Goal: Task Accomplishment & Management: Manage account settings

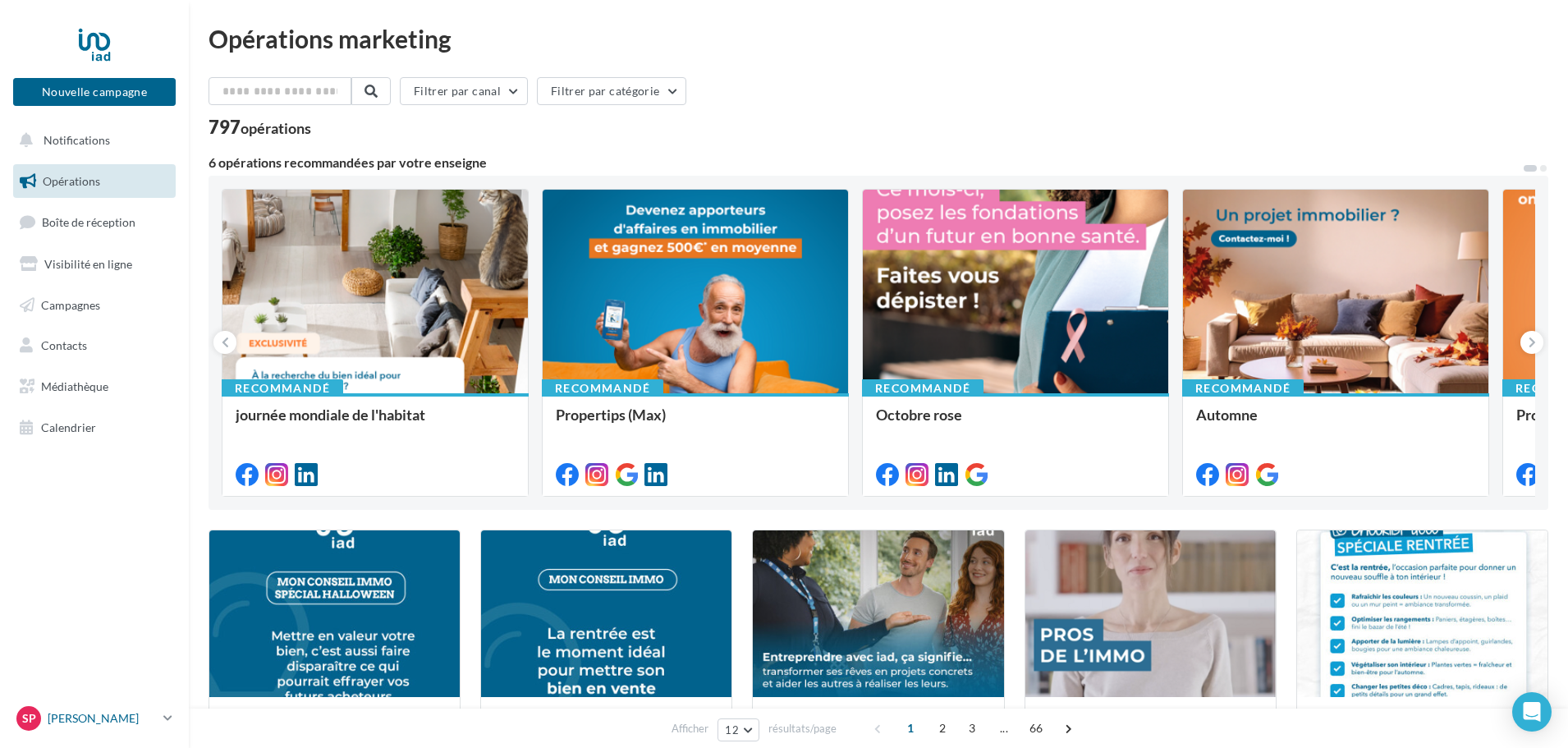
click at [73, 716] on p "[PERSON_NAME]" at bounding box center [102, 718] width 109 height 17
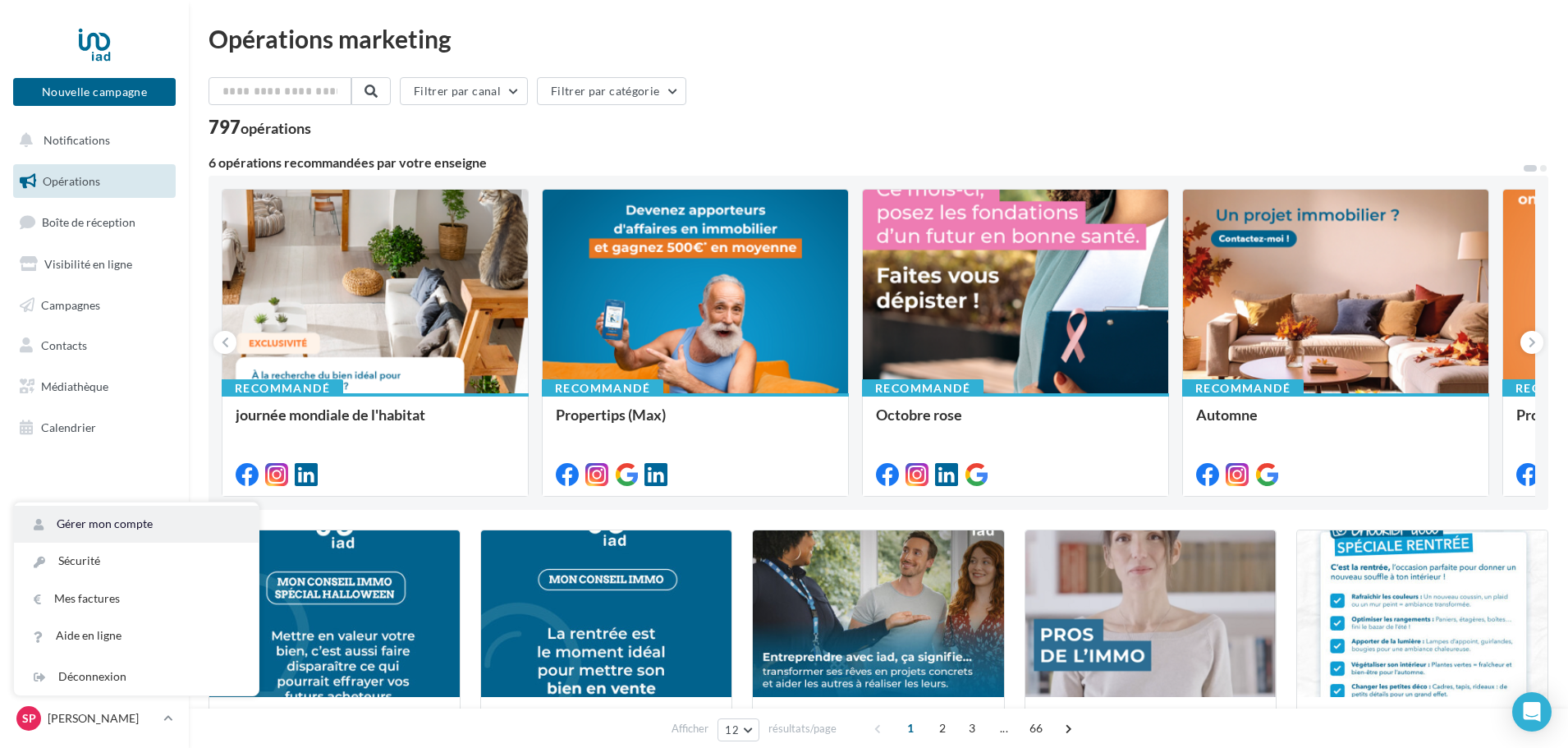
click at [113, 520] on link "Gérer mon compte" at bounding box center [136, 525] width 244 height 37
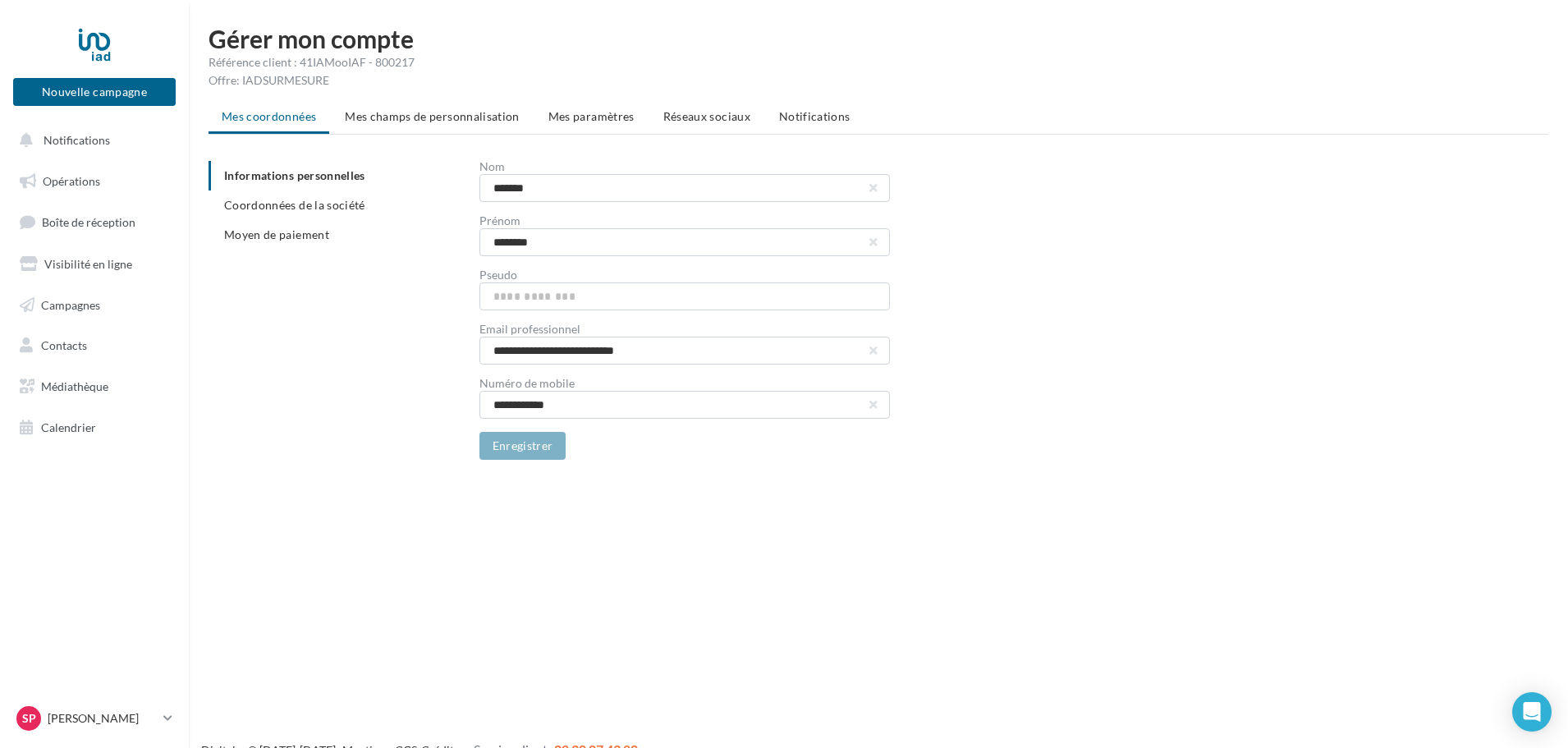
click at [674, 97] on div "**********" at bounding box center [878, 256] width 1380 height 460
click at [674, 108] on li "Réseaux sociaux" at bounding box center [707, 117] width 113 height 30
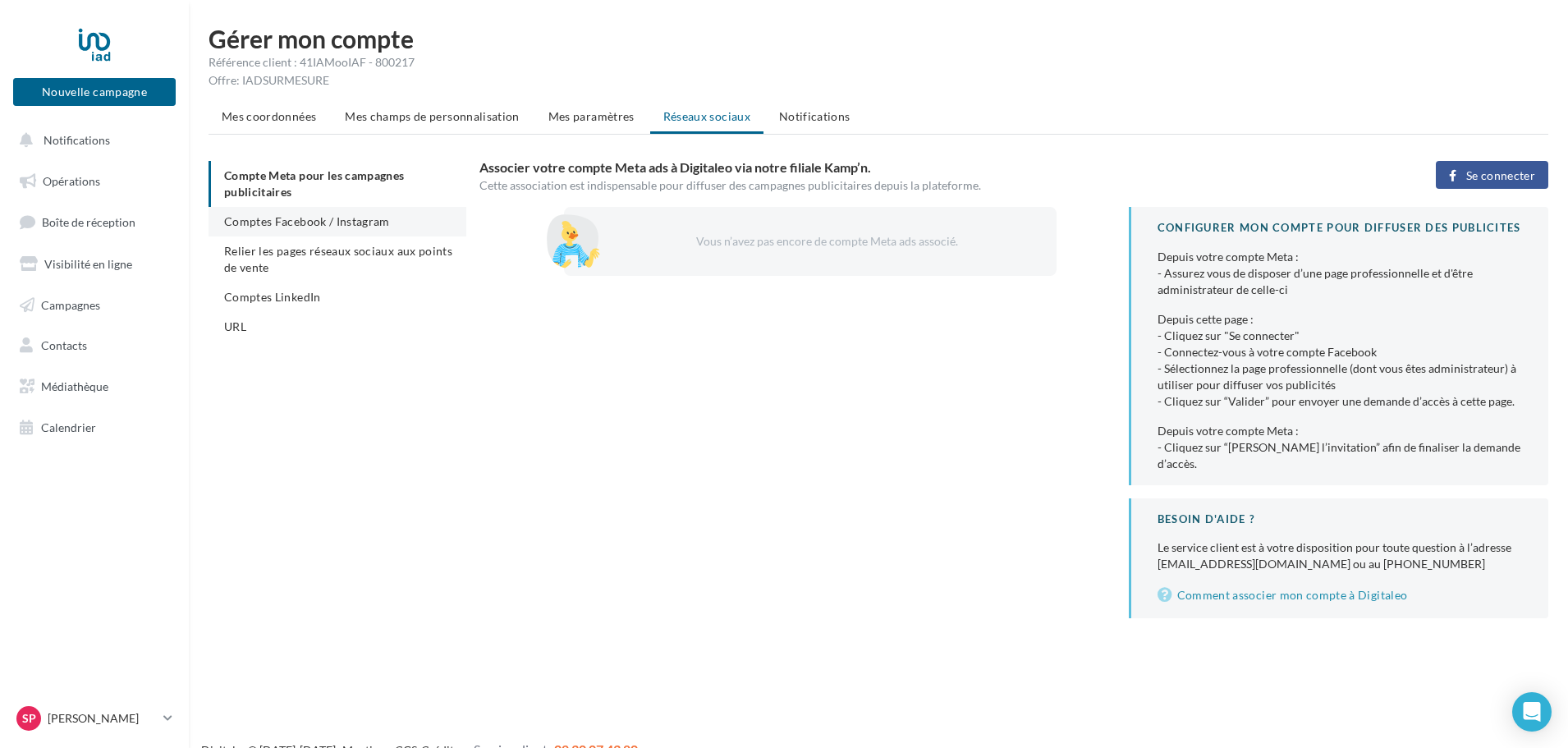
click at [299, 230] on li "Comptes Facebook / Instagram" at bounding box center [337, 222] width 257 height 30
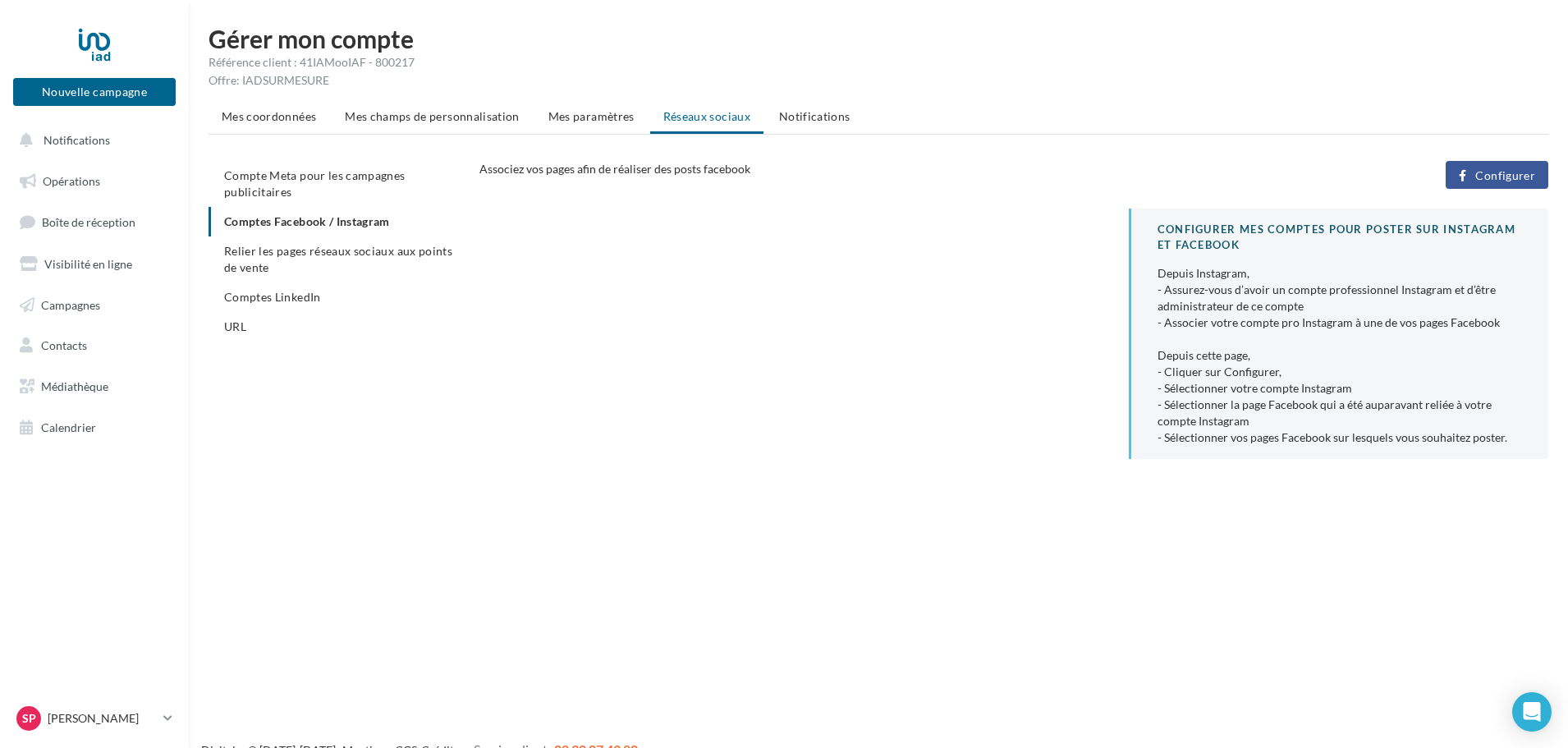
click at [1496, 174] on span "Configurer" at bounding box center [1505, 175] width 60 height 13
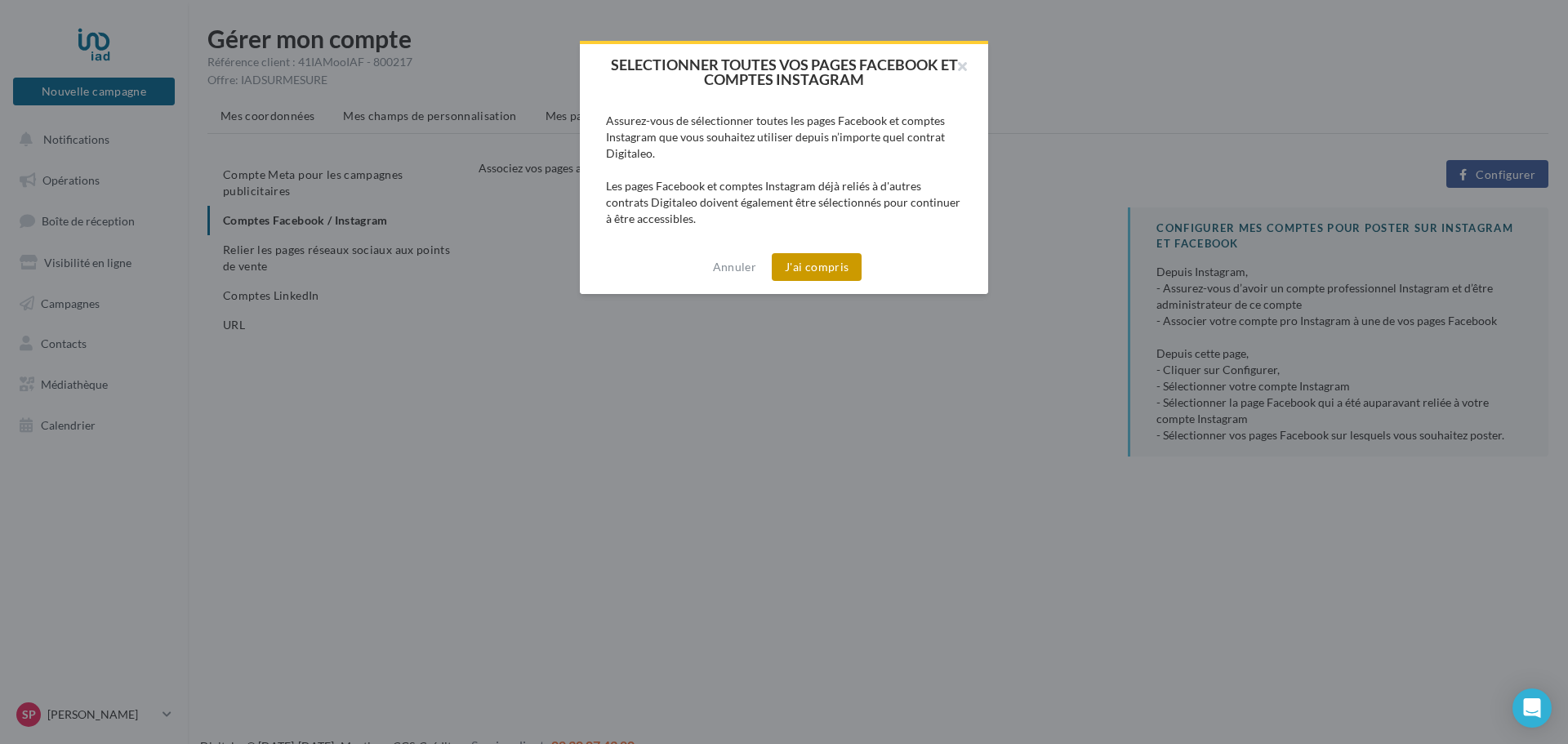
click at [843, 272] on button "J'ai compris" at bounding box center [817, 267] width 90 height 28
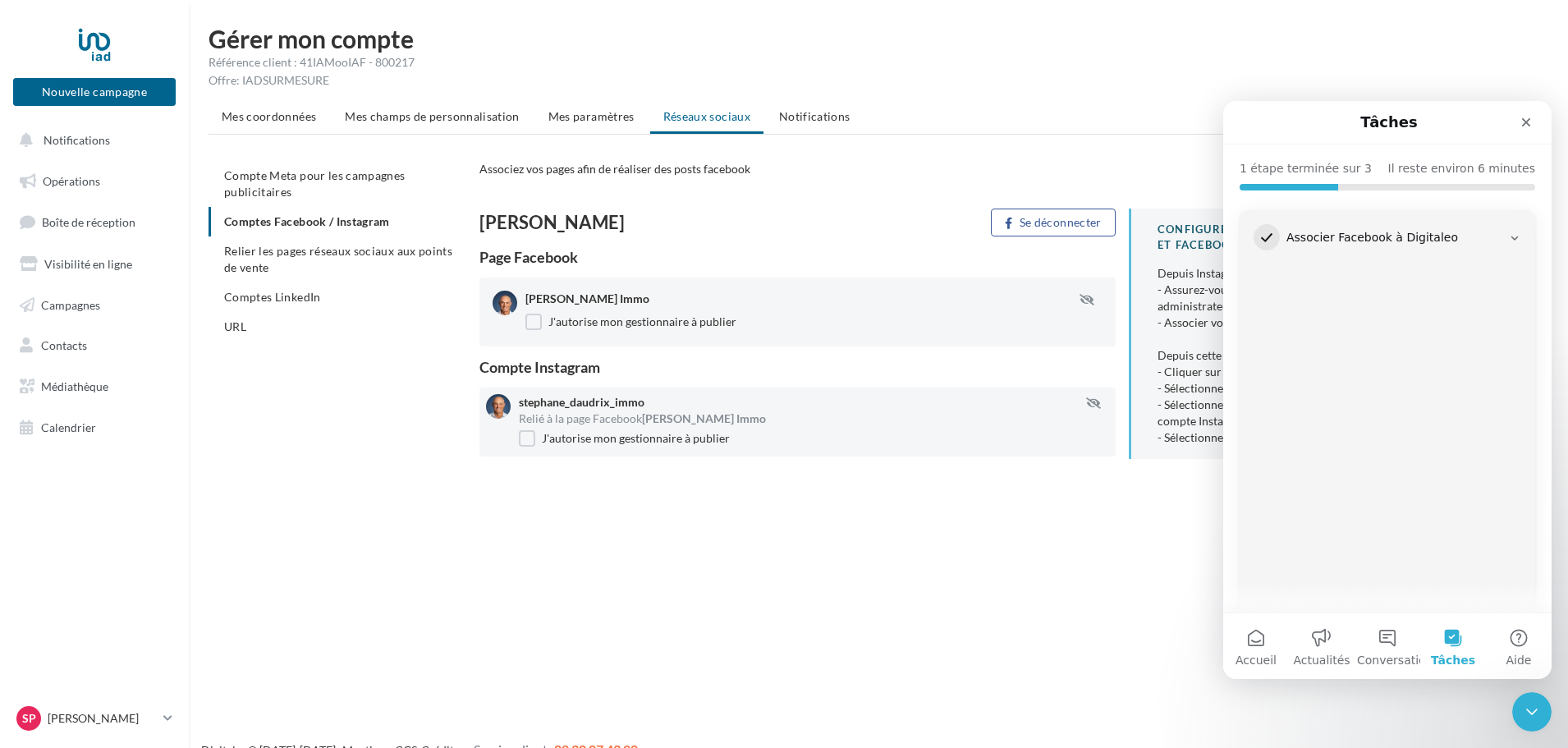
scroll to position [237, 0]
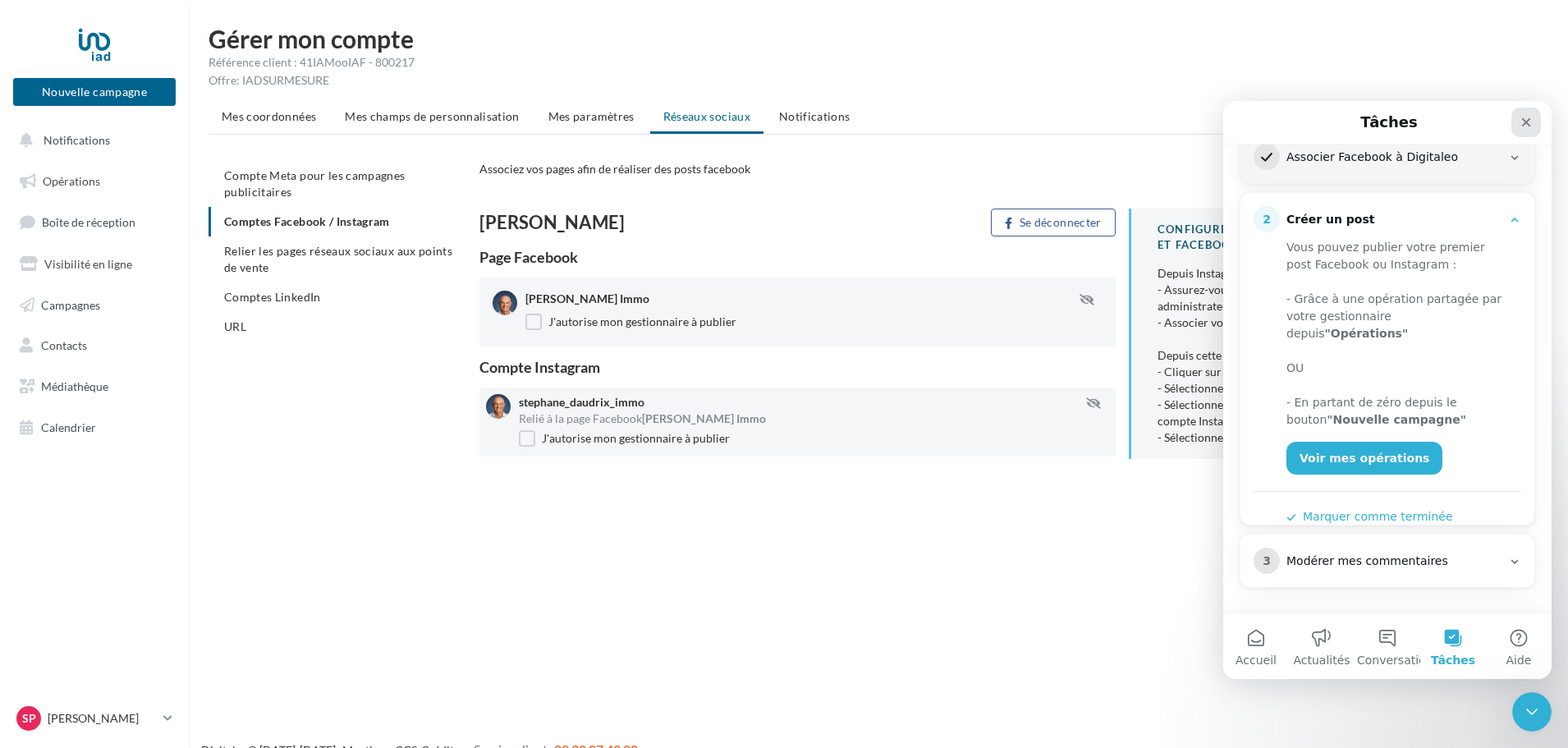
click at [1531, 120] on icon "Fermer" at bounding box center [1526, 122] width 13 height 13
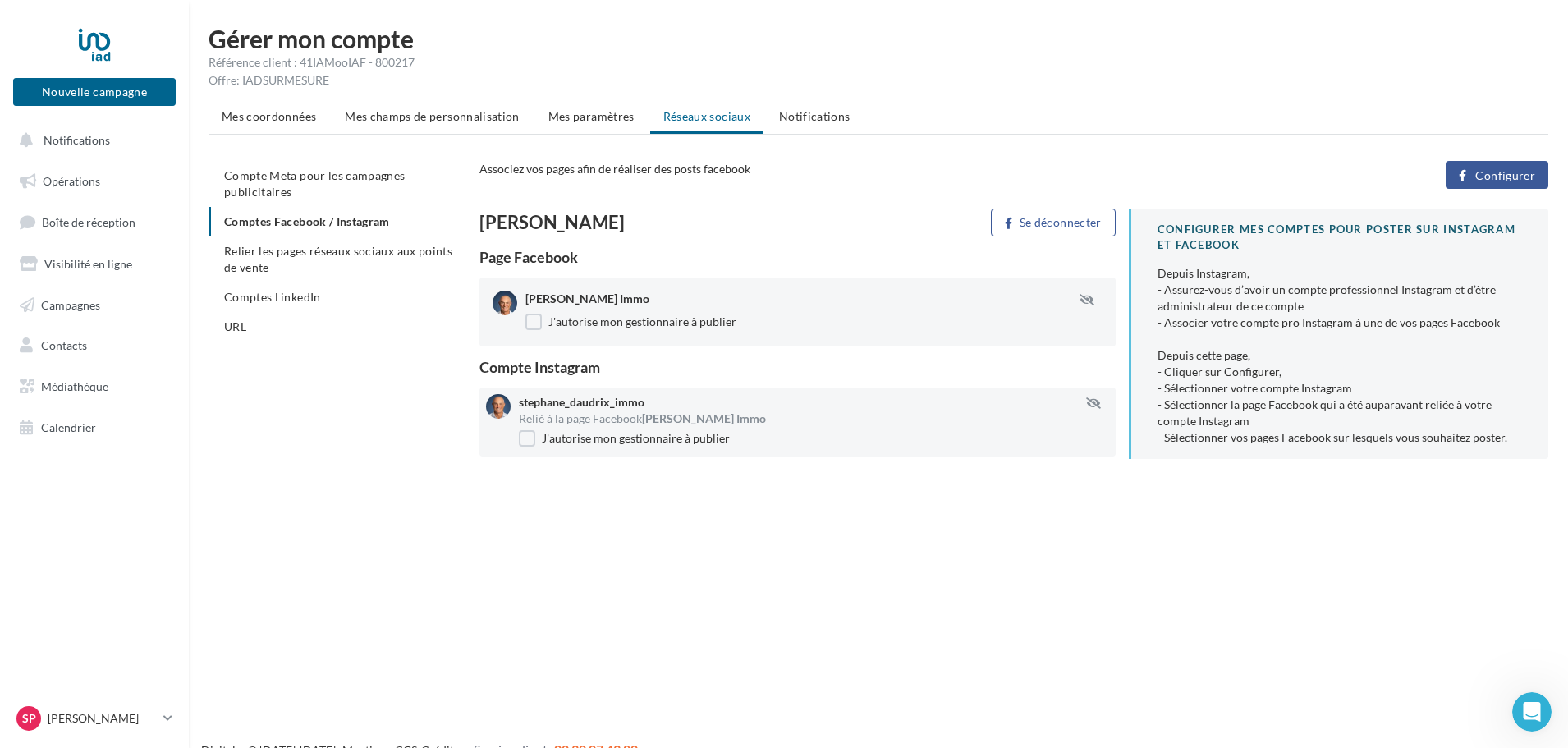
scroll to position [0, 0]
click at [284, 176] on span "Compte Meta pour les campagnes publicitaires" at bounding box center [315, 183] width 181 height 31
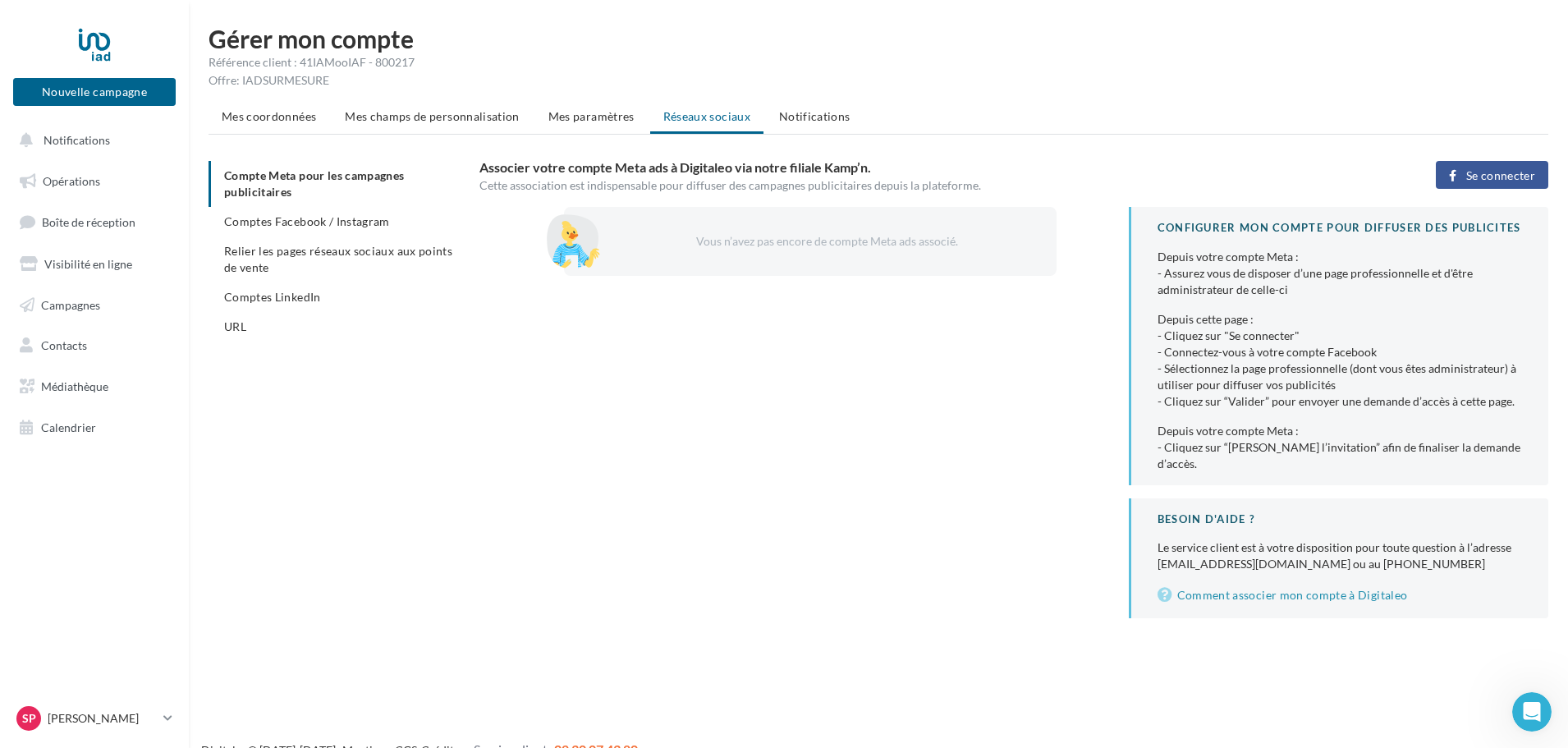
click at [1464, 169] on button "Se connecter" at bounding box center [1492, 175] width 113 height 28
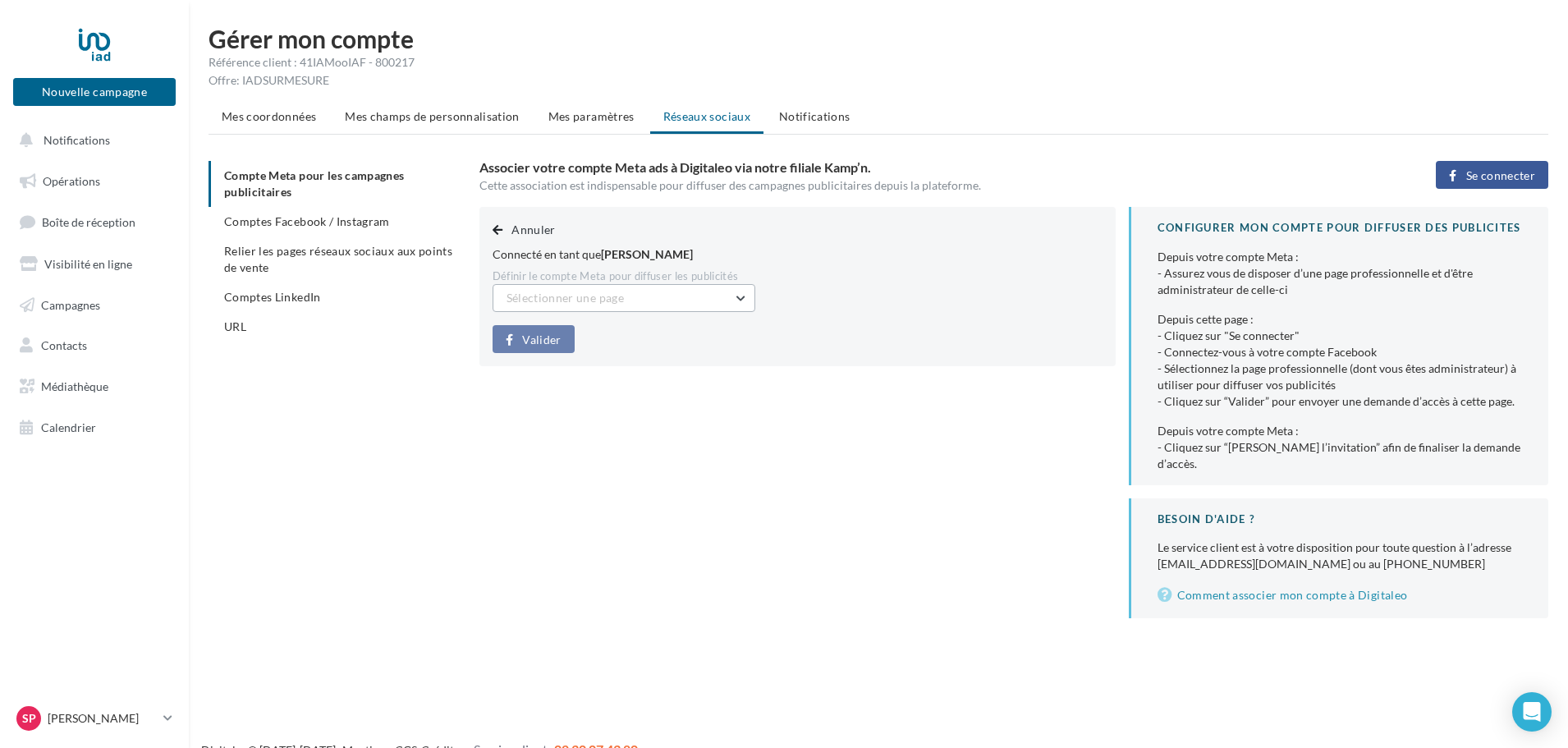
click at [688, 299] on button "Sélectionner une page" at bounding box center [624, 299] width 263 height 28
click at [661, 341] on span "Stéphane Daudrix Immo (Admin)" at bounding box center [602, 340] width 167 height 14
click at [540, 343] on span "Valider" at bounding box center [542, 340] width 38 height 13
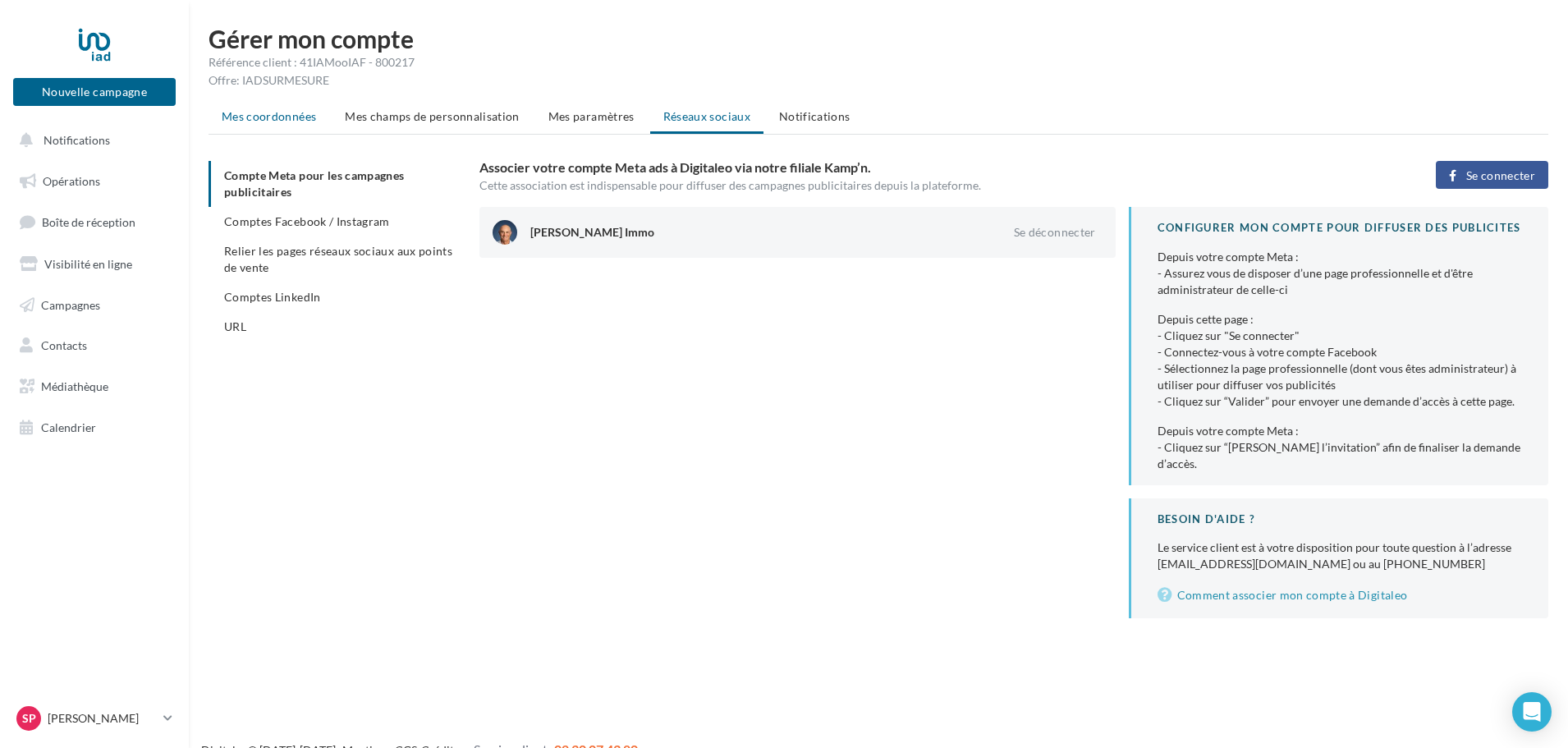
click at [276, 124] on li "Mes coordonnées" at bounding box center [269, 117] width 120 height 30
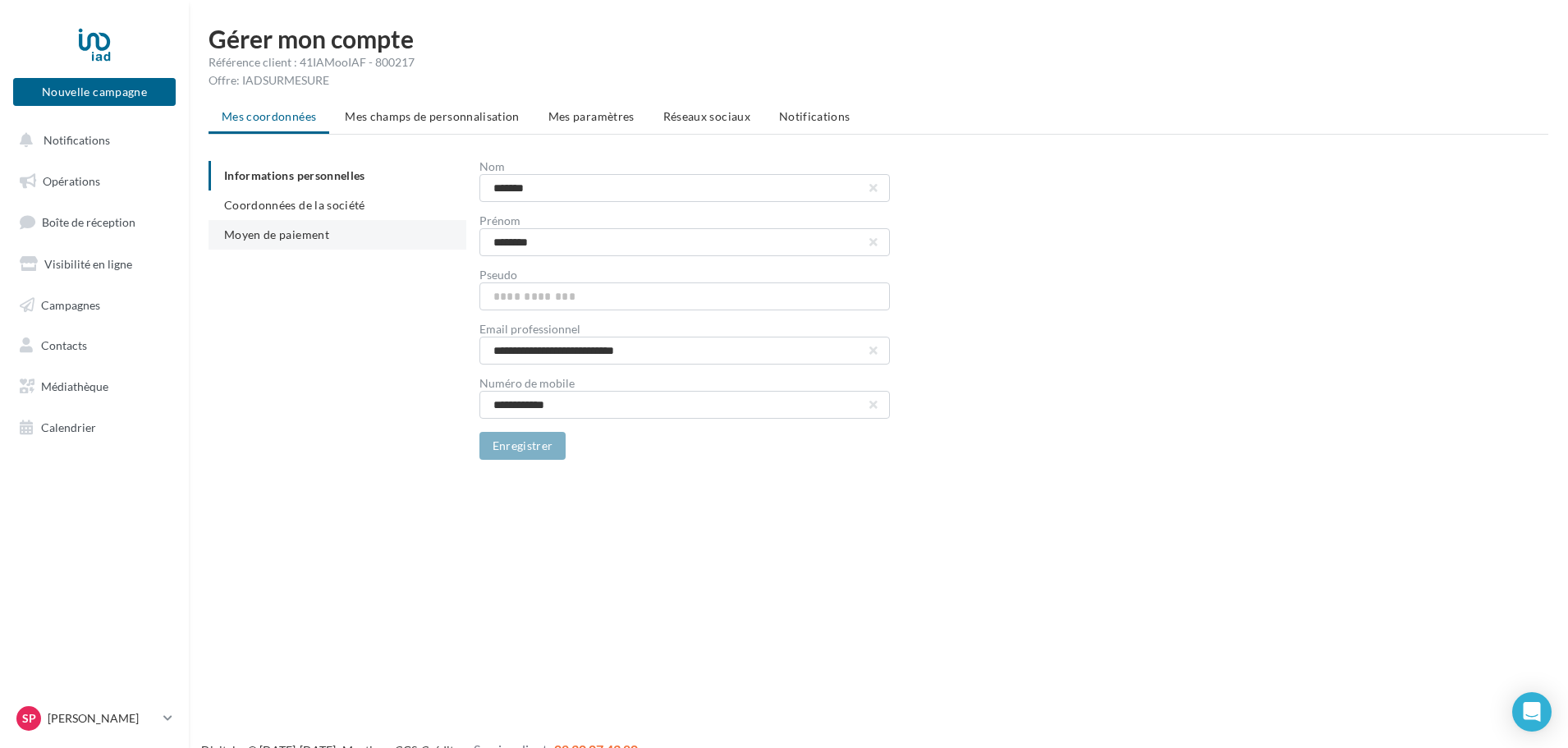
click at [299, 230] on span "Moyen de paiement" at bounding box center [277, 235] width 105 height 14
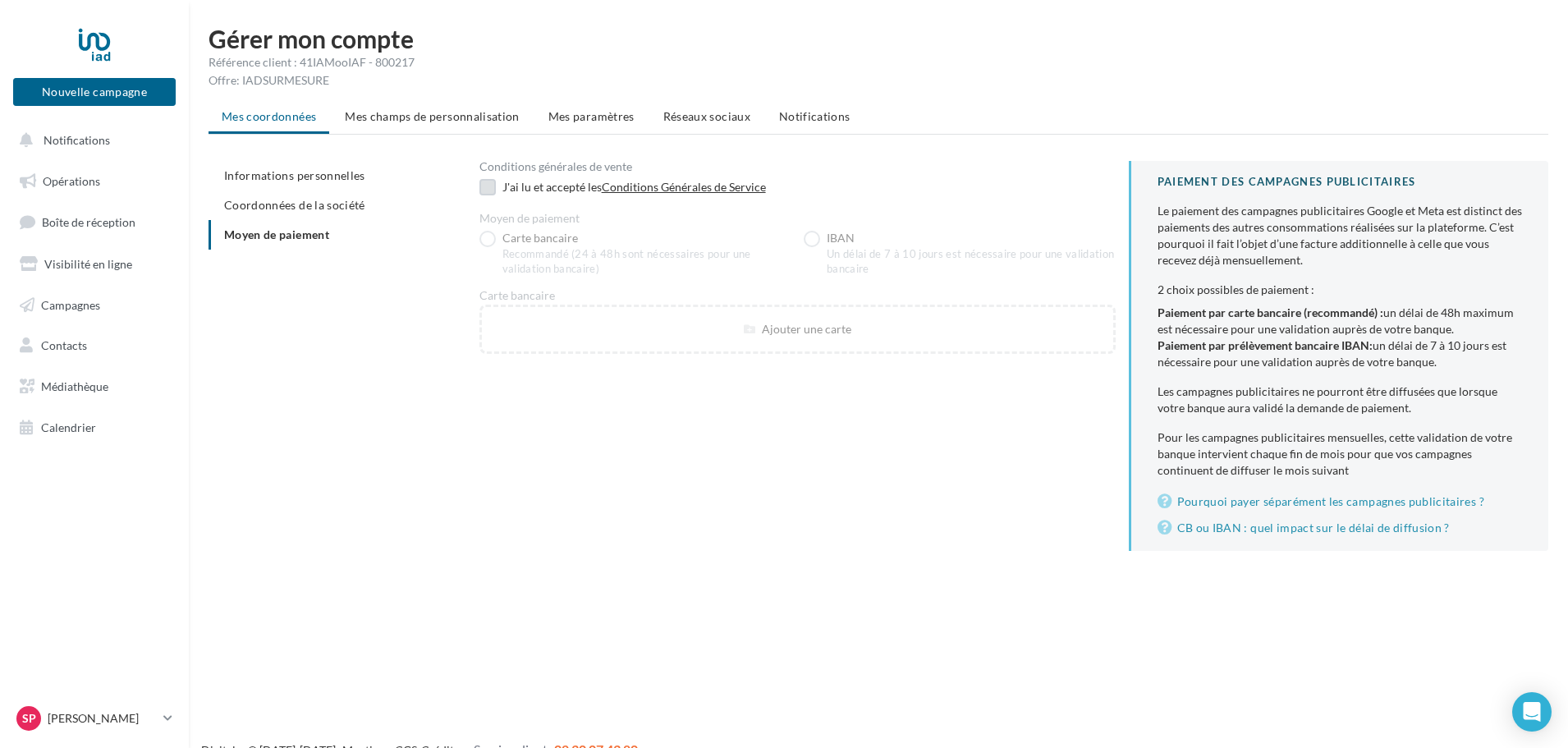
click at [493, 186] on label at bounding box center [488, 187] width 17 height 17
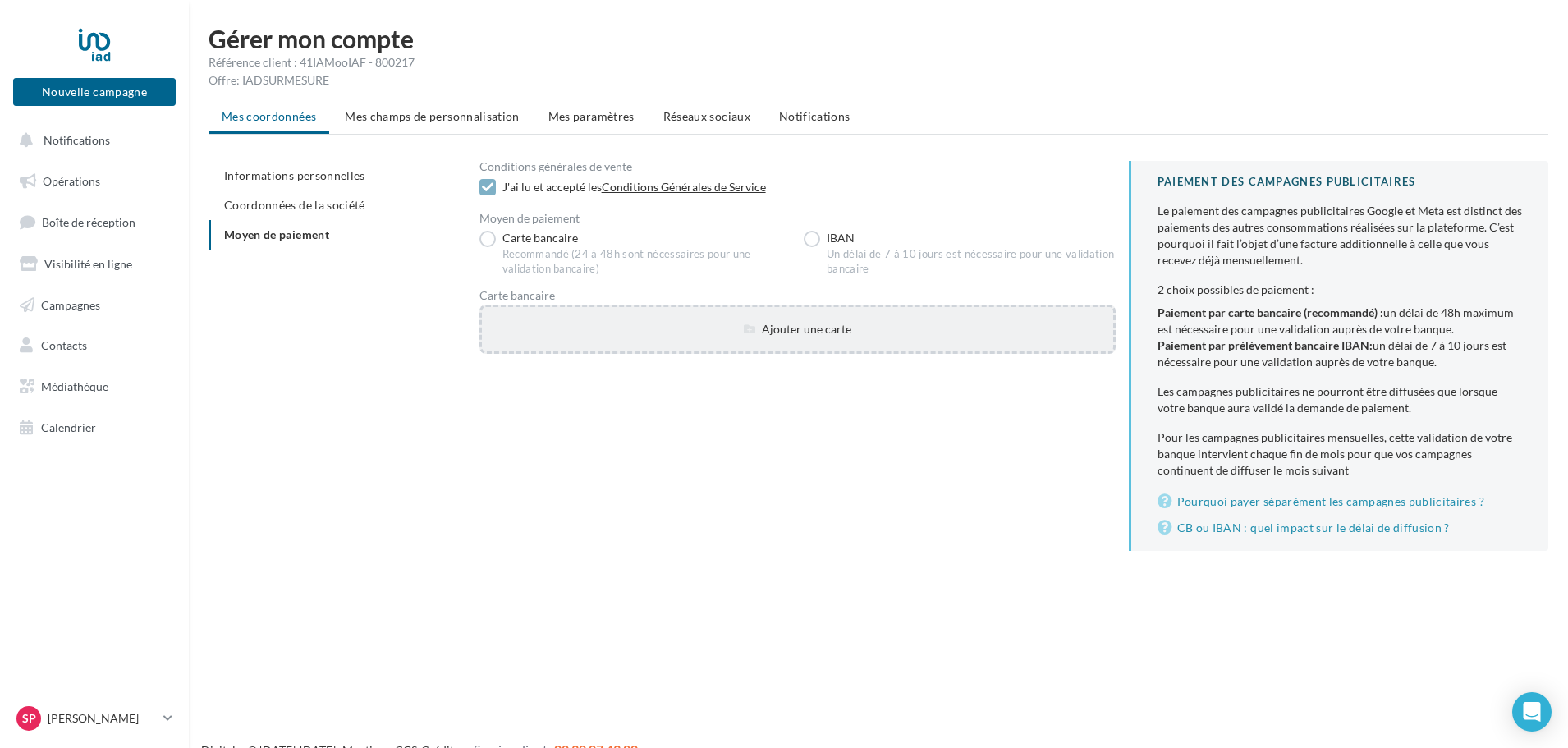
click at [730, 332] on div "Ajouter une carte" at bounding box center [798, 329] width 632 height 17
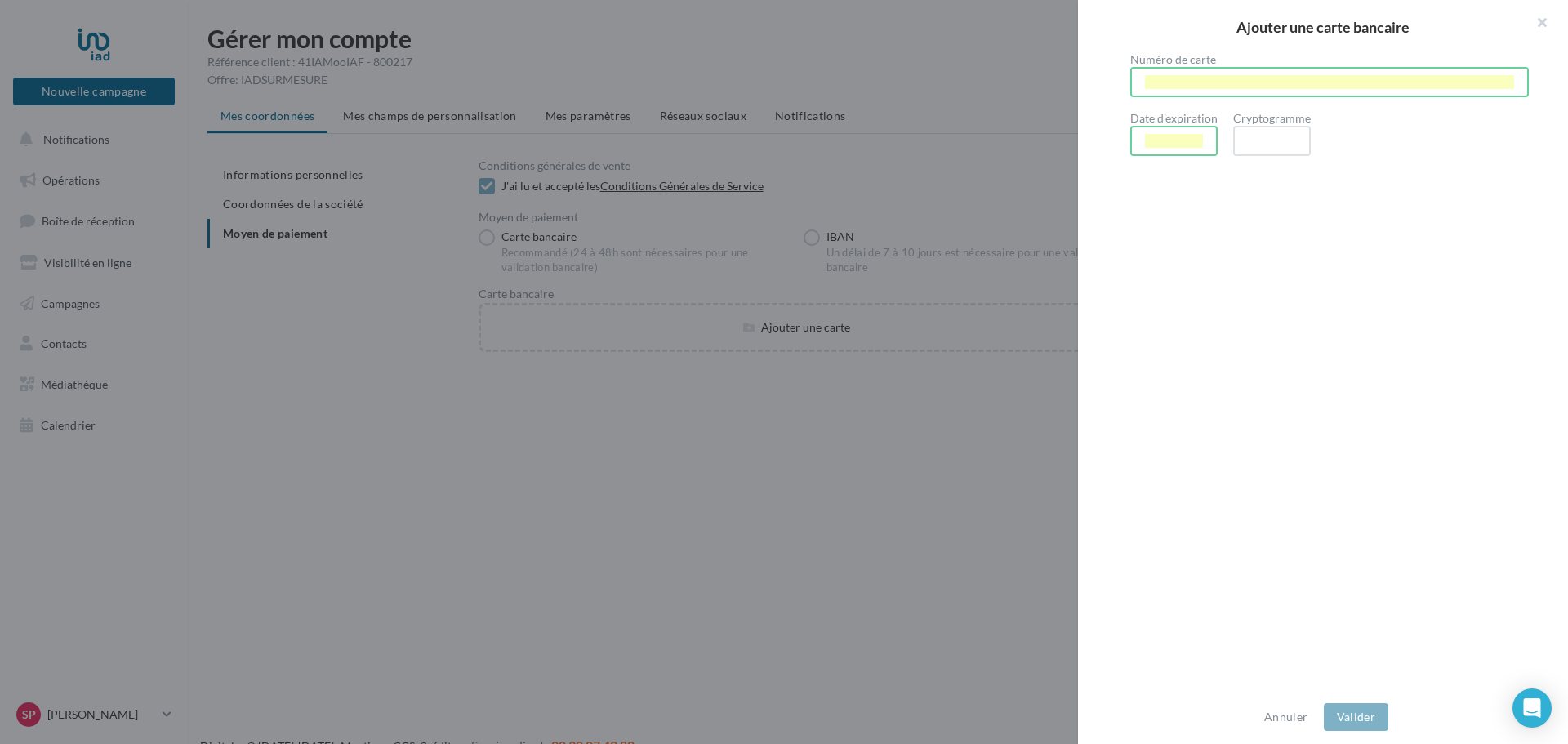
click at [1263, 262] on div "Numéro de carte Date d'expiration Cryptogramme" at bounding box center [1329, 372] width 503 height 638
click at [1369, 715] on button "Valider" at bounding box center [1355, 717] width 64 height 28
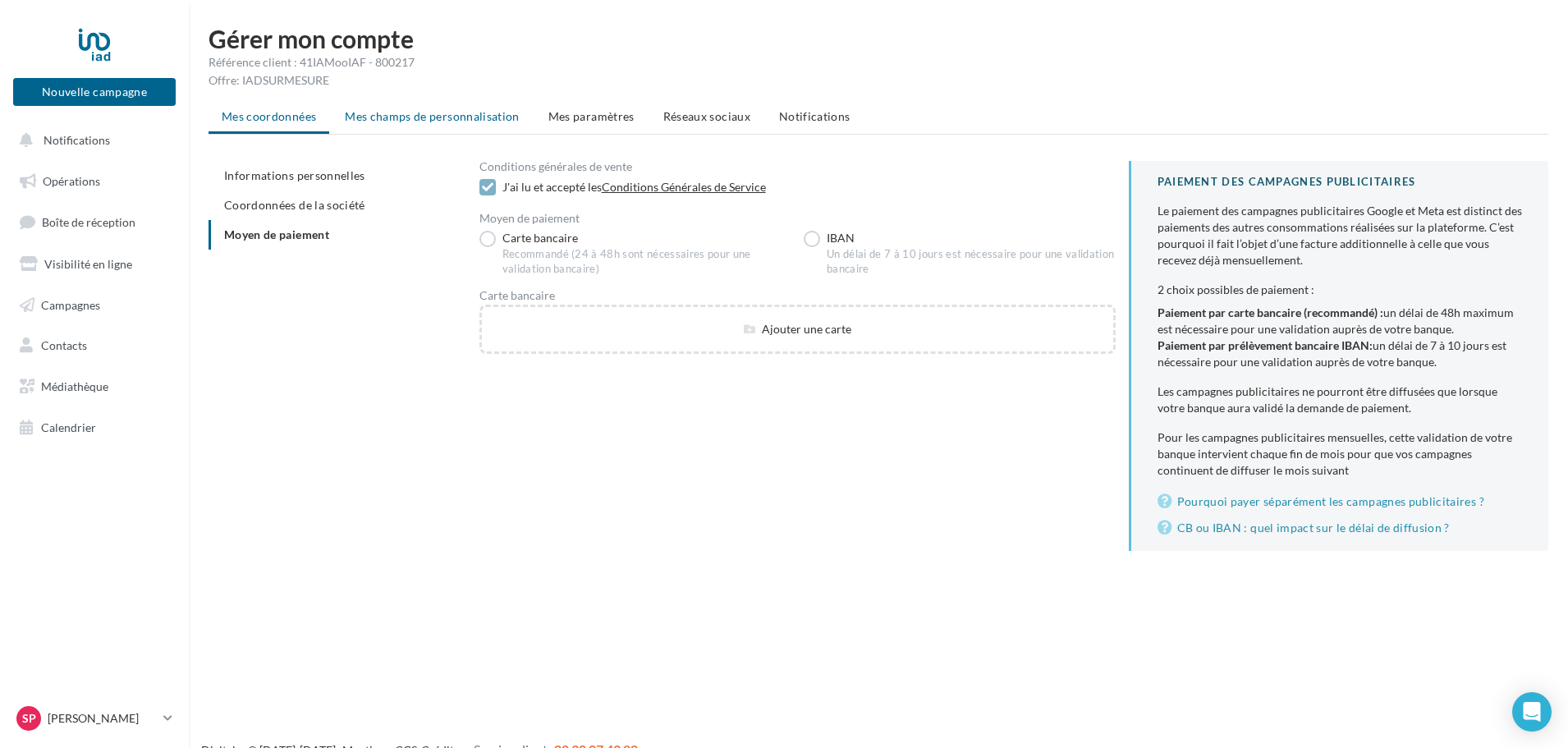
click at [455, 112] on span "Mes champs de personnalisation" at bounding box center [432, 116] width 175 height 14
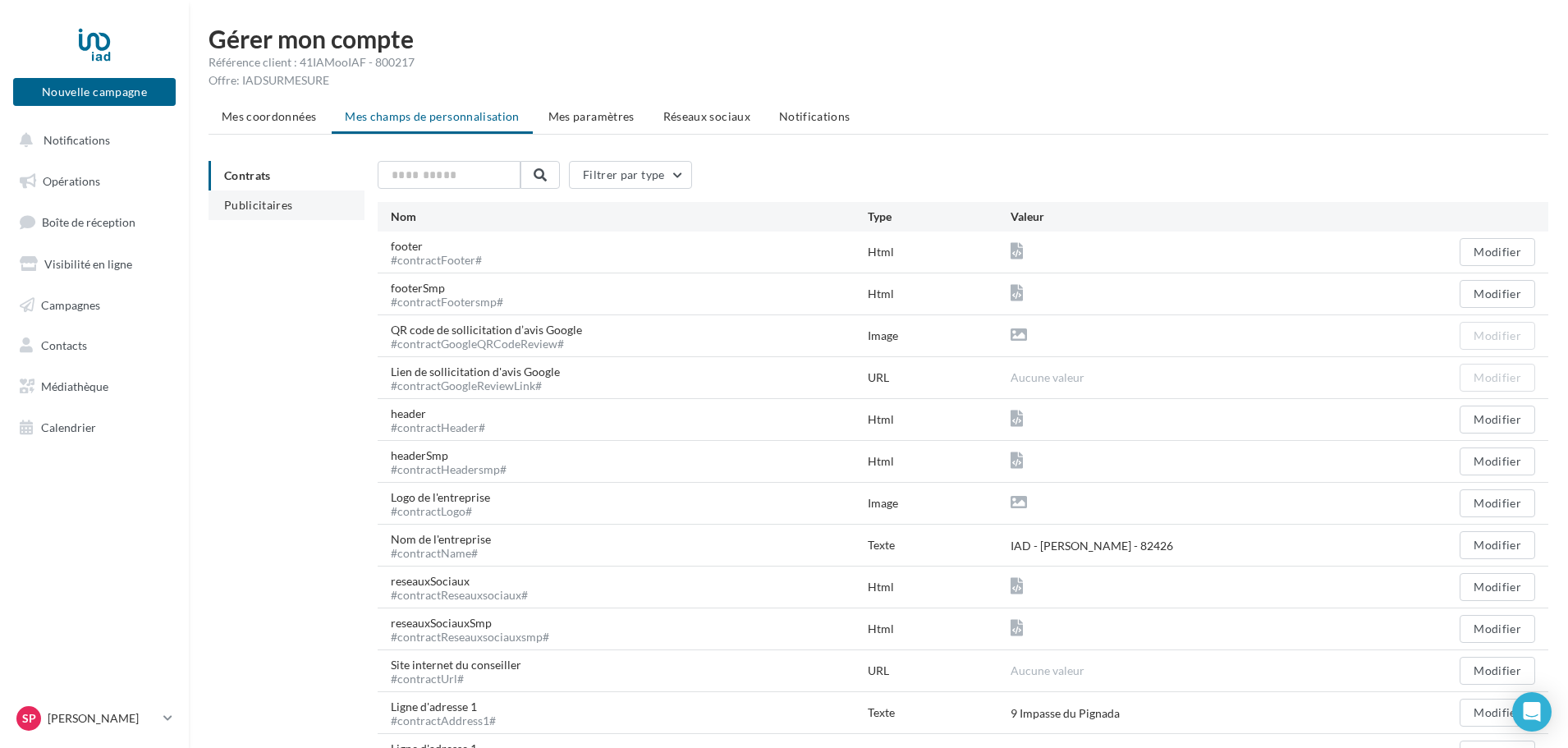
click at [266, 206] on span "Publicitaires" at bounding box center [258, 205] width 69 height 14
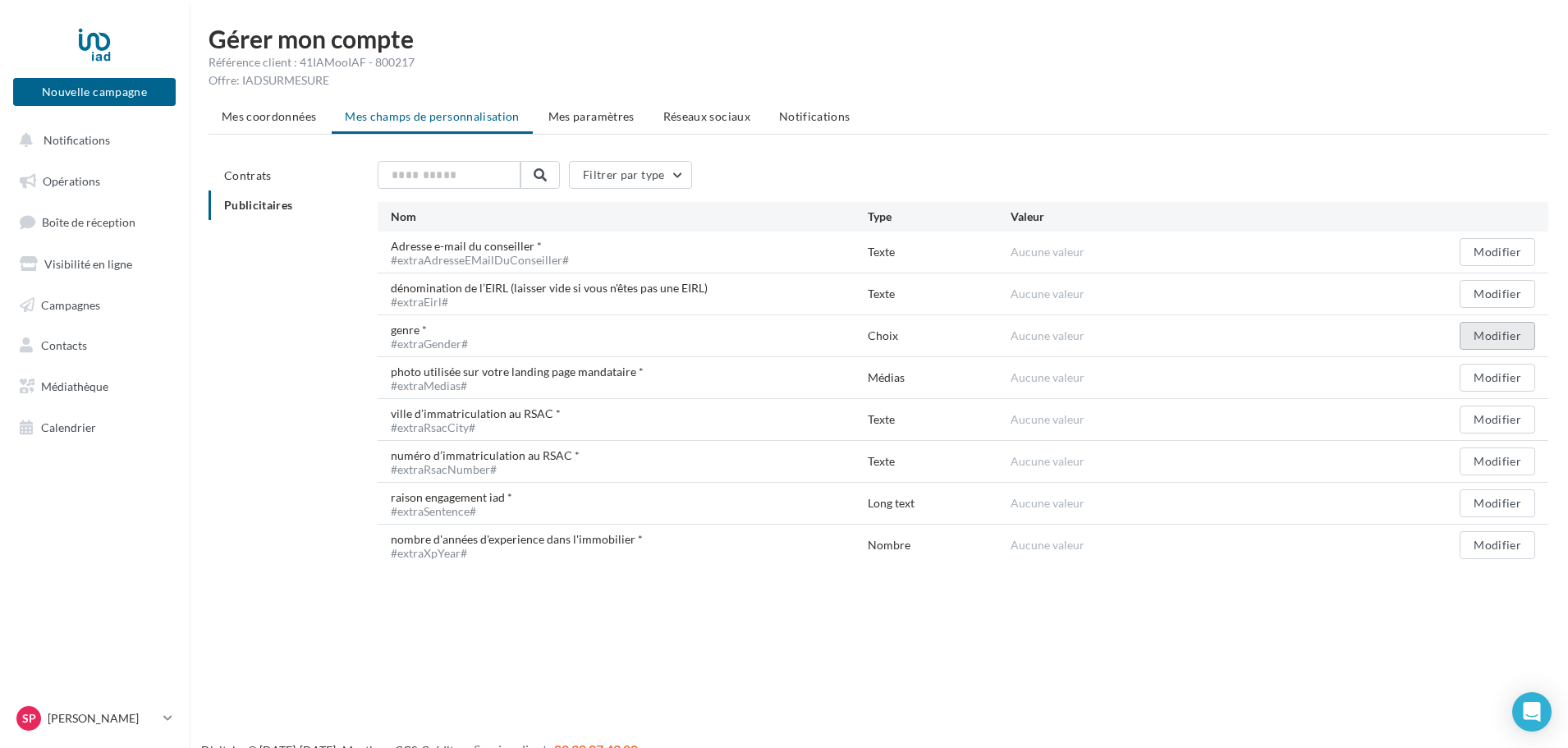
click at [1488, 341] on button "Modifier" at bounding box center [1497, 336] width 76 height 28
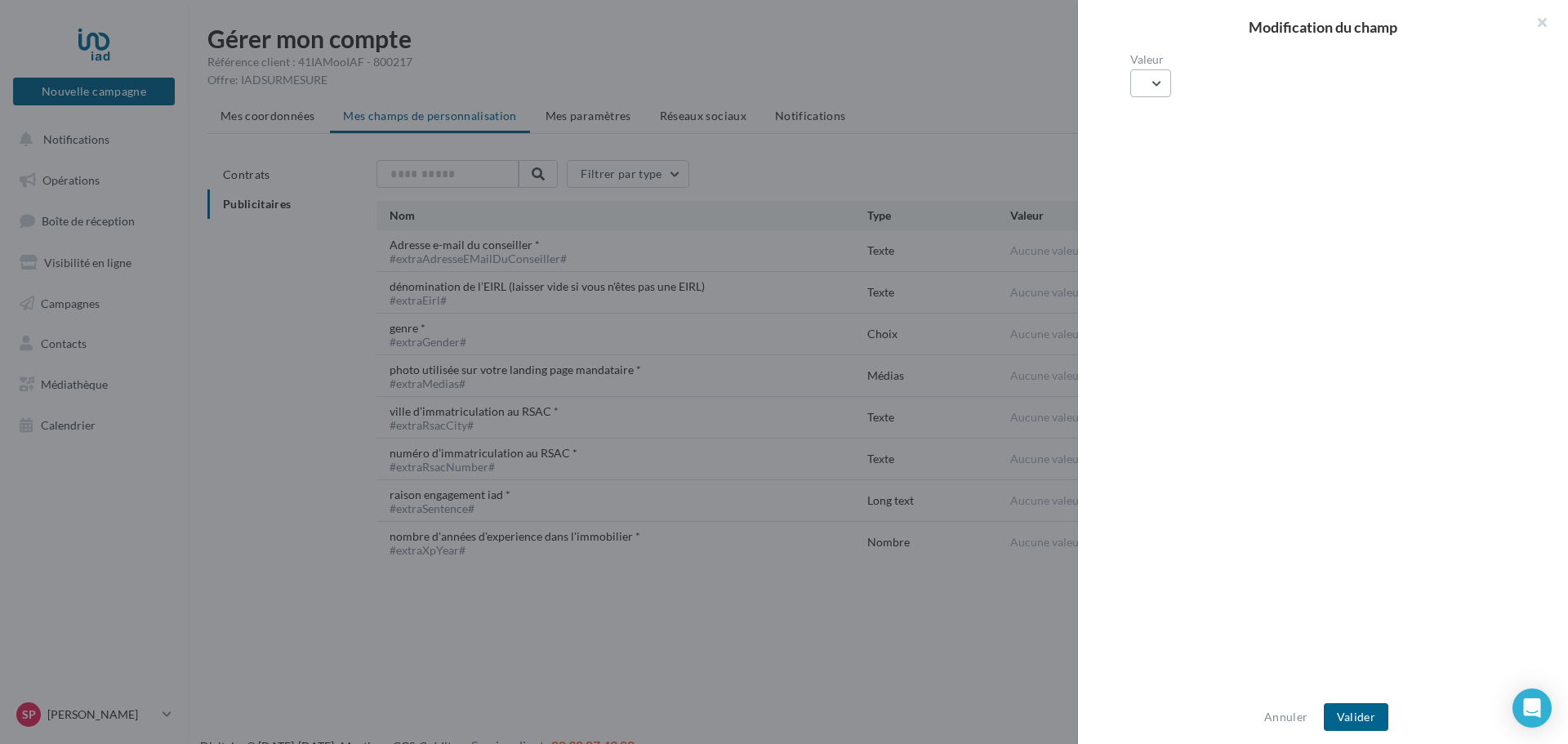
click at [1161, 84] on button "button" at bounding box center [1150, 83] width 41 height 28
click at [1184, 123] on button "Mr" at bounding box center [1252, 125] width 245 height 43
click at [1367, 723] on button "Valider" at bounding box center [1355, 717] width 64 height 28
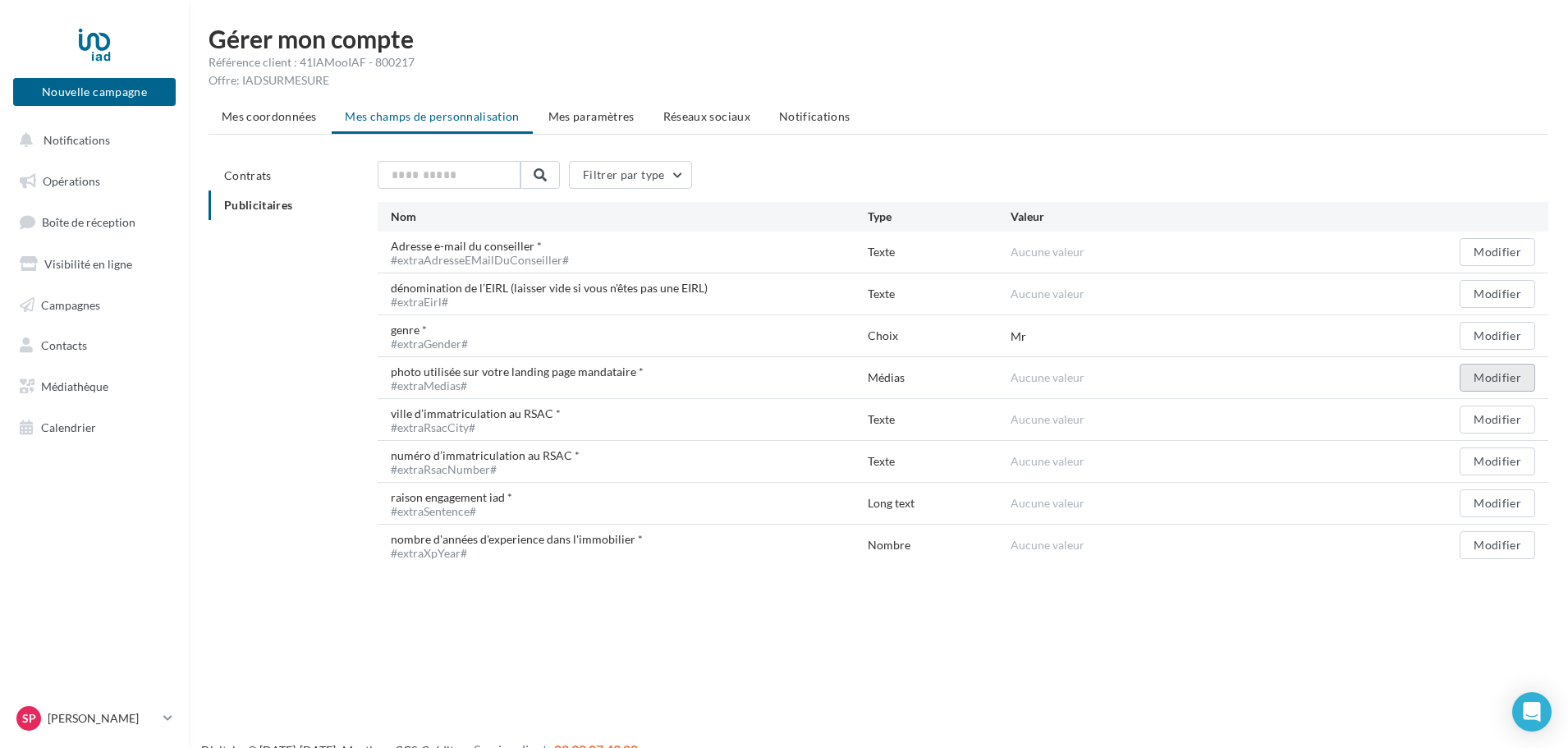
click at [1477, 377] on button "Modifier" at bounding box center [1497, 378] width 76 height 28
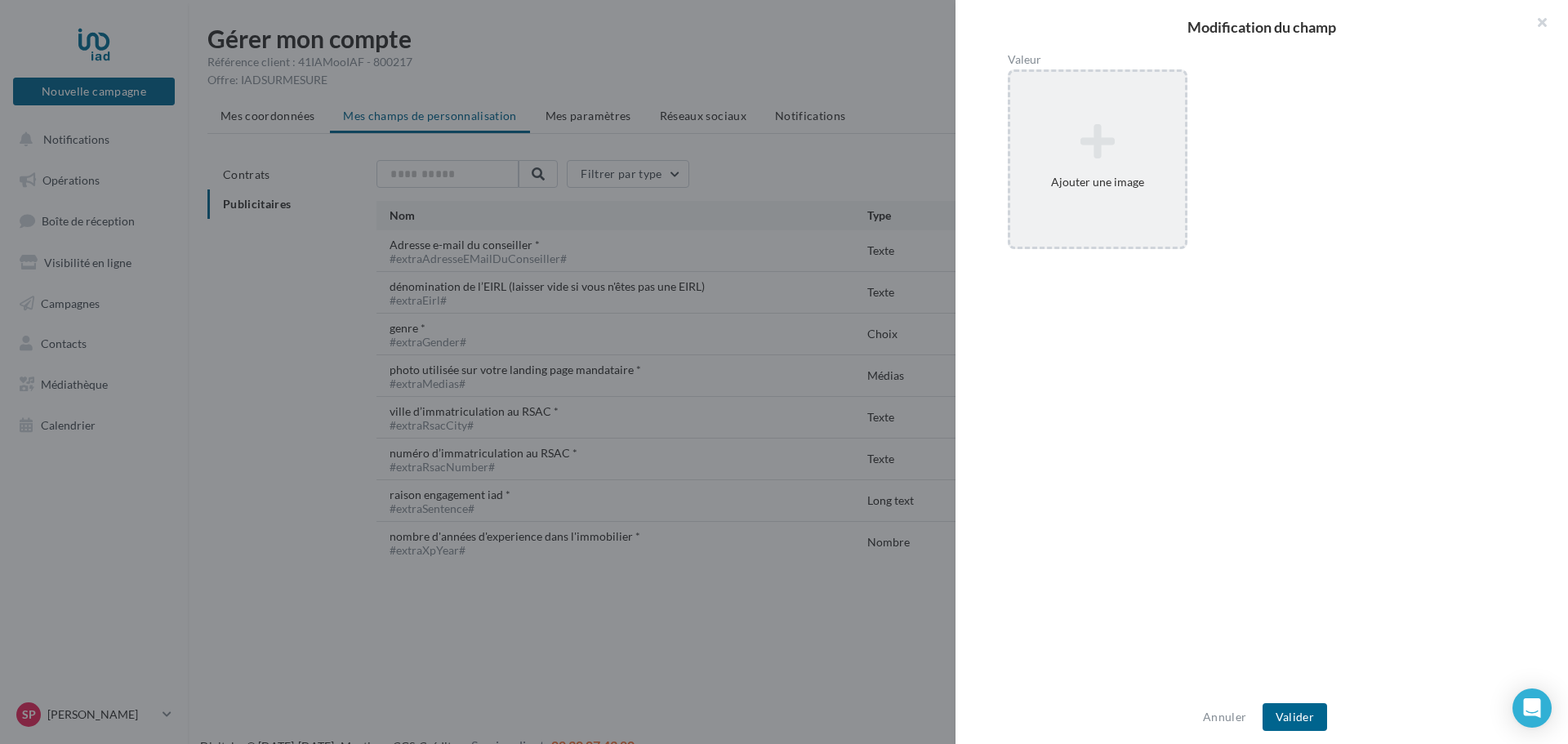
click at [1124, 185] on div "Ajouter une image" at bounding box center [1097, 160] width 174 height 89
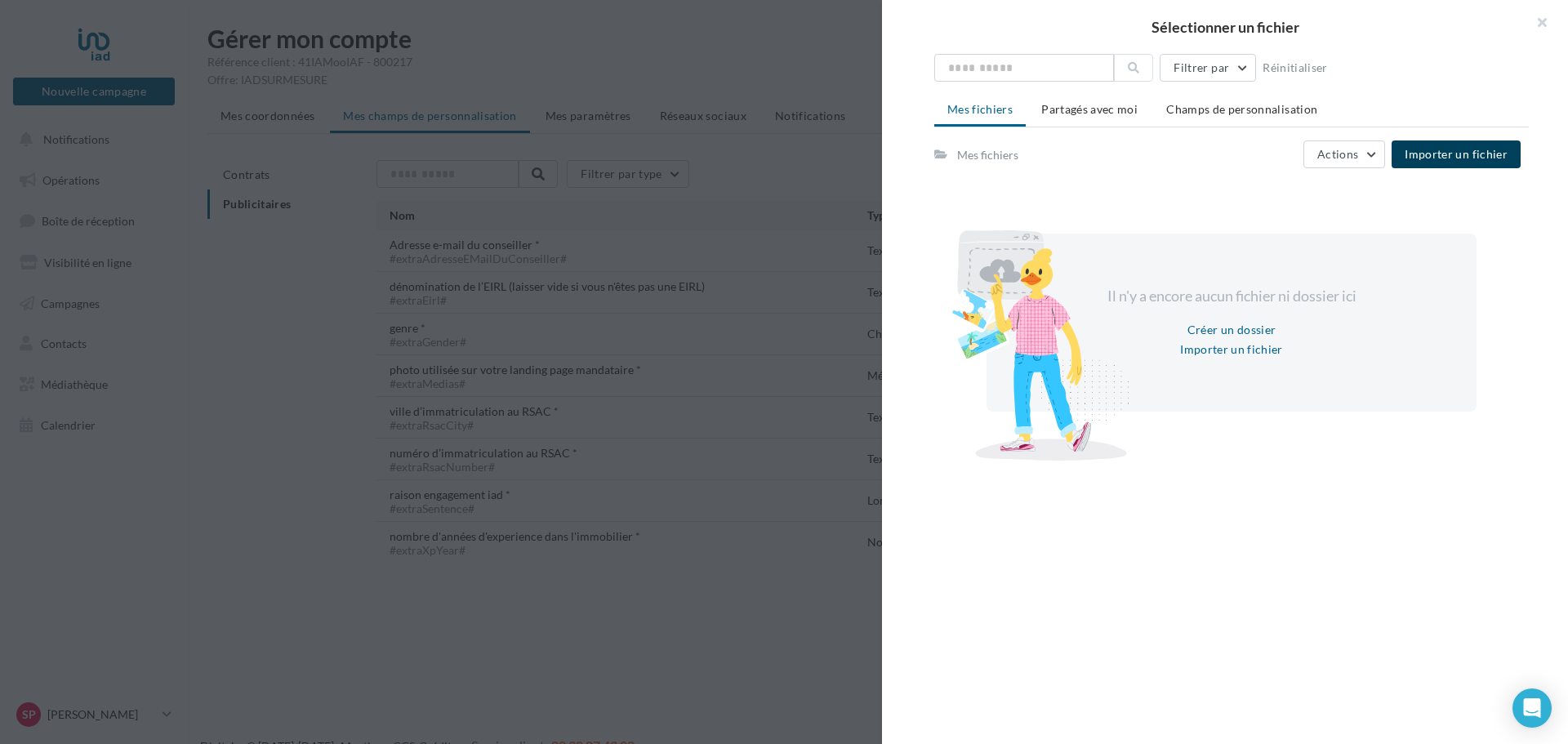
click at [1482, 159] on span "Importer un fichier" at bounding box center [1456, 154] width 103 height 14
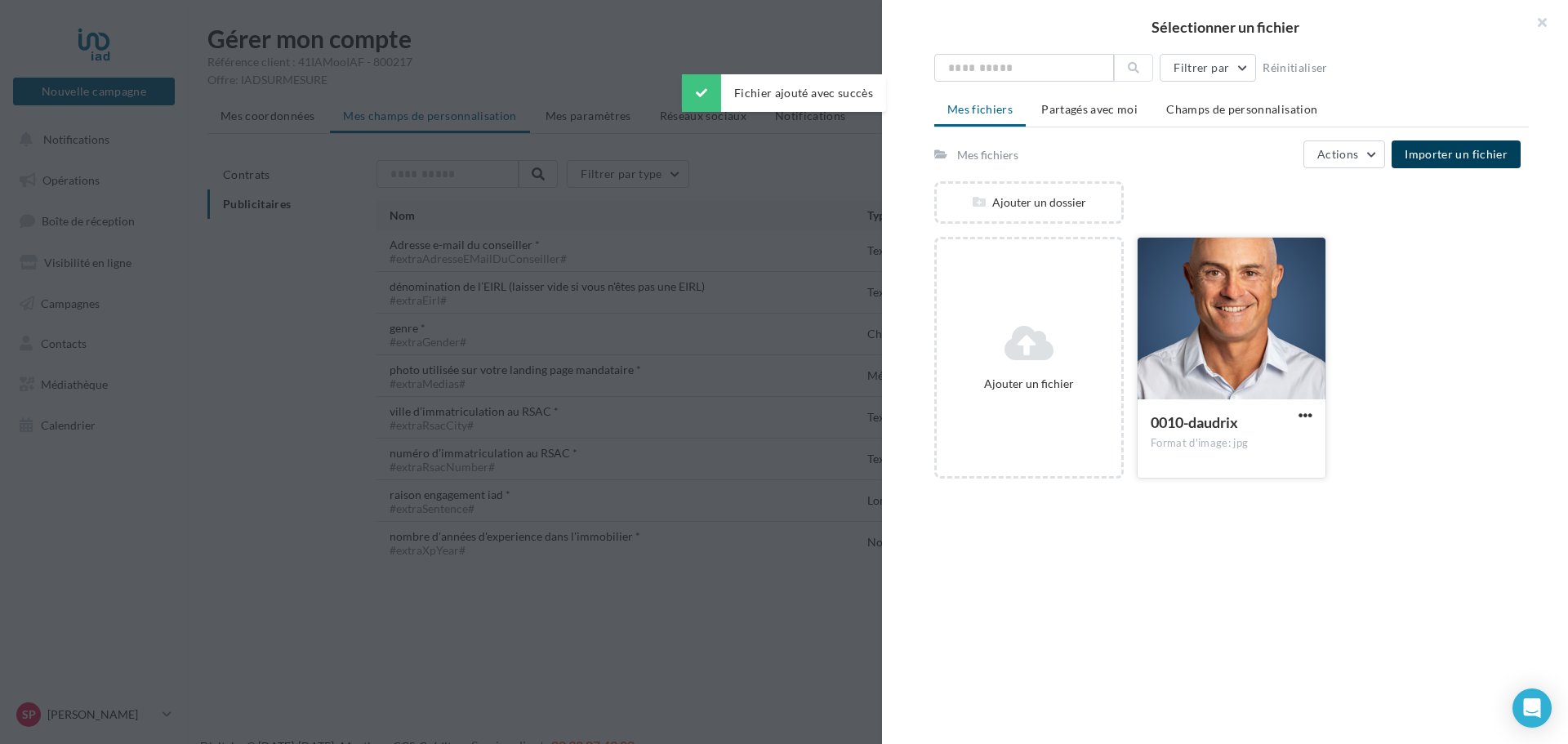
click at [1231, 337] on div at bounding box center [1231, 319] width 187 height 163
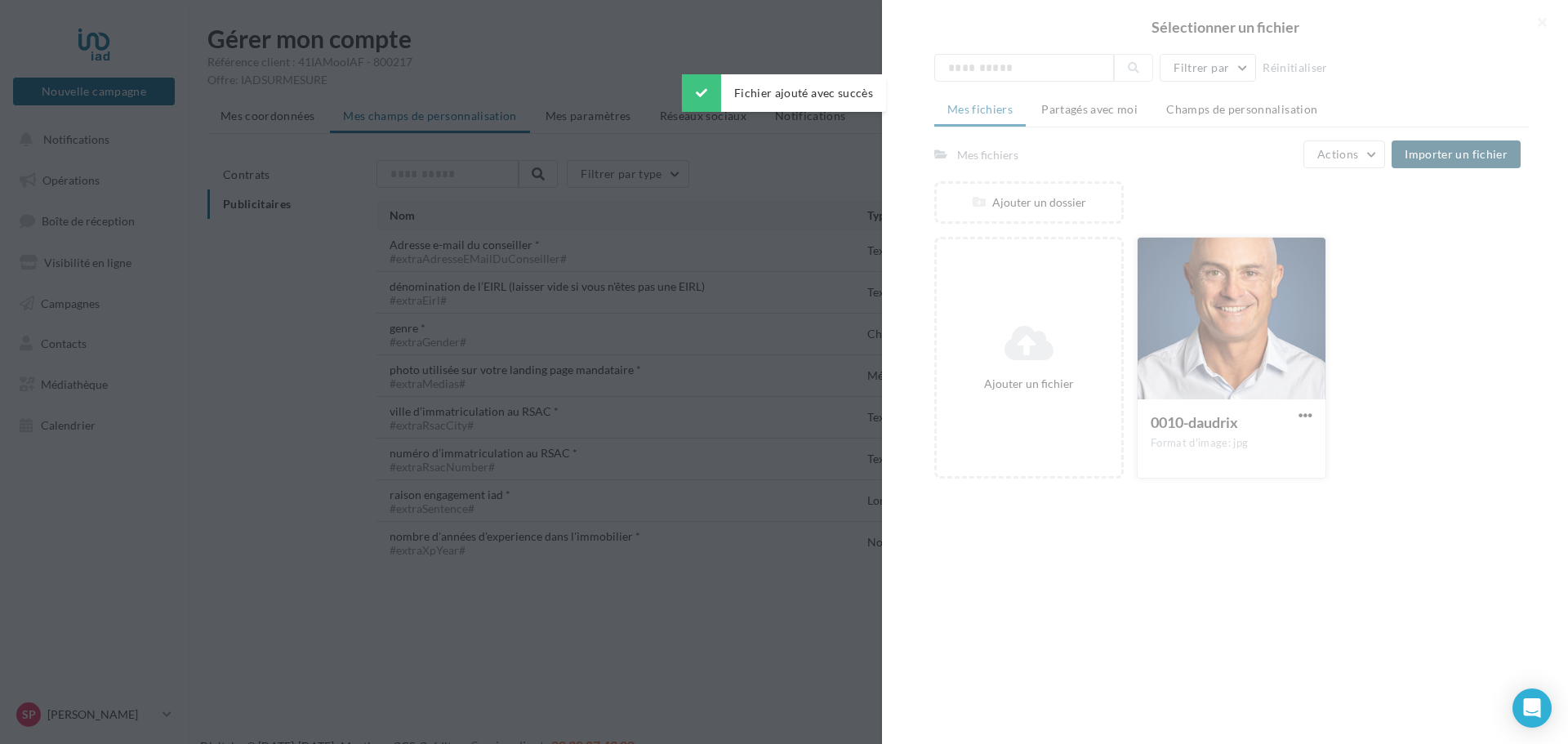
click at [1231, 337] on div at bounding box center [1224, 372] width 686 height 744
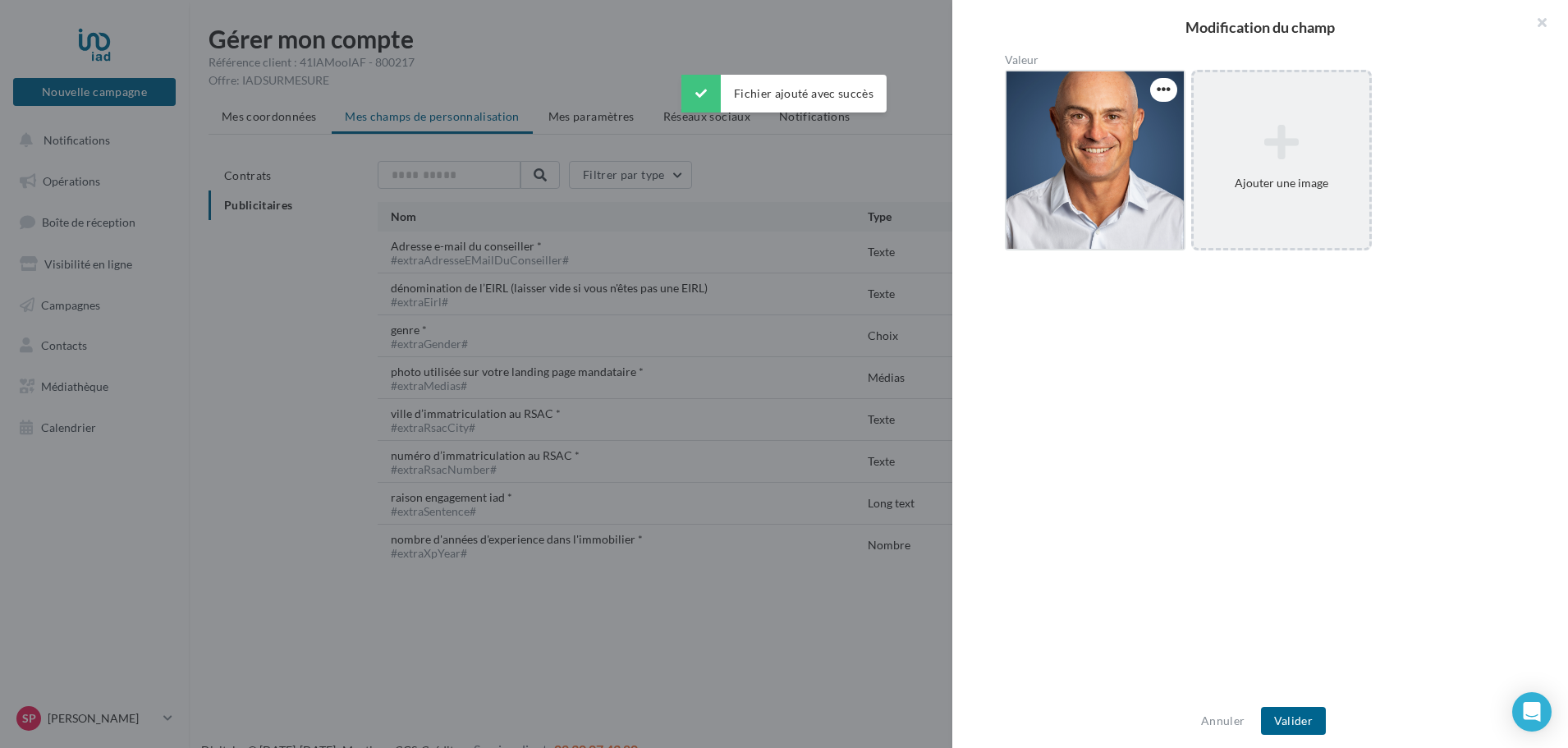
click at [1106, 174] on div at bounding box center [1095, 160] width 177 height 177
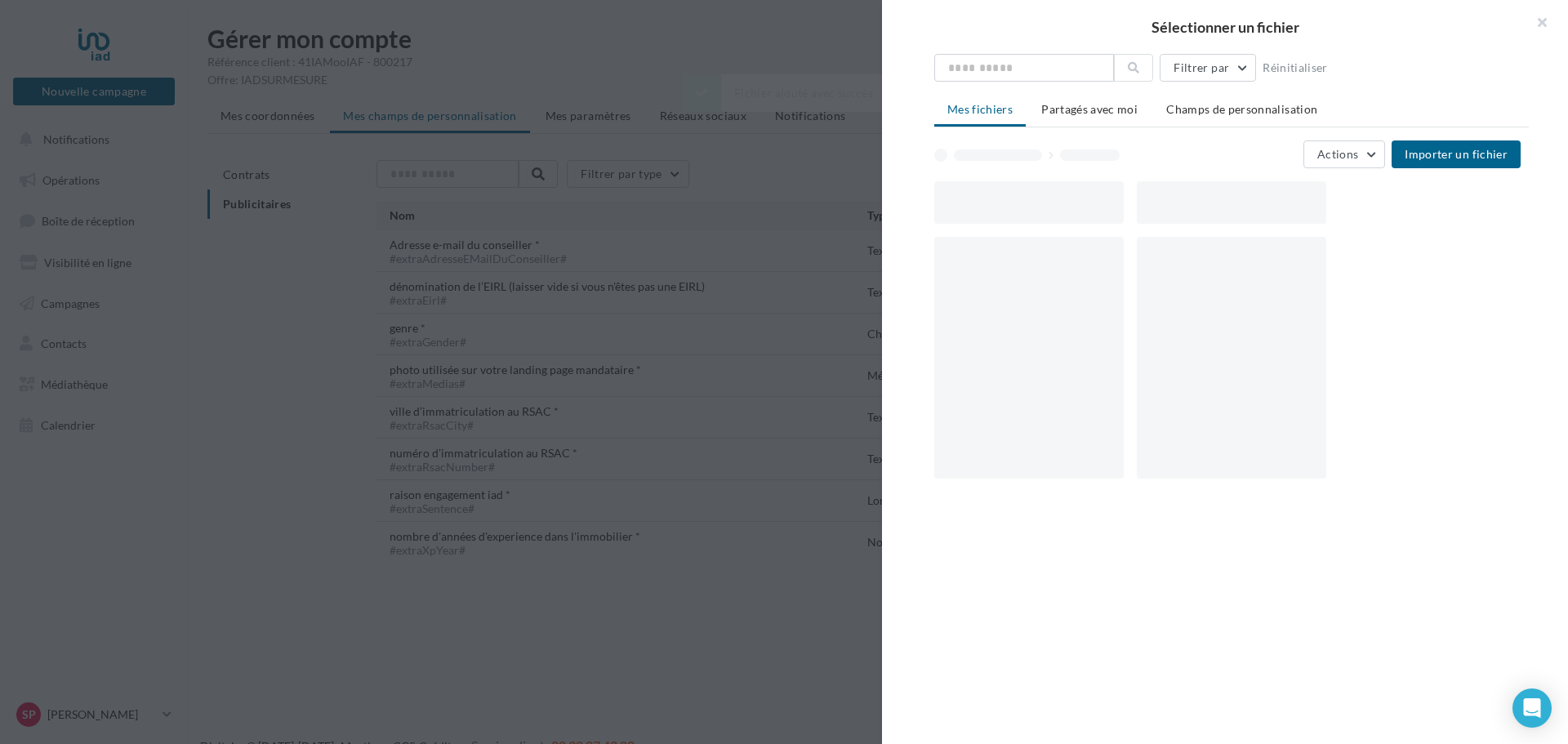
click at [1100, 249] on div "Sélectionner un fichier Filtrer par Réinitialiser Mes fichiers Partagés avec mo…" at bounding box center [1097, 249] width 180 height 0
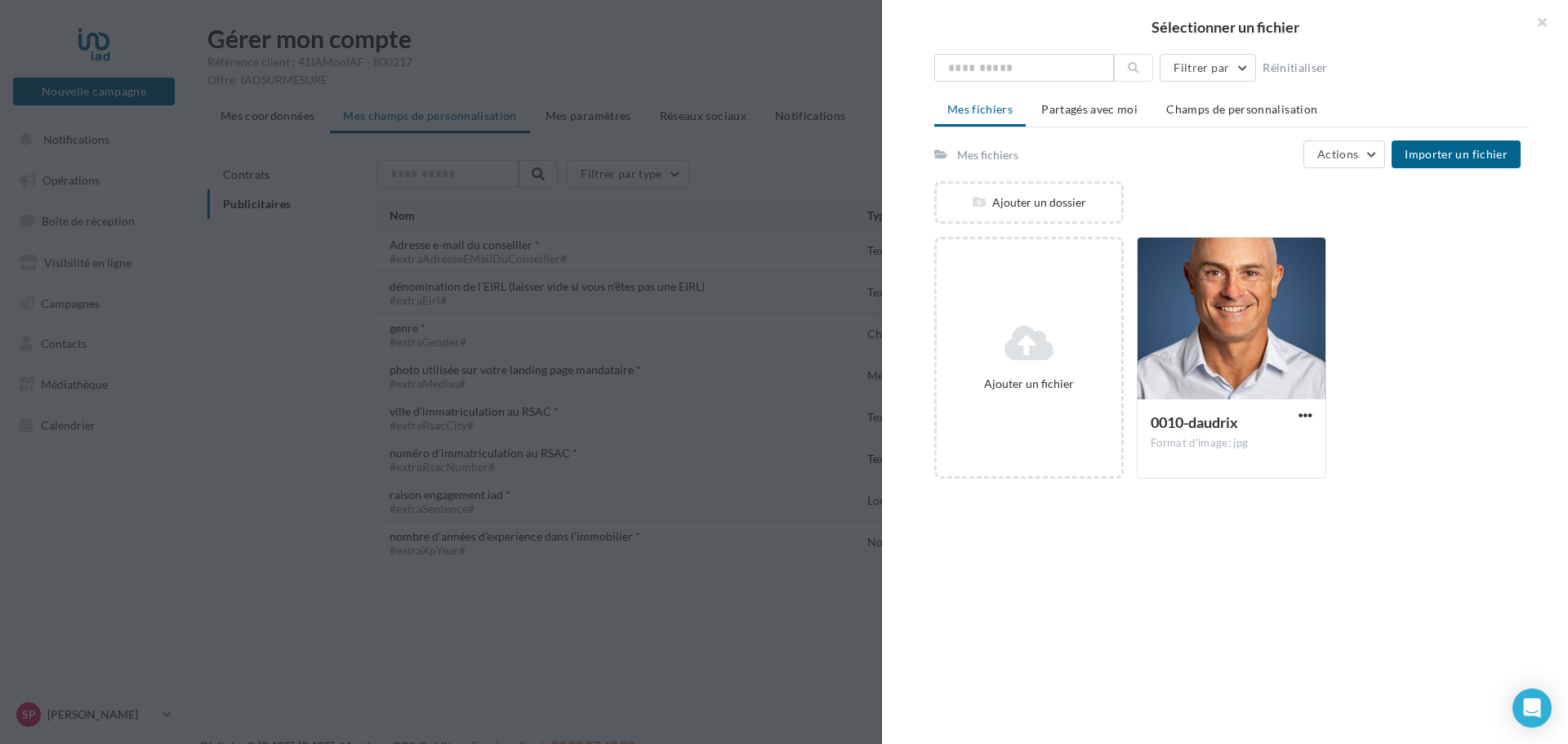
click at [1395, 454] on div "Ajouter un fichier 0010-daudrix Format d'image: jpg 0010-daudrix" at bounding box center [1238, 365] width 607 height 255
click at [1299, 415] on span "button" at bounding box center [1305, 416] width 14 height 14
click at [1204, 665] on button "Déplacer" at bounding box center [1224, 661] width 181 height 43
click at [1330, 522] on button "button" at bounding box center [1324, 518] width 65 height 49
click at [1224, 336] on div at bounding box center [1231, 319] width 187 height 163
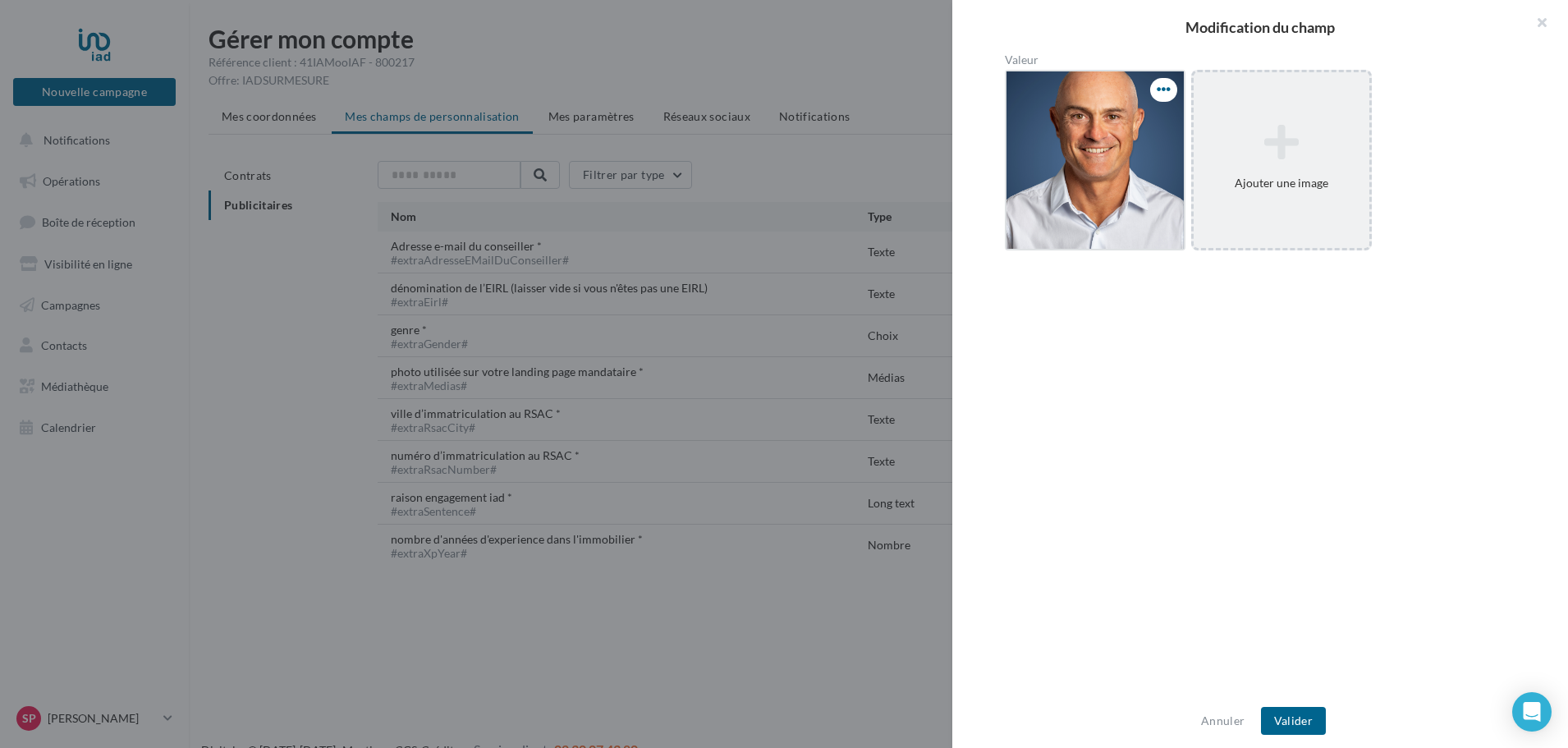
click at [1158, 91] on span "button" at bounding box center [1164, 89] width 14 height 14
click at [1194, 116] on button "Modifier" at bounding box center [1236, 123] width 164 height 43
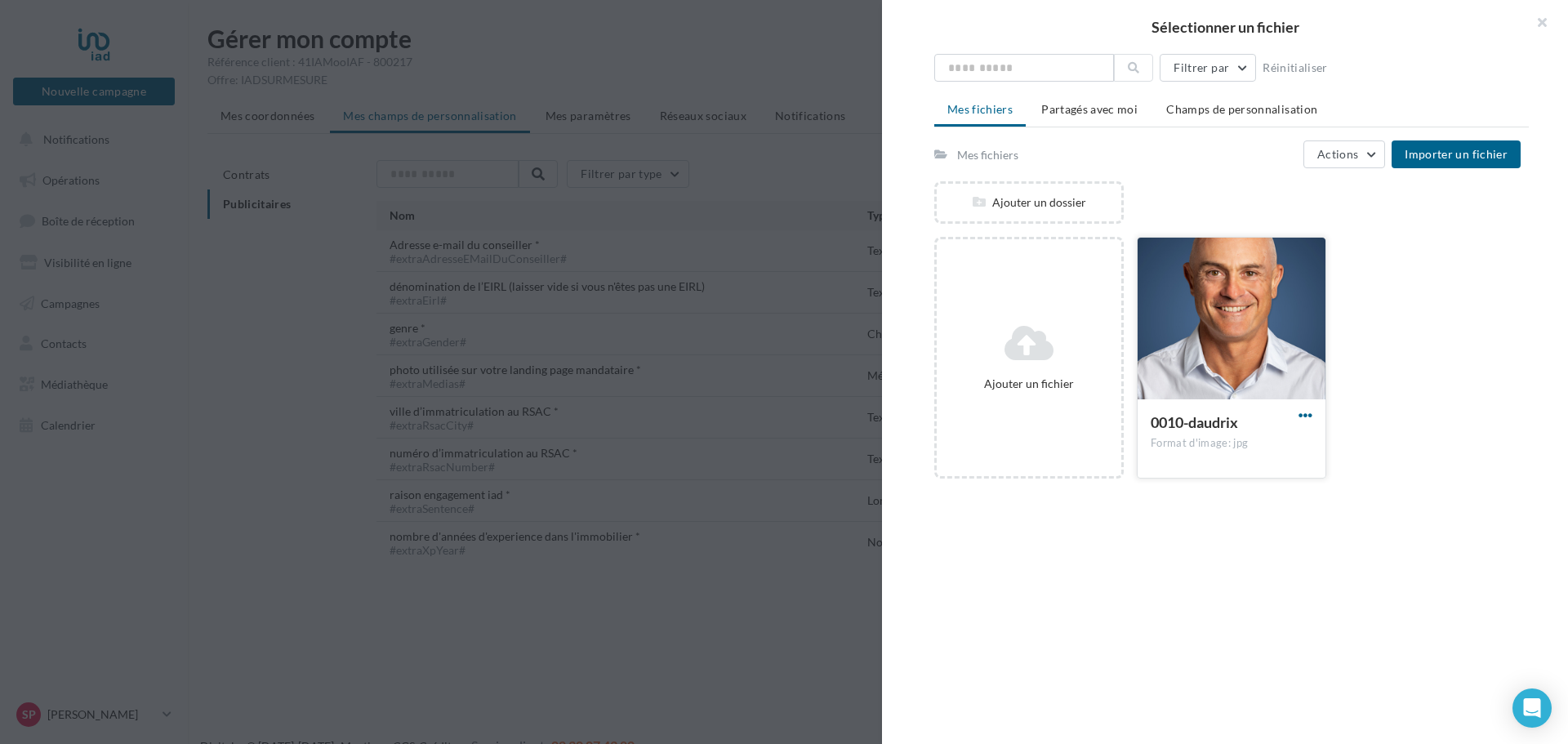
click at [1298, 418] on span "button" at bounding box center [1305, 416] width 14 height 14
click at [1197, 665] on button "Déplacer" at bounding box center [1224, 661] width 181 height 43
click at [1453, 403] on div "Ajouter un fichier 0010-daudrix Format d'image: jpg Mes fichiers Ajouter un dos…" at bounding box center [1238, 365] width 607 height 255
click at [1448, 159] on span "Importer un fichier" at bounding box center [1456, 154] width 103 height 14
click at [1543, 21] on button "button" at bounding box center [1535, 24] width 65 height 49
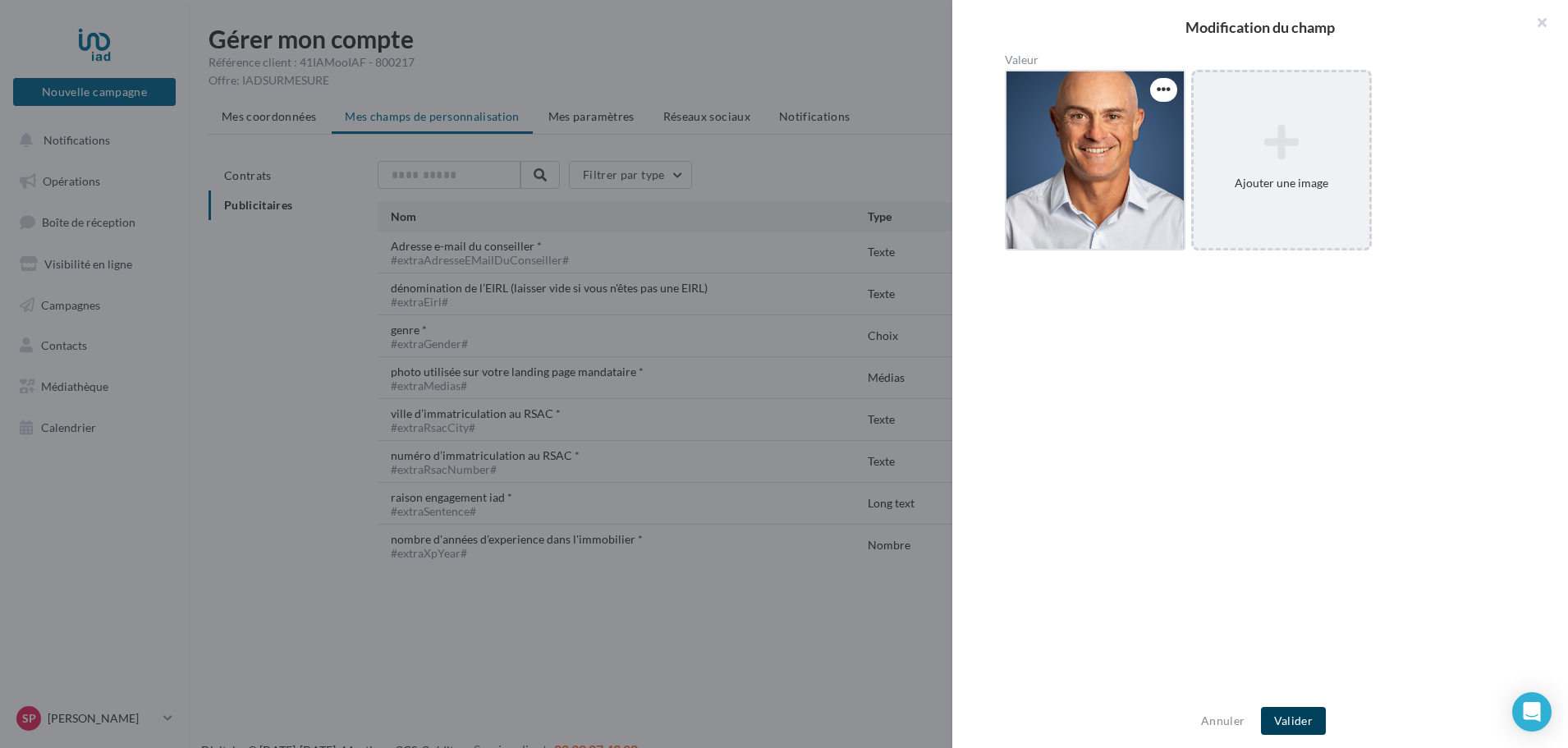
click at [1289, 721] on button "Valider" at bounding box center [1294, 721] width 65 height 28
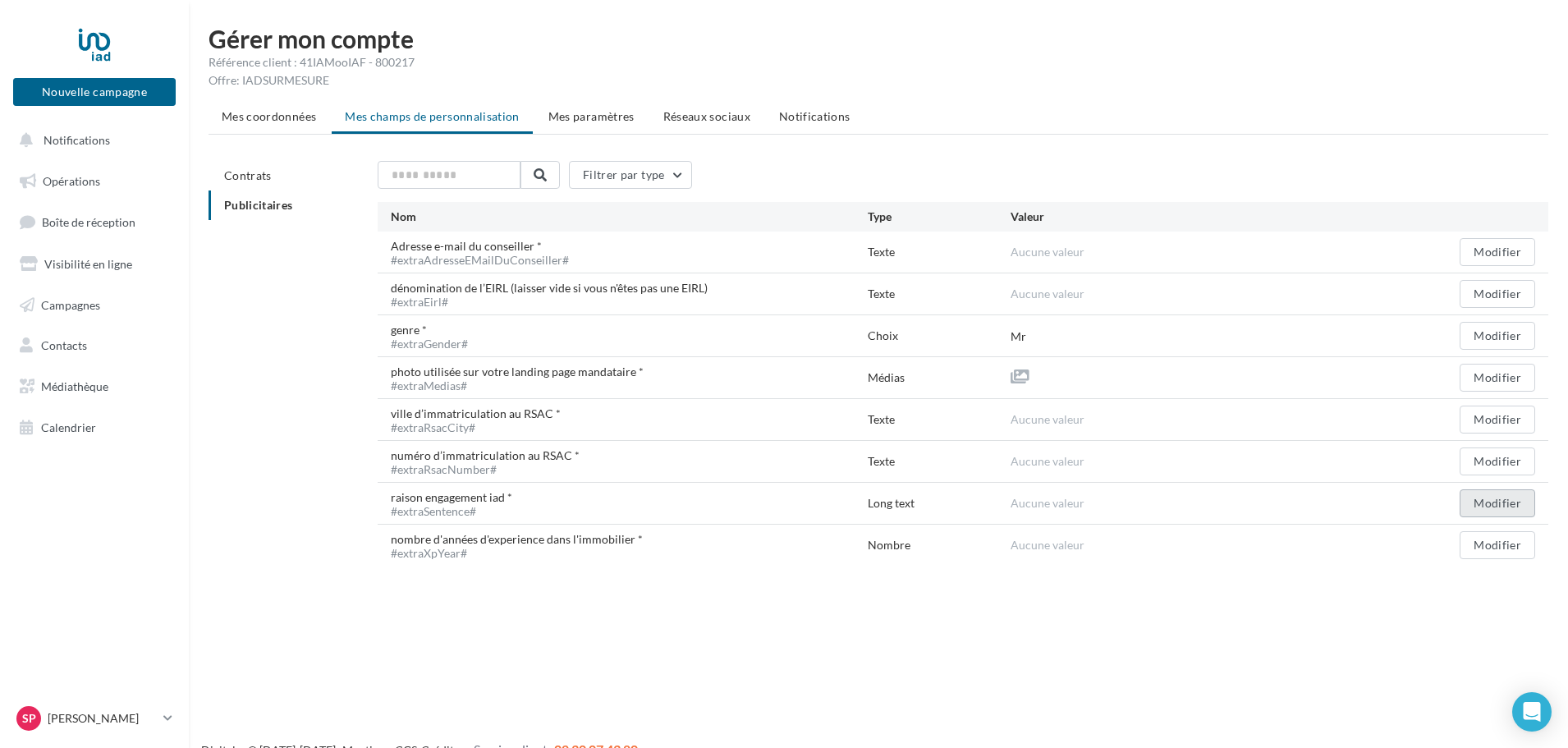
click at [1494, 500] on button "Modifier" at bounding box center [1497, 504] width 76 height 28
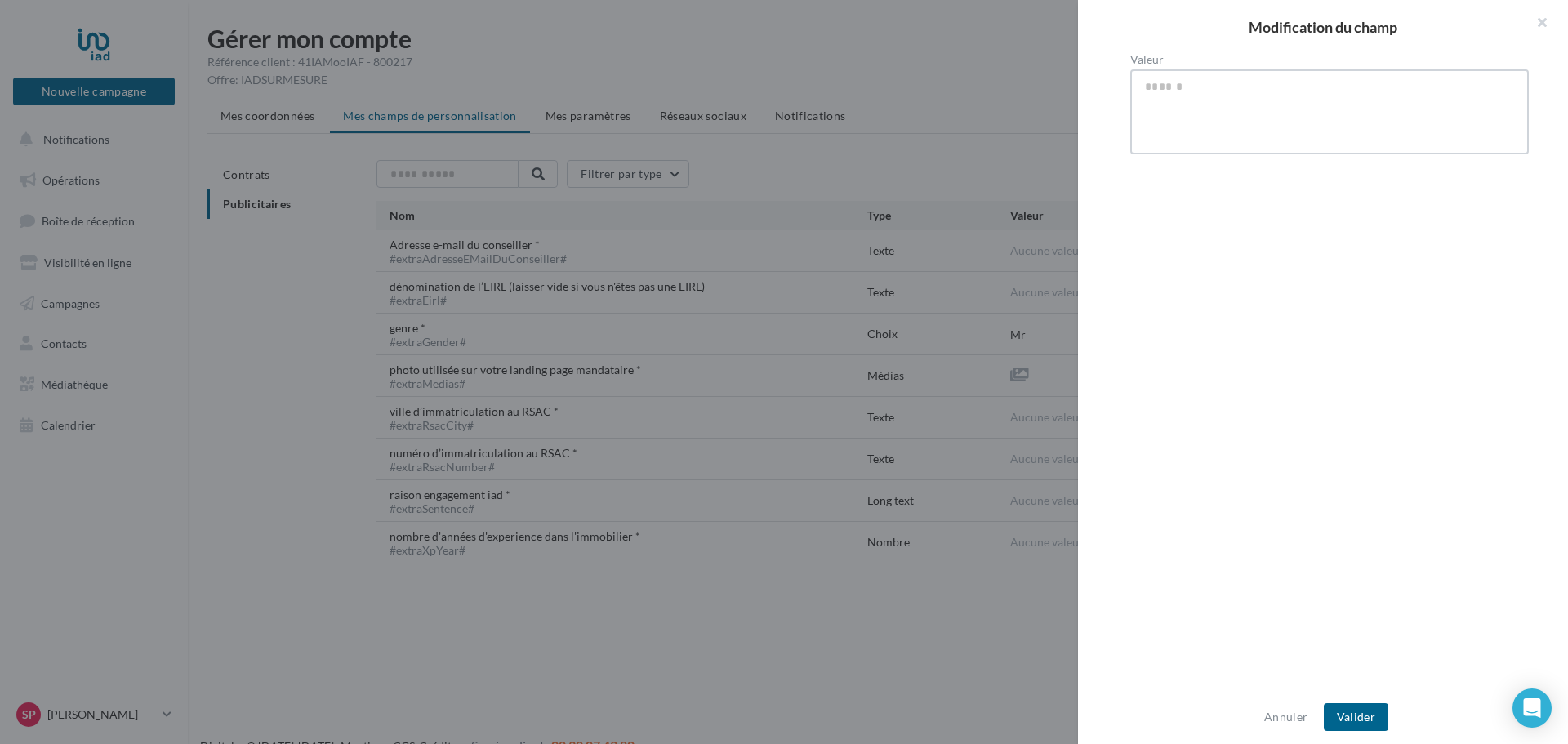
paste textarea "**********"
type textarea "**********"
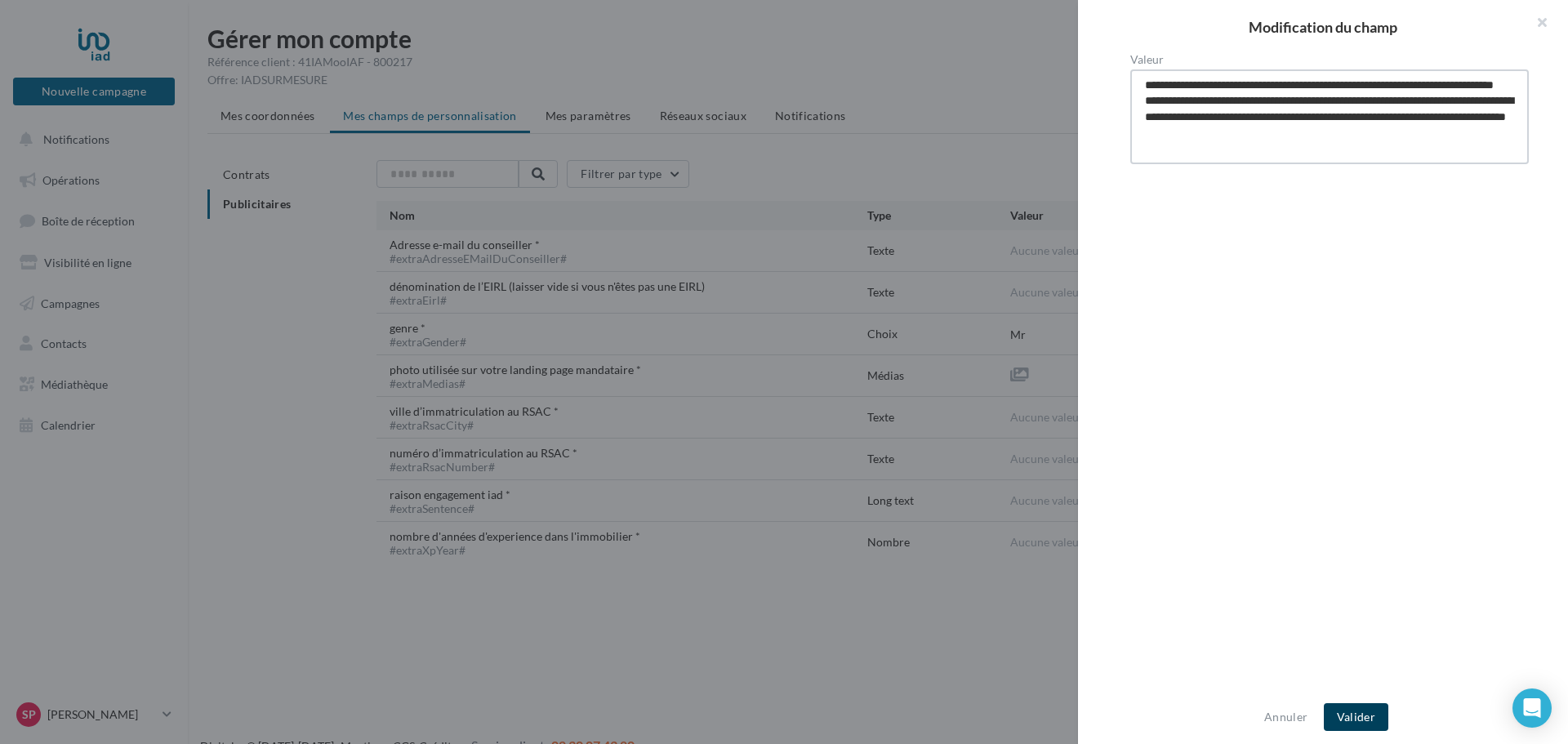
type textarea "**********"
click at [1366, 704] on button "Valider" at bounding box center [1355, 717] width 64 height 28
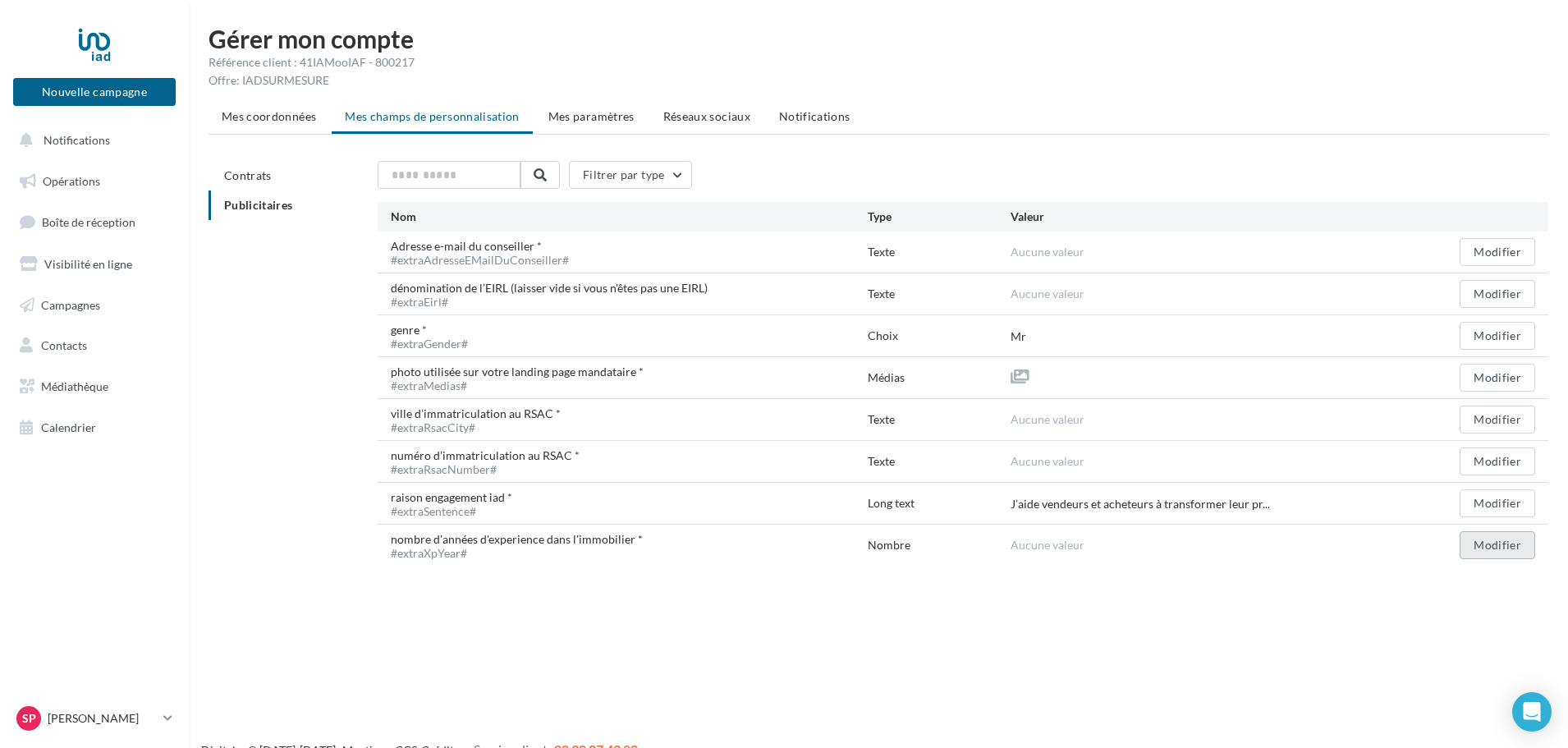
click at [1492, 548] on button "Modifier" at bounding box center [1497, 546] width 76 height 28
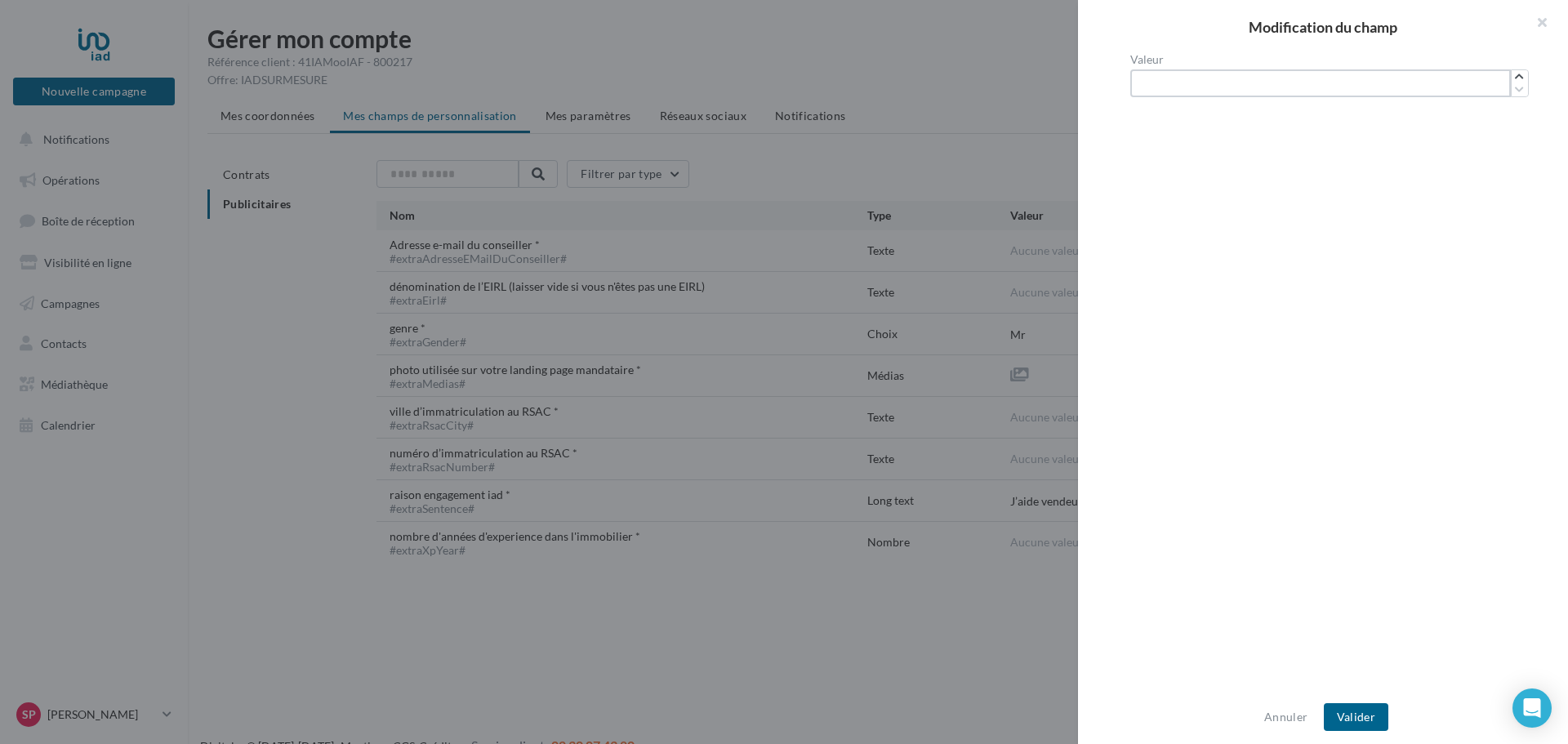
click at [1243, 75] on input "*" at bounding box center [1320, 83] width 381 height 28
drag, startPoint x: 1237, startPoint y: 76, endPoint x: 1142, endPoint y: 81, distance: 95.1
click at [1142, 81] on input "*" at bounding box center [1320, 83] width 381 height 28
type input "**"
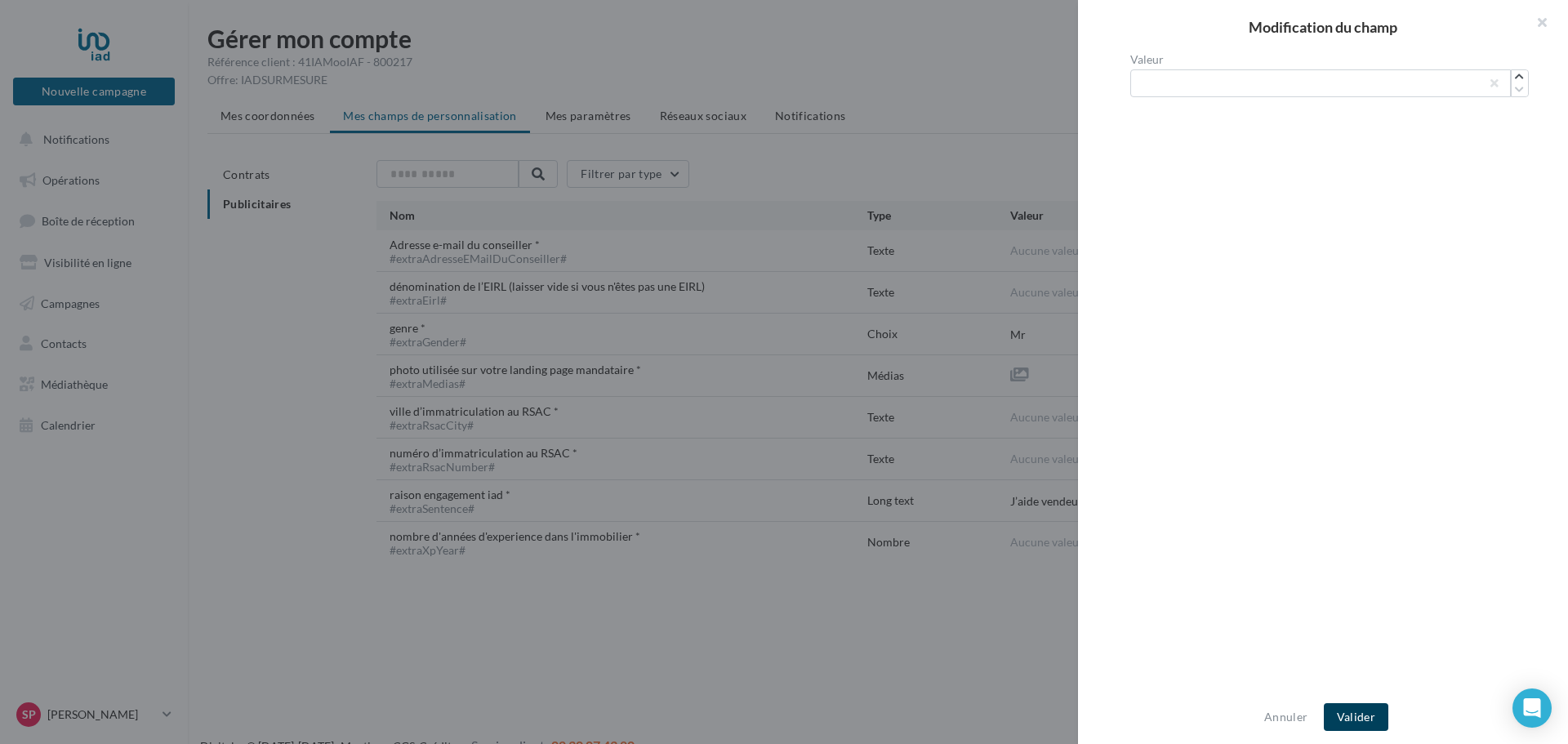
click at [1364, 725] on button "Valider" at bounding box center [1355, 717] width 64 height 28
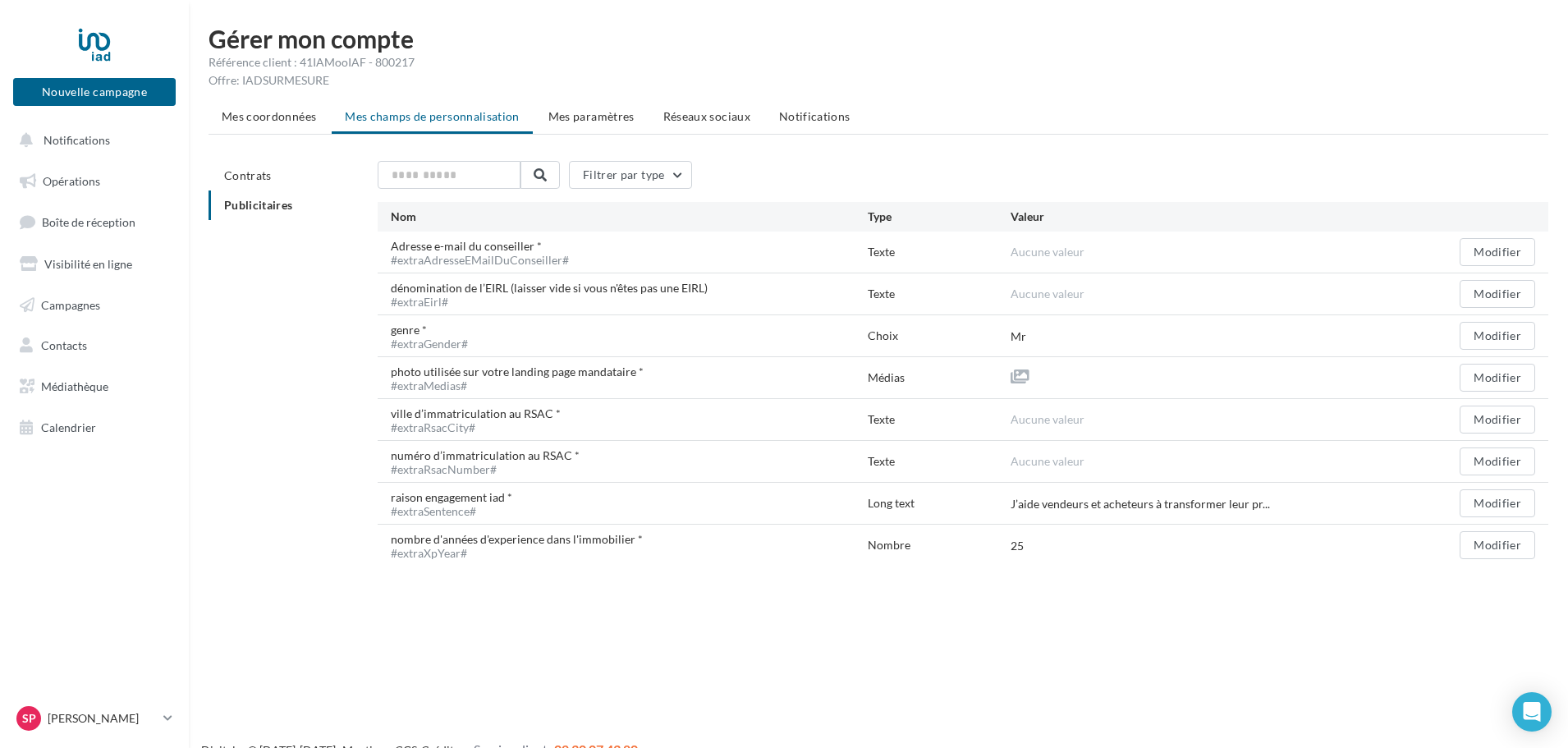
click at [400, 113] on ul "Mes coordonnées Mes champs de personnalisation Mes paramètres Réseaux sociaux N…" at bounding box center [879, 119] width 1340 height 33
click at [256, 179] on span "Contrats" at bounding box center [248, 175] width 48 height 14
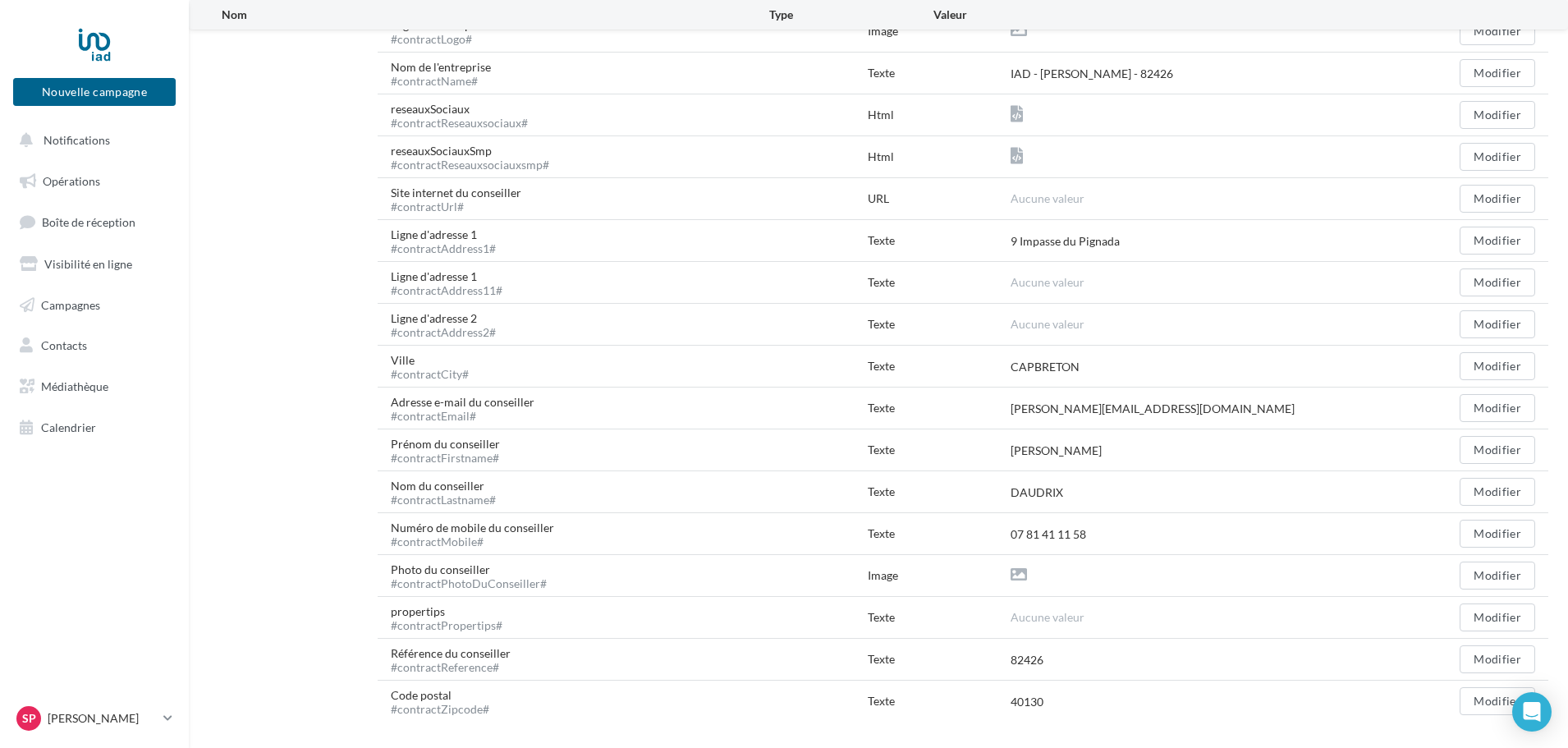
scroll to position [435, 0]
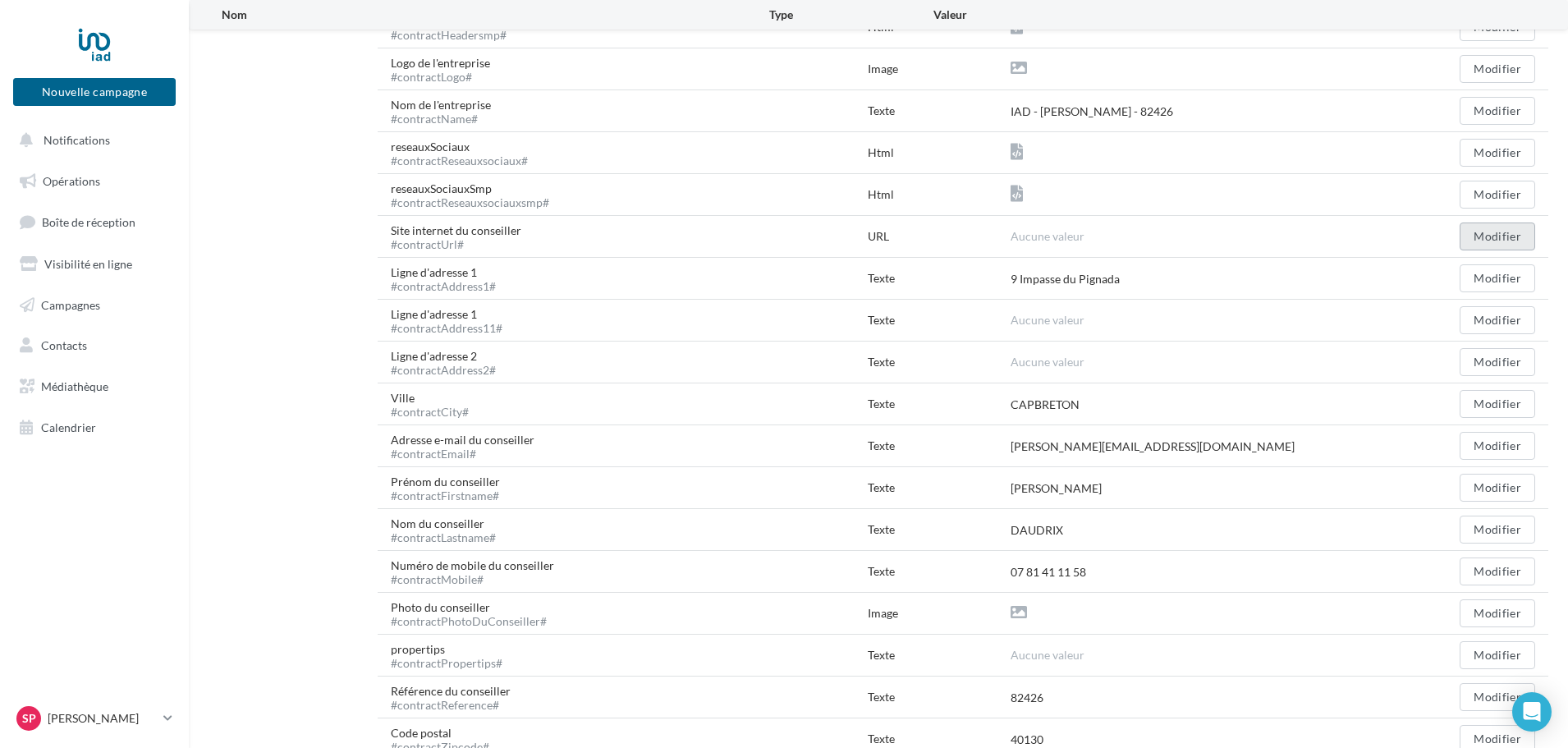
click at [1499, 230] on button "Modifier" at bounding box center [1497, 237] width 76 height 28
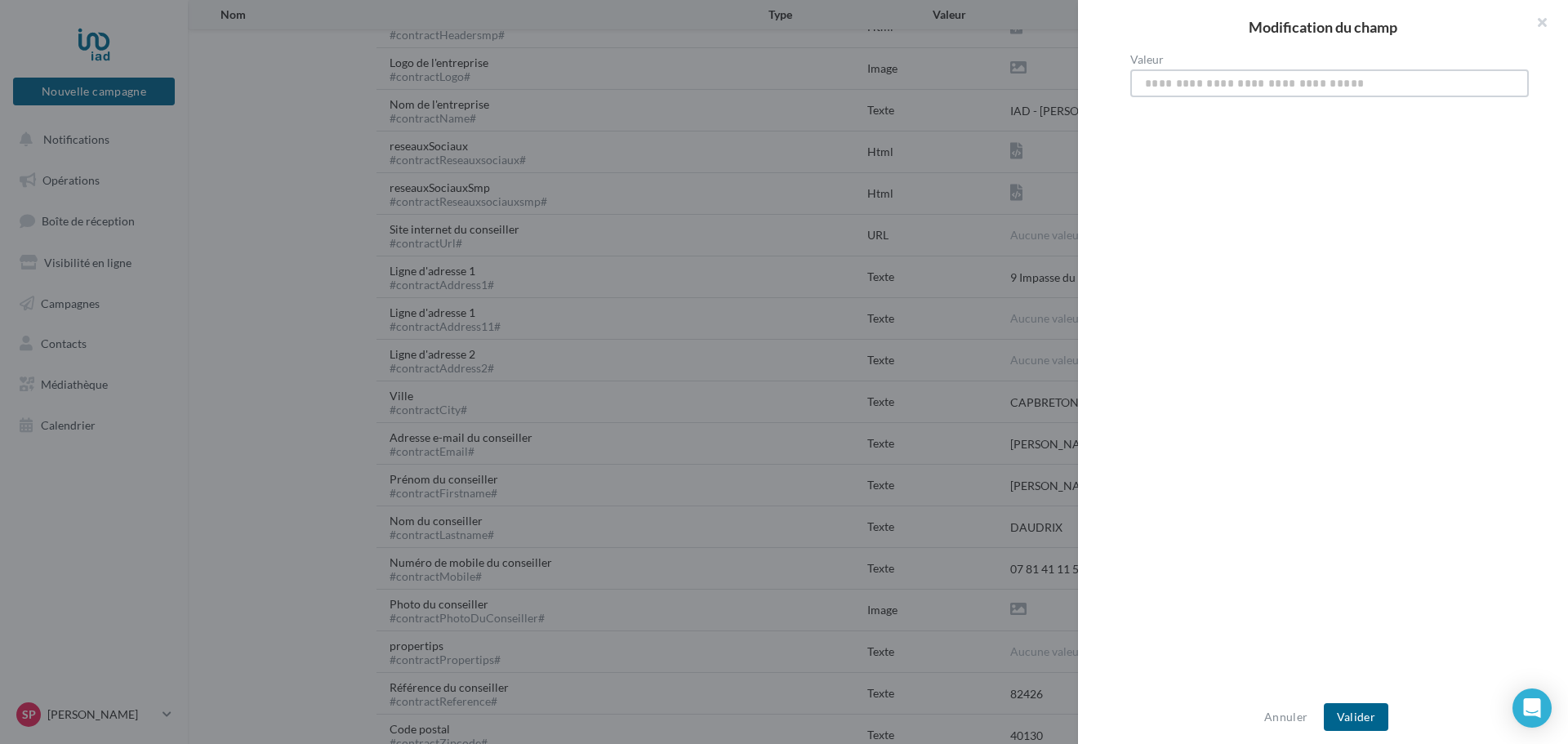
paste input "**********"
type input "**********"
click at [1351, 716] on button "Valider" at bounding box center [1355, 717] width 64 height 28
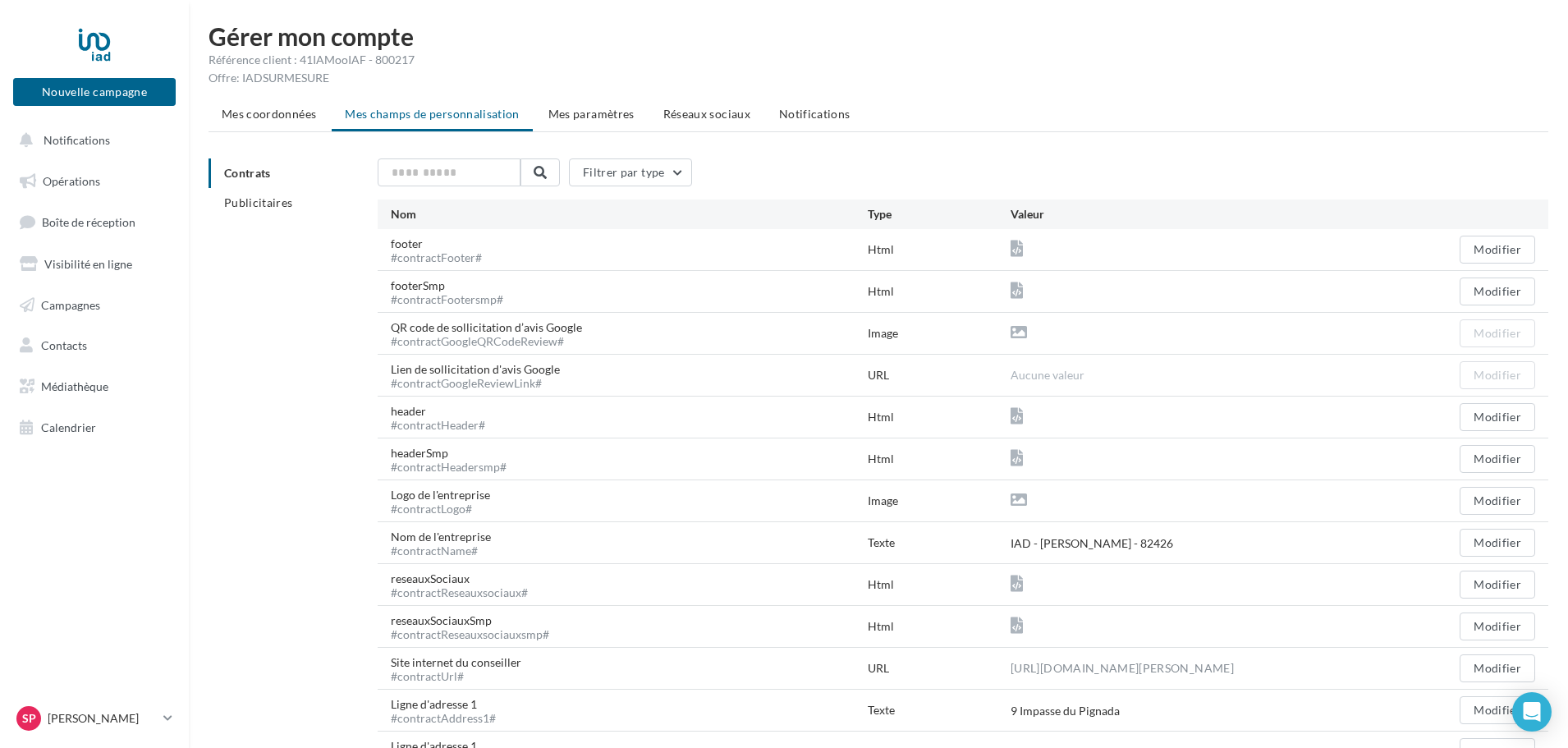
scroll to position [0, 0]
click at [68, 173] on link "Opérations" at bounding box center [94, 182] width 169 height 35
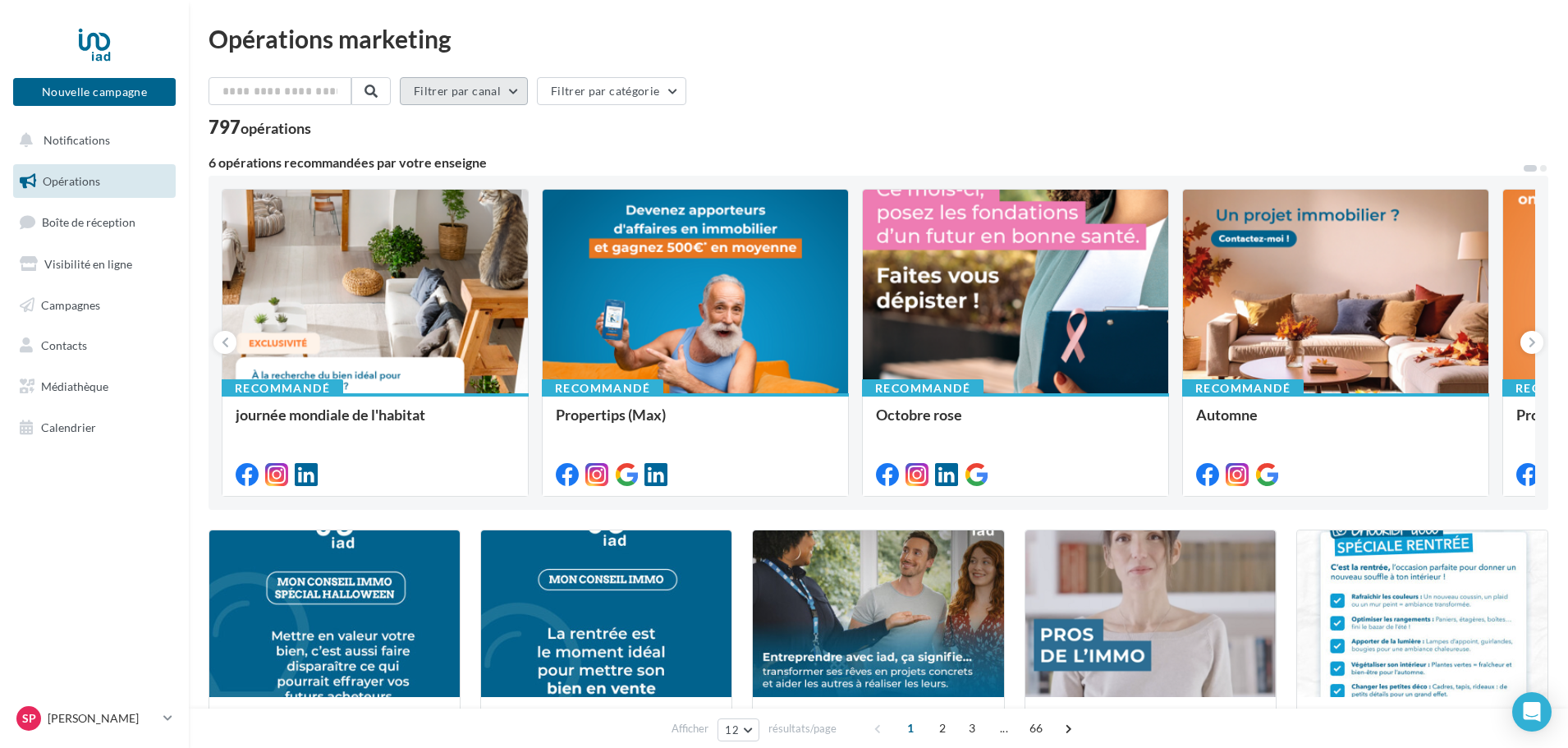
click at [518, 86] on button "Filtrer par canal" at bounding box center [463, 91] width 128 height 28
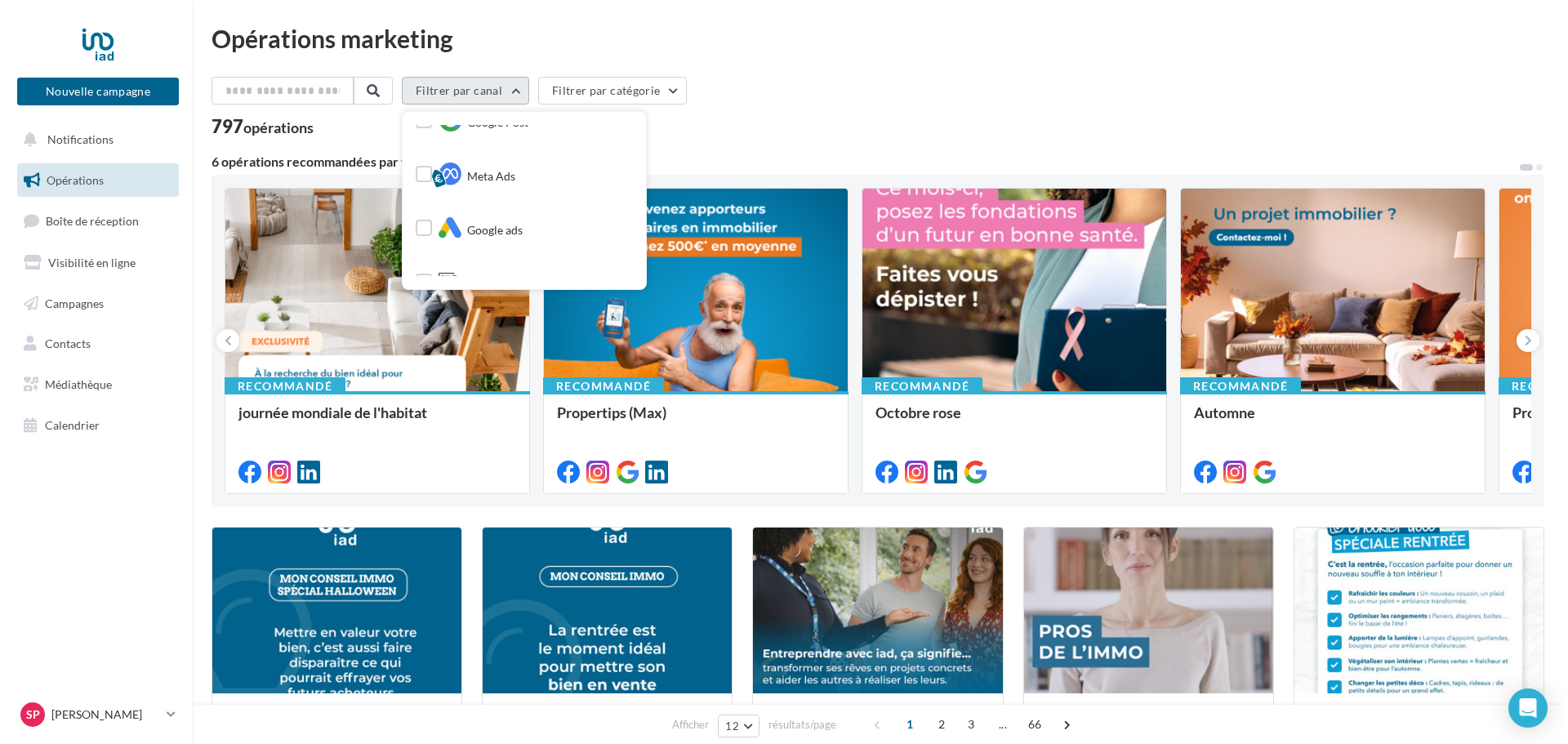
scroll to position [245, 0]
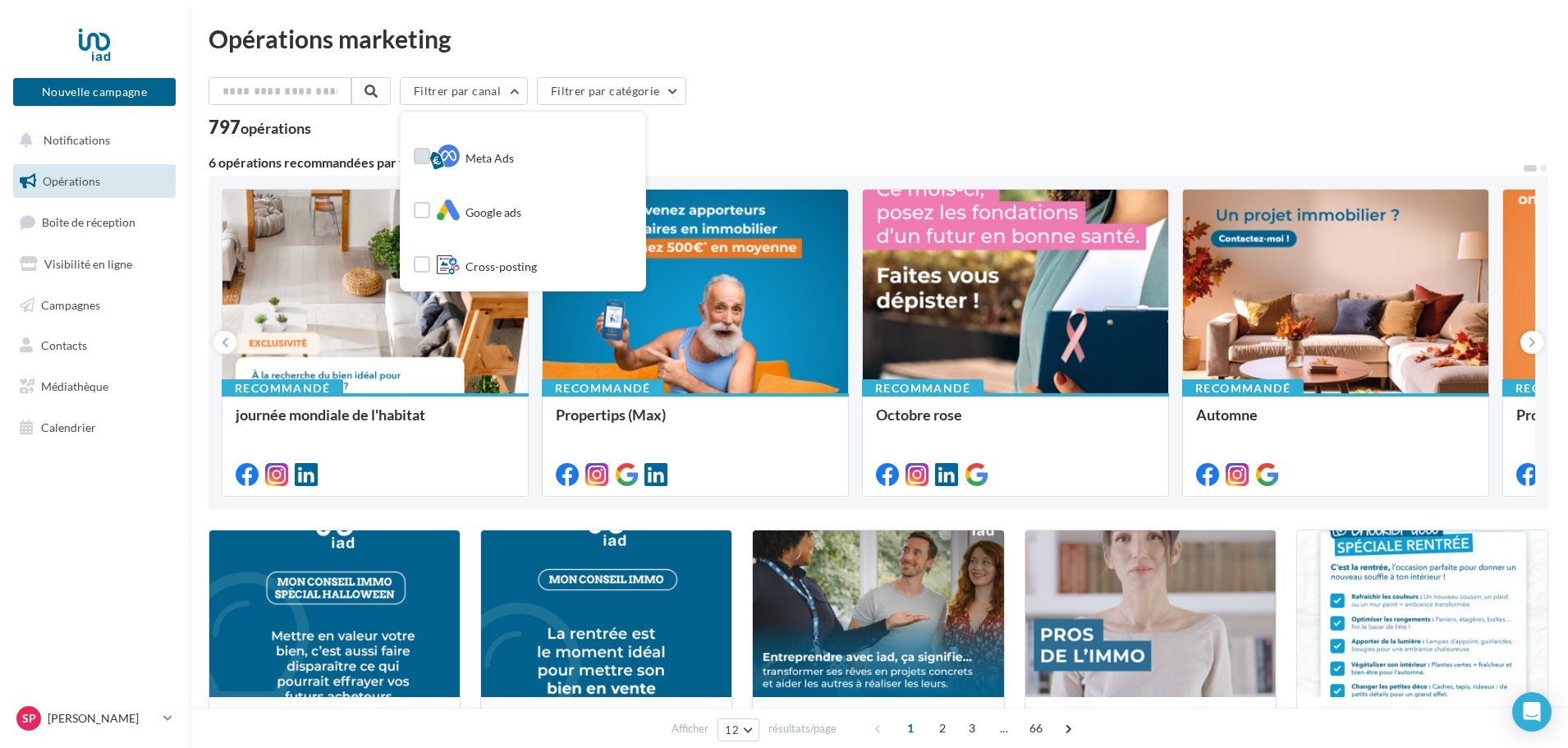
click at [430, 159] on label at bounding box center [421, 155] width 17 height 17
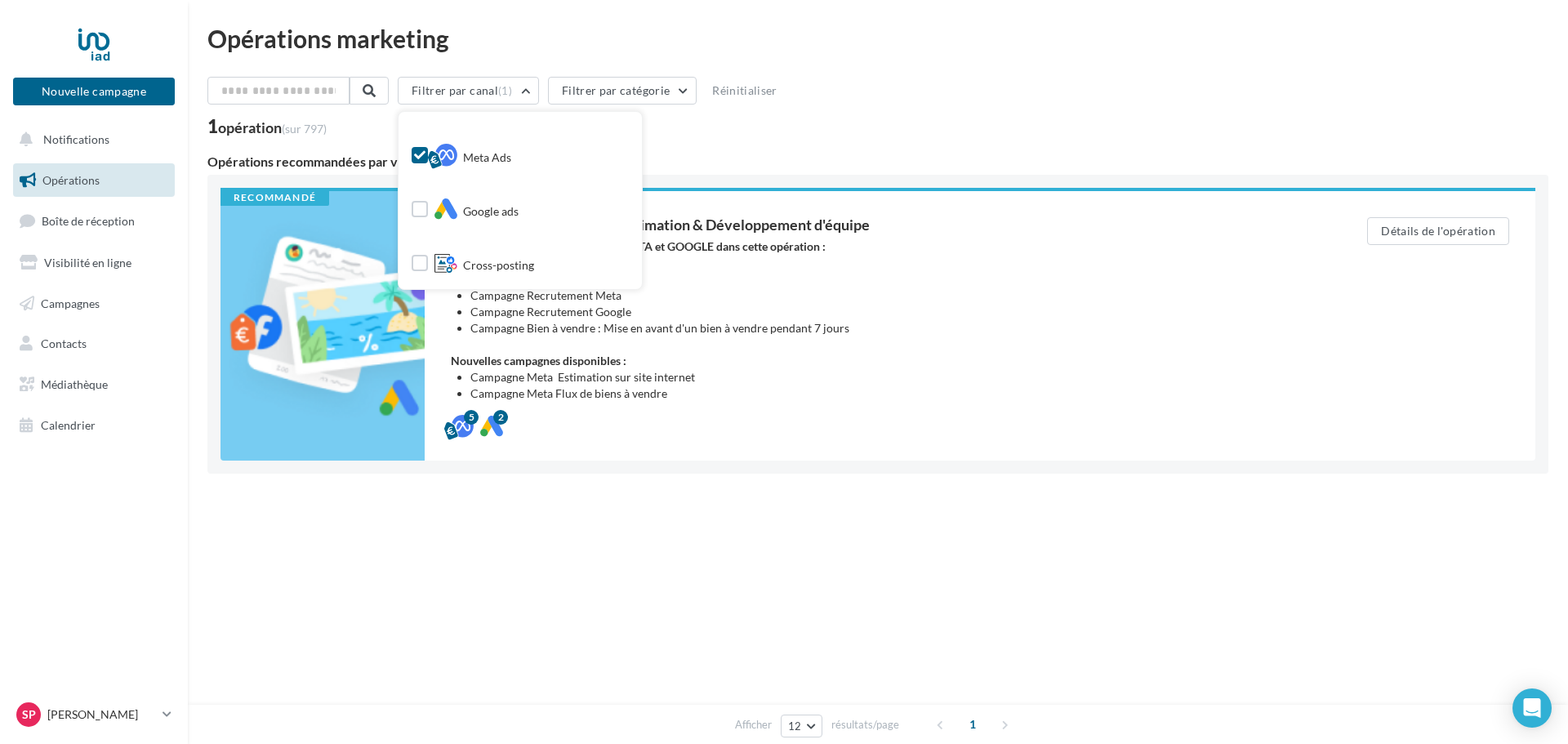
click at [731, 484] on div "Filtrer par canal (1) Tous les canaux Facebook Instagram Post LinkedIn Google P…" at bounding box center [877, 311] width 1341 height 469
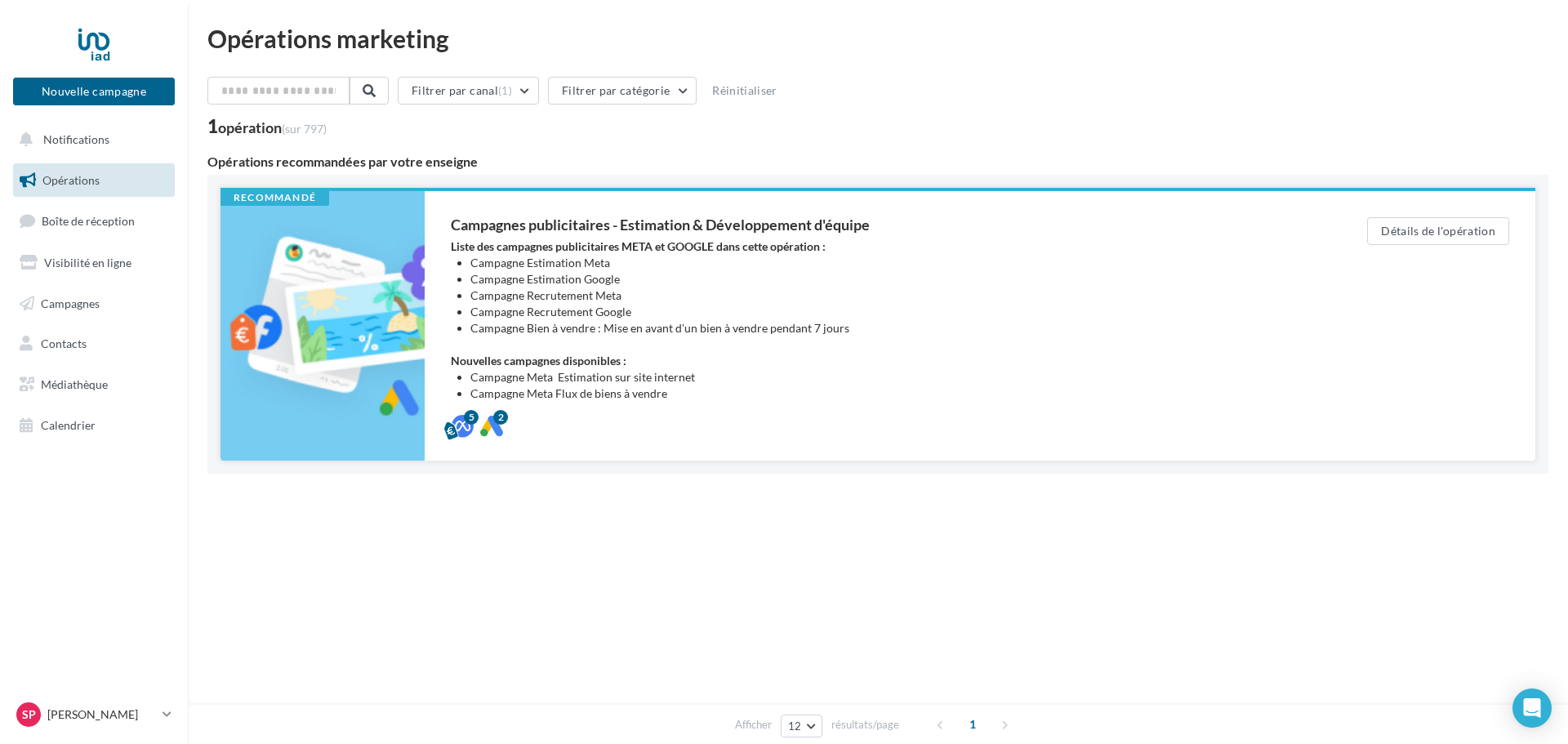
click at [330, 307] on div at bounding box center [322, 326] width 204 height 270
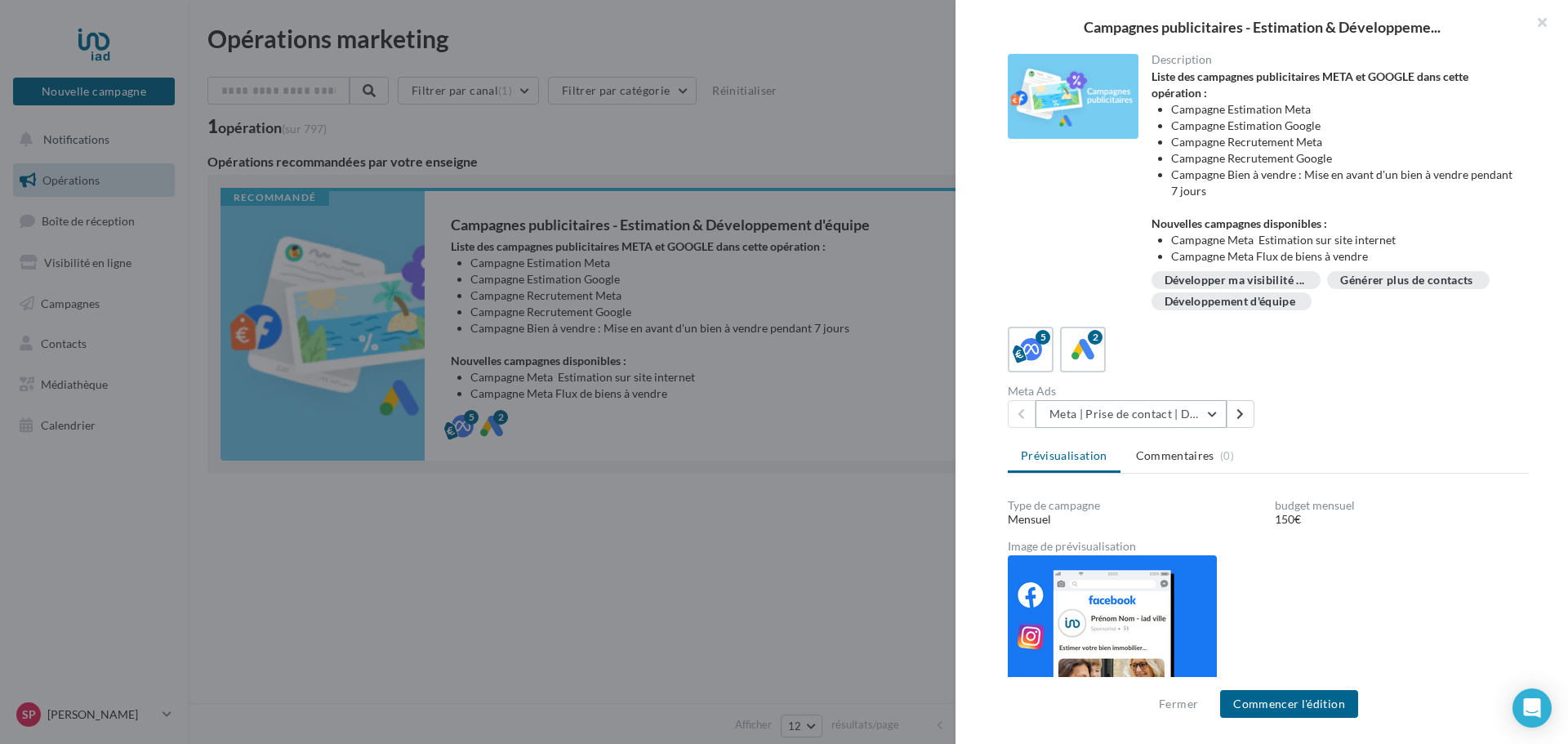
click at [1216, 418] on button "Meta | Prise de contact | Demandes d'estimation" at bounding box center [1131, 414] width 191 height 28
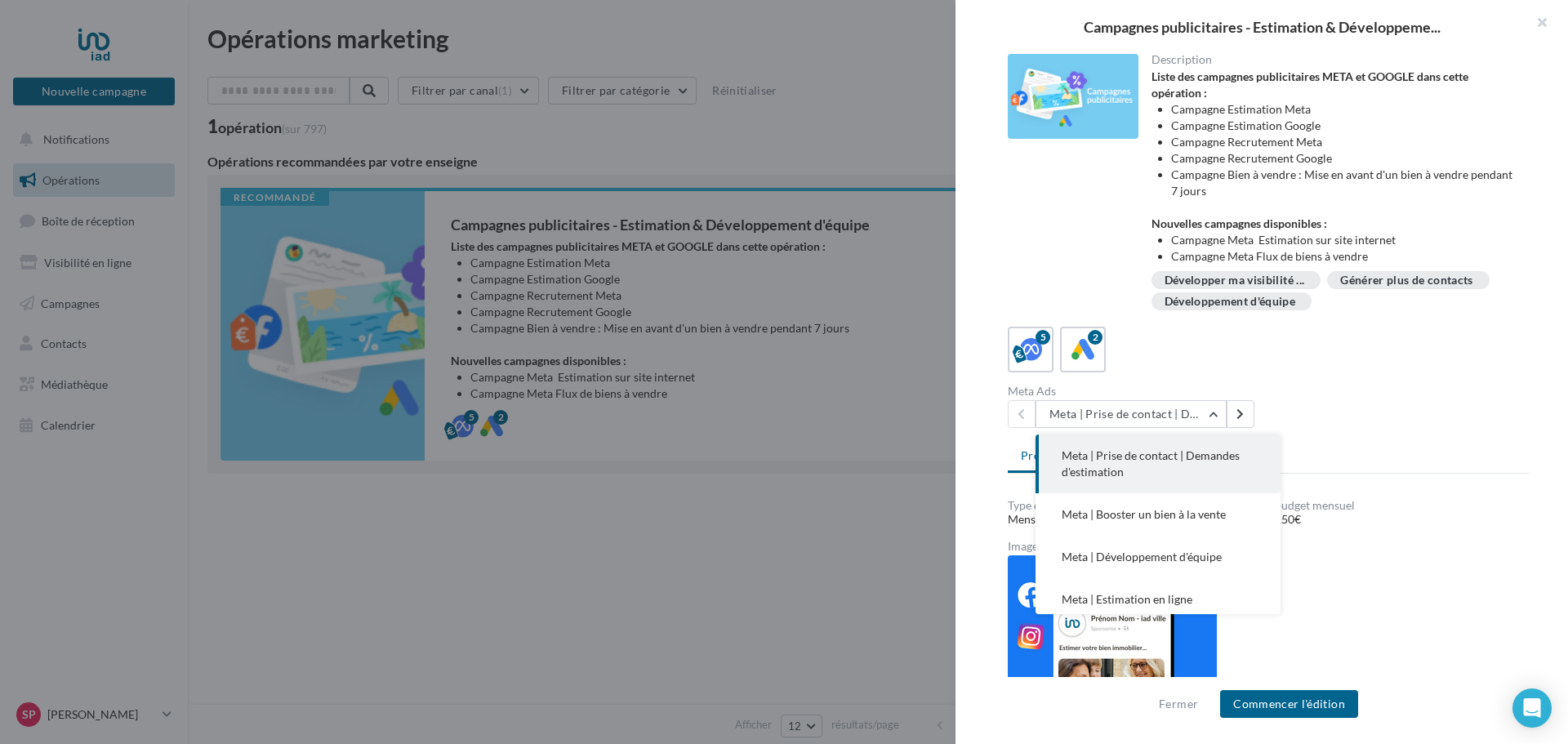
click at [1138, 465] on button "Meta | Prise de contact | Demandes d'estimation" at bounding box center [1158, 464] width 245 height 59
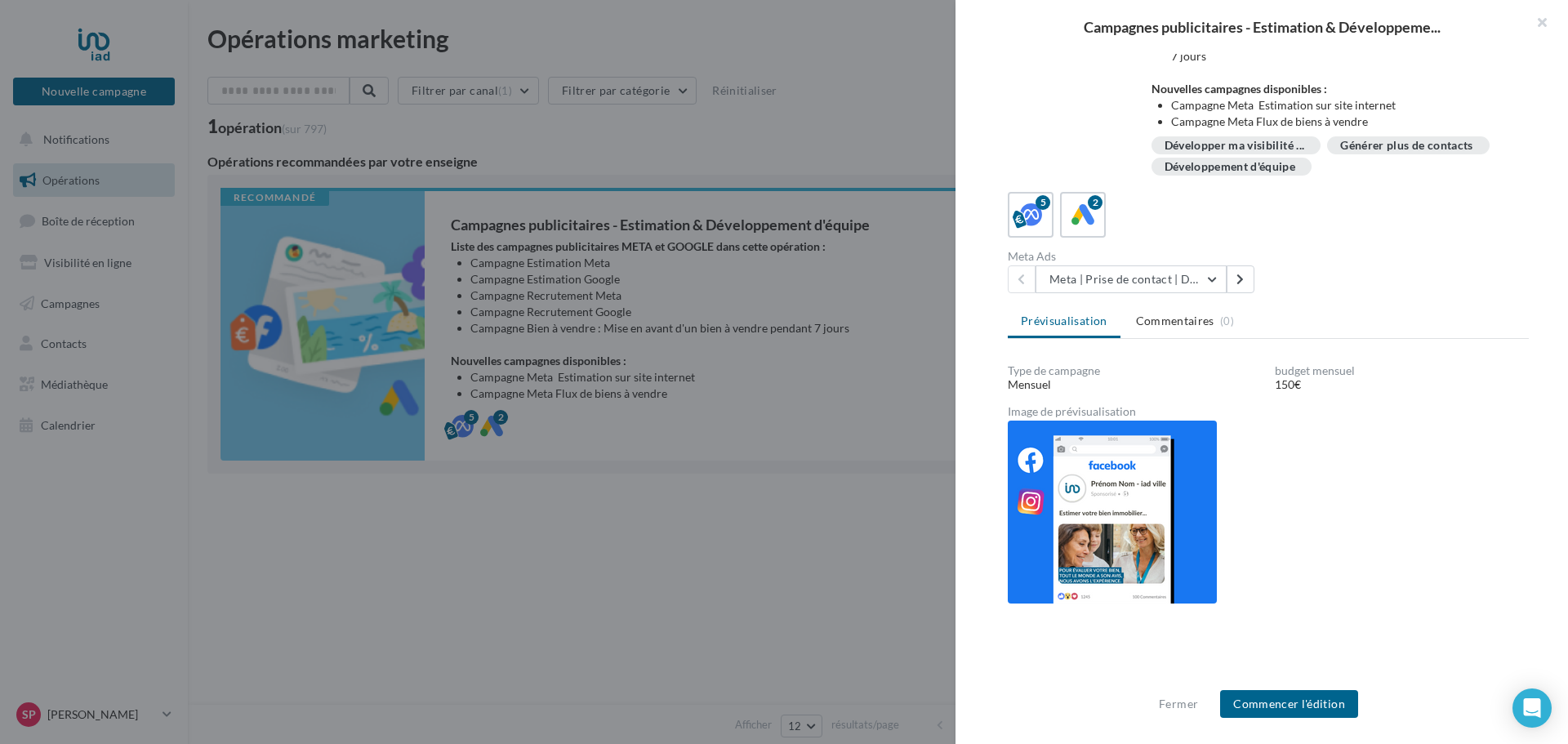
scroll to position [163, 0]
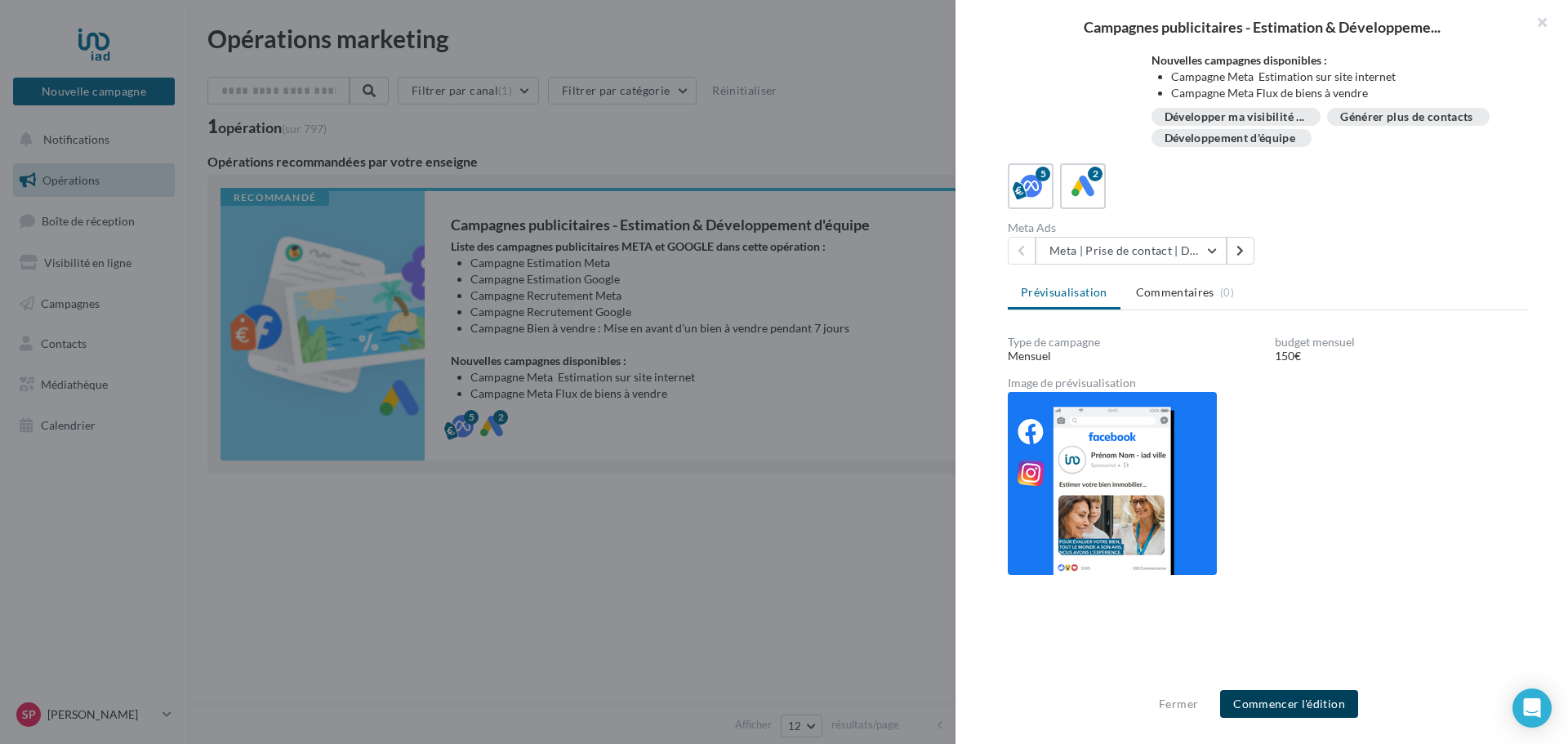
click at [1262, 700] on button "Commencer l'édition" at bounding box center [1289, 704] width 138 height 28
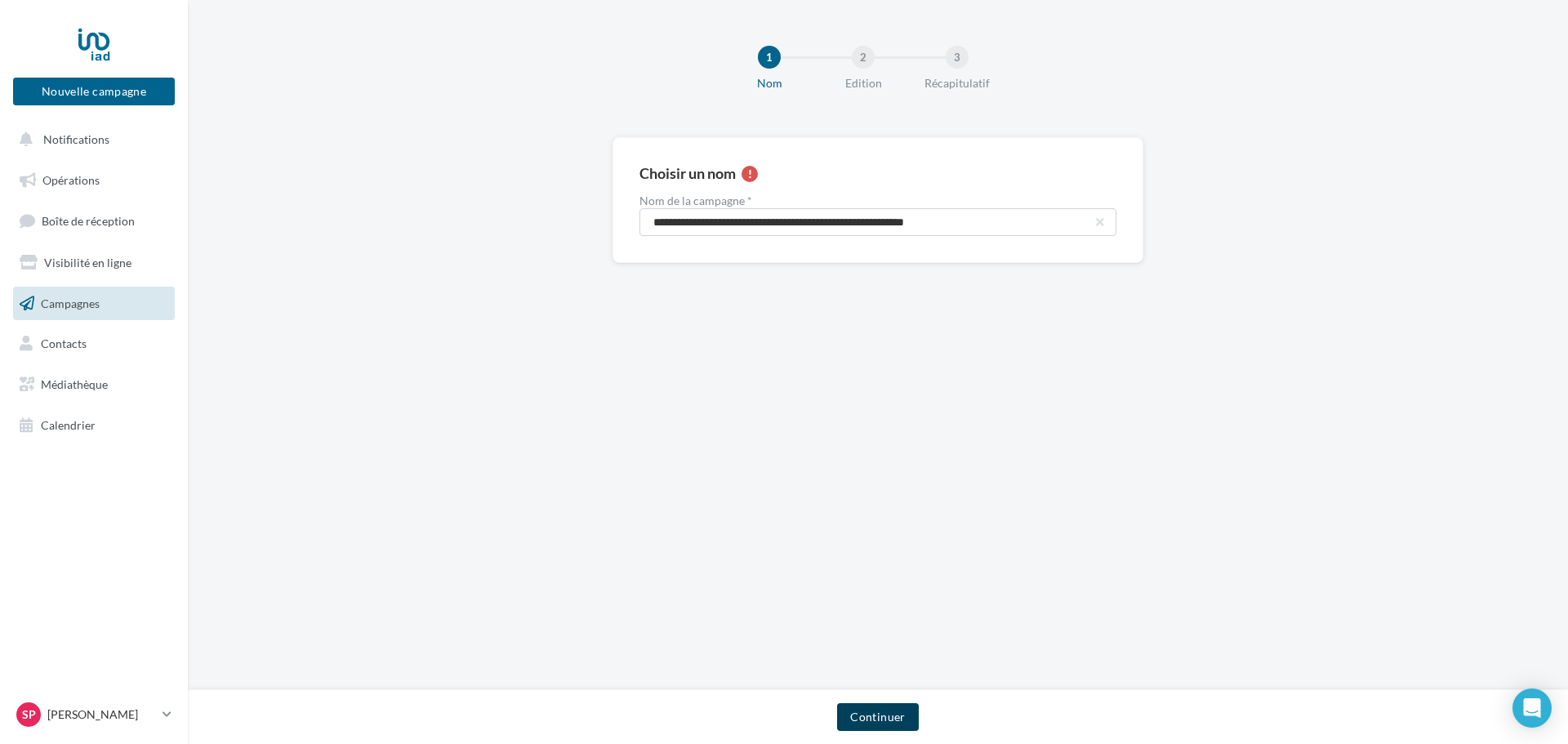
click at [867, 717] on button "Continuer" at bounding box center [877, 717] width 81 height 28
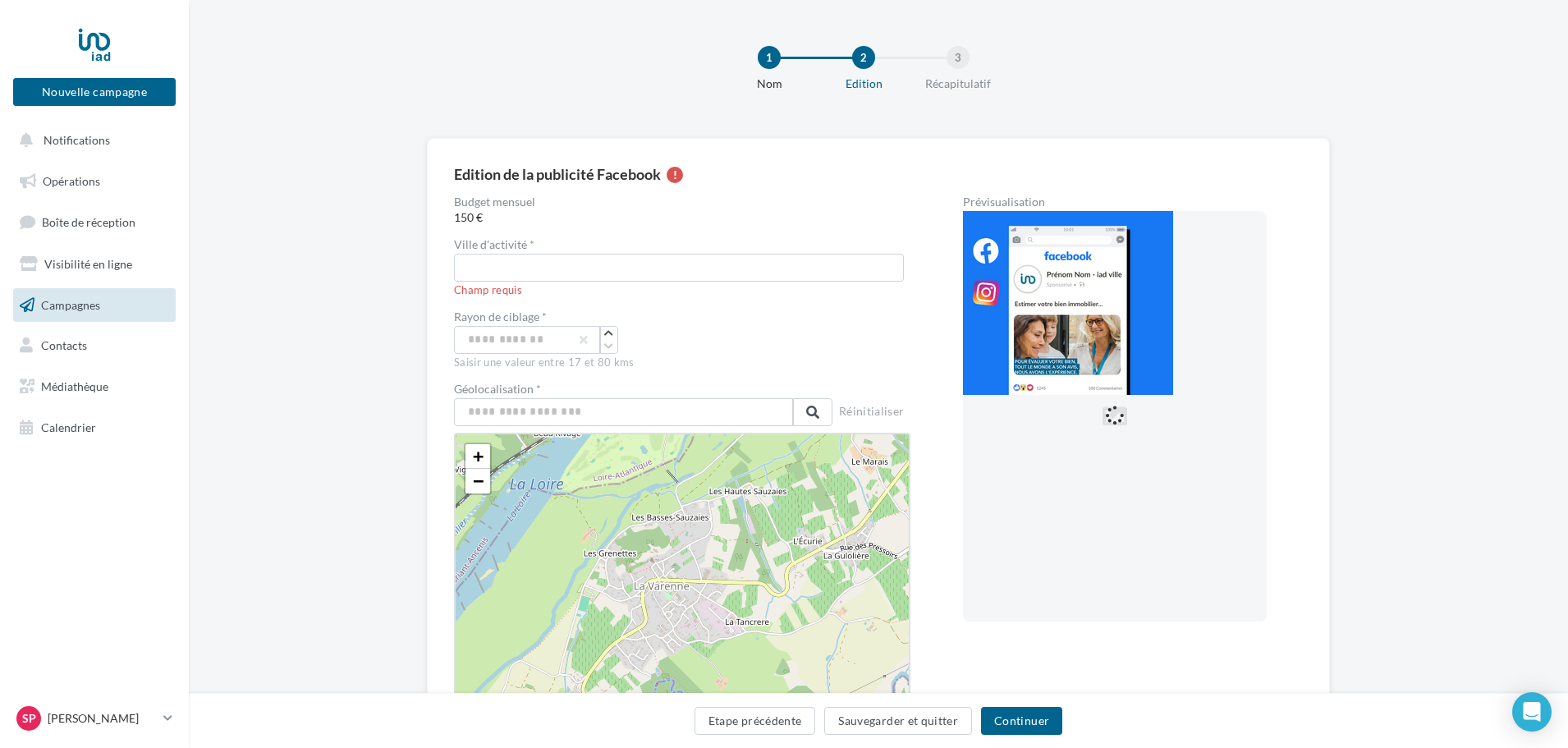
click at [564, 252] on div "Ville d'activité *" at bounding box center [681, 260] width 456 height 43
click at [559, 259] on input "text" at bounding box center [679, 268] width 450 height 28
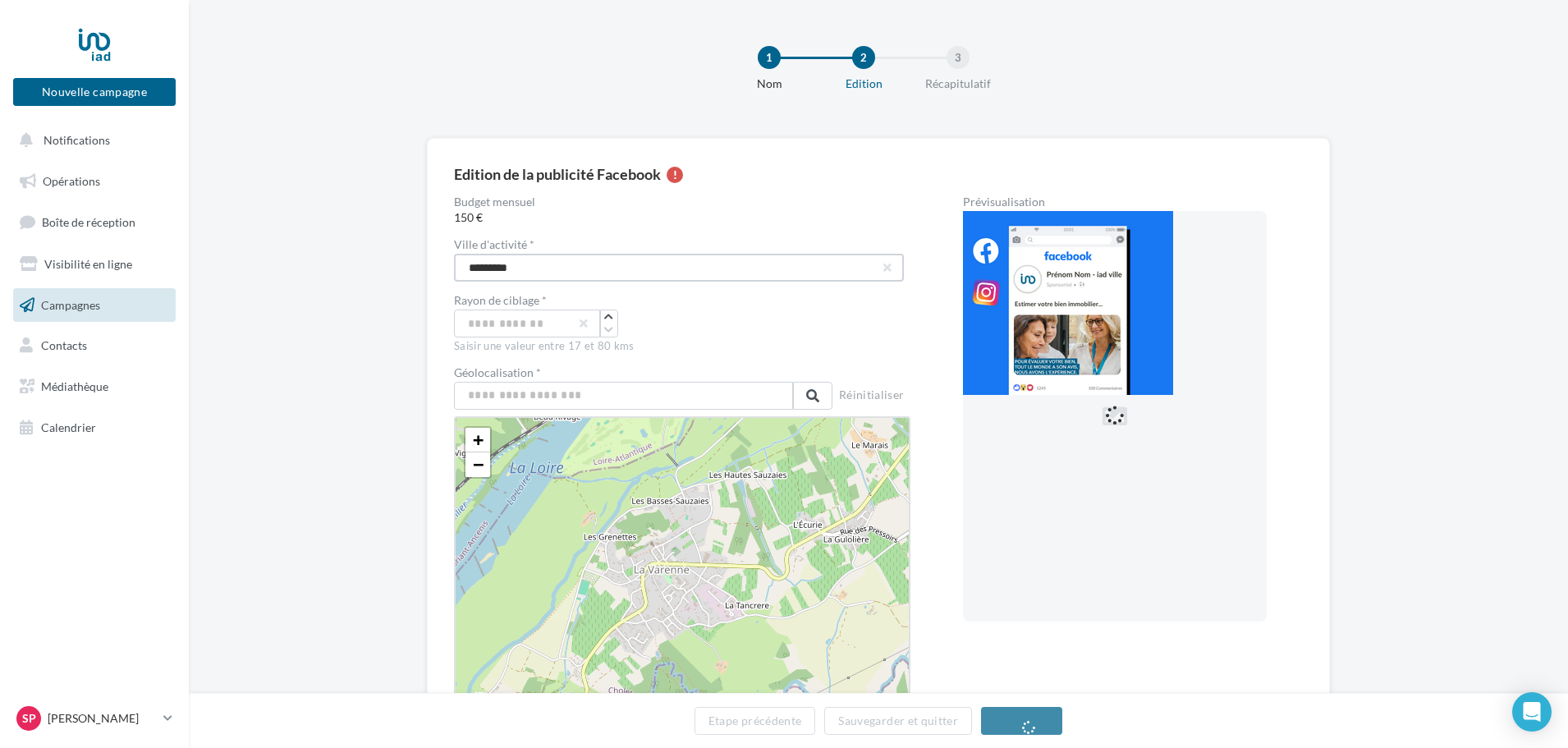
drag, startPoint x: 619, startPoint y: 266, endPoint x: 440, endPoint y: 247, distance: 180.0
click at [440, 247] on div "Edition de la publicité Facebook Budget mensuel 150 € Ville d'activité * CAPBRE…" at bounding box center [878, 494] width 903 height 713
click at [547, 257] on input "*****" at bounding box center [679, 268] width 450 height 28
type input "*********"
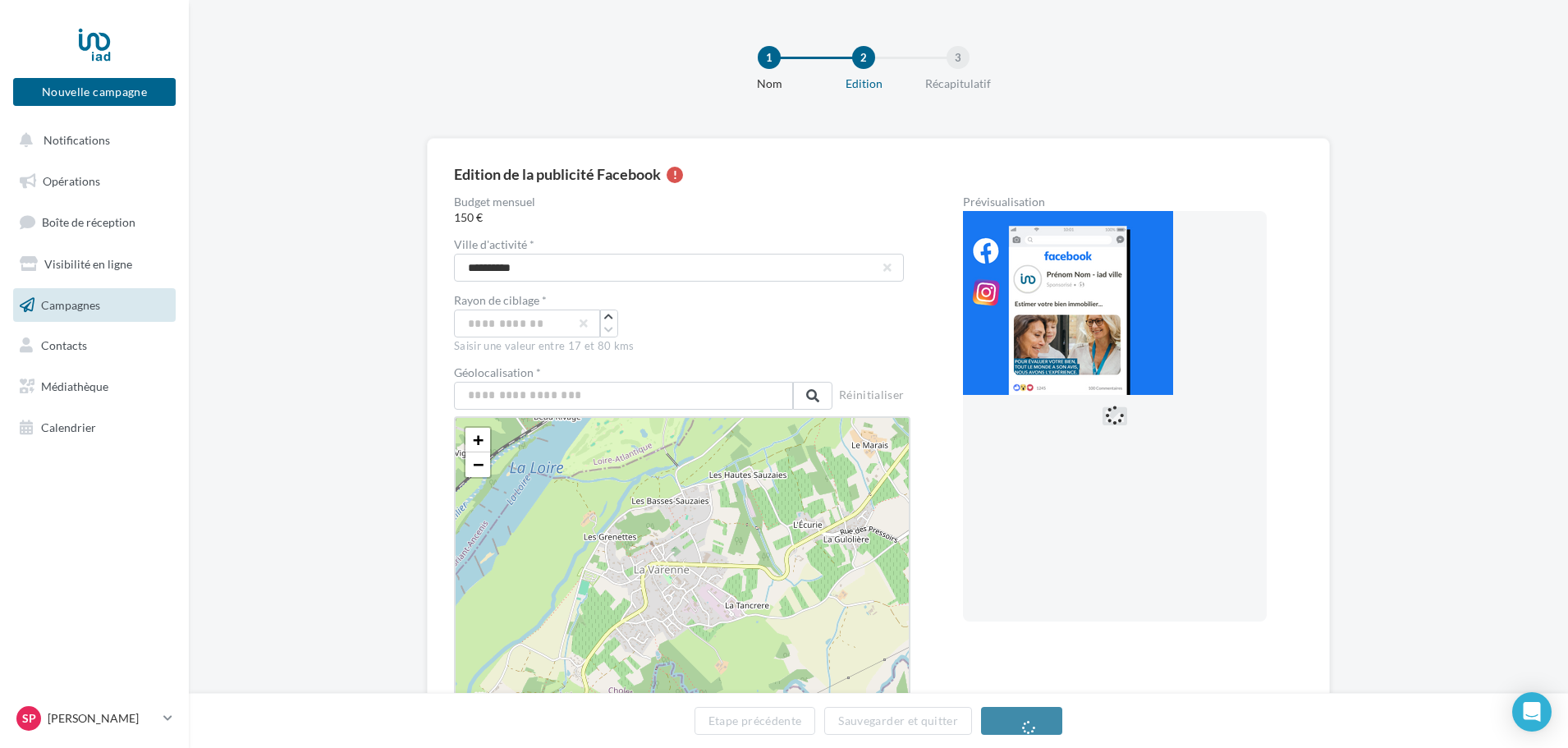
click at [713, 320] on div "**" at bounding box center [681, 324] width 456 height 28
click at [613, 382] on input "text" at bounding box center [623, 396] width 339 height 28
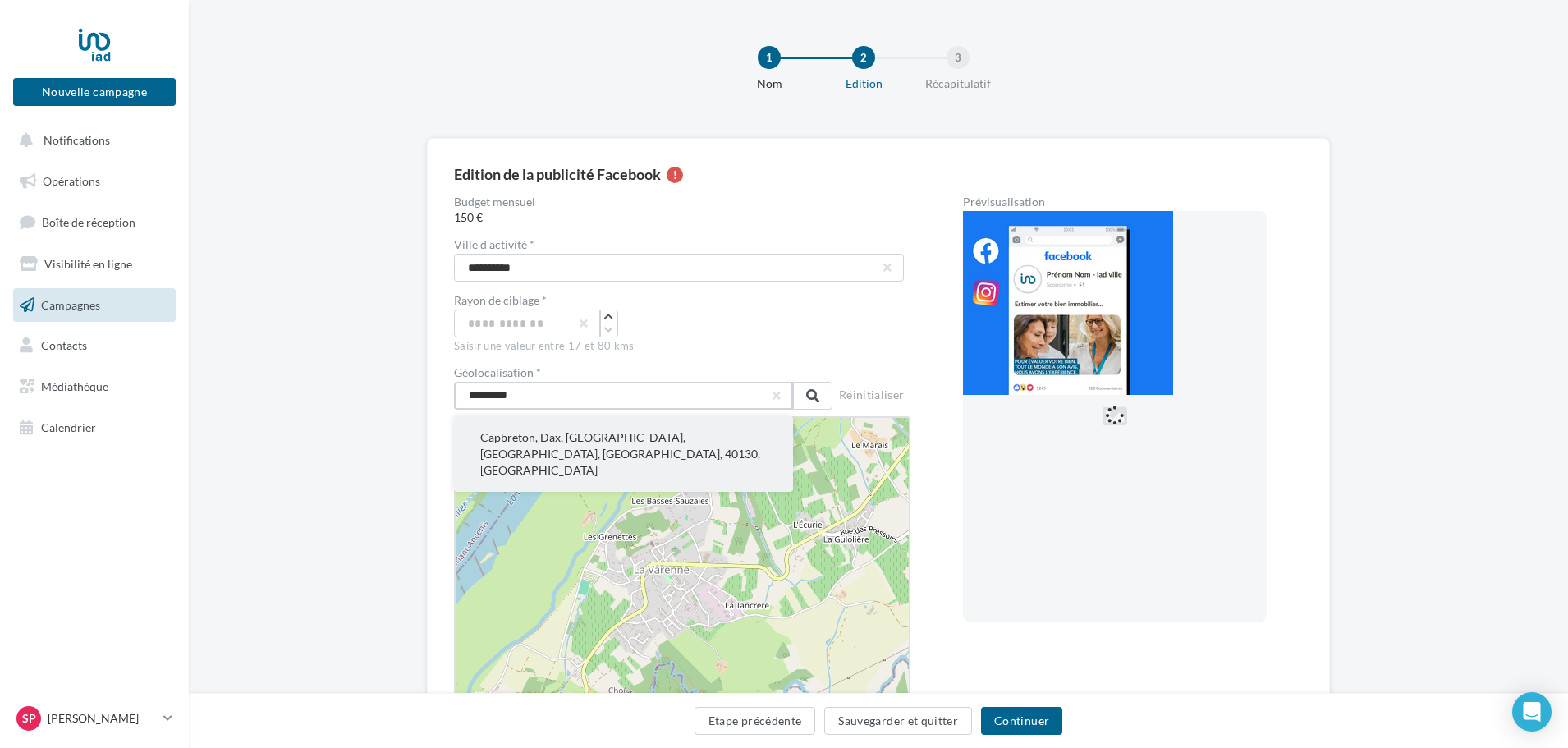
type input "*********"
click at [600, 450] on button "Capbreton, Dax, Landes, Nouvelle-Aquitaine, France métropolitaine, 40130, France" at bounding box center [623, 454] width 339 height 76
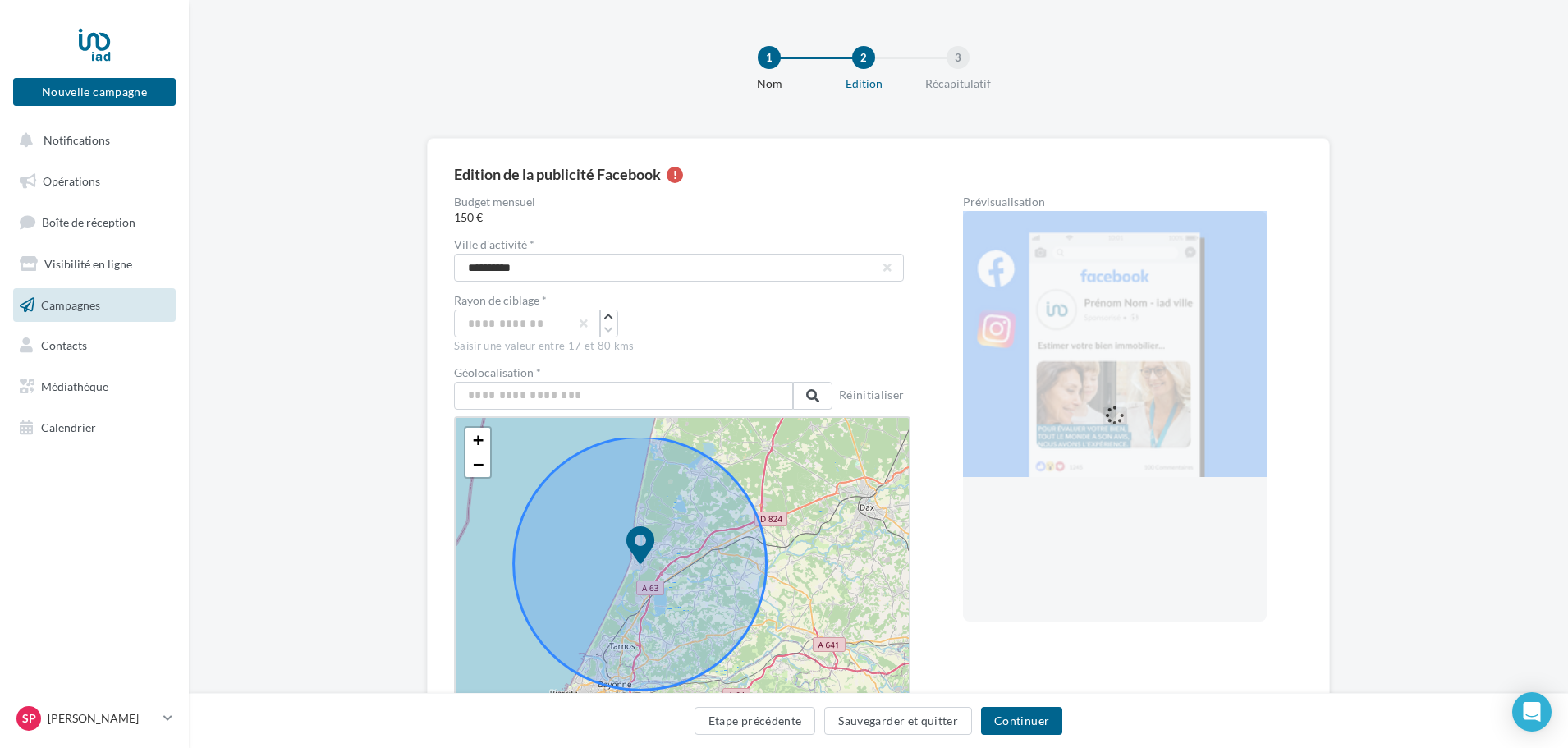
drag, startPoint x: 829, startPoint y: 521, endPoint x: 825, endPoint y: 579, distance: 58.1
click at [825, 579] on div "+ − Leaflet" at bounding box center [681, 559] width 456 height 287
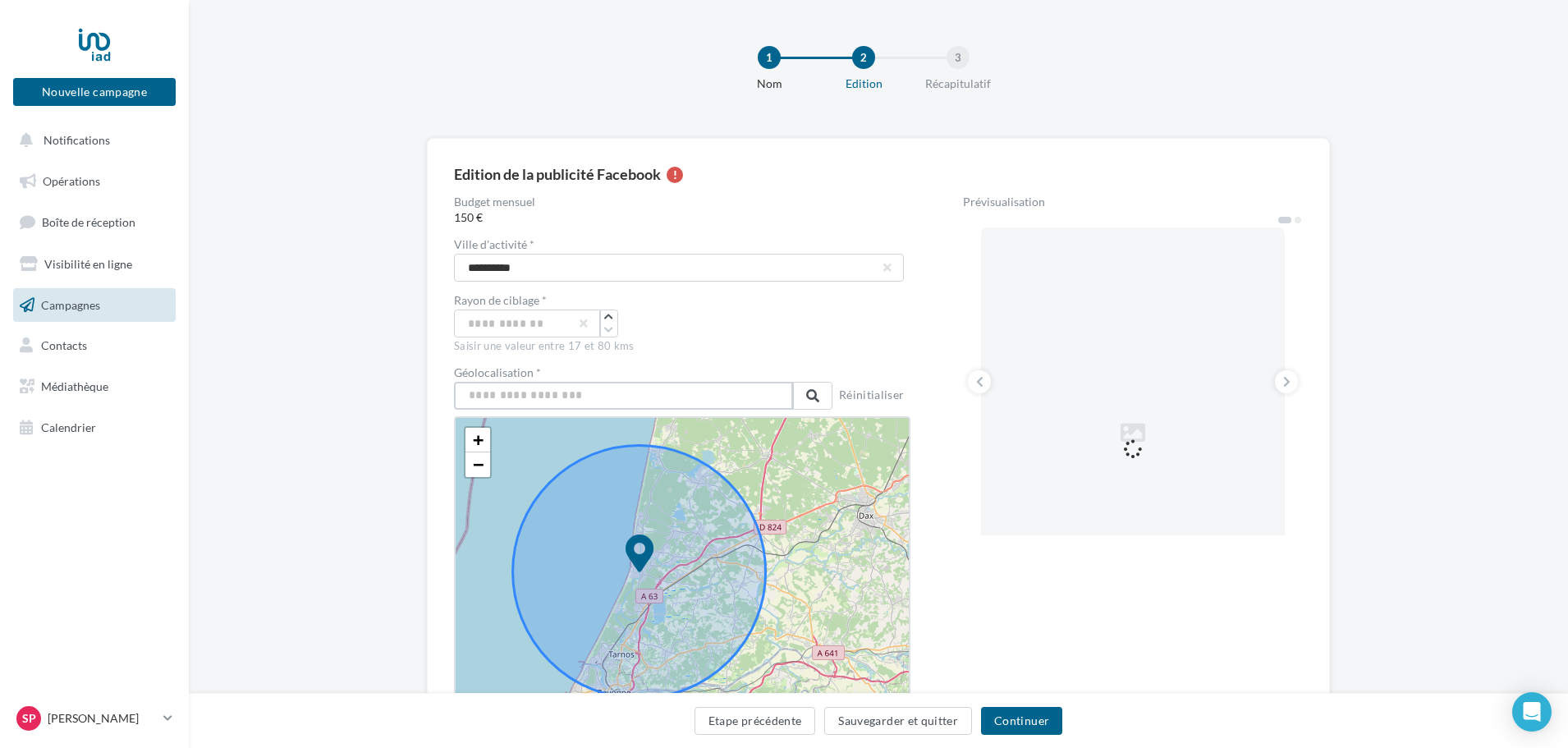
click at [510, 397] on input "text" at bounding box center [623, 396] width 339 height 28
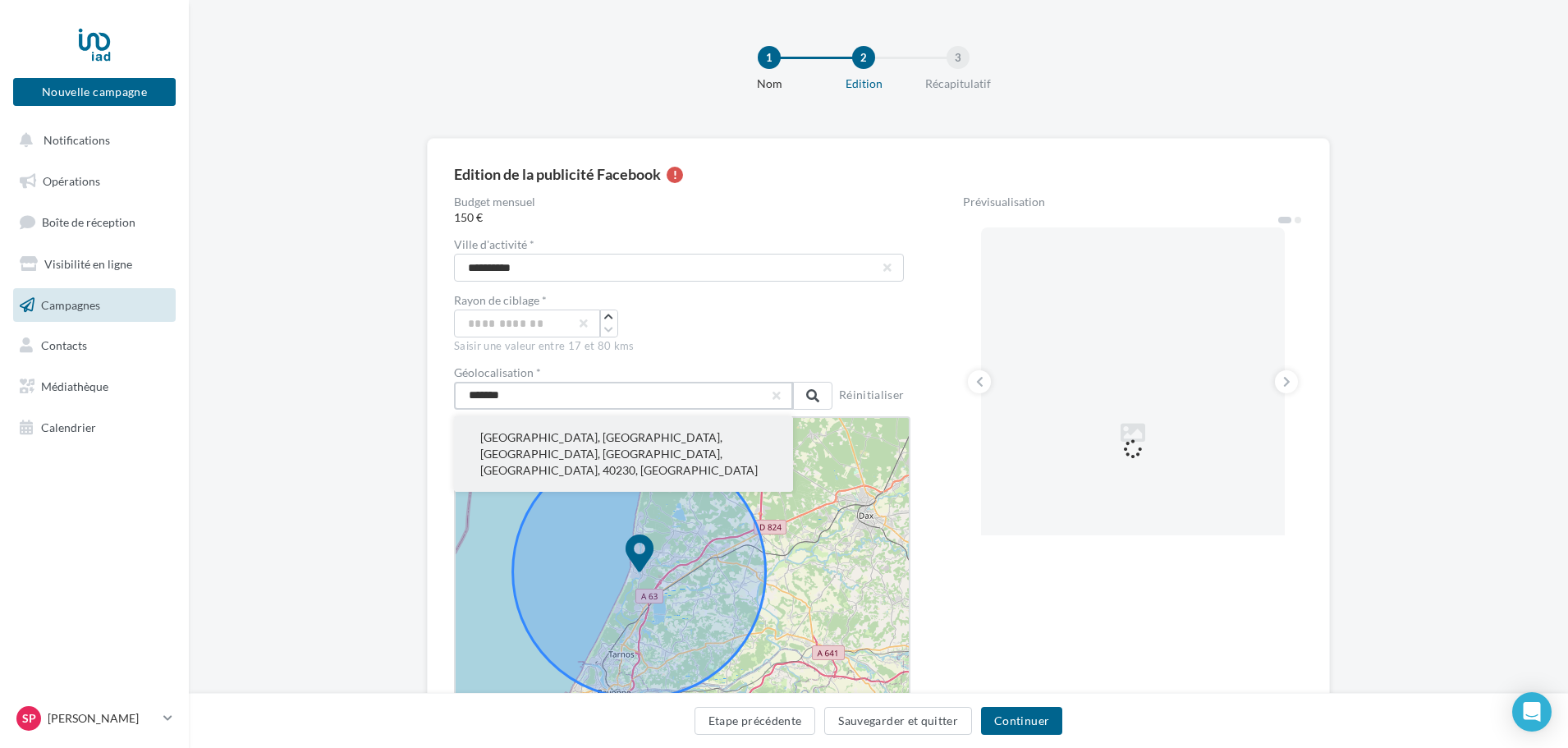
type input "*******"
click at [533, 436] on button "Saint-Vincent-de-Tyrosse, Dax, Landes, Nouvelle-Aquitaine, France métropolitain…" at bounding box center [623, 454] width 339 height 76
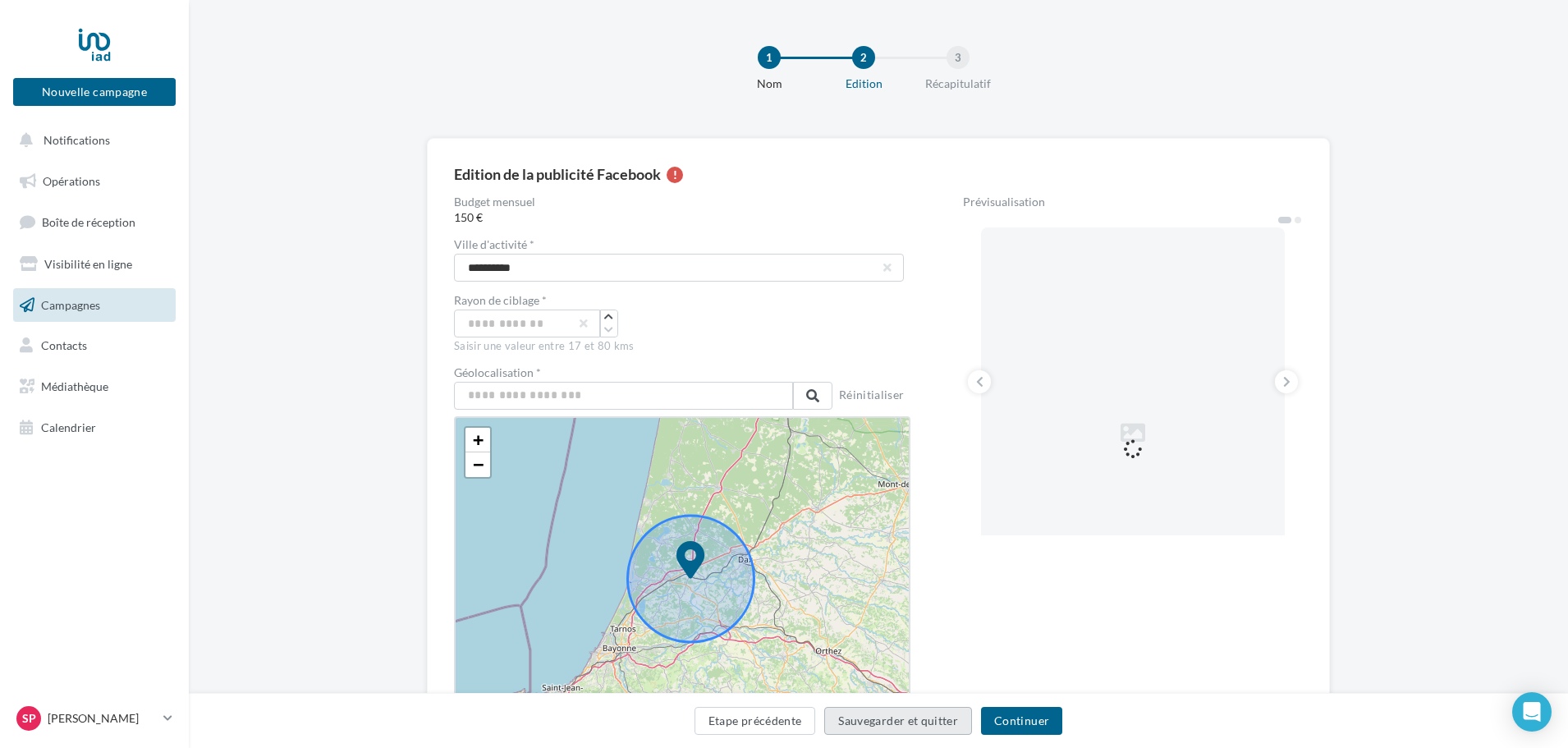
click at [873, 712] on button "Sauvegarder et quitter" at bounding box center [898, 721] width 147 height 28
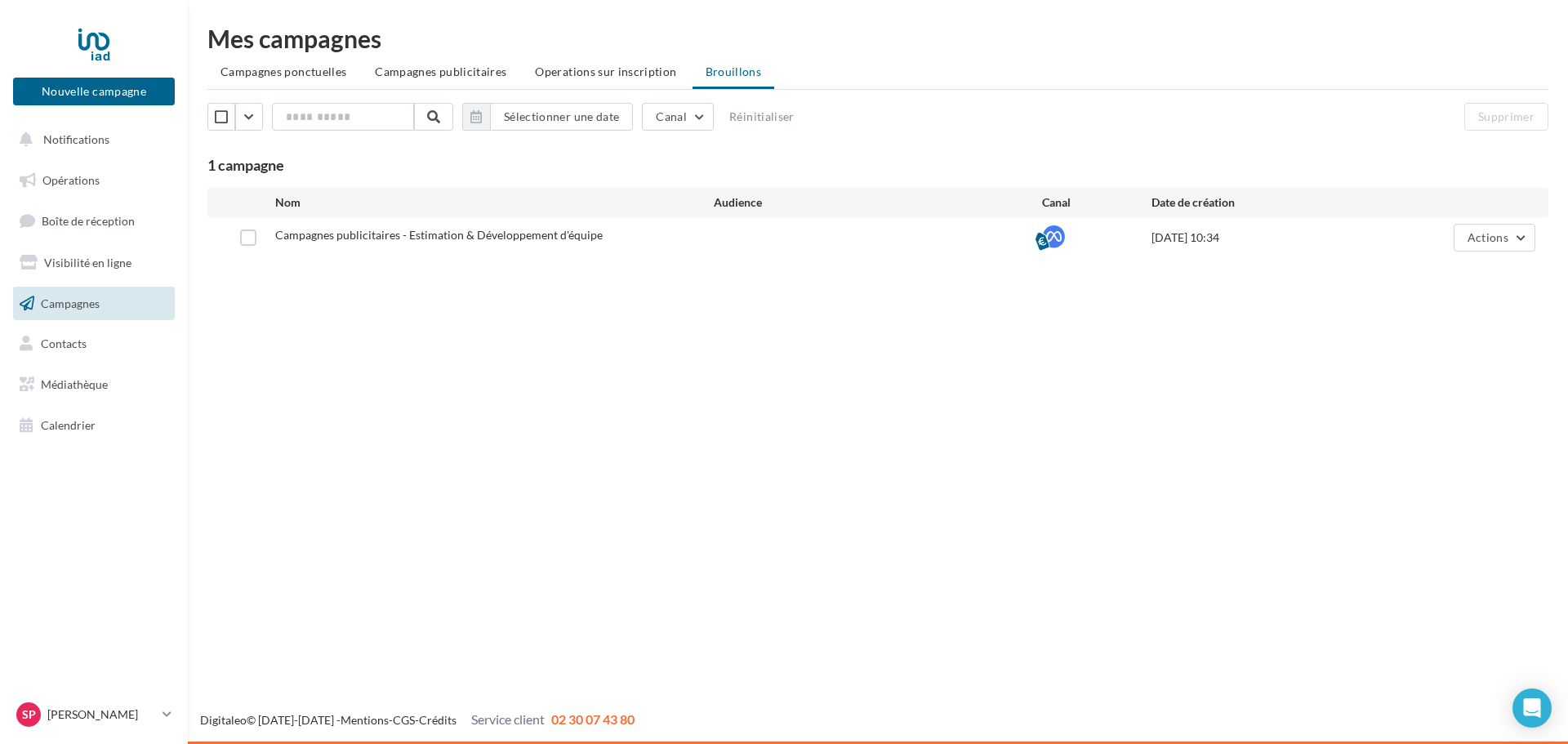
click at [423, 67] on span "Campagnes publicitaires" at bounding box center [441, 71] width 132 height 14
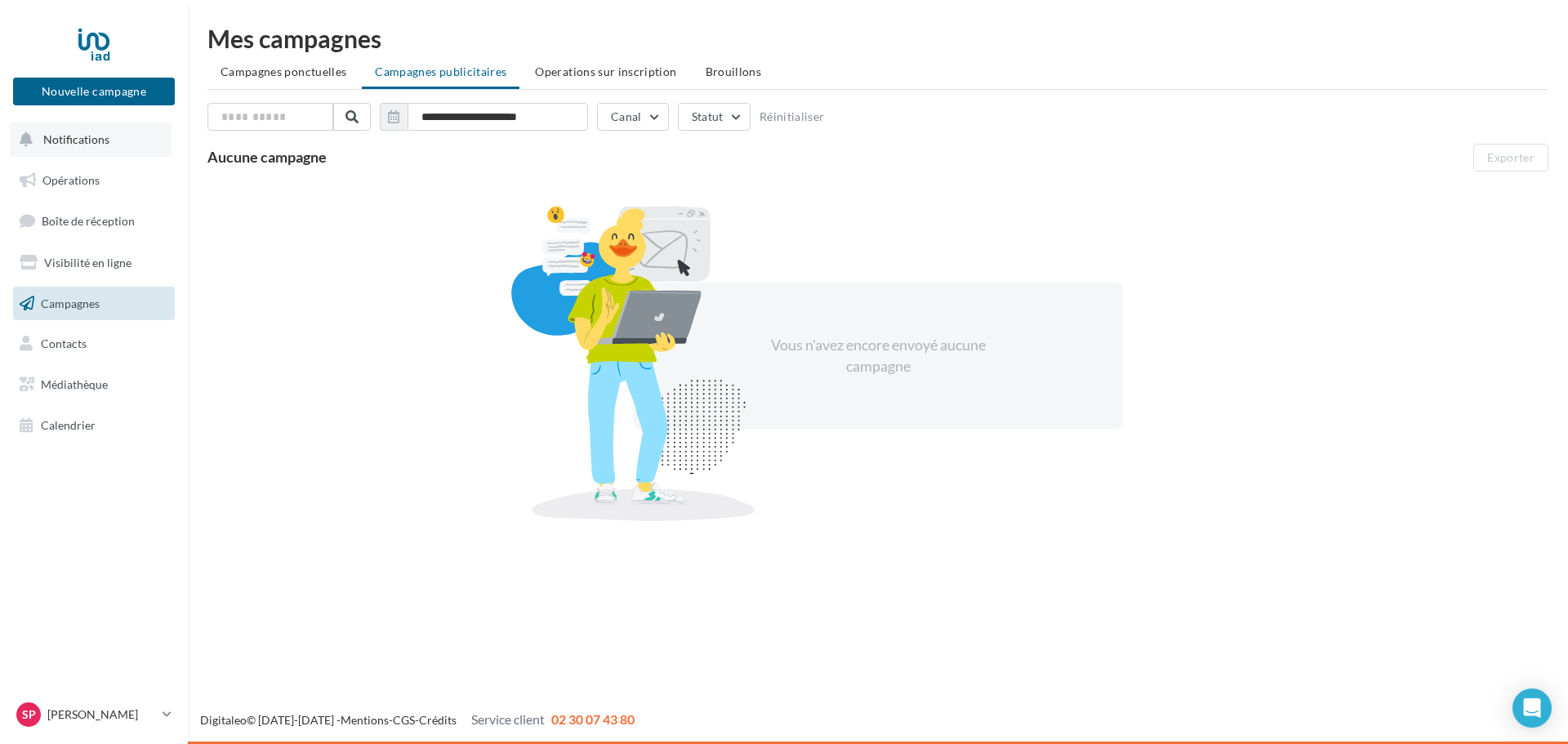
click at [90, 133] on span "Notifications" at bounding box center [76, 139] width 66 height 14
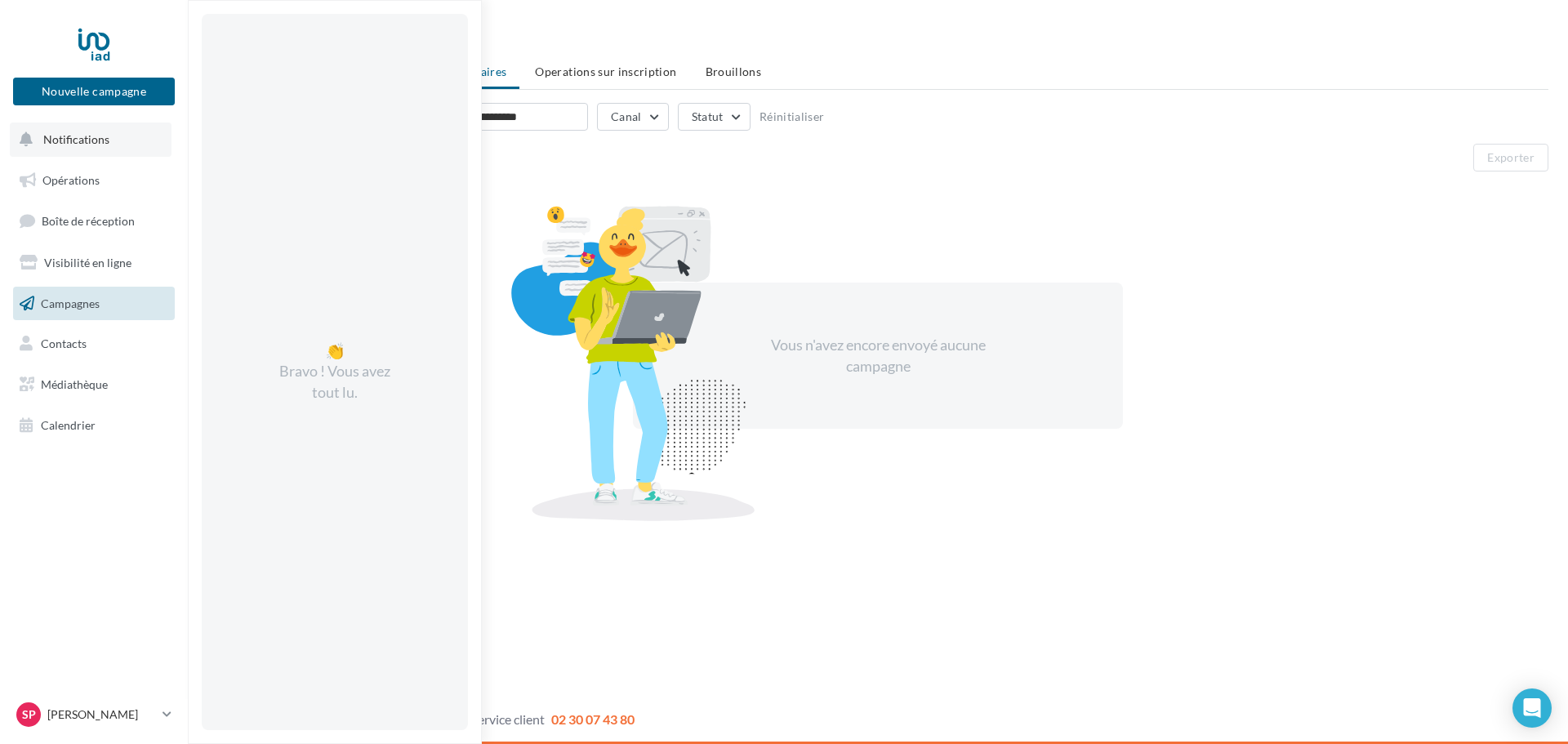
click at [90, 133] on span "Notifications" at bounding box center [76, 139] width 66 height 14
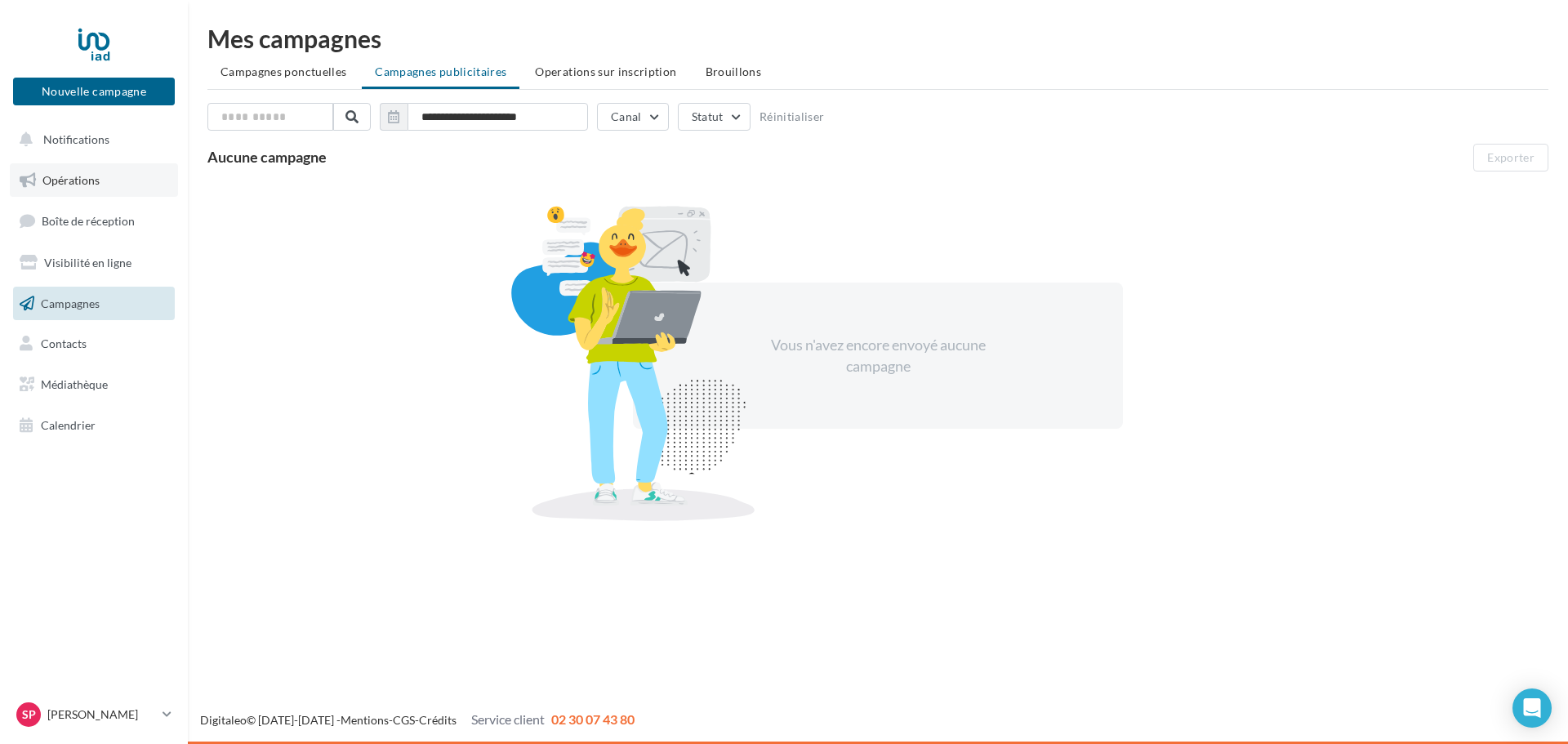
click at [75, 184] on span "Opérations" at bounding box center [71, 181] width 57 height 14
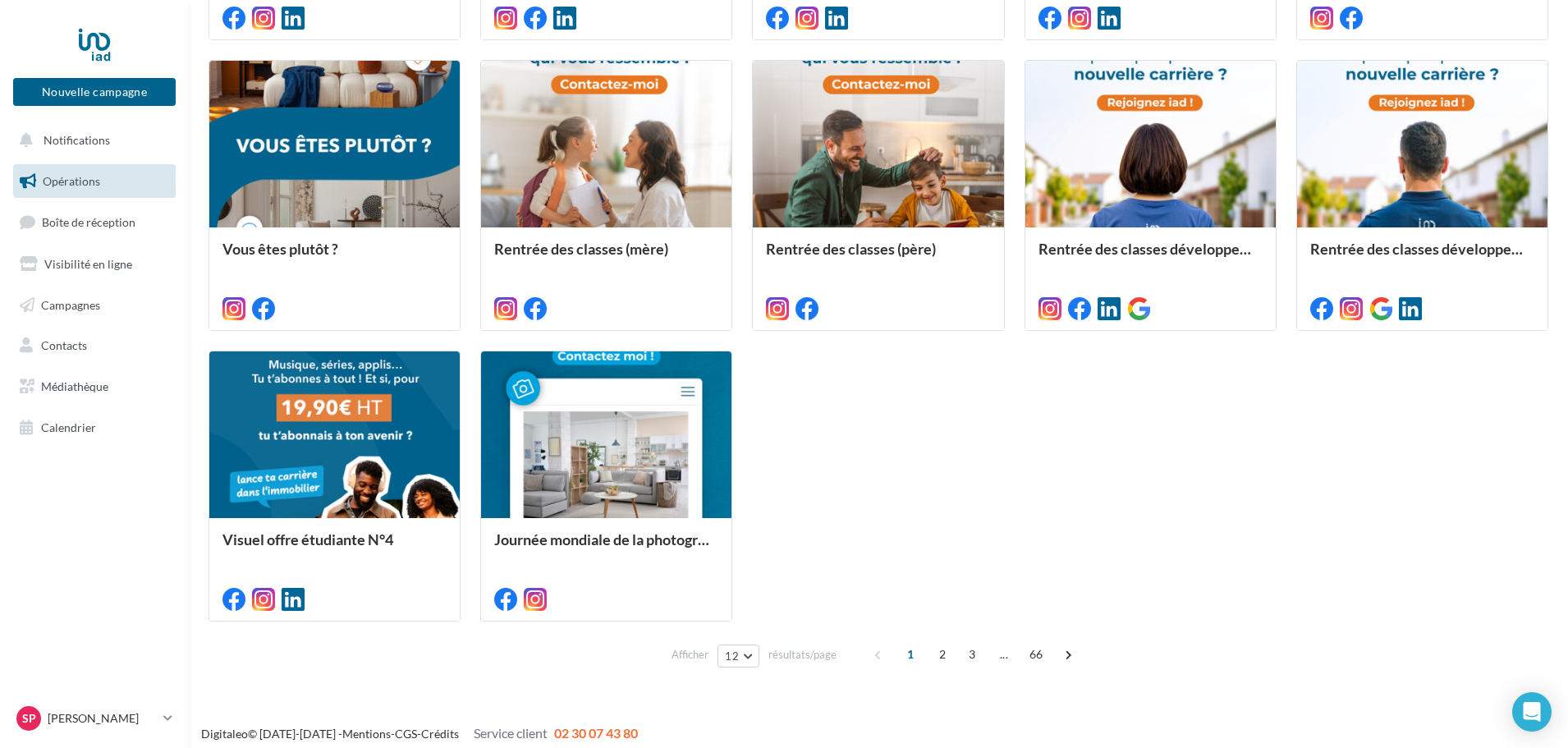
scroll to position [771, 0]
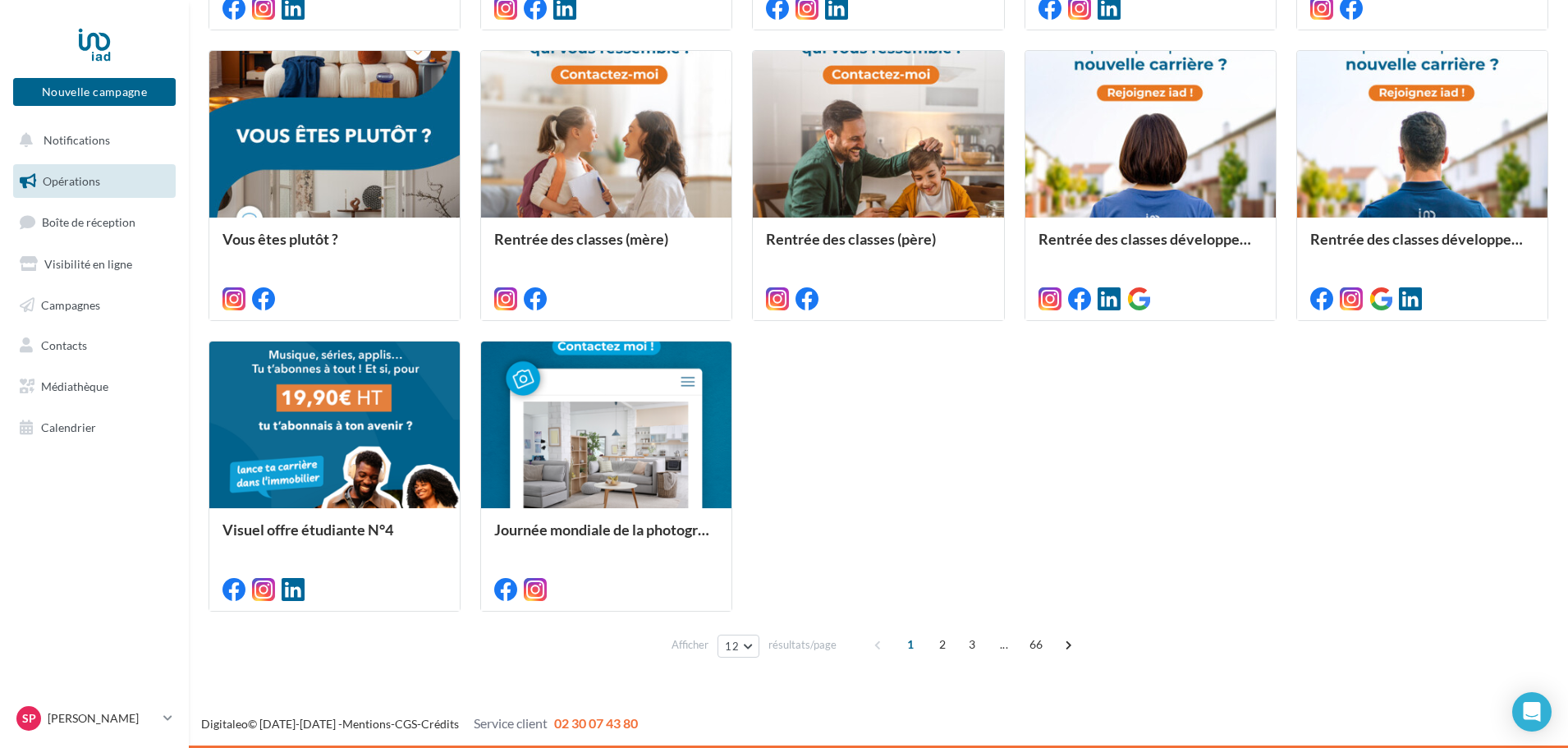
click at [940, 646] on span "2" at bounding box center [942, 645] width 26 height 26
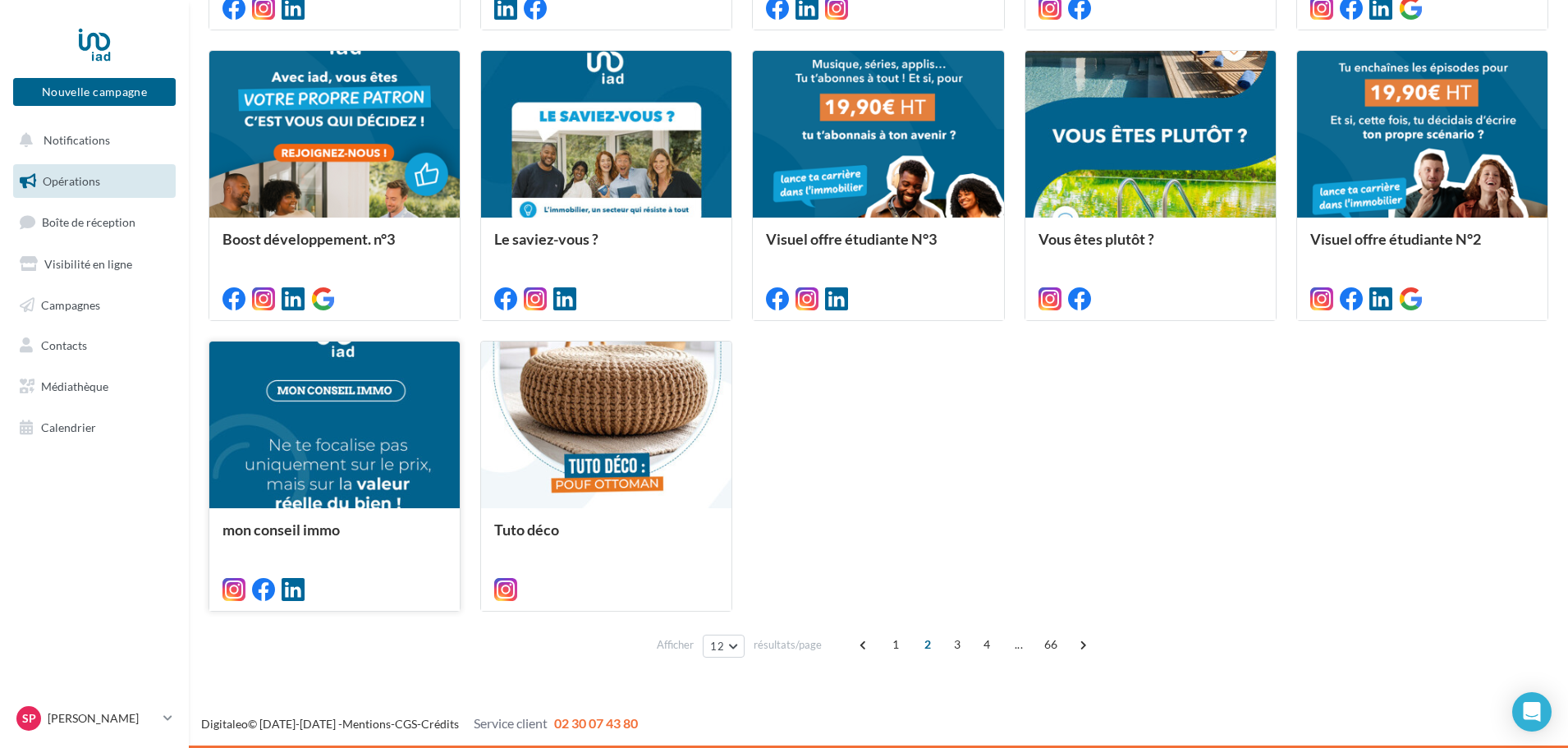
click at [333, 473] on div at bounding box center [334, 425] width 250 height 168
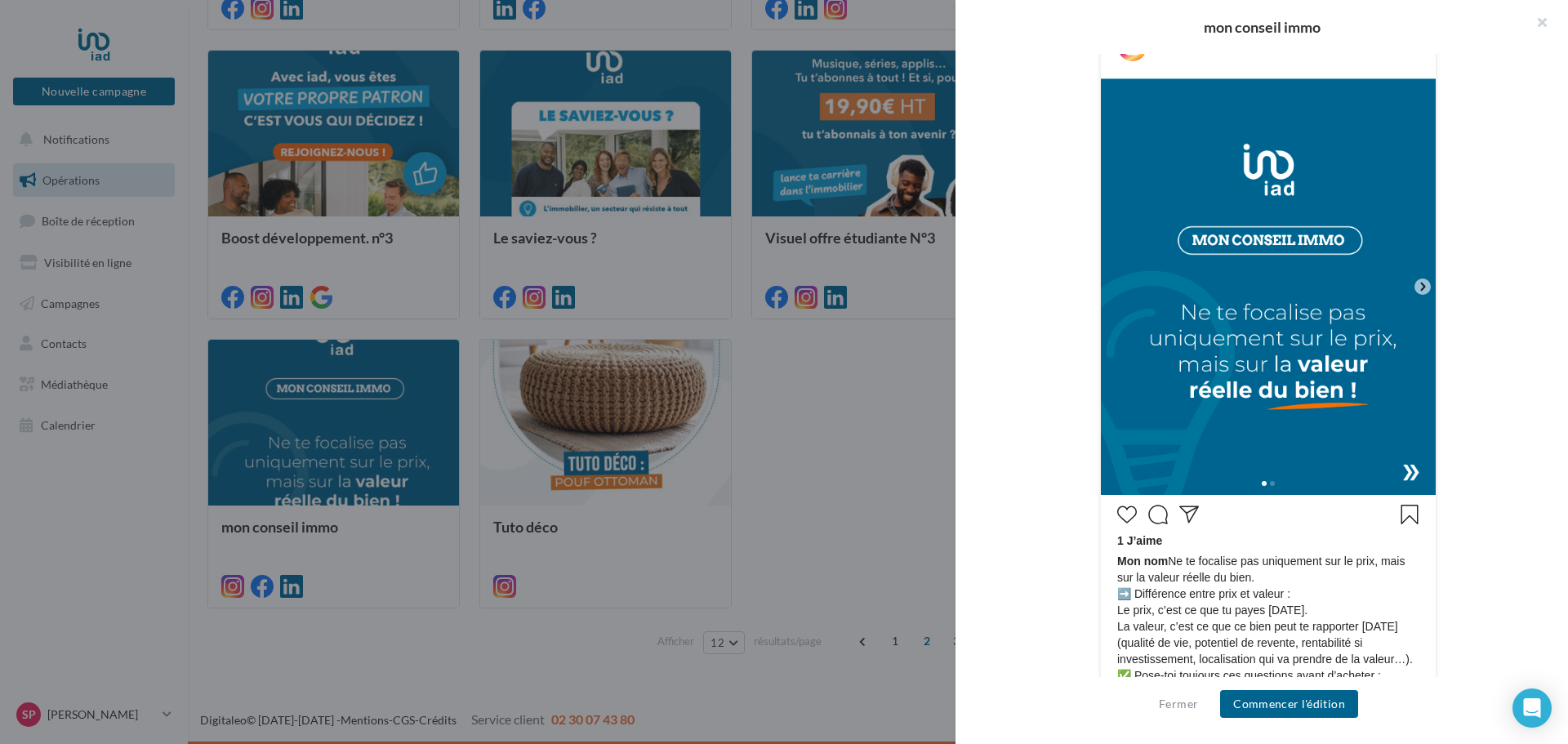
scroll to position [326, 0]
click at [1420, 284] on icon at bounding box center [1422, 285] width 15 height 15
click at [1390, 359] on img at bounding box center [1269, 285] width 335 height 417
click at [1415, 284] on icon at bounding box center [1422, 285] width 15 height 15
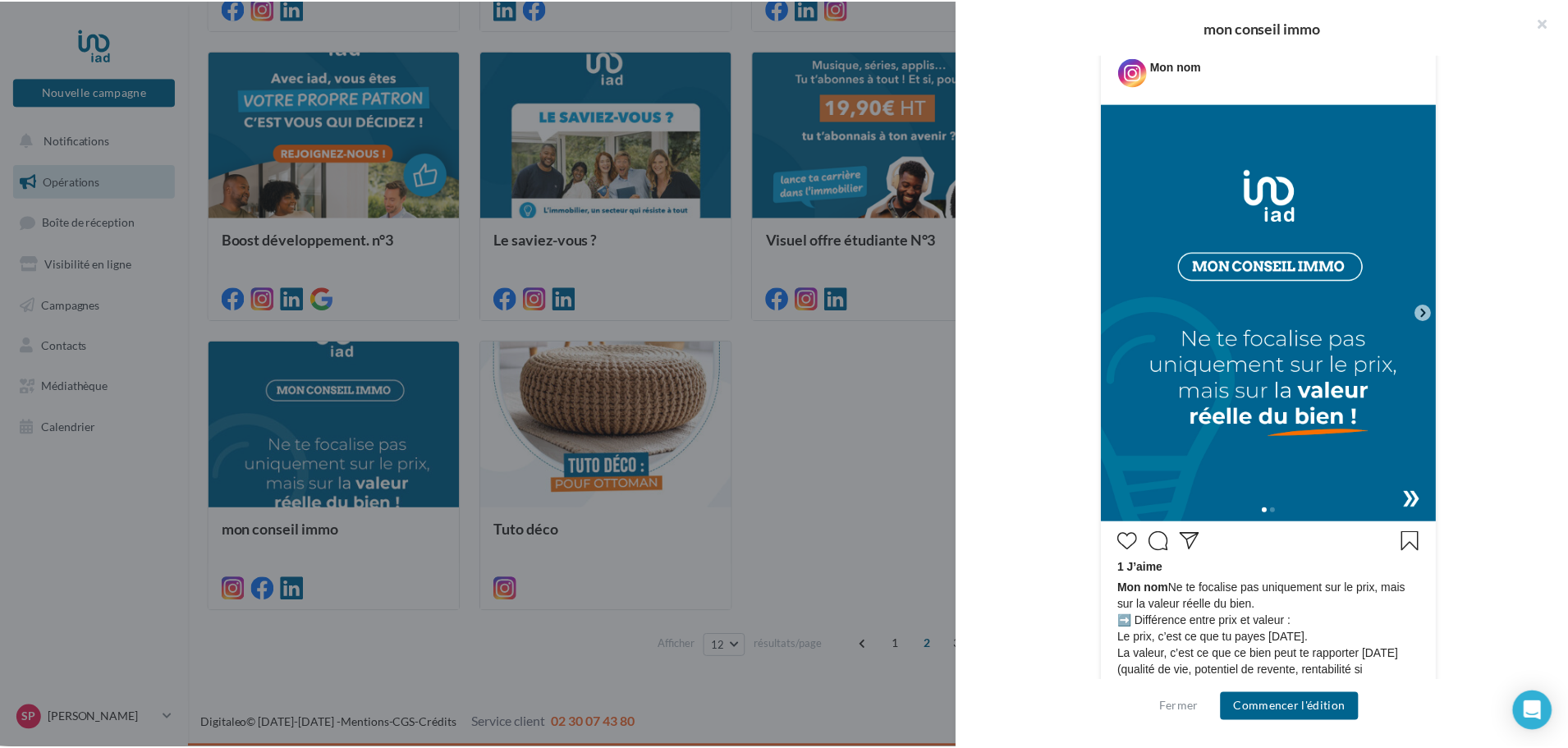
scroll to position [226, 0]
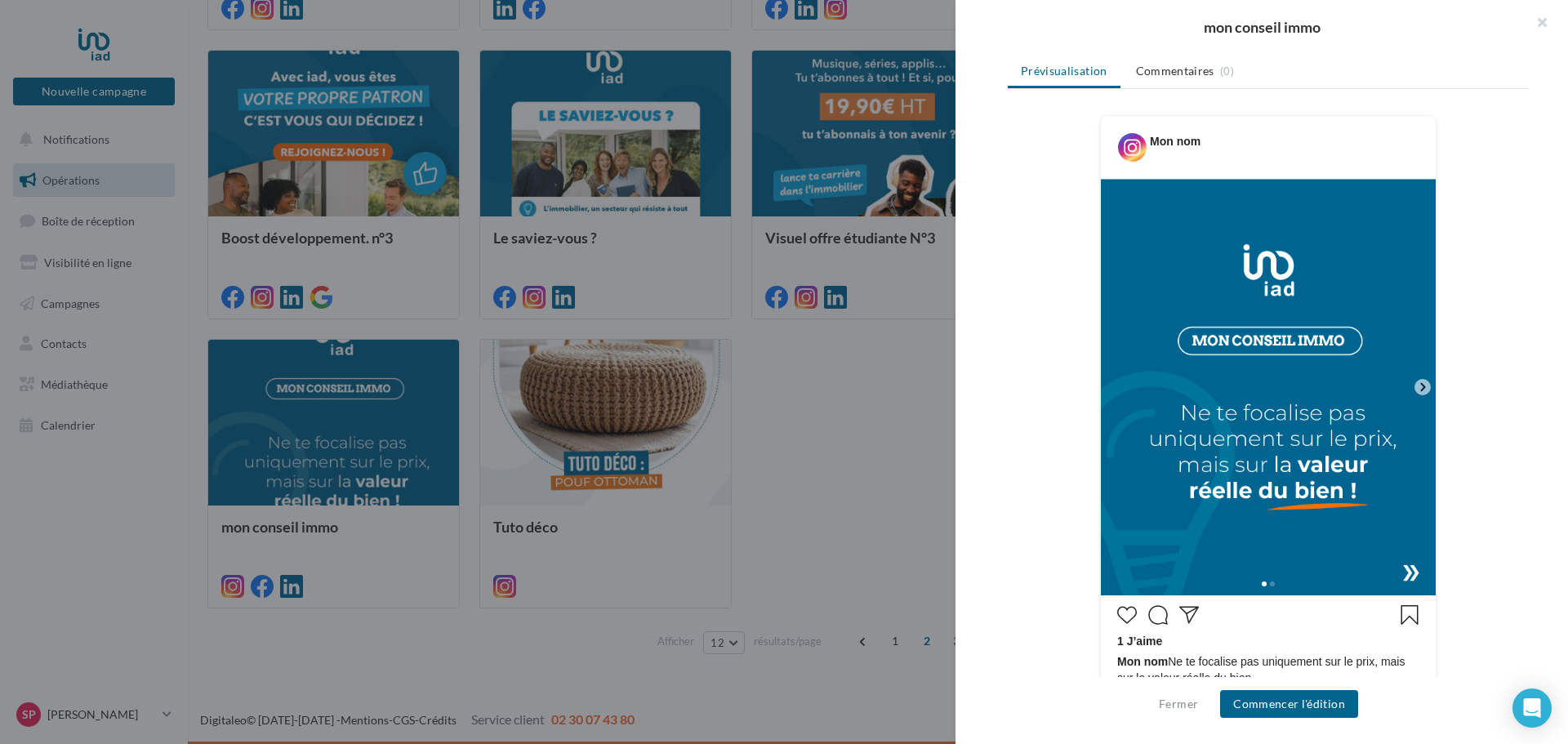
click at [921, 434] on div at bounding box center [784, 372] width 1568 height 744
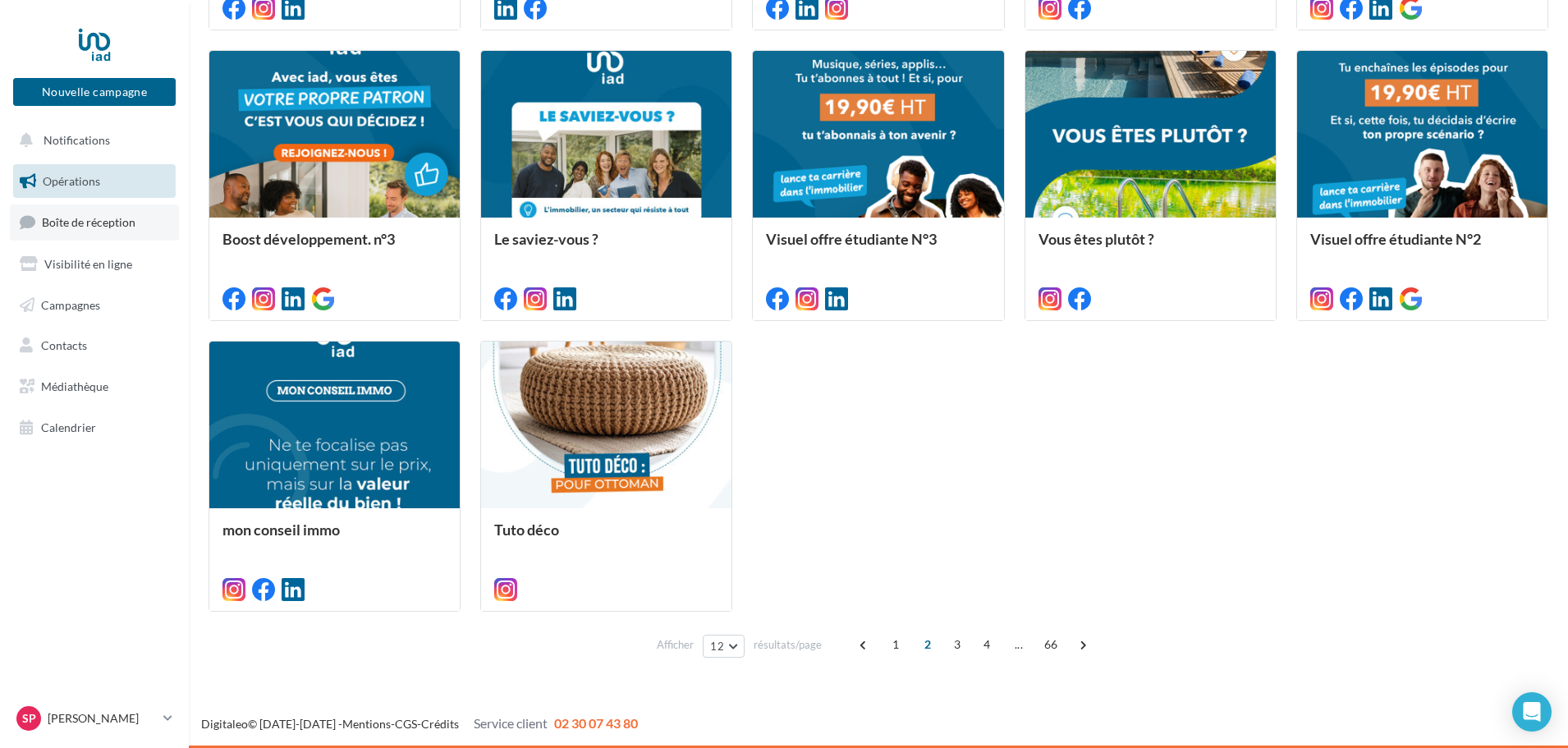
click at [108, 230] on span "Boîte de réception" at bounding box center [88, 223] width 93 height 14
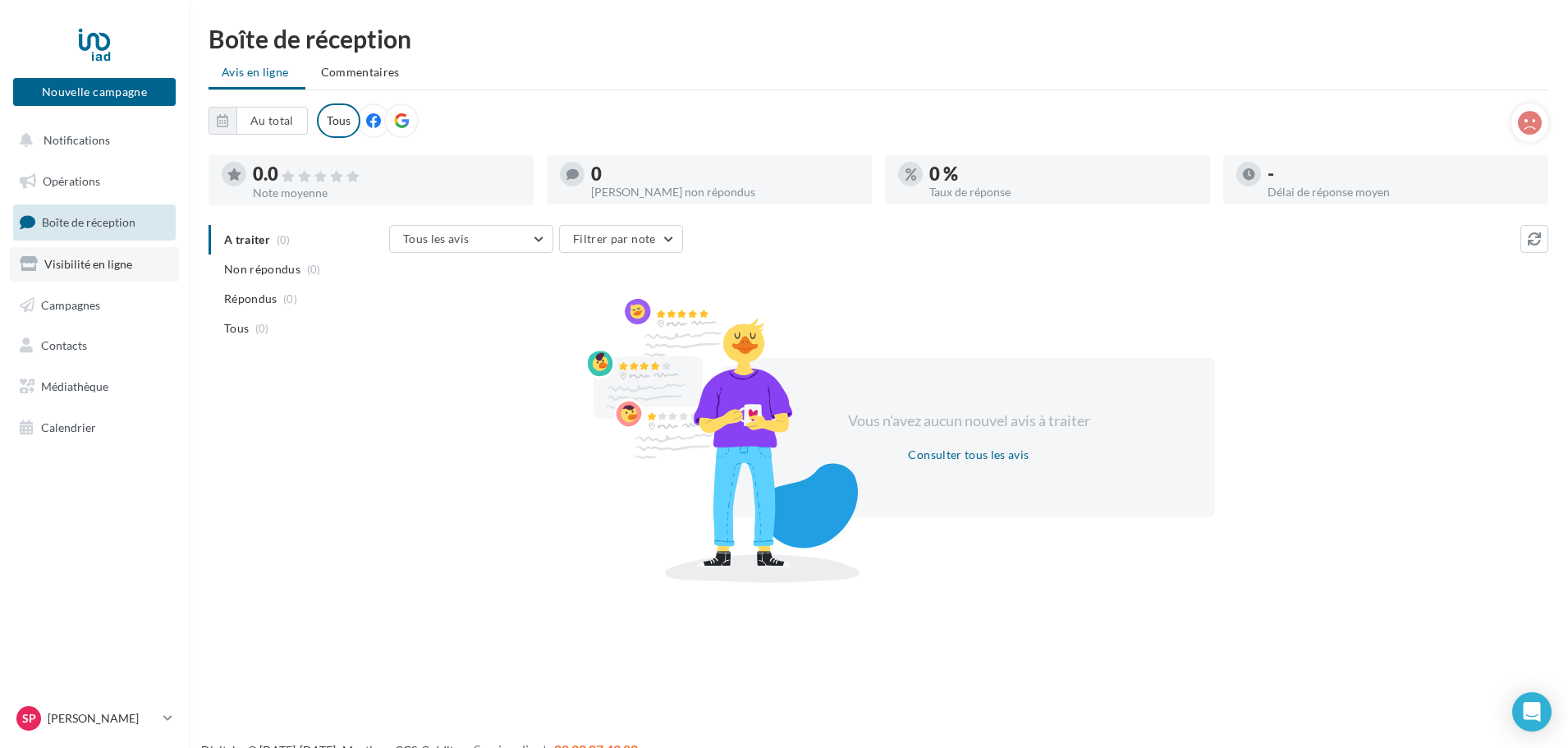
click at [100, 266] on span "Visibilité en ligne" at bounding box center [88, 264] width 88 height 14
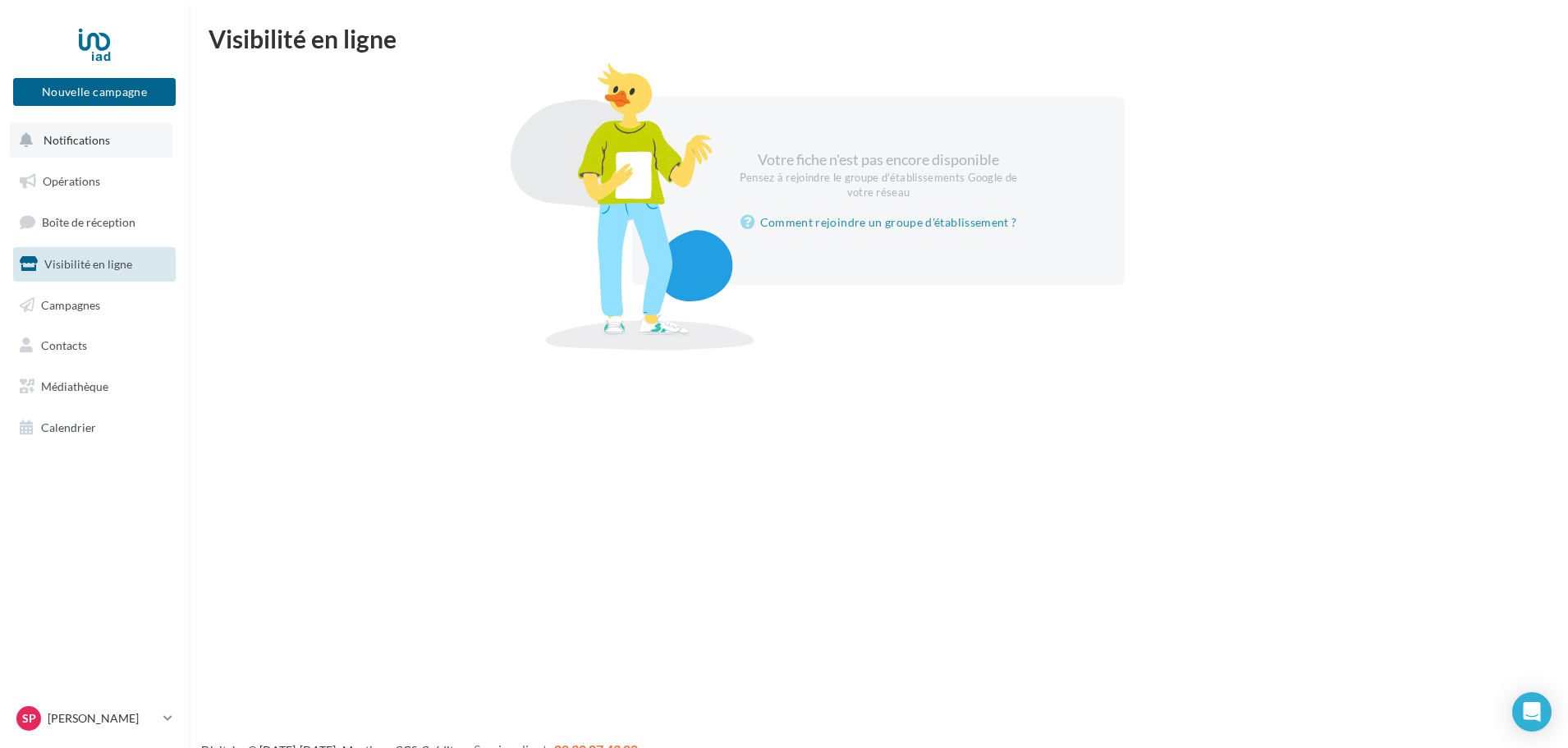
click at [103, 148] on button "Notifications" at bounding box center [91, 141] width 162 height 35
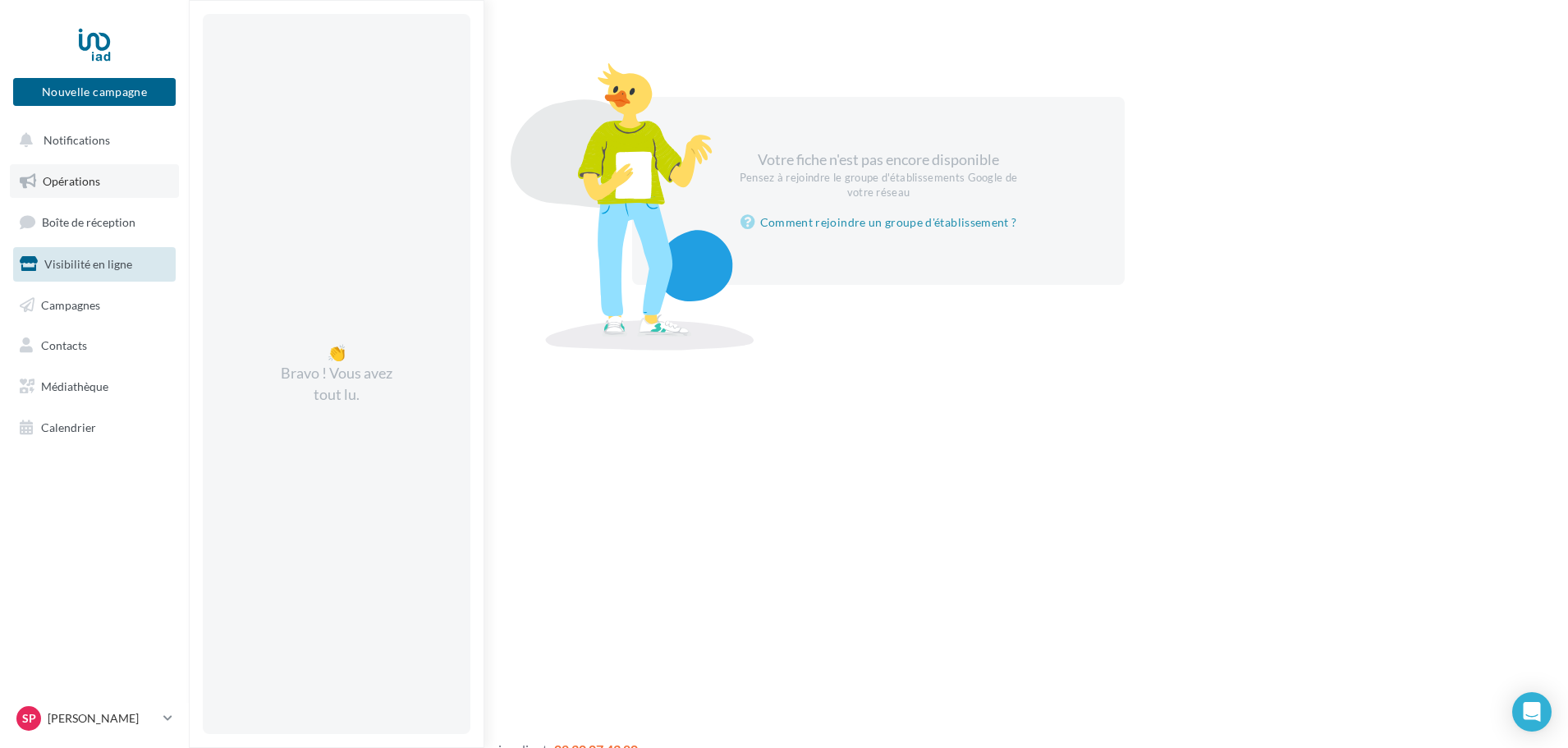
click at [97, 175] on span "Opérations" at bounding box center [72, 182] width 58 height 14
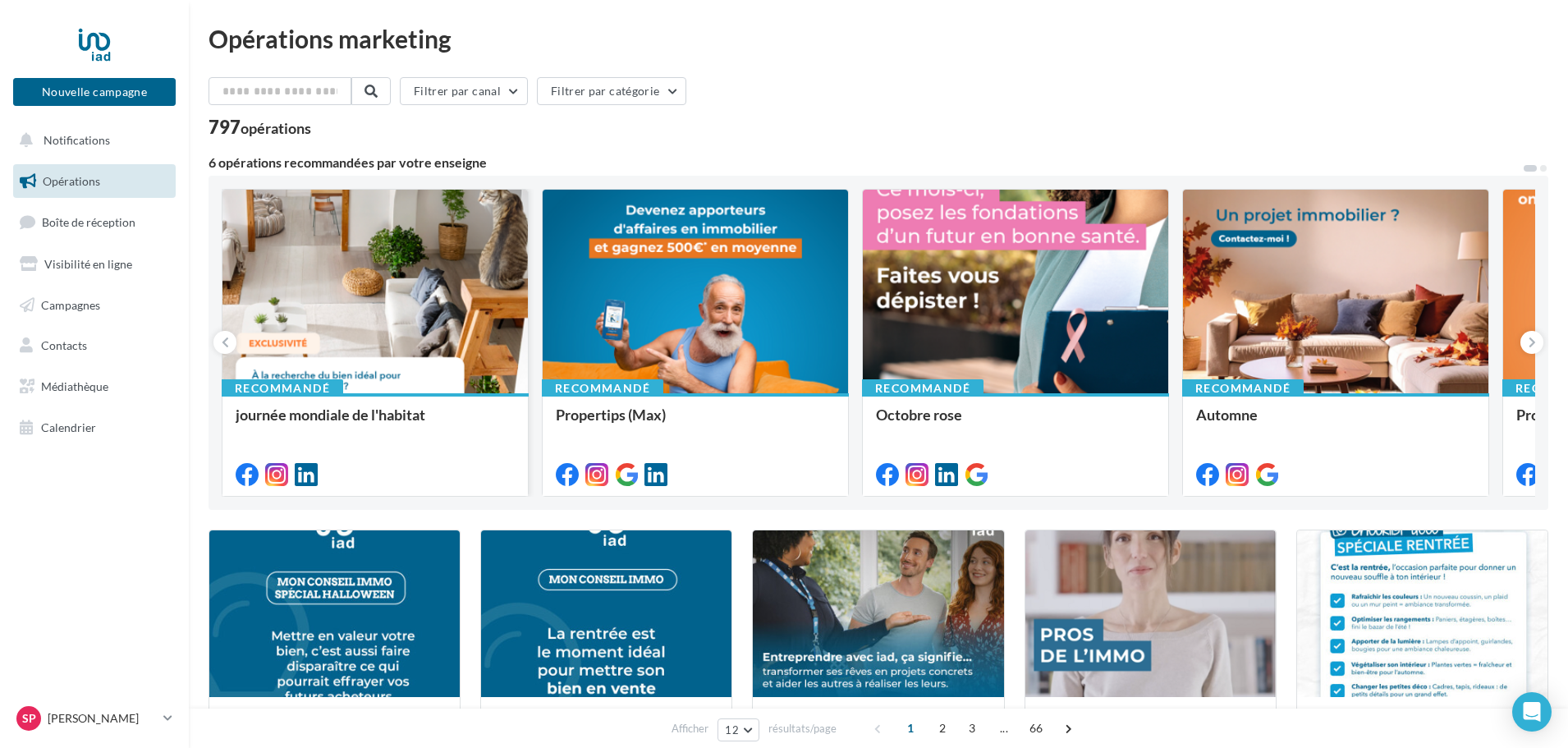
click at [430, 334] on div at bounding box center [375, 292] width 305 height 205
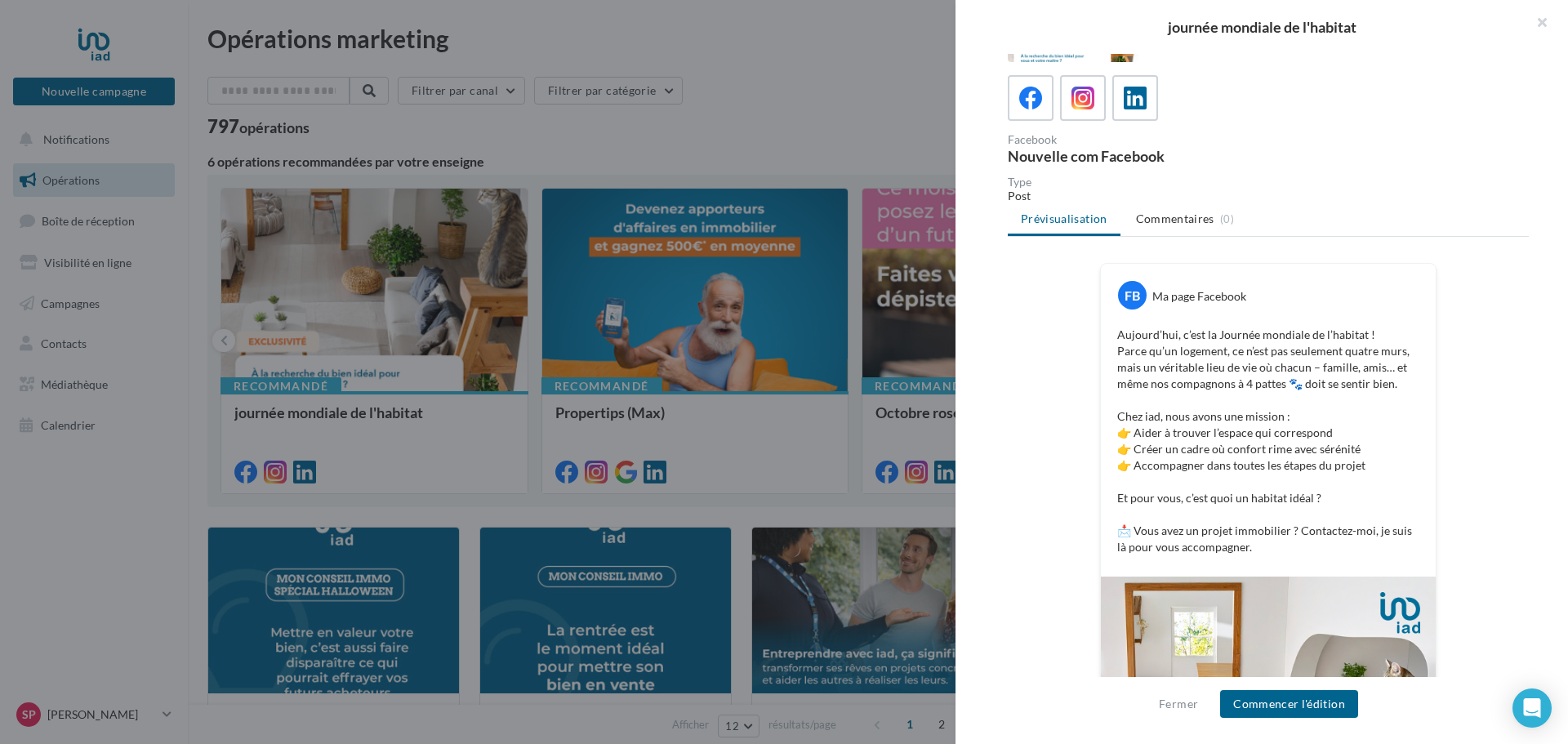
scroll to position [76, 0]
click at [710, 367] on div at bounding box center [784, 372] width 1568 height 744
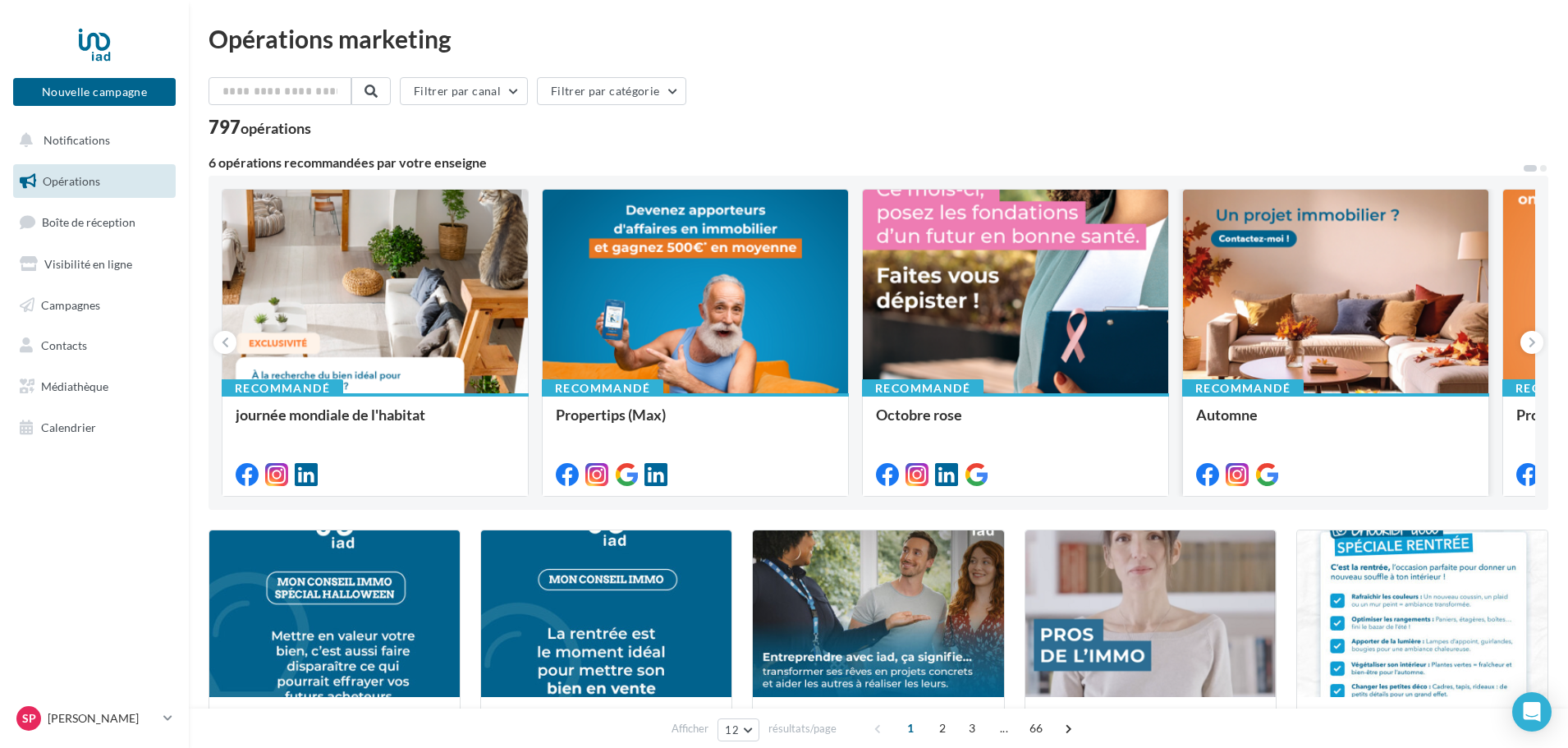
click at [1261, 365] on div at bounding box center [1336, 292] width 305 height 205
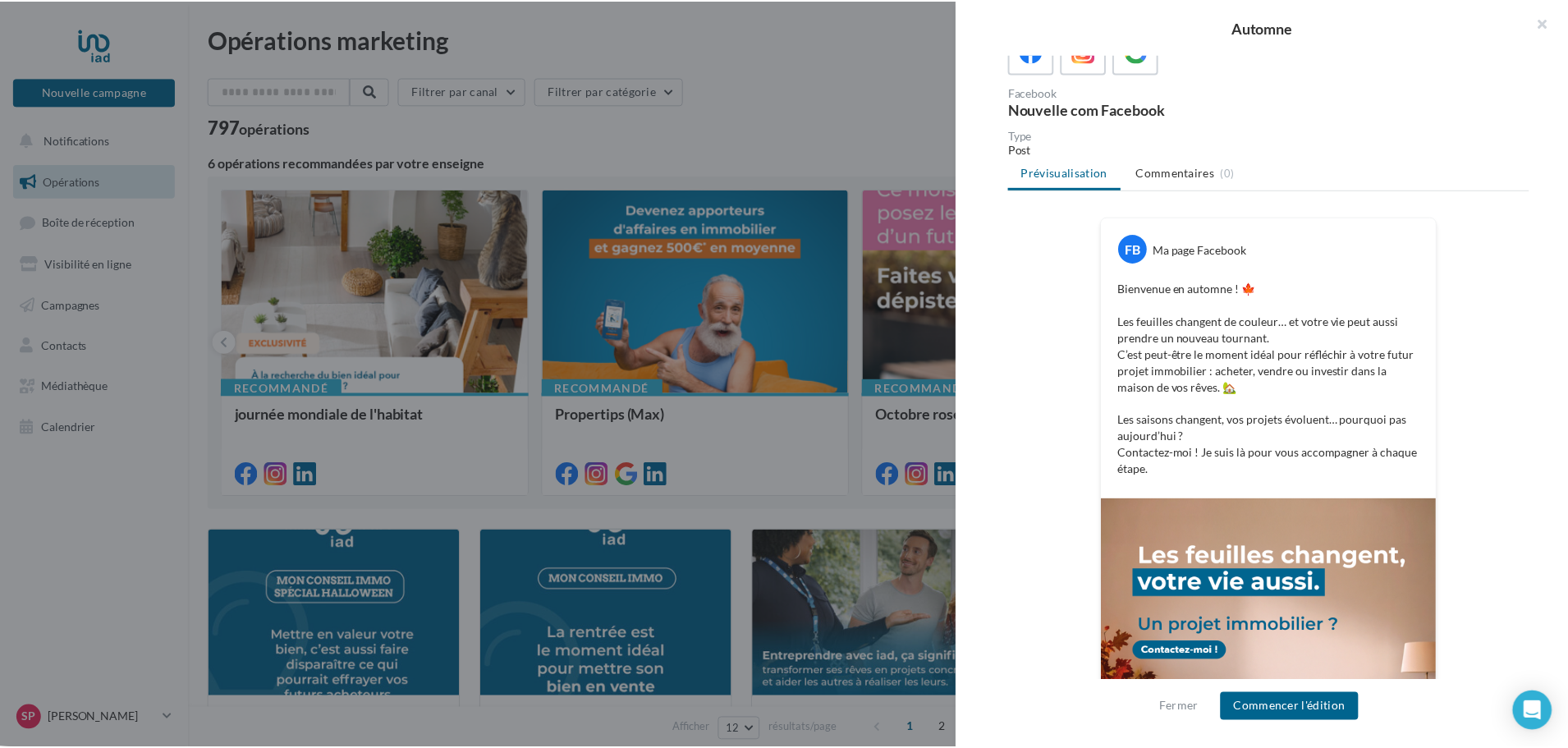
scroll to position [0, 0]
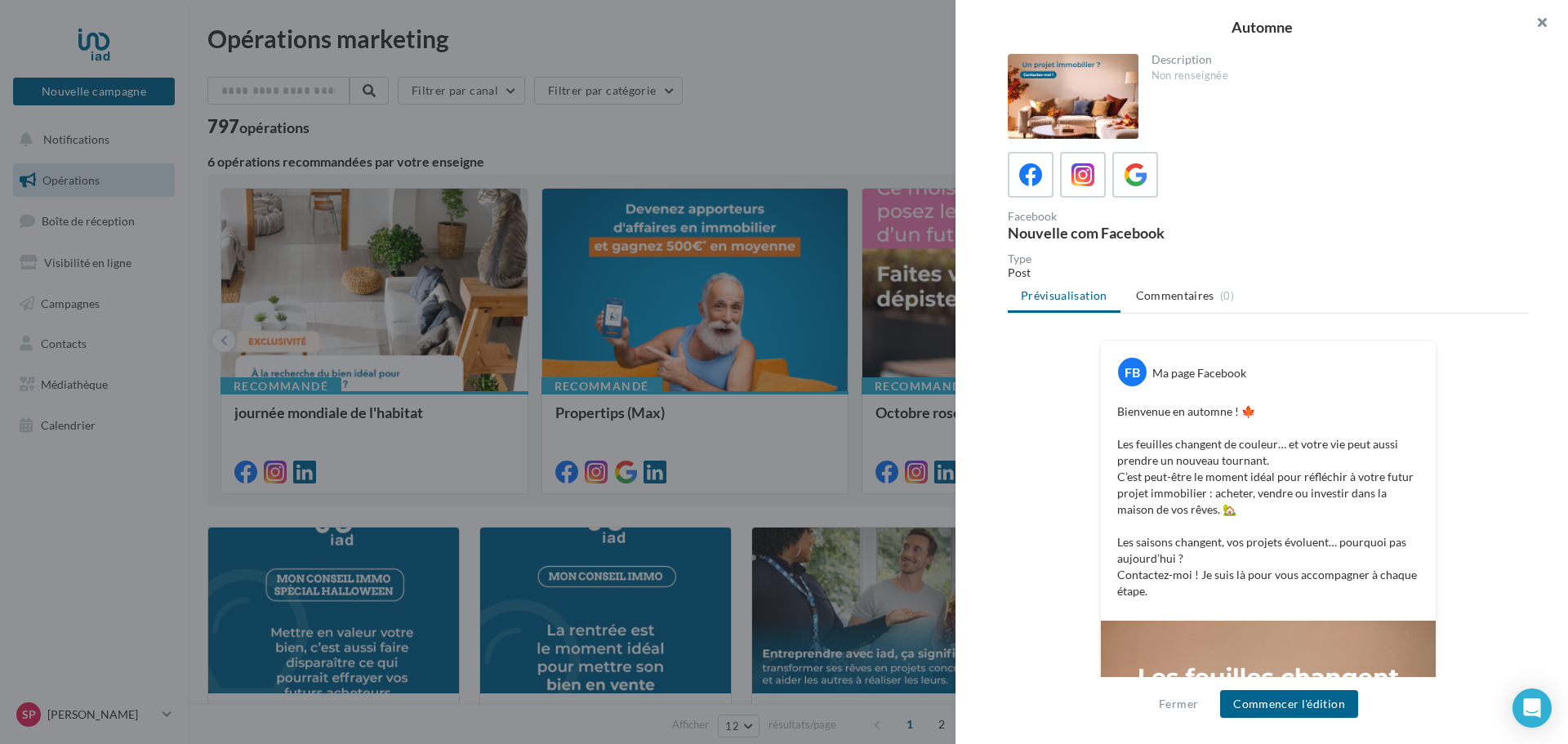
click at [1544, 23] on button "button" at bounding box center [1535, 24] width 65 height 49
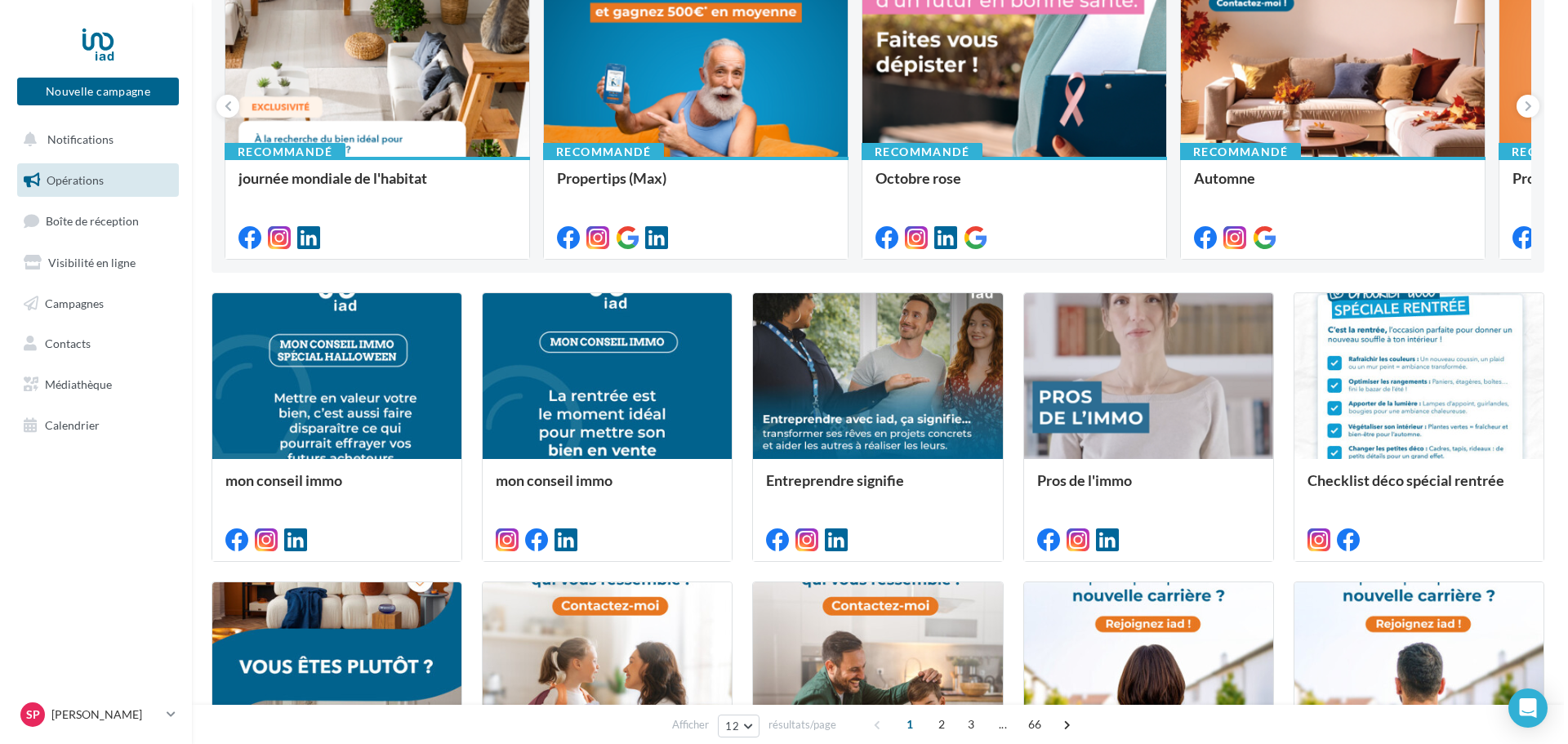
scroll to position [245, 0]
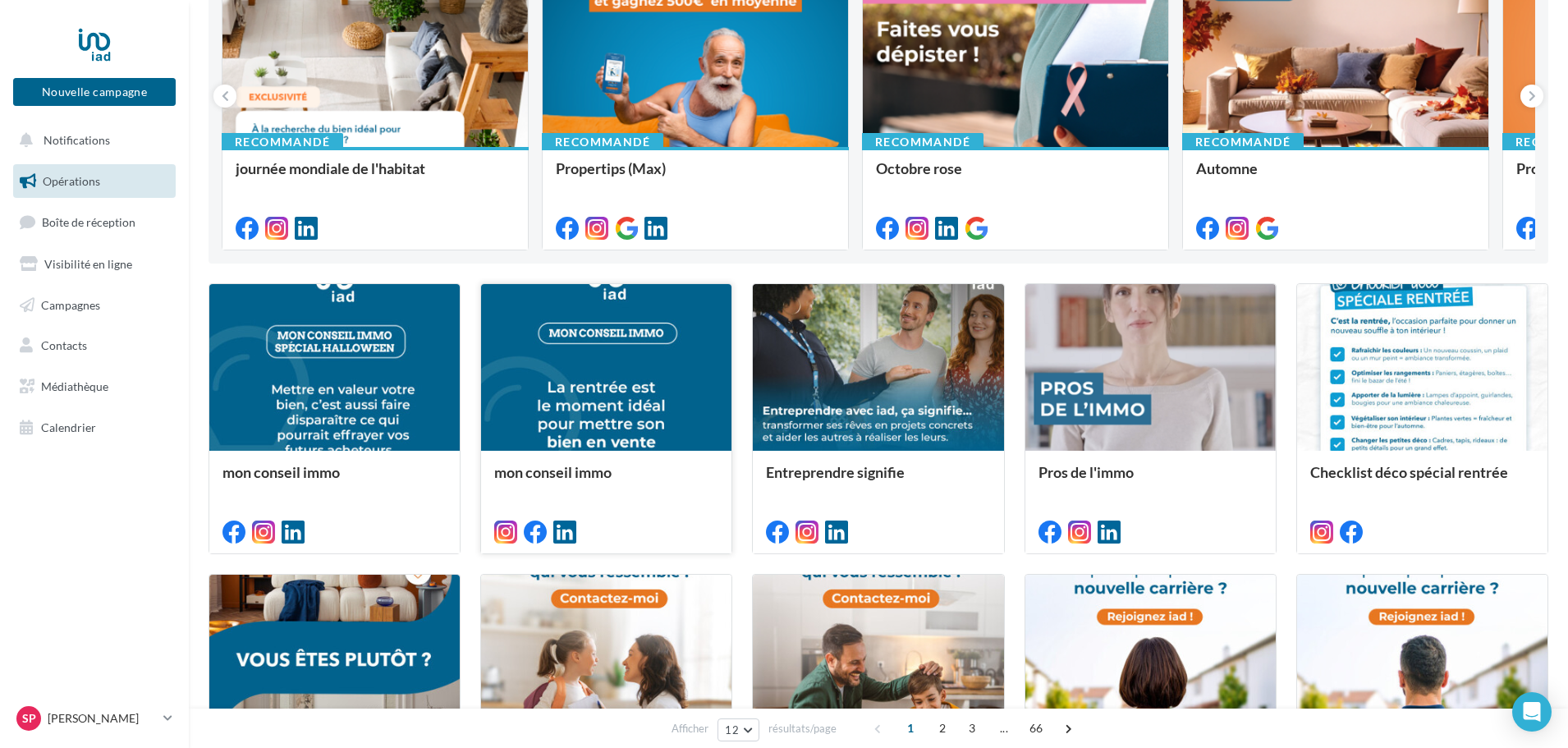
click at [610, 431] on div at bounding box center [606, 368] width 250 height 168
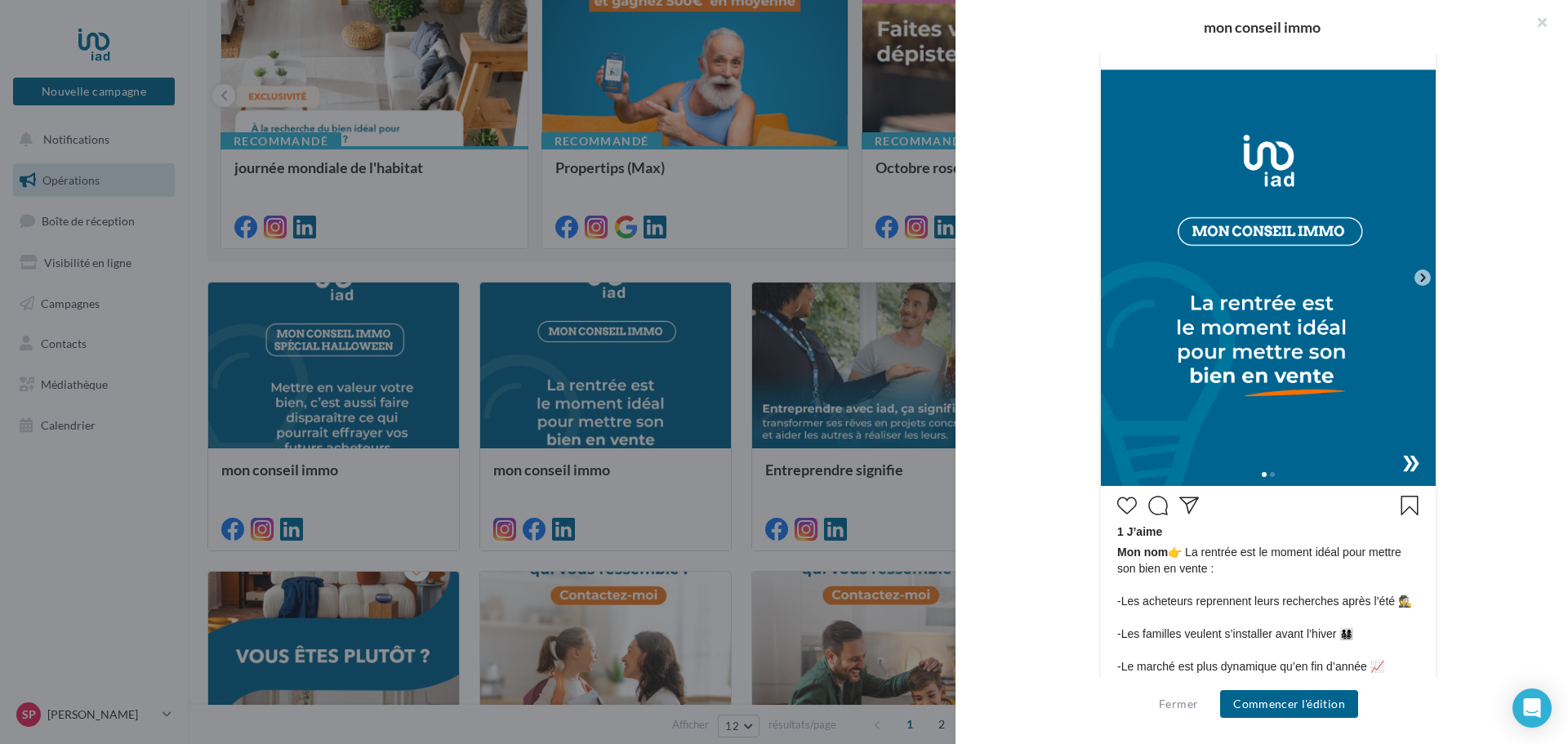
scroll to position [311, 0]
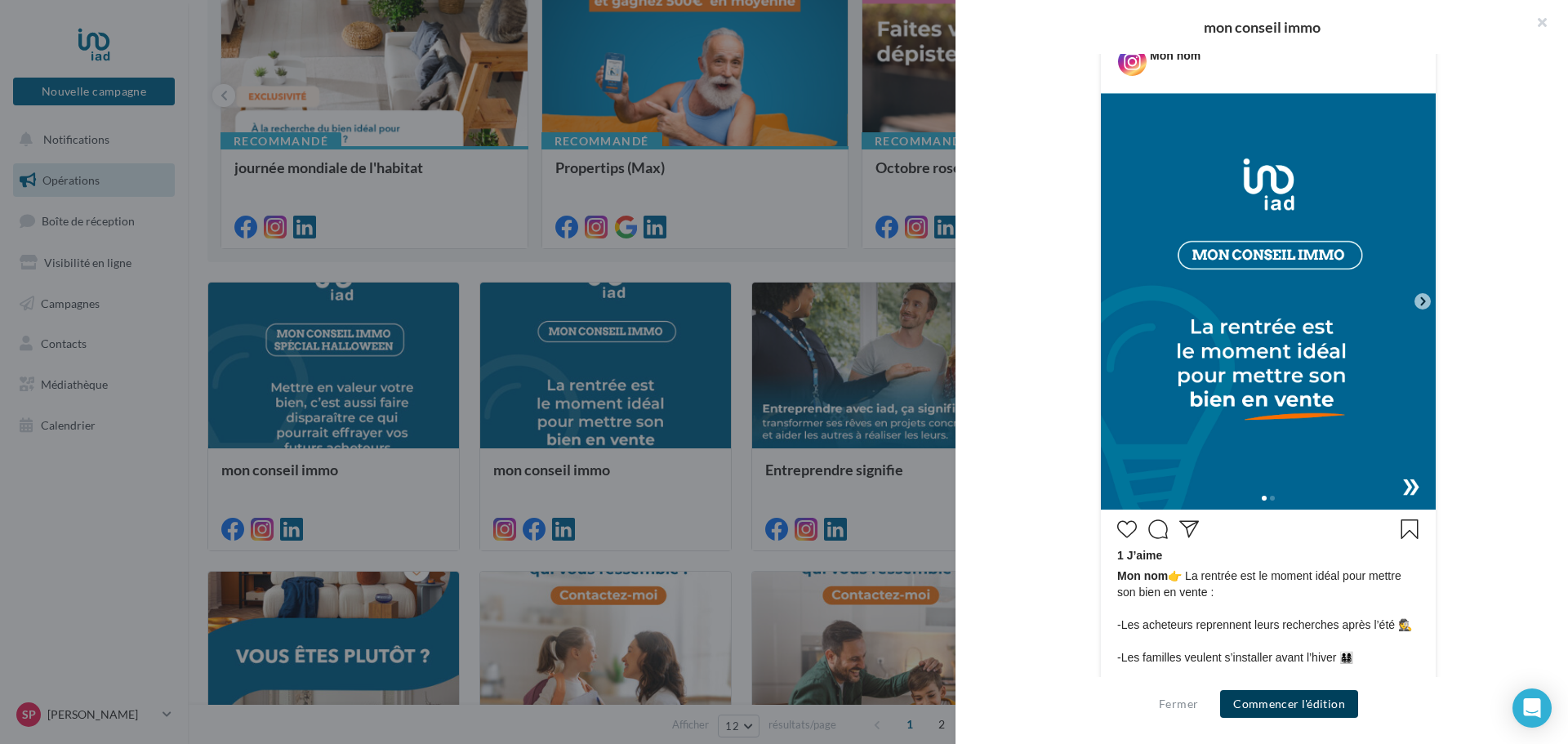
click at [1321, 698] on button "Commencer l'édition" at bounding box center [1289, 704] width 138 height 28
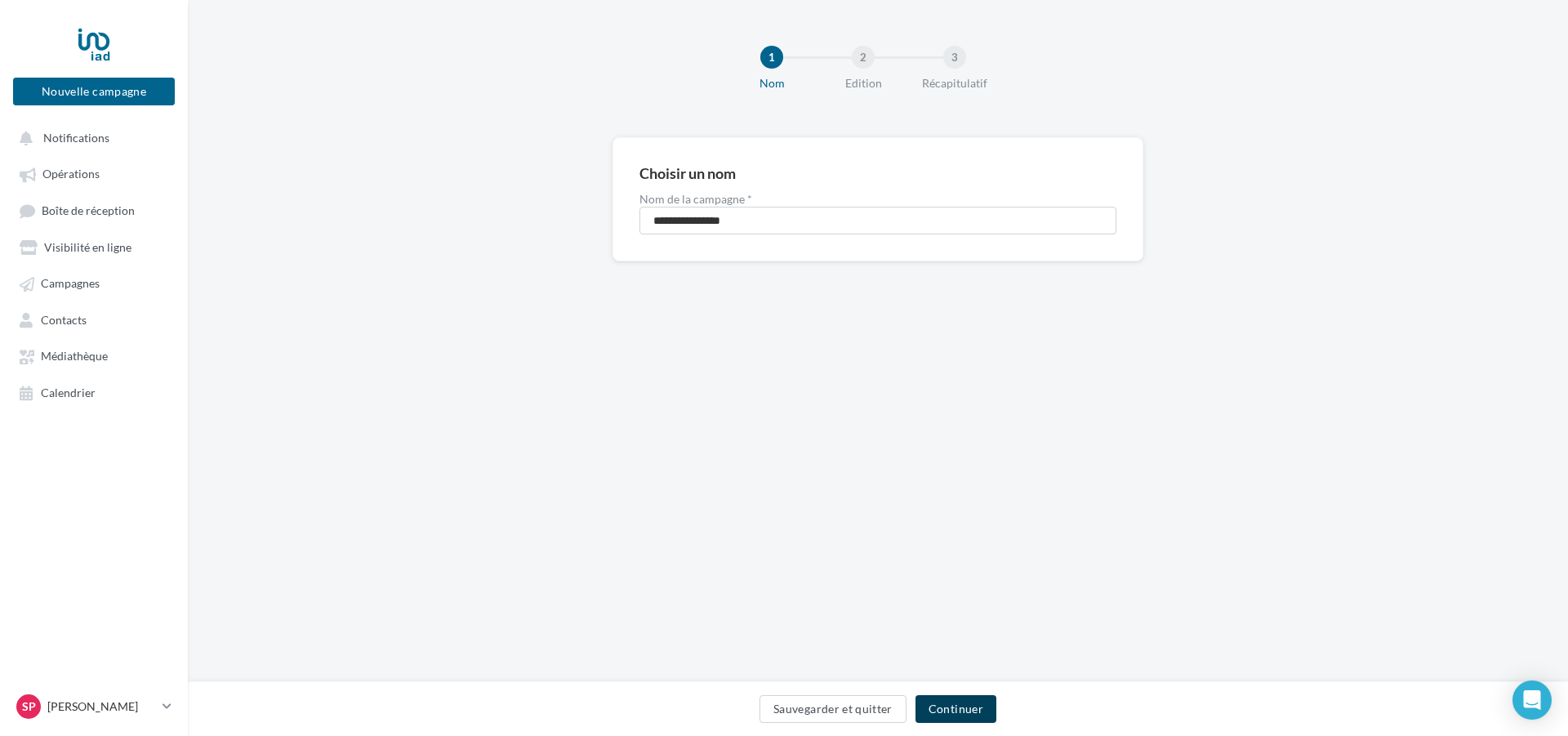
click at [949, 704] on button "Continuer" at bounding box center [955, 709] width 81 height 28
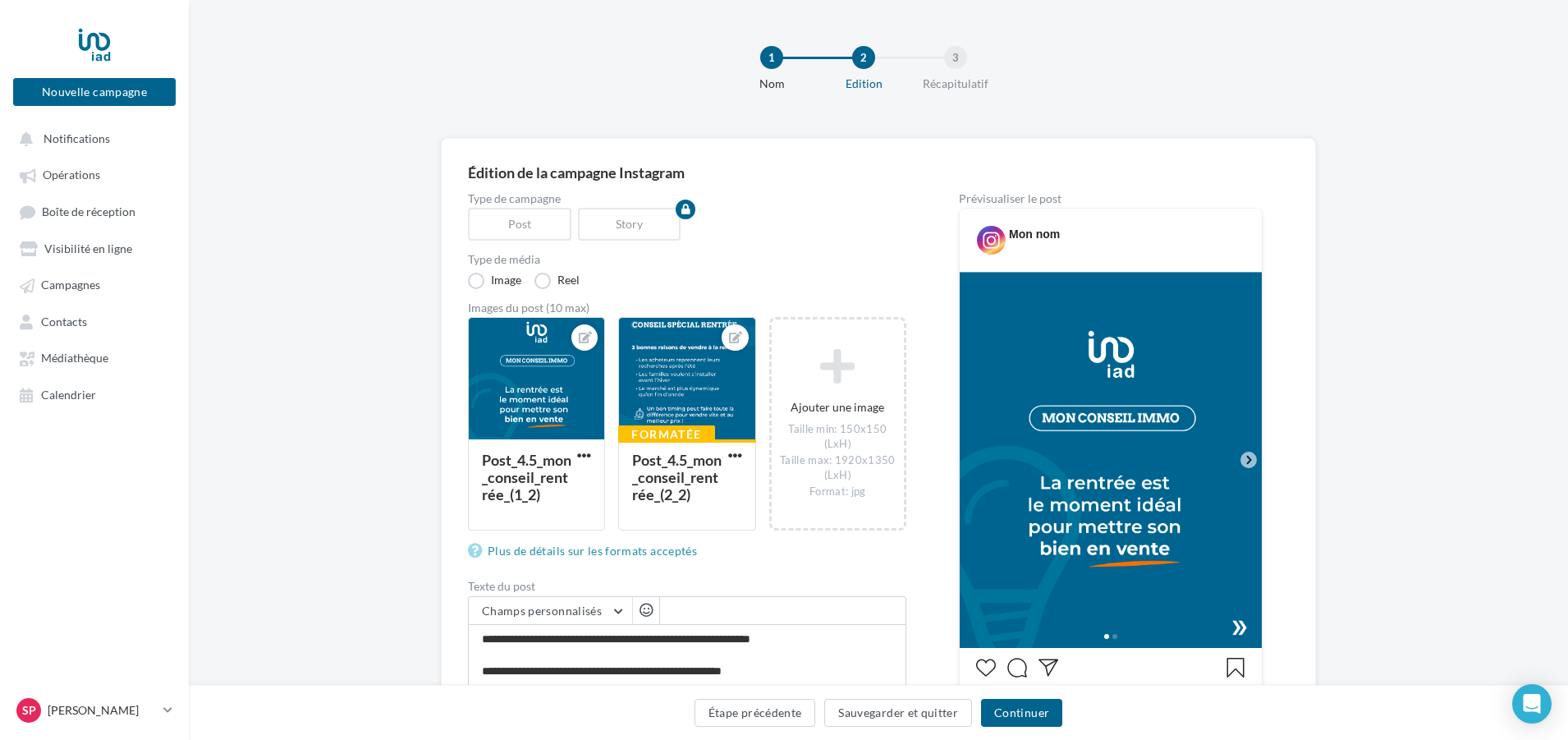
click at [1250, 462] on icon at bounding box center [1249, 460] width 15 height 15
click at [693, 405] on div at bounding box center [687, 379] width 135 height 123
click at [731, 338] on icon at bounding box center [736, 337] width 13 height 11
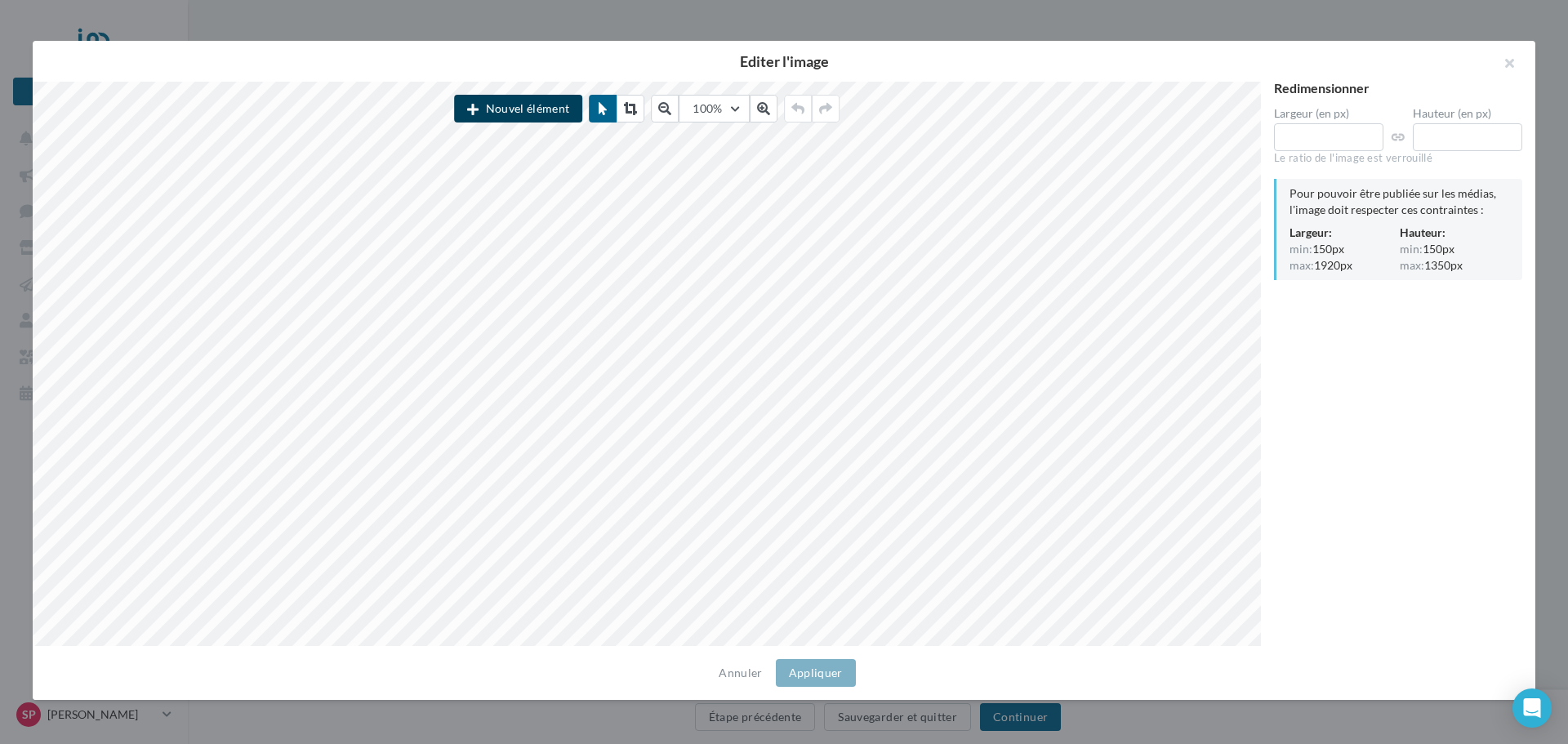
click at [540, 112] on button "Nouvel élément" at bounding box center [518, 109] width 128 height 28
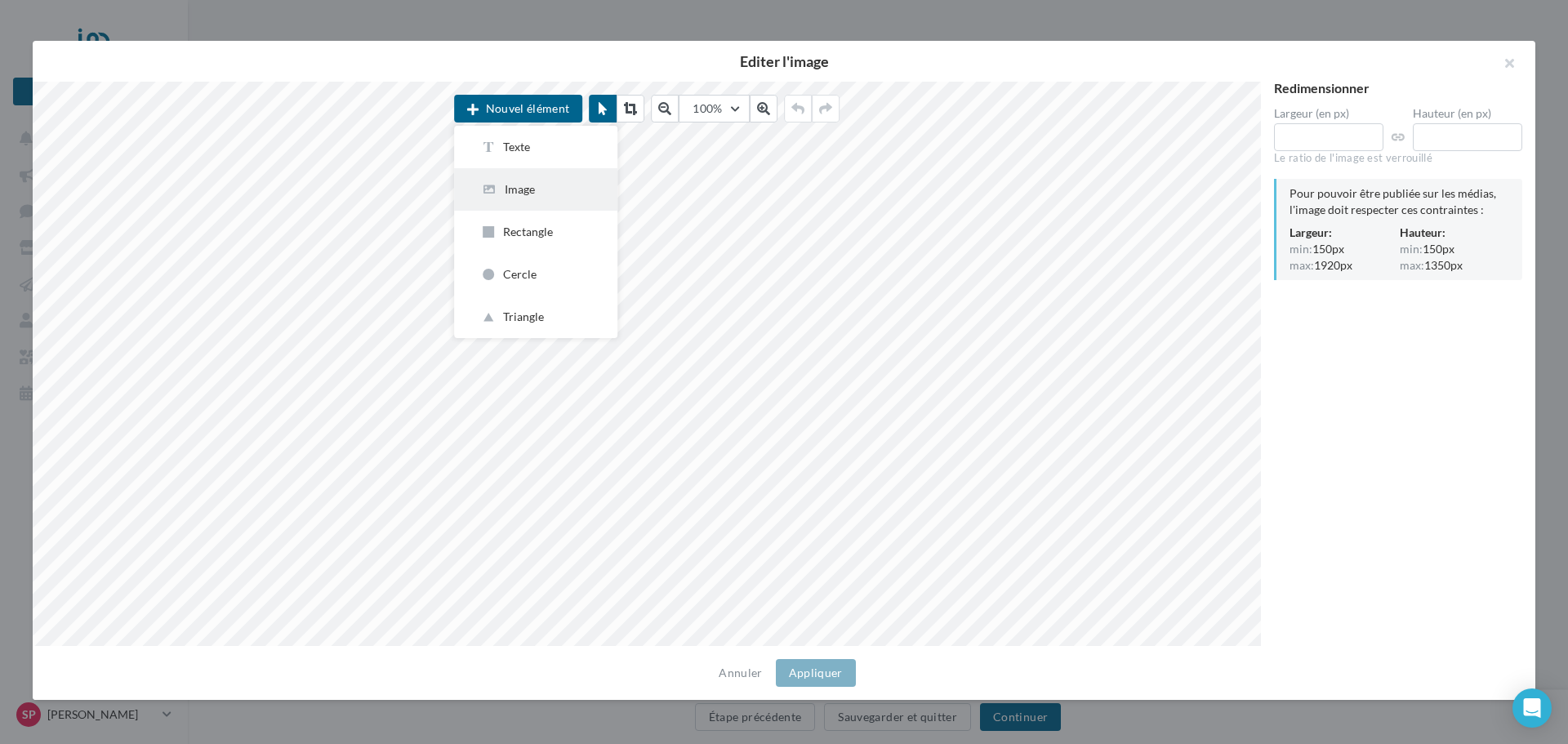
click at [536, 189] on div "Image" at bounding box center [535, 189] width 111 height 16
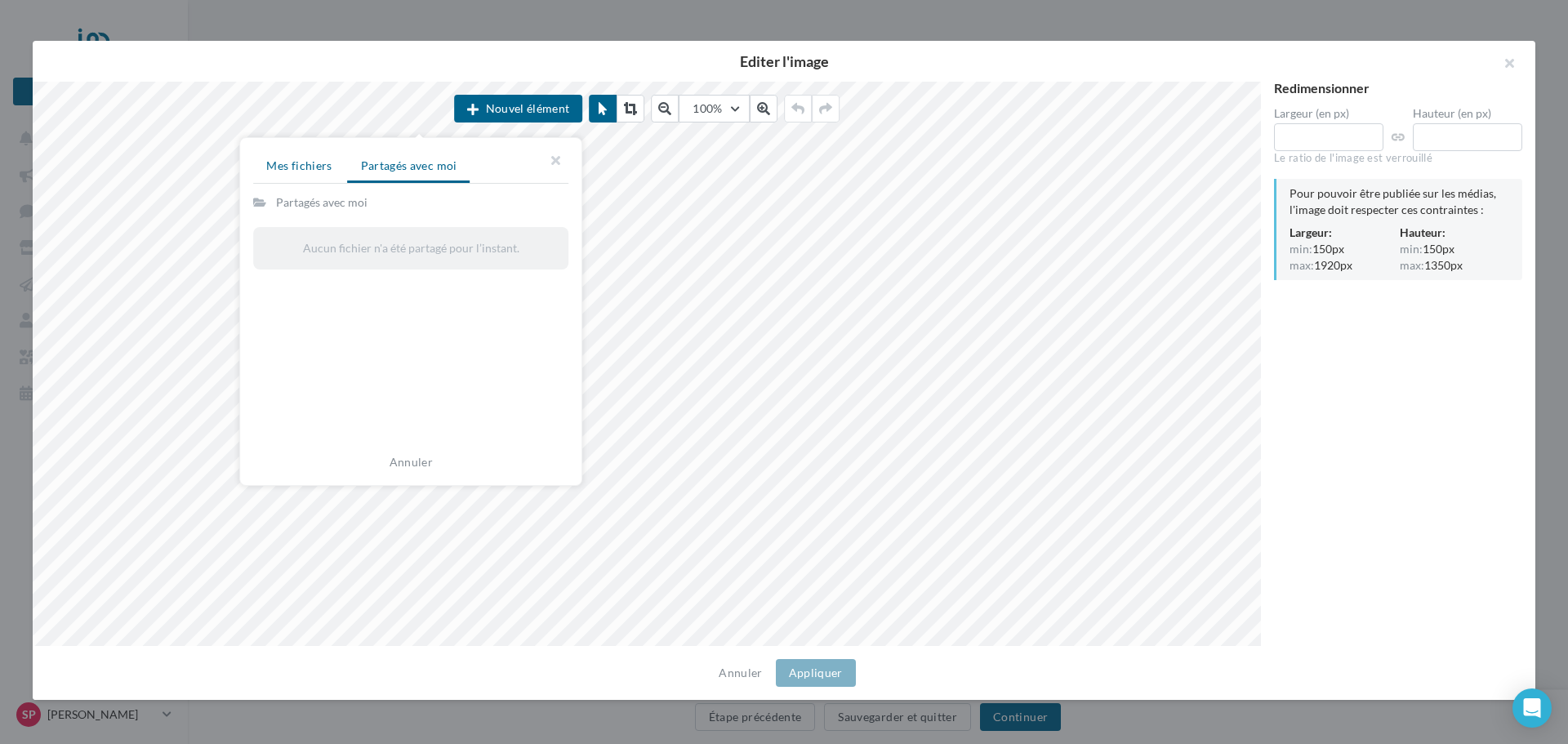
click at [319, 179] on li "Mes fichiers" at bounding box center [299, 166] width 91 height 30
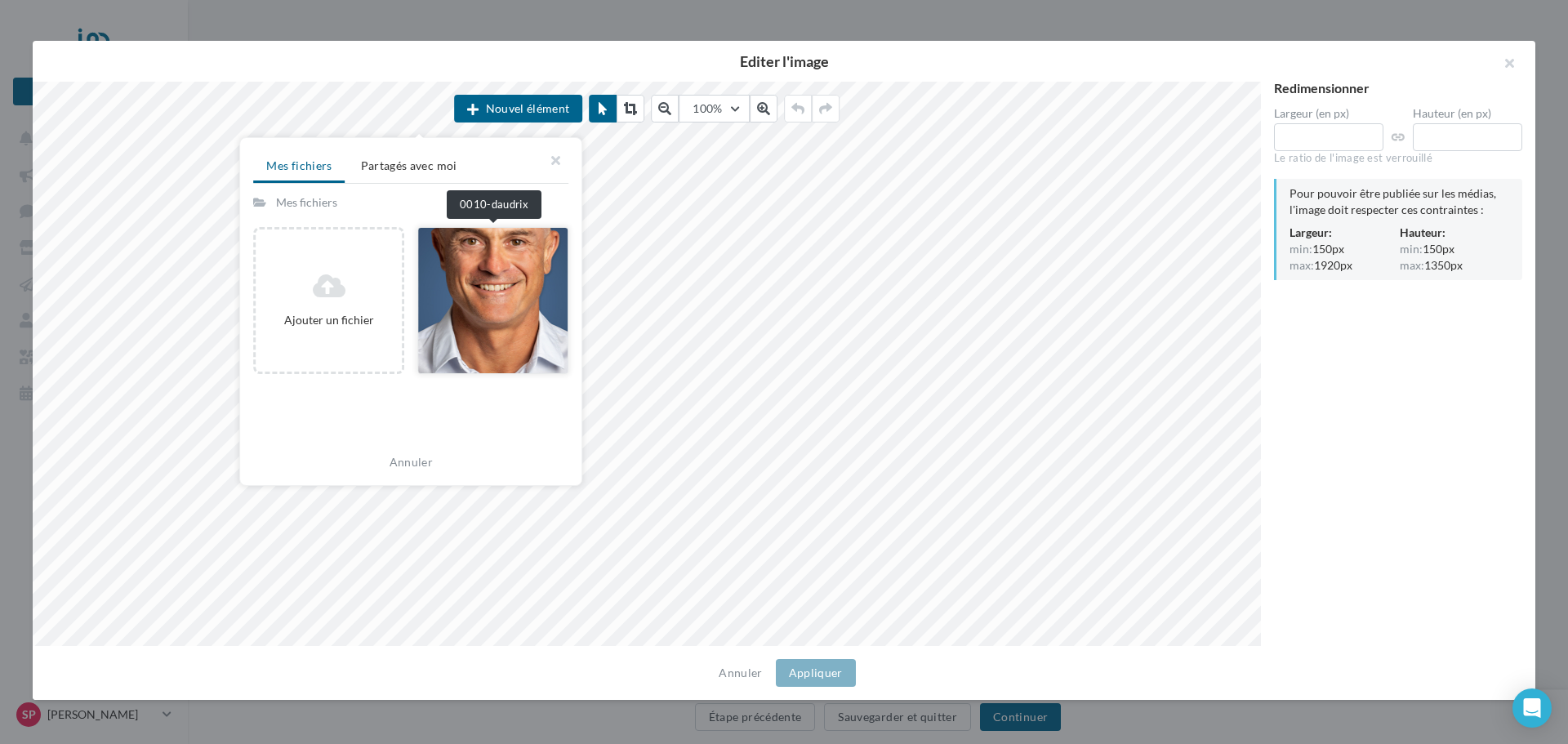
click at [477, 296] on div at bounding box center [493, 300] width 151 height 147
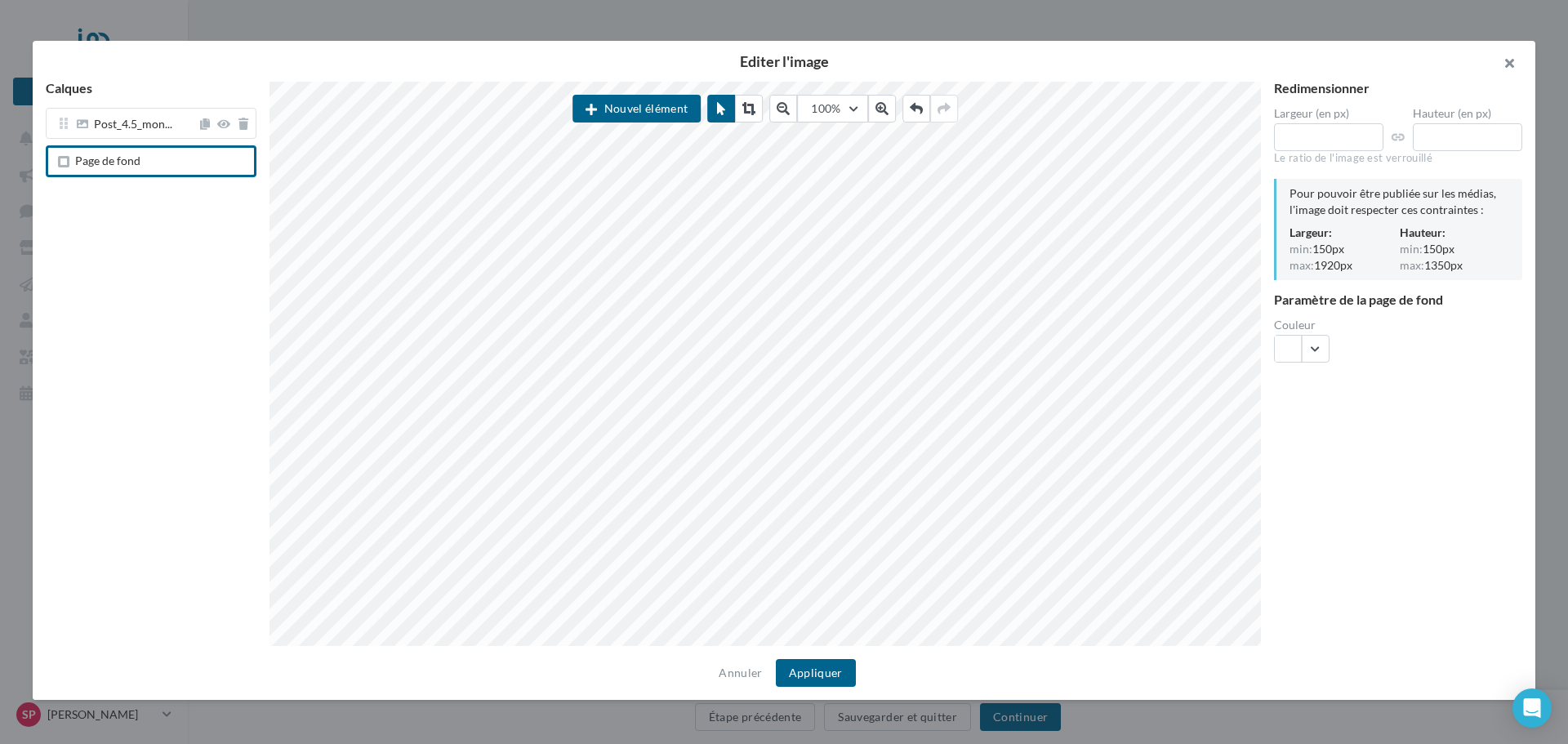
click at [1509, 63] on button "button" at bounding box center [1502, 65] width 65 height 49
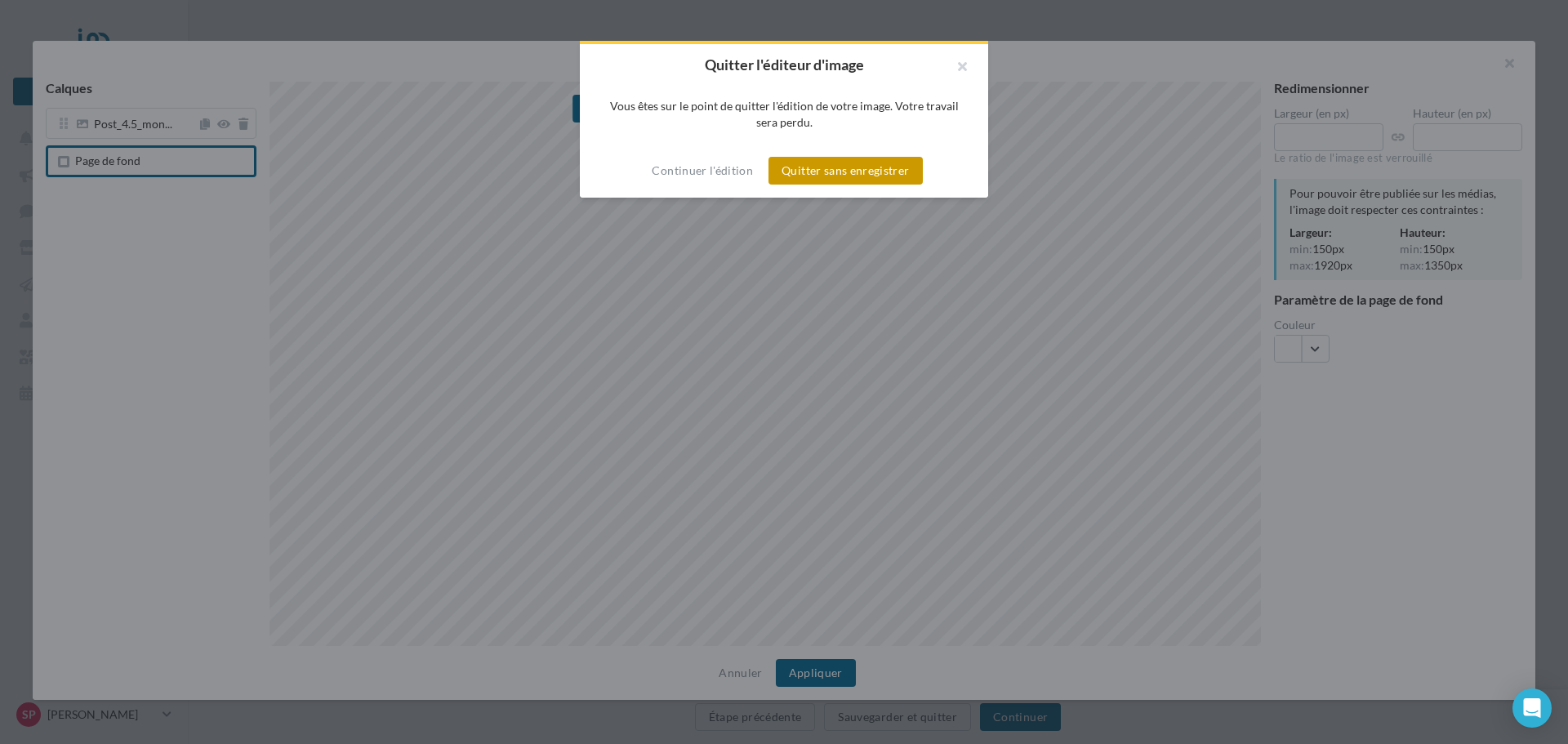
click at [852, 165] on button "Quitter sans enregistrer" at bounding box center [845, 171] width 154 height 28
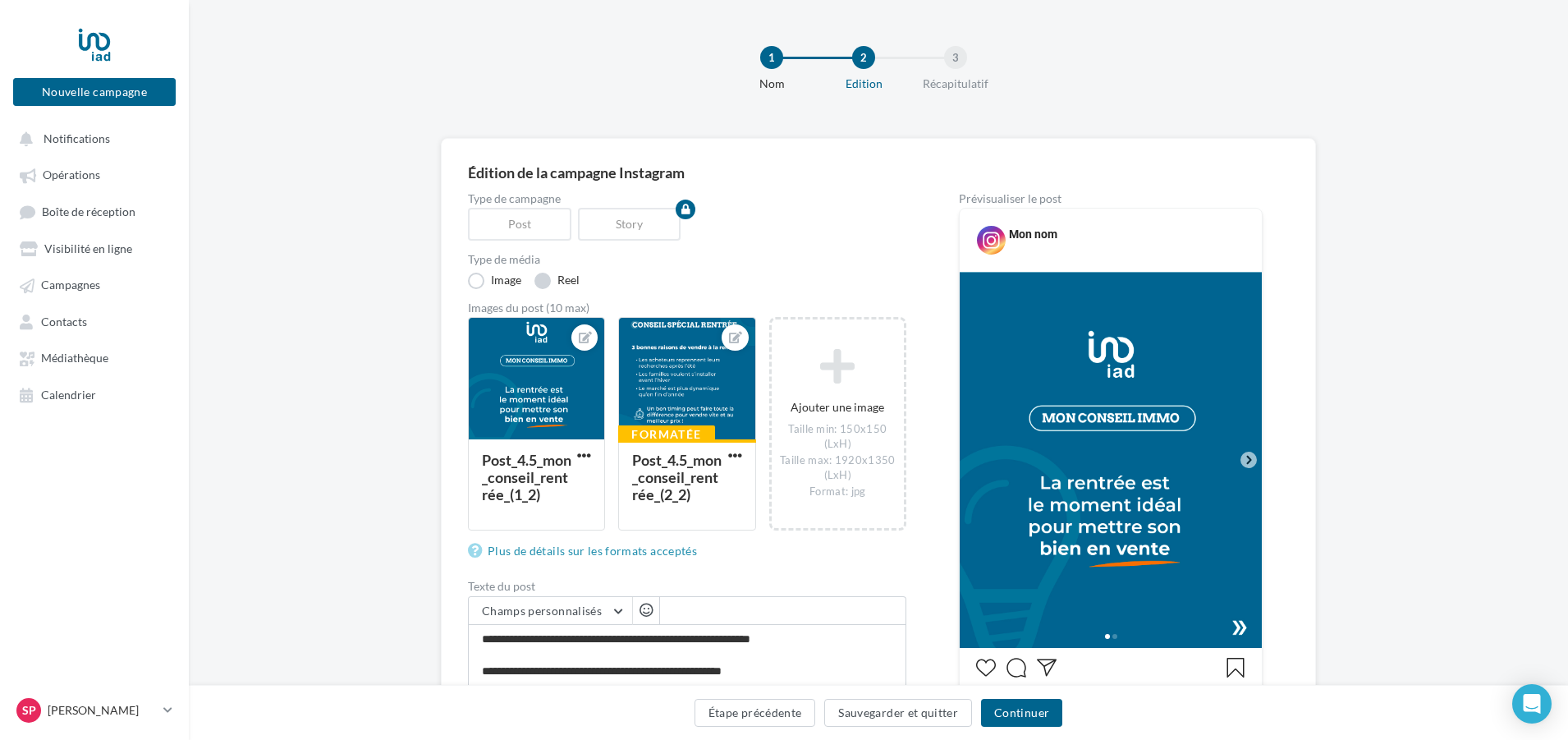
click at [544, 282] on label "Reel" at bounding box center [558, 280] width 45 height 17
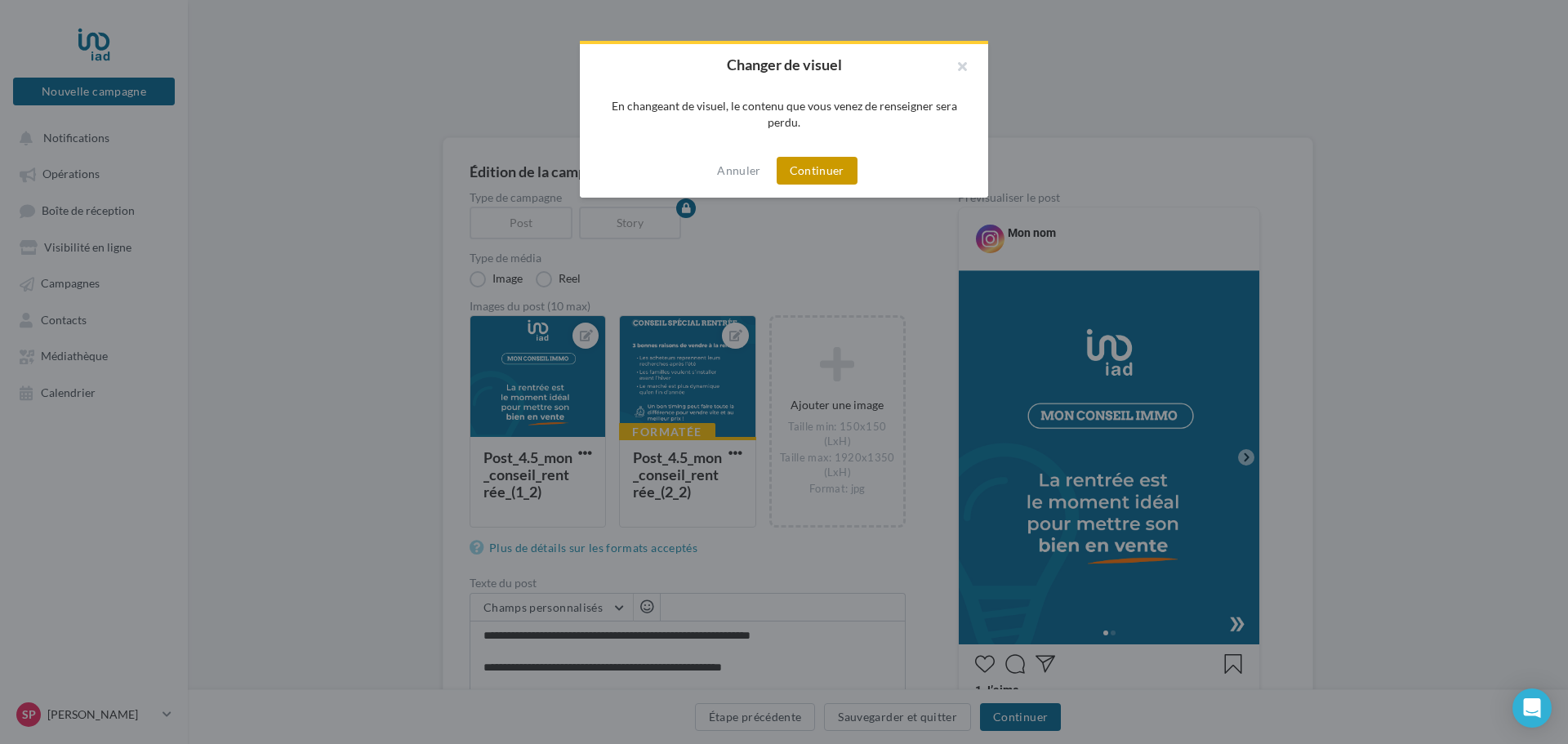
click at [807, 175] on button "Continuer" at bounding box center [817, 171] width 81 height 28
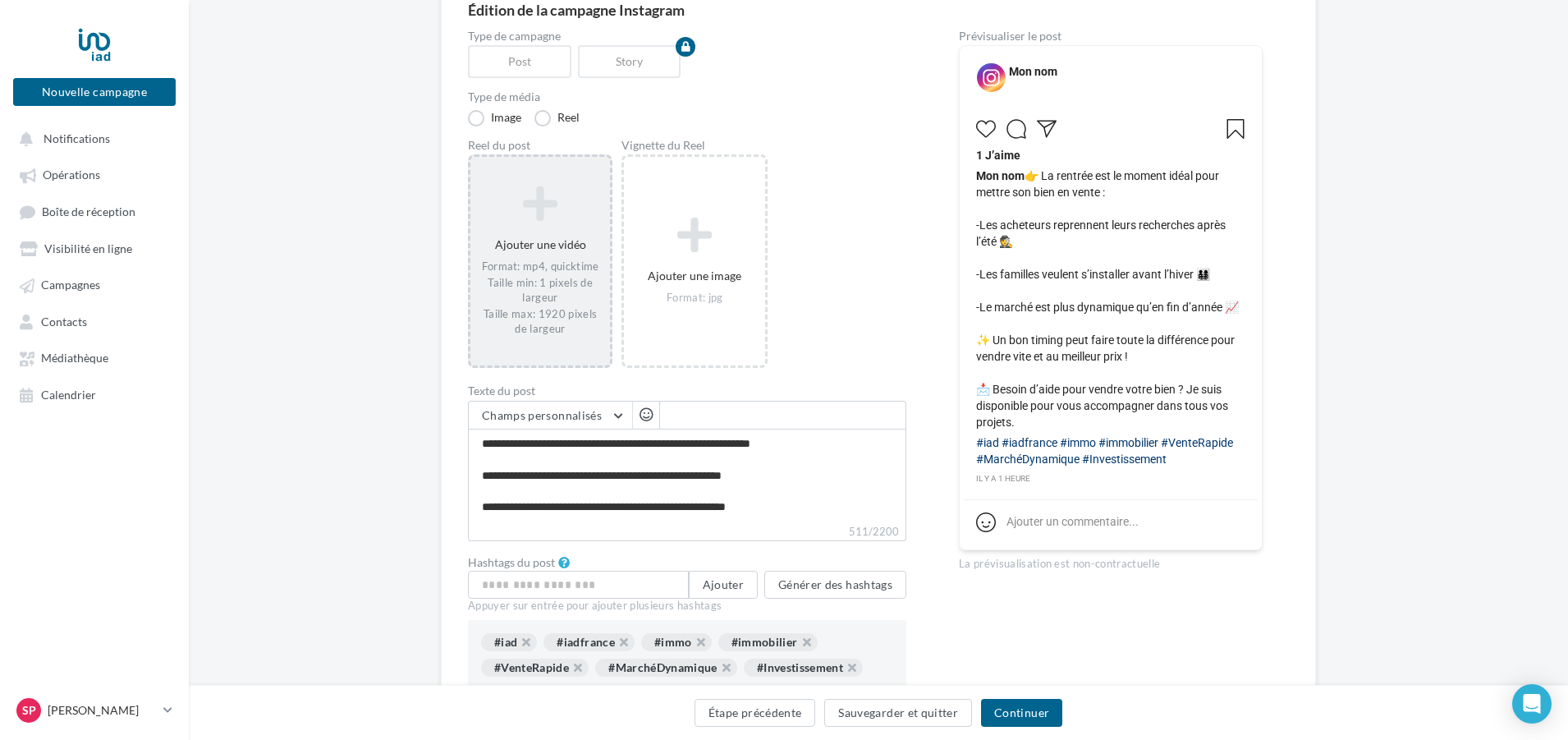
scroll to position [164, 0]
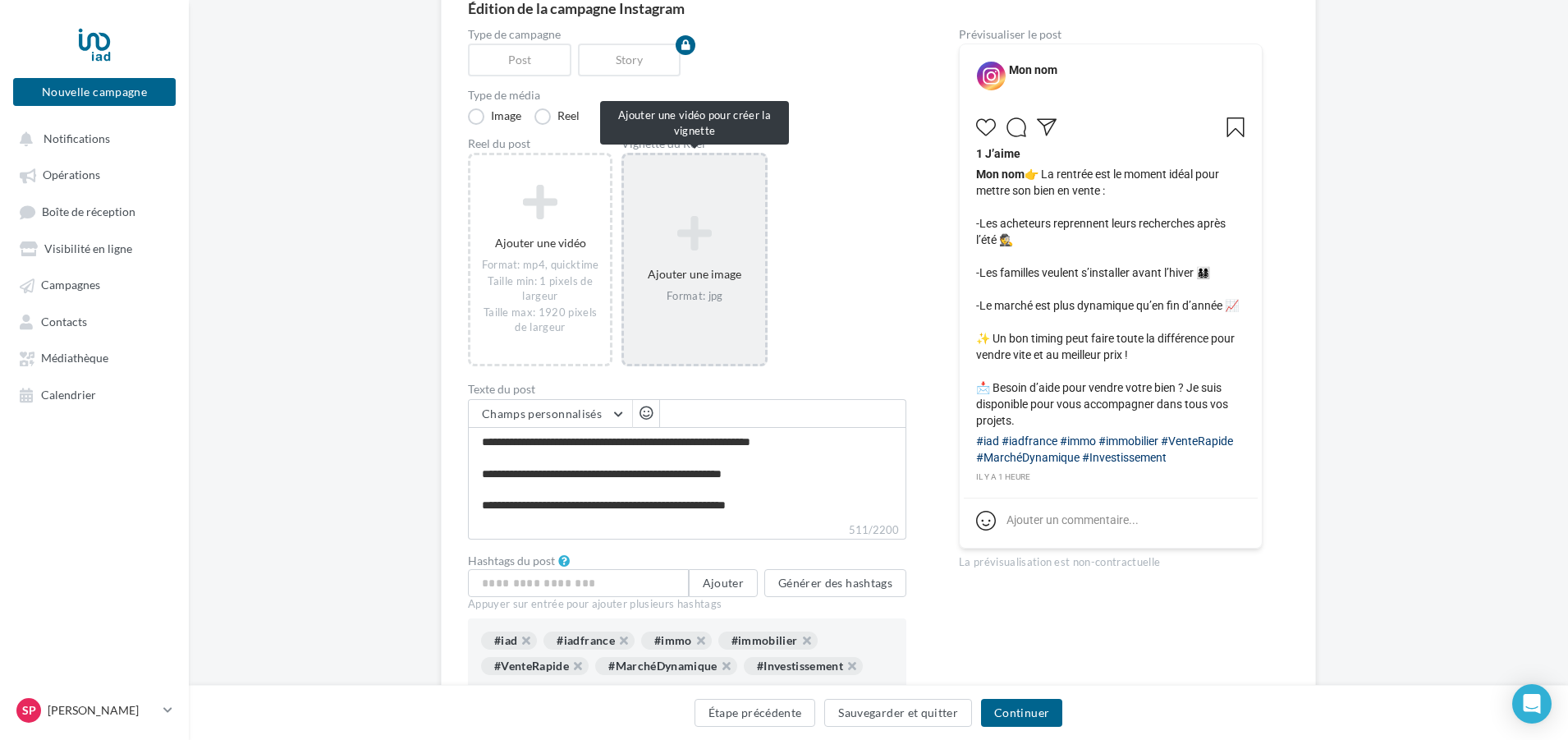
click at [723, 313] on div "Ajouter une image Format: jpg" at bounding box center [695, 259] width 147 height 214
click at [702, 305] on div "Ajouter une image Format: jpg" at bounding box center [695, 259] width 141 height 105
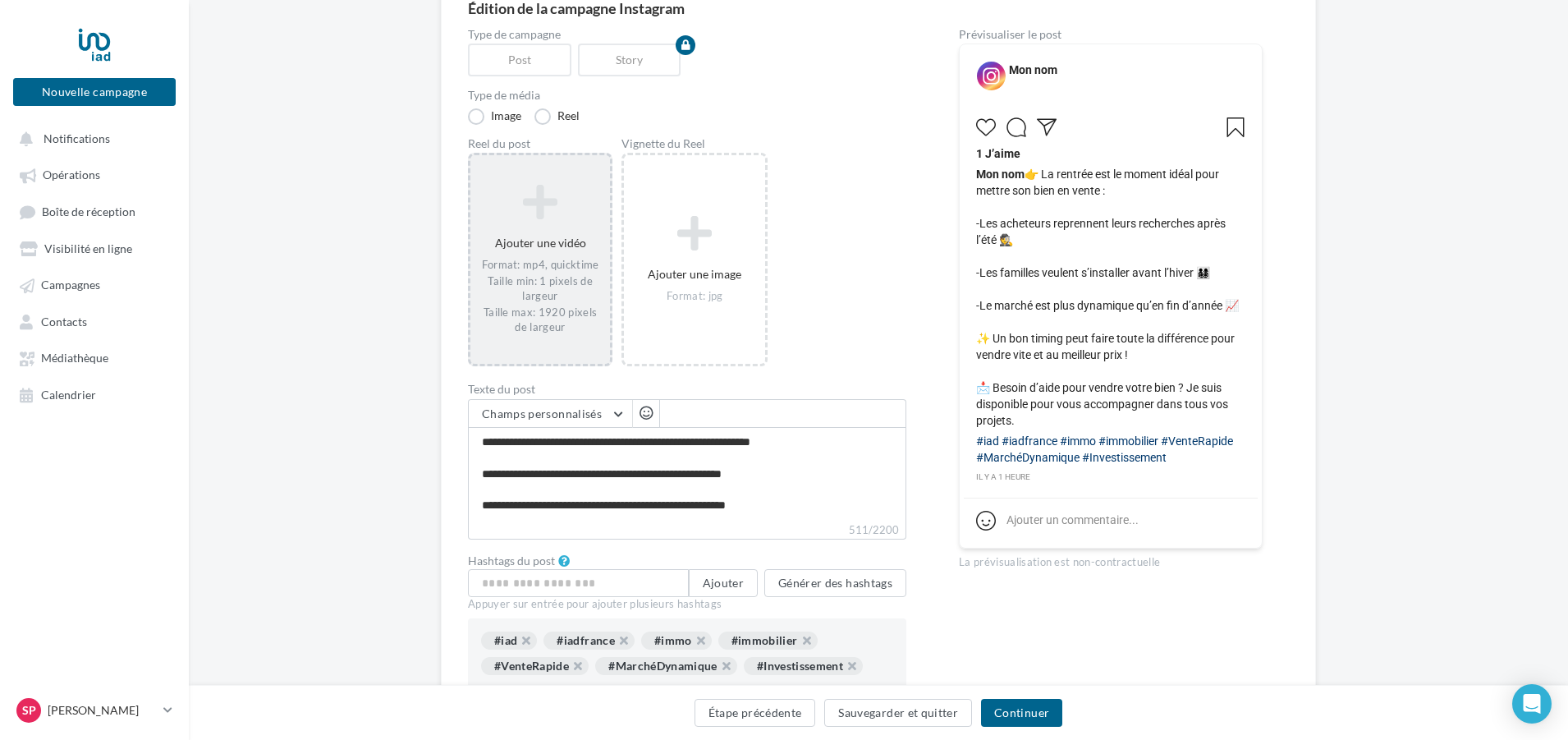
click at [549, 299] on div "Format: mp4, quicktime Taille min: 1 pixels de largeur Taille max: 1920 pixels …" at bounding box center [540, 296] width 127 height 77
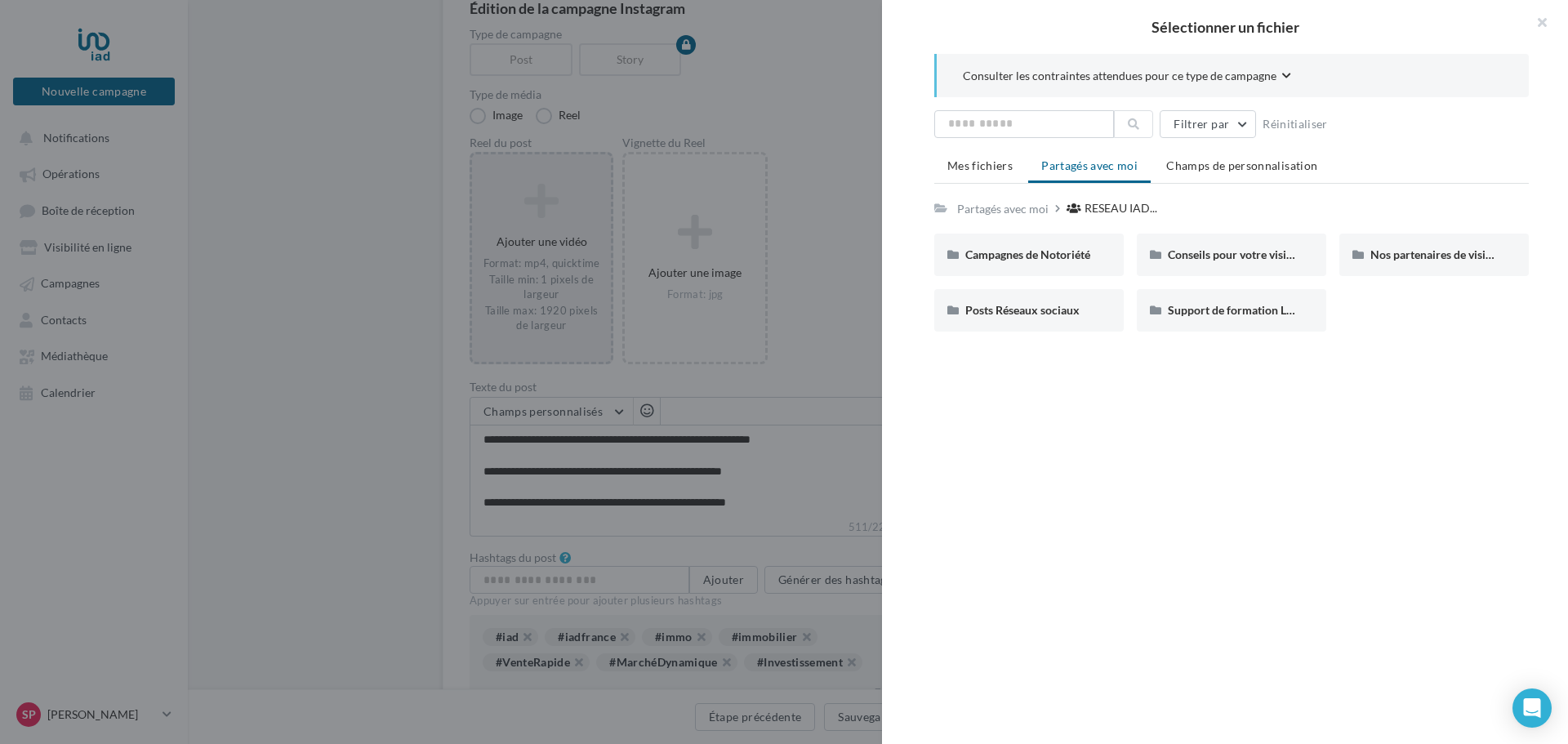
click at [548, 298] on div at bounding box center [784, 372] width 1568 height 744
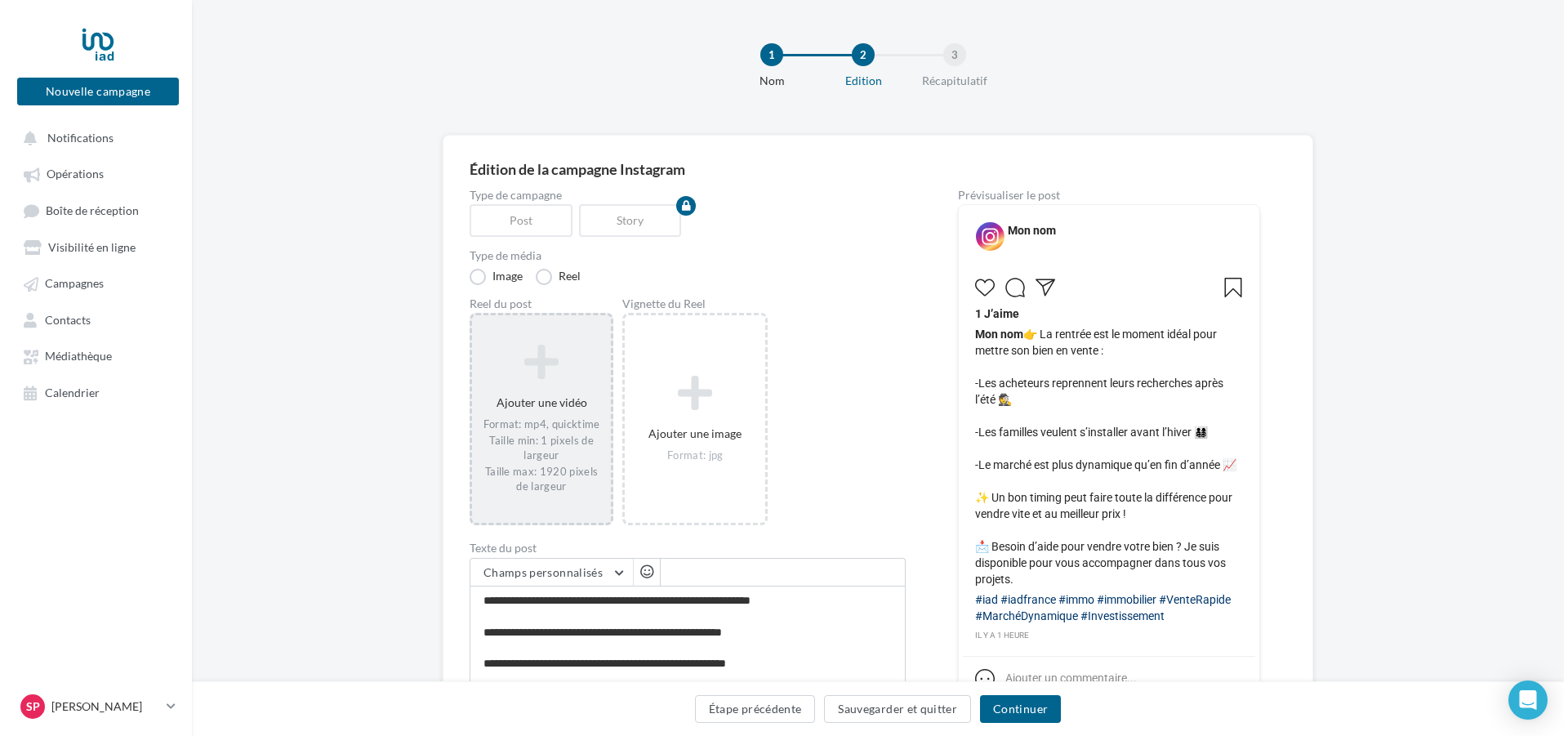
scroll to position [0, 0]
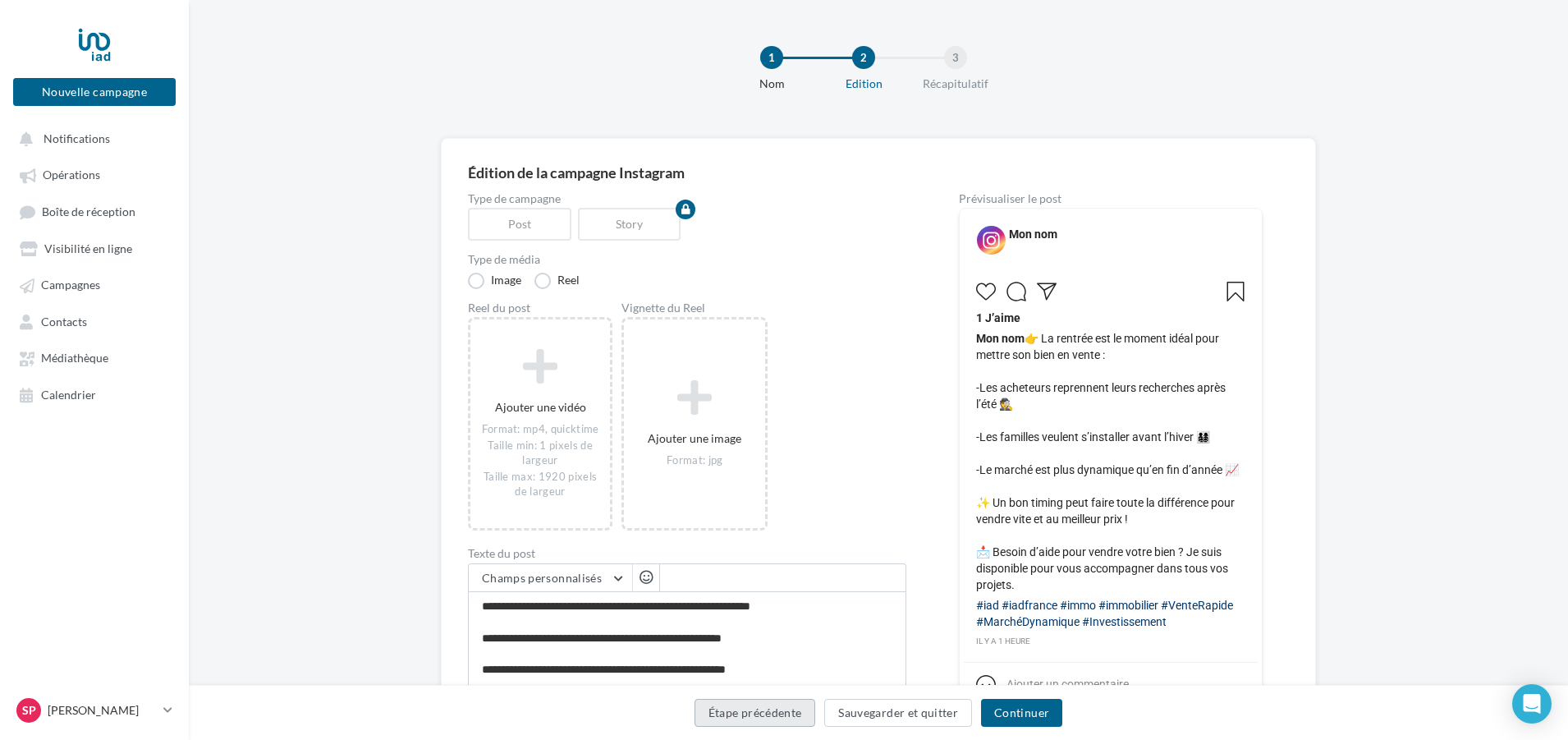
click at [757, 712] on button "Étape précédente" at bounding box center [755, 713] width 121 height 28
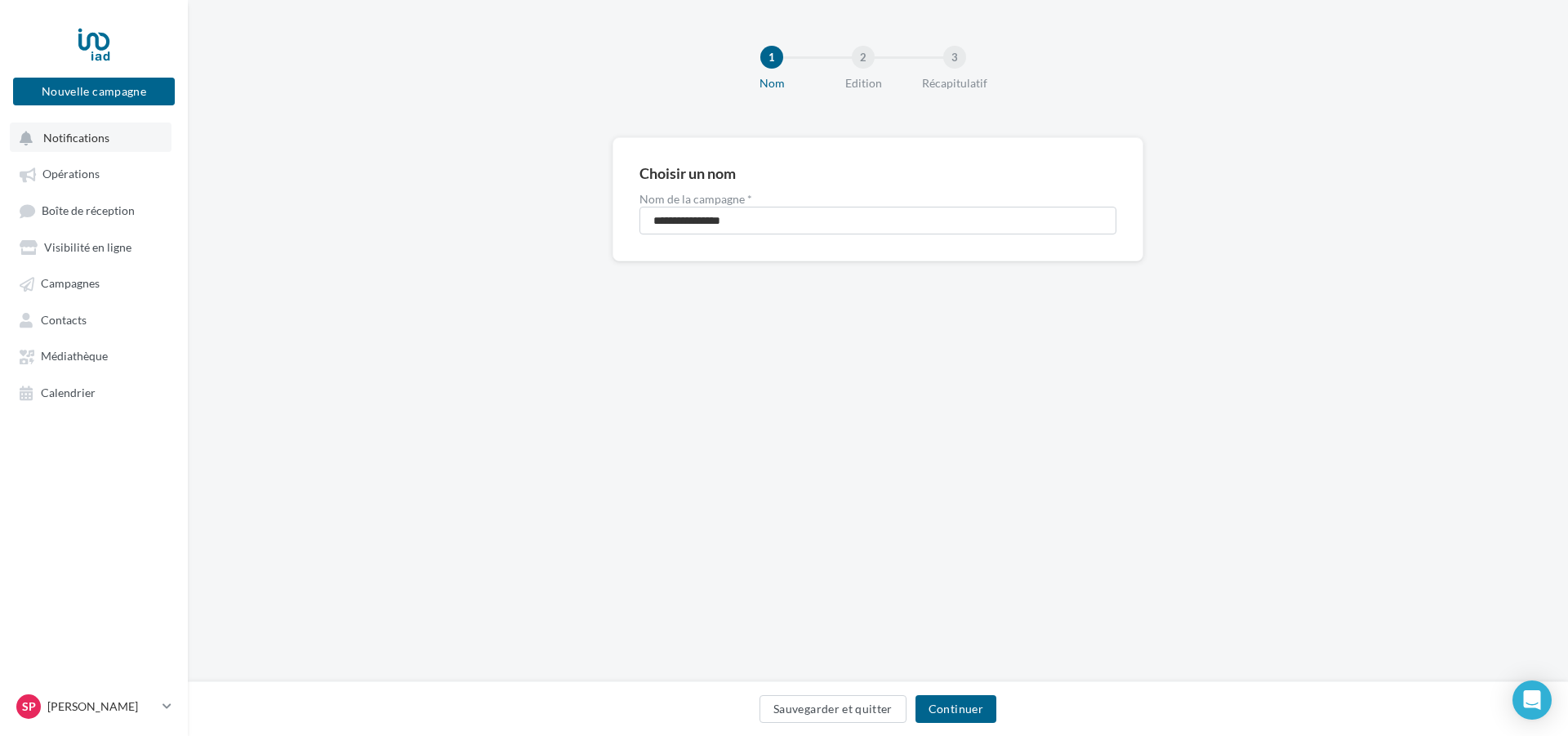
click at [98, 132] on span "Notifications" at bounding box center [76, 138] width 66 height 14
click at [94, 170] on span "Opérations" at bounding box center [71, 174] width 57 height 14
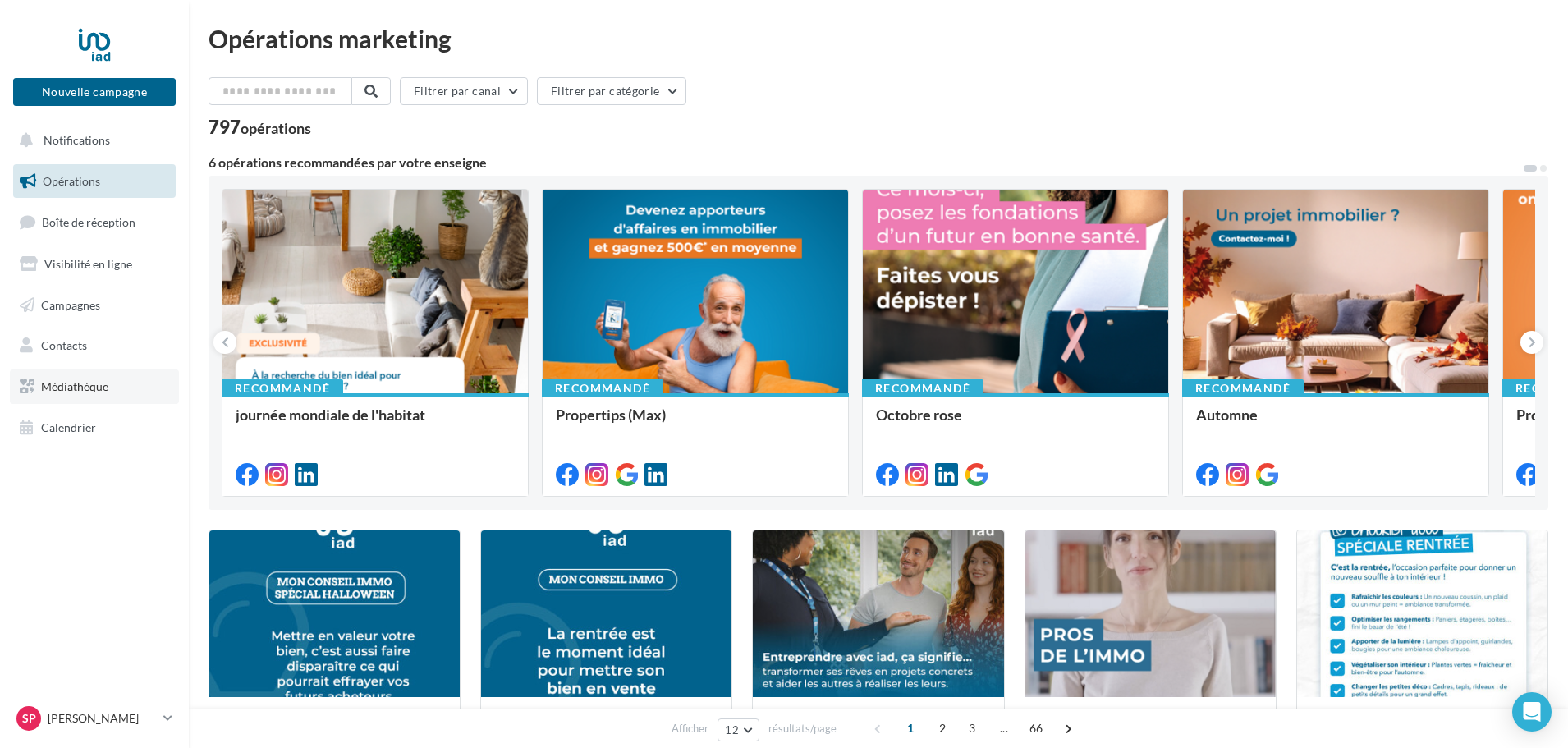
click at [72, 383] on span "Médiathèque" at bounding box center [74, 387] width 67 height 14
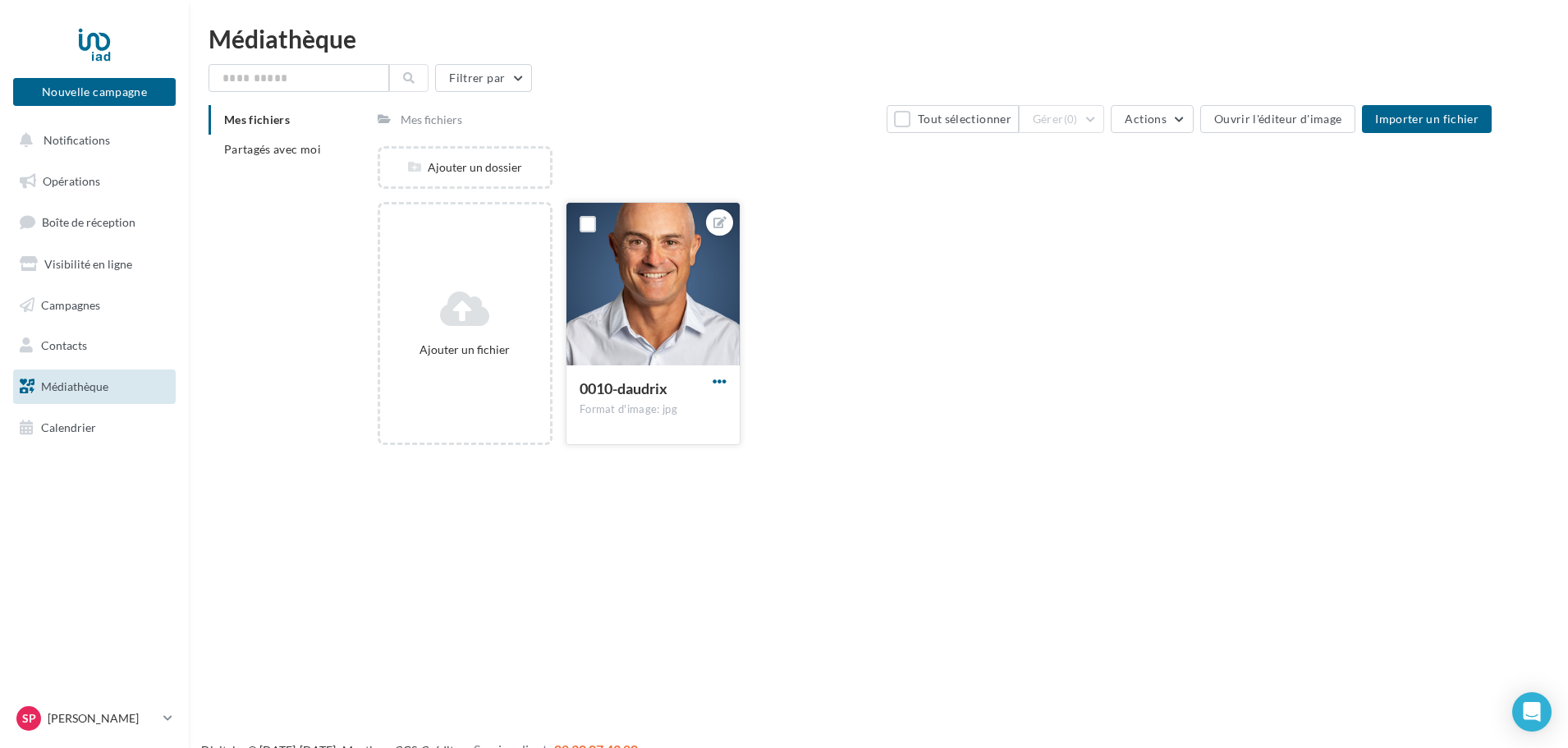
click at [715, 381] on span "button" at bounding box center [720, 381] width 14 height 14
click at [676, 451] on button "Ouvrir l'éditeur d'image" at bounding box center [639, 457] width 182 height 43
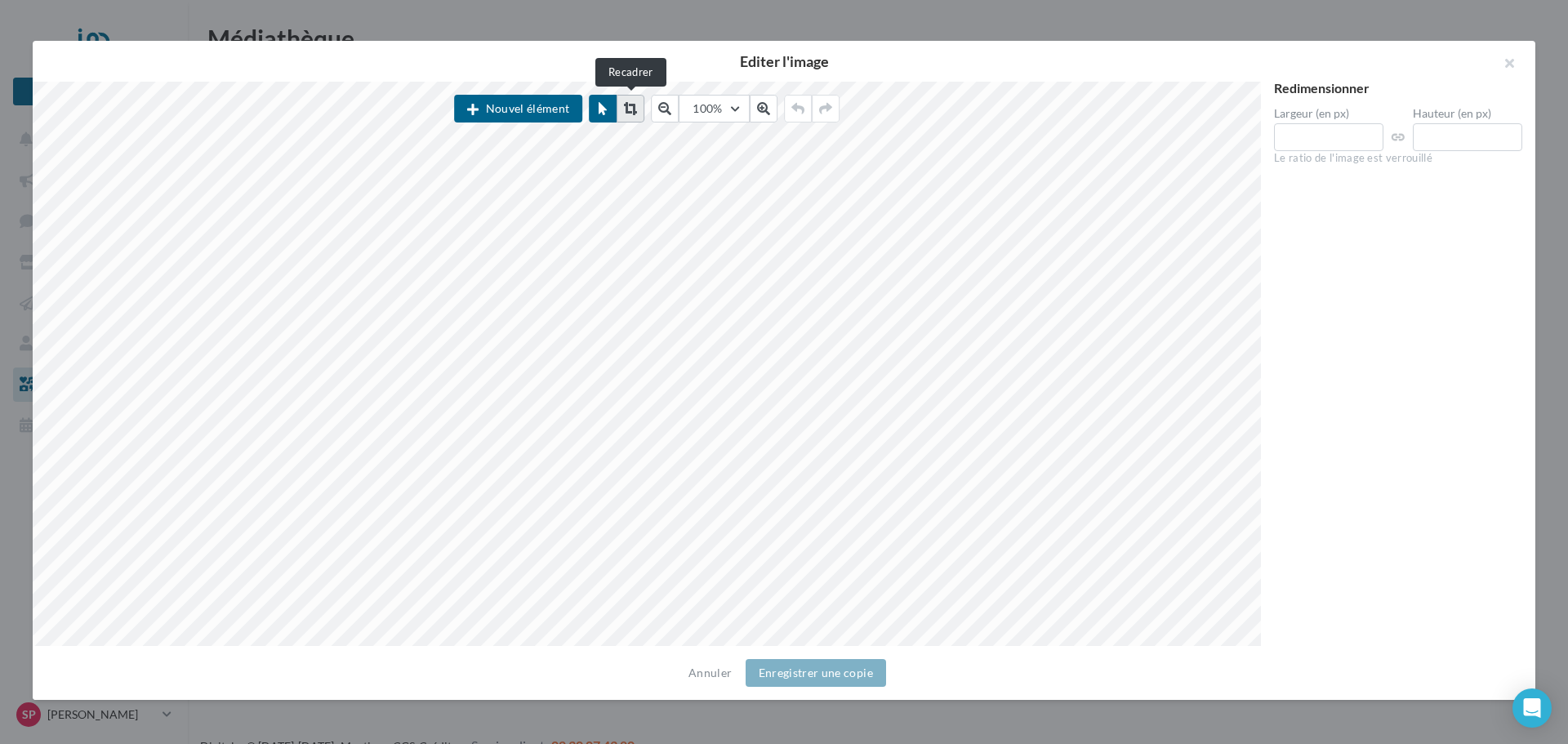
click at [628, 103] on icon at bounding box center [630, 109] width 13 height 13
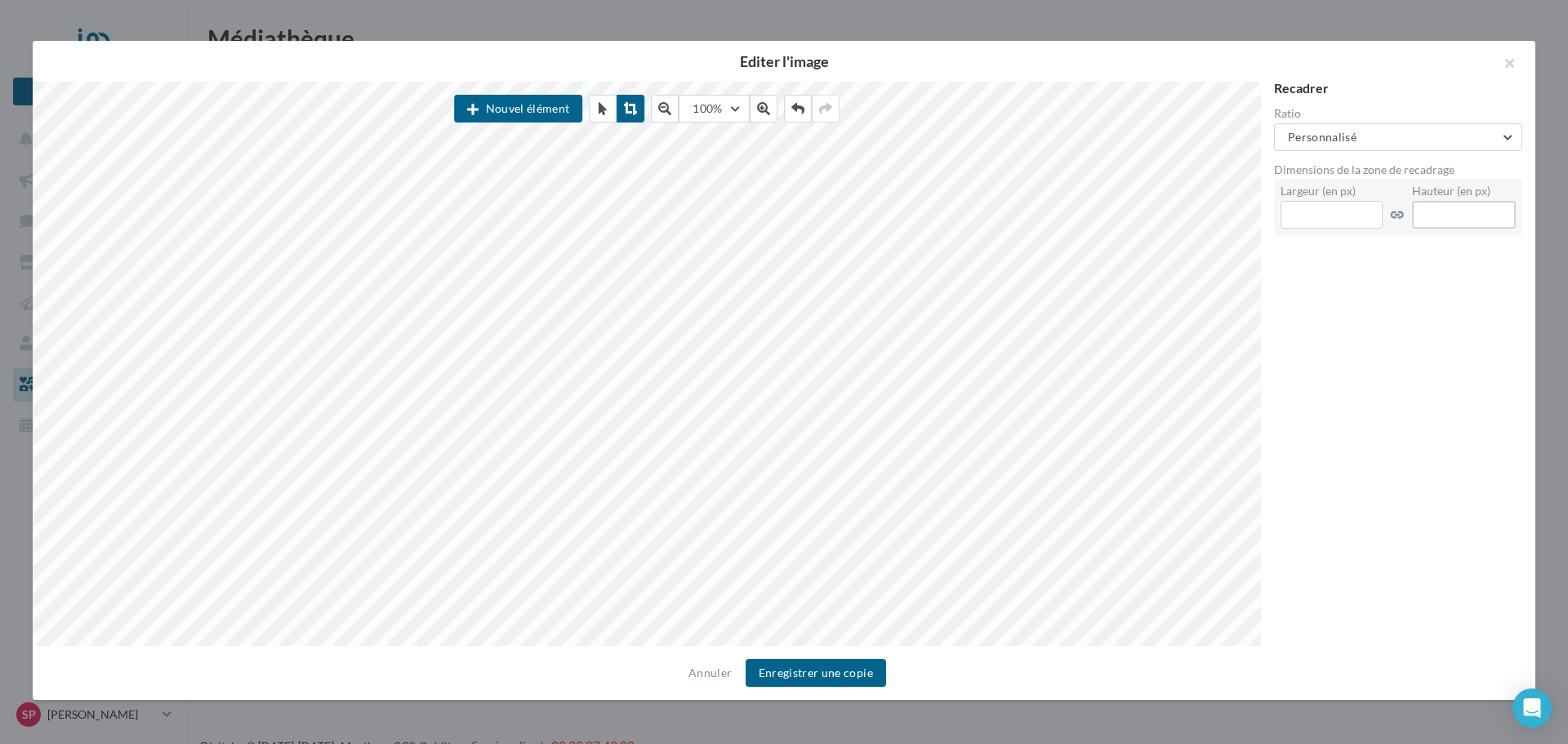
click at [1442, 215] on input "****" at bounding box center [1464, 215] width 104 height 28
type input "****"
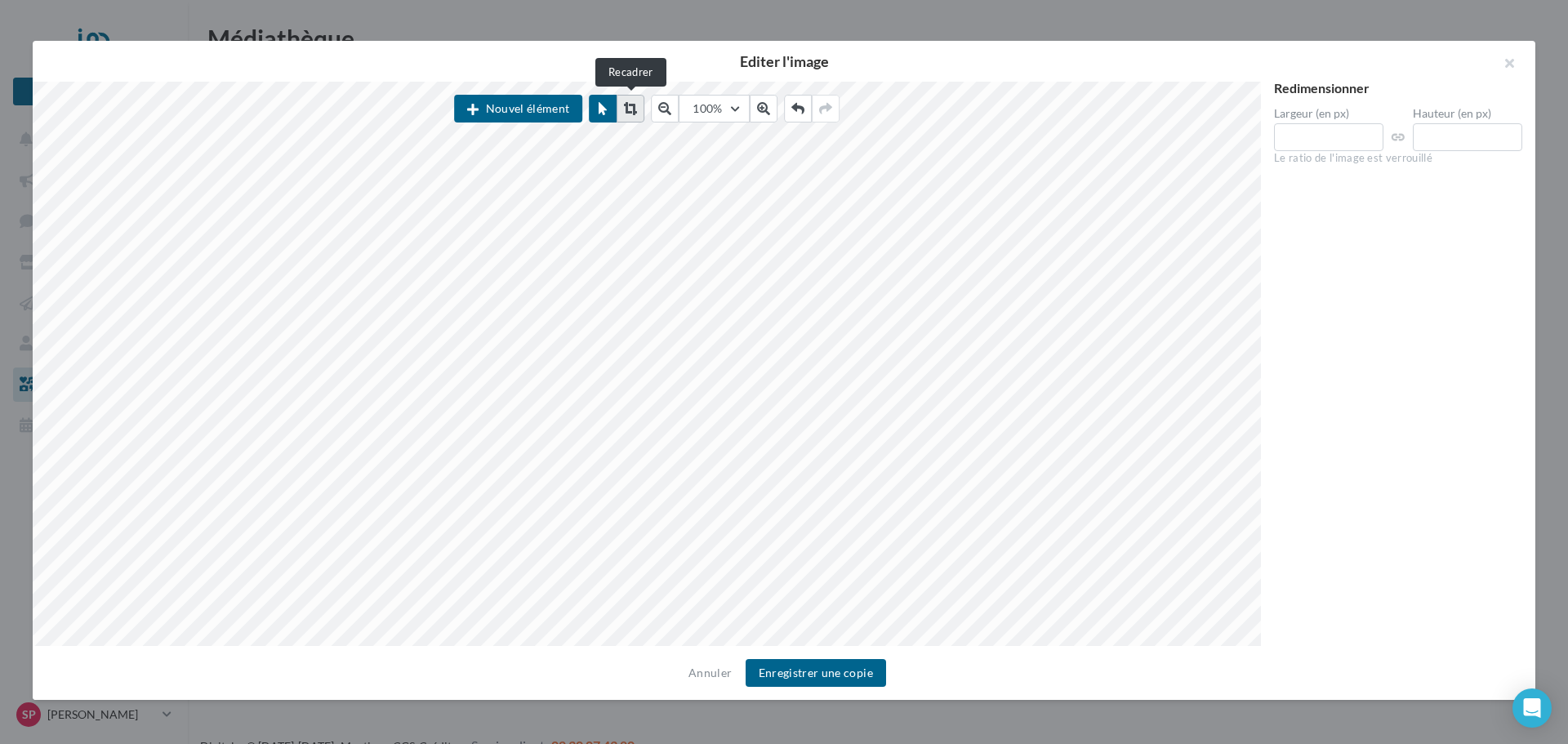
click at [632, 103] on icon at bounding box center [630, 109] width 13 height 13
click at [1472, 132] on input "****" at bounding box center [1466, 137] width 110 height 28
type input "****"
click at [632, 107] on icon at bounding box center [630, 109] width 13 height 13
click at [850, 664] on button "Enregistrer une copie" at bounding box center [816, 673] width 141 height 28
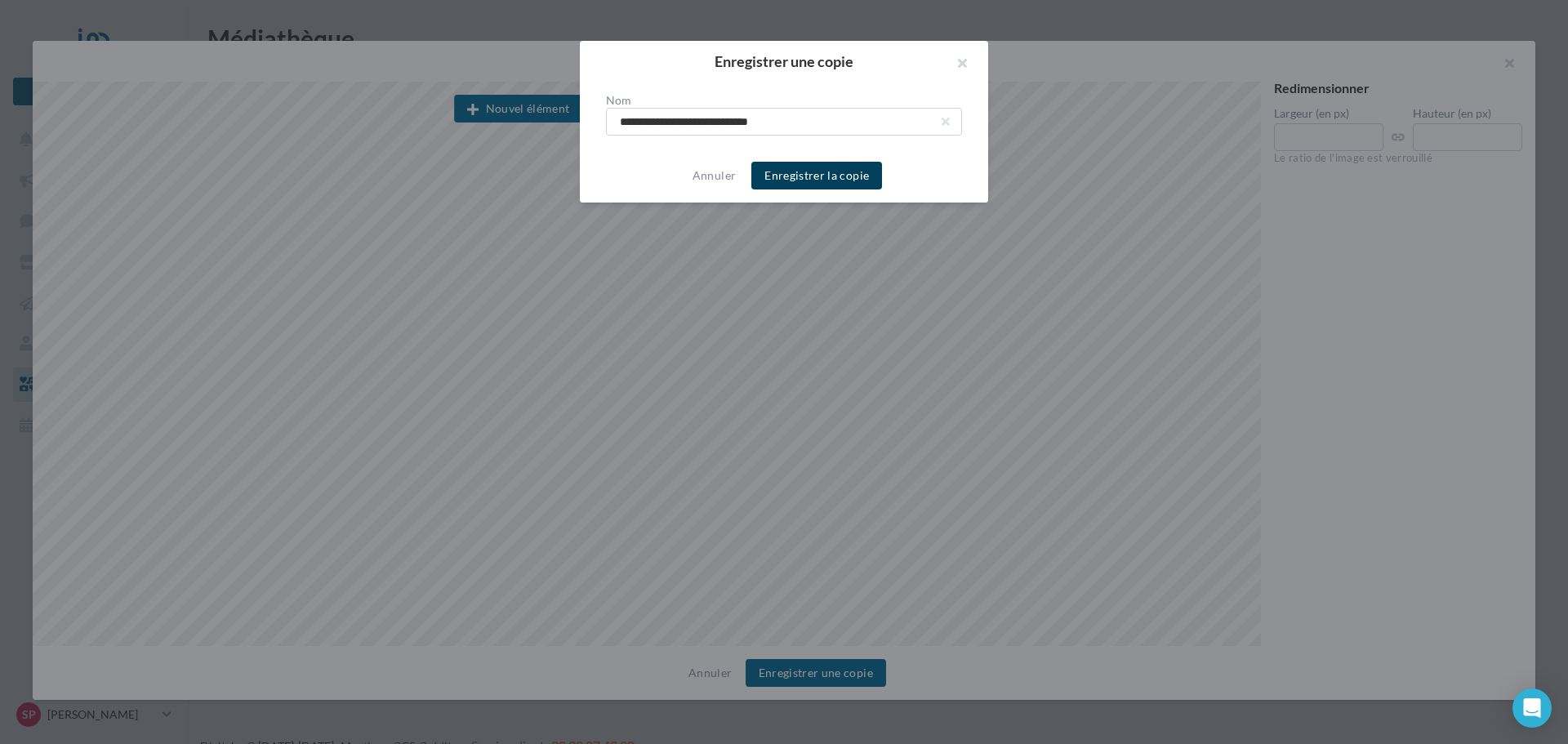
click at [835, 174] on button "Enregistrer la copie" at bounding box center [817, 175] width 131 height 28
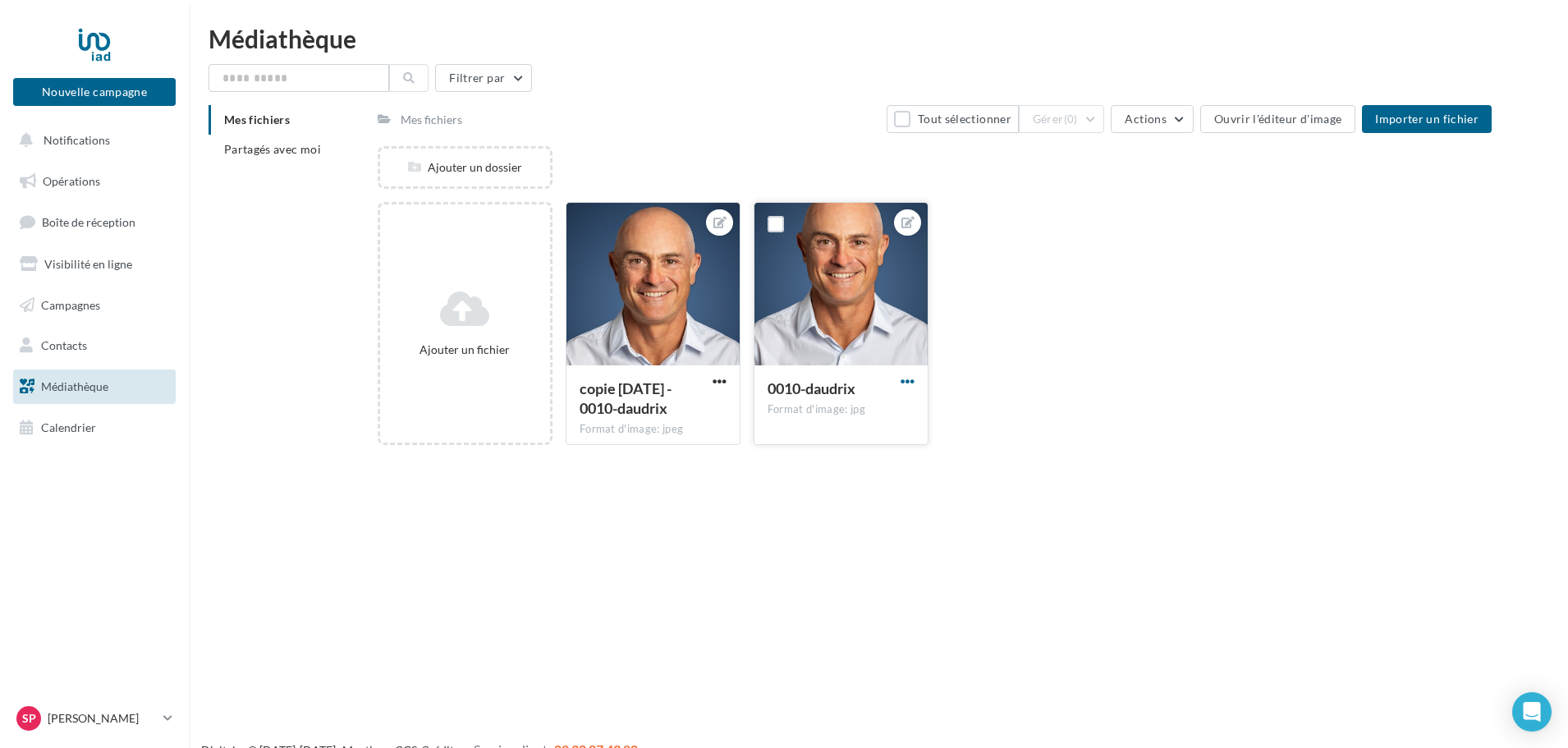
click at [908, 381] on span "button" at bounding box center [907, 381] width 14 height 14
click at [1062, 409] on div "Ajouter un fichier copie [DATE] - 0010-daudrix Format d'image: jpeg copie [DATE…" at bounding box center [941, 331] width 1127 height 257
click at [95, 429] on link "Calendrier" at bounding box center [94, 429] width 169 height 35
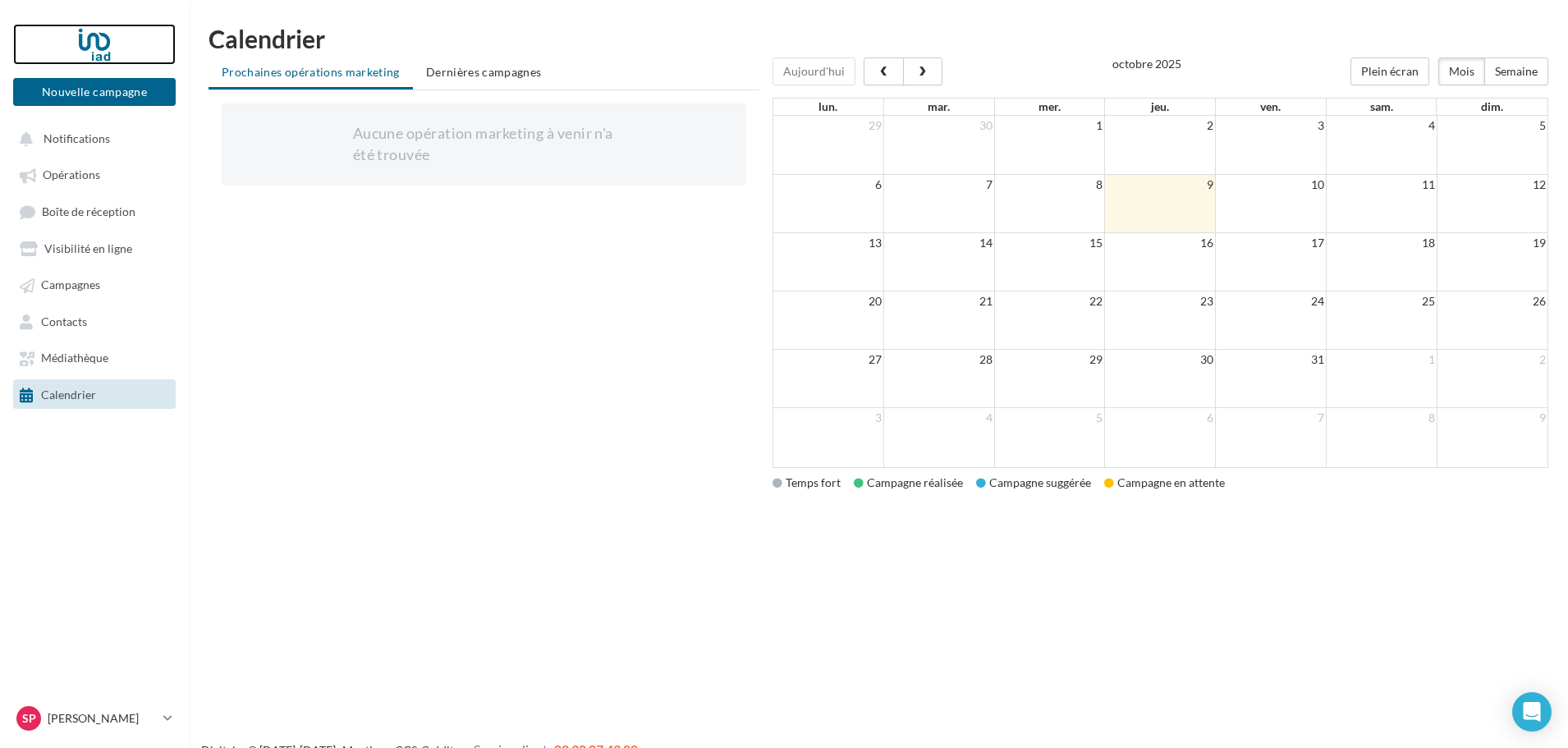
click at [108, 39] on div at bounding box center [94, 44] width 132 height 41
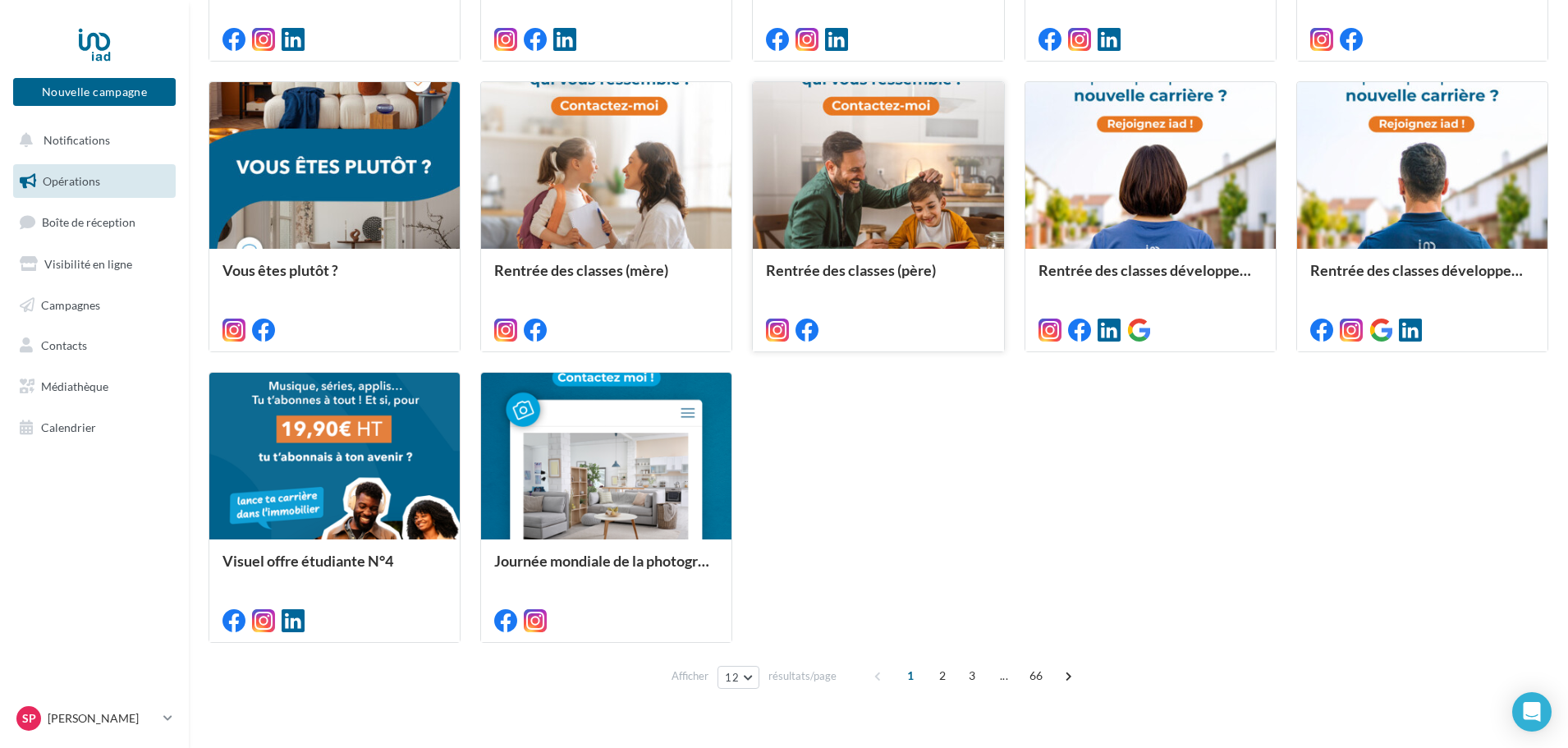
scroll to position [771, 0]
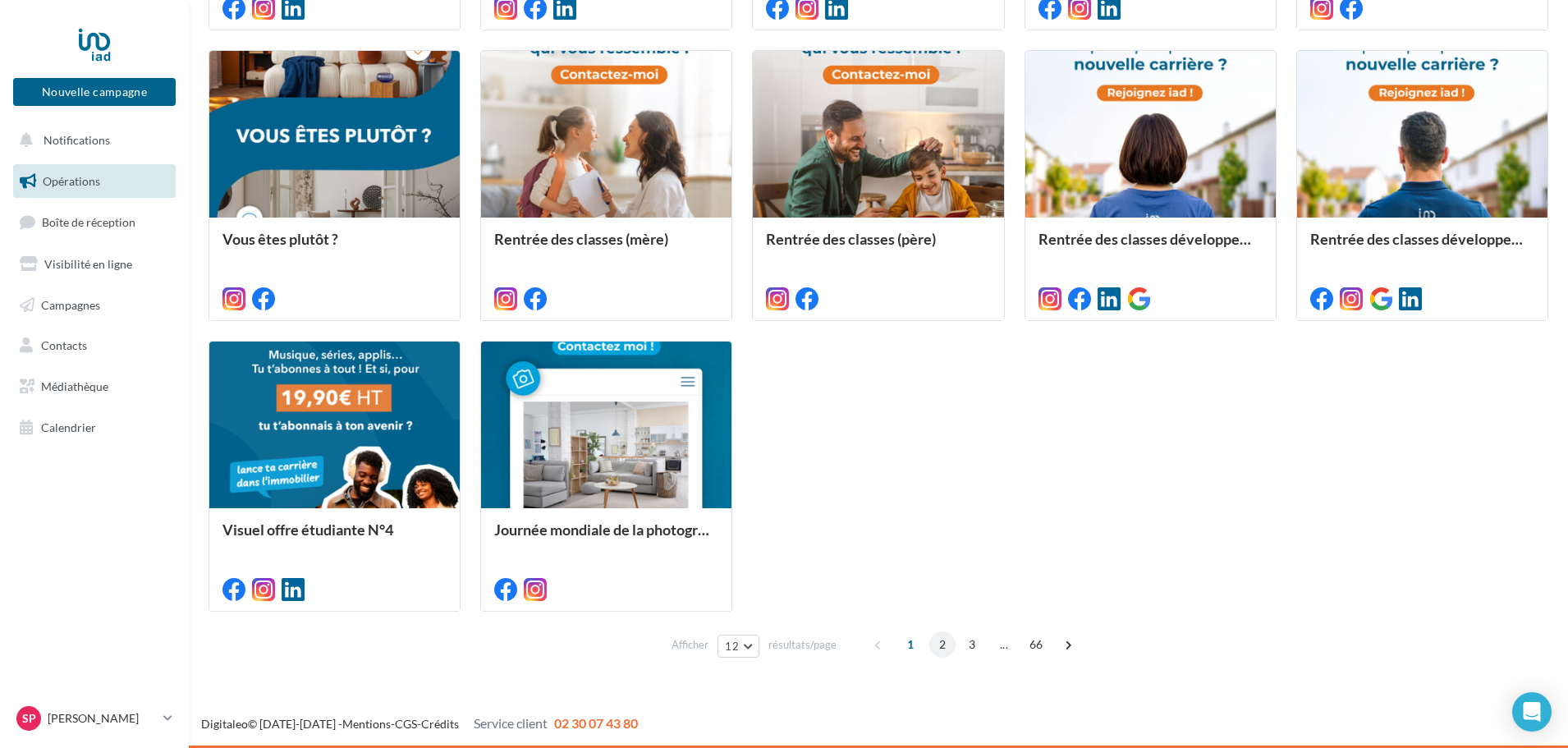
click at [938, 648] on span "2" at bounding box center [942, 645] width 26 height 26
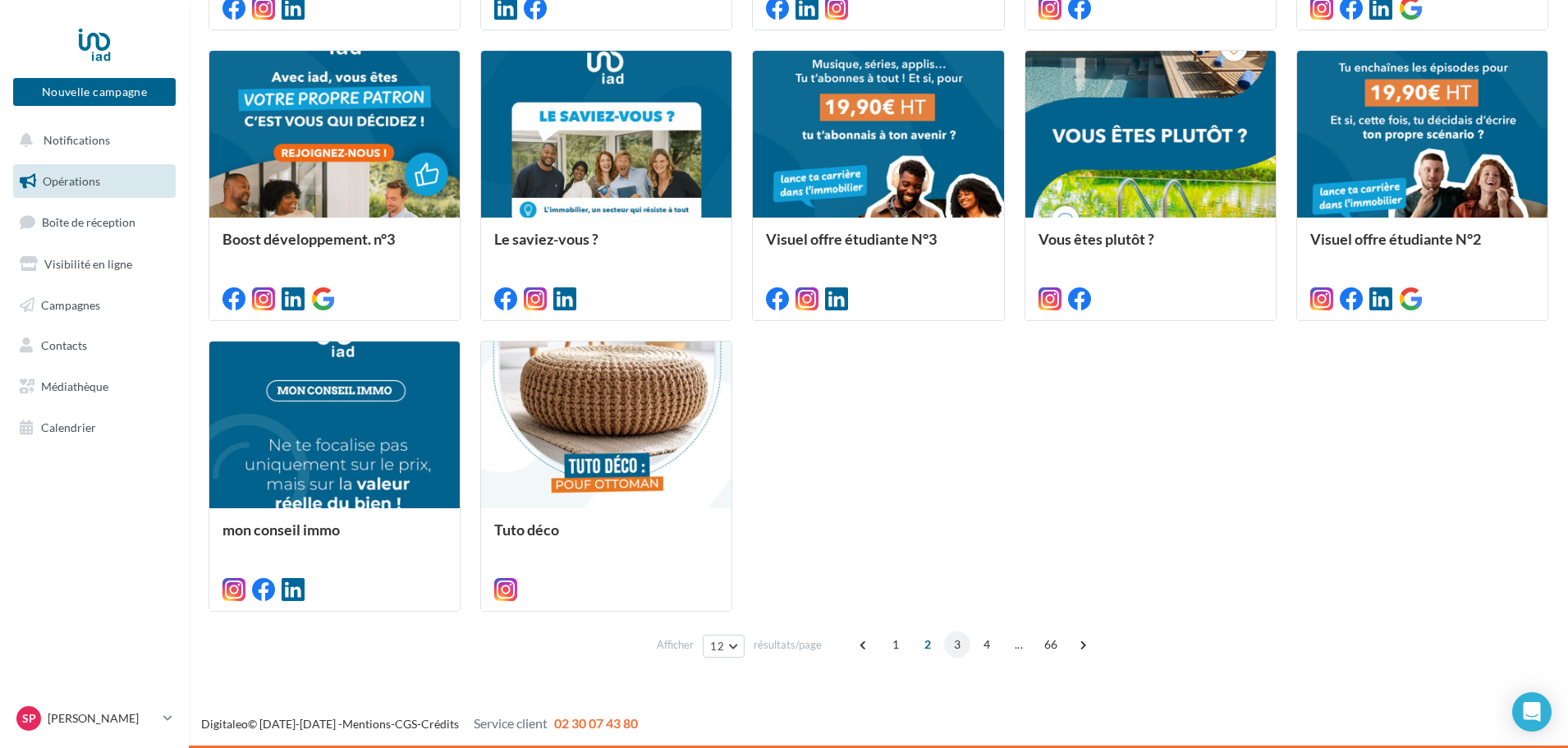
click at [949, 640] on span "3" at bounding box center [957, 645] width 26 height 26
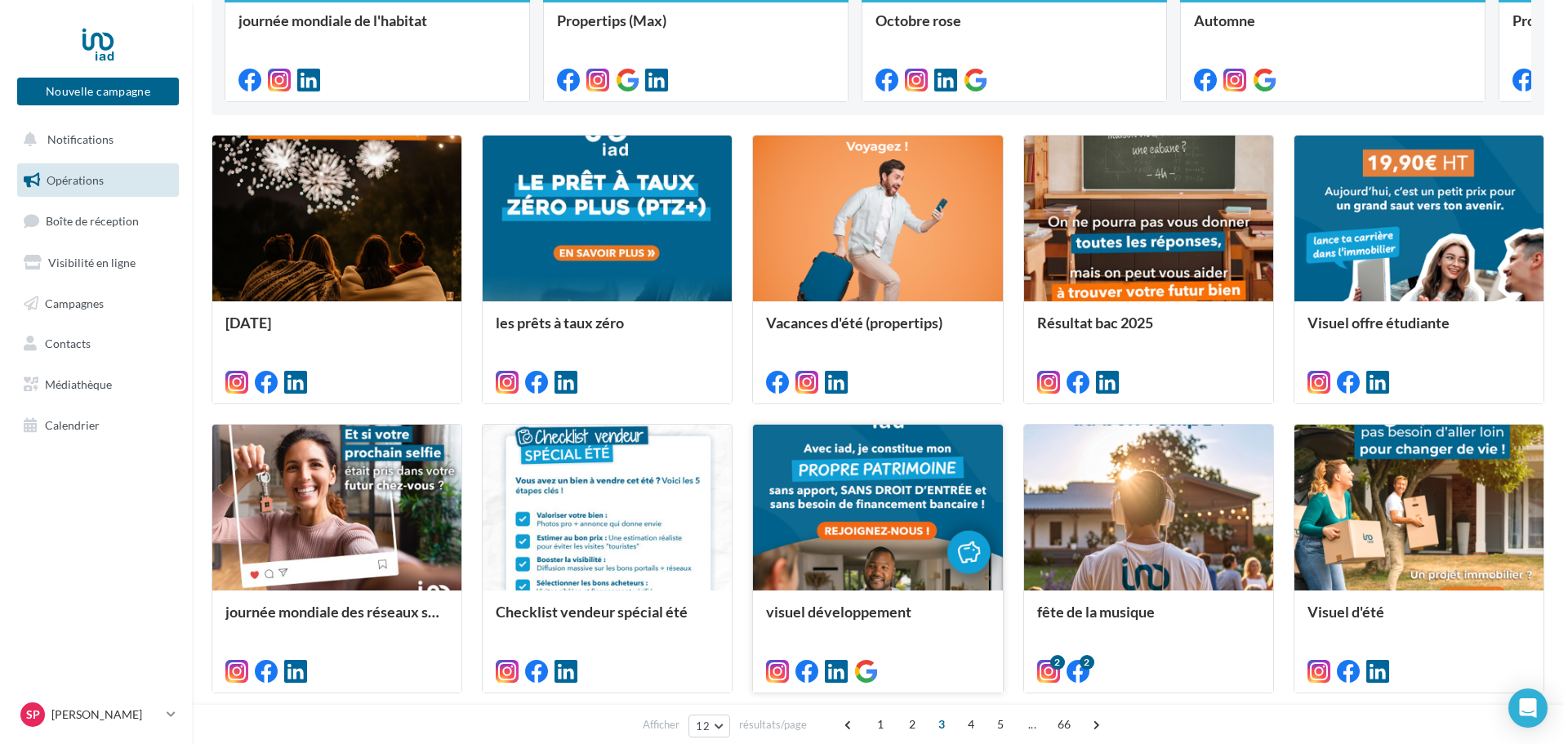
scroll to position [462, 0]
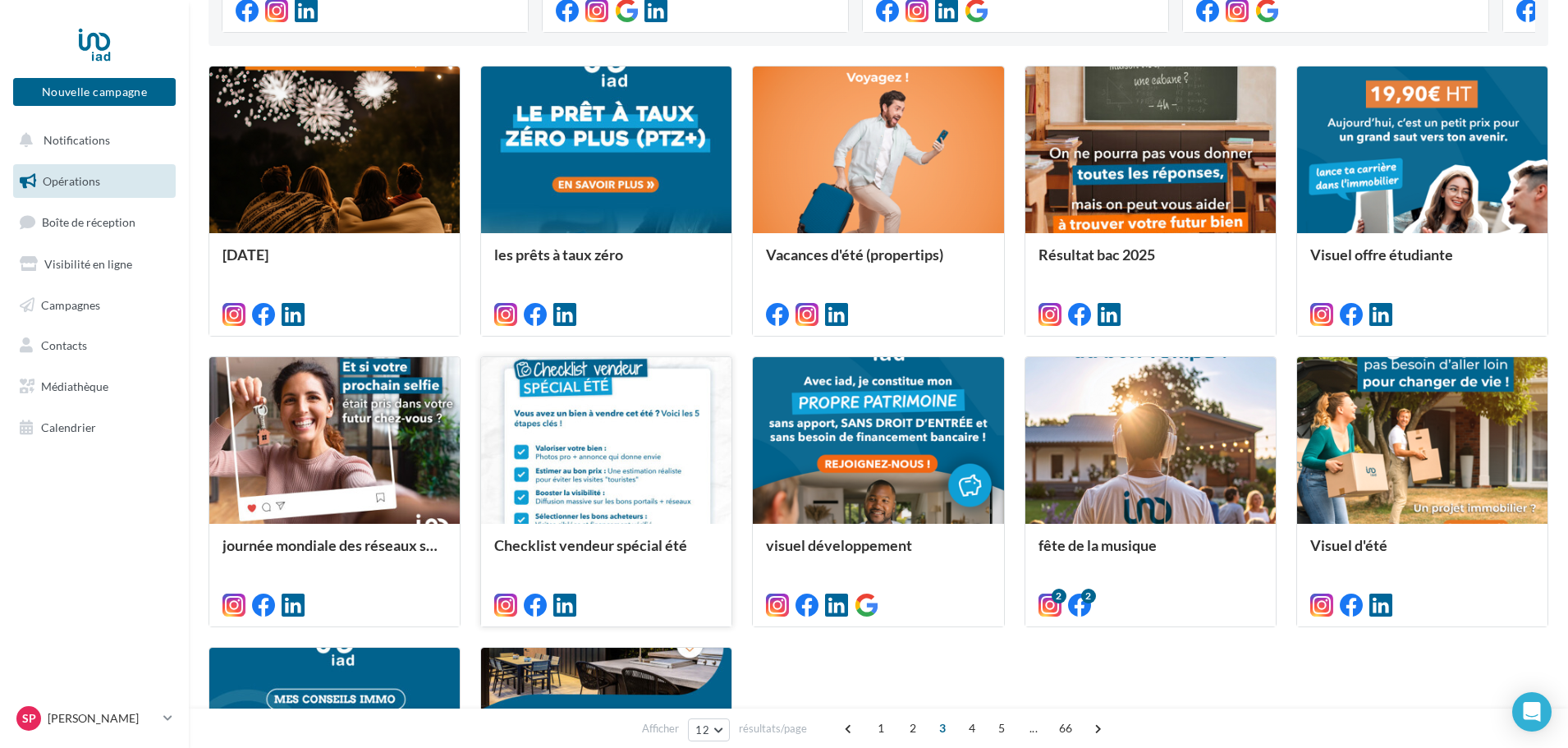
click at [574, 484] on div at bounding box center [606, 441] width 250 height 168
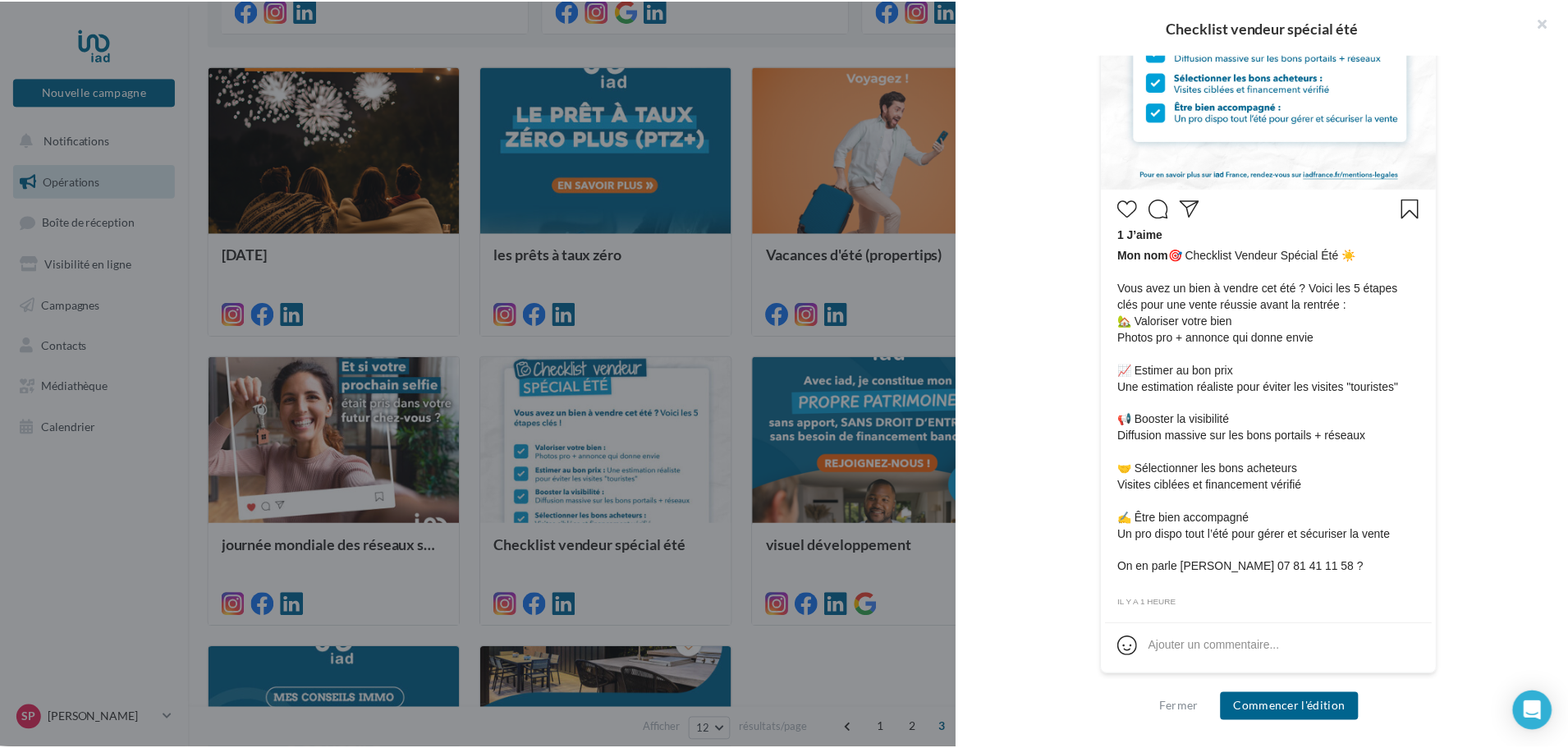
scroll to position [642, 0]
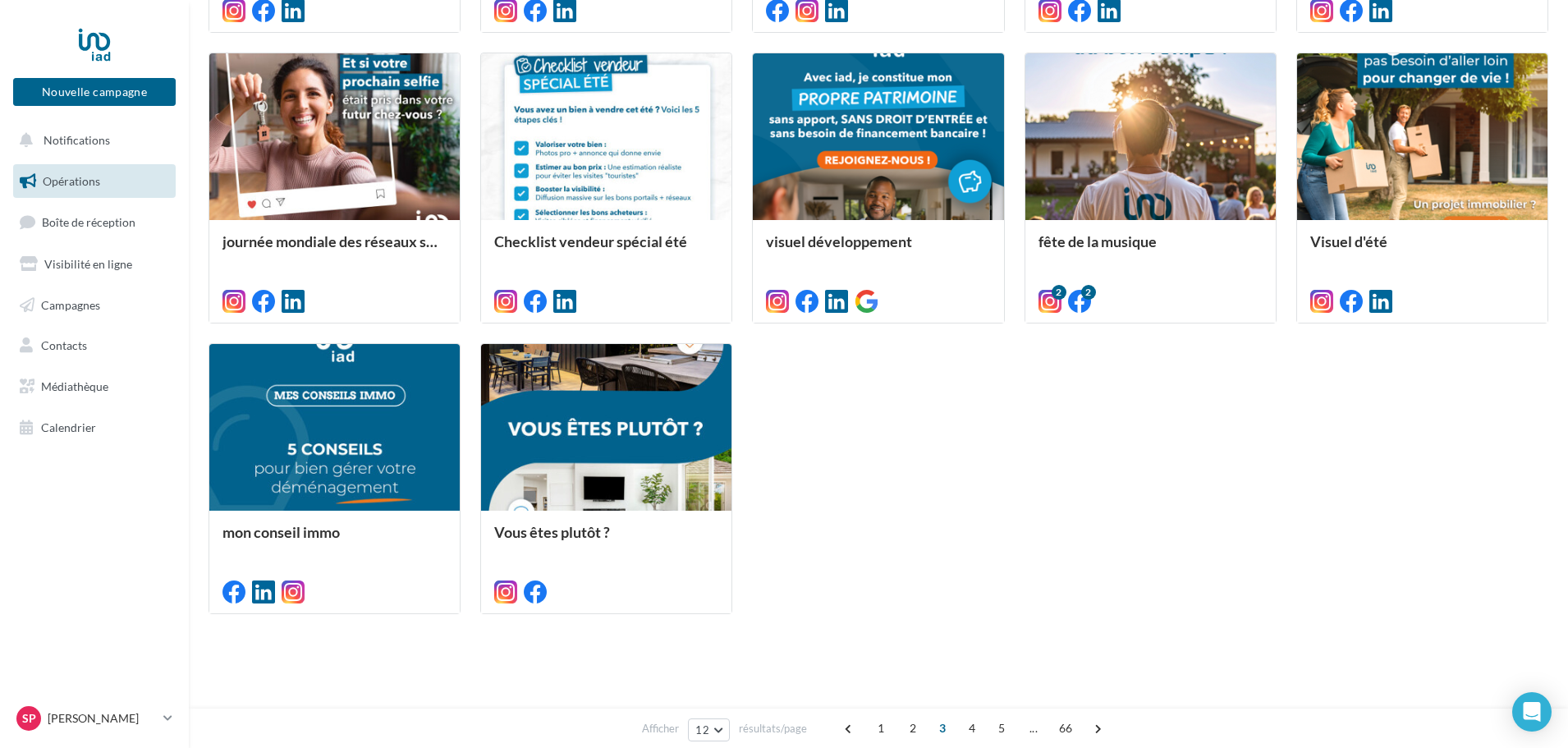
scroll to position [771, 0]
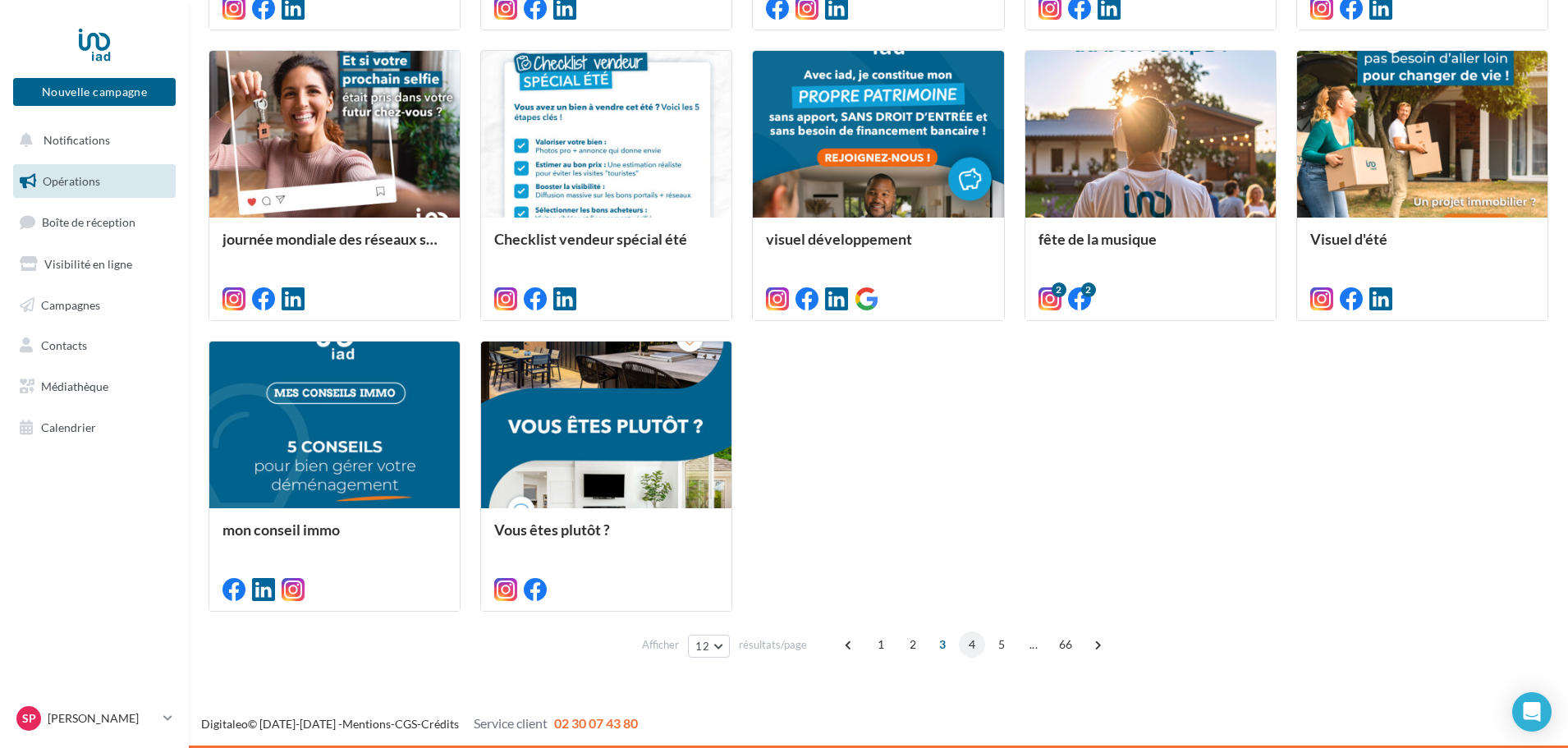
click at [962, 642] on span "4" at bounding box center [972, 645] width 26 height 26
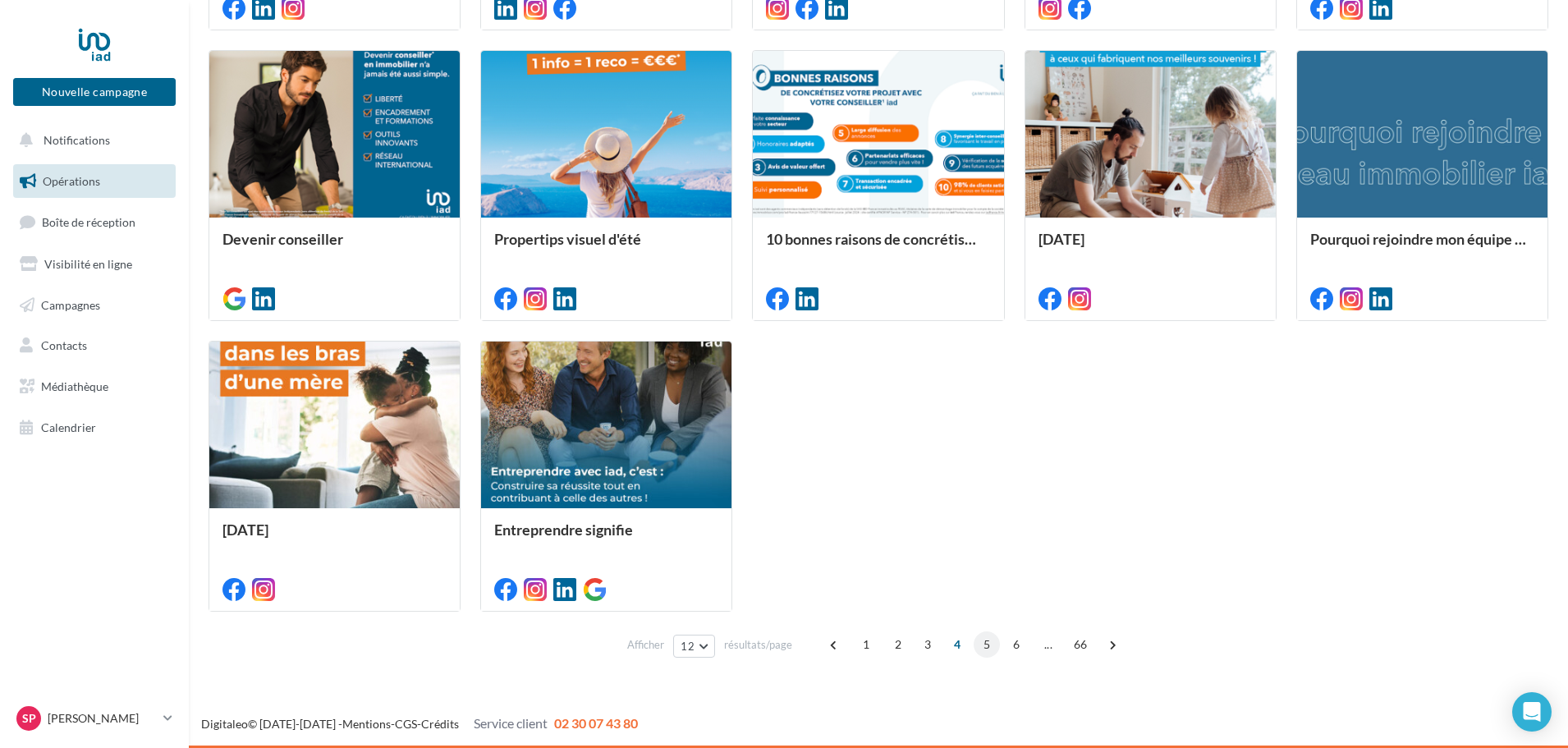
click at [979, 644] on span "5" at bounding box center [987, 645] width 26 height 26
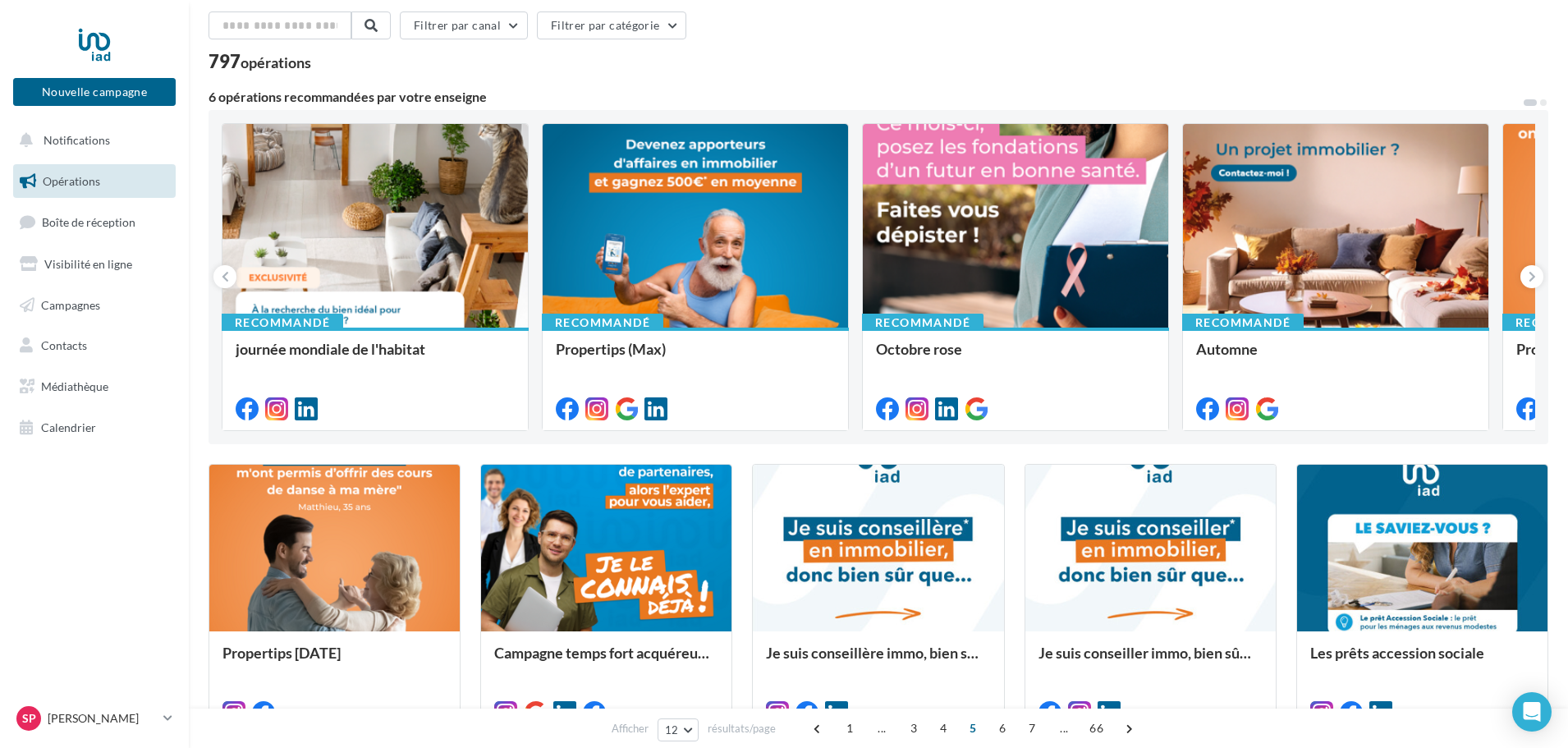
scroll to position [53, 0]
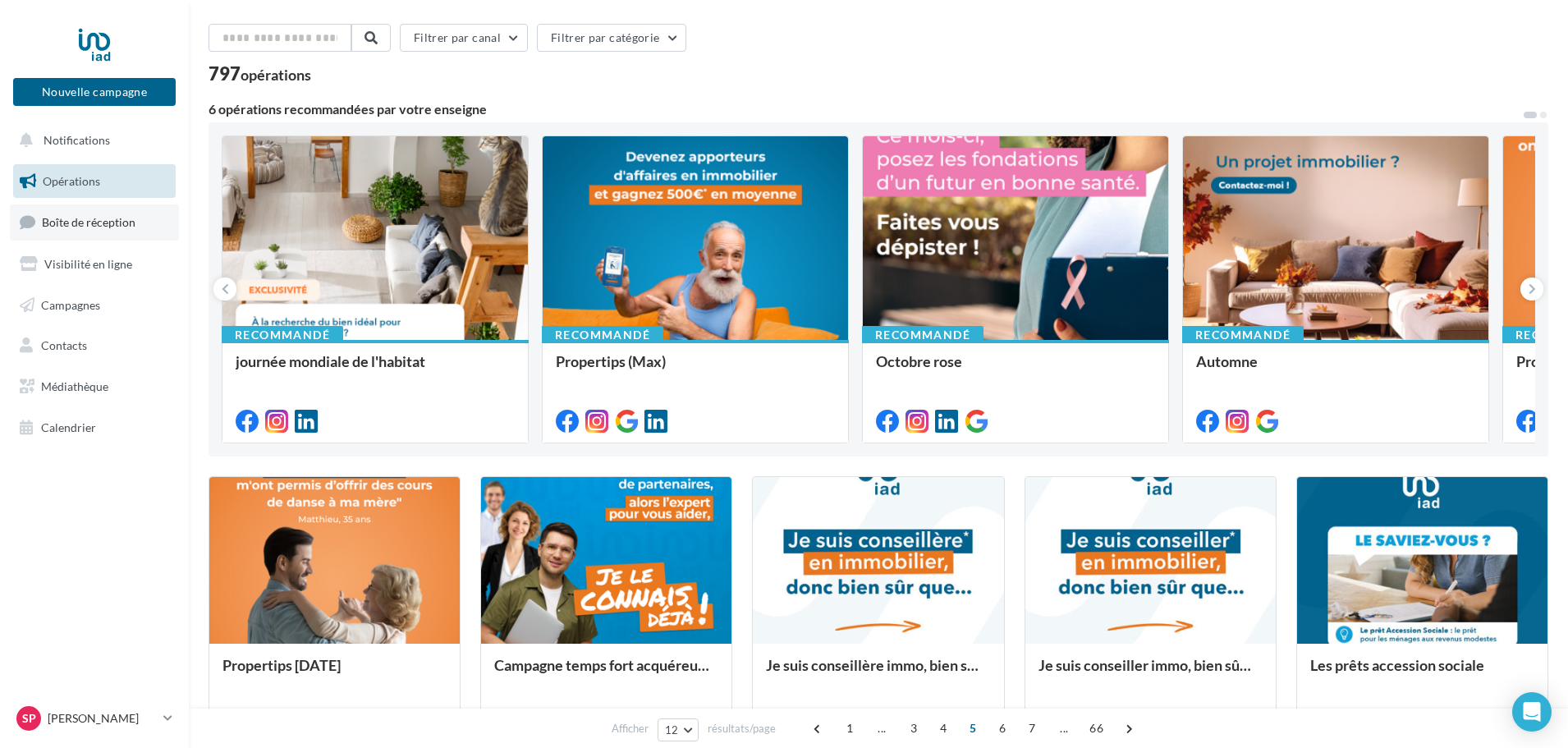
click at [120, 224] on span "Boîte de réception" at bounding box center [88, 223] width 93 height 14
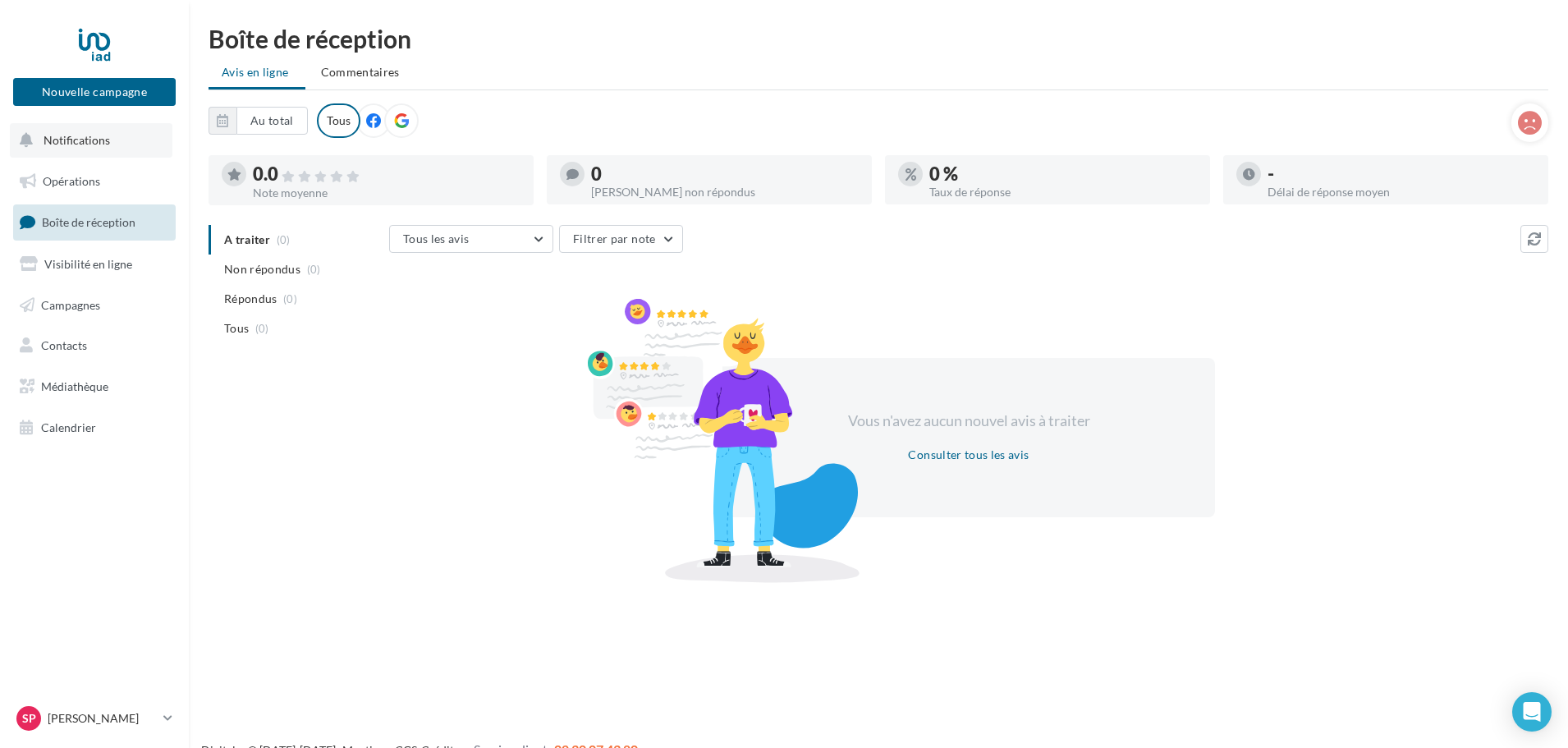
click at [72, 141] on span "Notifications" at bounding box center [77, 140] width 66 height 14
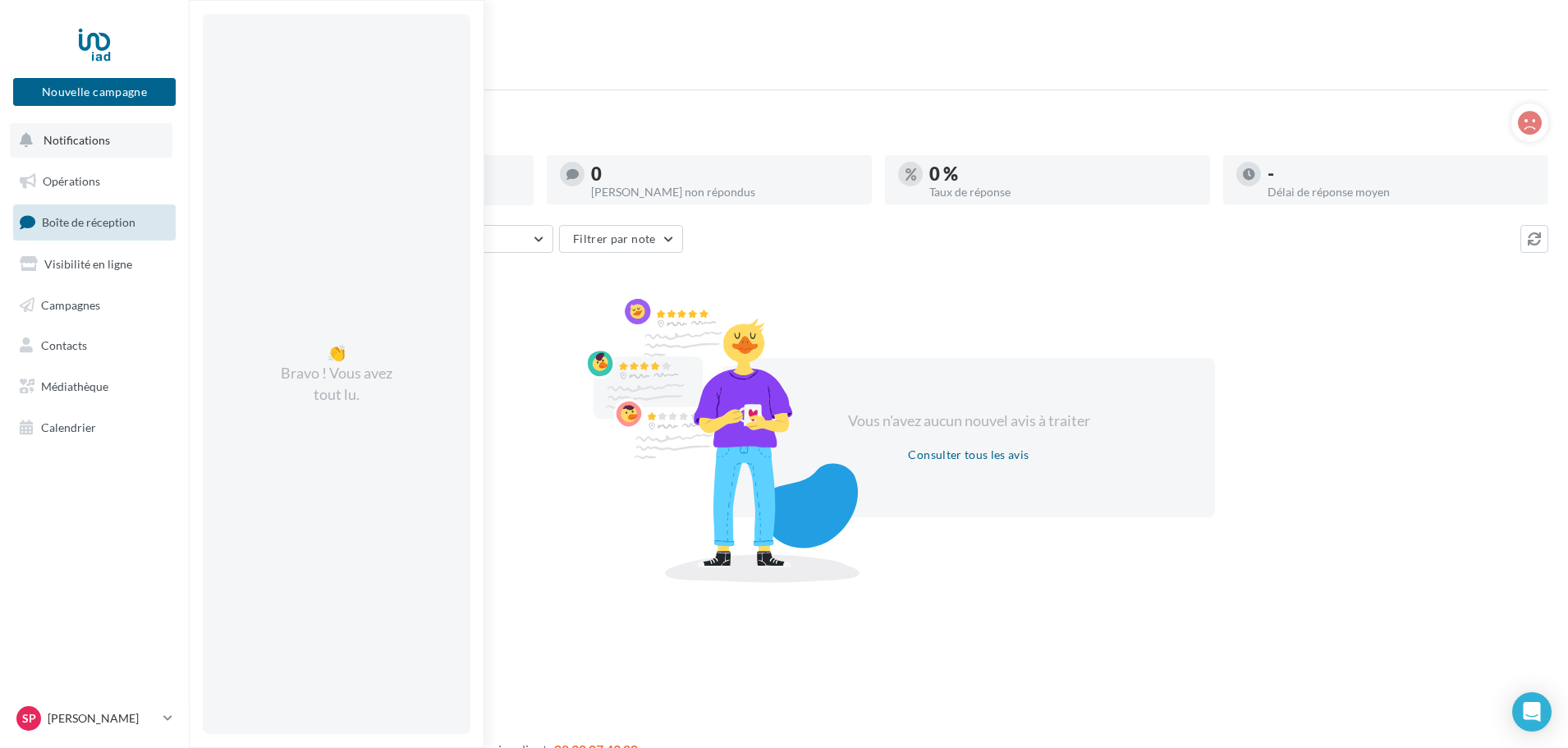
click at [73, 133] on span "Notifications" at bounding box center [77, 140] width 66 height 14
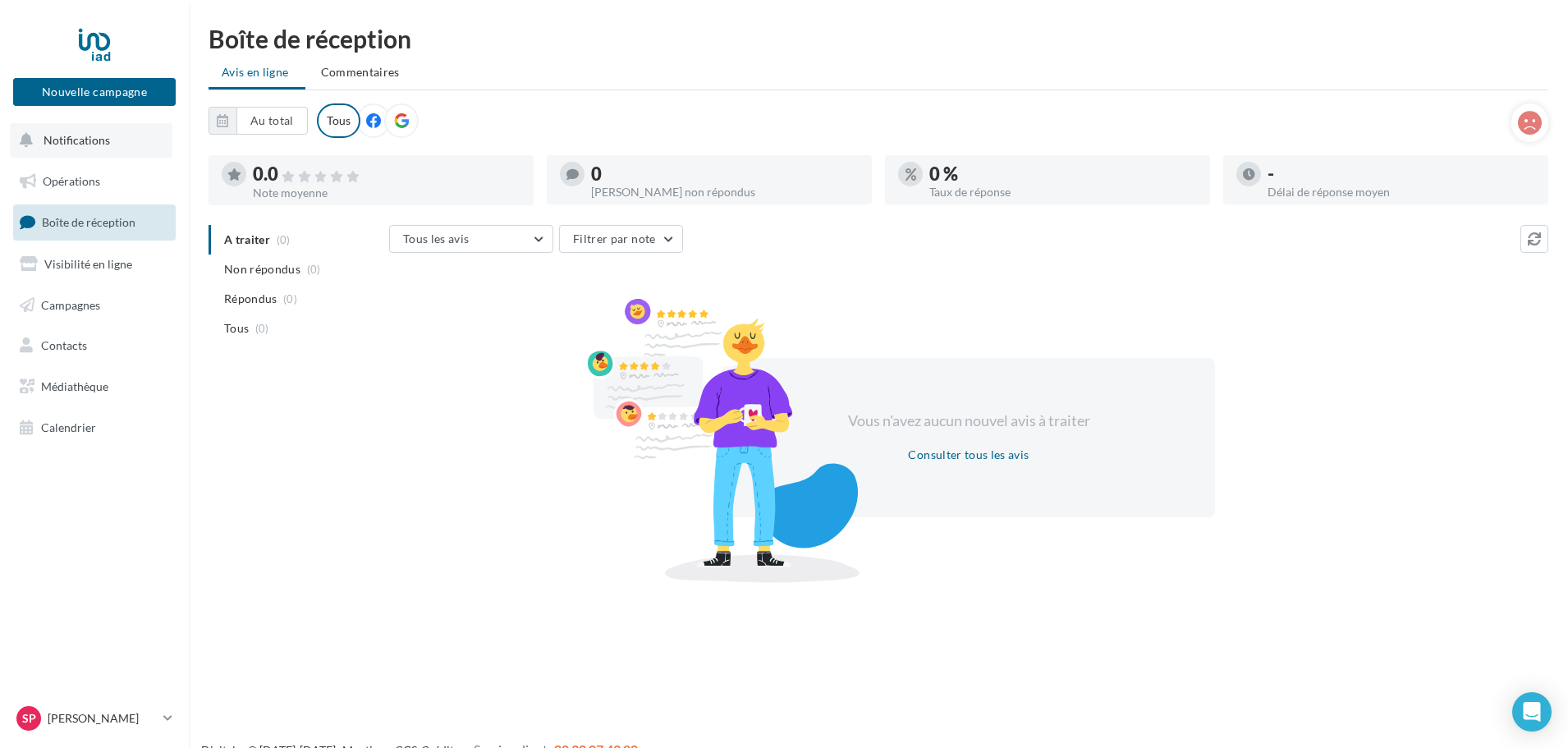
click at [77, 134] on span "Notifications" at bounding box center [77, 140] width 66 height 14
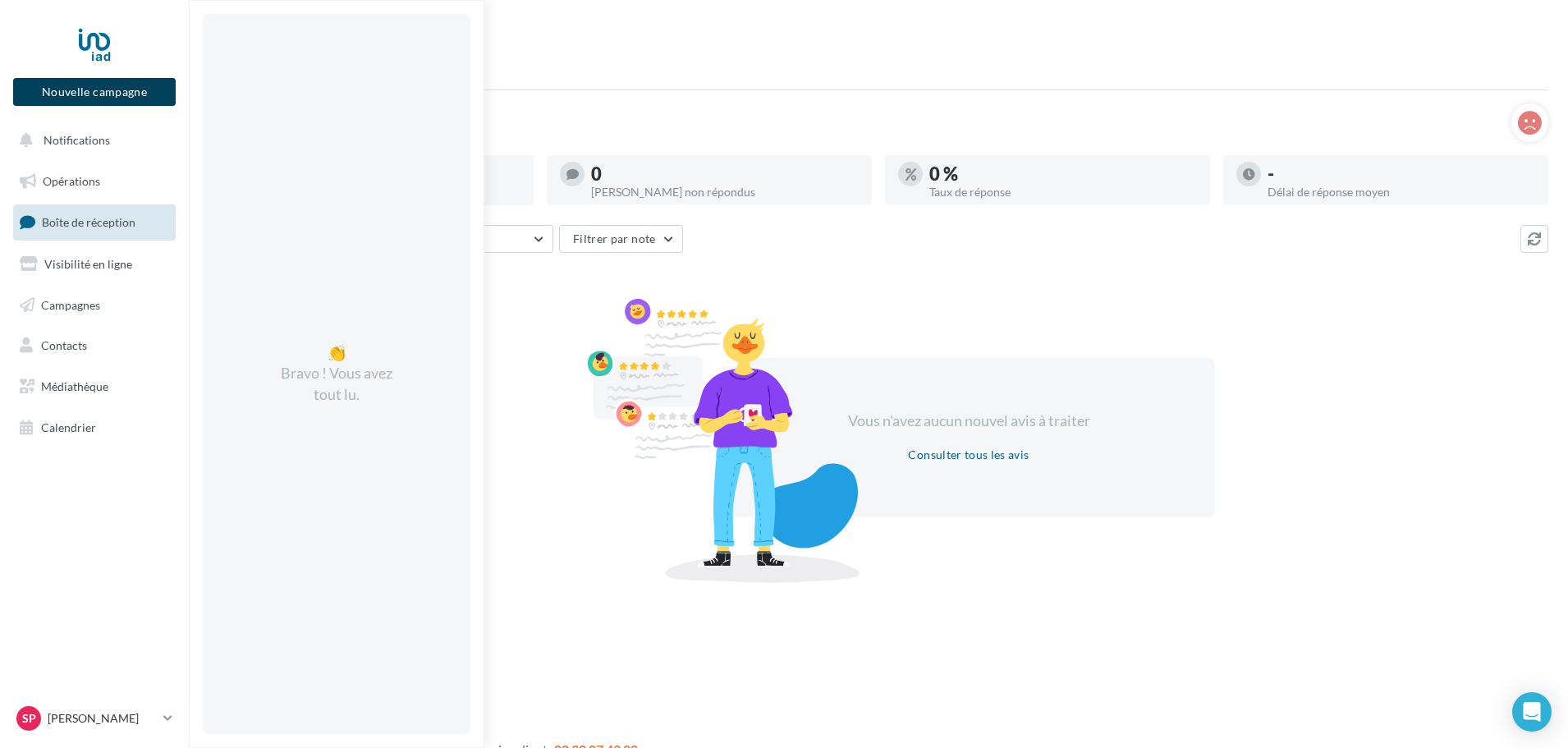
click at [80, 94] on button "Nouvelle campagne" at bounding box center [94, 92] width 162 height 28
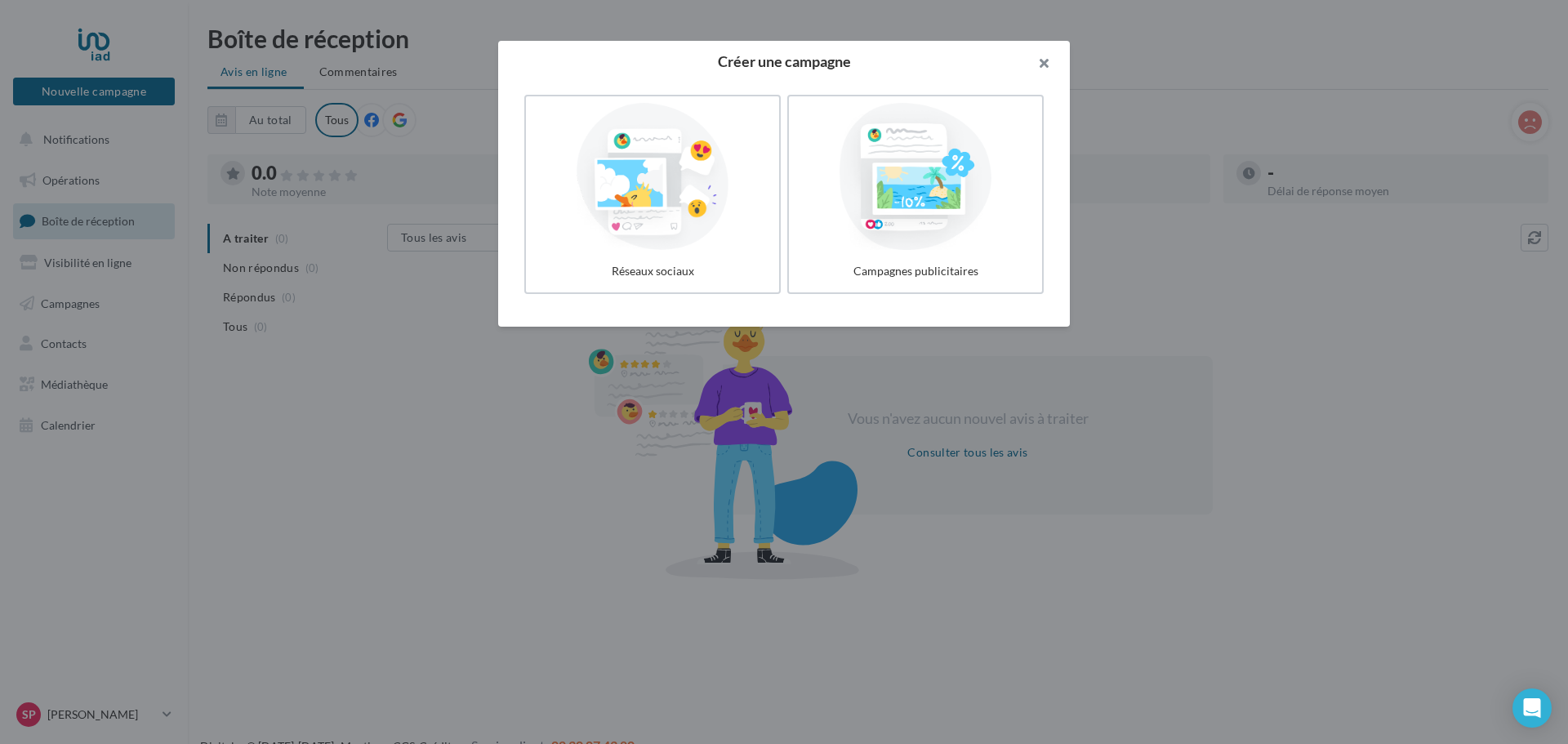
click at [1045, 59] on button "button" at bounding box center [1037, 65] width 65 height 49
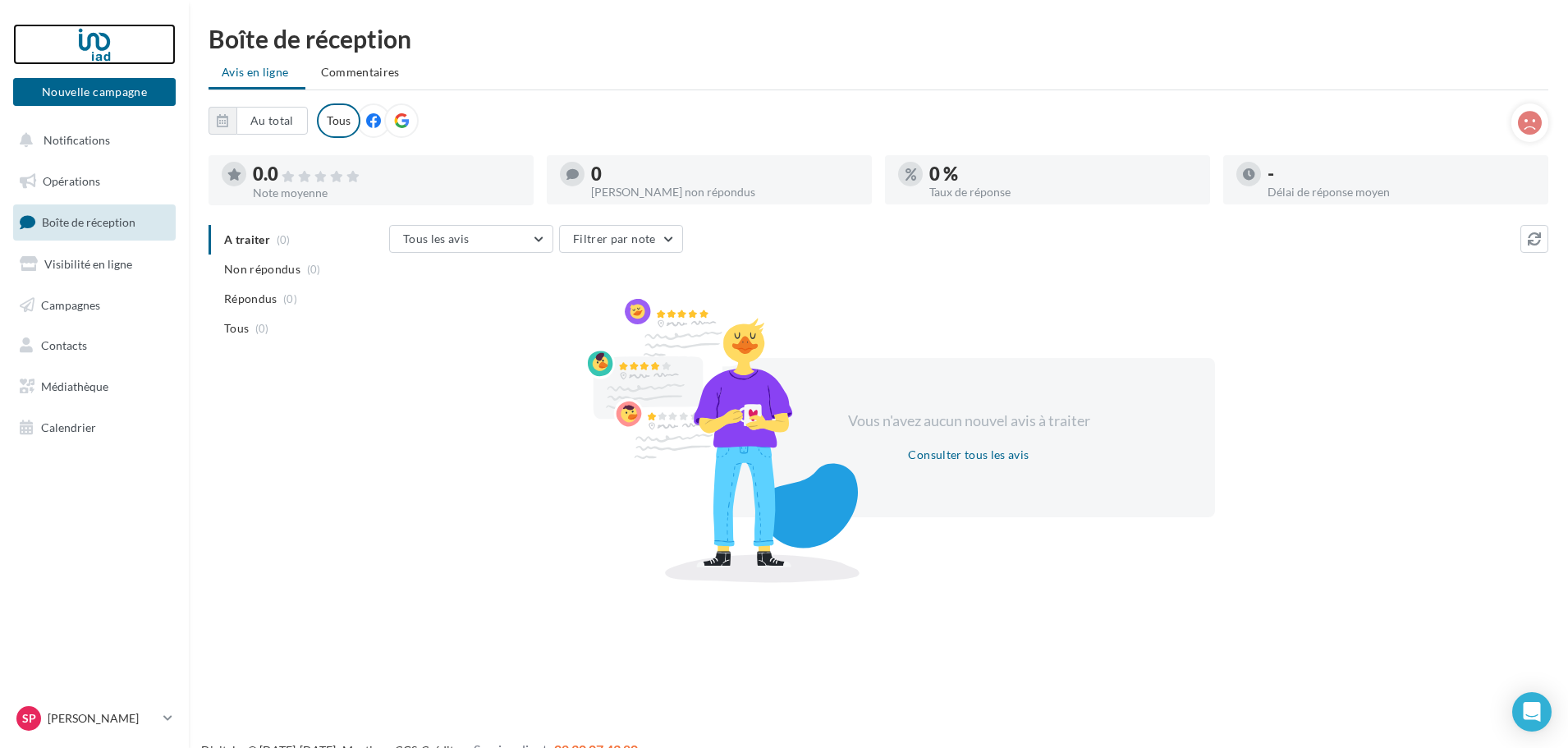
click at [106, 41] on div at bounding box center [94, 44] width 132 height 41
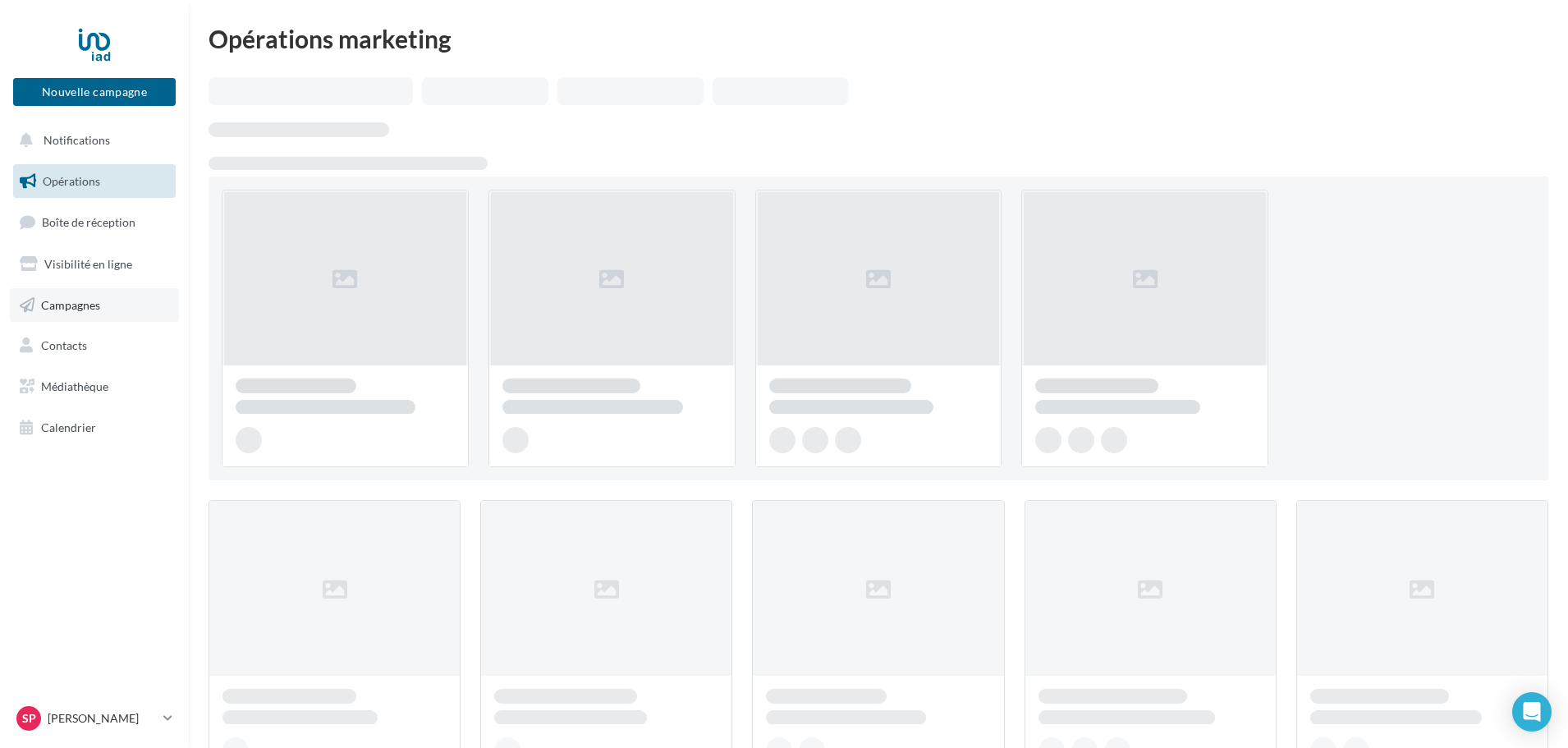
click at [67, 307] on span "Campagnes" at bounding box center [71, 305] width 59 height 14
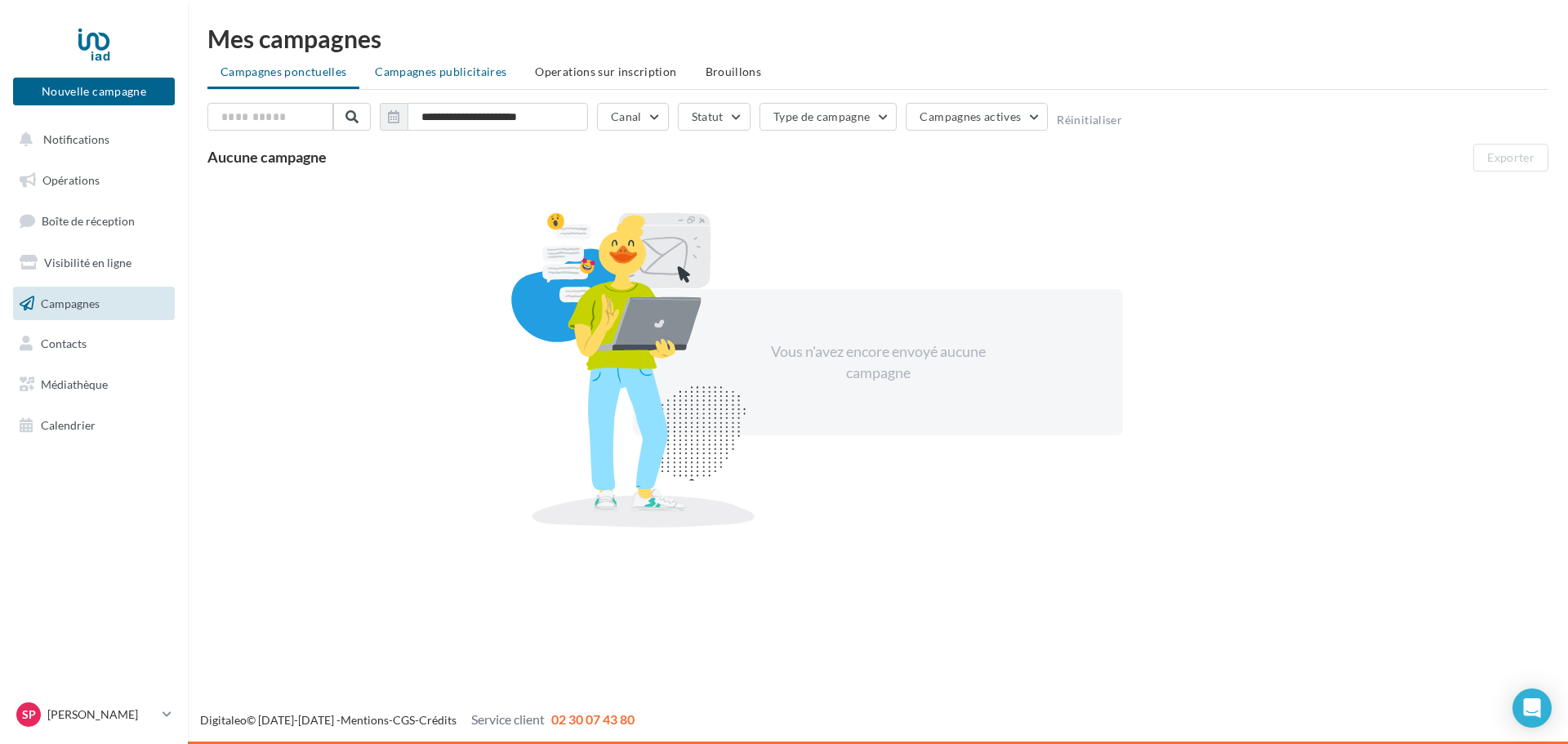
click at [460, 66] on span "Campagnes publicitaires" at bounding box center [441, 71] width 132 height 14
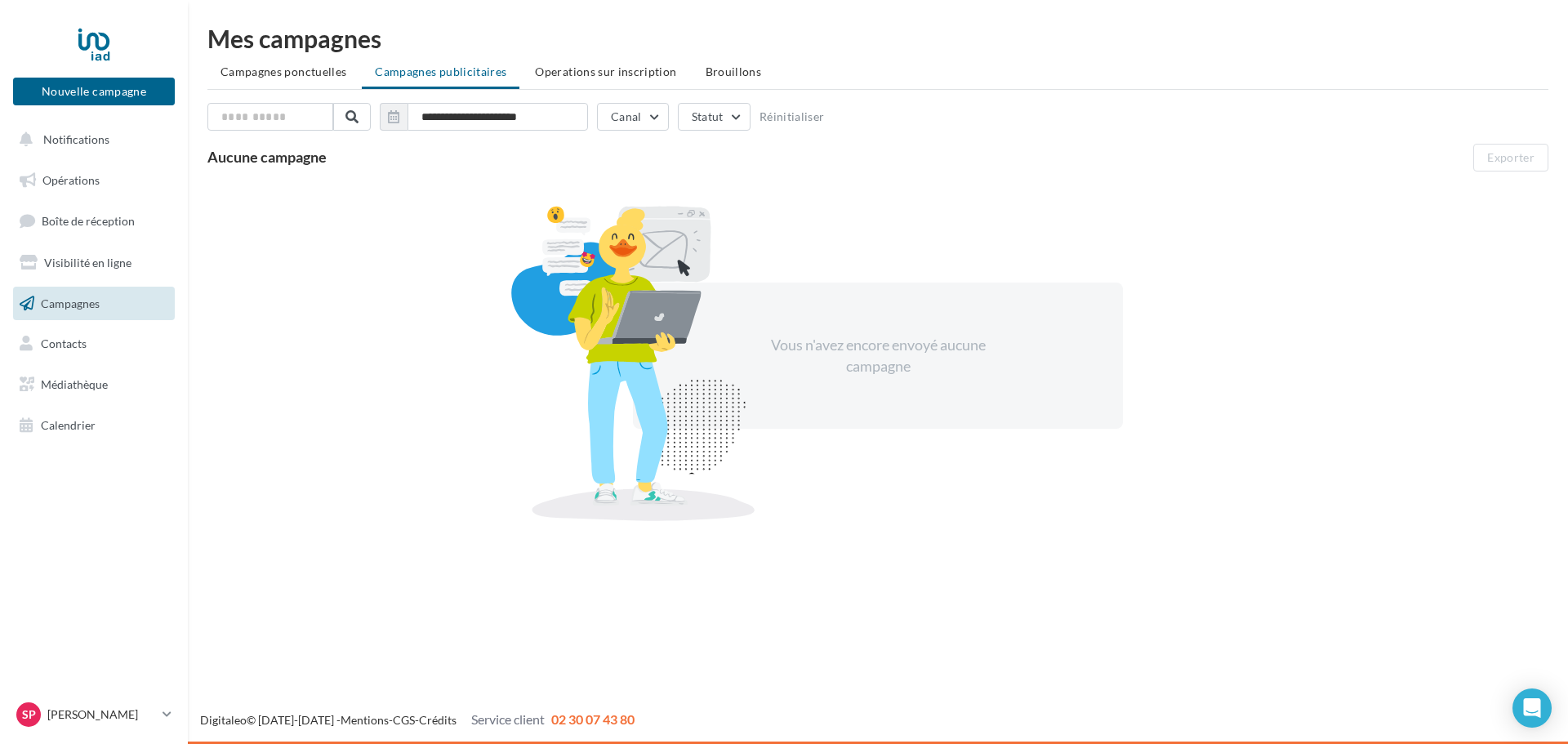
click at [95, 301] on span "Campagnes" at bounding box center [70, 303] width 59 height 14
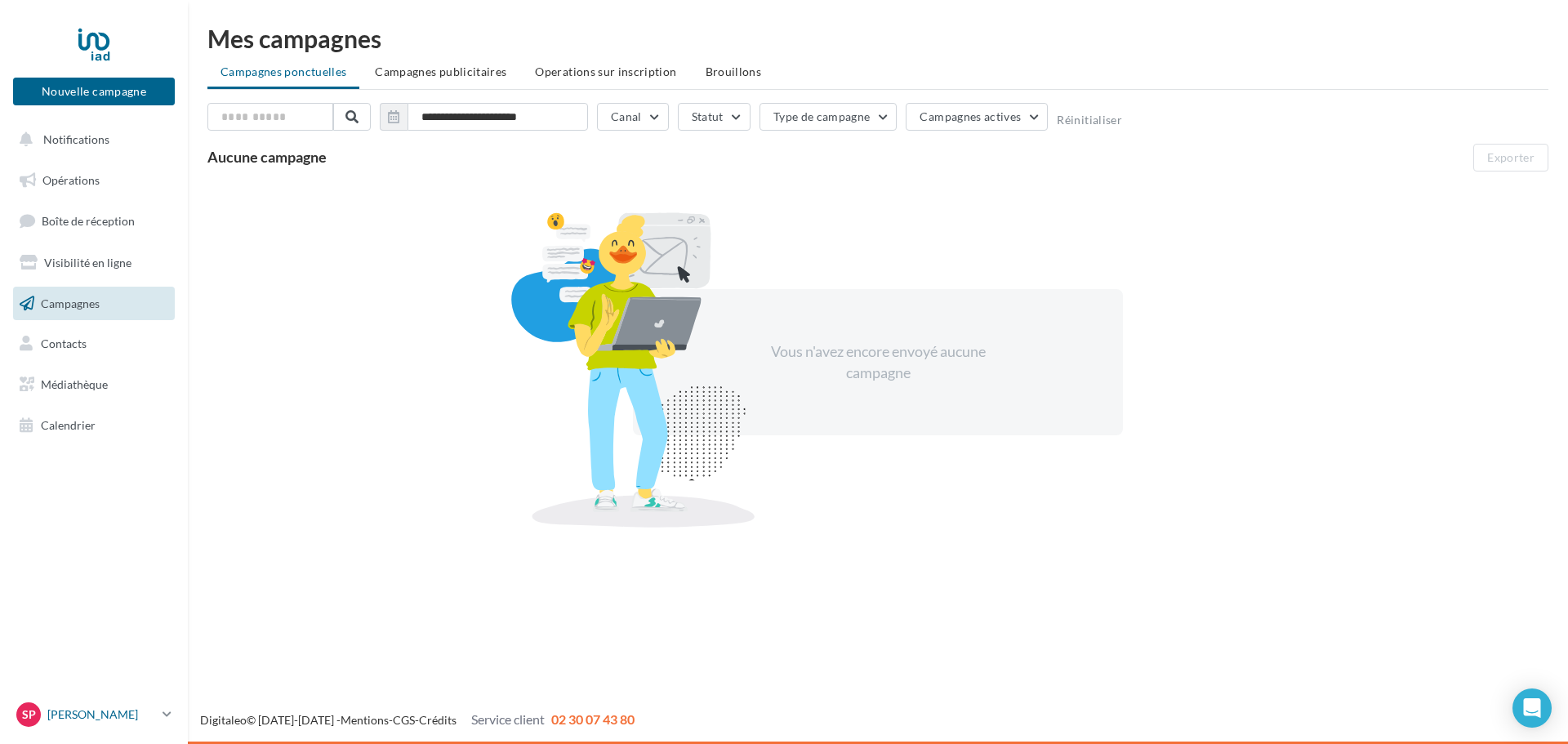
click at [155, 708] on p "[PERSON_NAME]" at bounding box center [102, 714] width 108 height 16
click at [141, 520] on link "Gérer mon compte" at bounding box center [135, 522] width 243 height 36
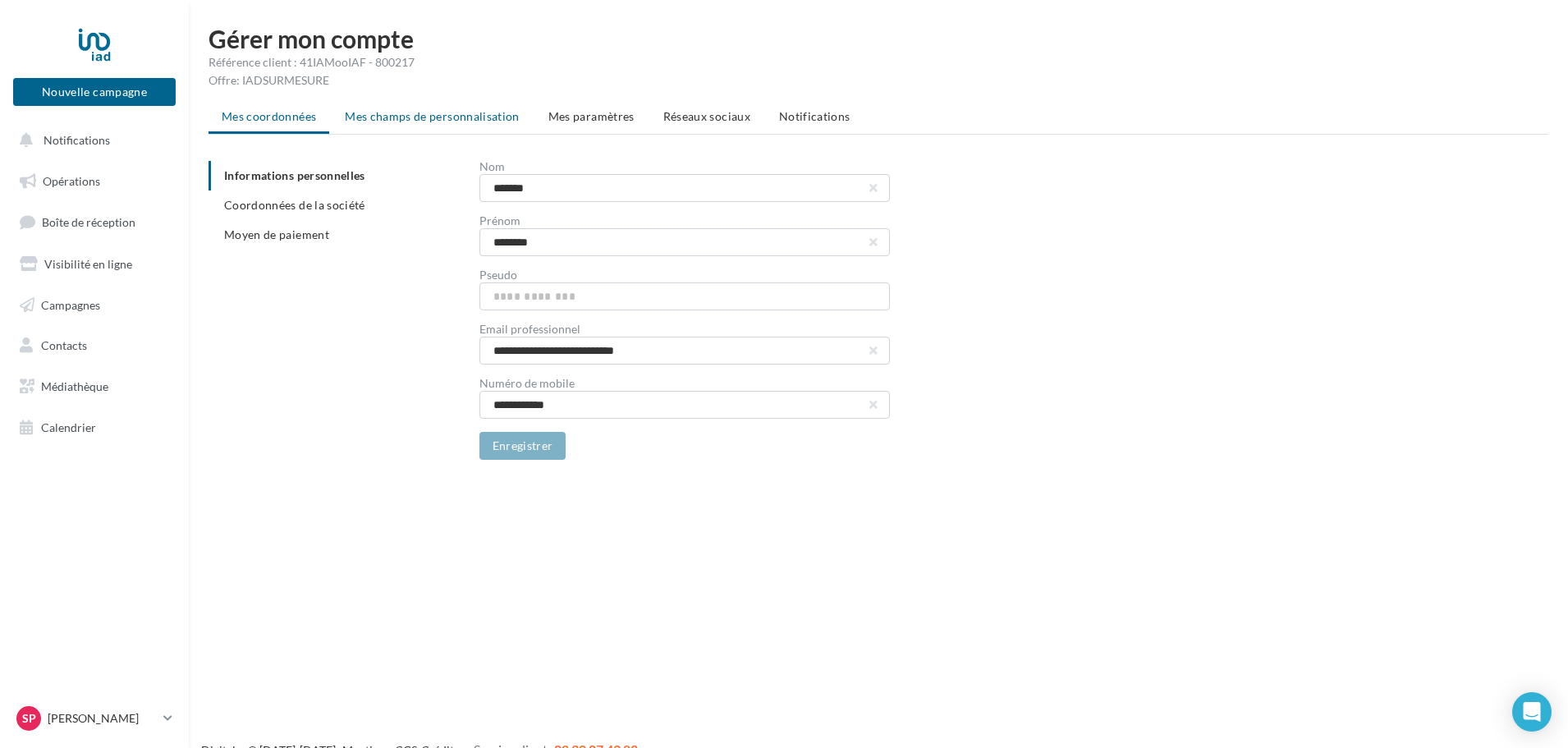
click at [413, 116] on span "Mes champs de personnalisation" at bounding box center [432, 116] width 175 height 14
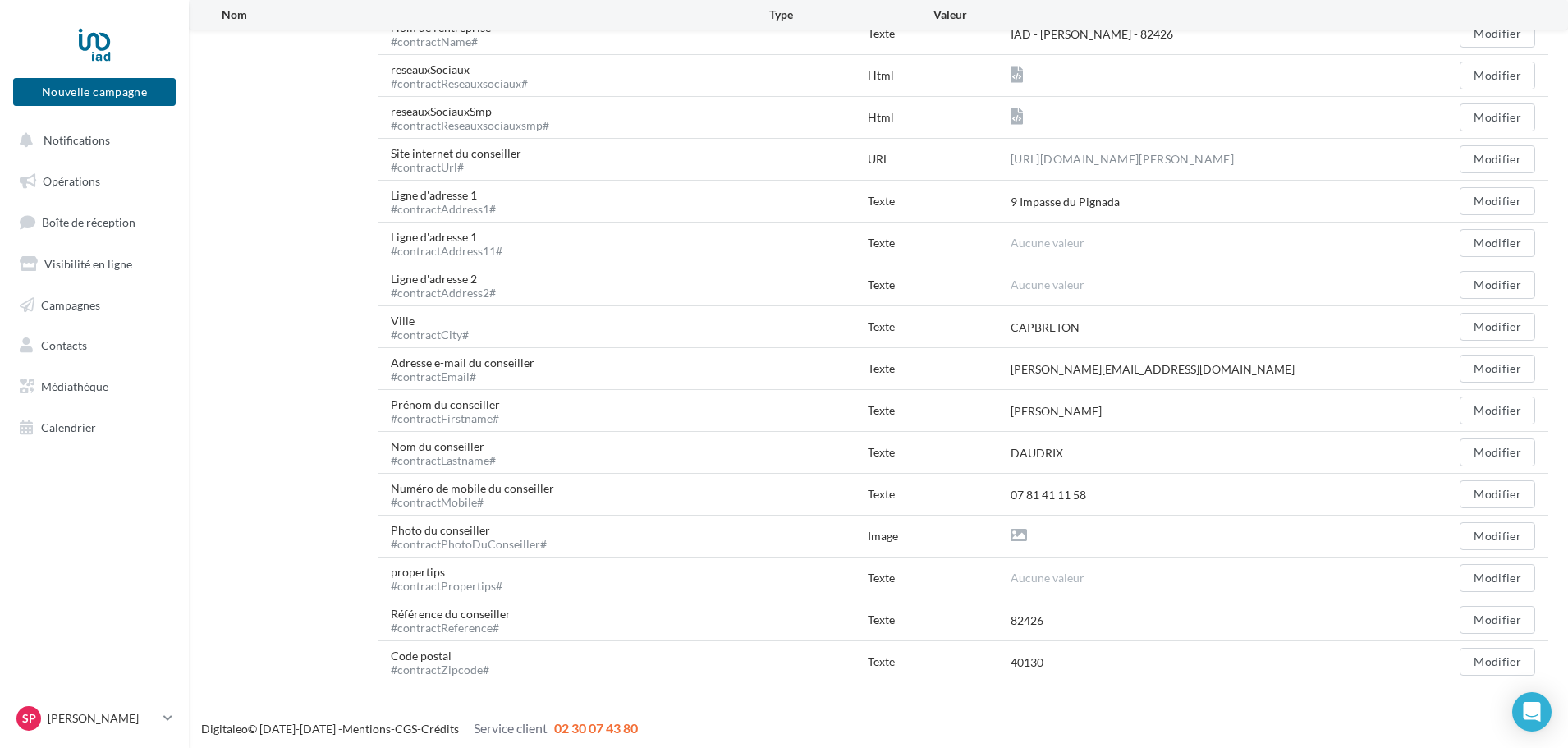
scroll to position [517, 0]
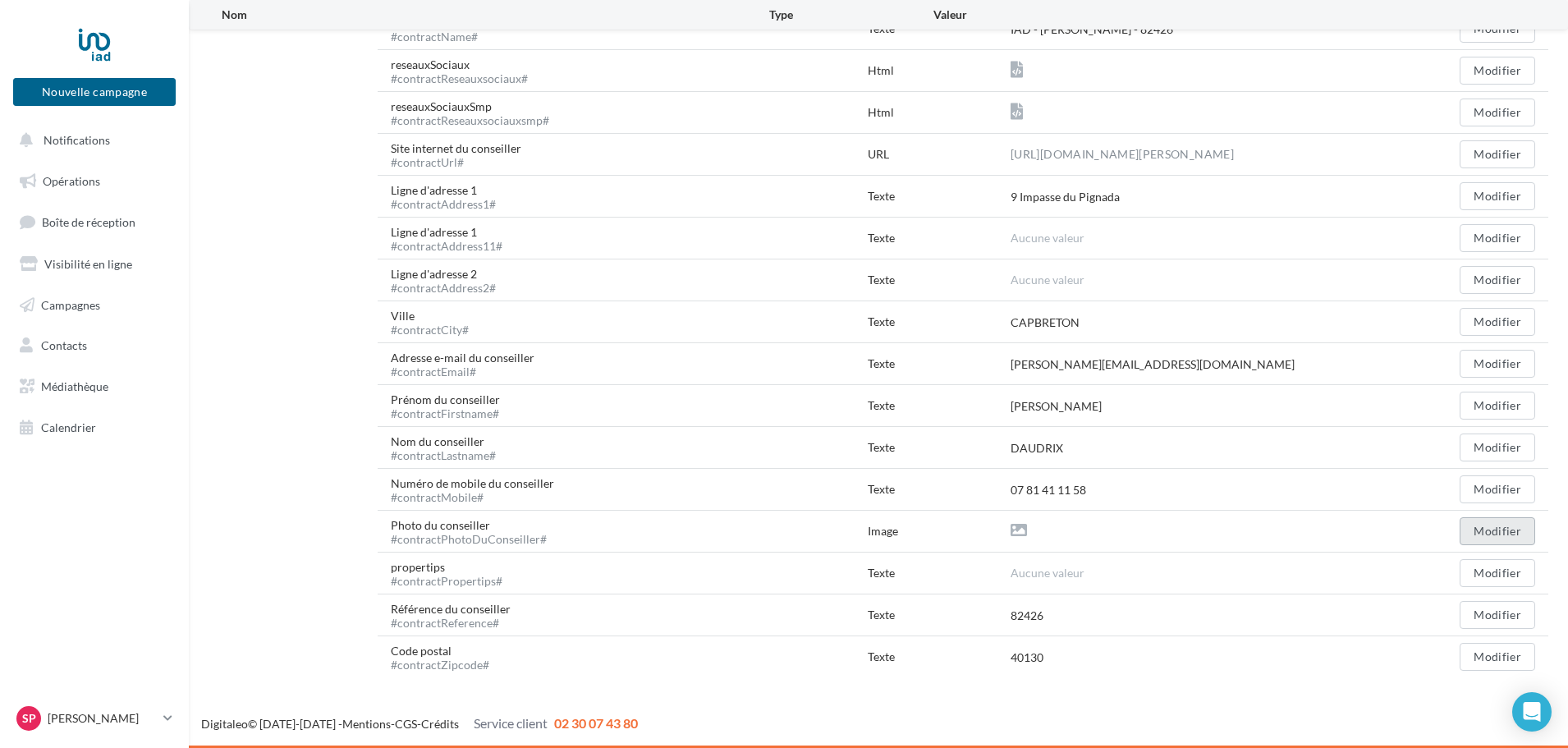
click at [1497, 525] on button "Modifier" at bounding box center [1497, 532] width 76 height 28
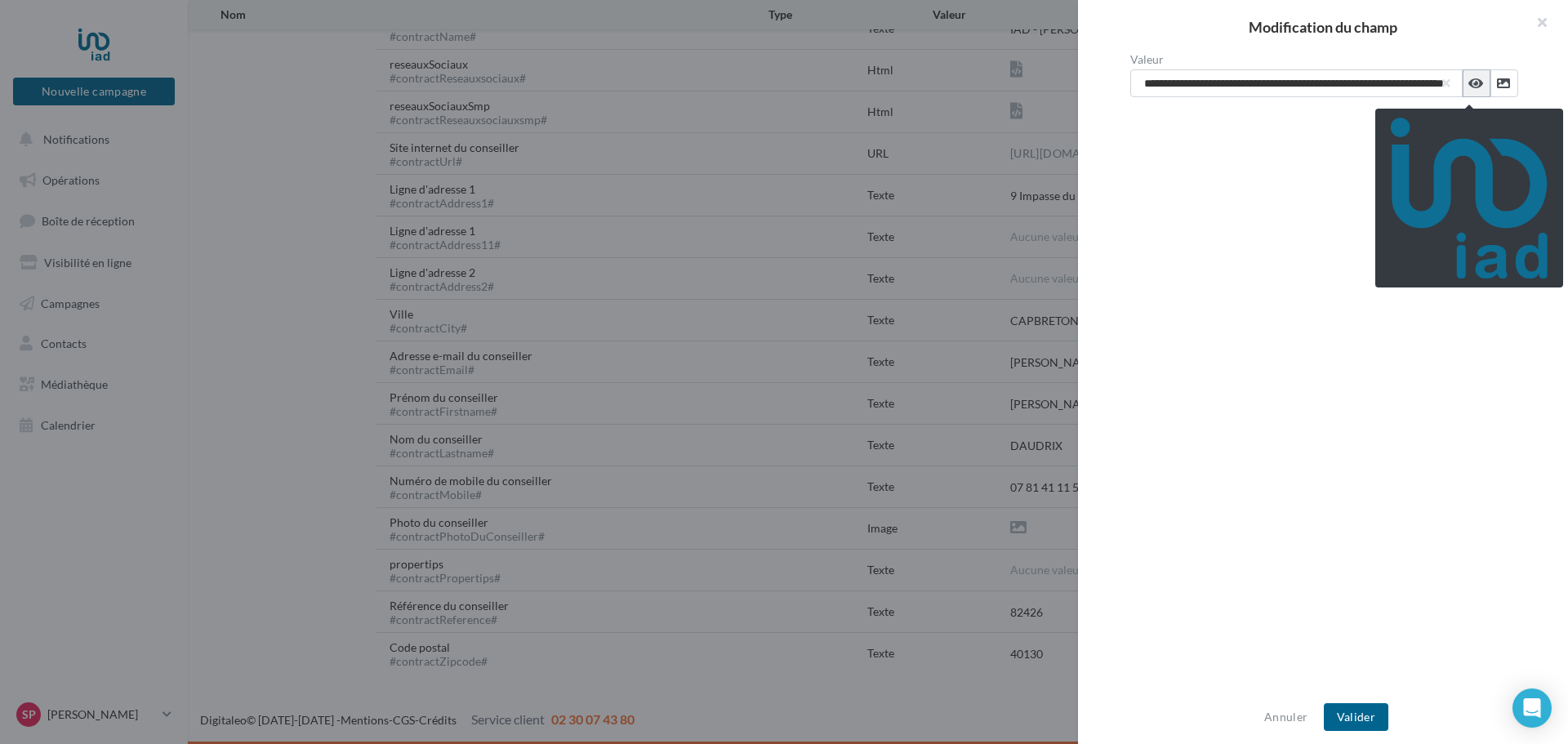
click at [1471, 85] on icon at bounding box center [1475, 82] width 15 height 13
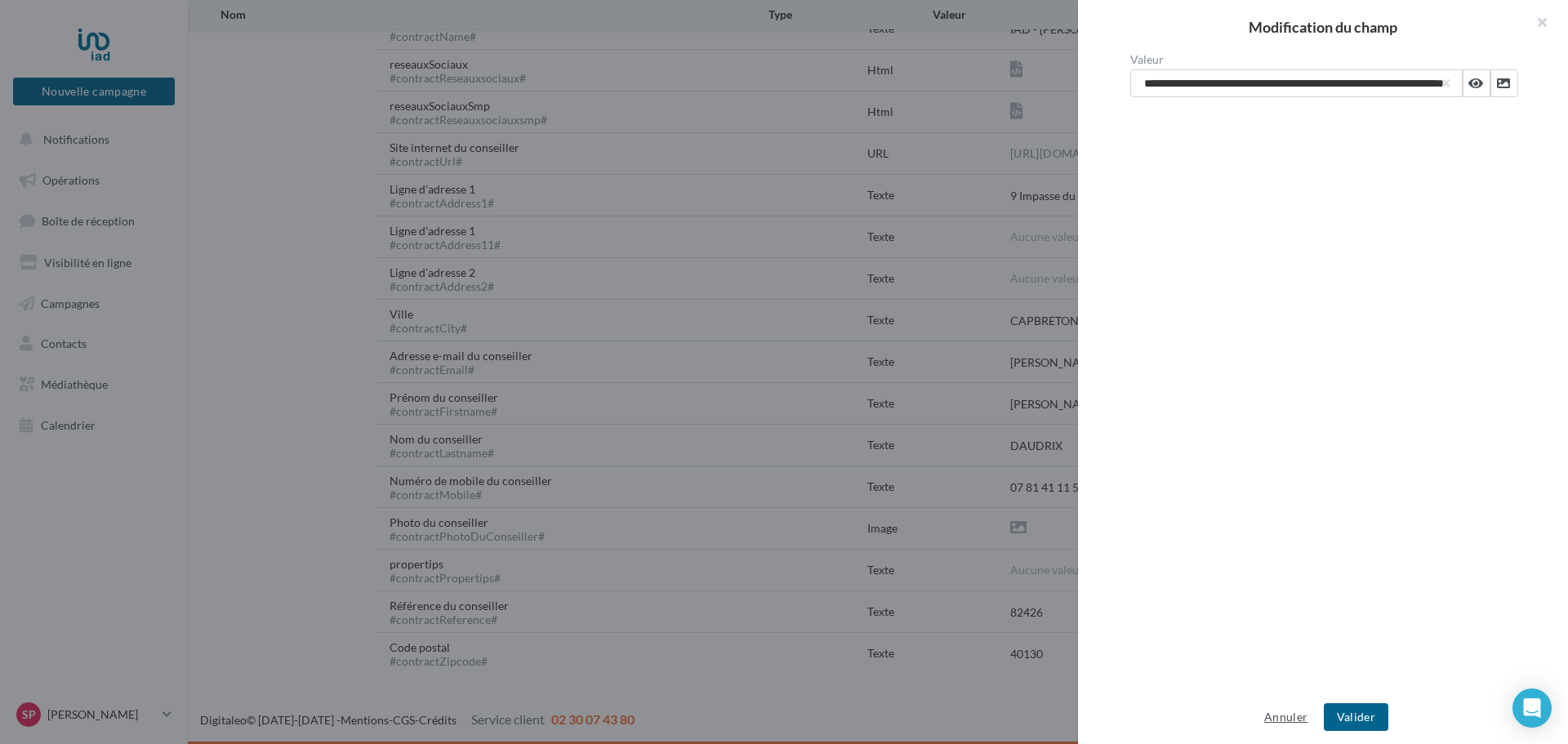
click at [1284, 714] on button "Annuler" at bounding box center [1285, 717] width 56 height 20
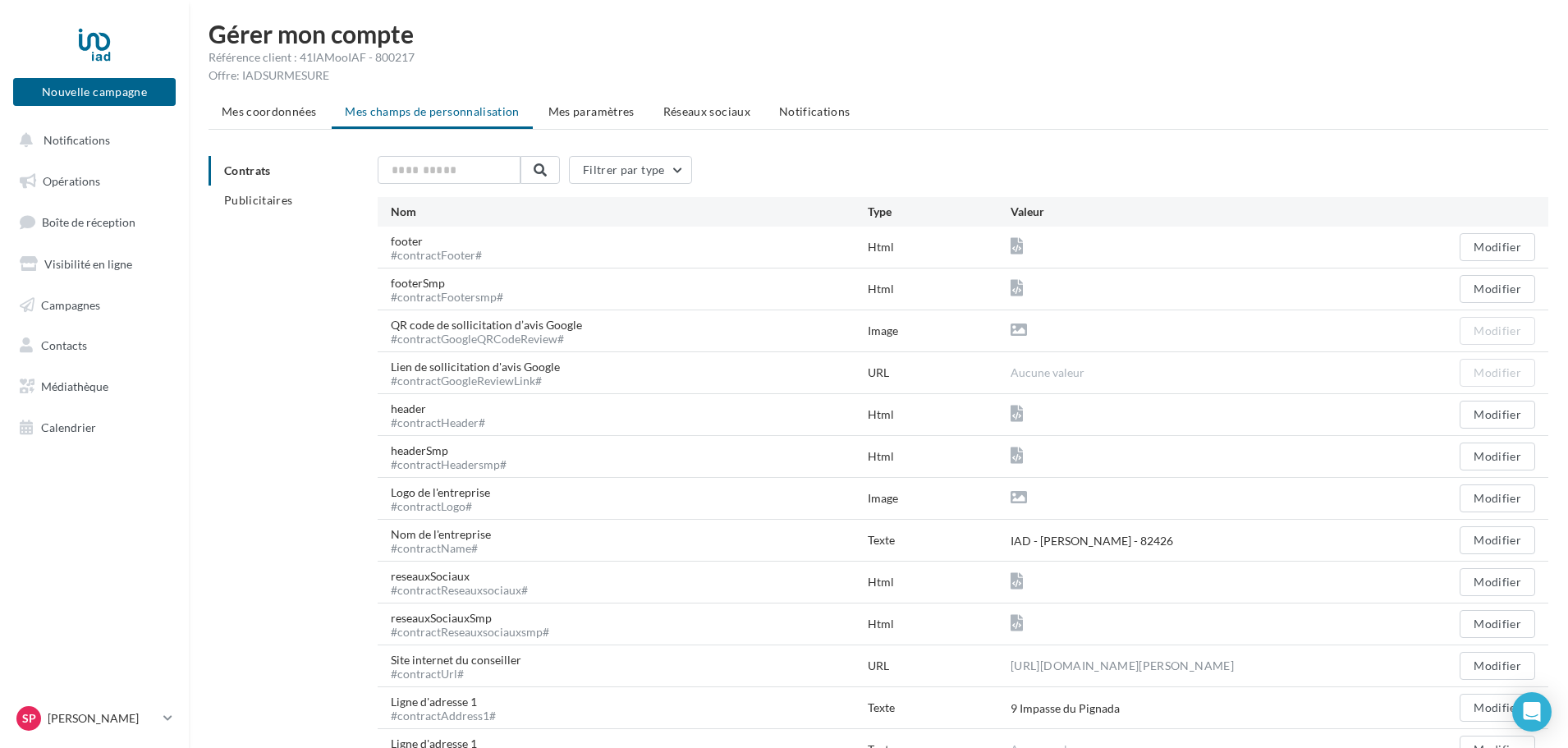
scroll to position [0, 0]
click at [596, 117] on span "Mes paramètres" at bounding box center [592, 116] width 86 height 14
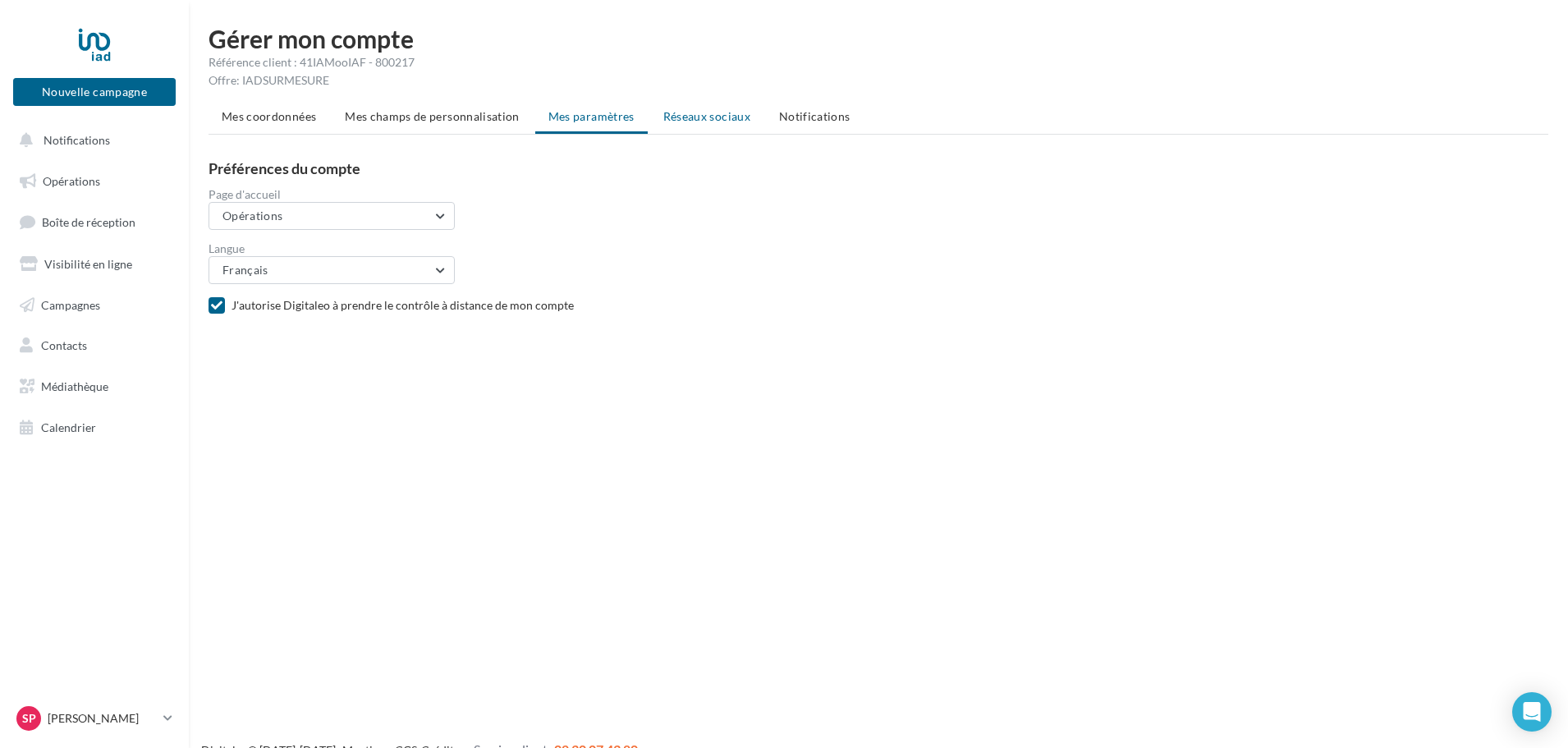
click at [690, 118] on span "Réseaux sociaux" at bounding box center [707, 116] width 87 height 14
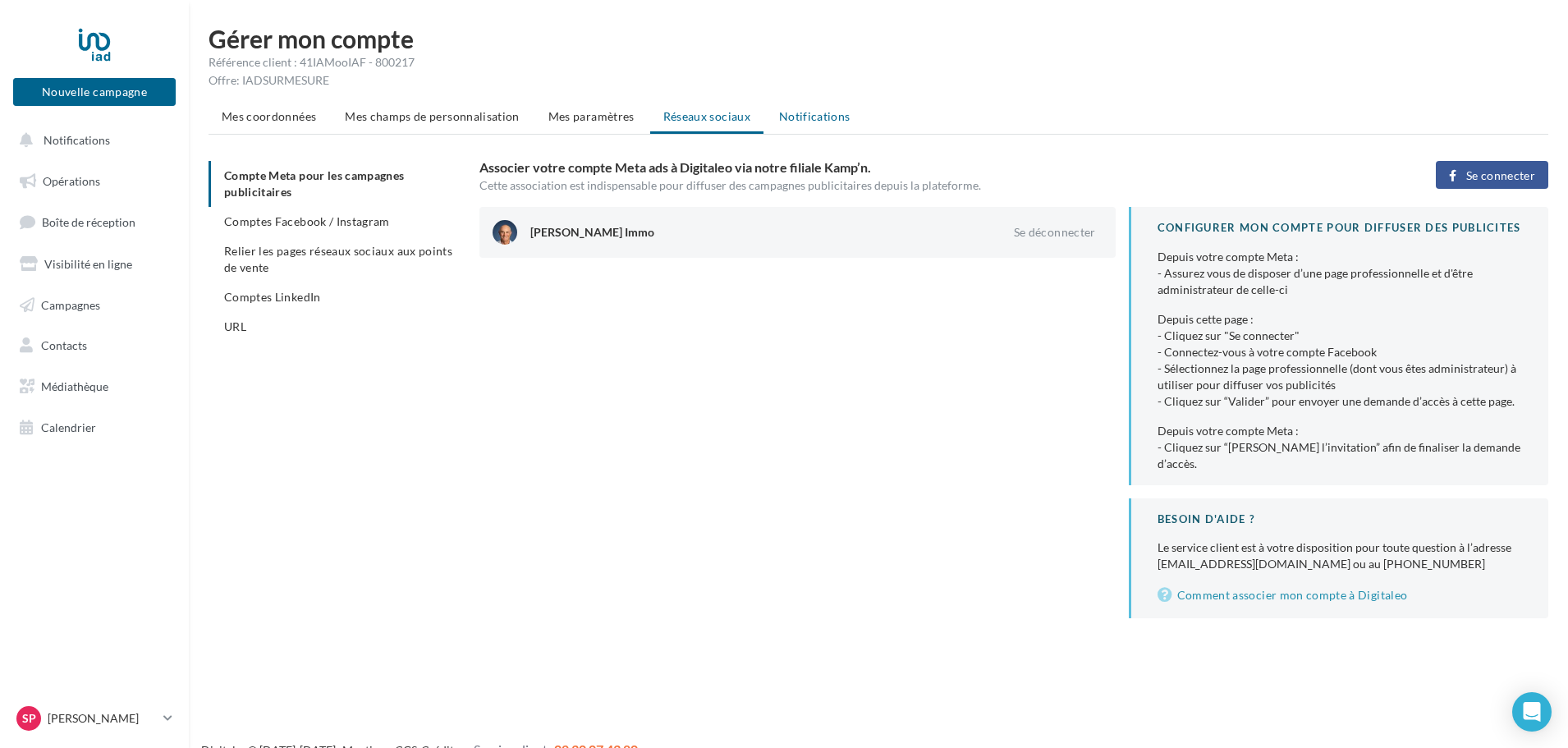
click at [813, 118] on span "Notifications" at bounding box center [815, 116] width 72 height 14
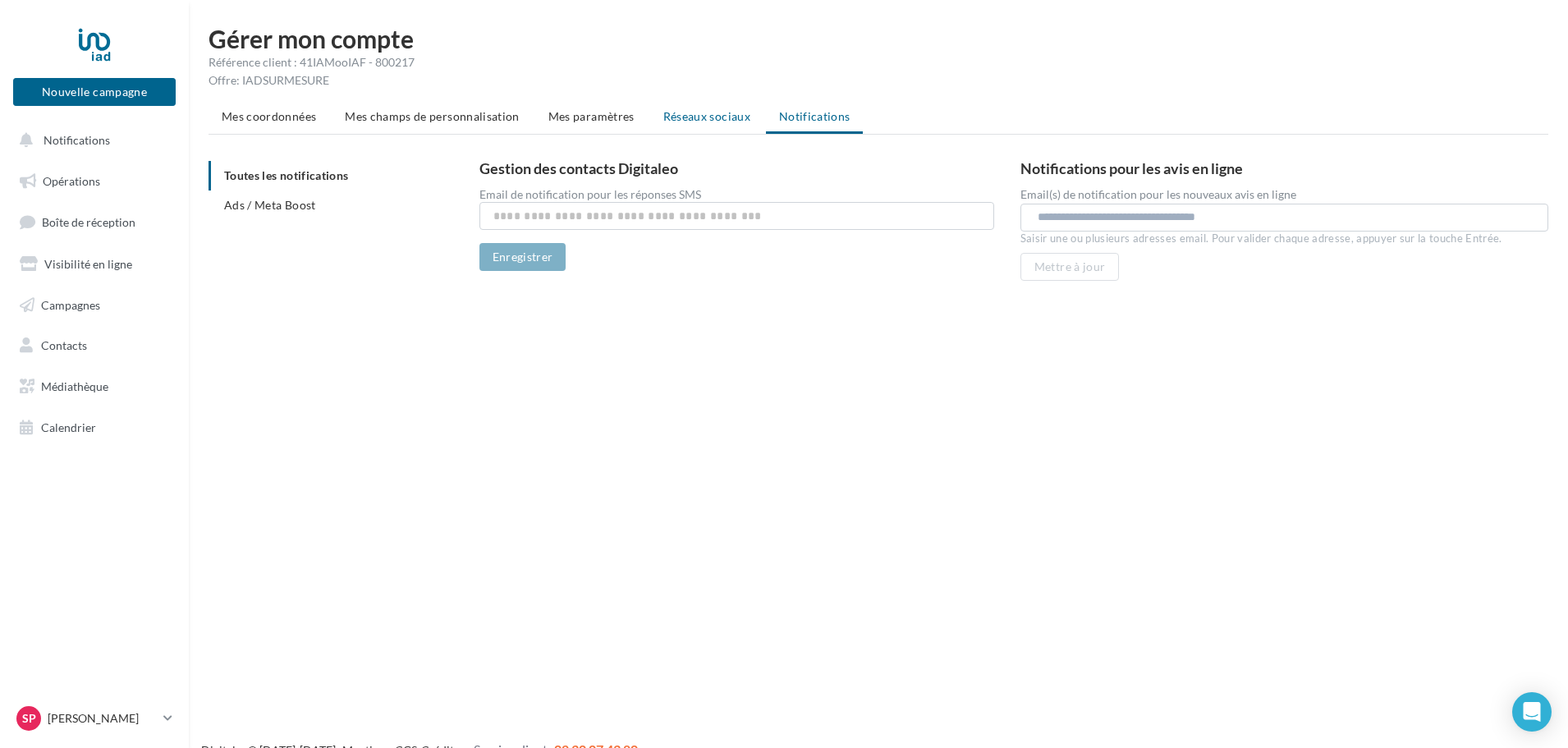
click at [687, 128] on li "Réseaux sociaux" at bounding box center [707, 117] width 113 height 30
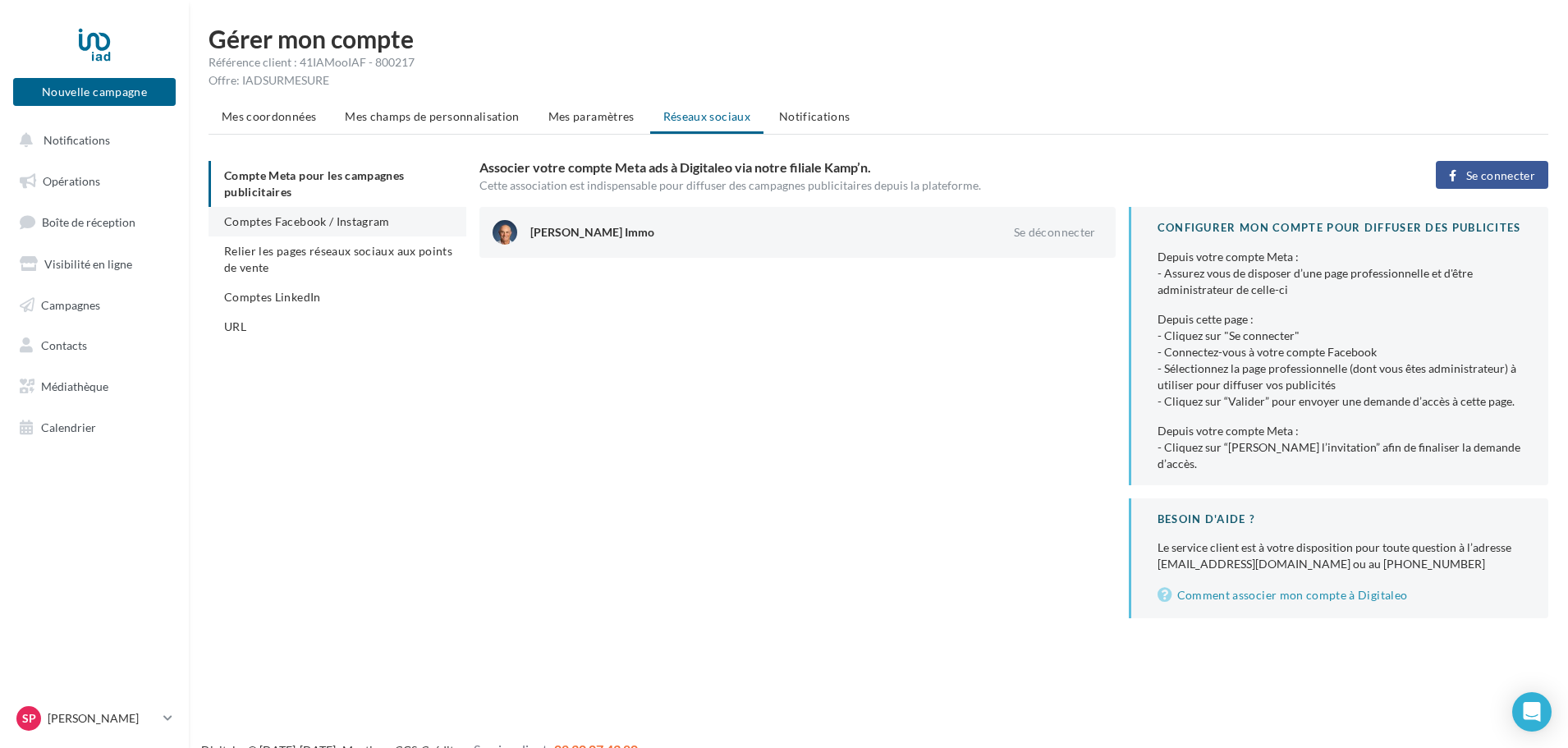
click at [352, 215] on span "Comptes Facebook / Instagram" at bounding box center [307, 222] width 166 height 14
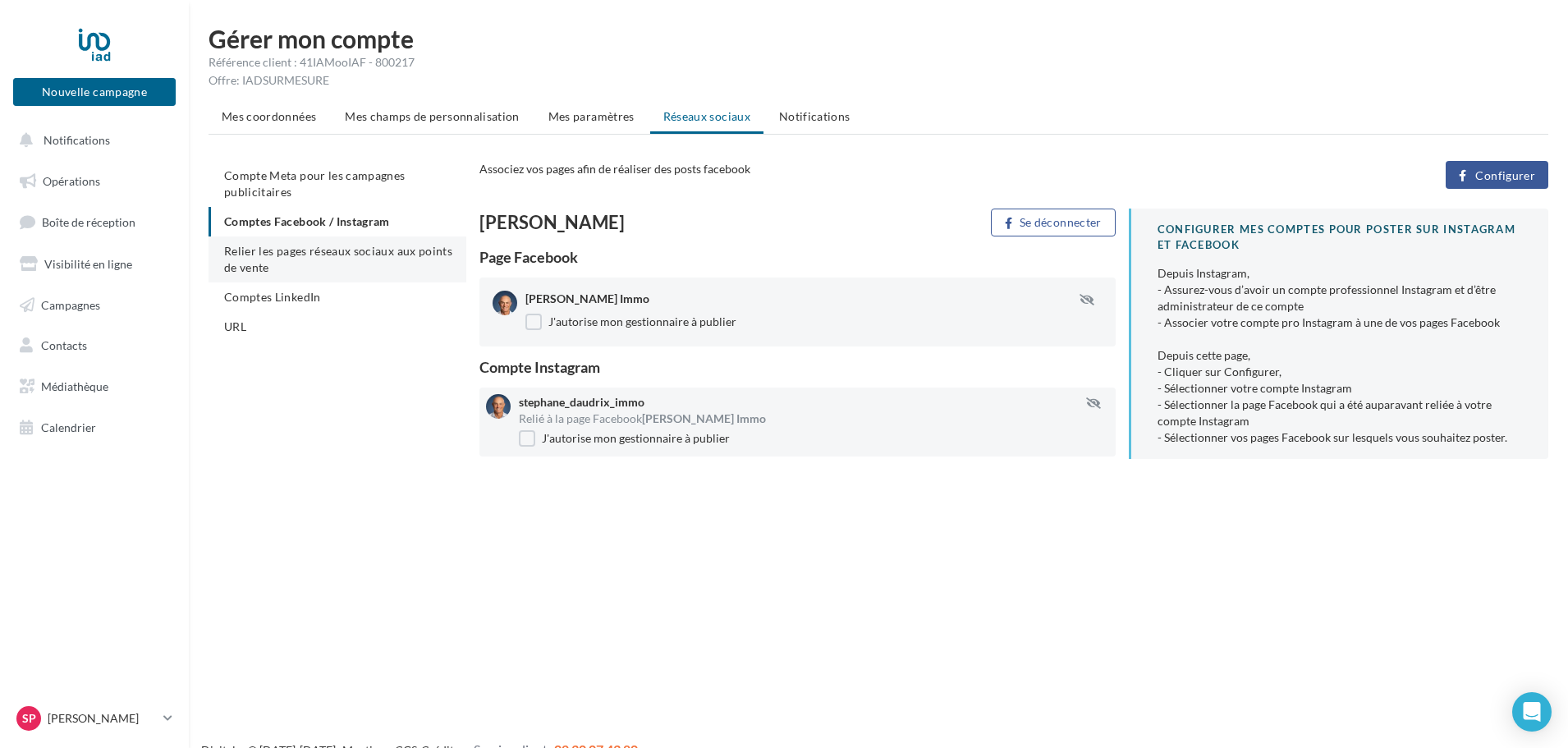
click at [317, 263] on li "Relier les pages réseaux sociaux aux points de vente" at bounding box center [337, 259] width 257 height 46
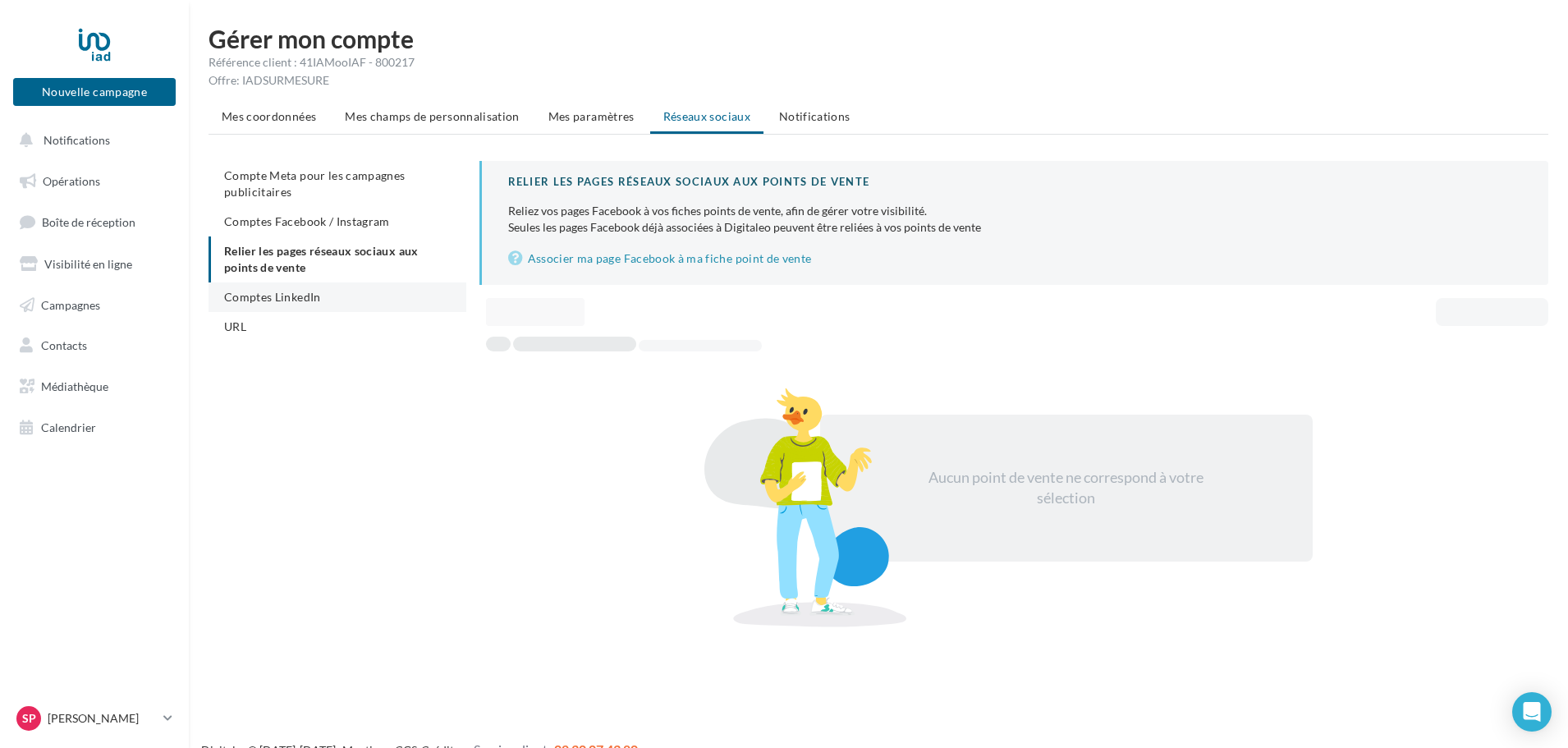
click at [279, 296] on span "Comptes LinkedIn" at bounding box center [272, 297] width 97 height 14
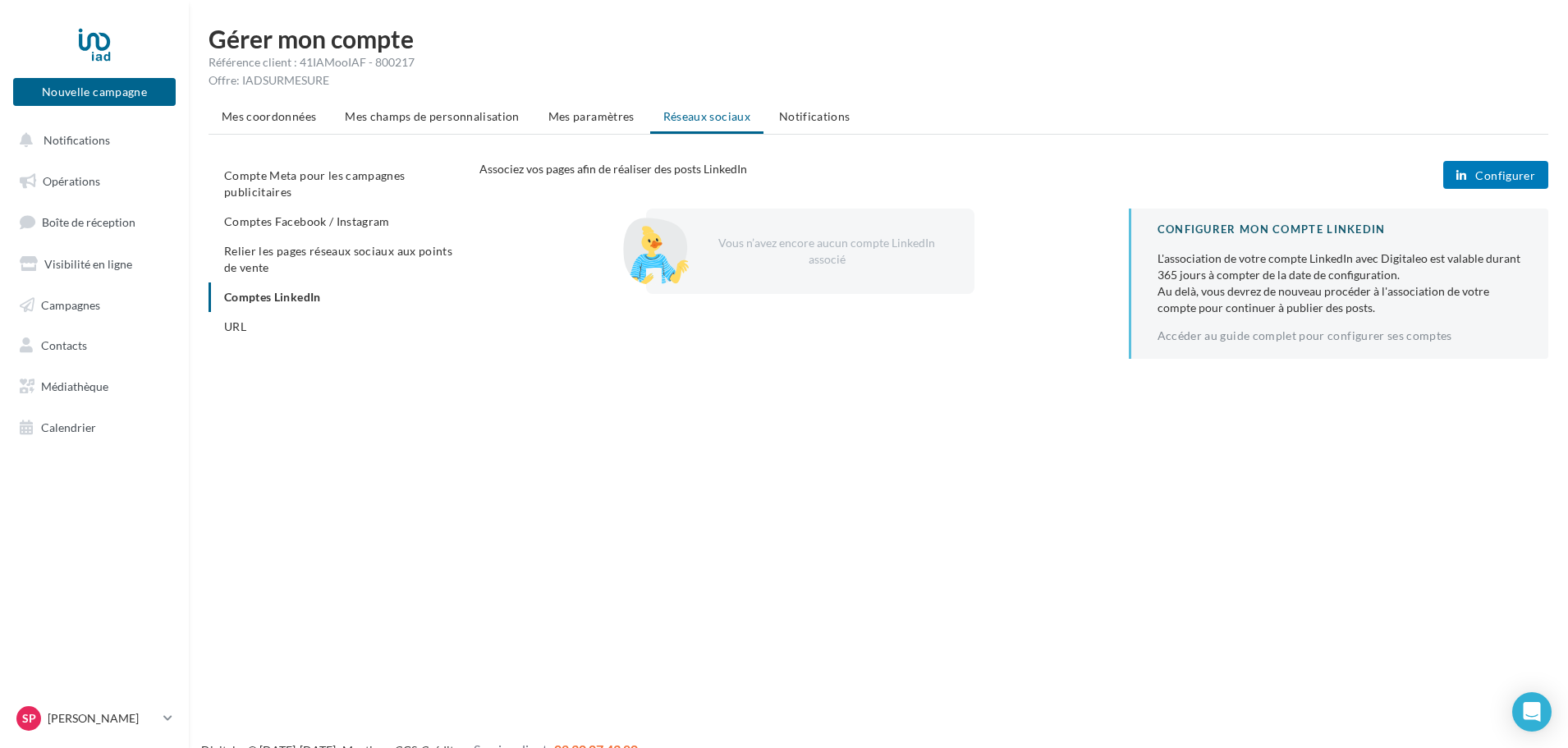
click at [1498, 167] on button "Configurer" at bounding box center [1496, 175] width 105 height 28
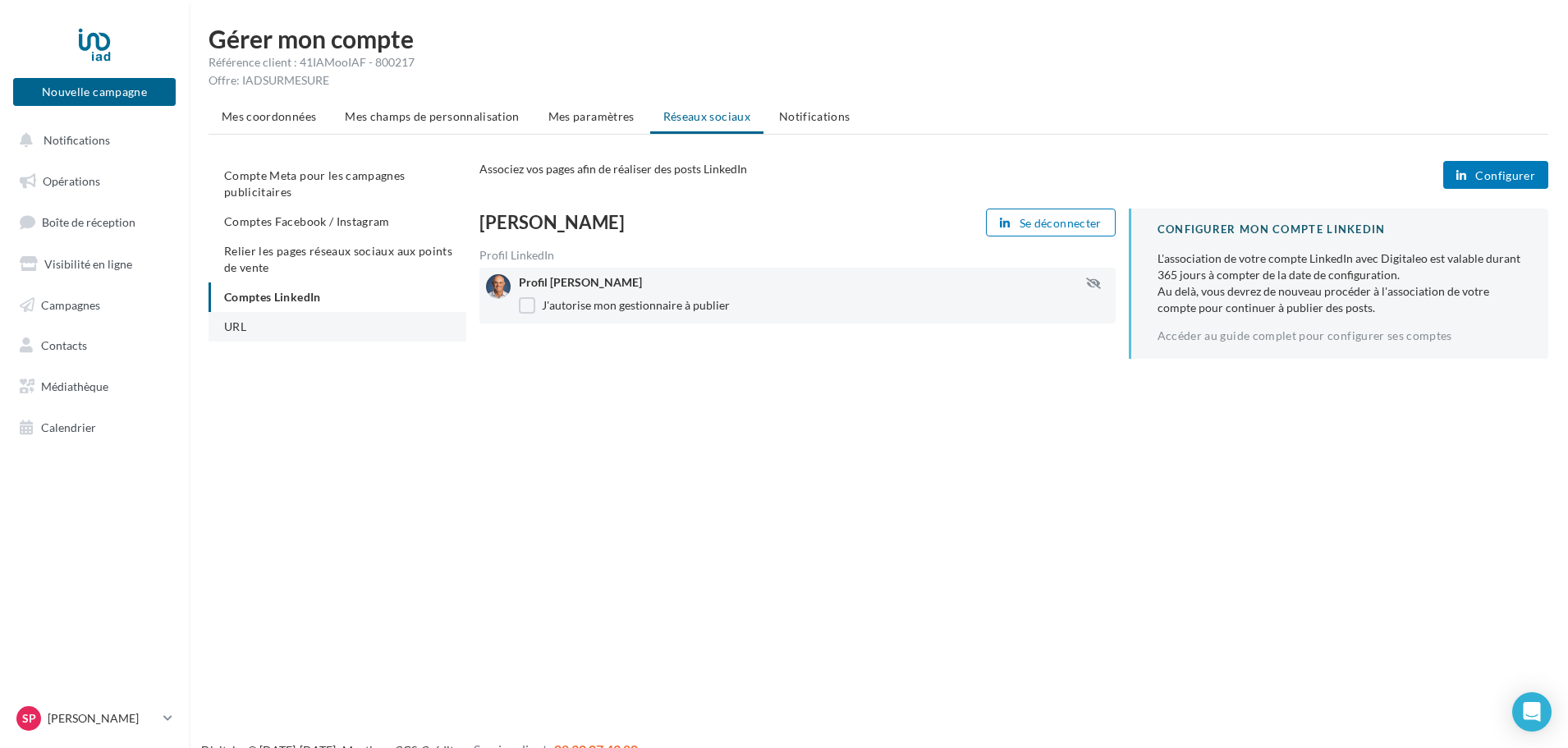
click at [259, 334] on li "URL" at bounding box center [337, 327] width 257 height 30
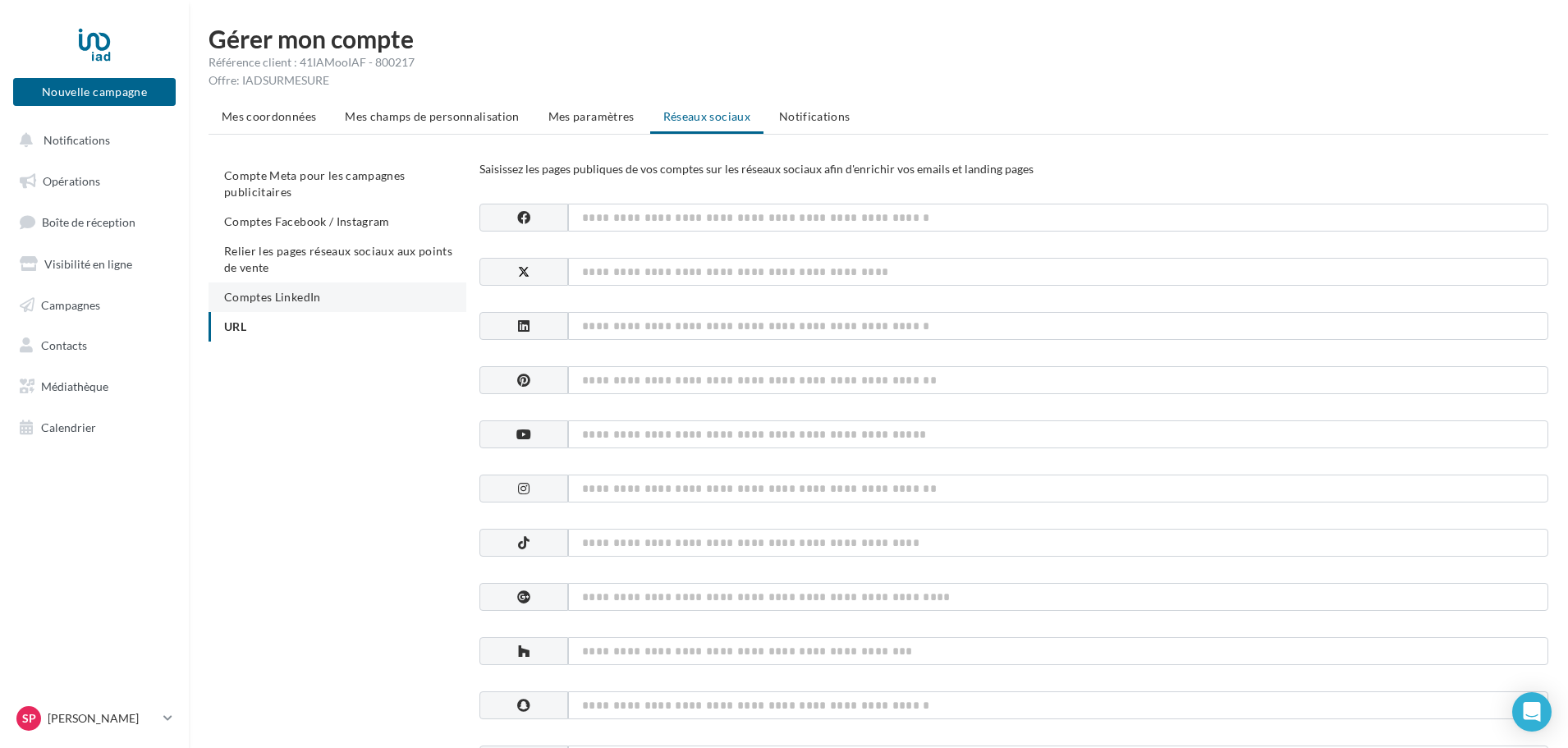
click at [278, 299] on span "Comptes LinkedIn" at bounding box center [272, 297] width 97 height 14
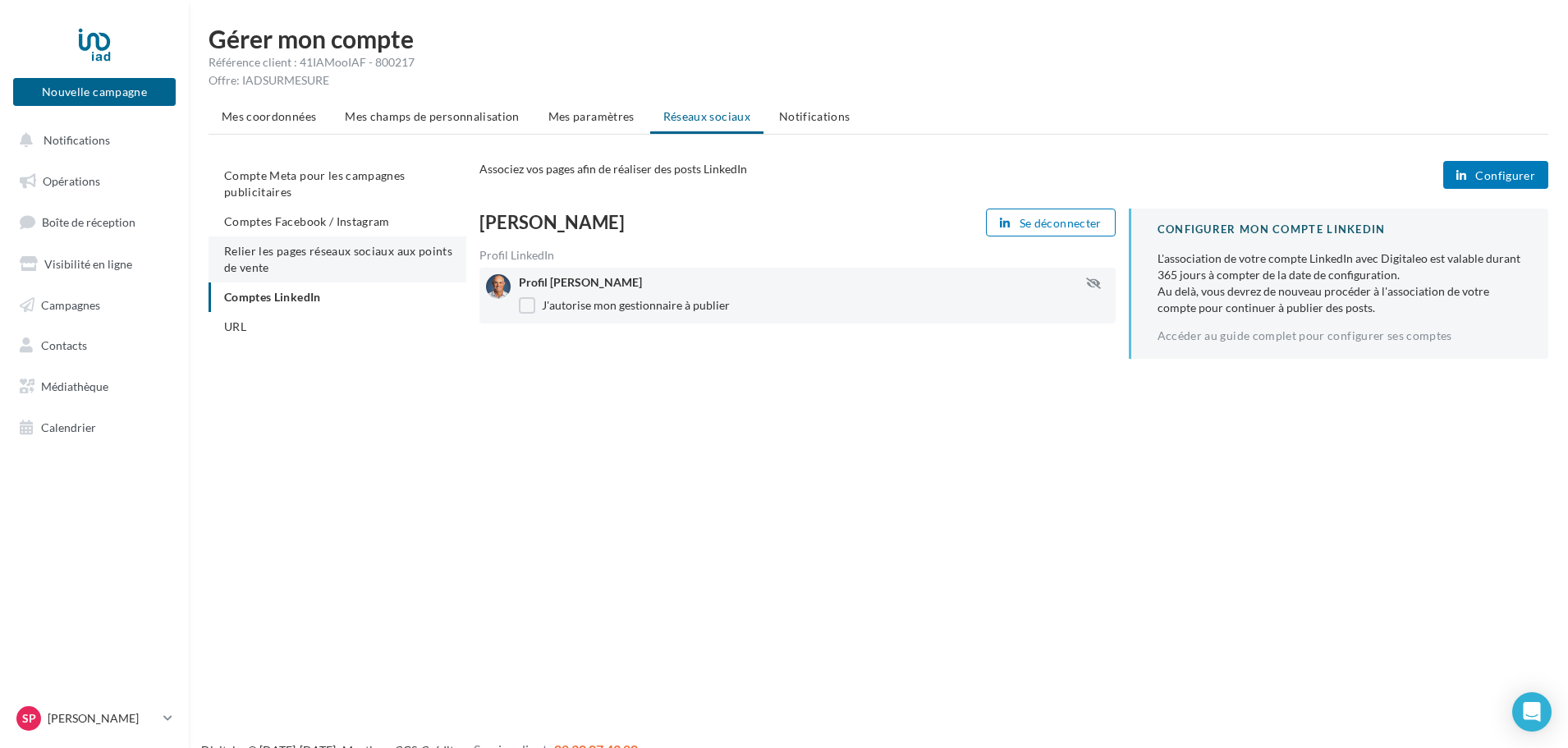
click at [275, 264] on li "Relier les pages réseaux sociaux aux points de vente" at bounding box center [337, 259] width 257 height 46
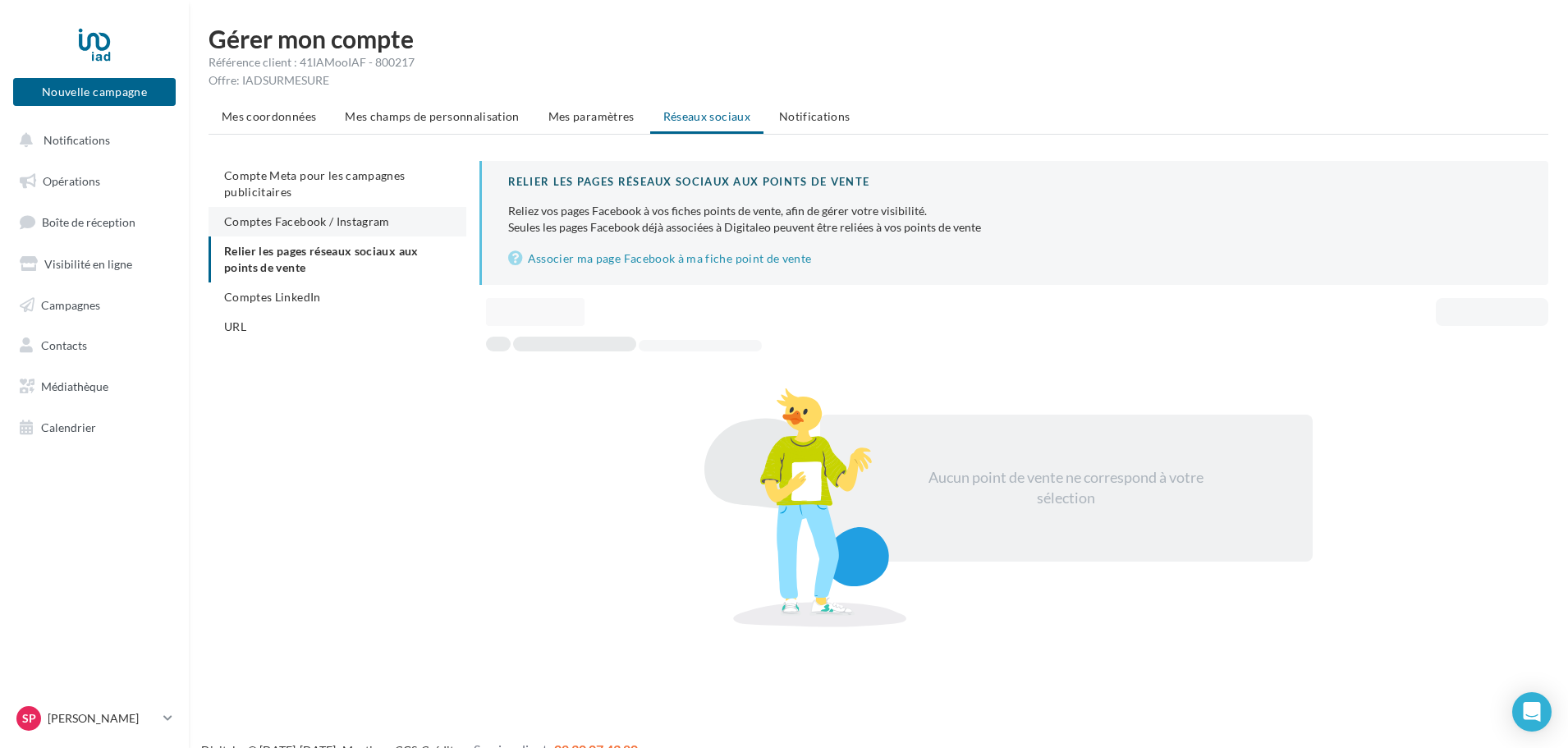
click at [271, 230] on li "Comptes Facebook / Instagram" at bounding box center [337, 222] width 257 height 30
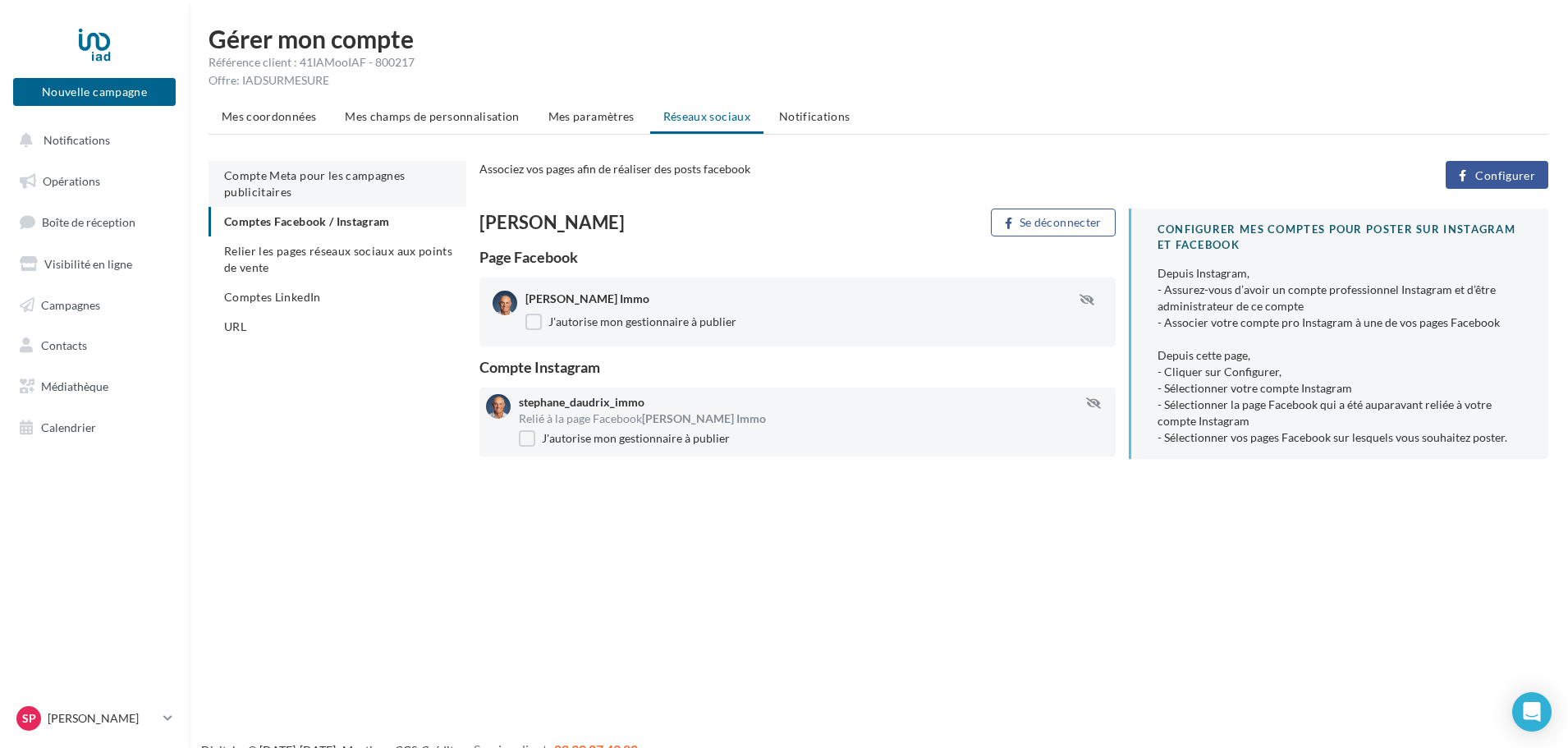
click at [263, 193] on span "Compte Meta pour les campagnes publicitaires" at bounding box center [315, 183] width 181 height 31
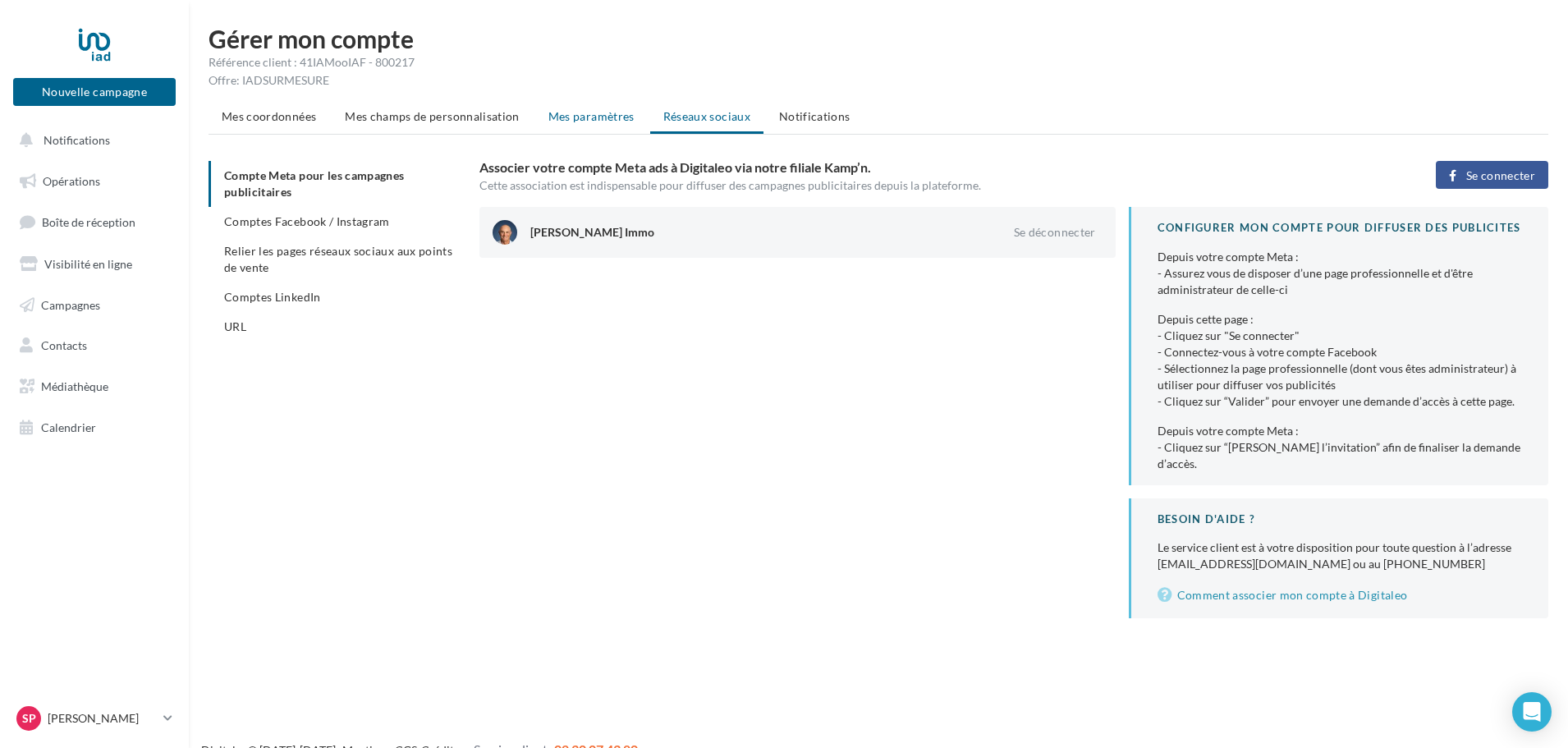
click at [572, 117] on span "Mes paramètres" at bounding box center [592, 116] width 86 height 14
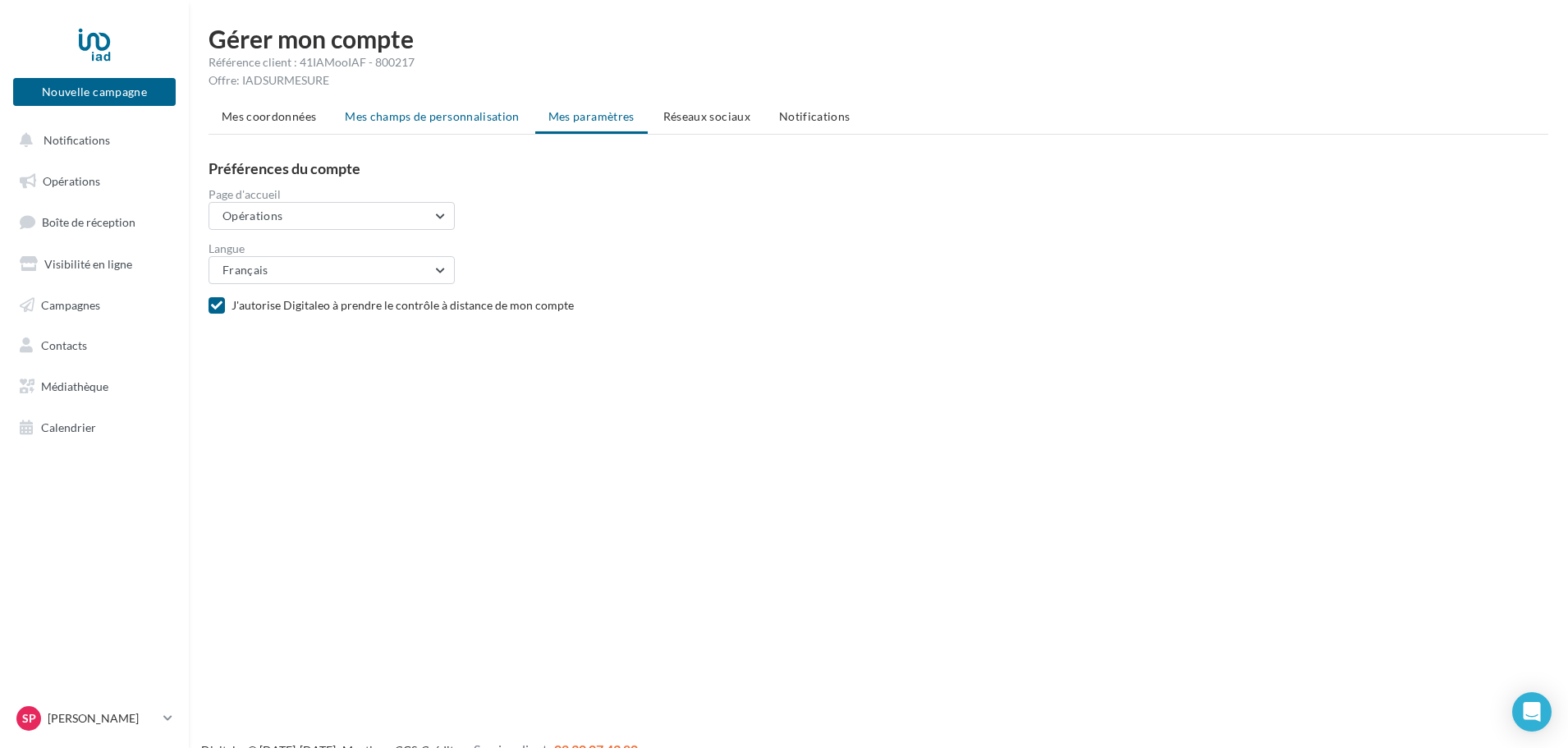
click at [483, 119] on span "Mes champs de personnalisation" at bounding box center [432, 116] width 175 height 14
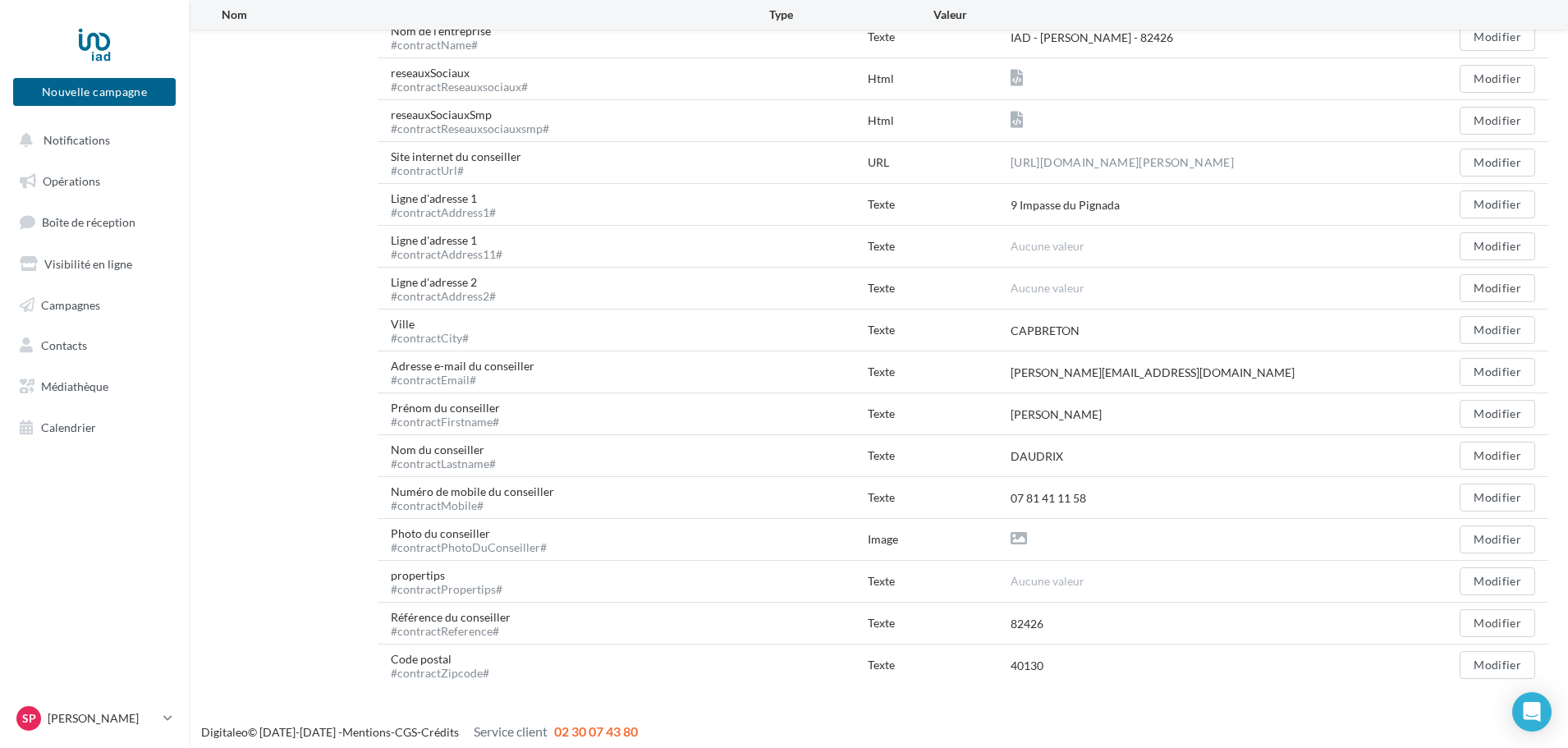
scroll to position [517, 0]
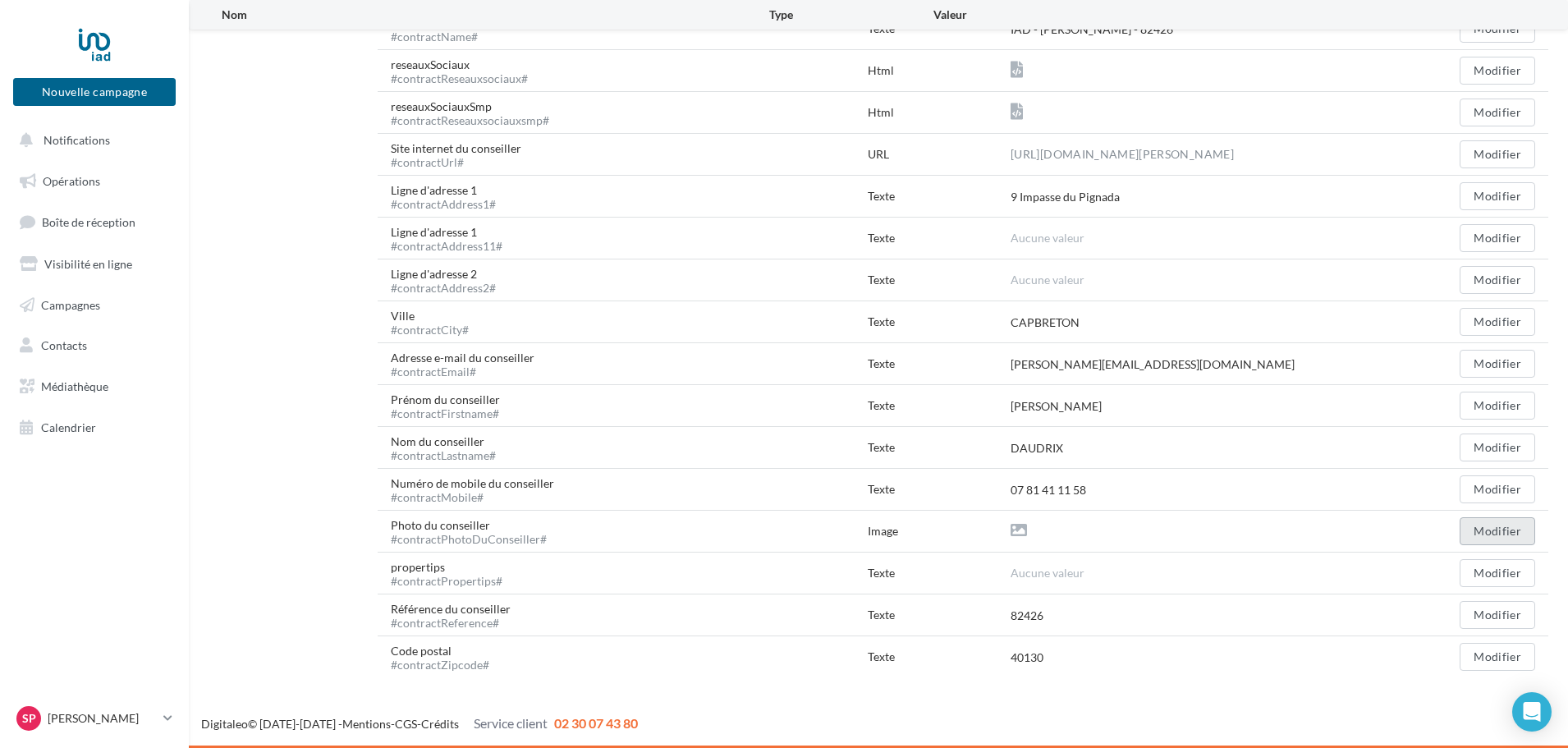
click at [1505, 539] on button "Modifier" at bounding box center [1497, 532] width 76 height 28
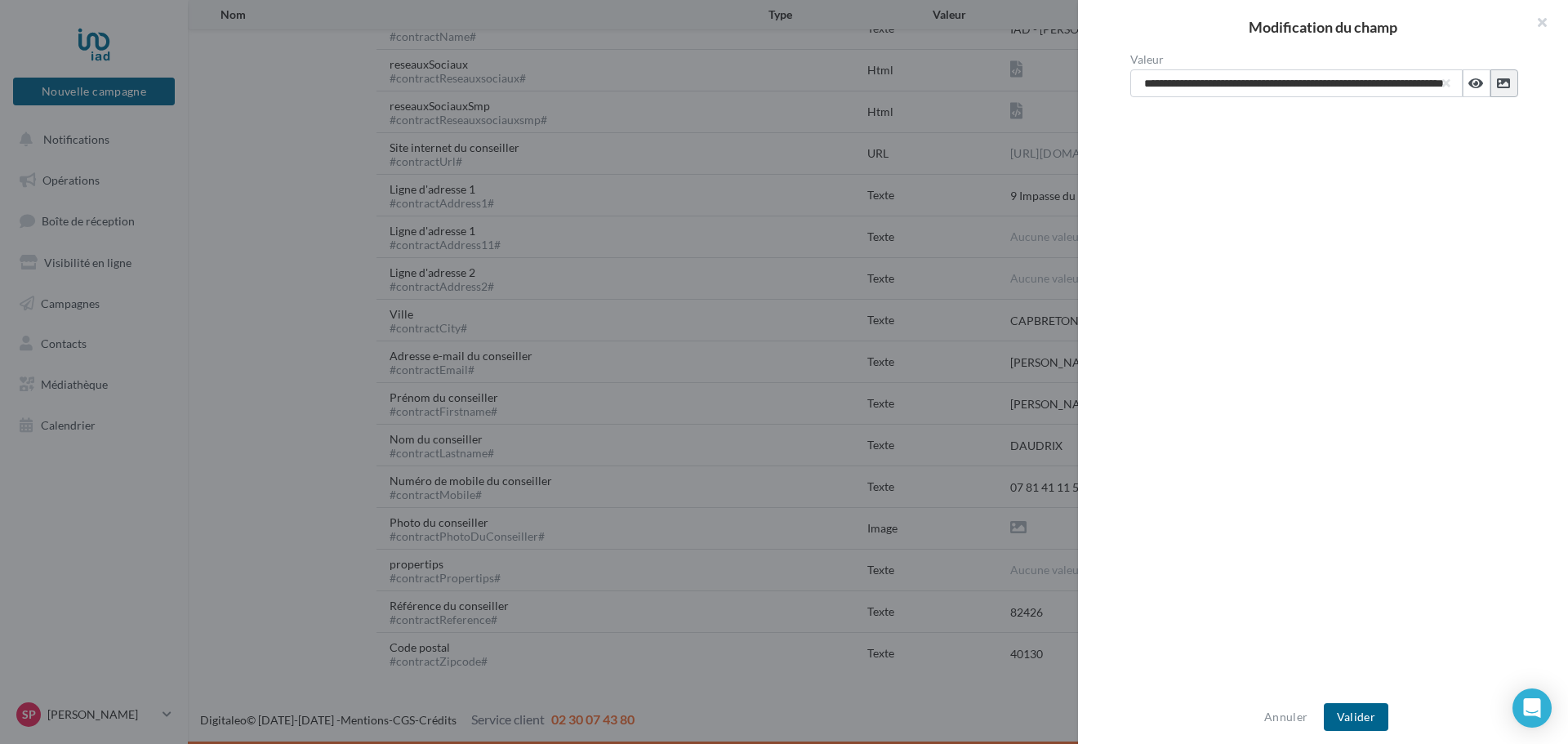
click at [1504, 82] on button at bounding box center [1504, 83] width 28 height 28
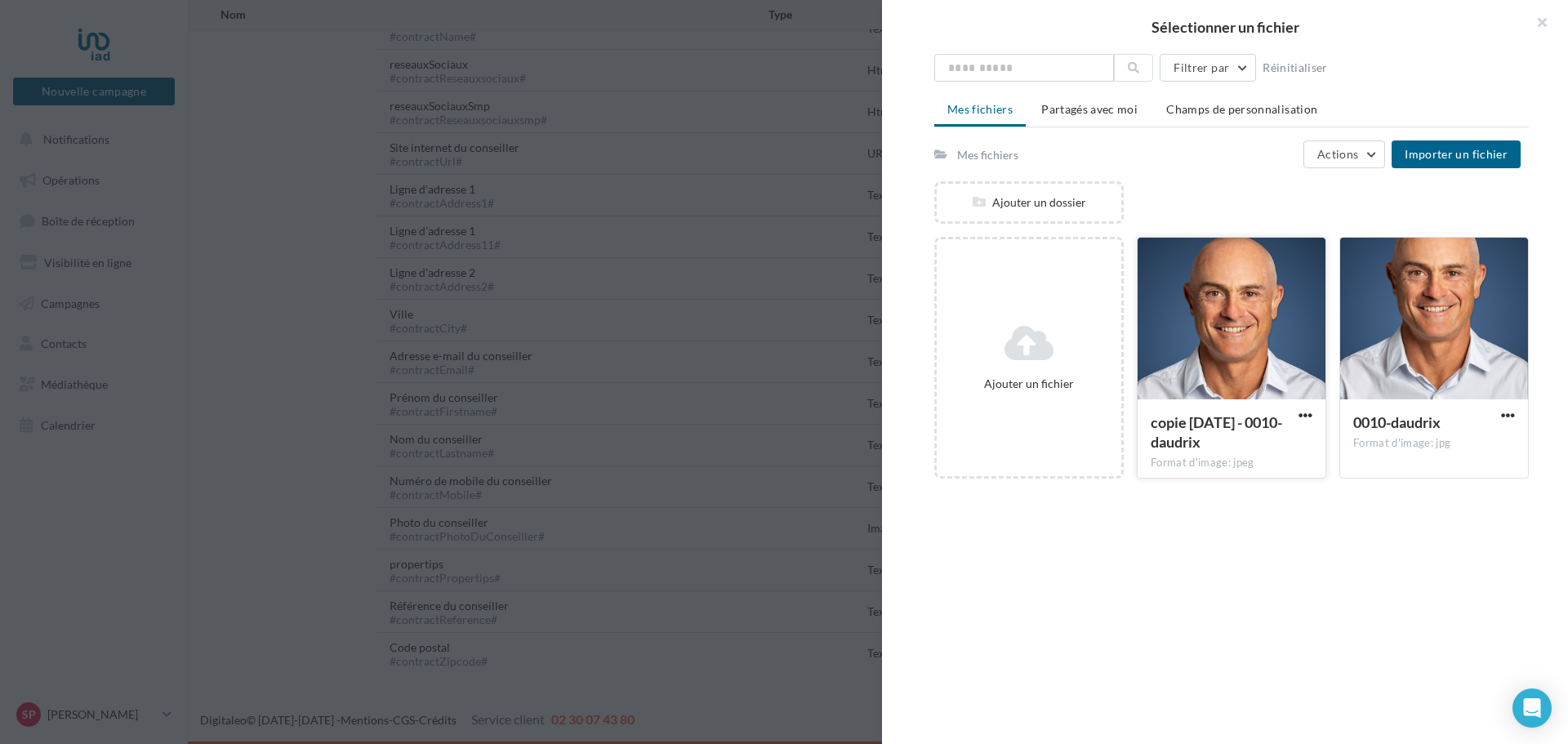
click at [1192, 358] on div at bounding box center [1231, 319] width 187 height 163
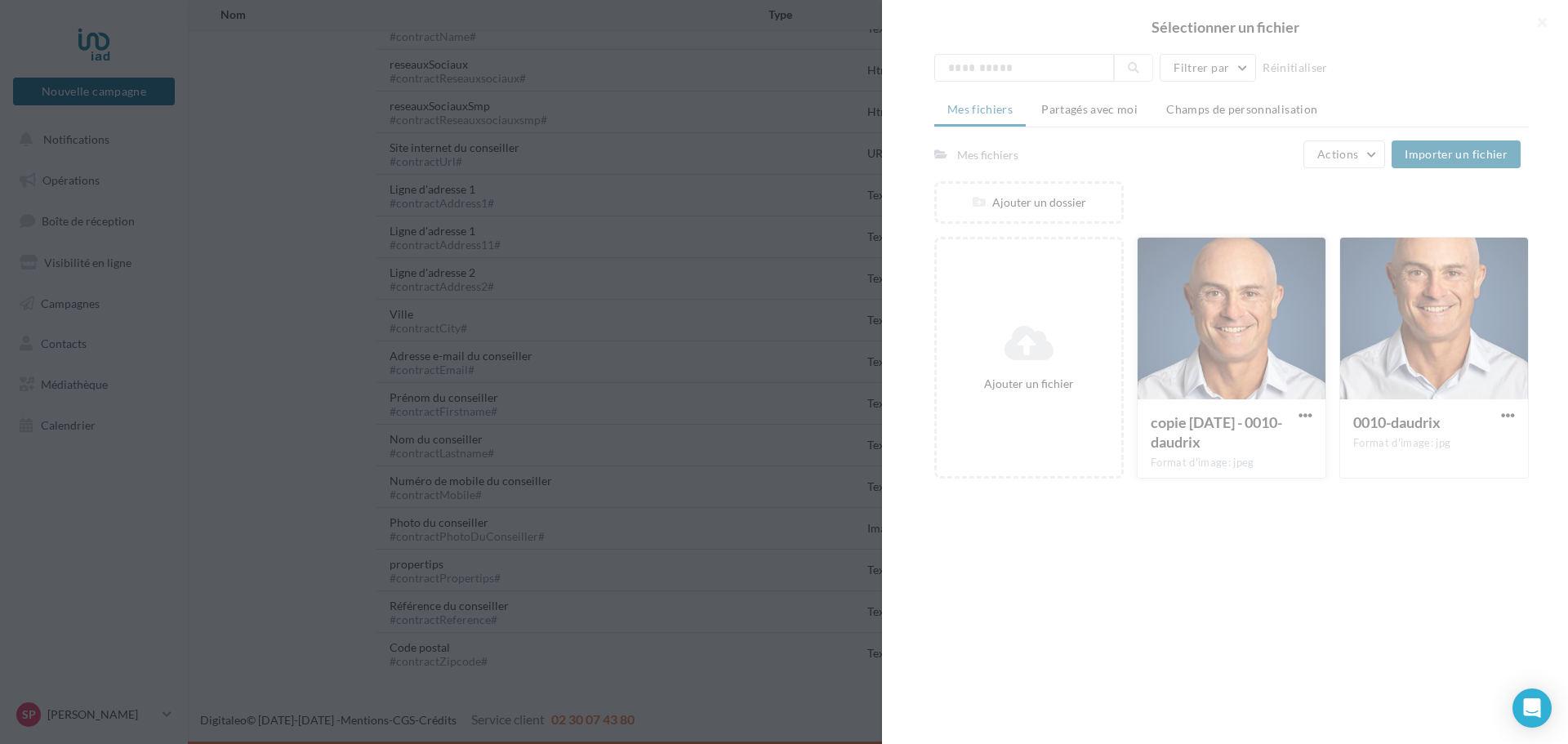
type input "**********"
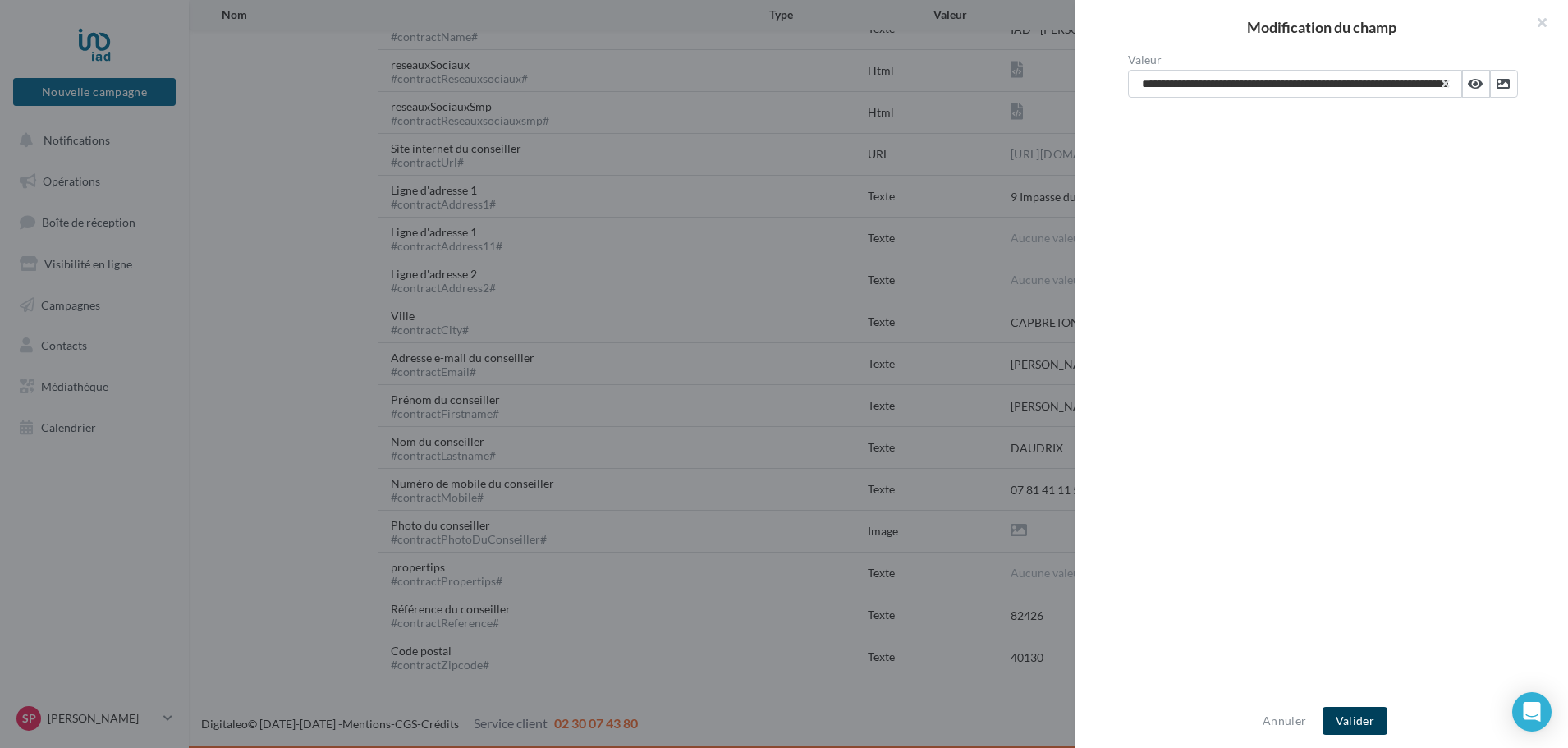
click at [1352, 720] on button "Valider" at bounding box center [1355, 721] width 65 height 28
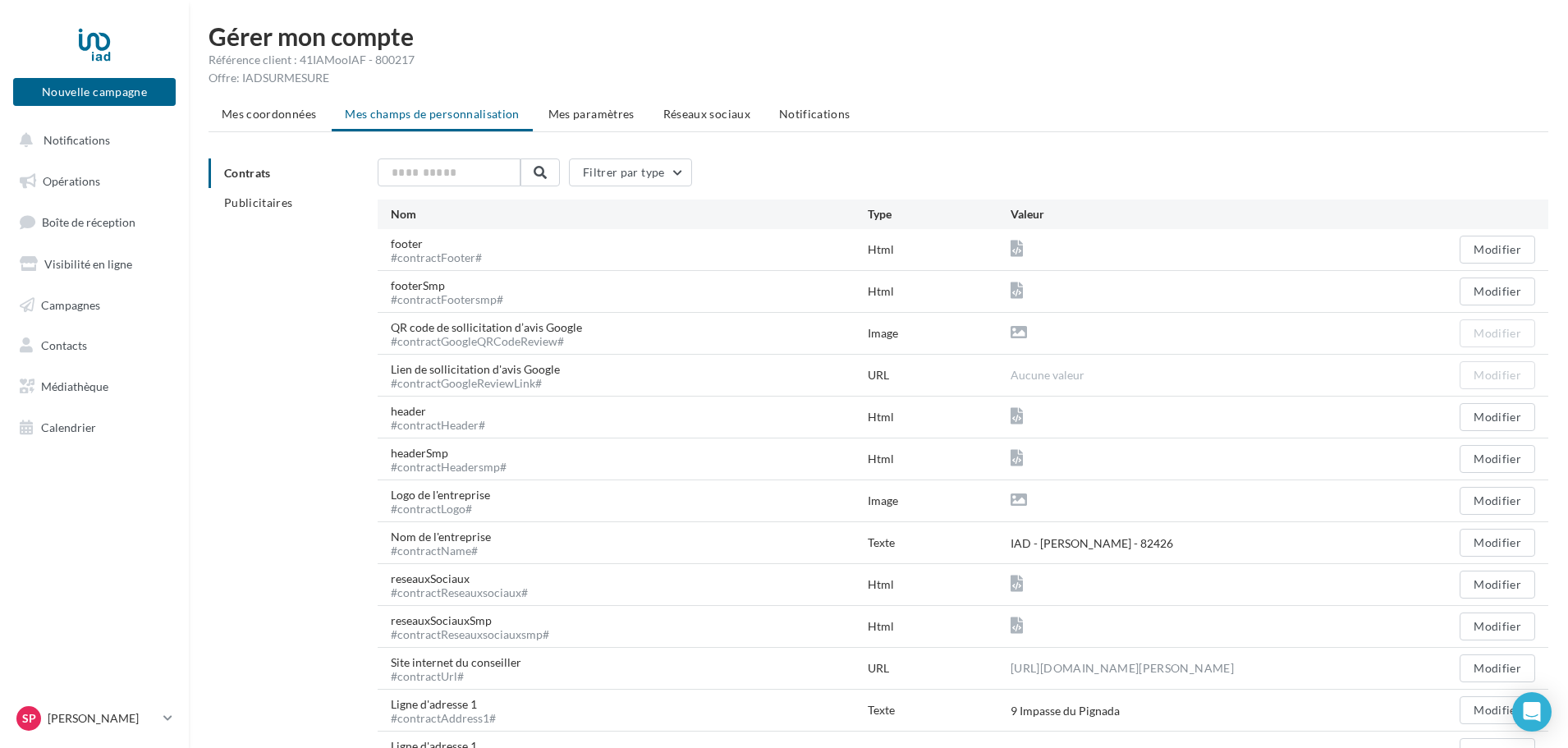
scroll to position [0, 0]
click at [283, 204] on span "Publicitaires" at bounding box center [258, 205] width 69 height 14
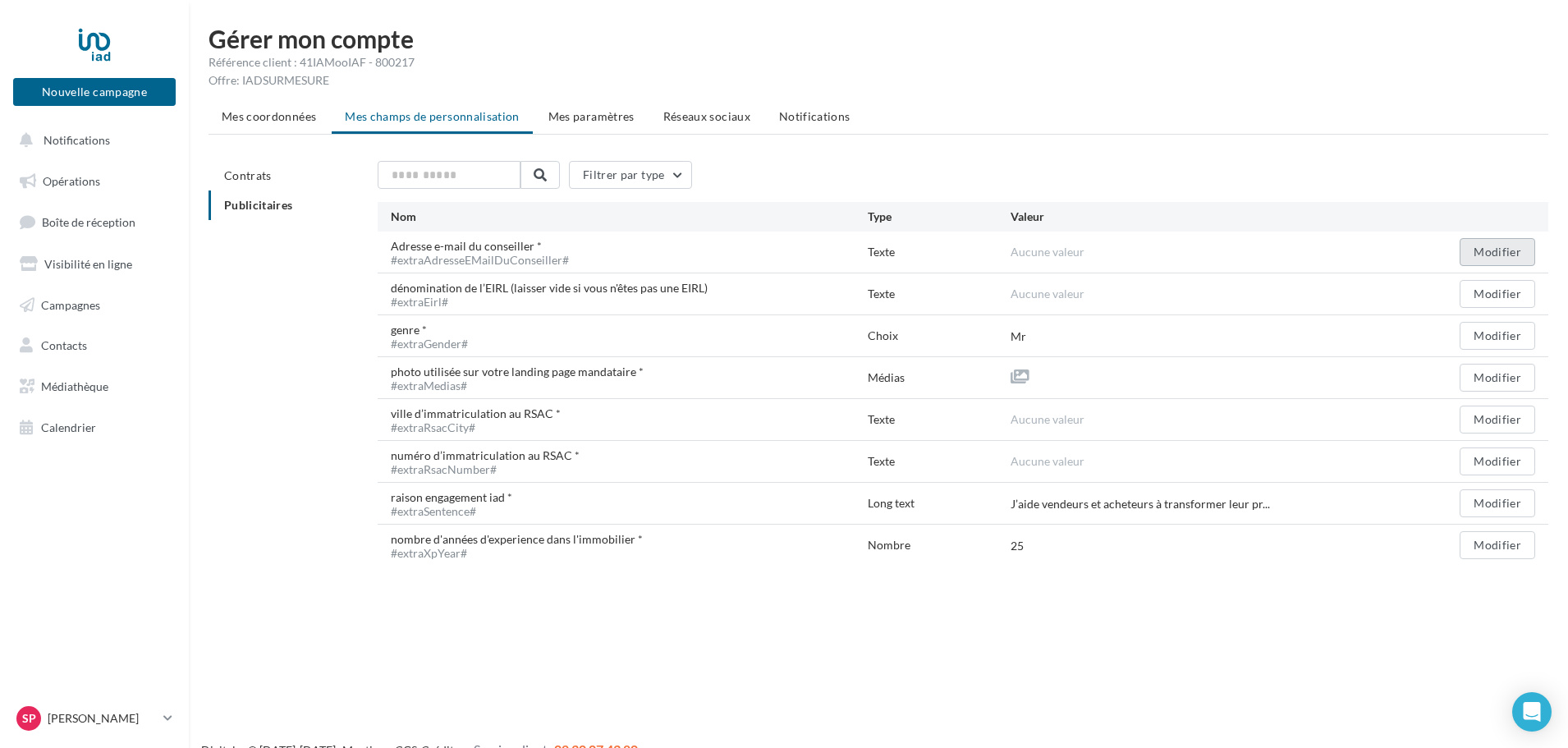
click at [1482, 250] on button "Modifier" at bounding box center [1497, 252] width 76 height 28
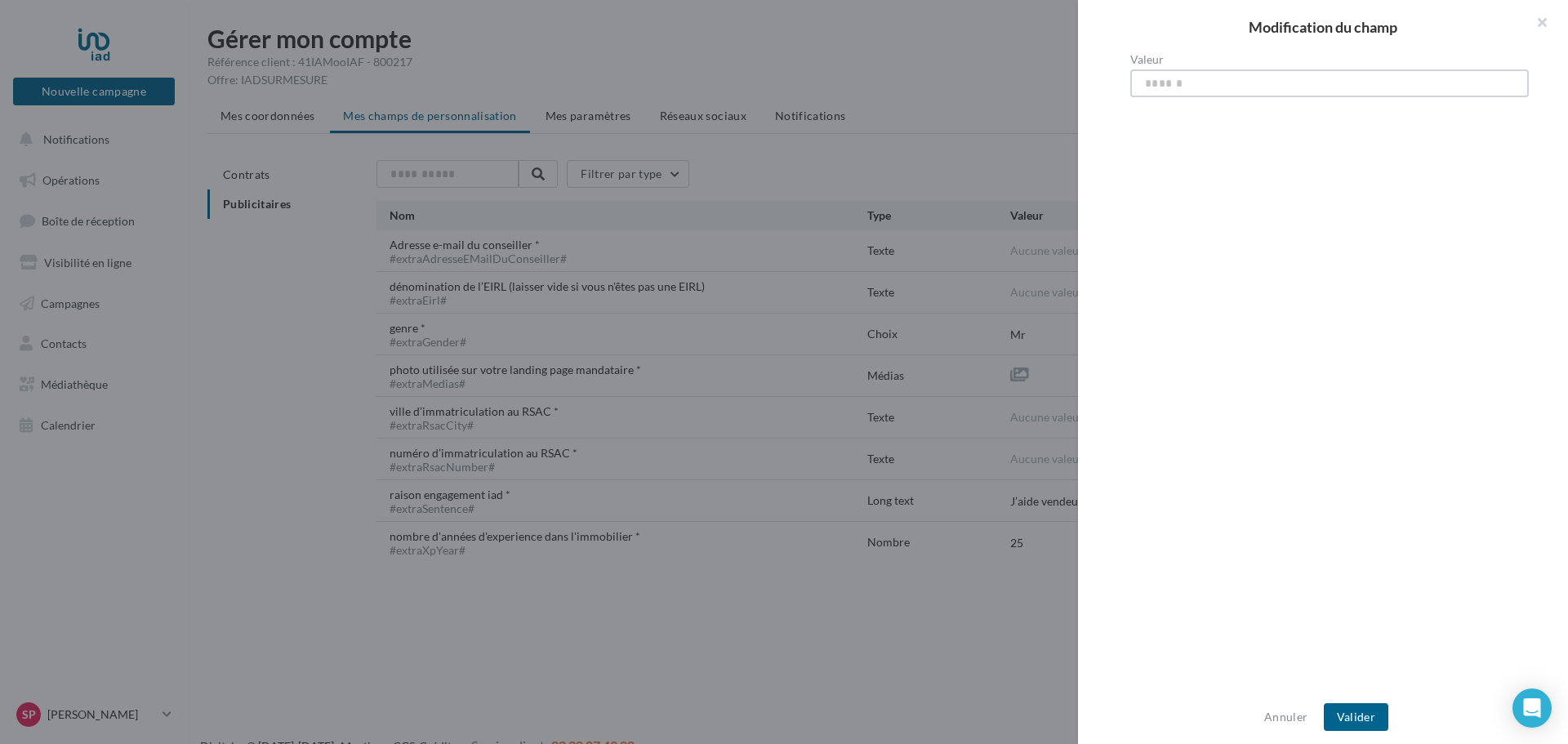
click at [1185, 82] on input "Valeur" at bounding box center [1329, 83] width 398 height 28
type input "**********"
click at [1358, 714] on button "Valider" at bounding box center [1355, 717] width 64 height 28
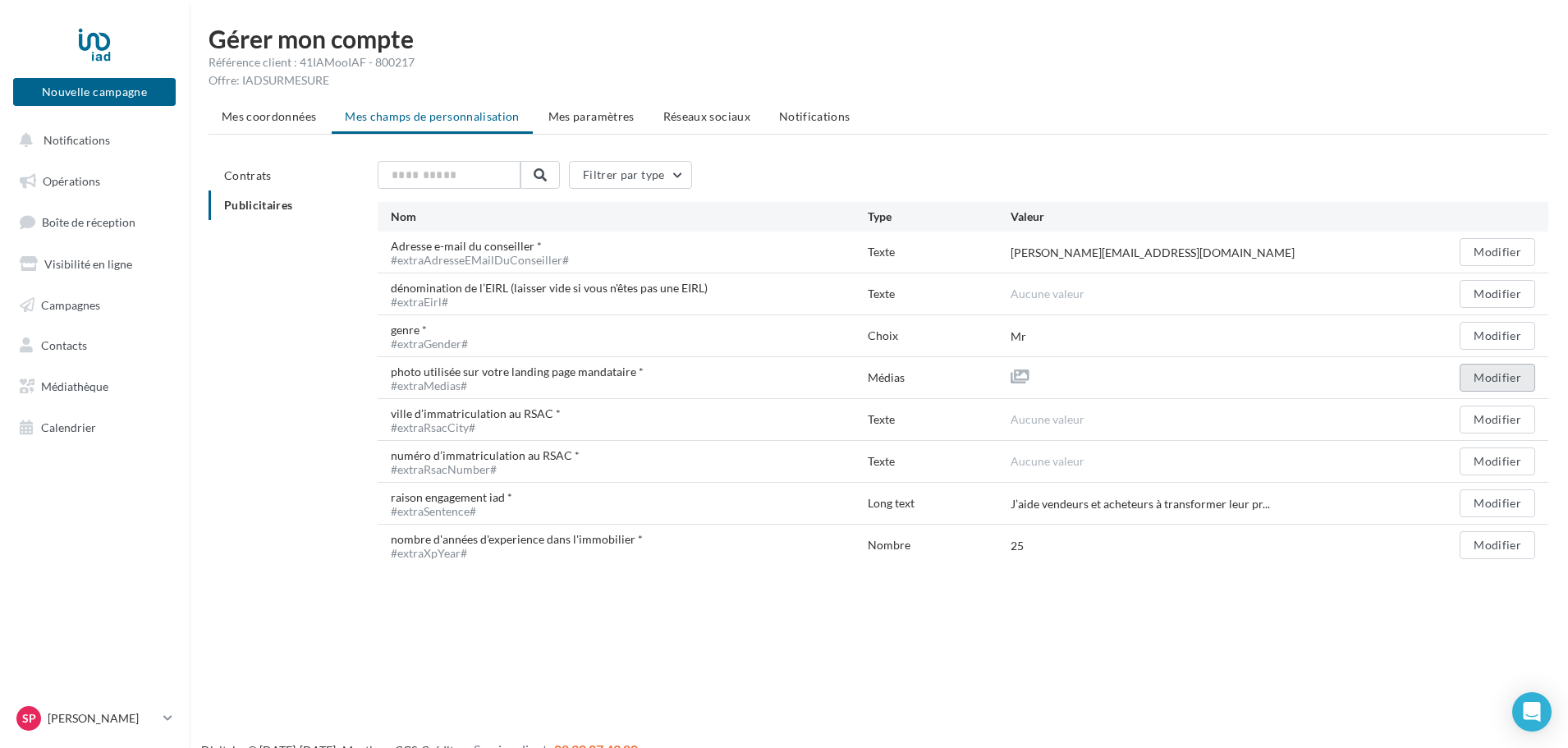
click at [1479, 374] on button "Modifier" at bounding box center [1497, 378] width 76 height 28
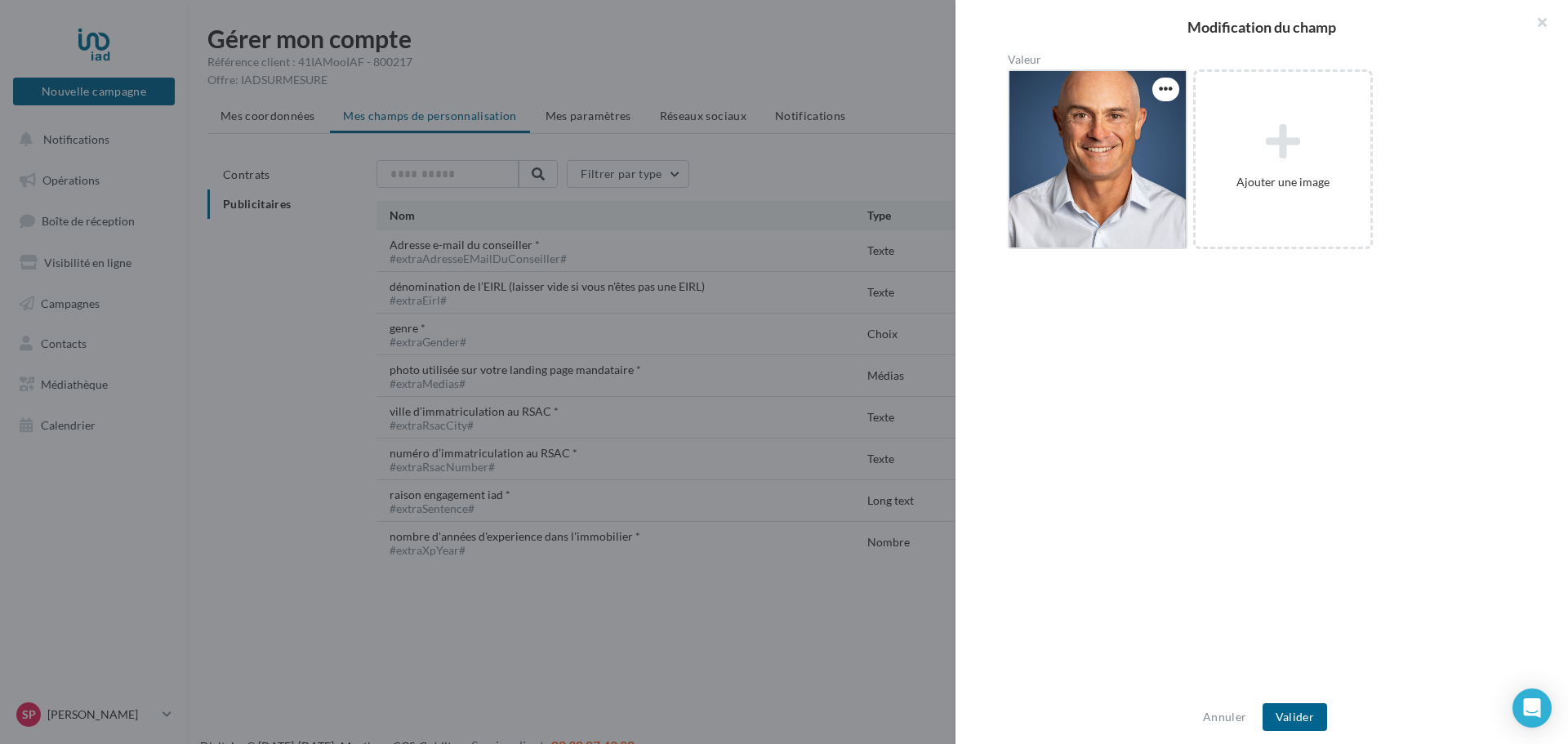
click at [1108, 215] on div at bounding box center [1097, 159] width 176 height 176
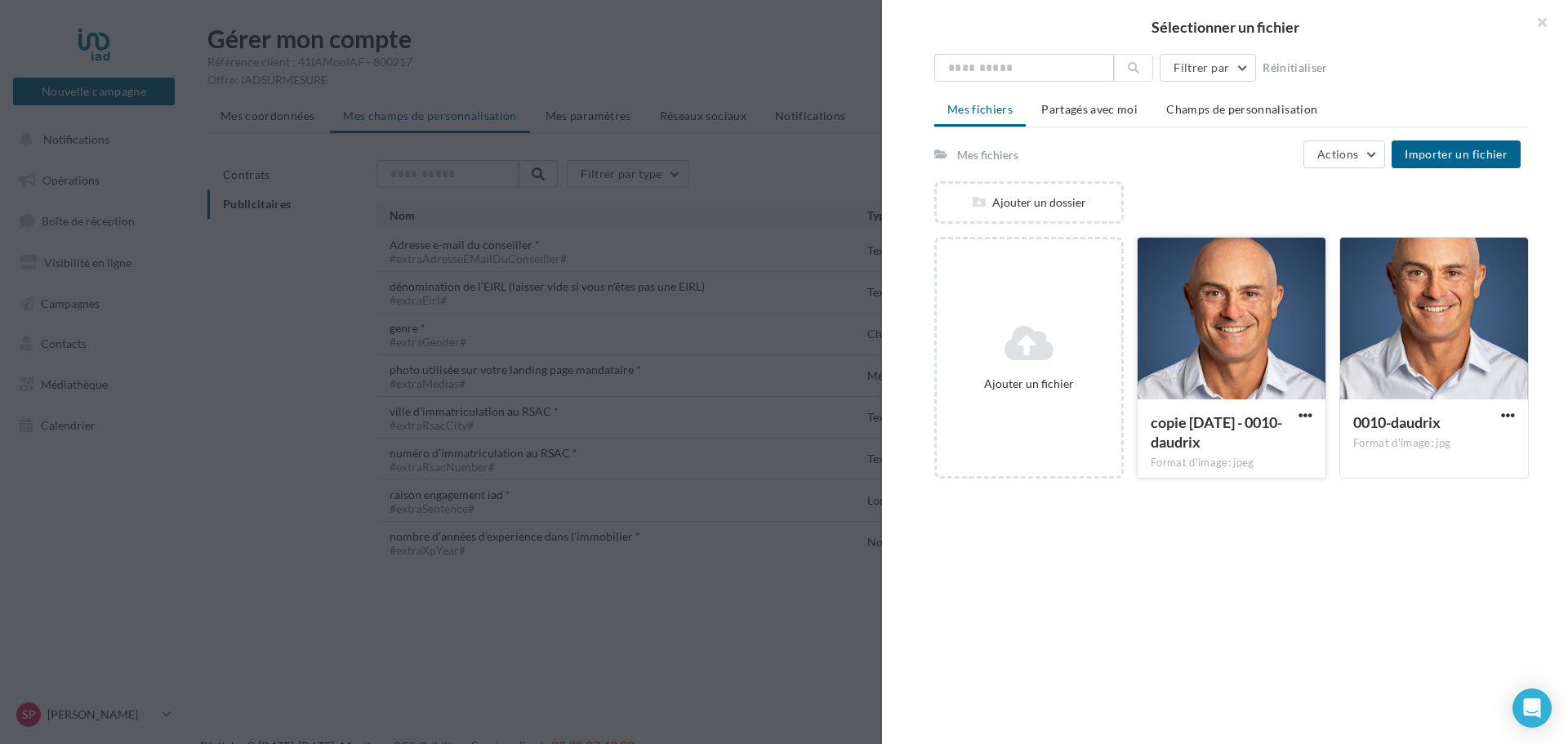
click at [1213, 349] on div at bounding box center [1231, 319] width 187 height 163
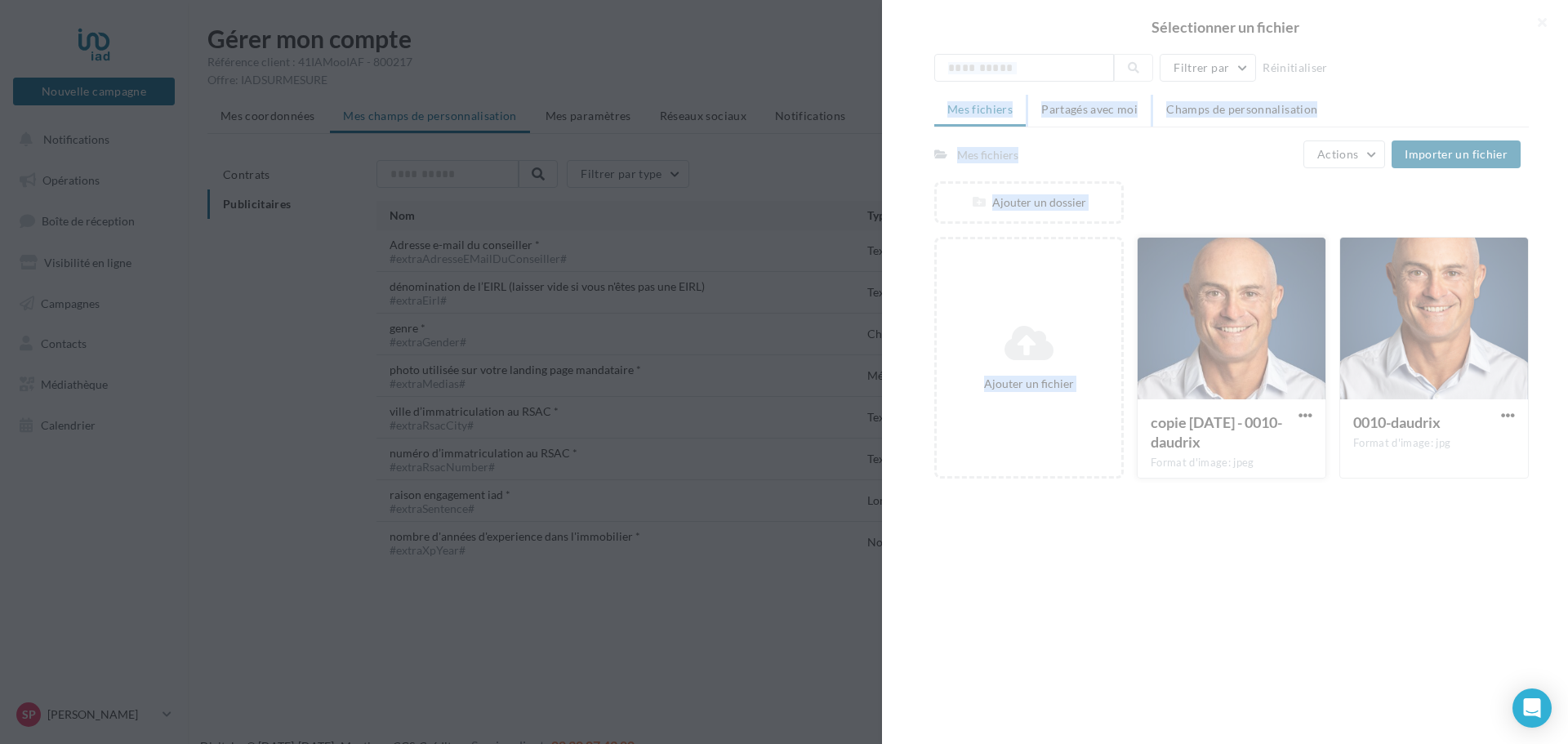
click at [1213, 349] on div at bounding box center [1224, 372] width 686 height 744
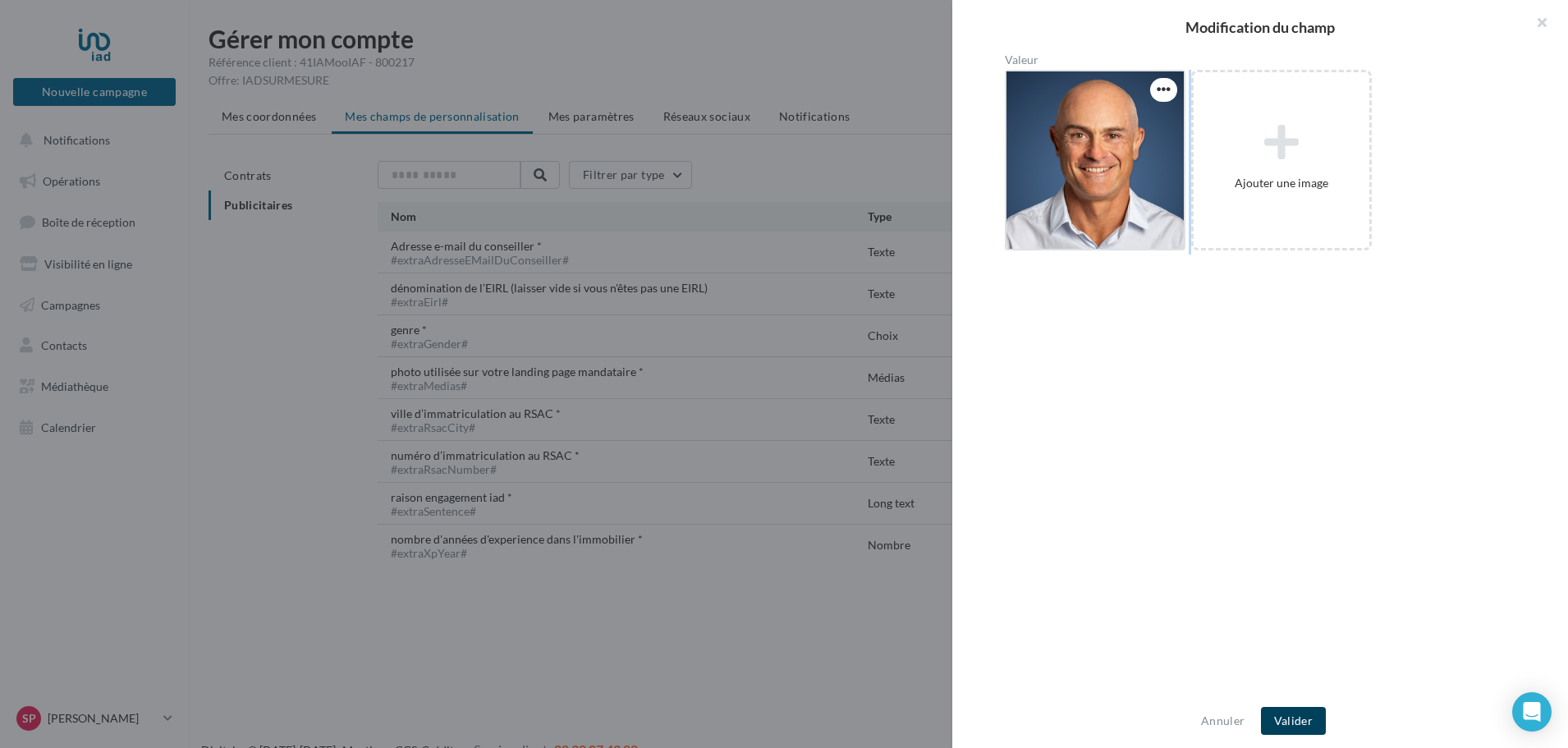
click at [1311, 719] on button "Valider" at bounding box center [1294, 721] width 65 height 28
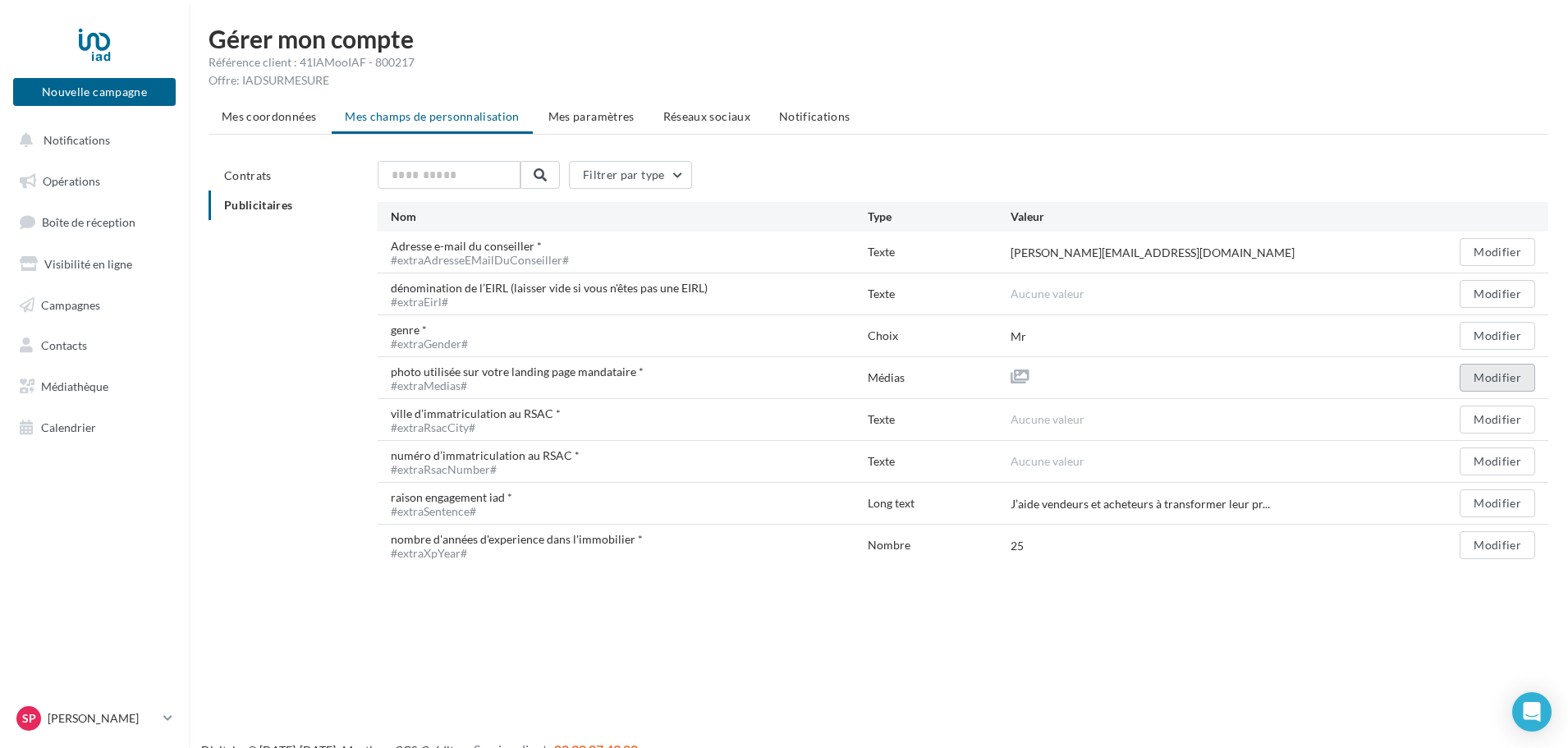
click at [1510, 379] on button "Modifier" at bounding box center [1497, 378] width 76 height 28
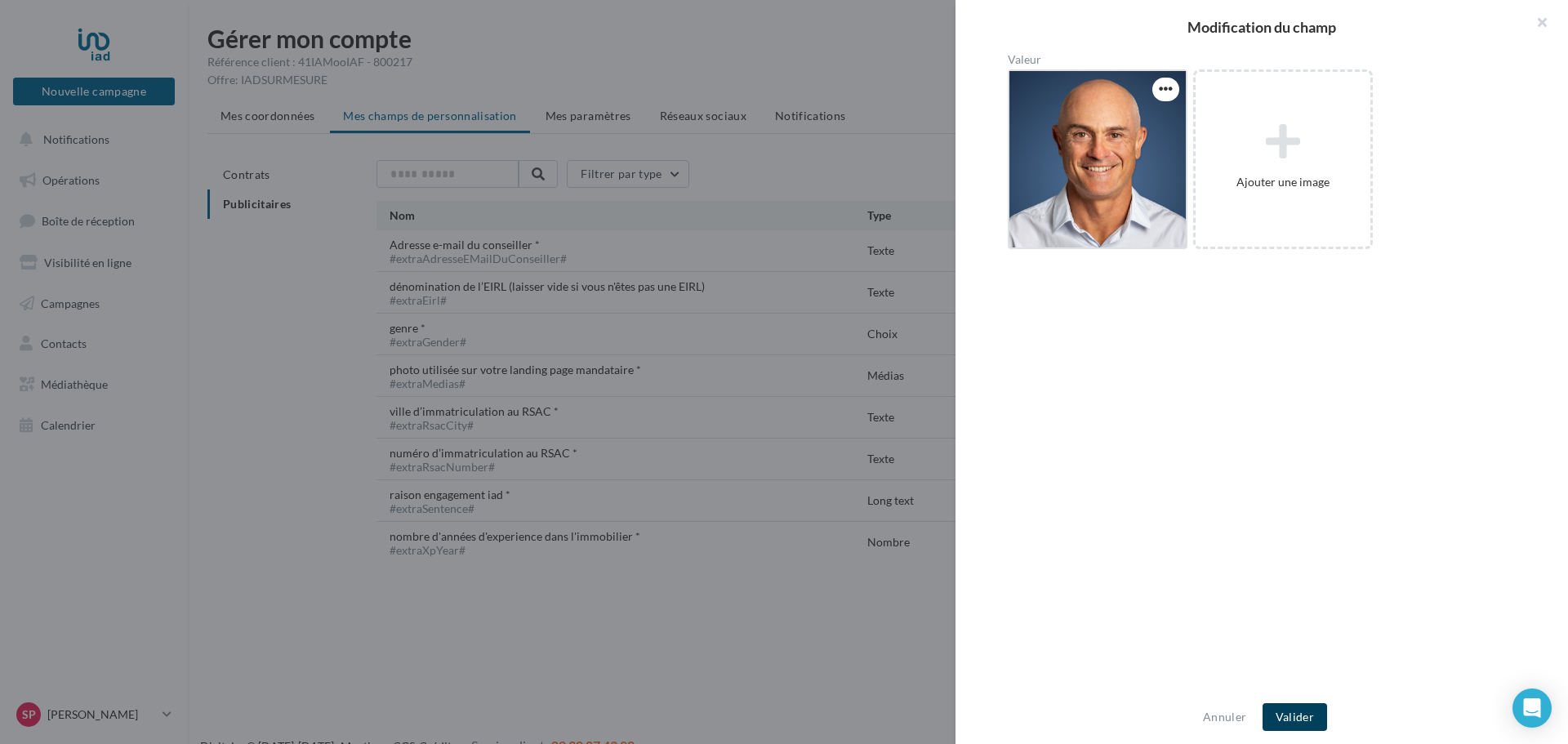
click at [1300, 714] on button "Valider" at bounding box center [1295, 717] width 64 height 28
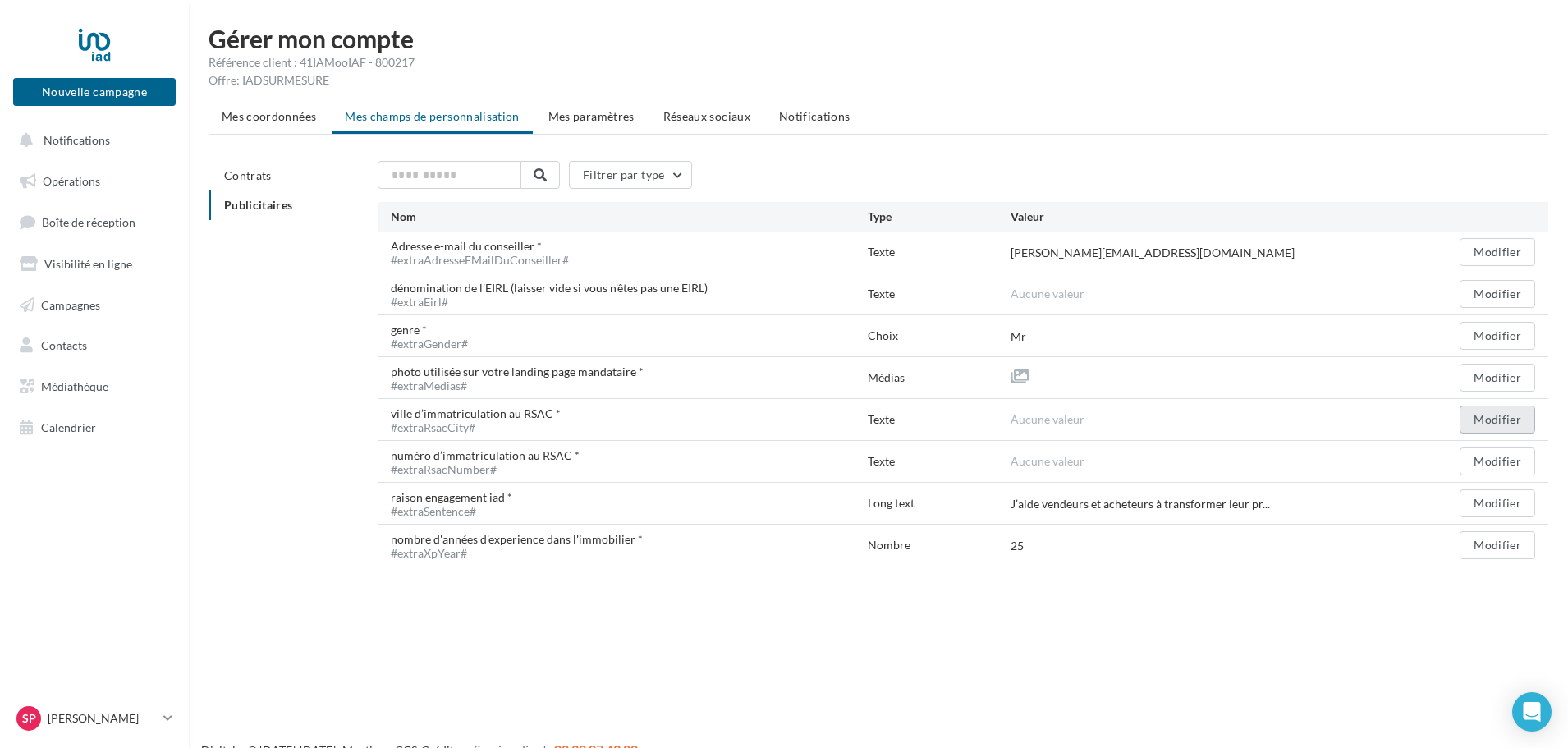
click at [1493, 414] on button "Modifier" at bounding box center [1497, 420] width 76 height 28
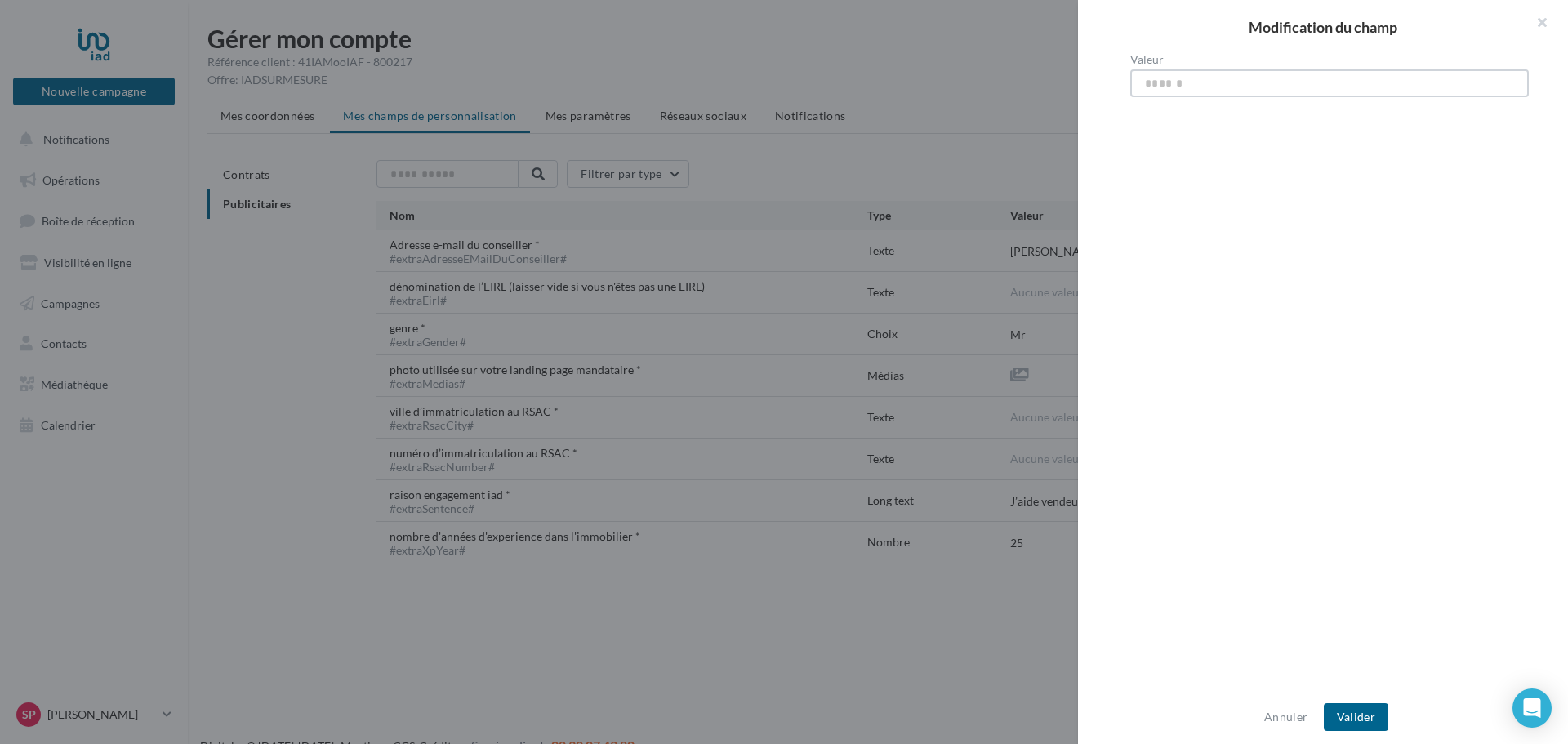
click at [1217, 82] on input "Valeur" at bounding box center [1329, 83] width 398 height 28
type input "***"
click at [1367, 719] on button "Valider" at bounding box center [1355, 717] width 64 height 28
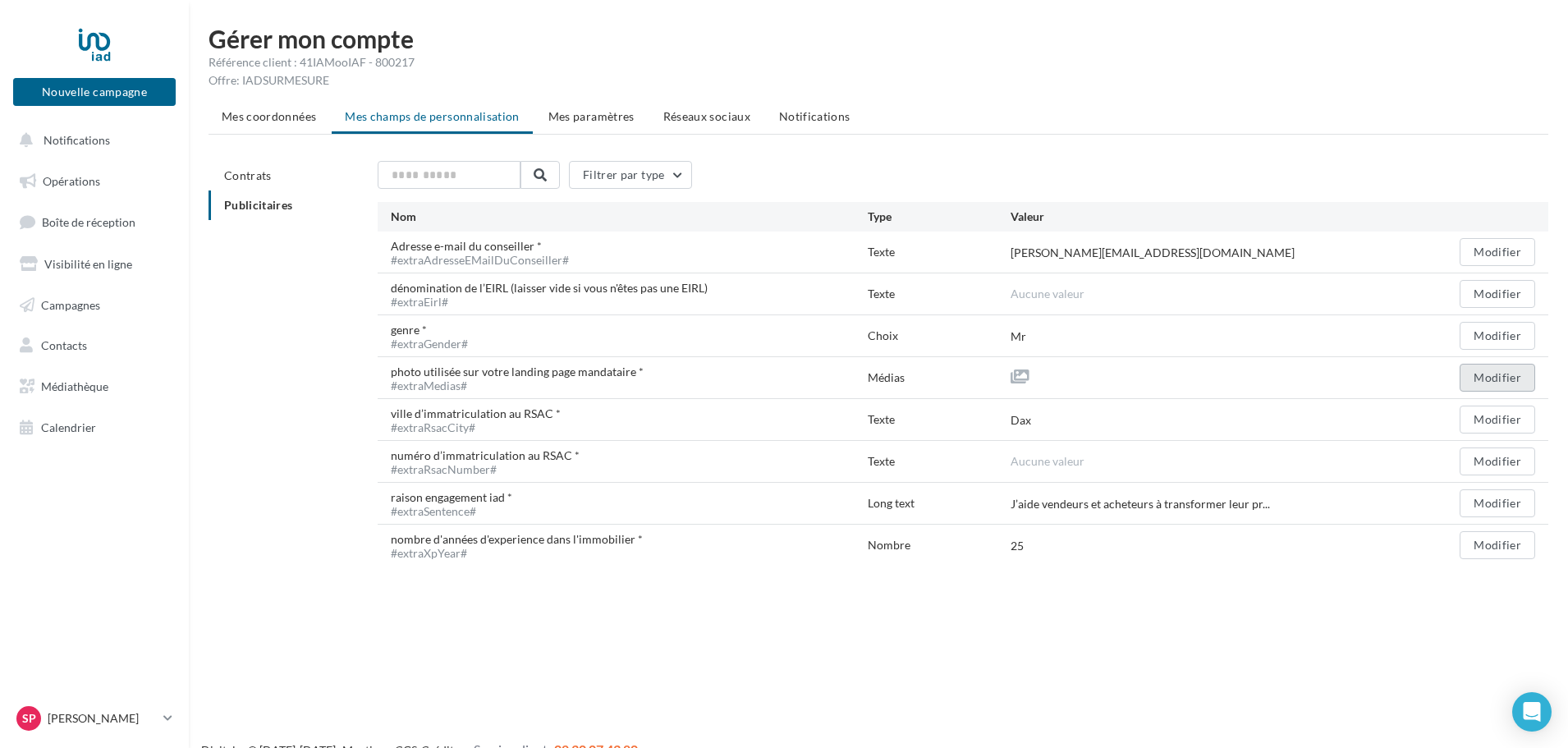
click at [1486, 379] on button "Modifier" at bounding box center [1497, 378] width 76 height 28
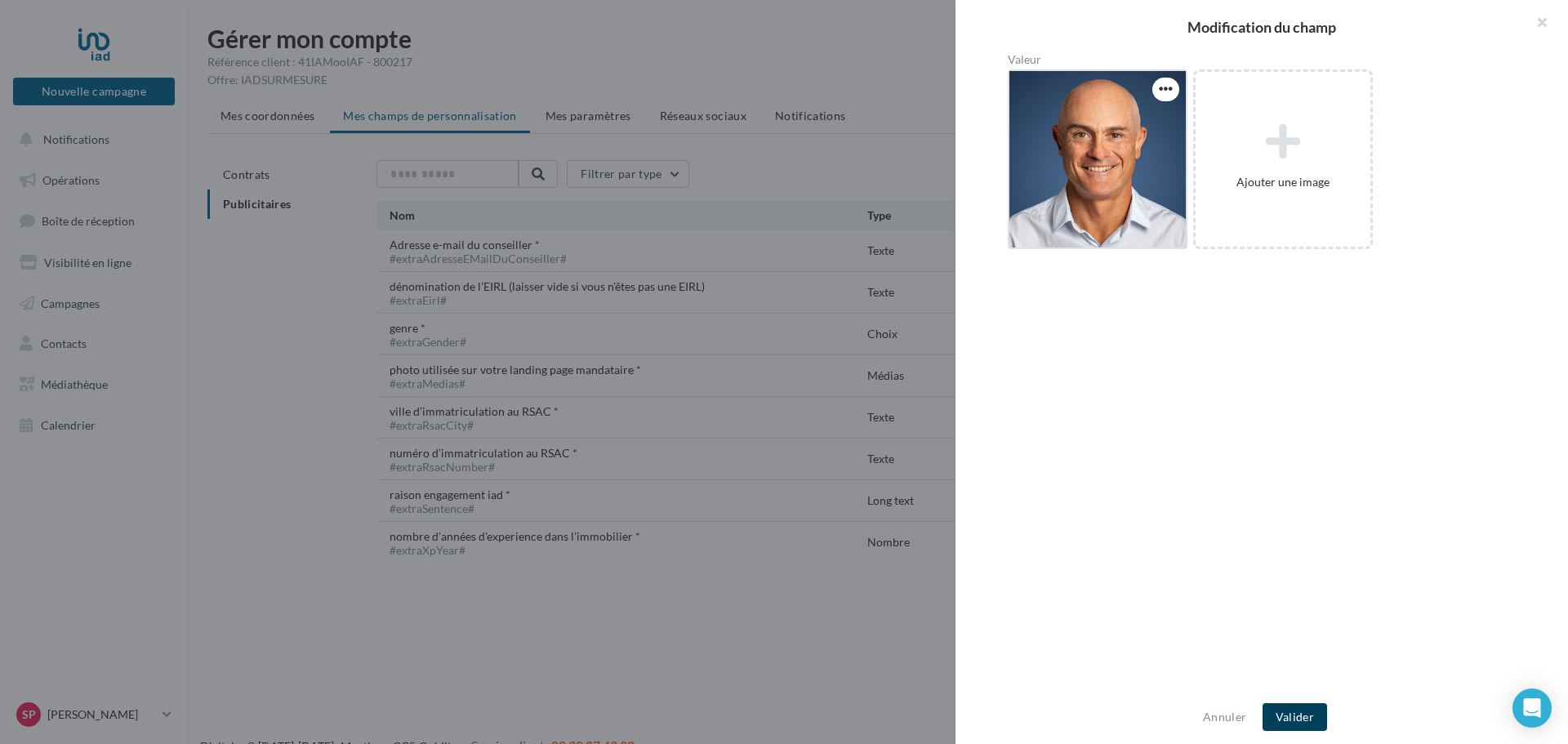
click at [1288, 723] on button "Valider" at bounding box center [1295, 717] width 64 height 28
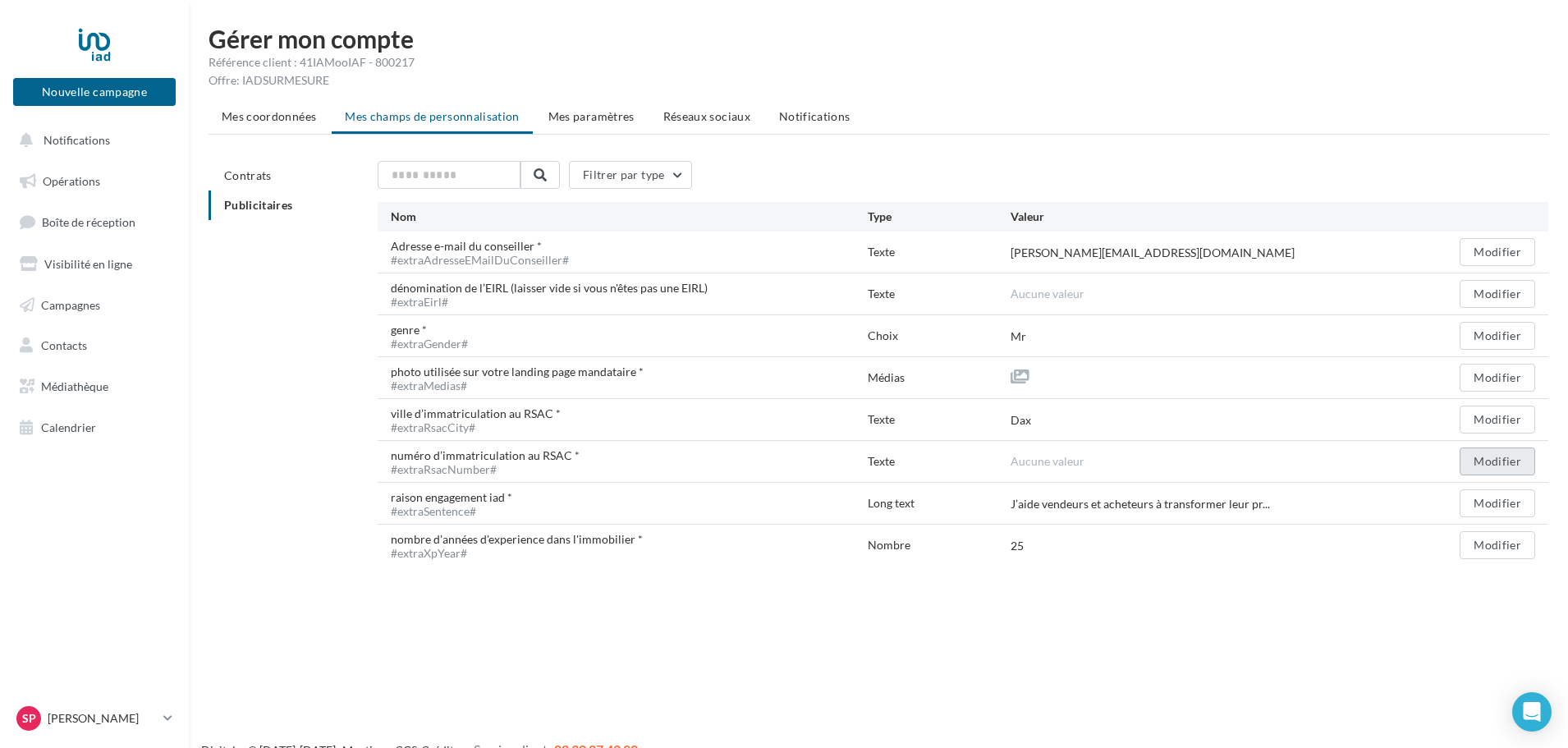
click at [1495, 453] on button "Modifier" at bounding box center [1497, 462] width 76 height 28
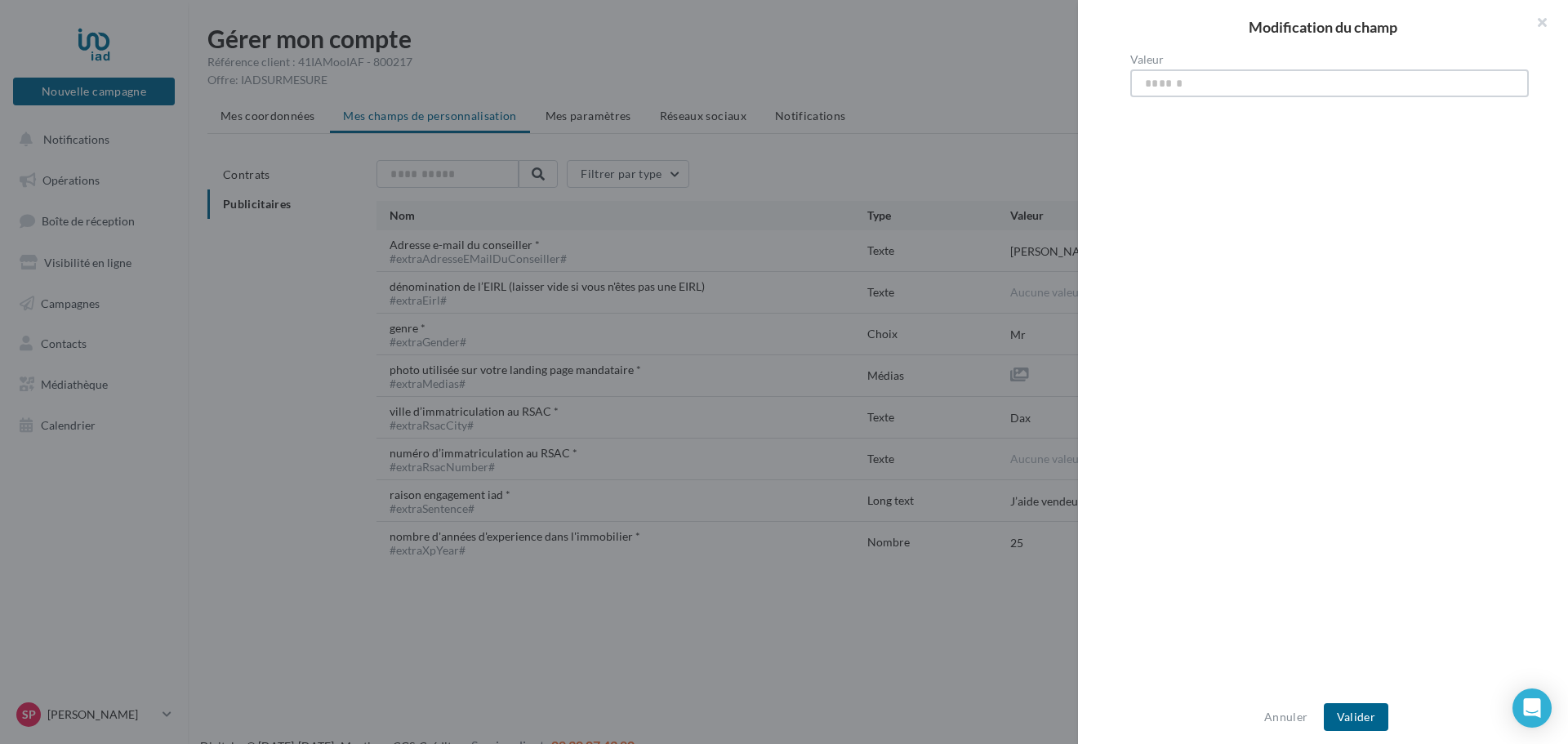
paste input "**********"
type input "**********"
click at [1368, 719] on button "Valider" at bounding box center [1355, 717] width 64 height 28
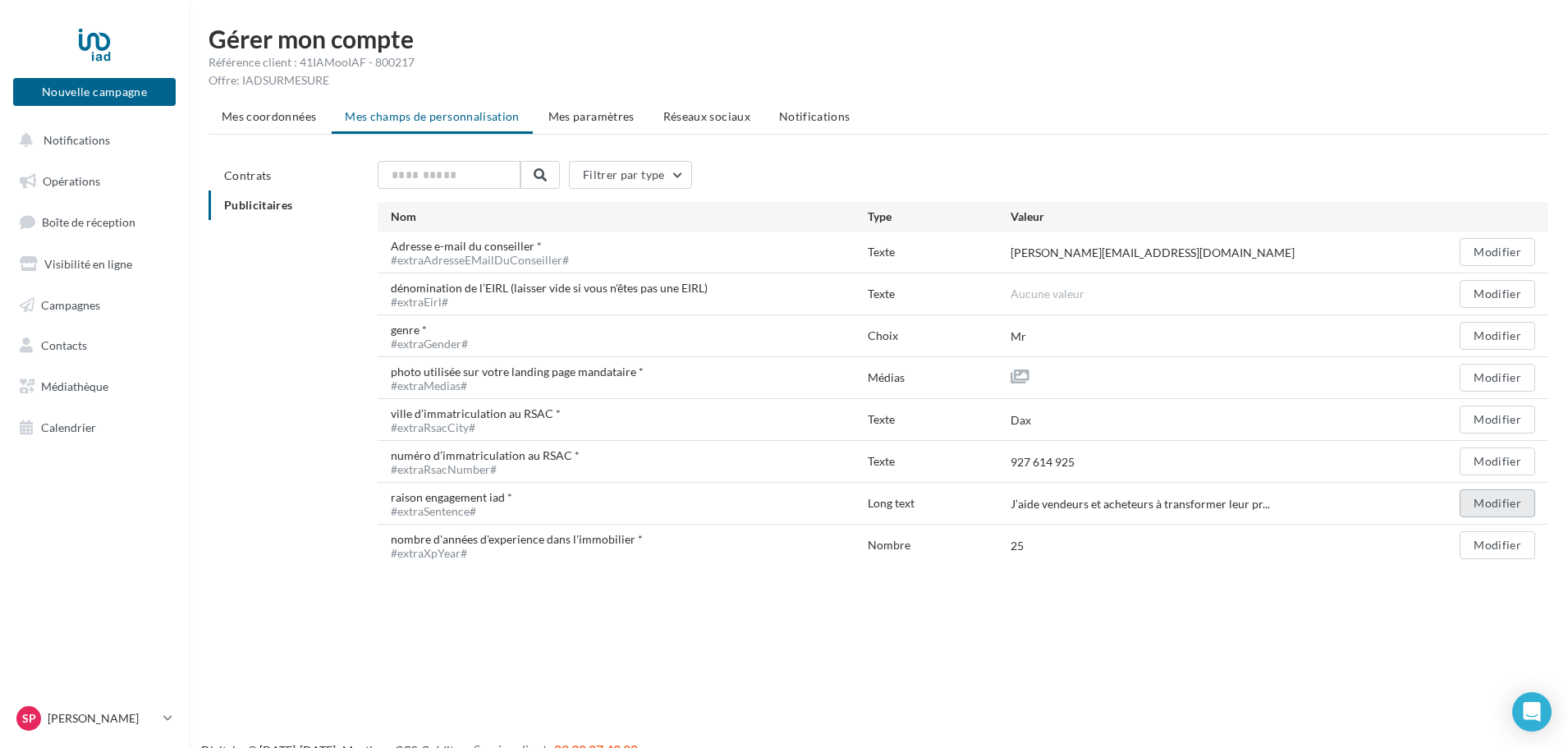
click at [1480, 504] on button "Modifier" at bounding box center [1497, 504] width 76 height 28
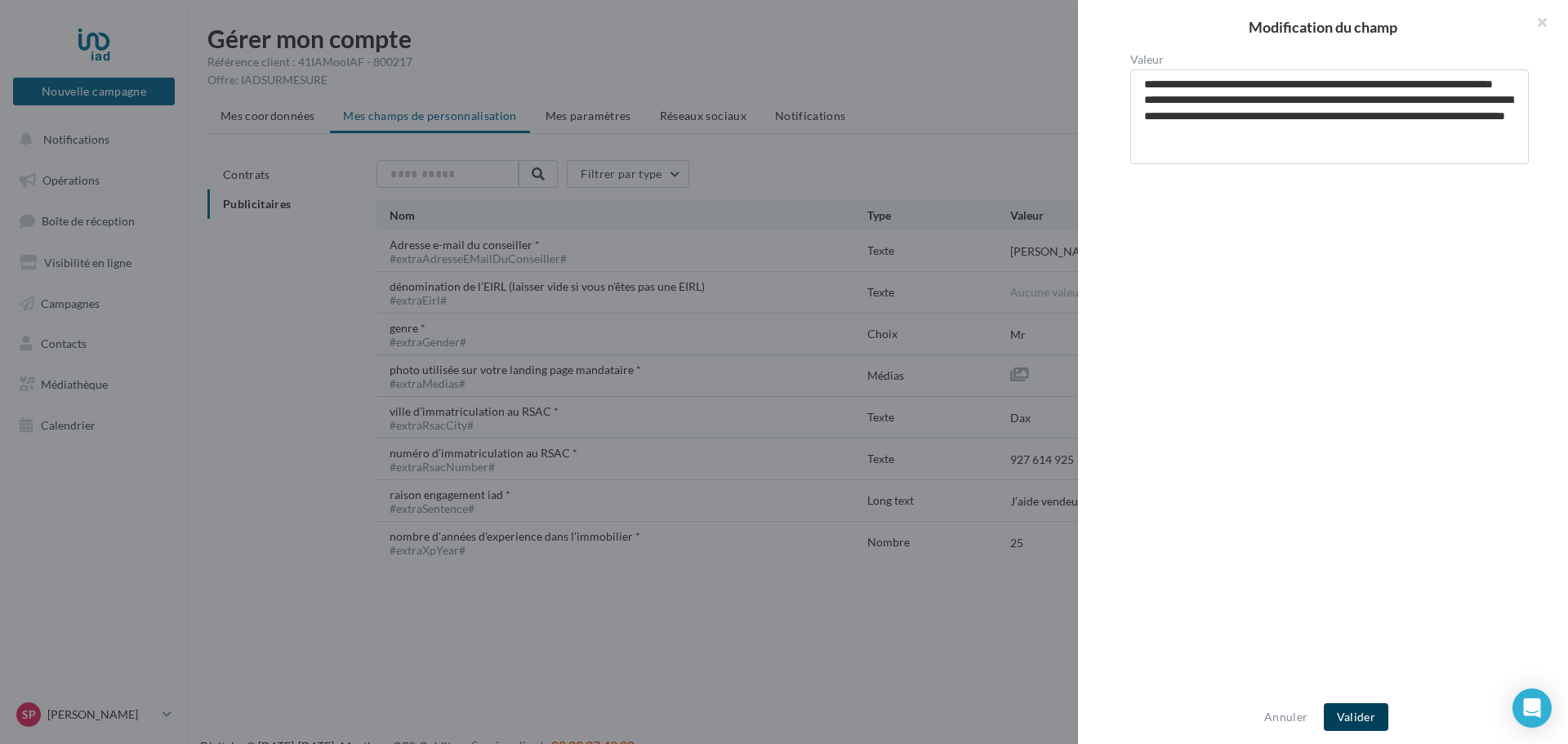
click at [1376, 719] on button "Valider" at bounding box center [1355, 717] width 64 height 28
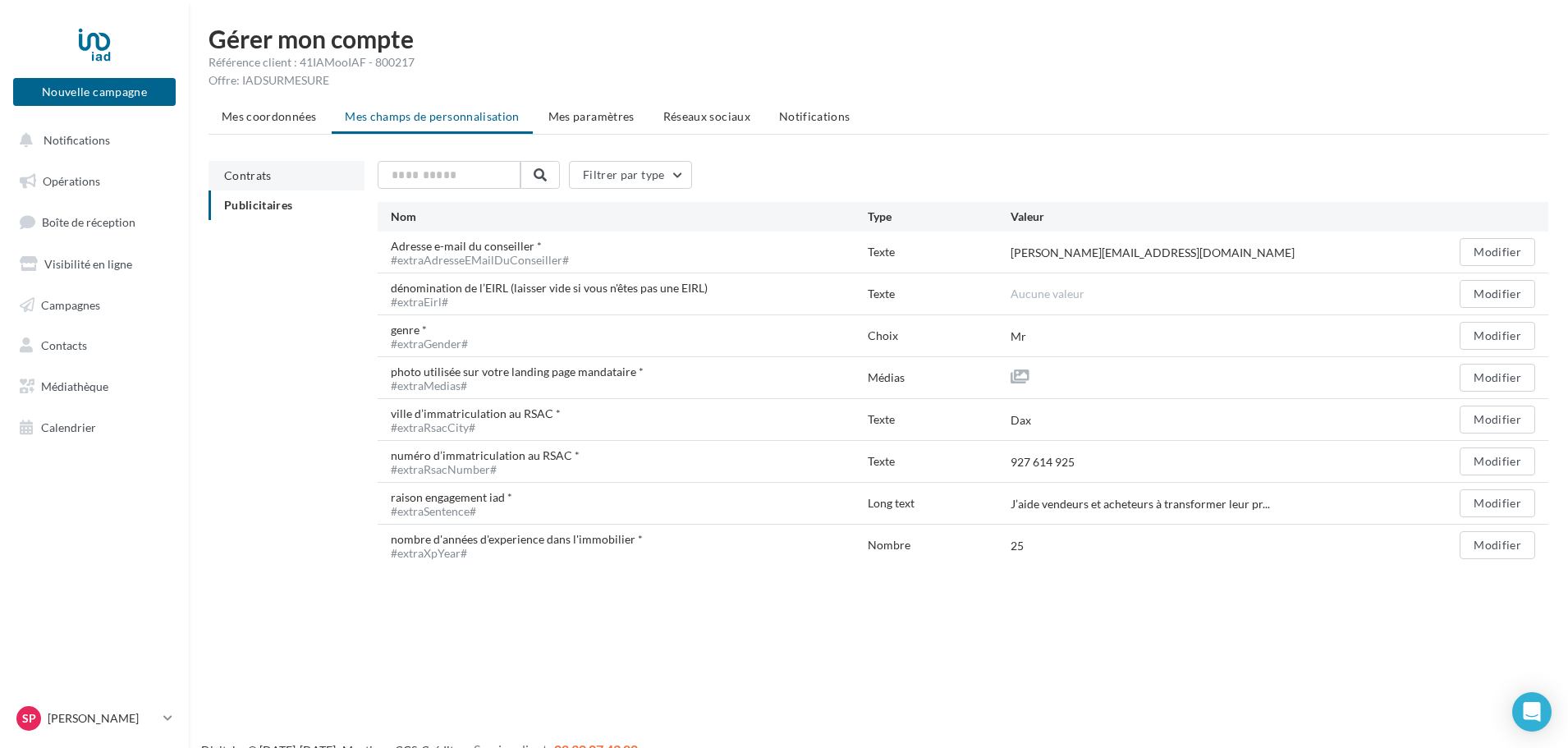
click at [253, 169] on span "Contrats" at bounding box center [248, 175] width 48 height 14
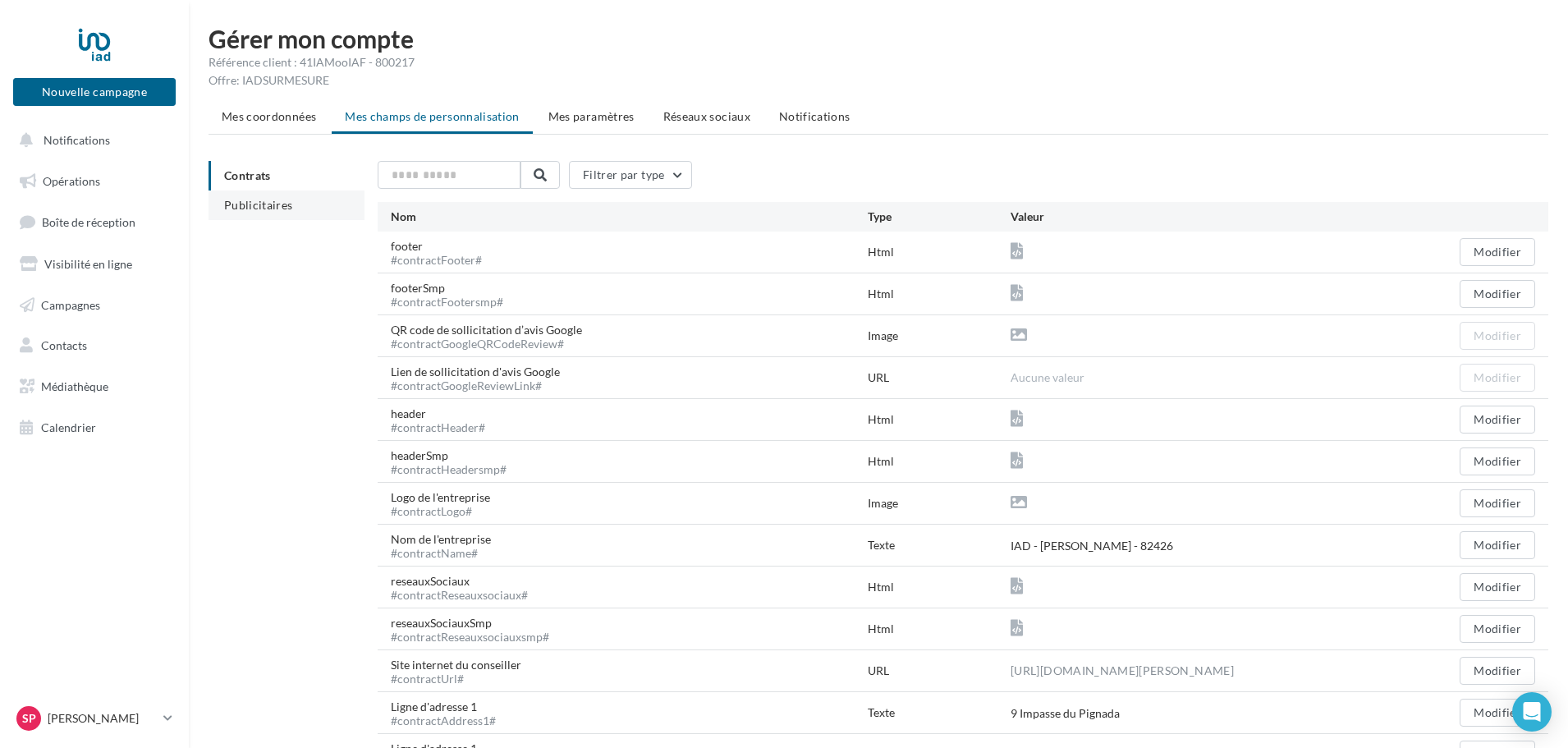
click at [273, 203] on span "Publicitaires" at bounding box center [258, 205] width 69 height 14
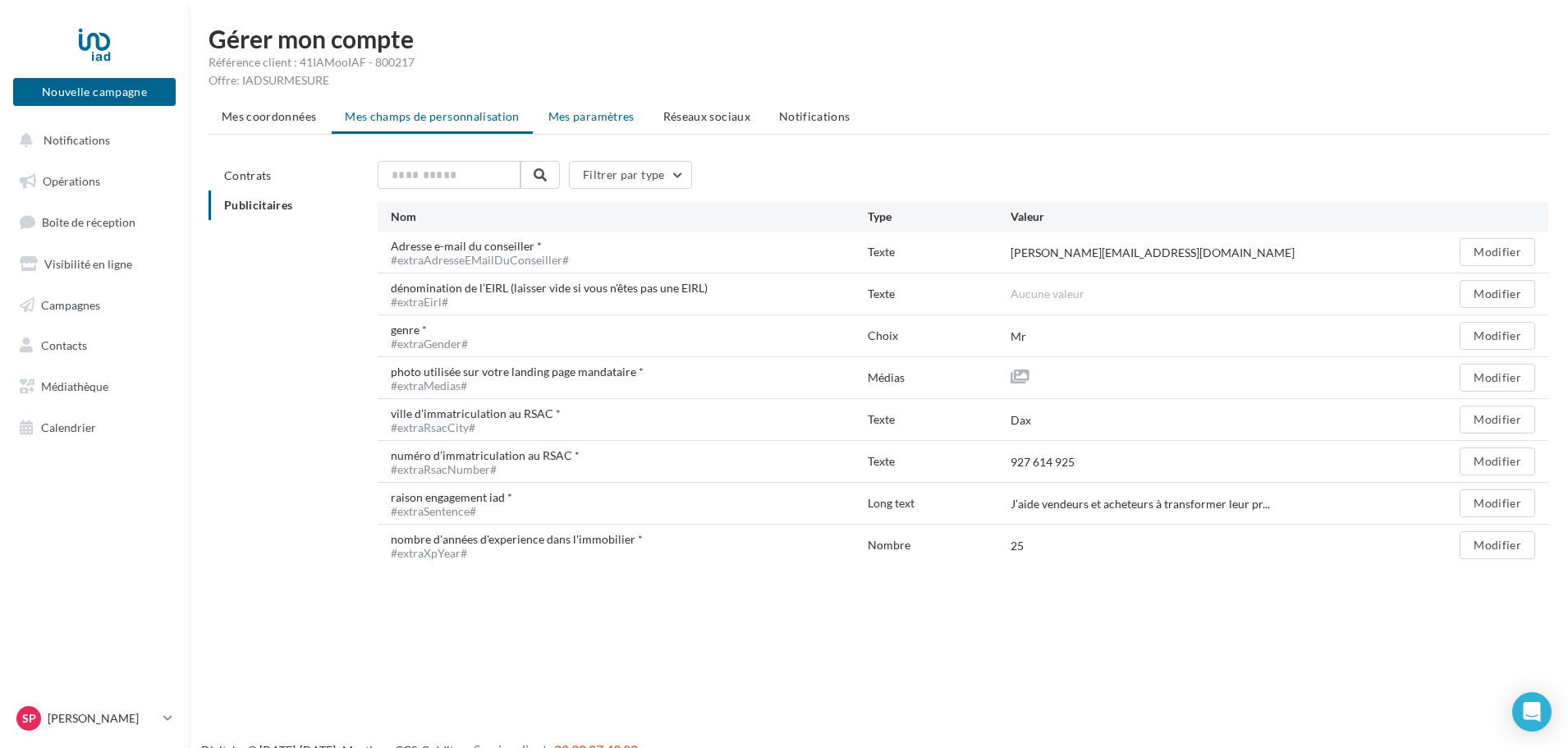
click at [597, 121] on span "Mes paramètres" at bounding box center [592, 116] width 86 height 14
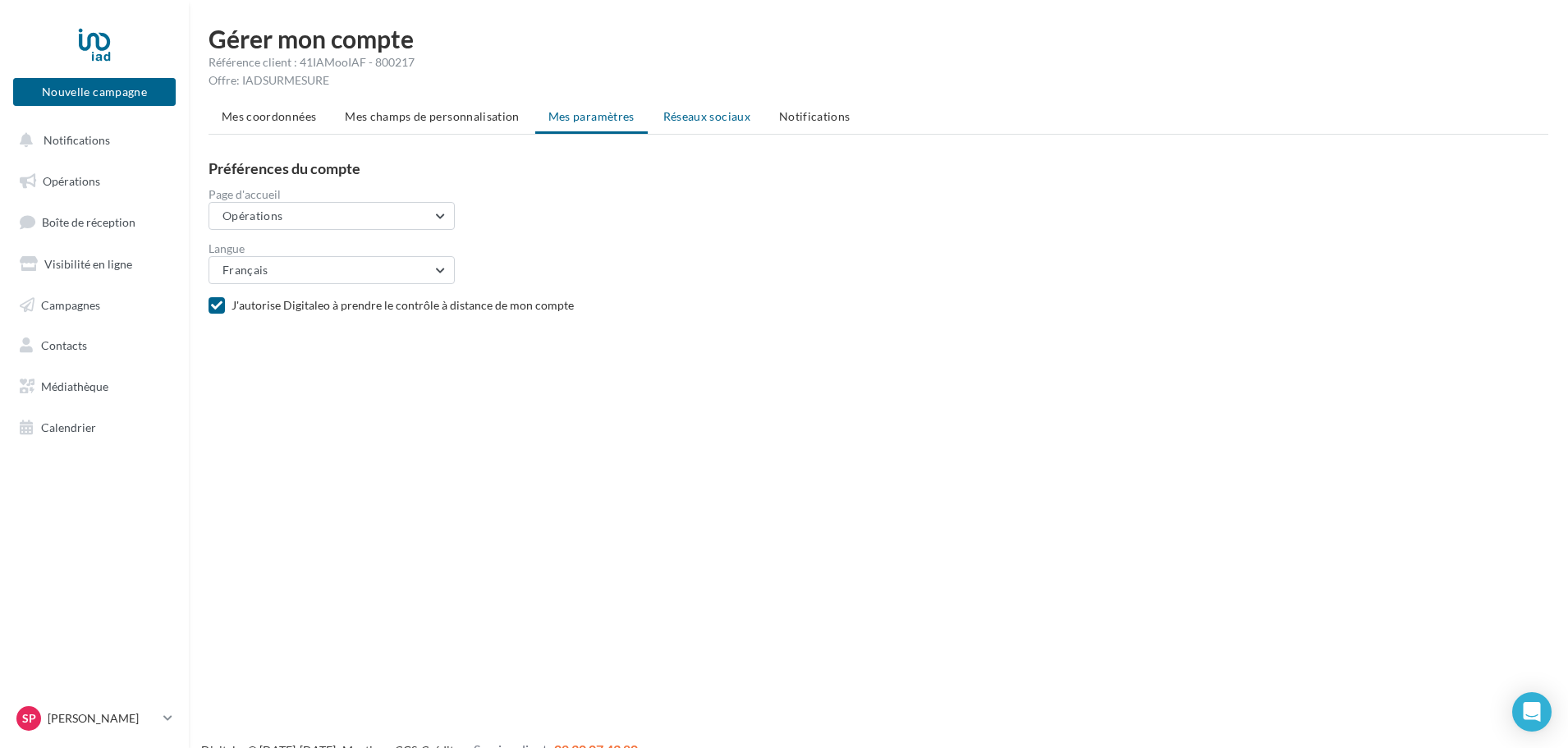
click at [694, 121] on span "Réseaux sociaux" at bounding box center [707, 116] width 87 height 14
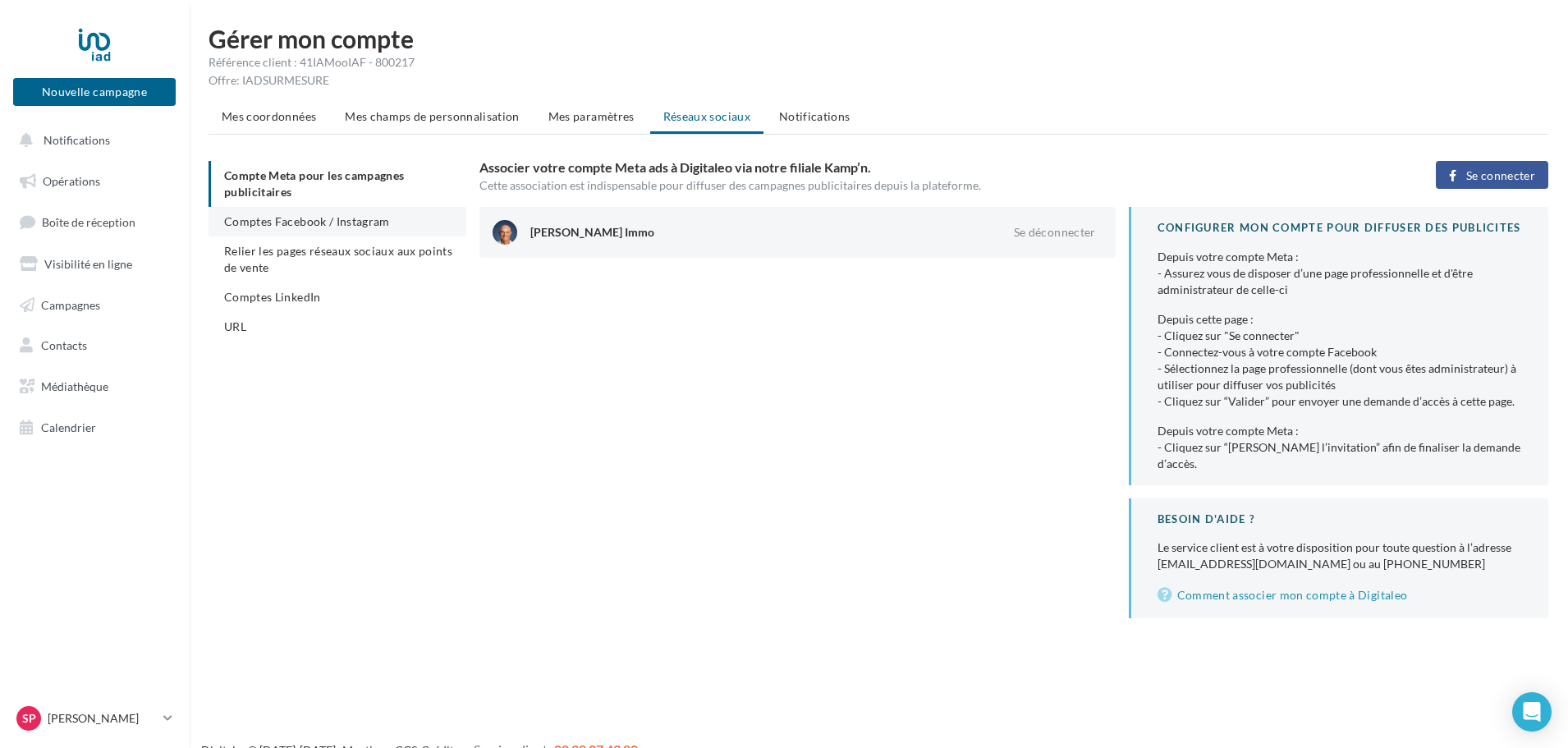
click at [366, 216] on span "Comptes Facebook / Instagram" at bounding box center [307, 222] width 166 height 14
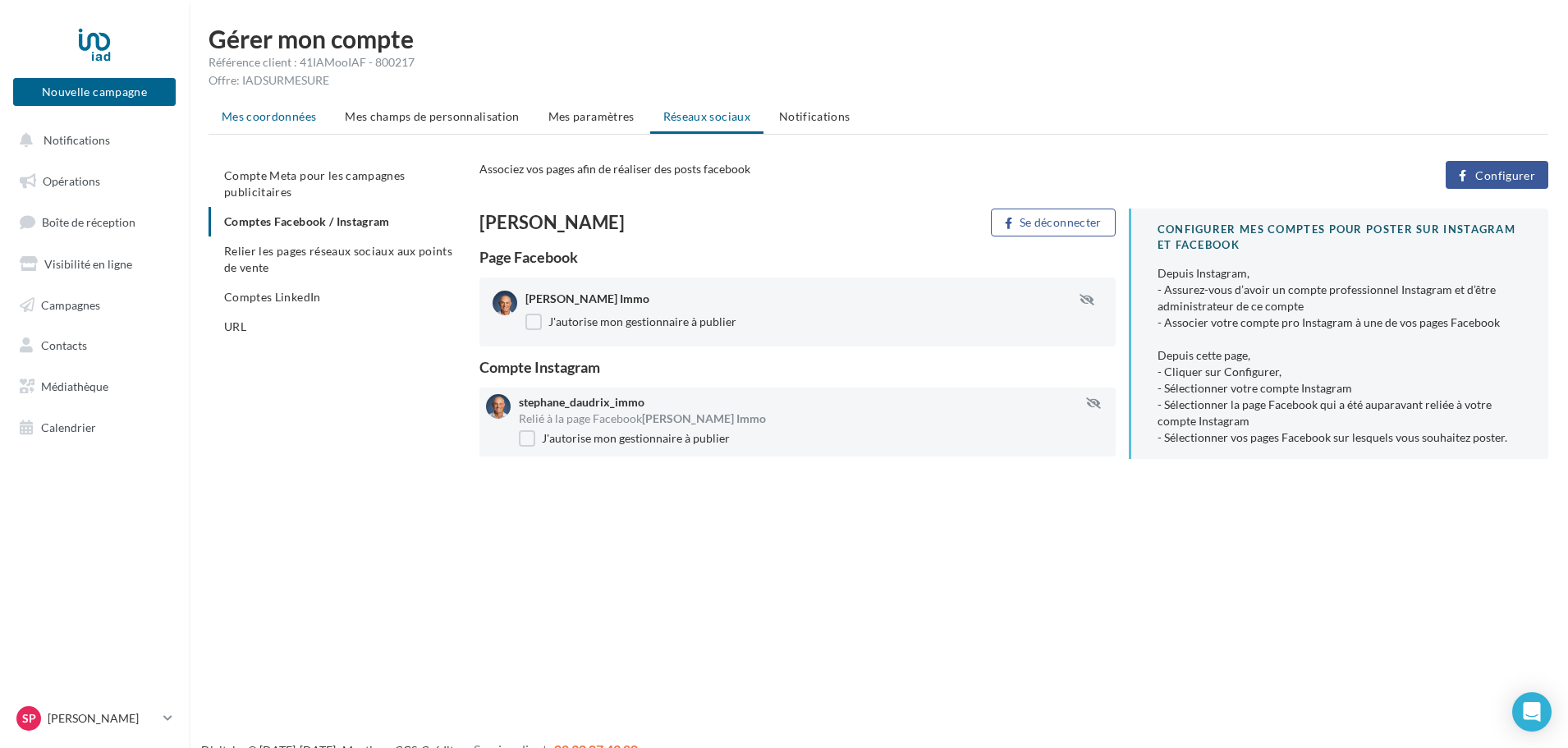
click at [291, 111] on span "Mes coordonnées" at bounding box center [269, 116] width 94 height 14
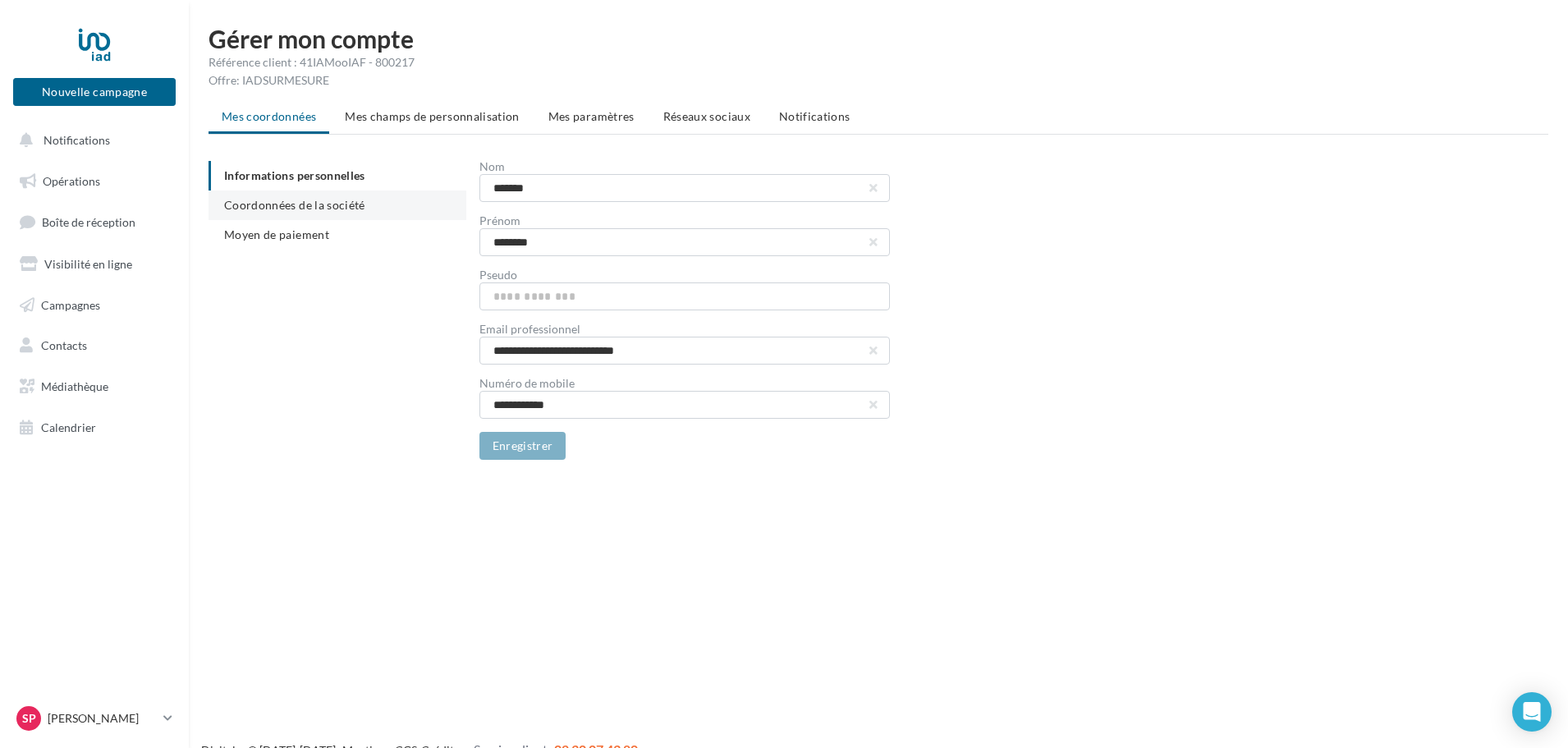
click at [323, 198] on span "Coordonnées de la société" at bounding box center [295, 205] width 141 height 14
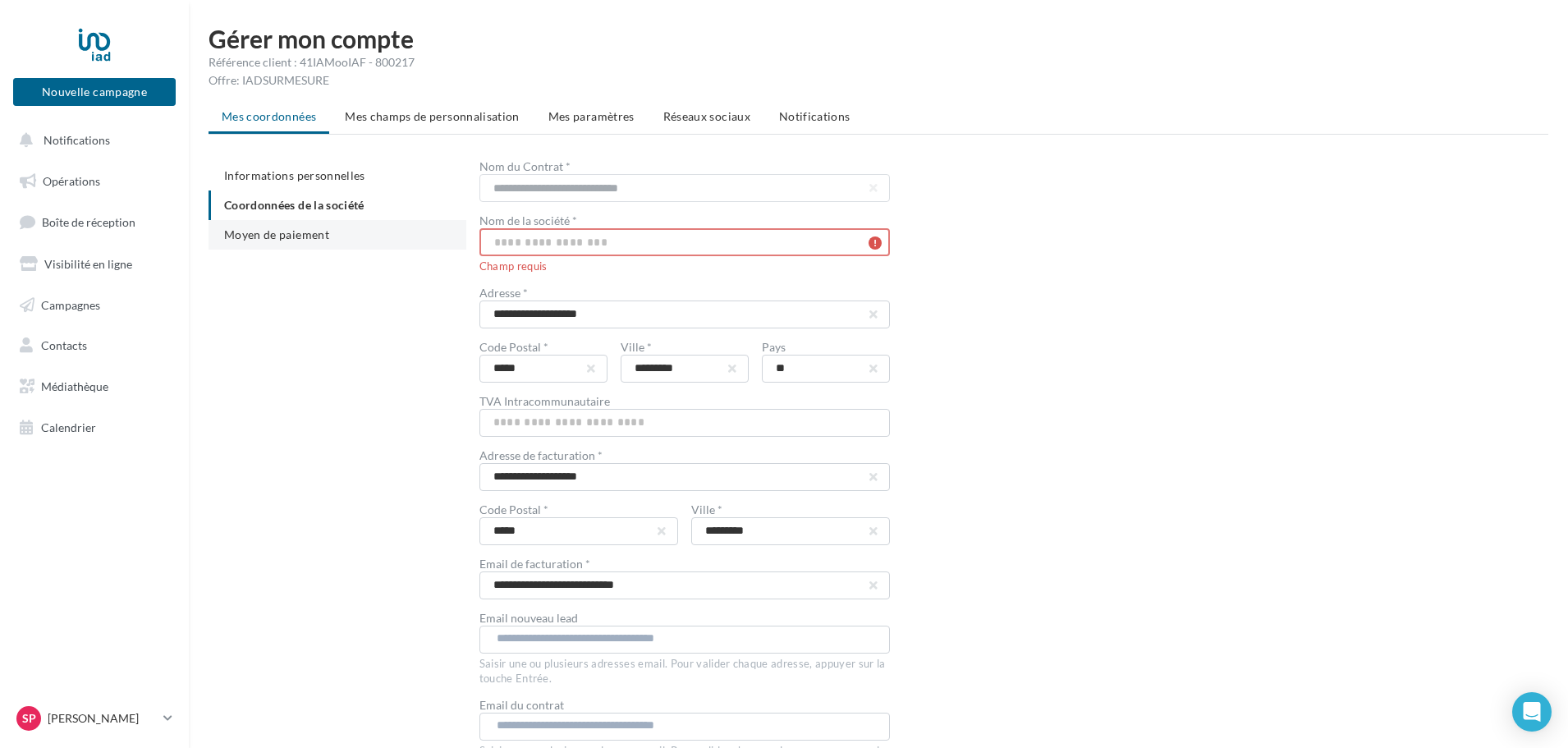
click at [298, 235] on span "Moyen de paiement" at bounding box center [277, 235] width 105 height 14
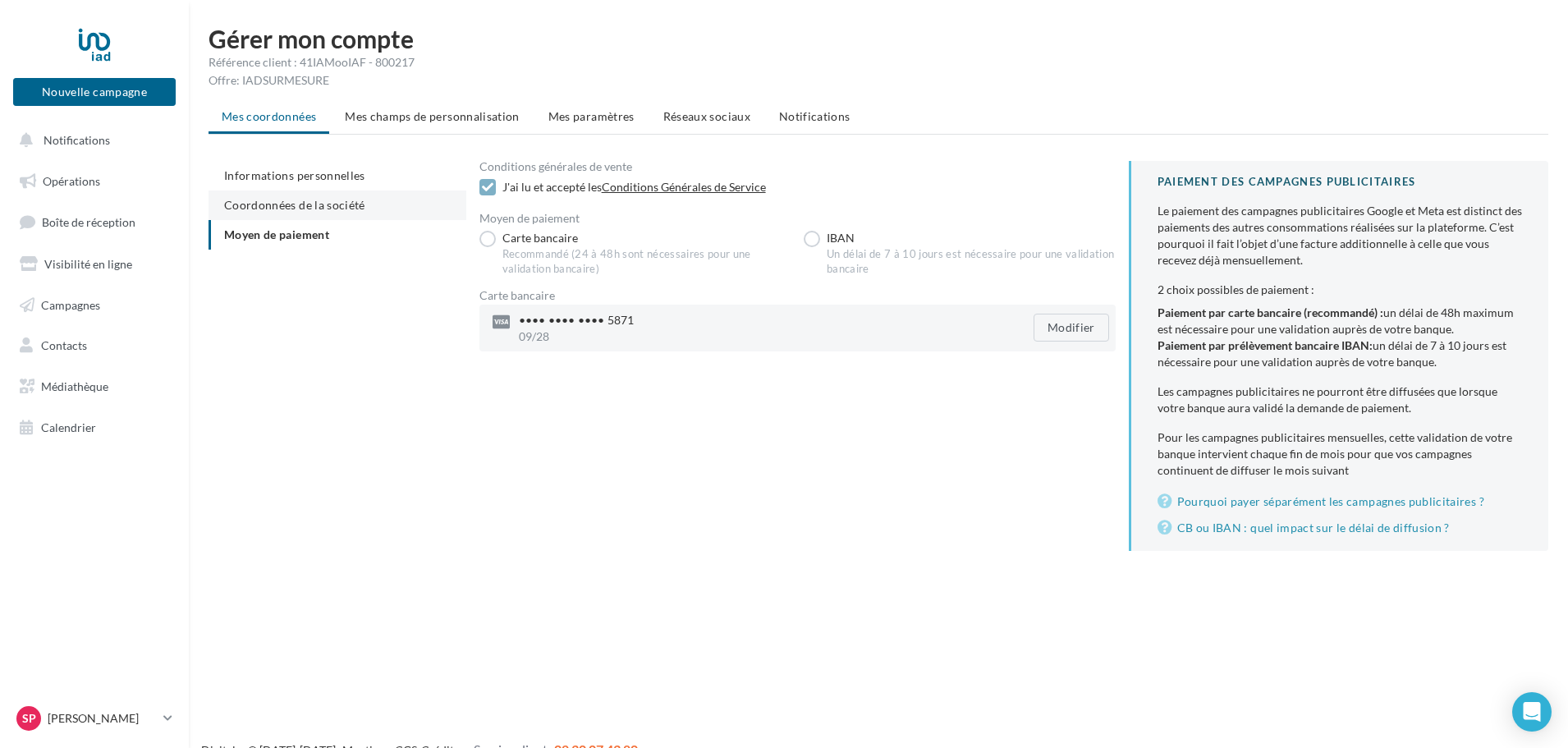
click at [298, 209] on span "Coordonnées de la société" at bounding box center [295, 205] width 141 height 14
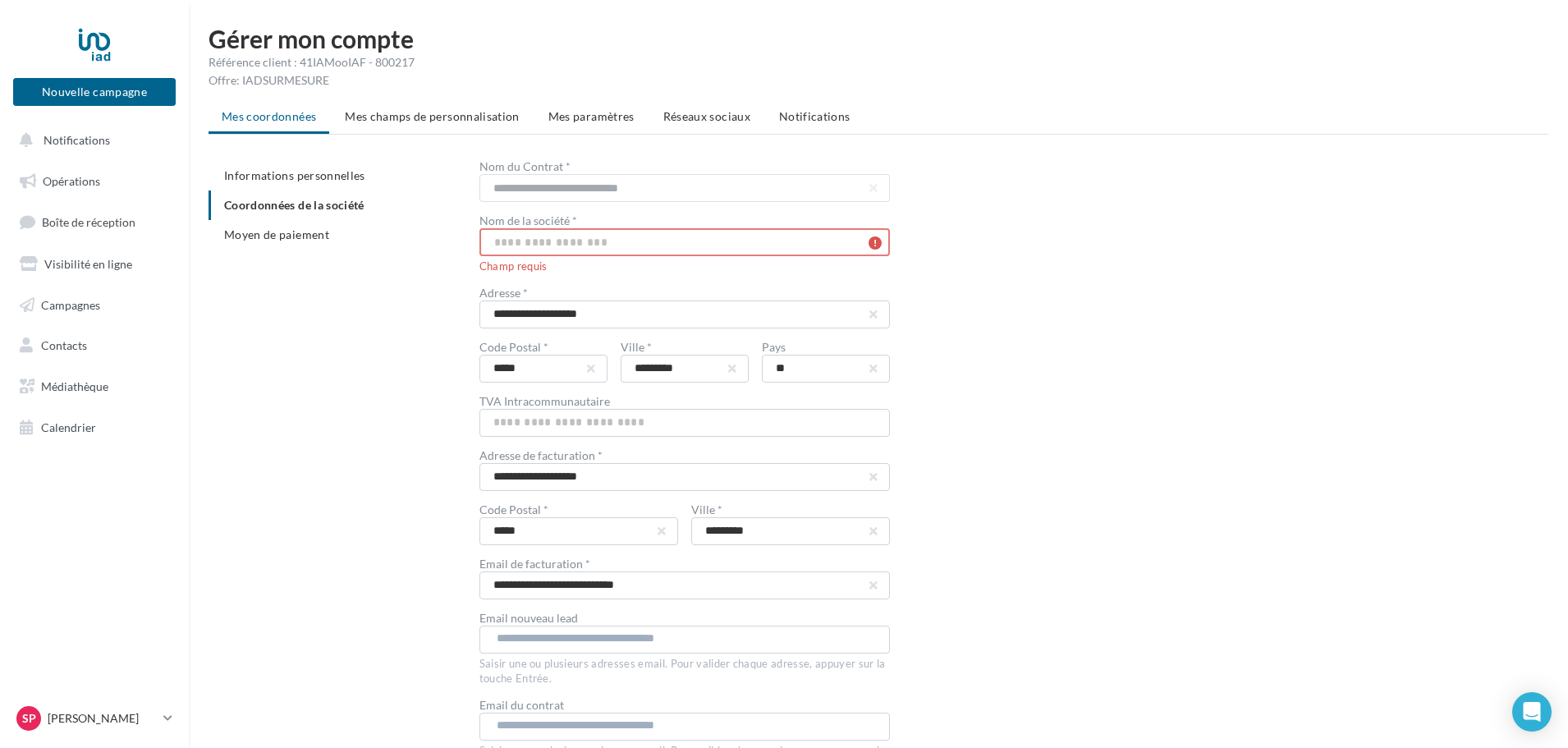
click at [558, 248] on input "text" at bounding box center [685, 243] width 411 height 28
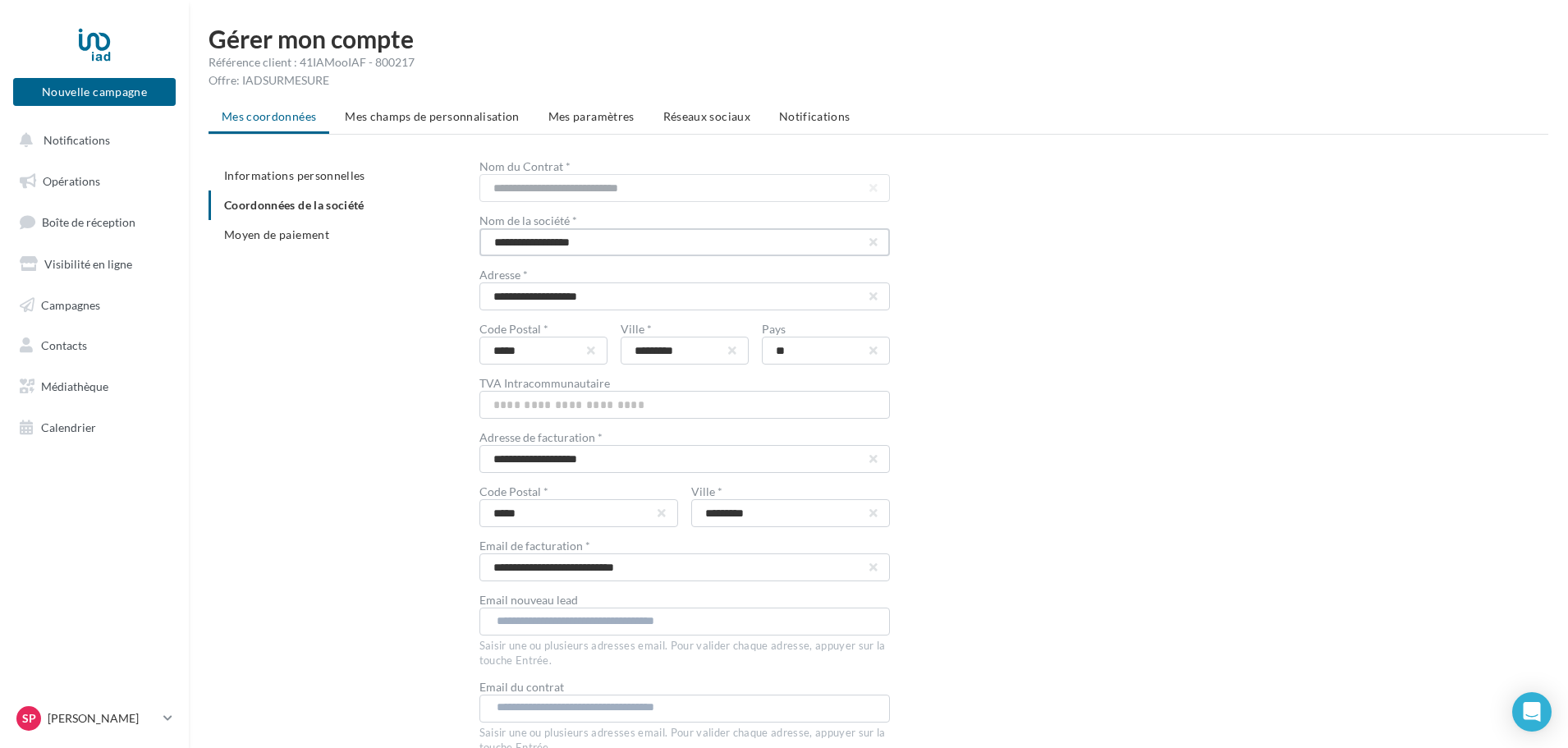
click at [551, 244] on input "**********" at bounding box center [685, 243] width 411 height 28
type input "**********"
click at [1115, 417] on div "**********" at bounding box center [1014, 478] width 1069 height 635
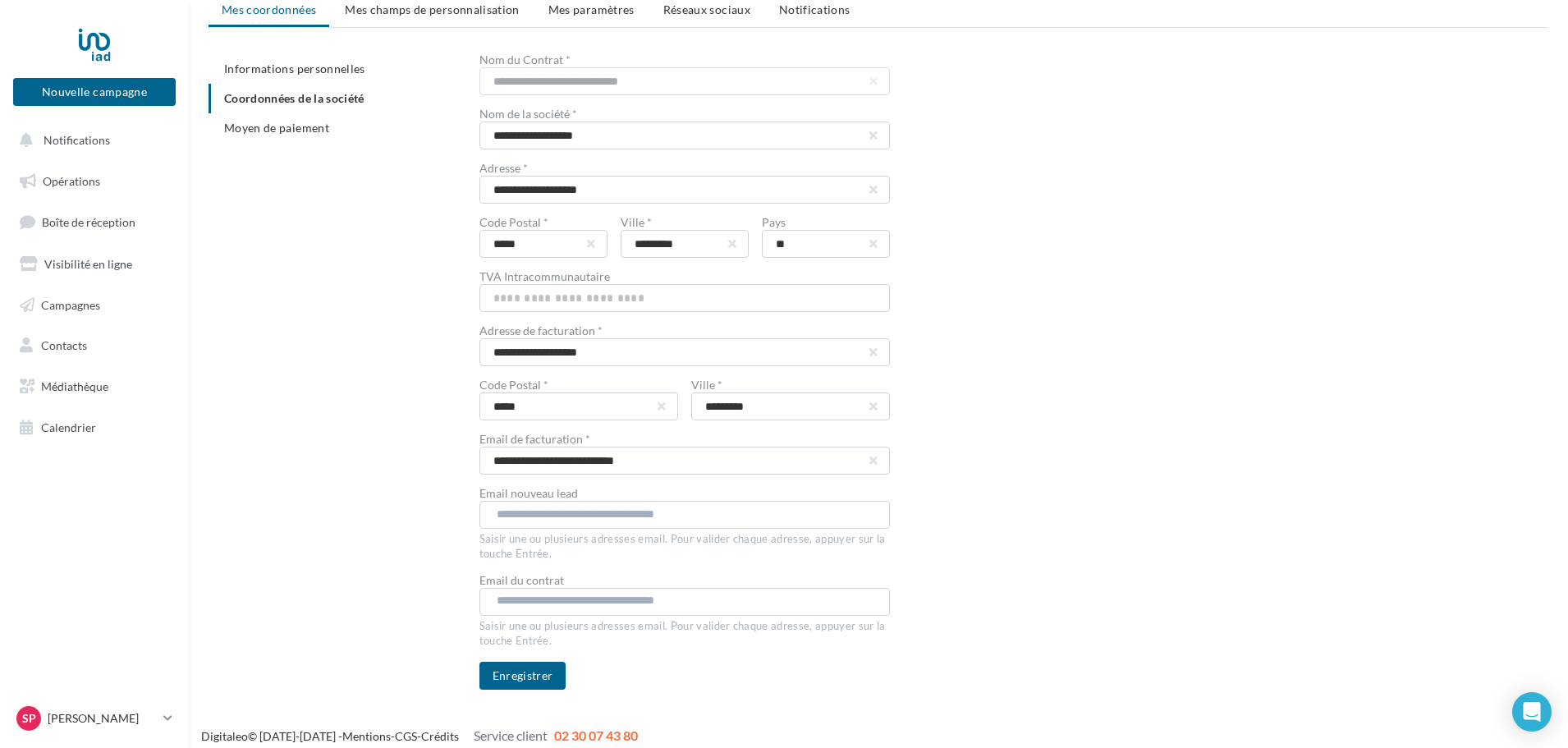
scroll to position [119, 0]
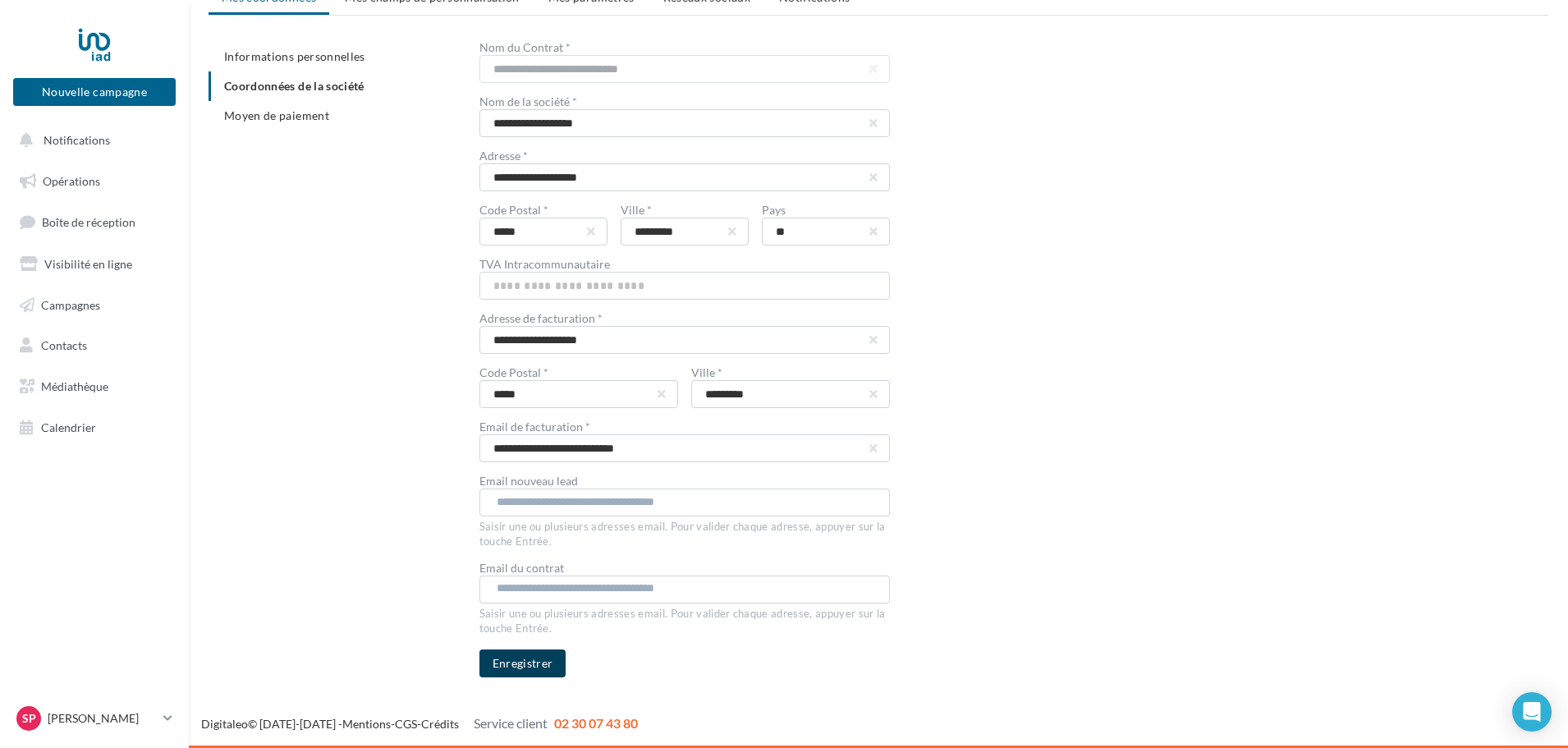
click at [516, 659] on button "Enregistrer" at bounding box center [524, 663] width 87 height 28
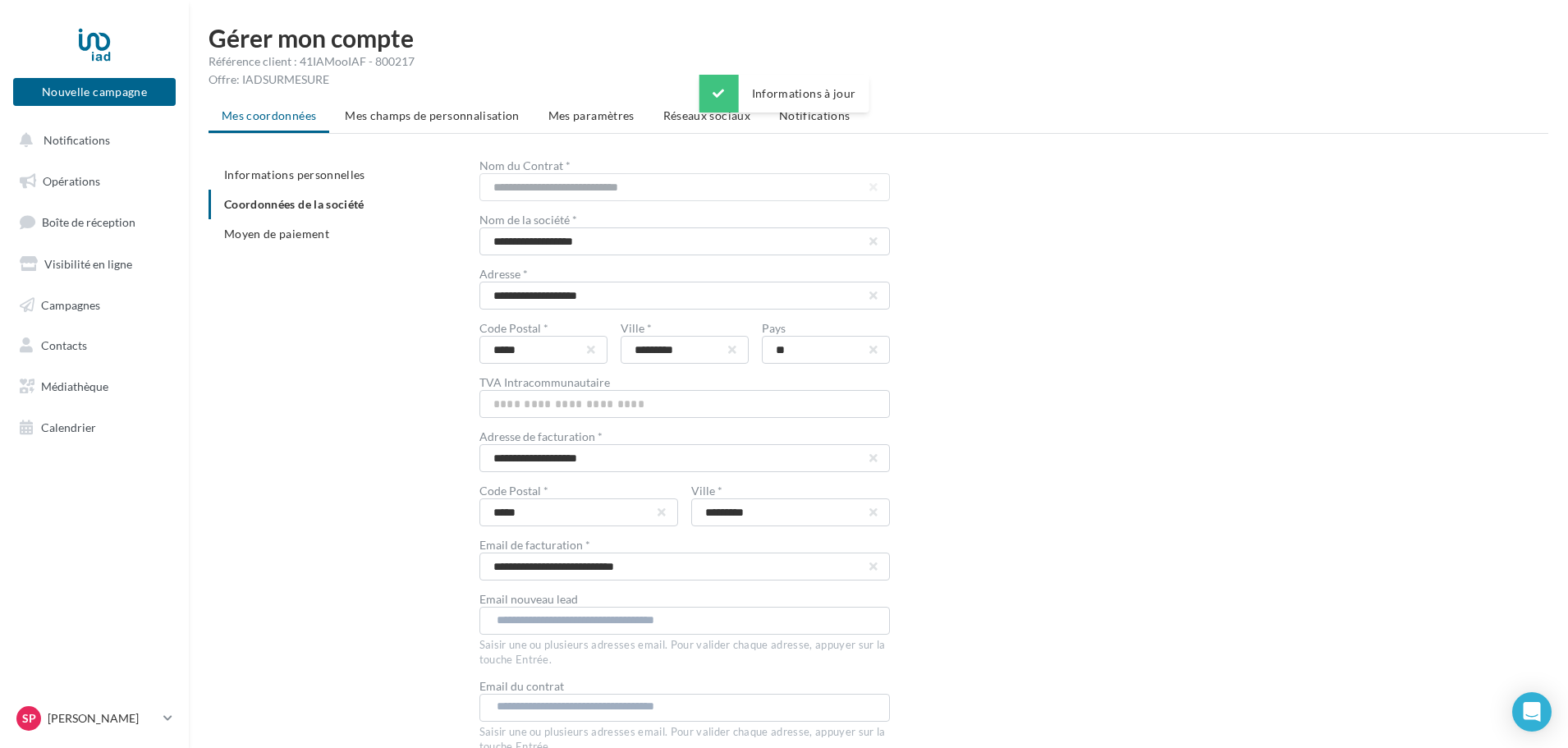
scroll to position [0, 0]
click at [298, 241] on span "Moyen de paiement" at bounding box center [277, 235] width 105 height 14
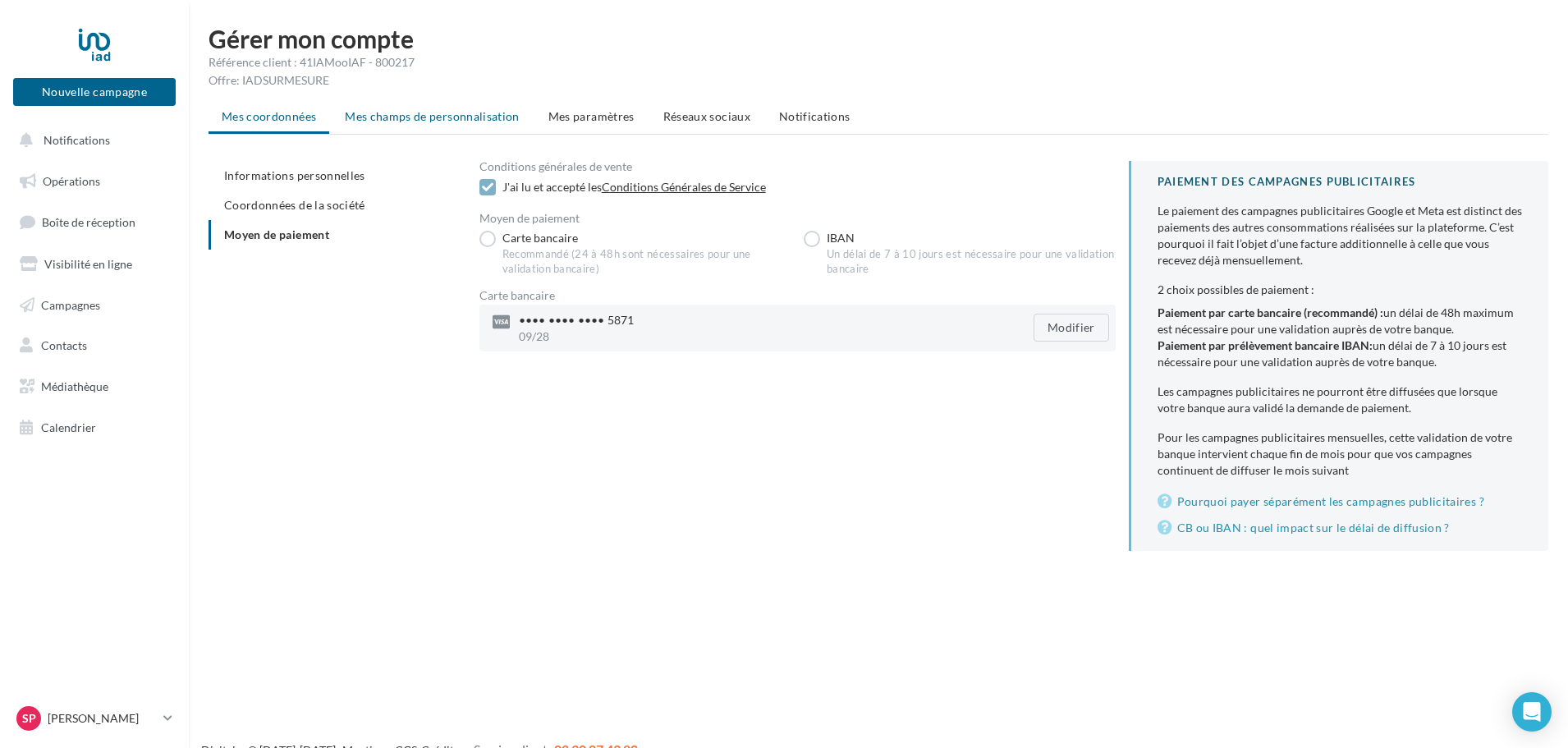
click at [393, 121] on span "Mes champs de personnalisation" at bounding box center [432, 116] width 175 height 14
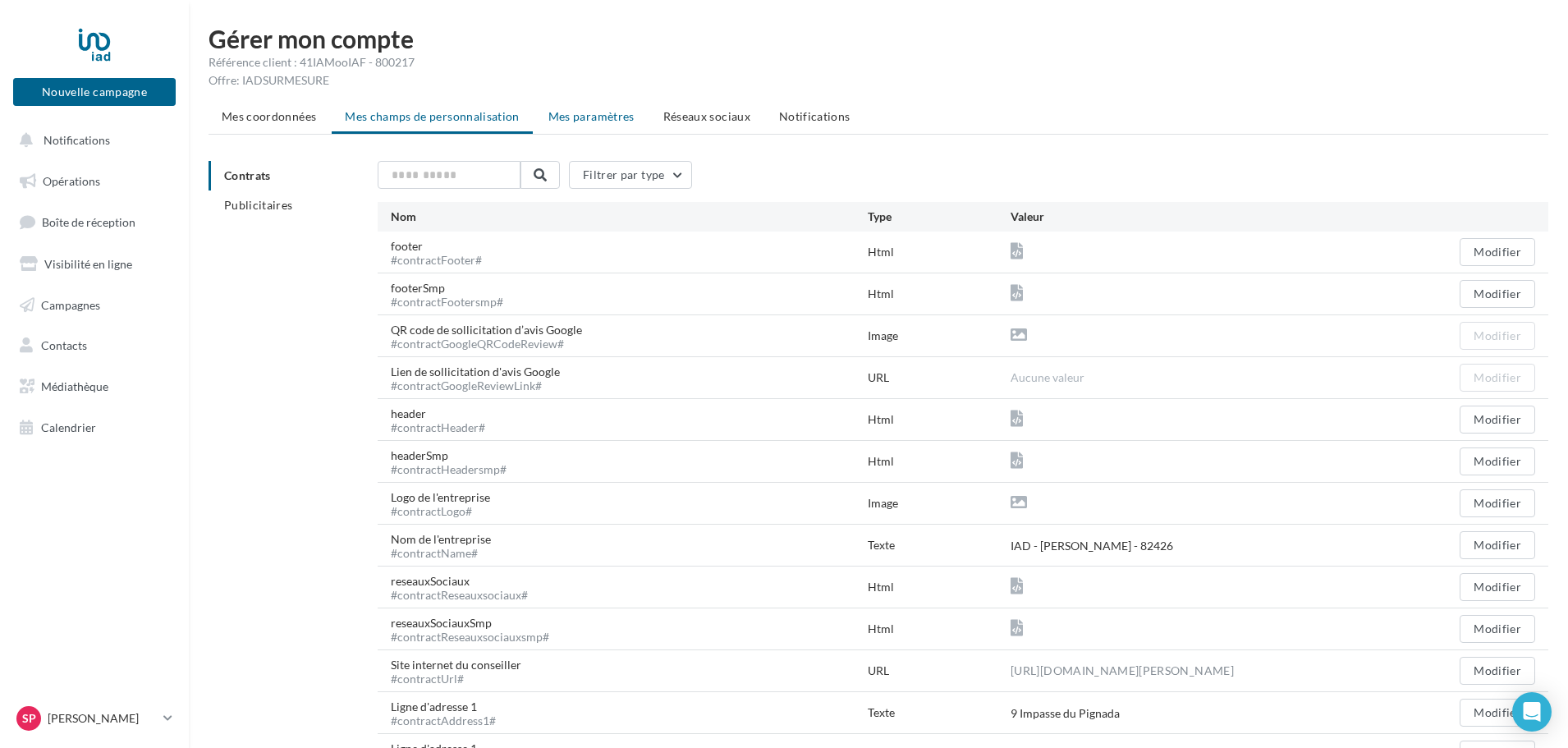
click at [573, 120] on span "Mes paramètres" at bounding box center [592, 116] width 86 height 14
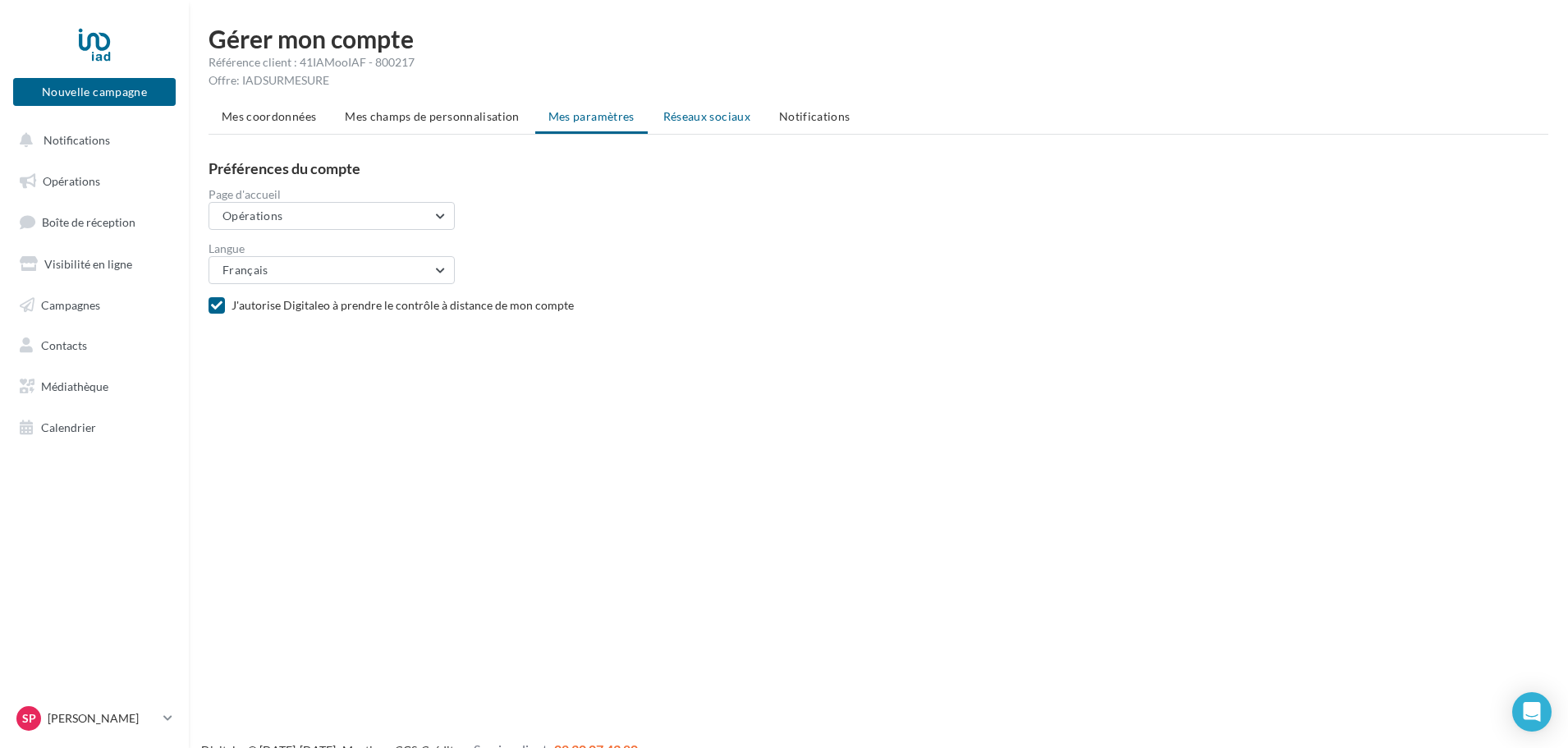
click at [739, 112] on span "Réseaux sociaux" at bounding box center [707, 116] width 87 height 14
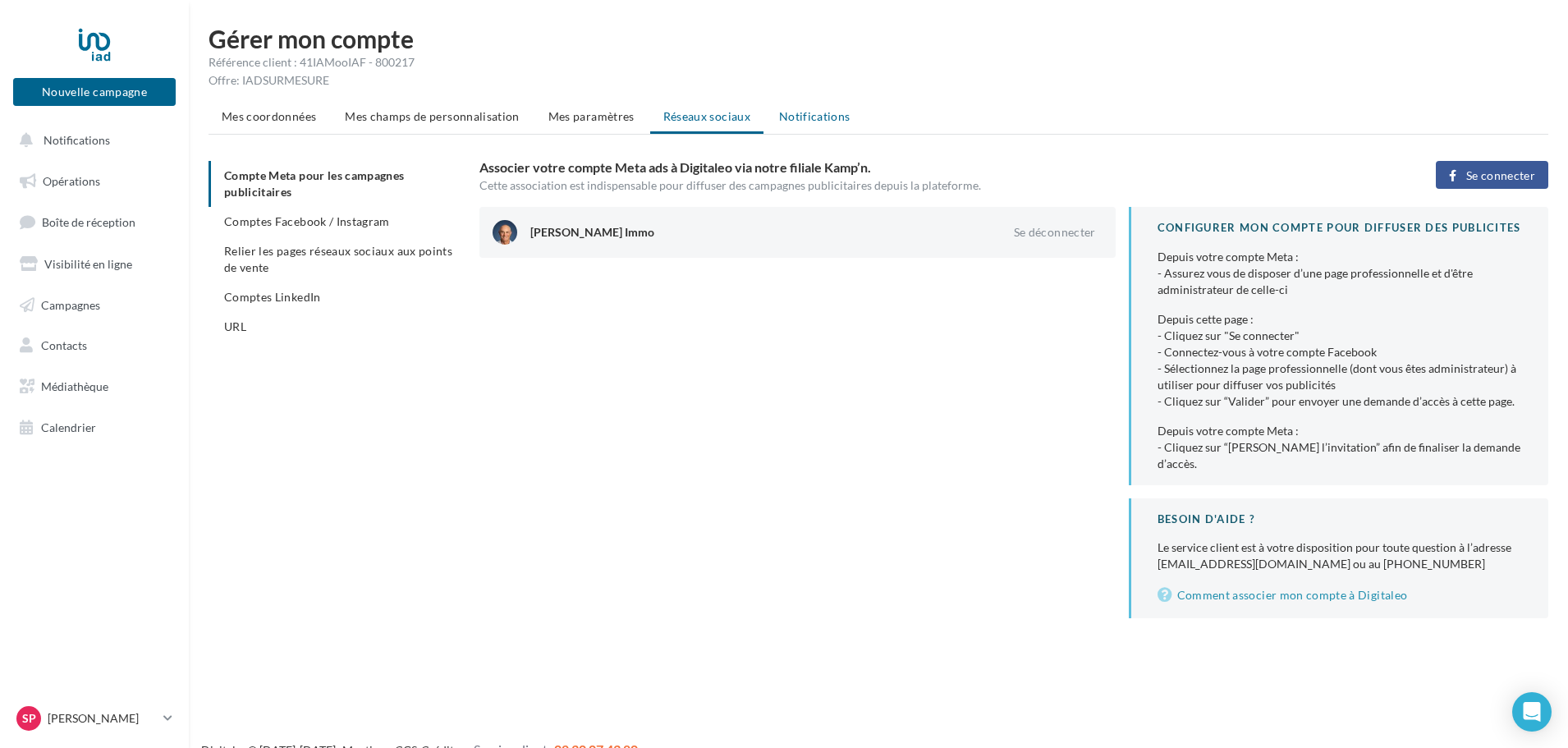
click at [812, 114] on span "Notifications" at bounding box center [815, 116] width 72 height 14
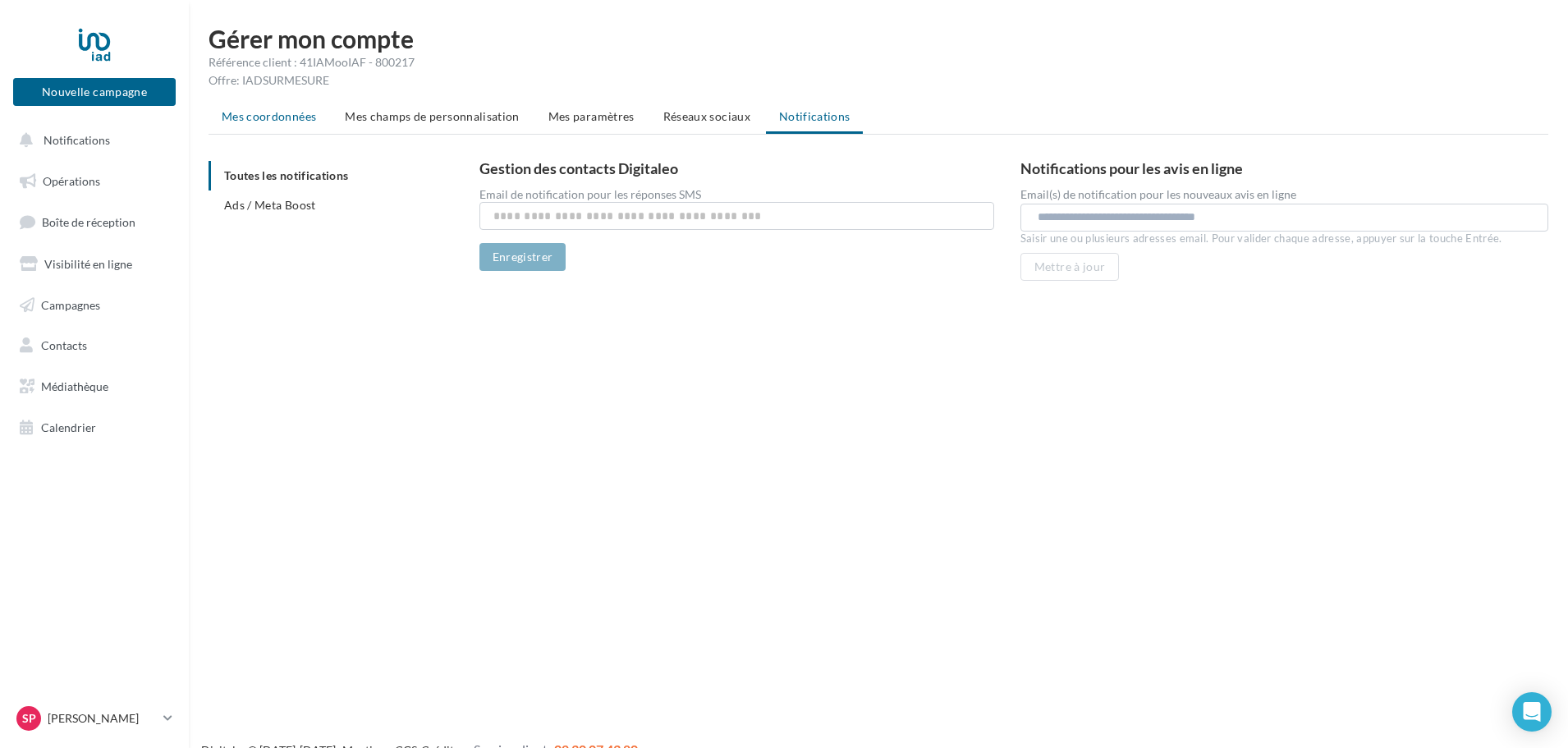
click at [260, 115] on span "Mes coordonnées" at bounding box center [269, 116] width 94 height 14
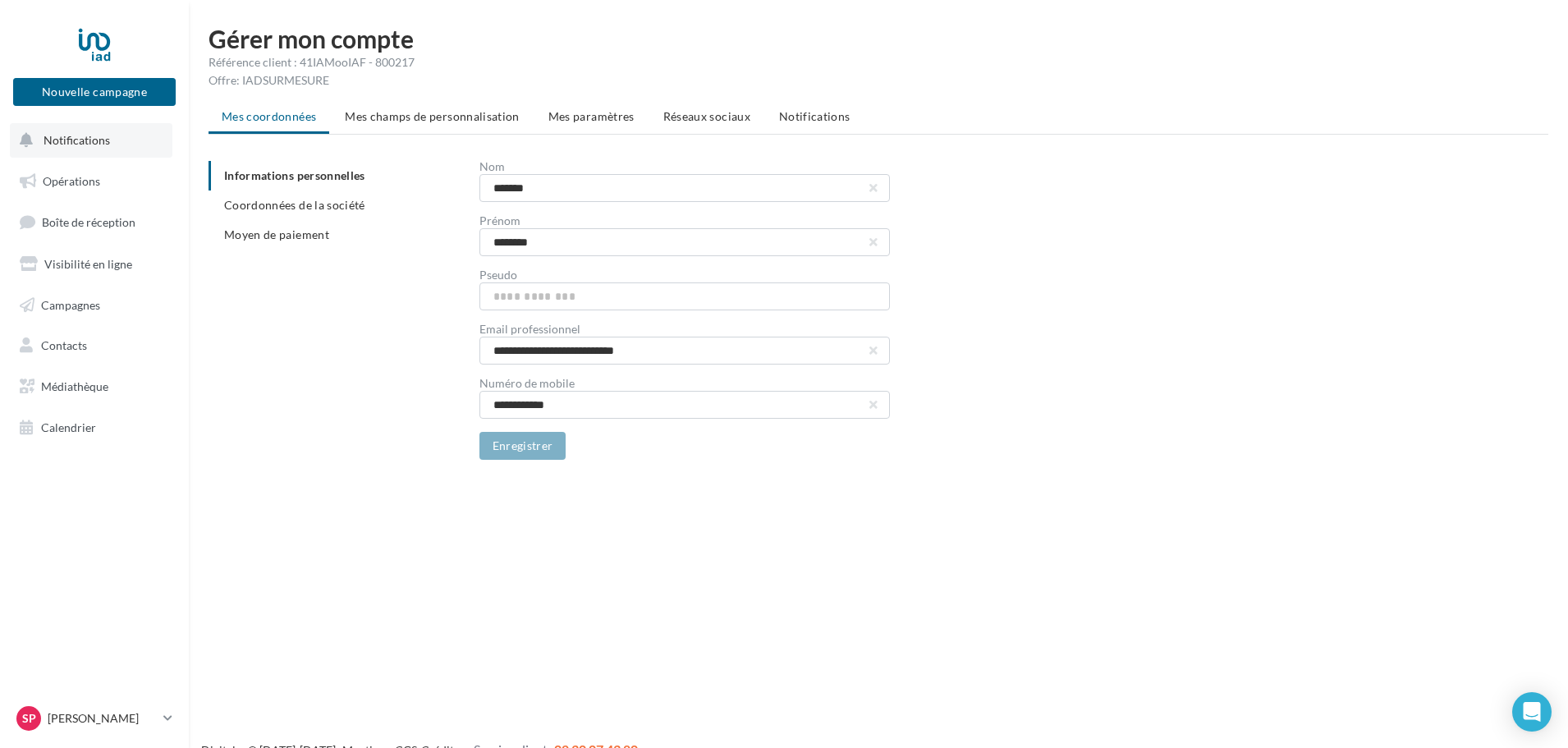
click at [95, 136] on span "Notifications" at bounding box center [77, 140] width 66 height 14
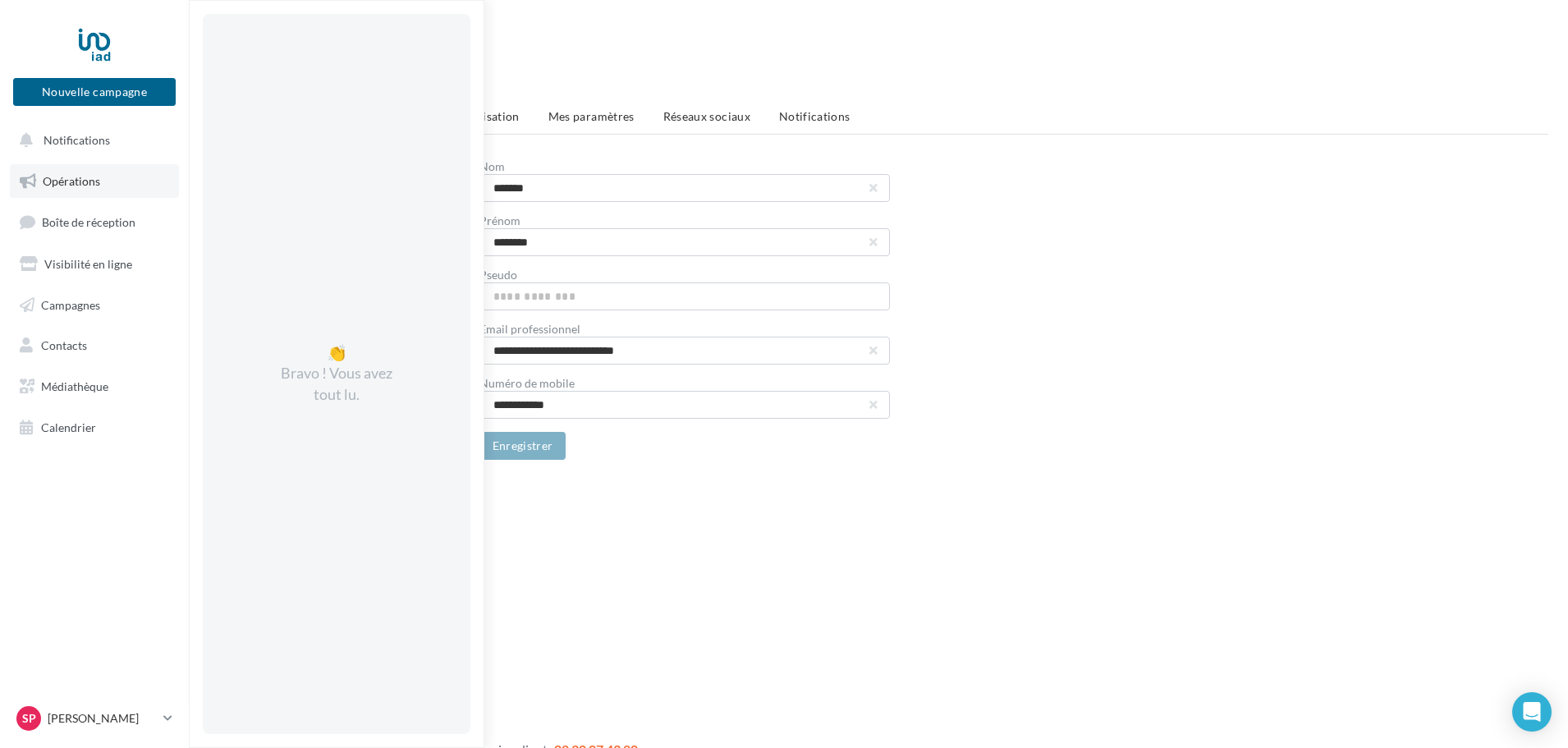
click at [81, 189] on link "Opérations" at bounding box center [94, 182] width 169 height 35
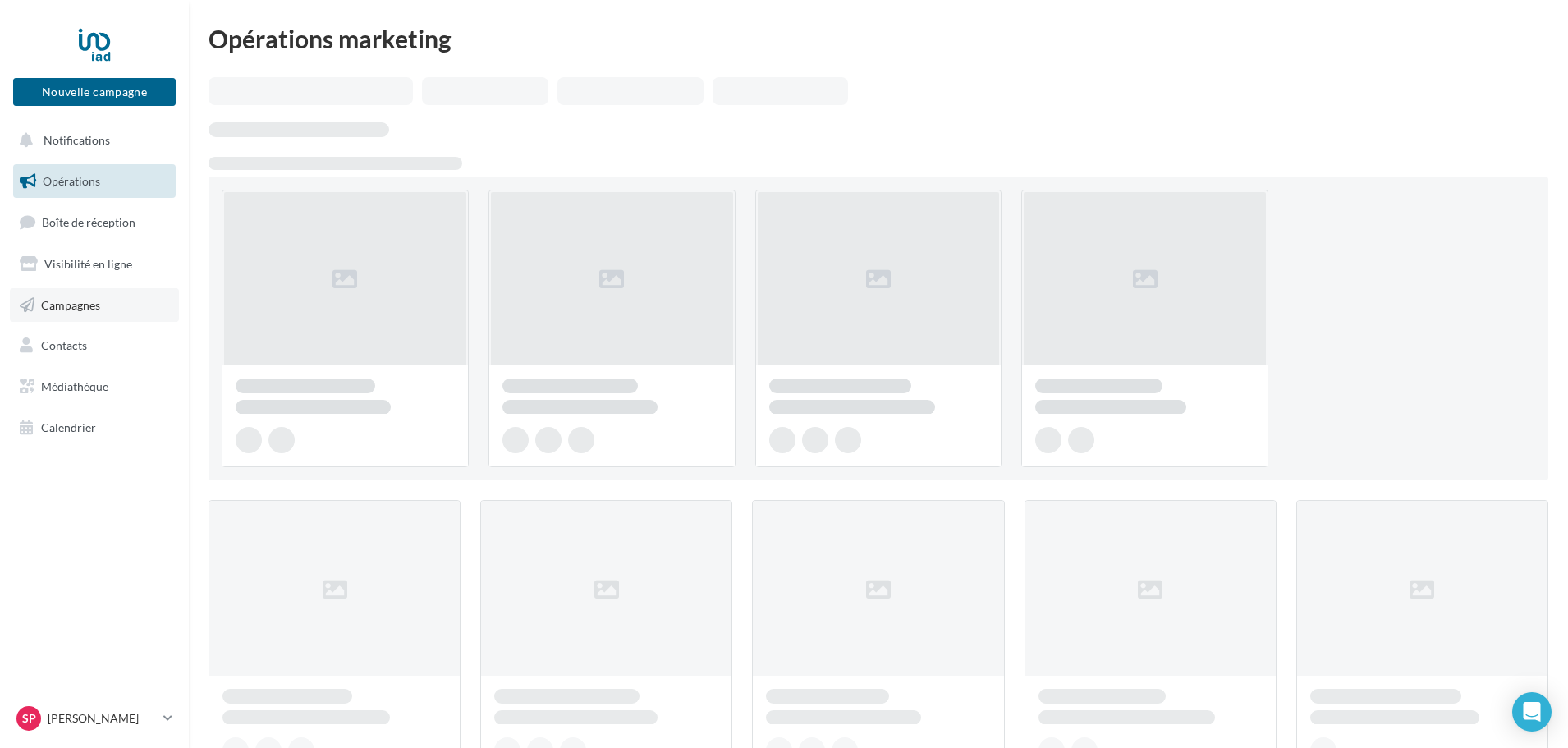
click at [89, 299] on span "Campagnes" at bounding box center [71, 305] width 59 height 14
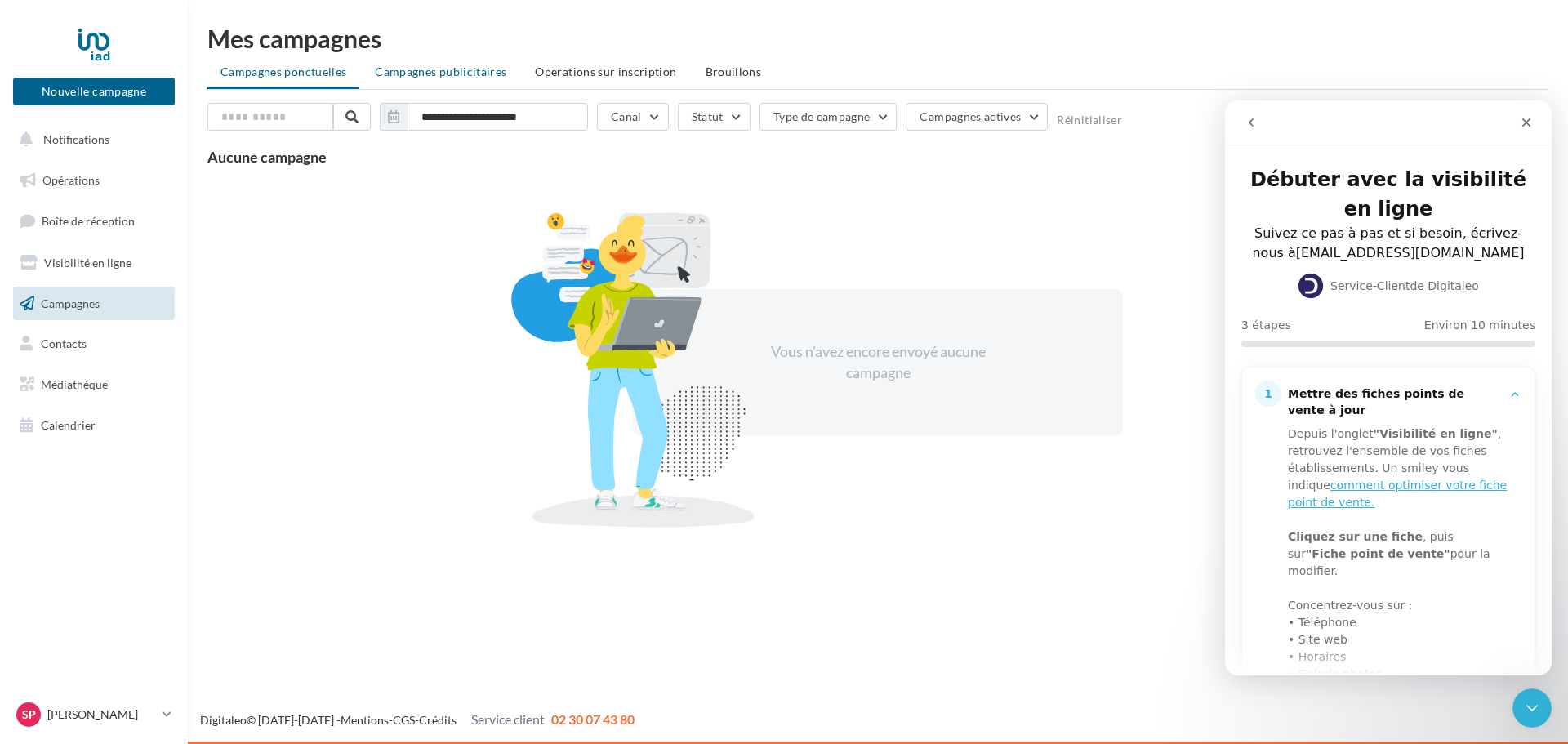
click at [433, 71] on span "Campagnes publicitaires" at bounding box center [441, 71] width 132 height 14
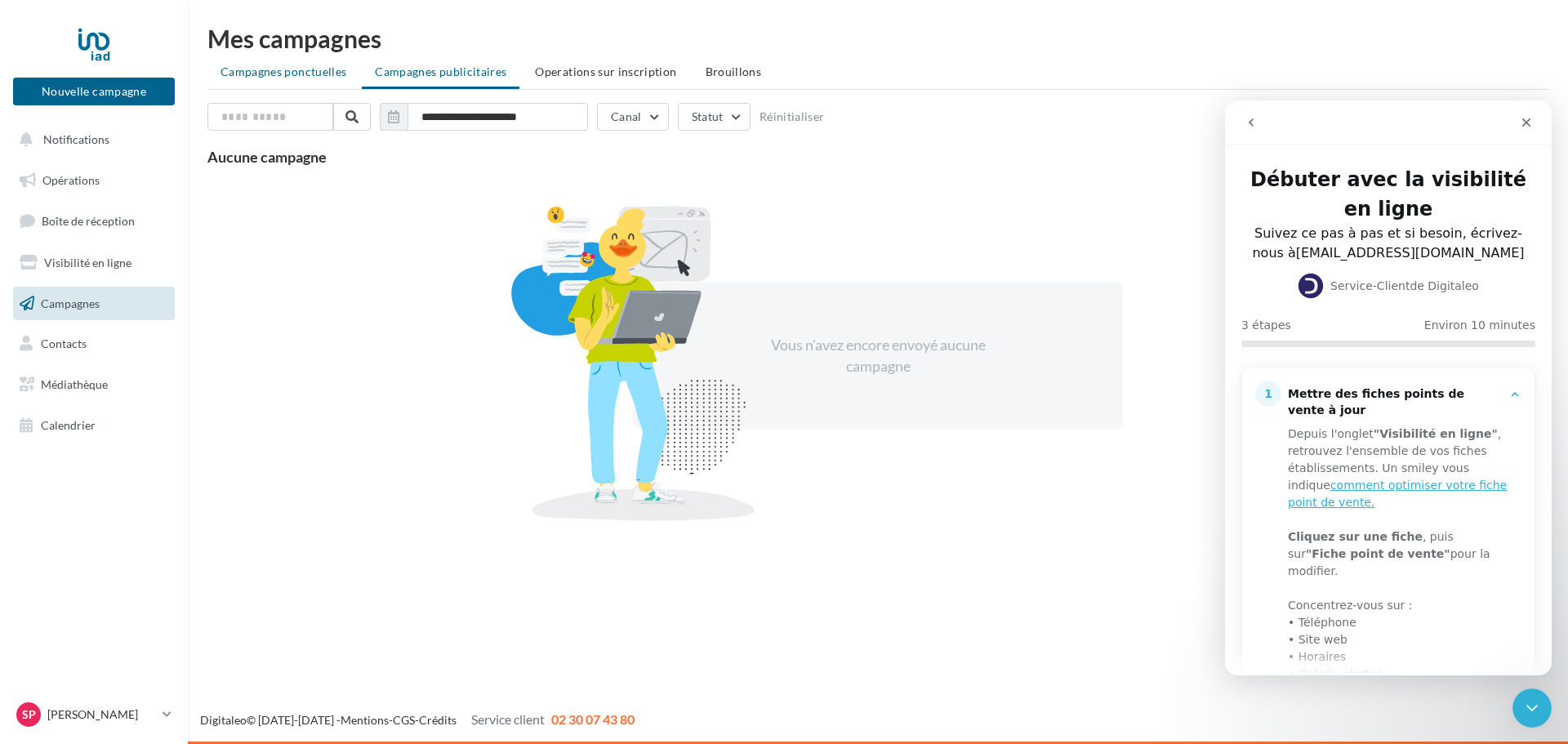
click at [293, 78] on li "Campagnes ponctuelles" at bounding box center [283, 72] width 152 height 30
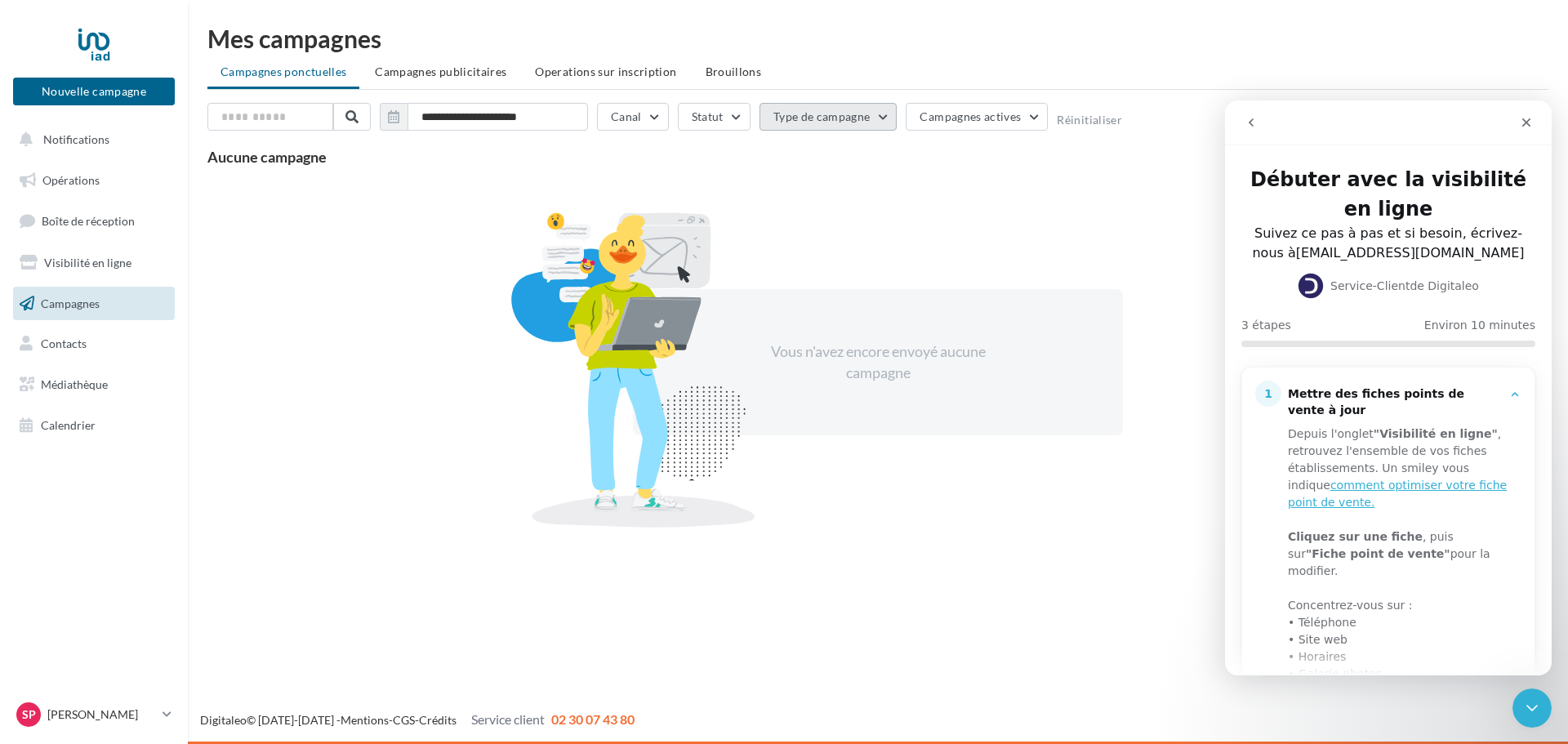
click at [826, 110] on button "Type de campagne" at bounding box center [828, 117] width 138 height 28
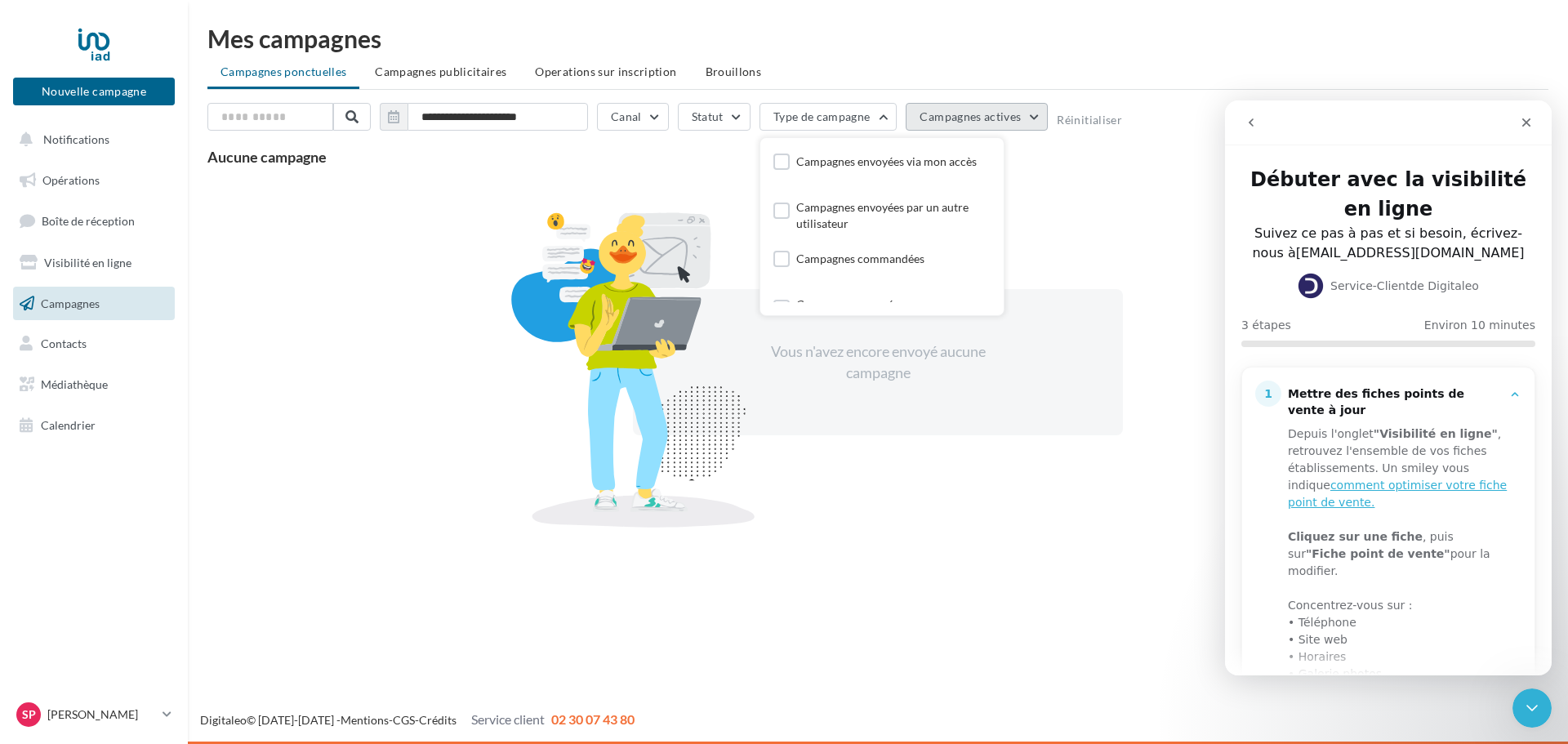
click at [994, 116] on span "Campagnes actives" at bounding box center [970, 116] width 102 height 14
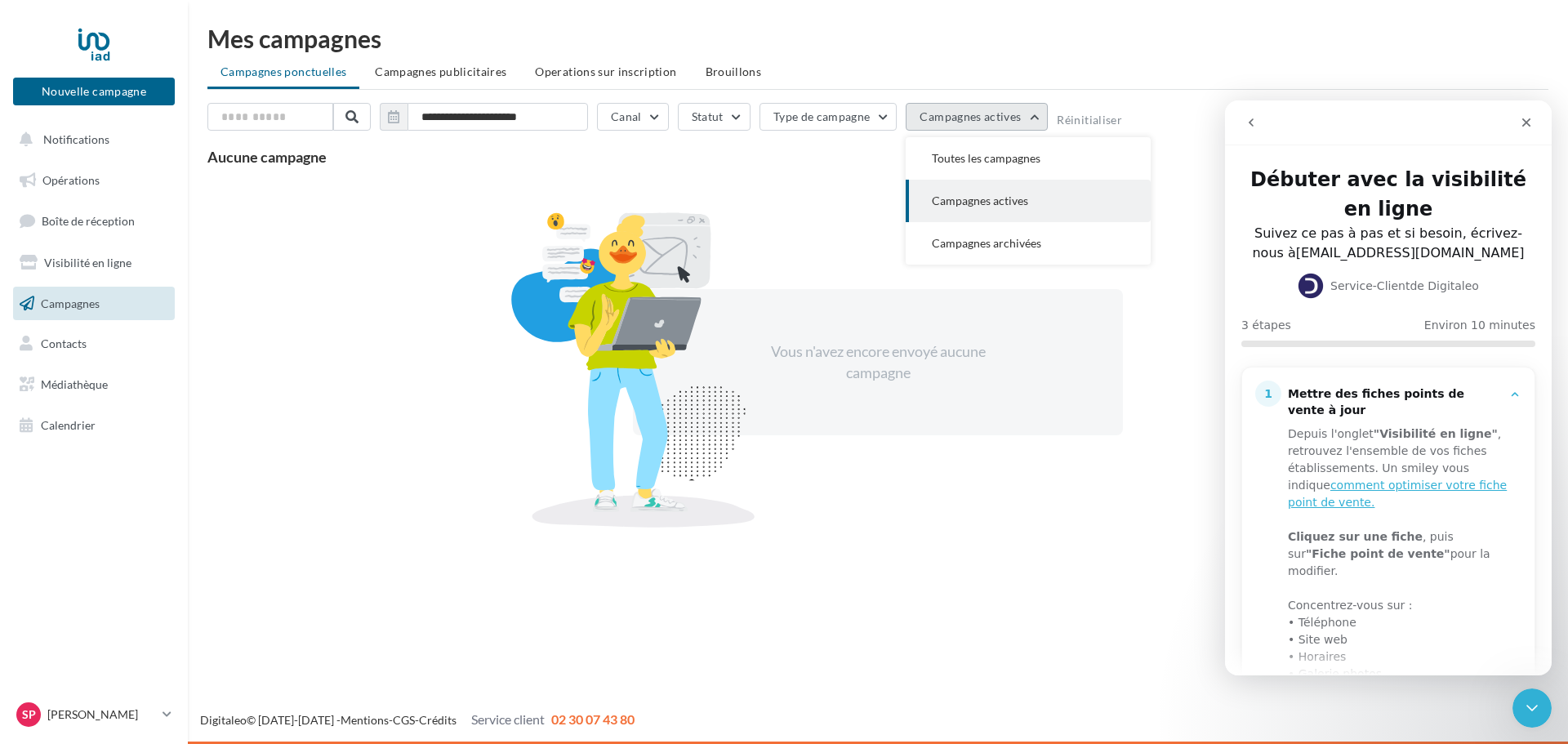
click at [994, 116] on span "Campagnes actives" at bounding box center [970, 116] width 102 height 14
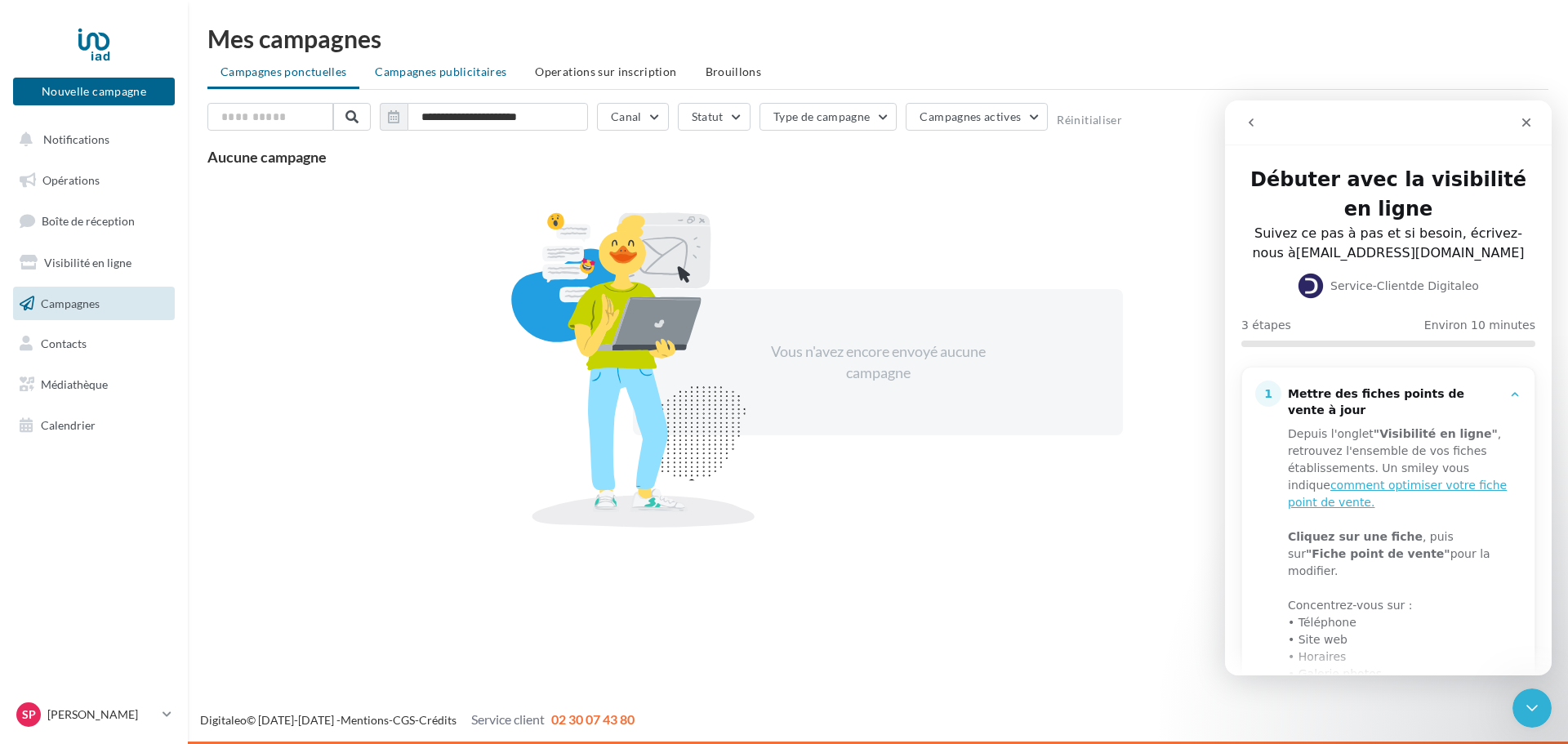
click at [461, 73] on span "Campagnes publicitaires" at bounding box center [441, 71] width 132 height 14
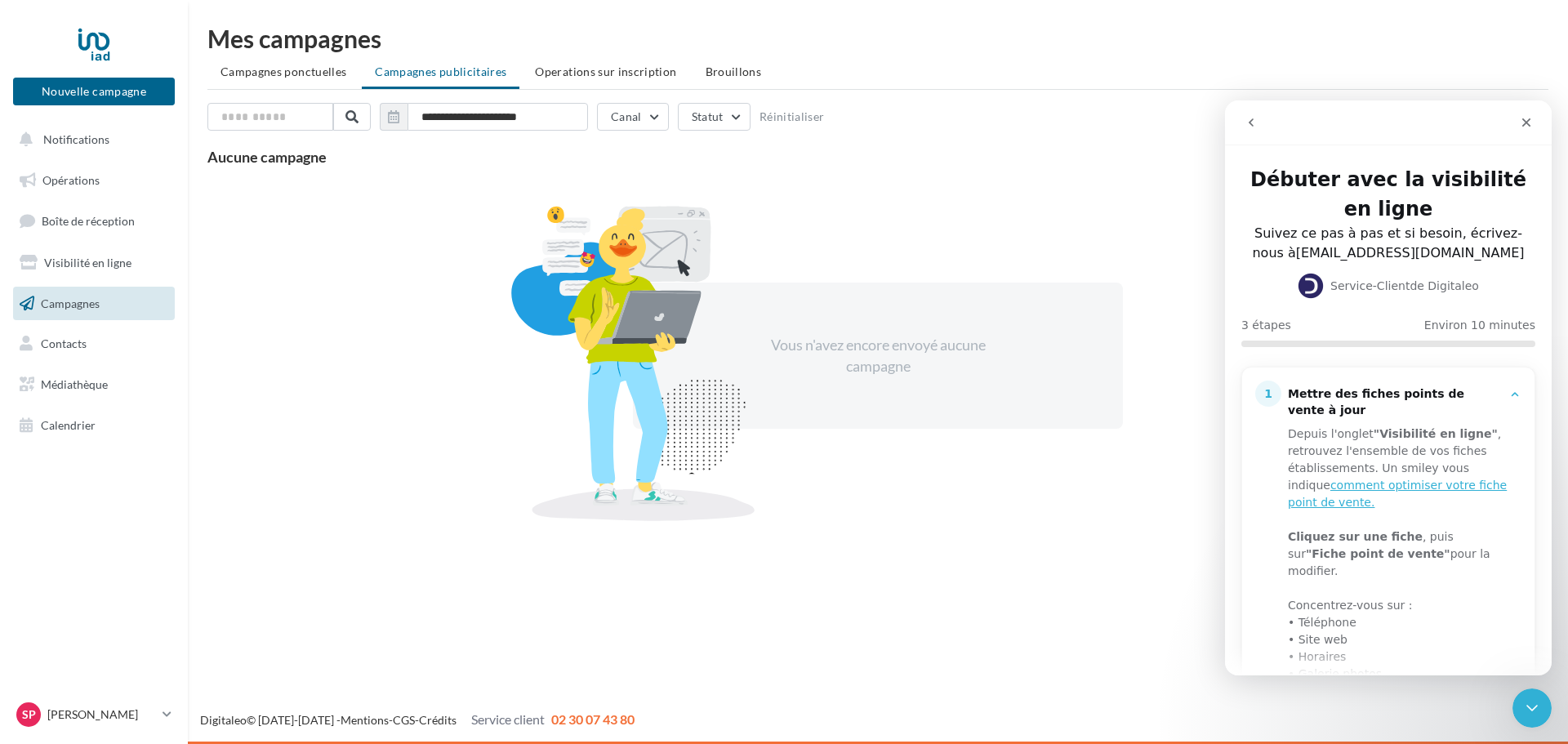
click at [108, 308] on link "Campagnes" at bounding box center [94, 304] width 168 height 35
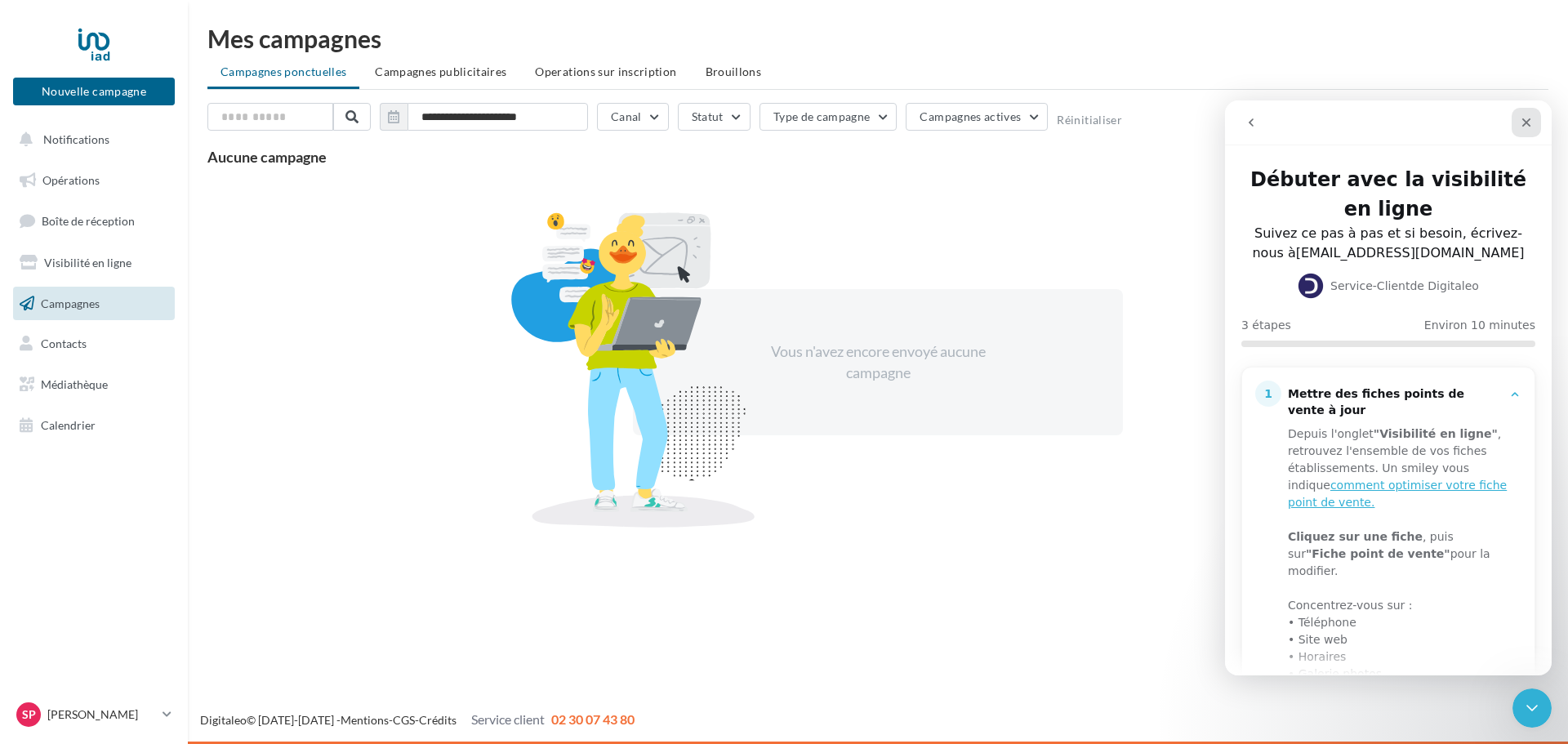
click at [1520, 122] on icon "Fermer" at bounding box center [1525, 122] width 13 height 13
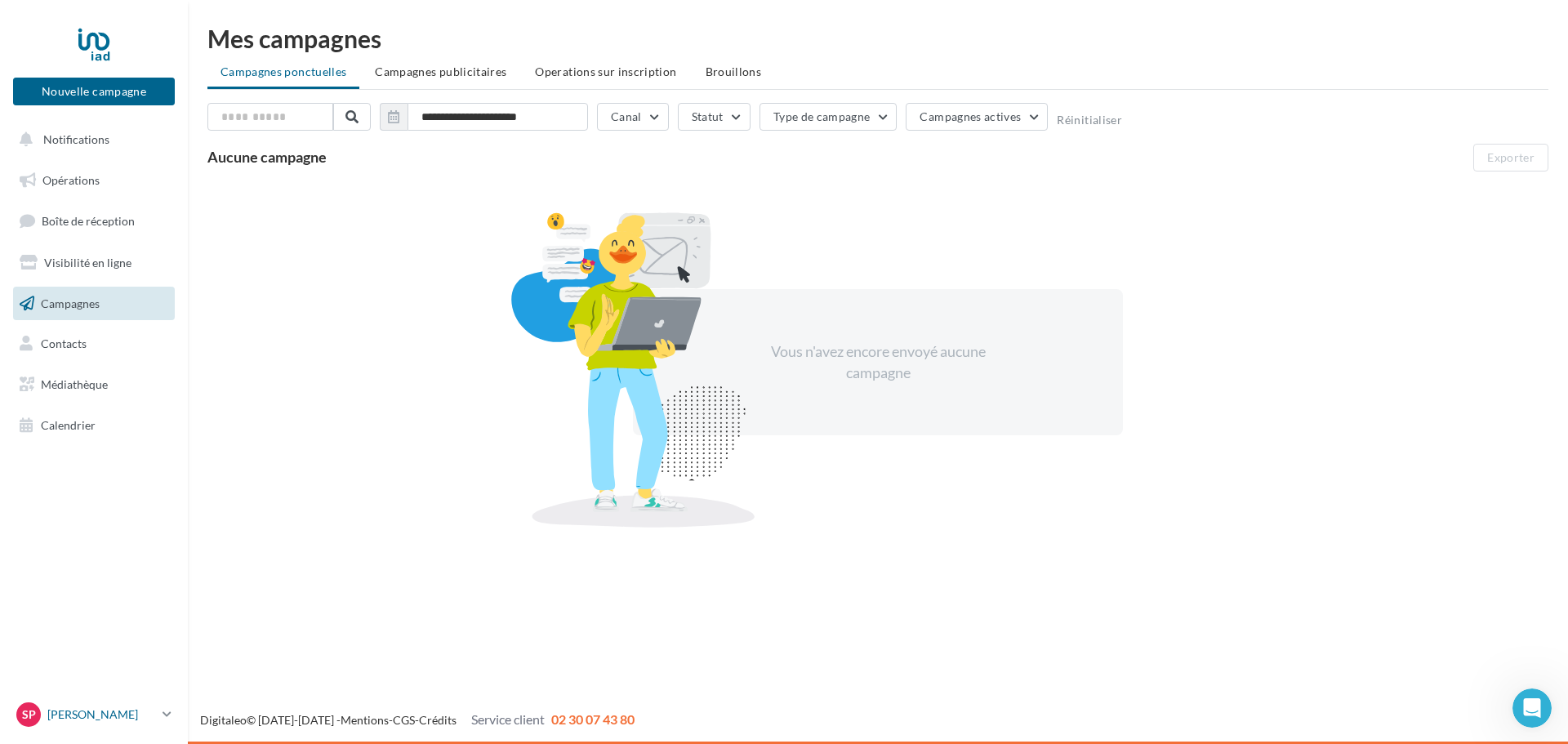
click at [125, 714] on p "[PERSON_NAME]" at bounding box center [102, 714] width 108 height 16
click at [98, 349] on link "Contacts" at bounding box center [94, 344] width 168 height 35
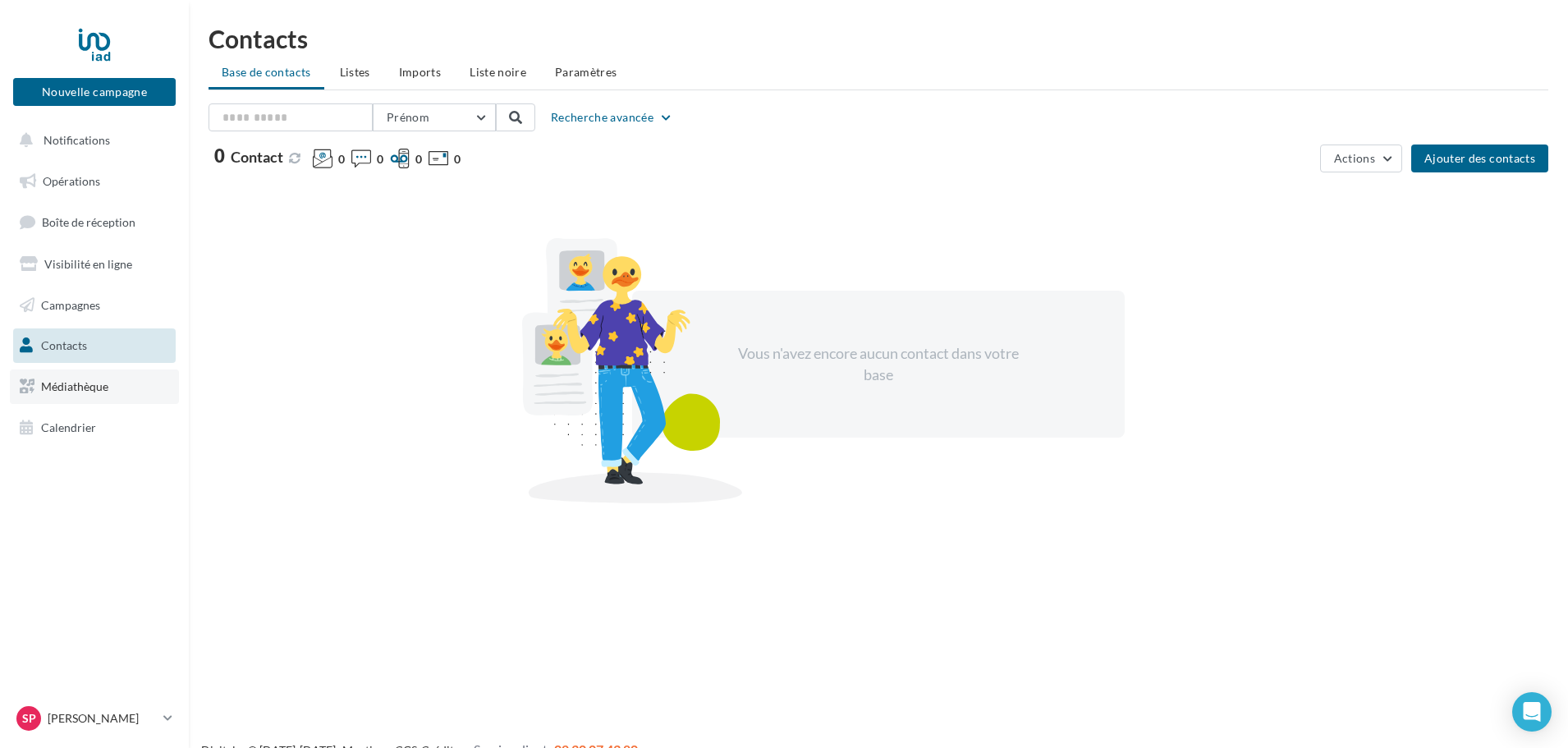
click at [69, 385] on span "Médiathèque" at bounding box center [74, 387] width 67 height 14
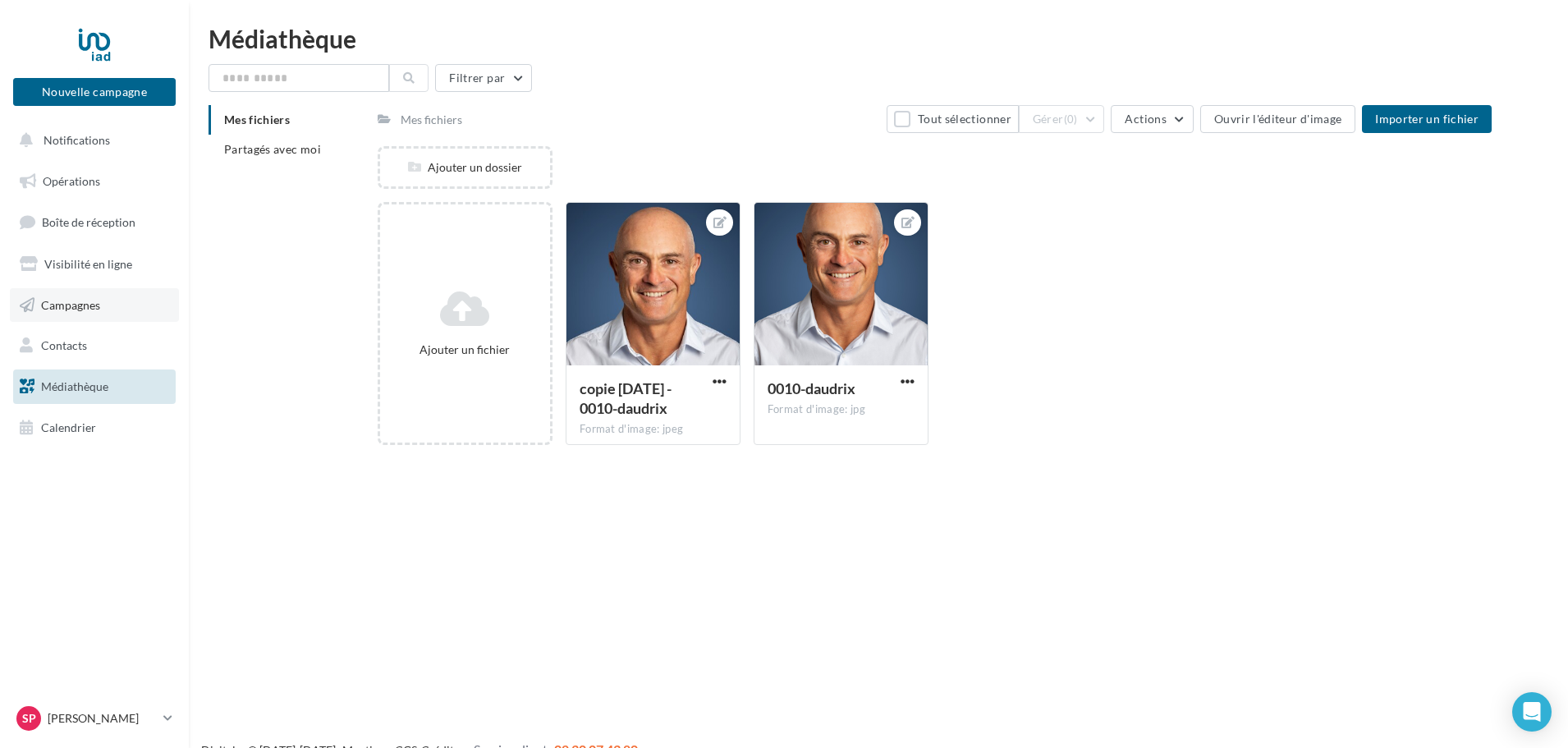
click at [71, 301] on span "Campagnes" at bounding box center [71, 305] width 59 height 14
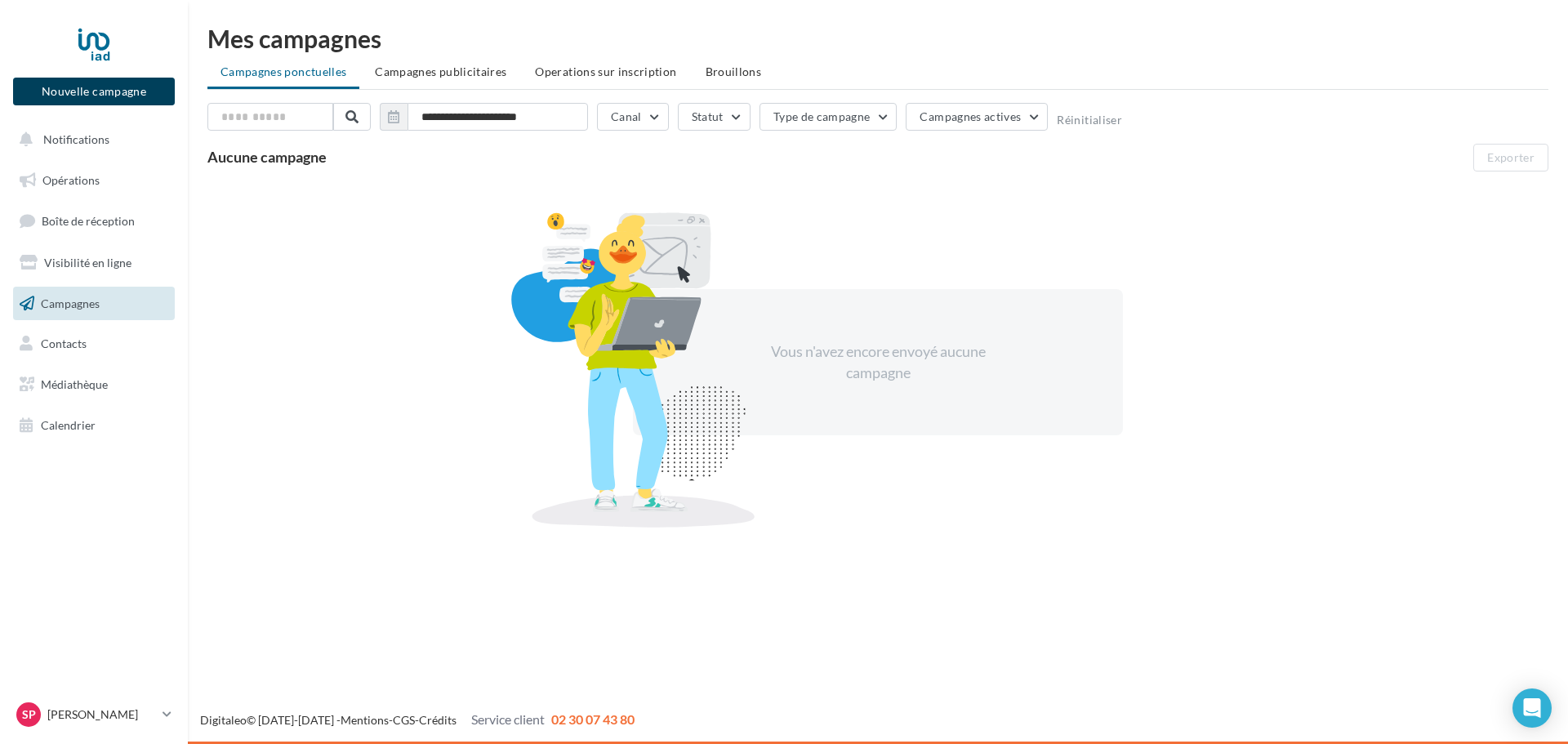
click at [113, 91] on button "Nouvelle campagne" at bounding box center [94, 91] width 161 height 28
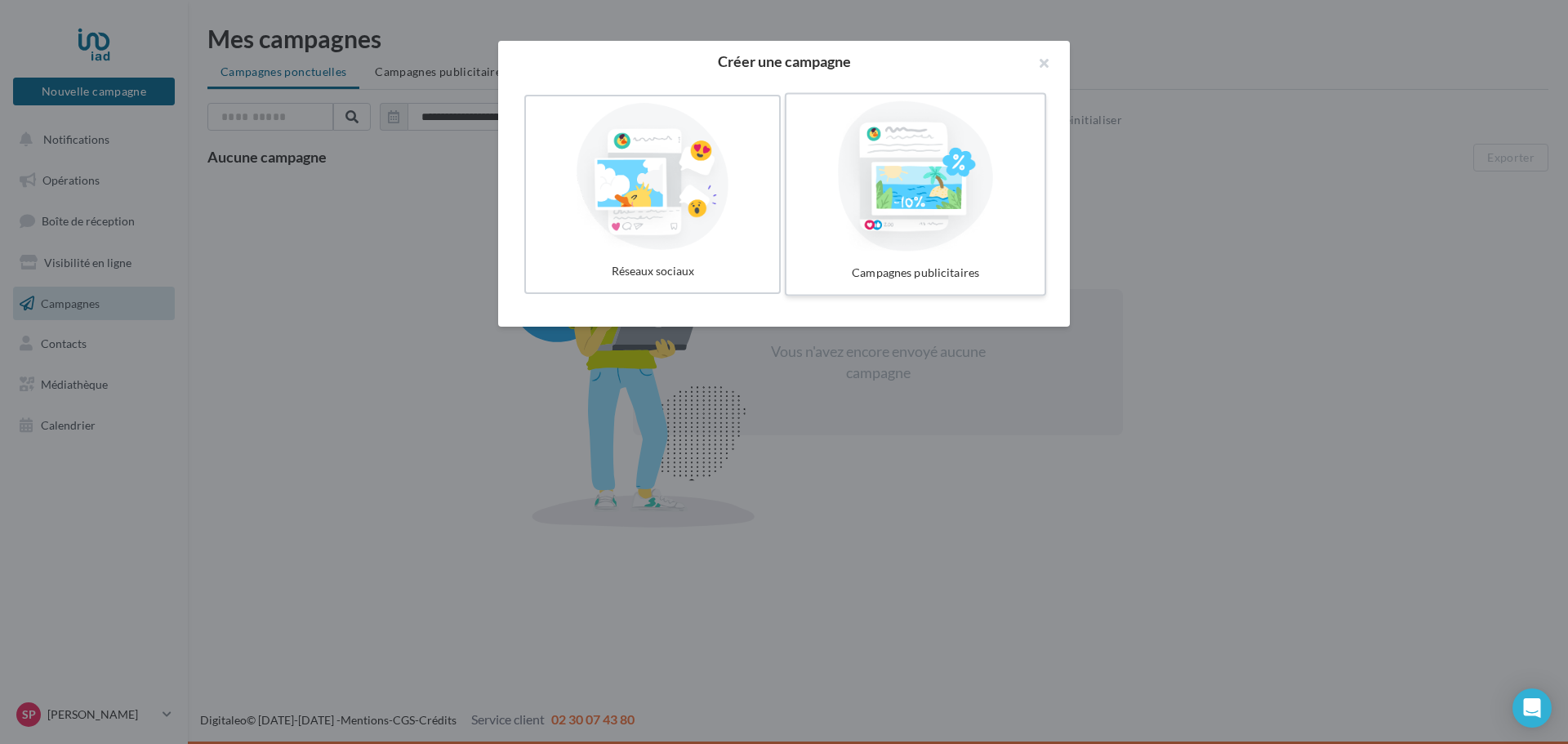
click at [908, 184] on div at bounding box center [915, 176] width 245 height 150
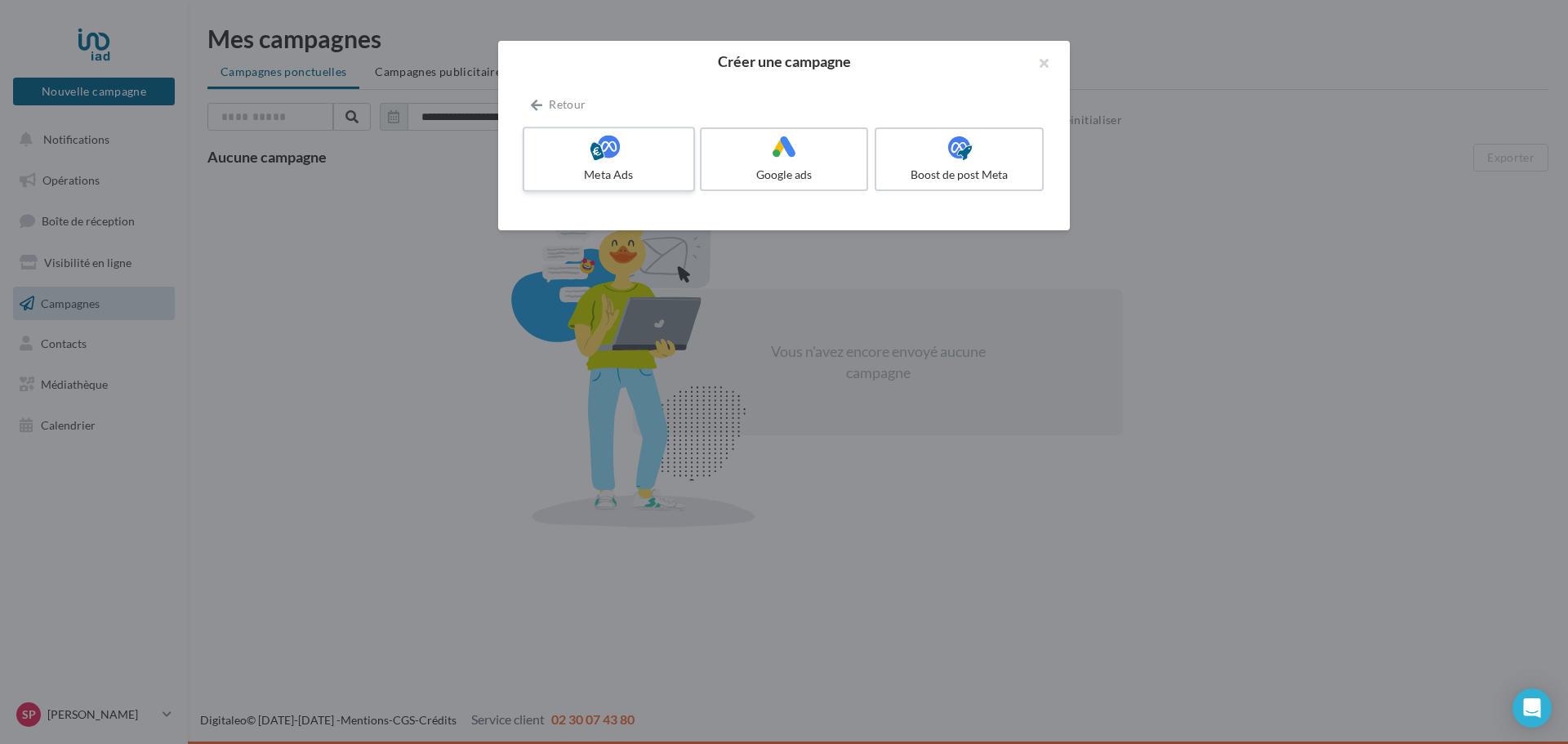
click at [594, 170] on div "Meta Ads" at bounding box center [608, 174] width 155 height 16
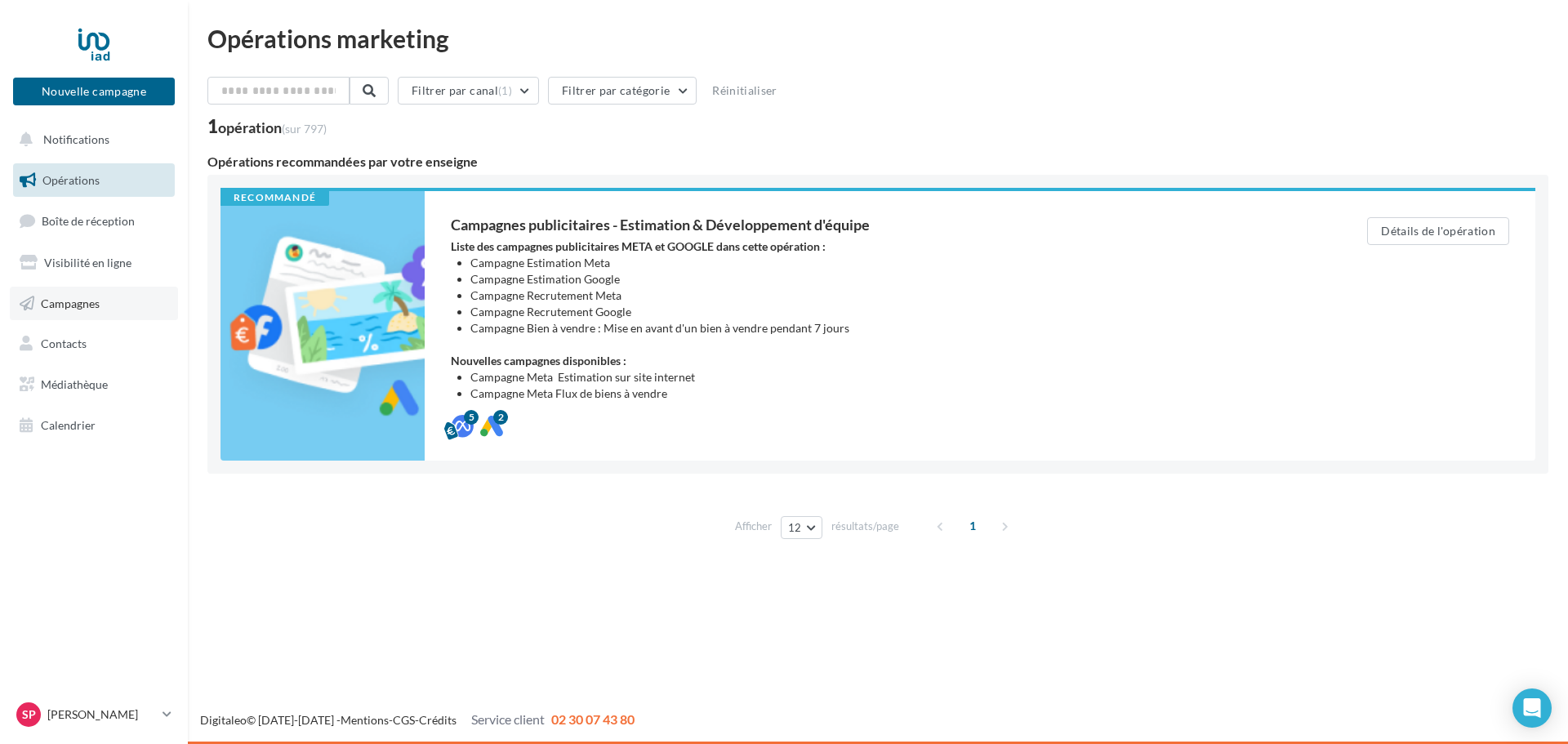
click at [79, 310] on span "Campagnes" at bounding box center [70, 303] width 59 height 14
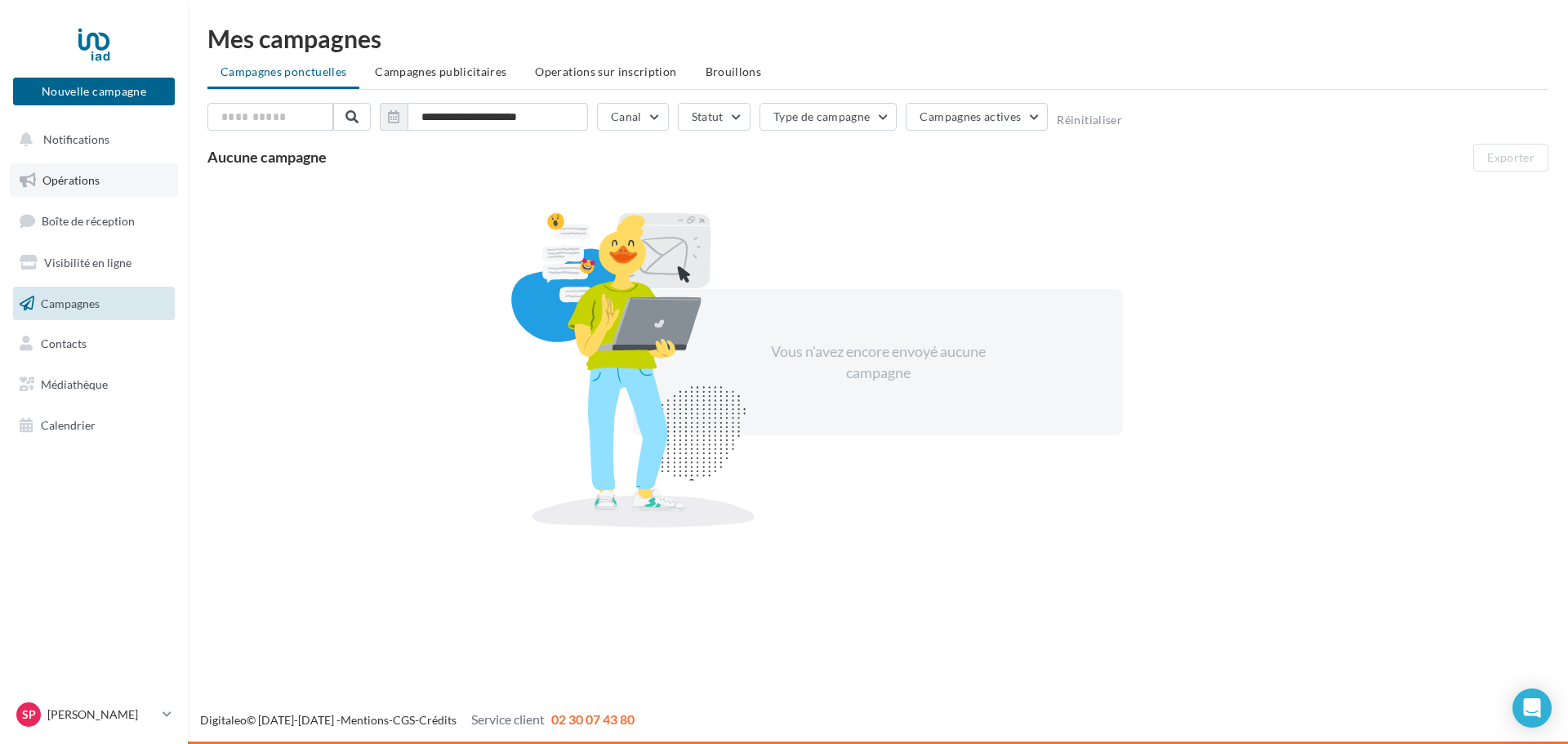
click at [88, 188] on link "Opérations" at bounding box center [94, 181] width 168 height 35
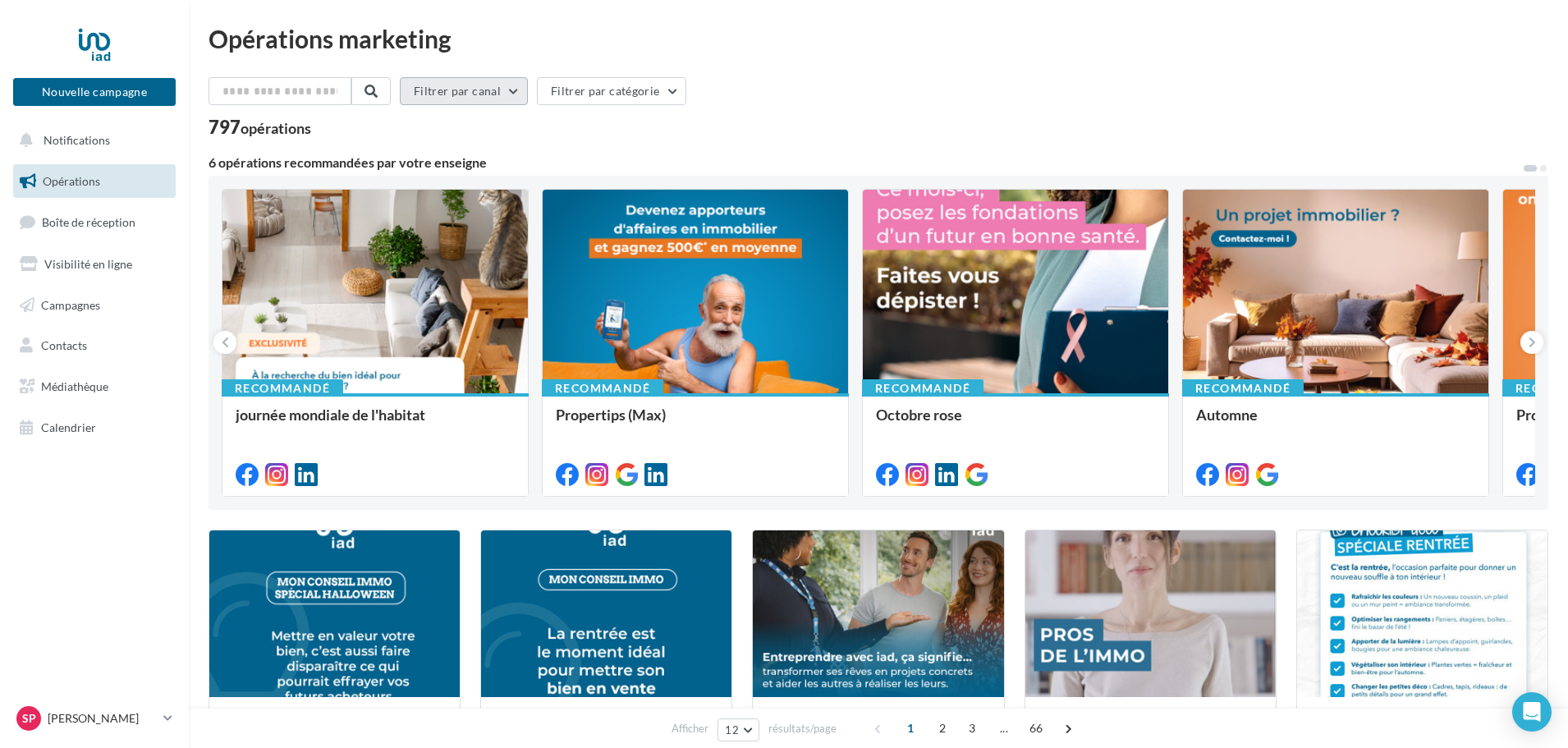
click at [522, 96] on button "Filtrer par canal" at bounding box center [463, 91] width 128 height 28
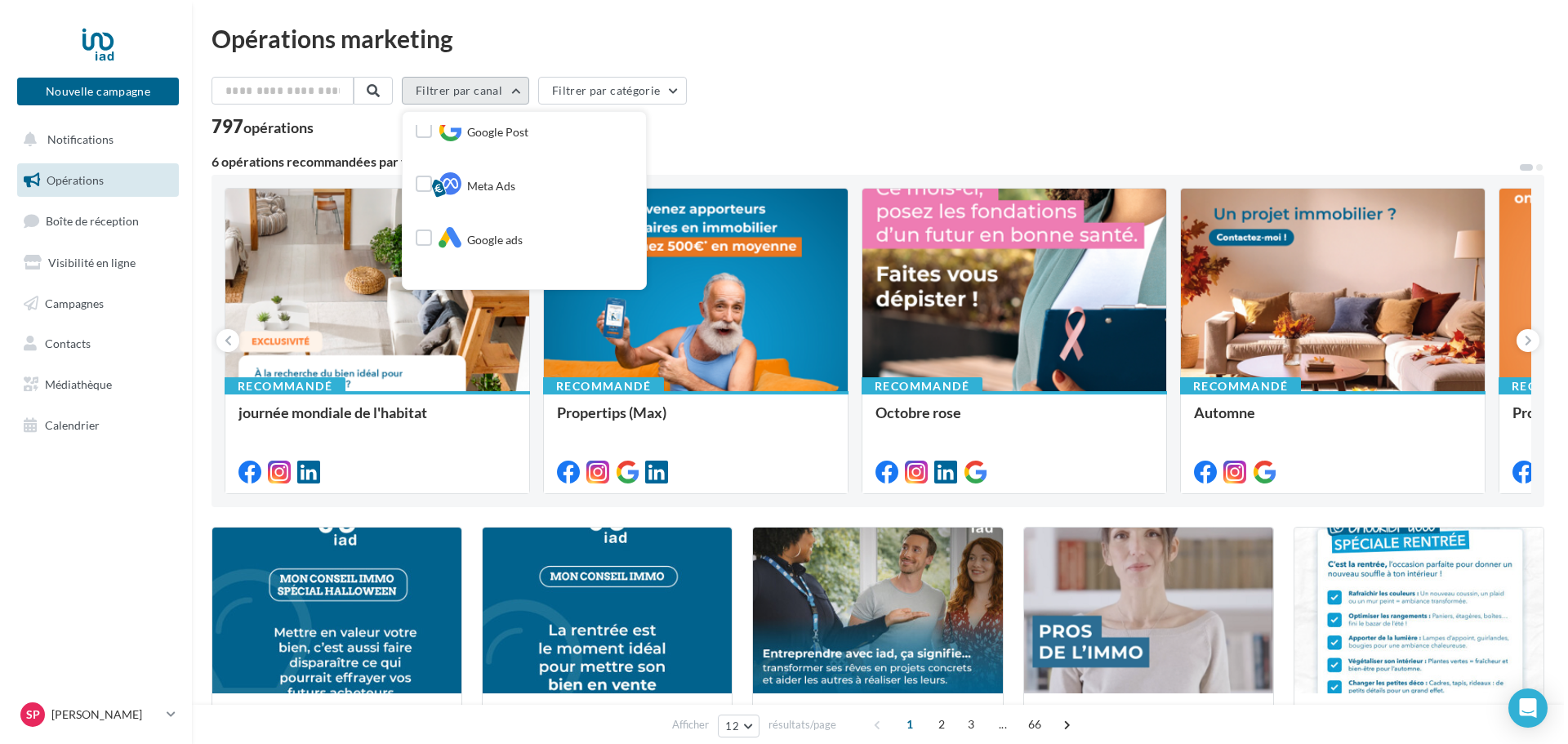
scroll to position [245, 0]
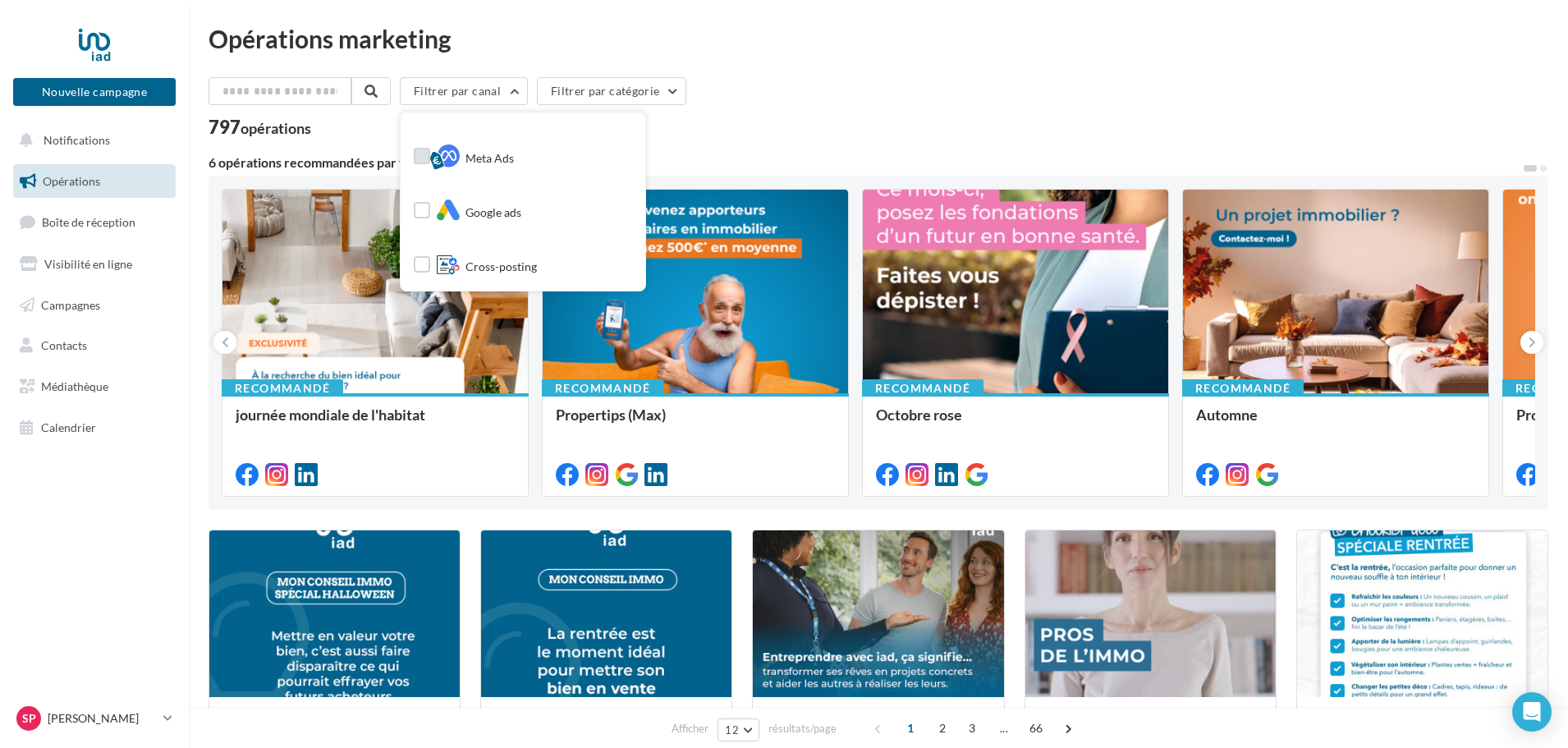
click at [483, 161] on span "Meta Ads" at bounding box center [490, 158] width 49 height 17
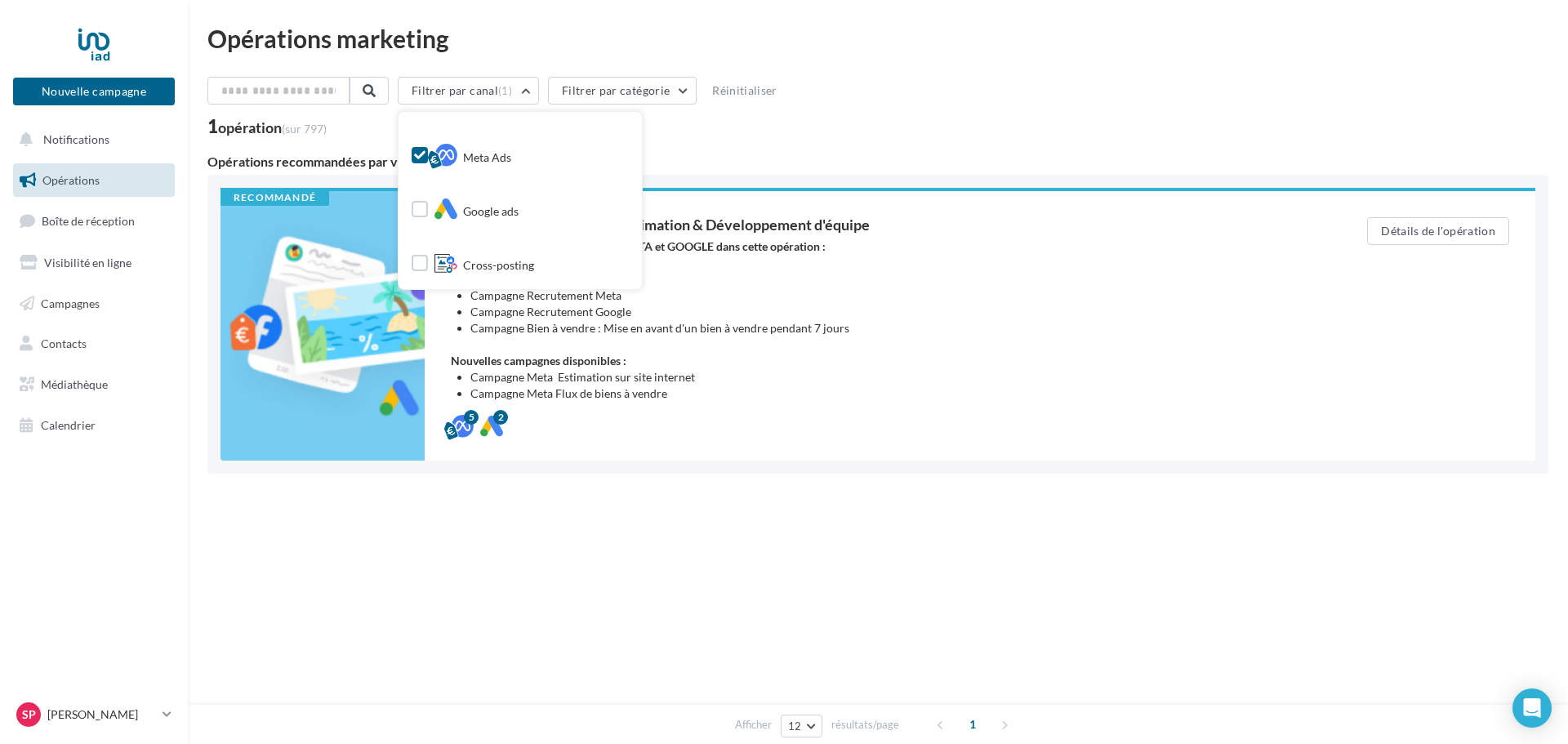
click at [759, 513] on div "Afficher 12 12 24 48 96 résultats/page 1" at bounding box center [877, 525] width 1341 height 39
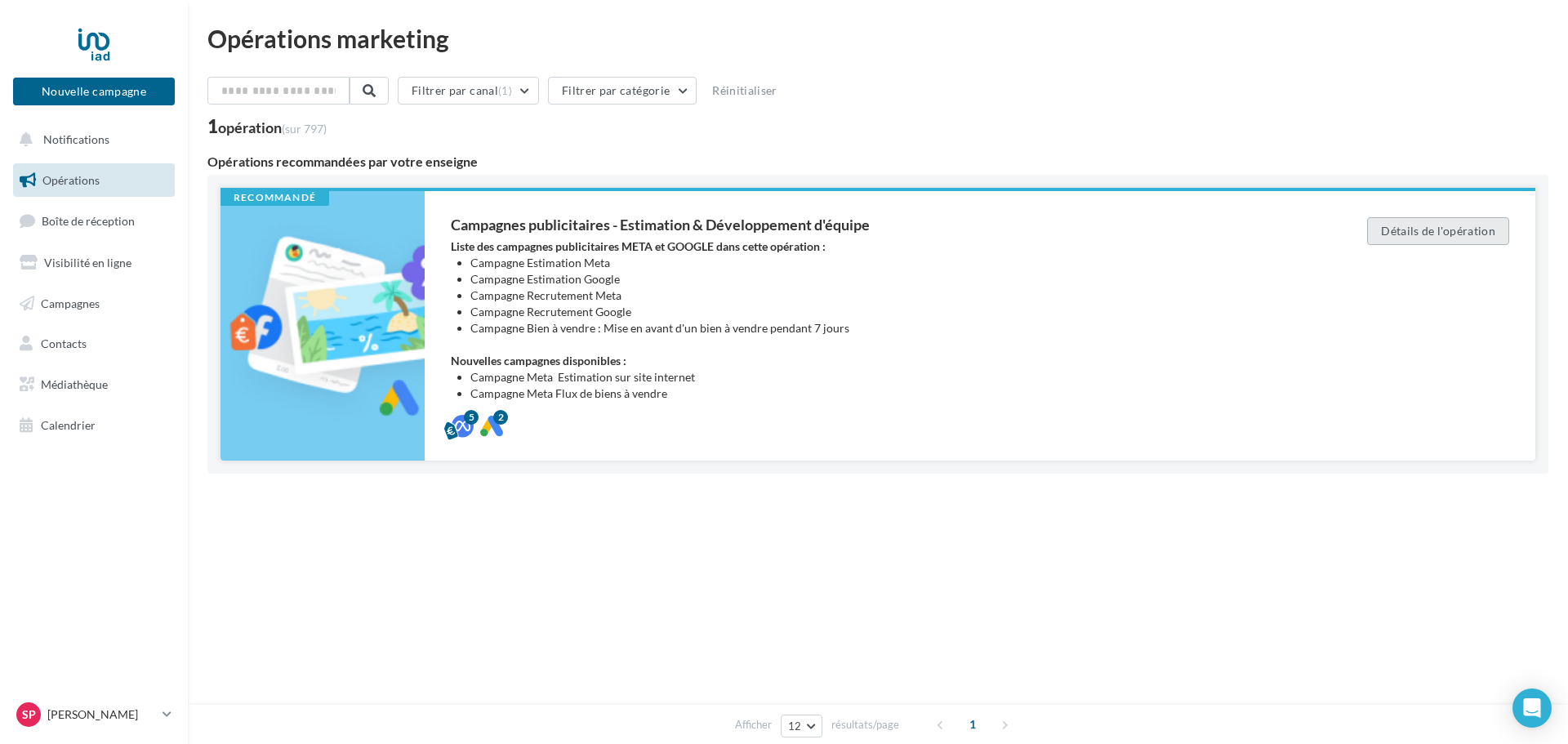
click at [1447, 226] on button "Détails de l'opération" at bounding box center [1438, 231] width 142 height 28
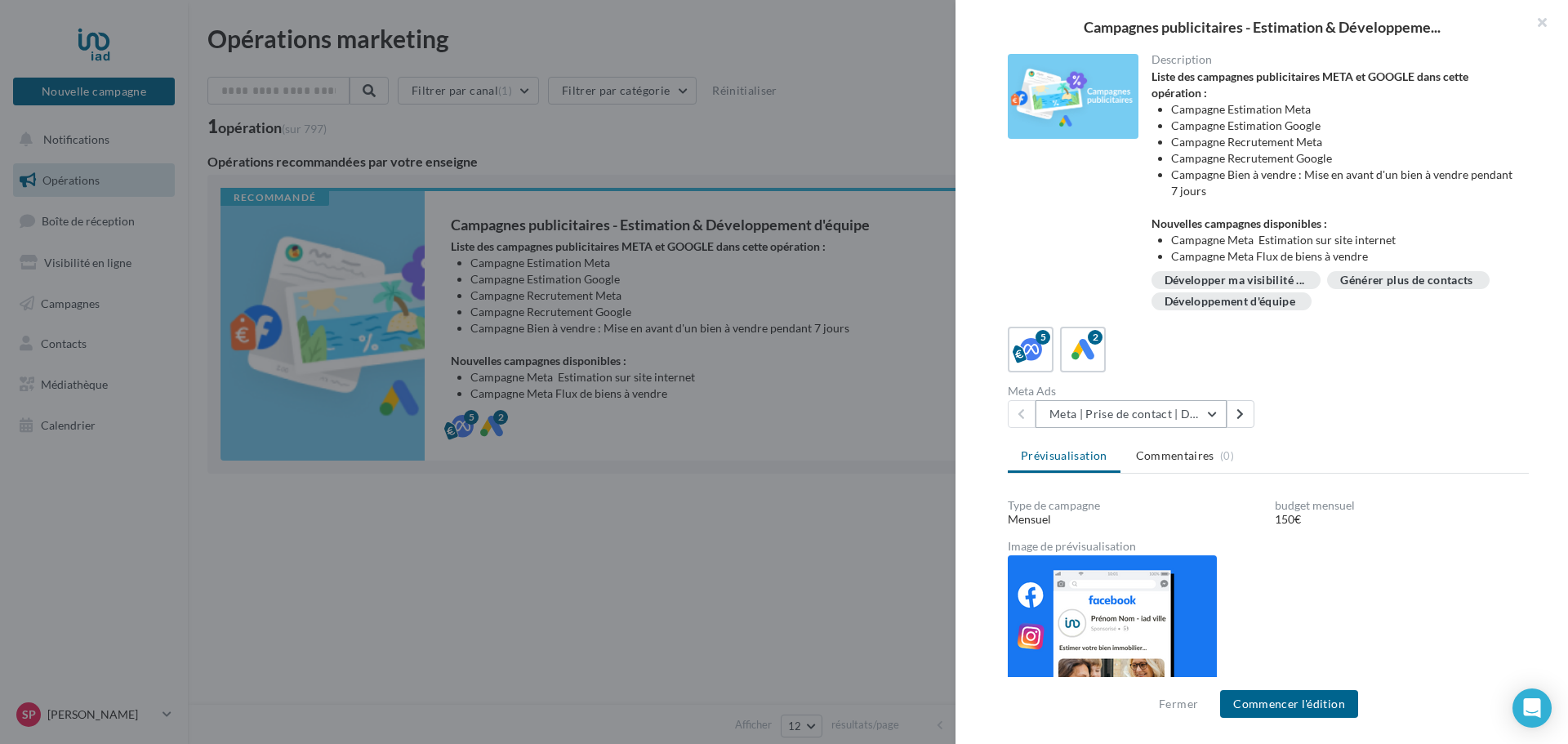
click at [1201, 411] on button "Meta | Prise de contact | Demandes d'estimation" at bounding box center [1131, 414] width 191 height 28
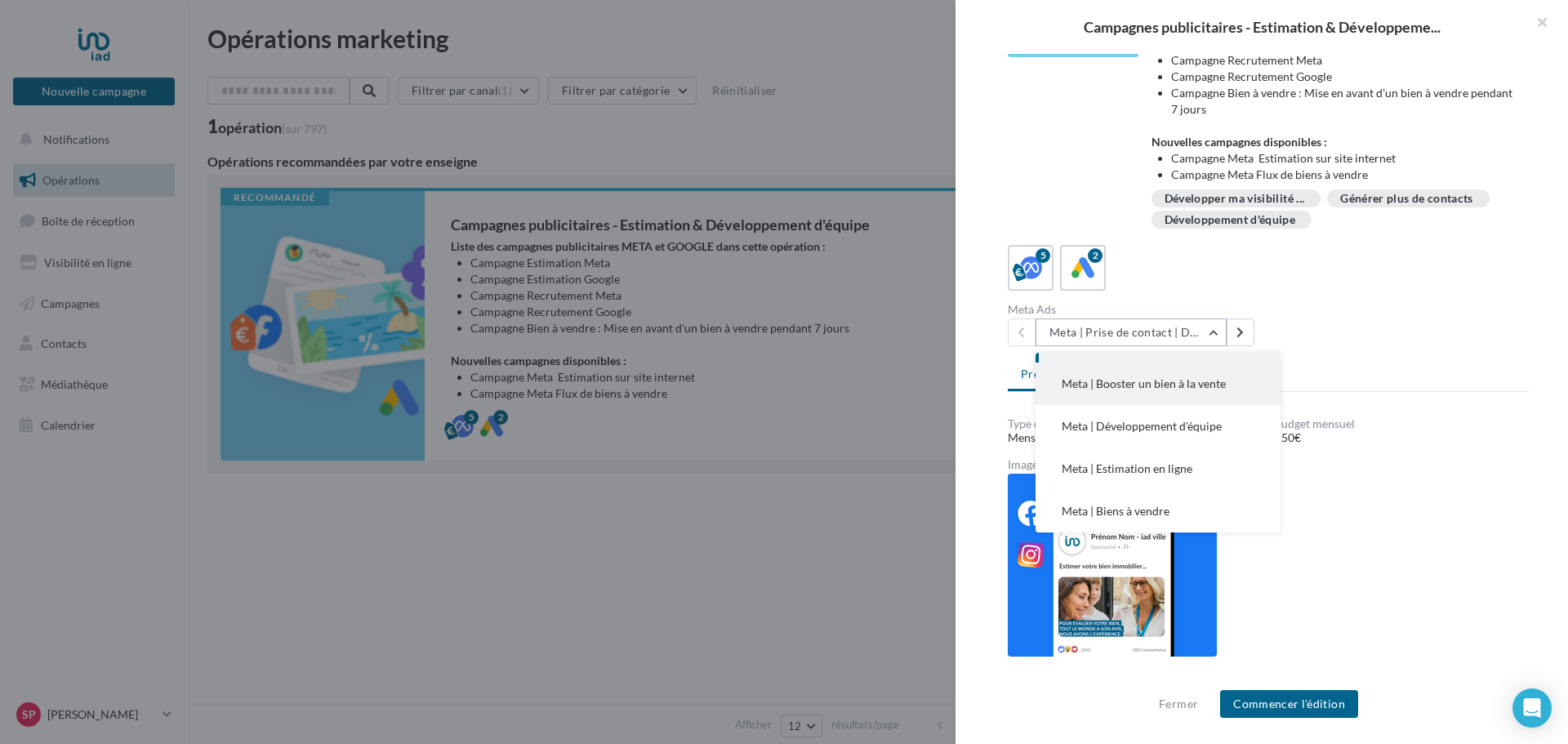
scroll to position [0, 0]
click at [1125, 378] on span "Meta | Prise de contact | Demandes d'estimation" at bounding box center [1150, 382] width 178 height 30
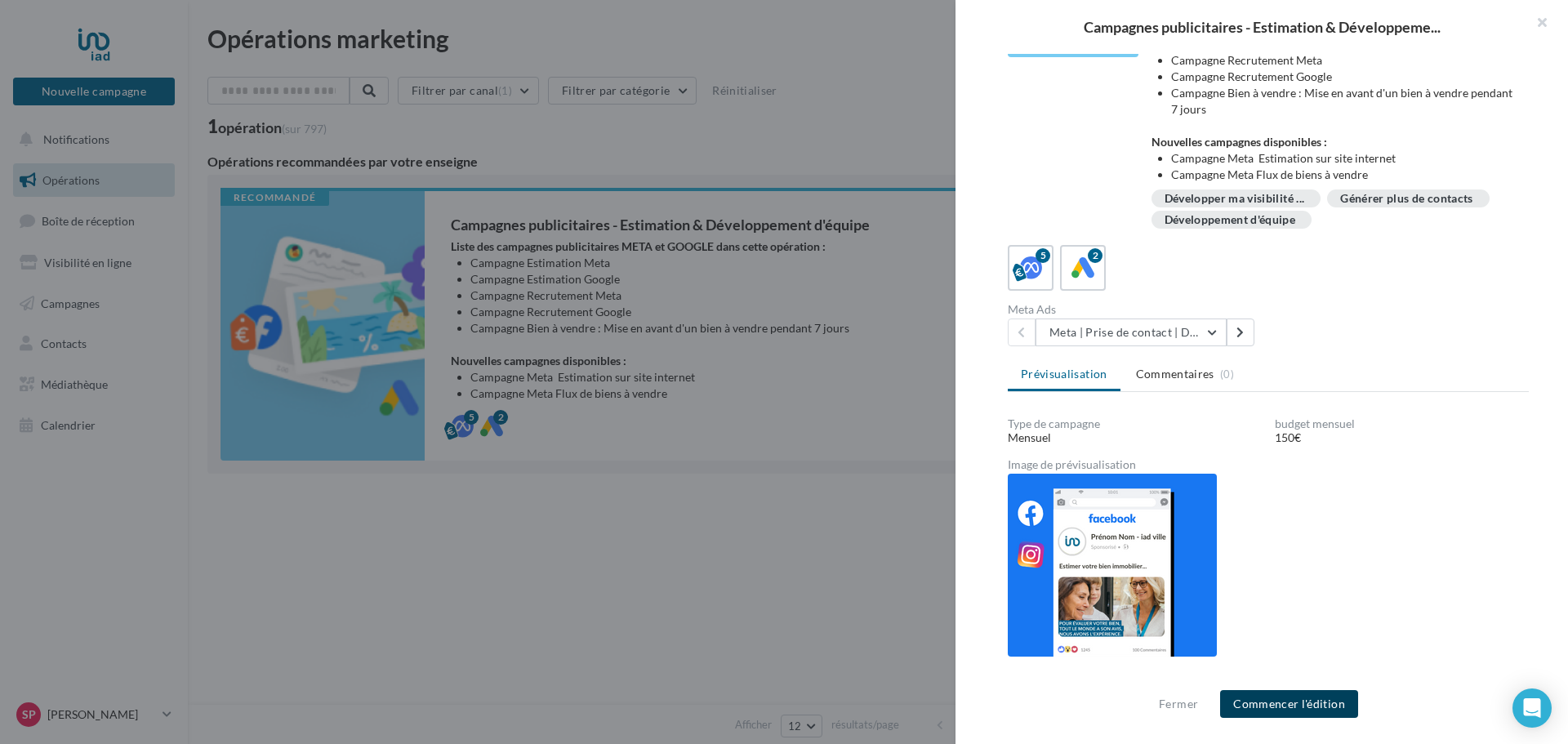
click at [1285, 701] on button "Commencer l'édition" at bounding box center [1289, 704] width 138 height 28
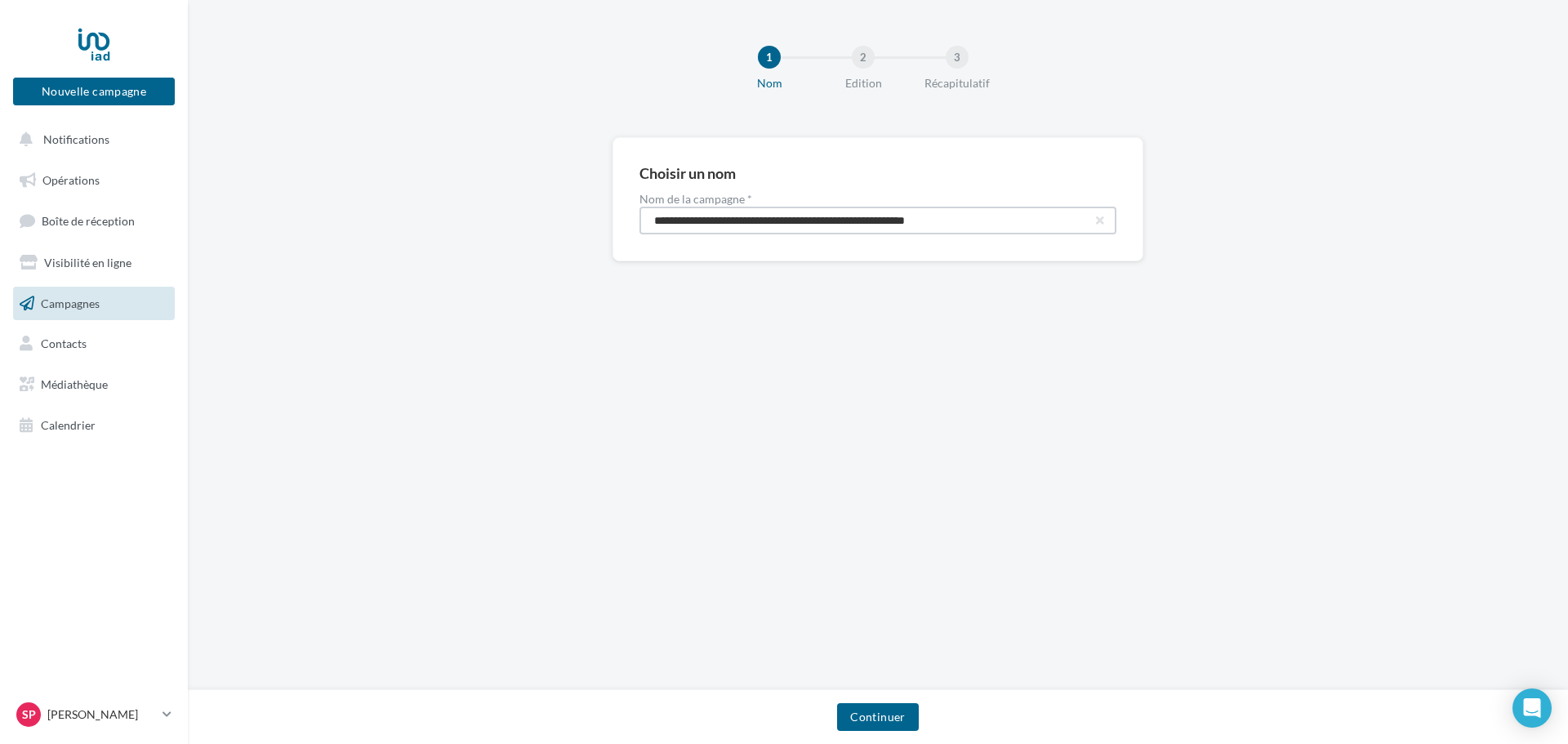
click at [995, 218] on input "**********" at bounding box center [878, 221] width 477 height 28
drag, startPoint x: 998, startPoint y: 223, endPoint x: 1007, endPoint y: 236, distance: 15.8
click at [1007, 236] on div "**********" at bounding box center [878, 199] width 531 height 124
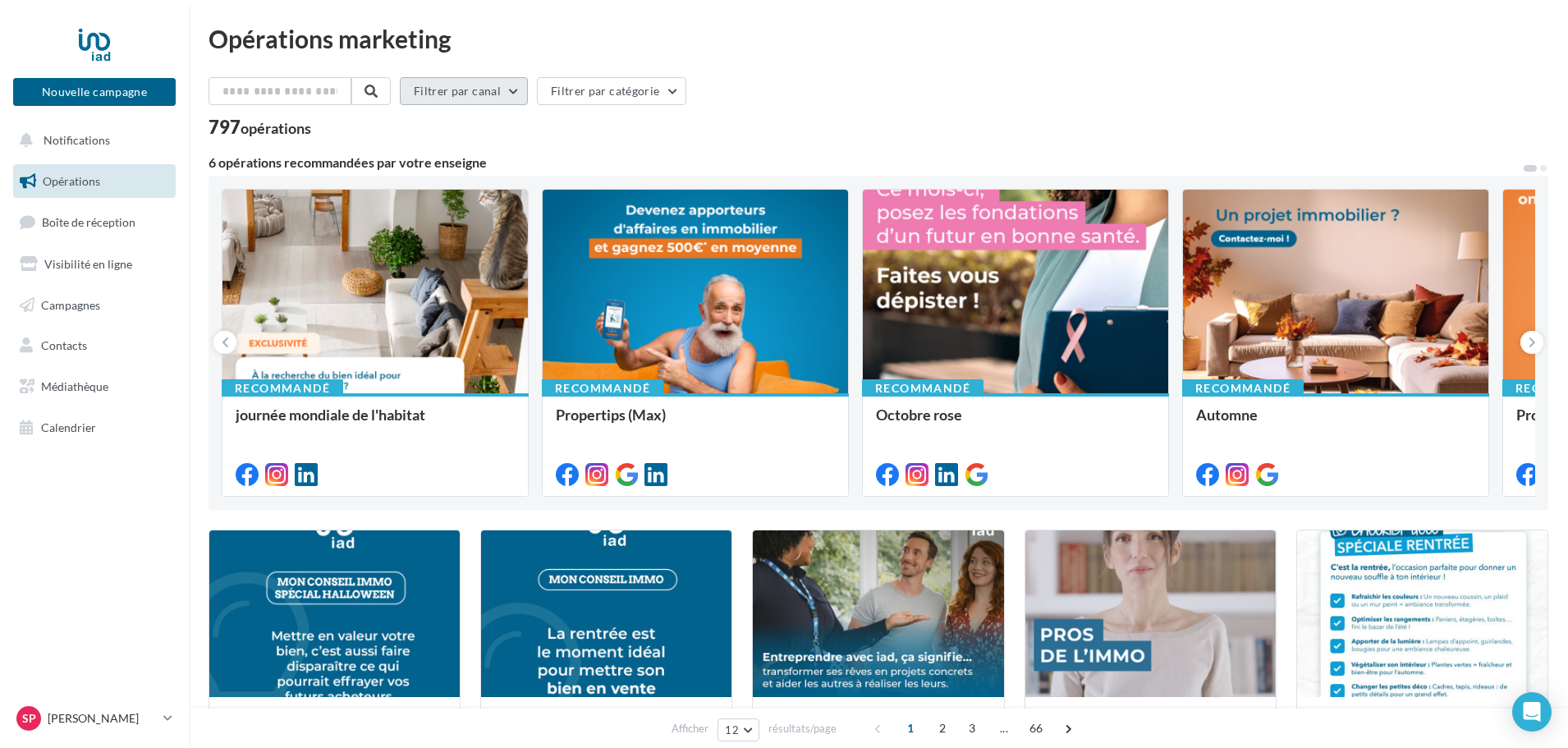
click at [511, 97] on button "Filtrer par canal" at bounding box center [463, 91] width 128 height 28
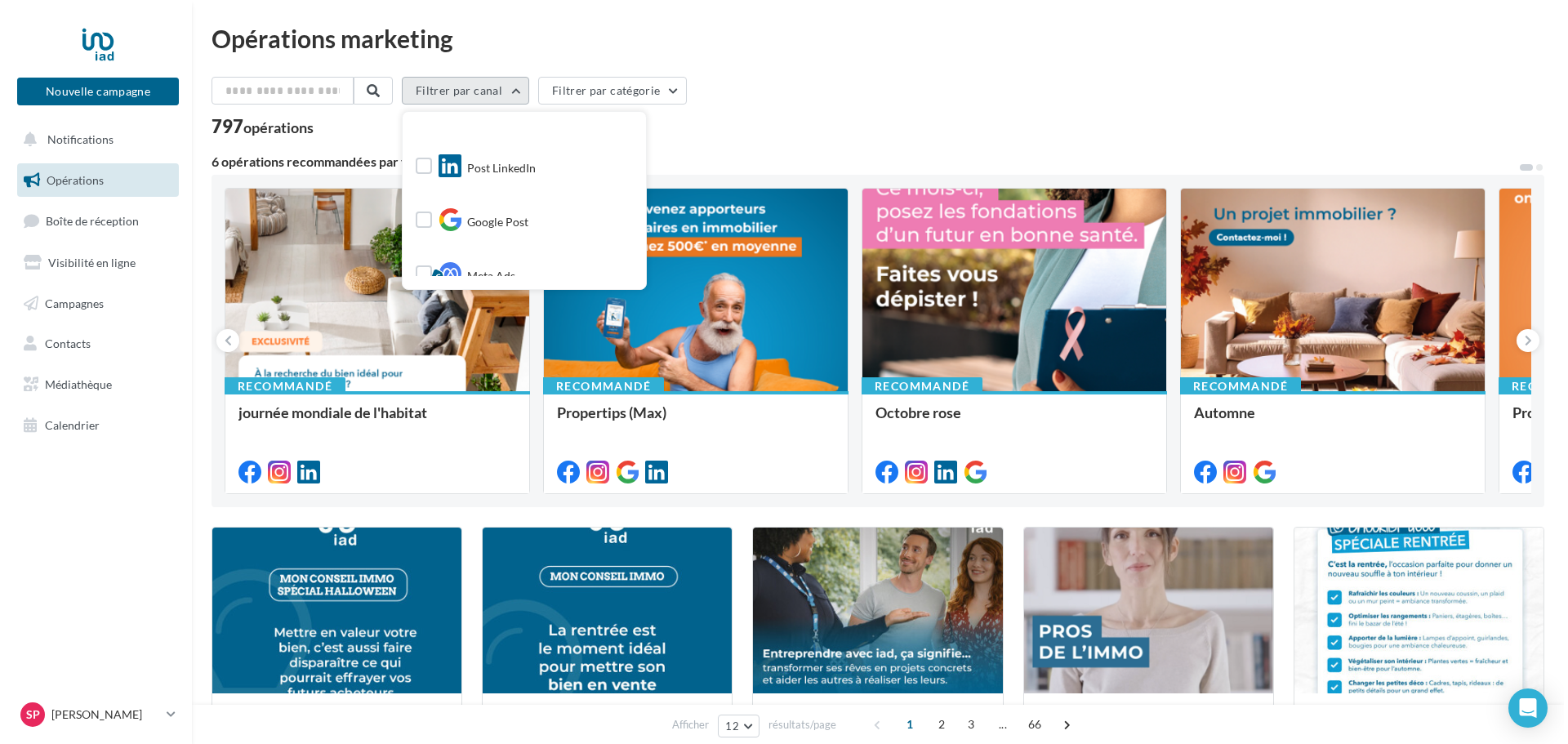
scroll to position [163, 0]
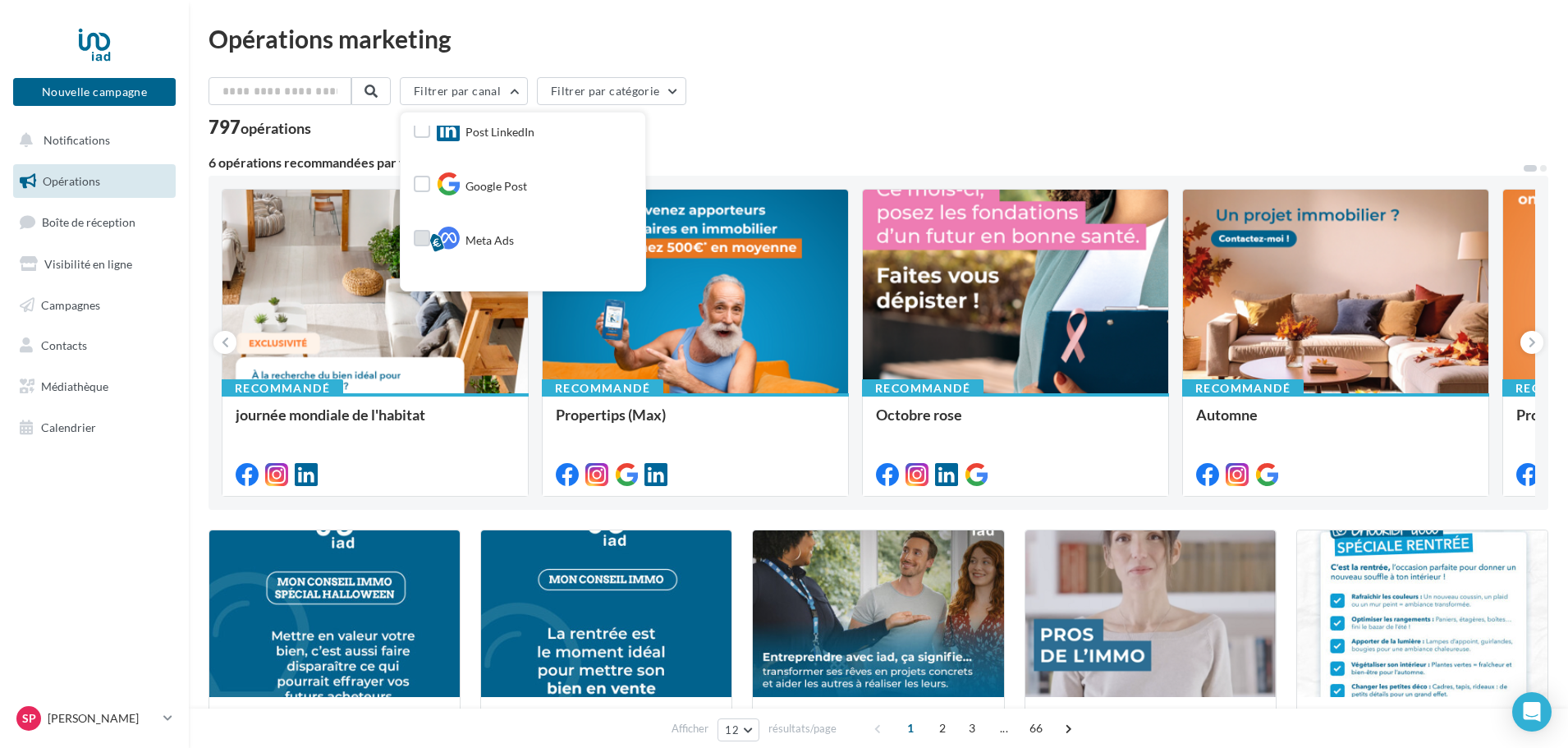
click at [430, 244] on label at bounding box center [421, 238] width 17 height 17
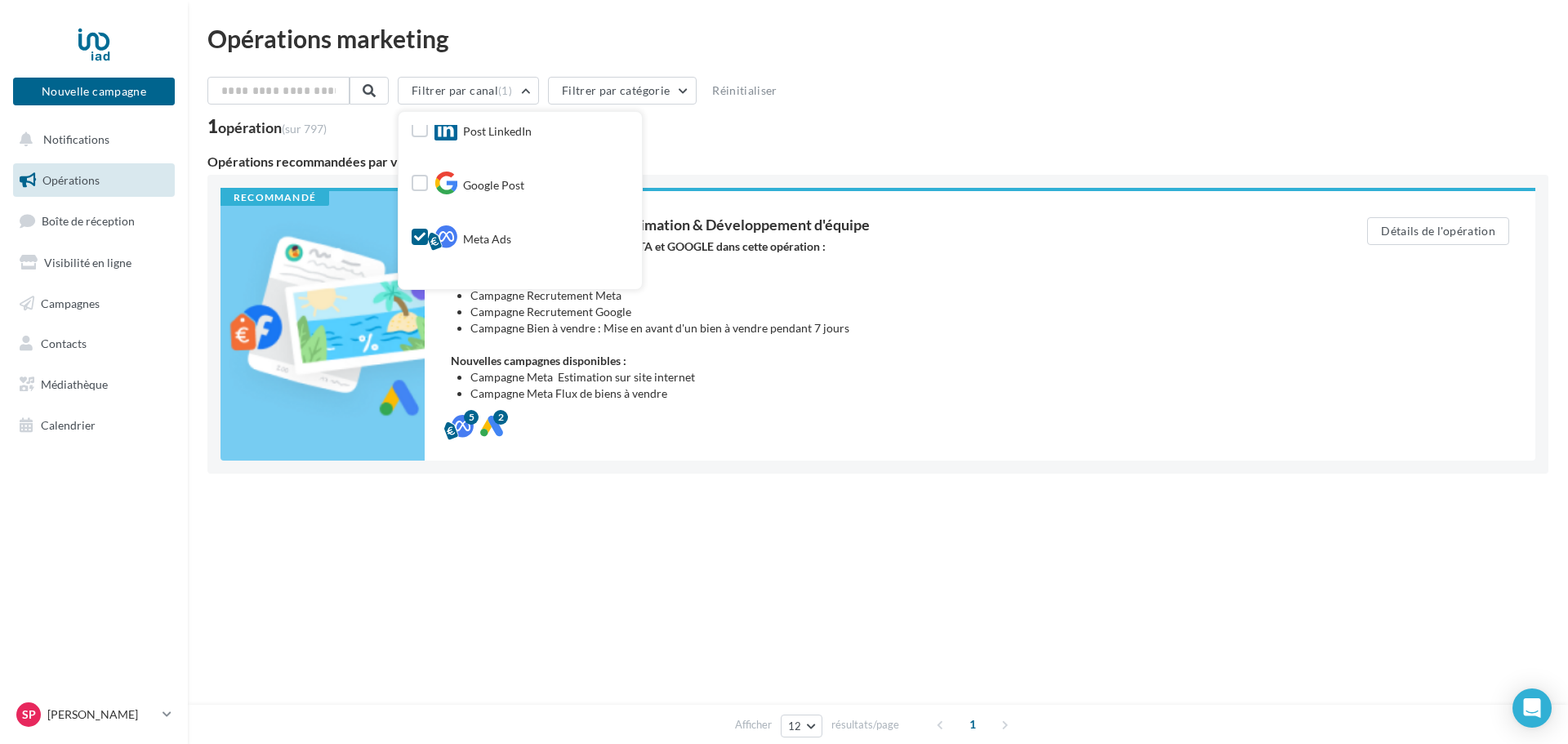
click at [631, 537] on div "Afficher 12 12 24 48 96 résultats/page 1" at bounding box center [877, 525] width 1341 height 39
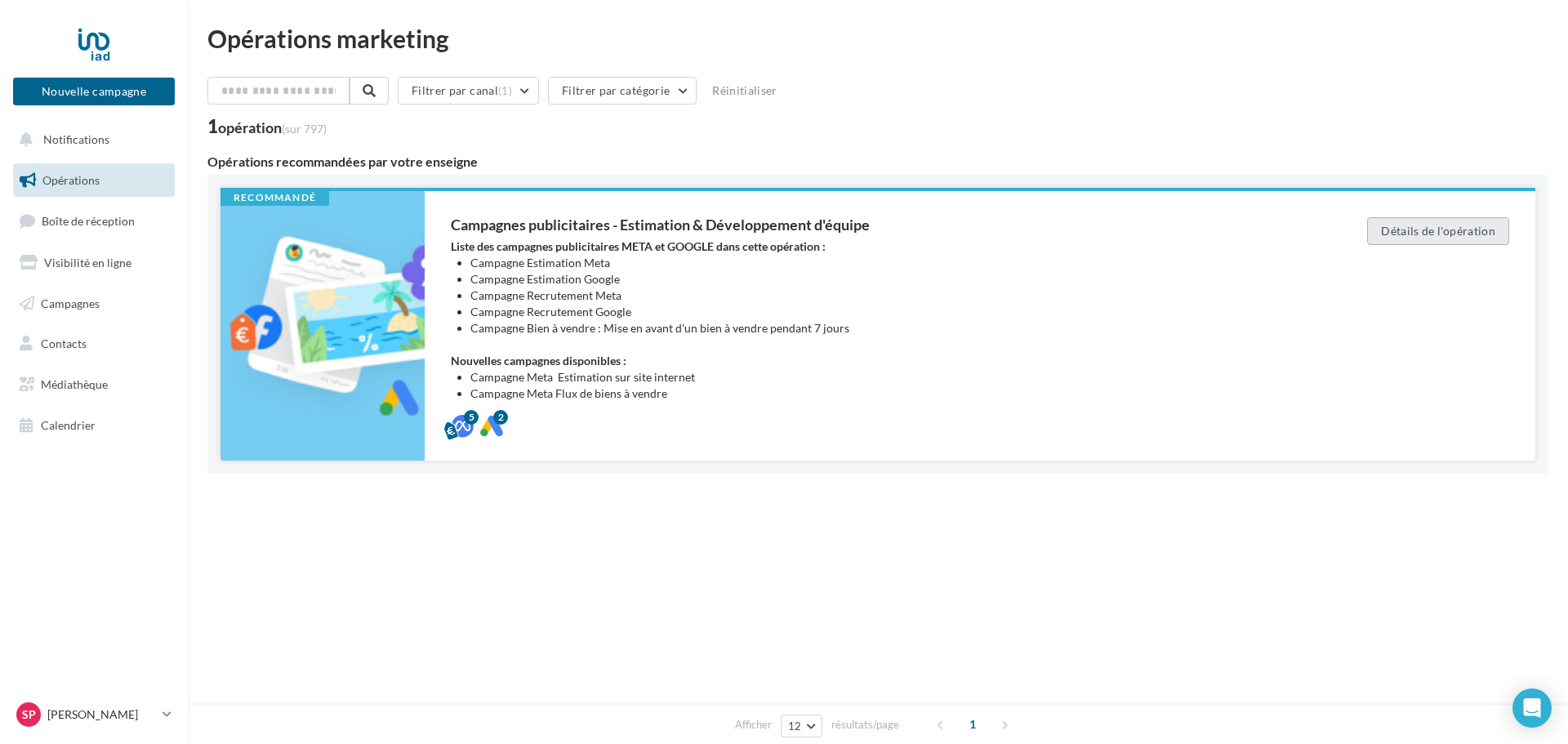
click at [1436, 228] on button "Détails de l'opération" at bounding box center [1438, 231] width 142 height 28
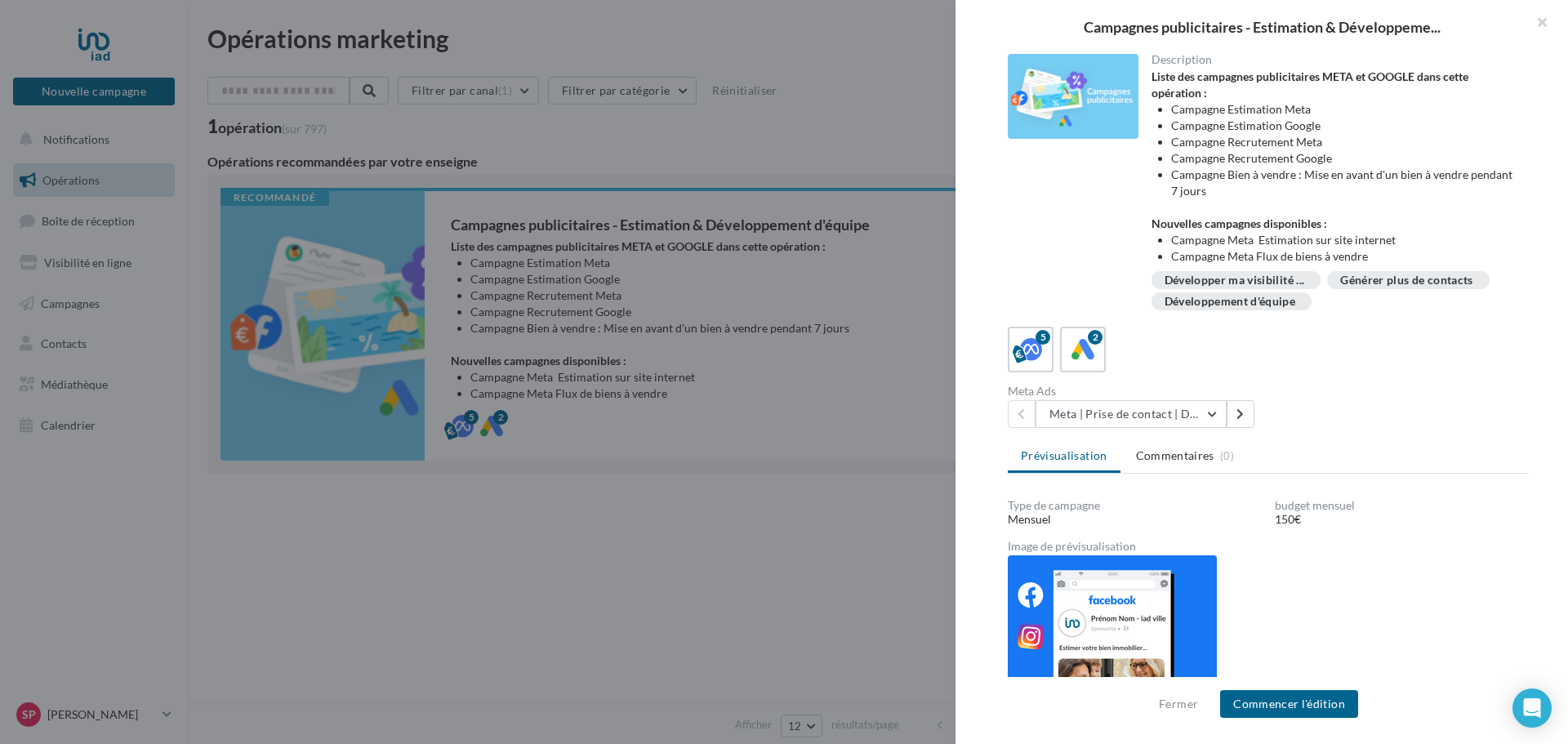
scroll to position [82, 0]
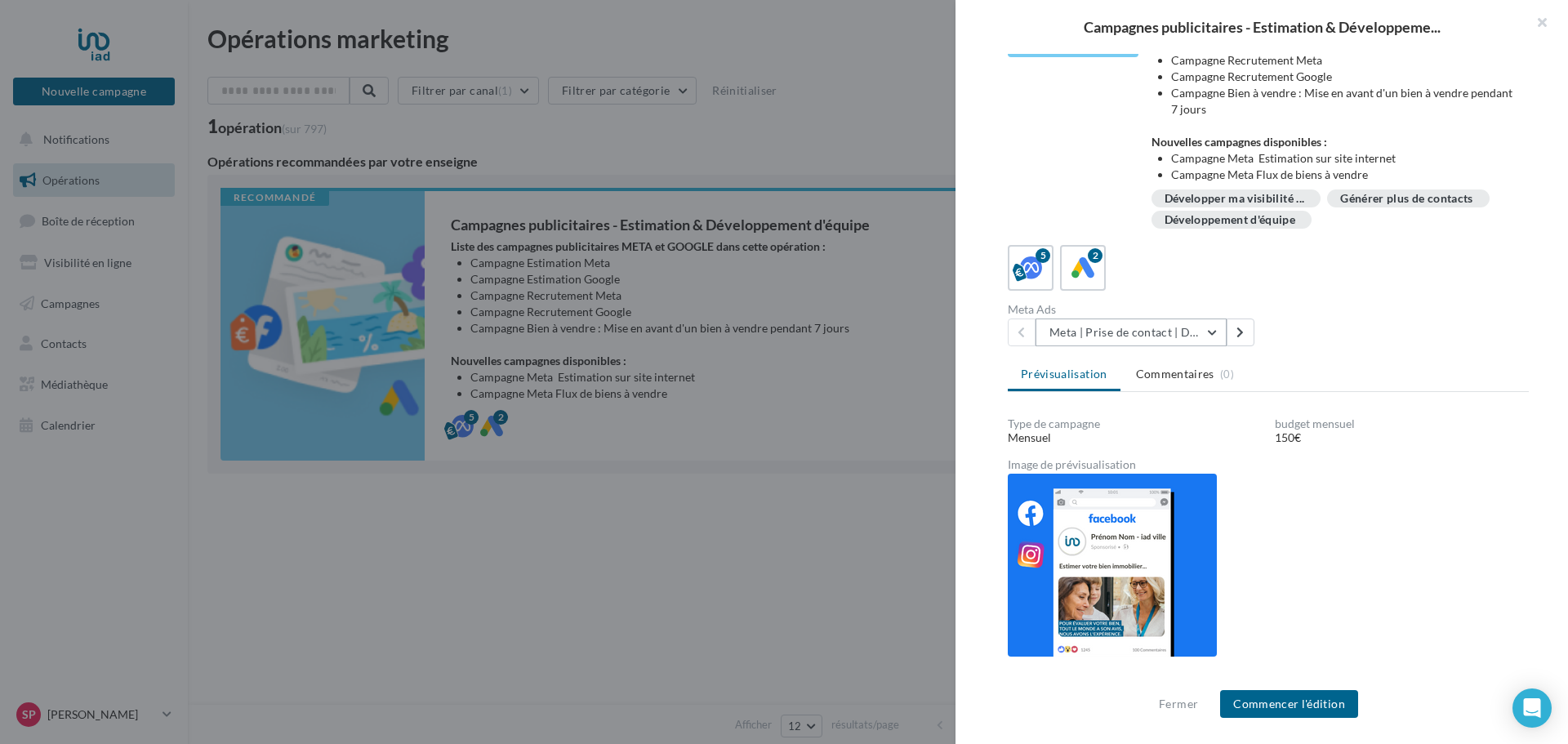
click at [1212, 334] on button "Meta | Prise de contact | Demandes d'estimation" at bounding box center [1131, 332] width 191 height 28
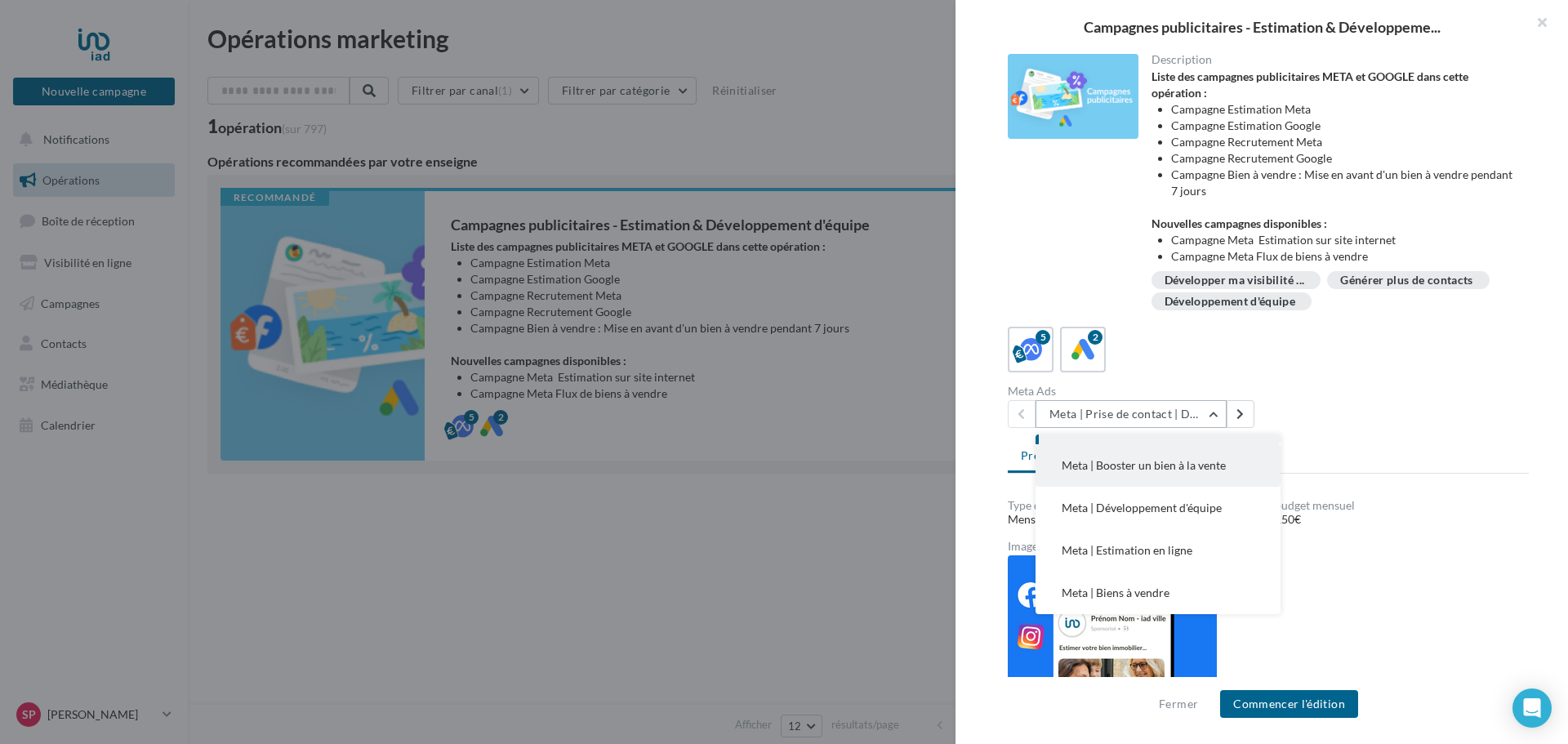
scroll to position [0, 0]
click at [1101, 462] on span "Meta | Prise de contact | Demandes d'estimation" at bounding box center [1150, 464] width 178 height 30
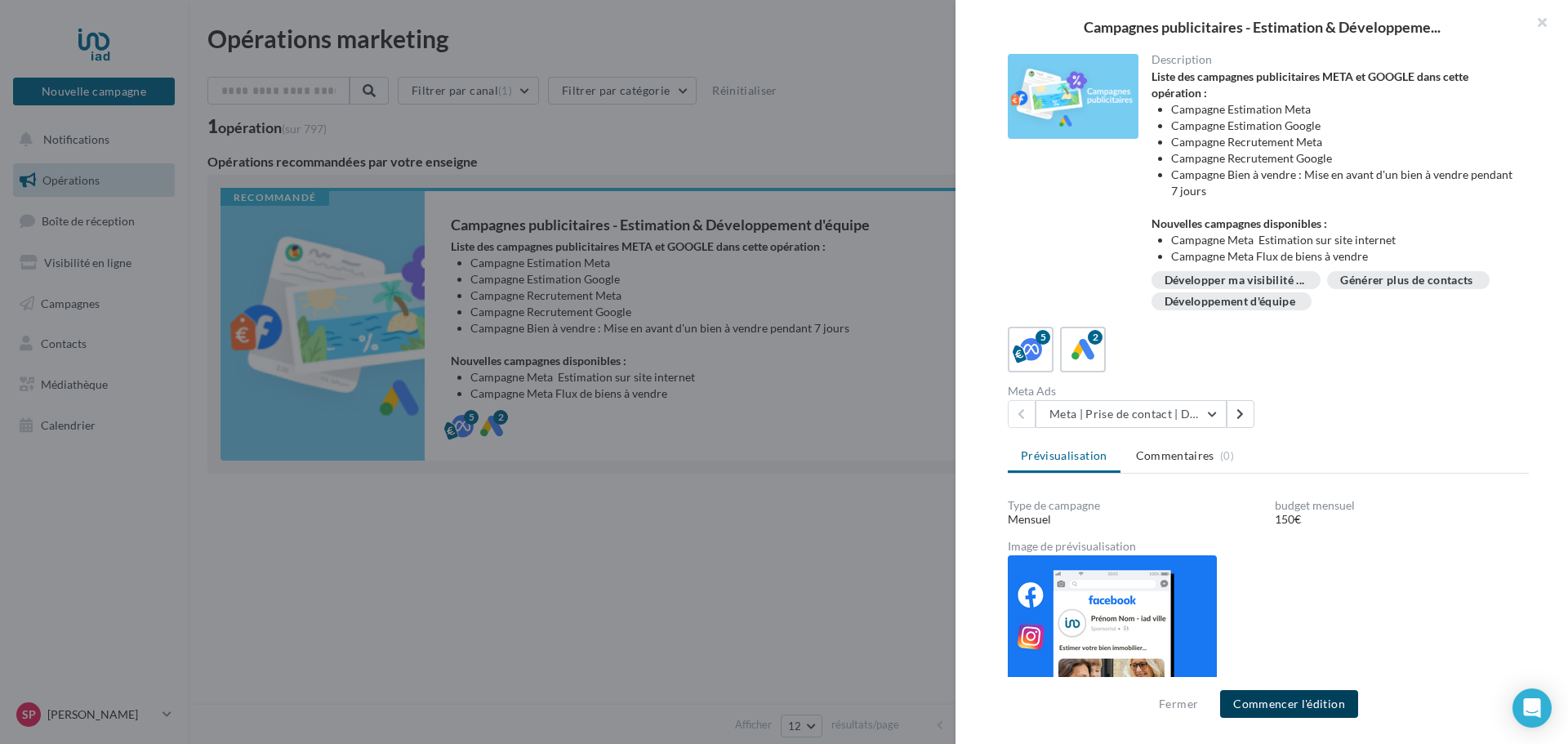
click at [1295, 701] on button "Commencer l'édition" at bounding box center [1289, 704] width 138 height 28
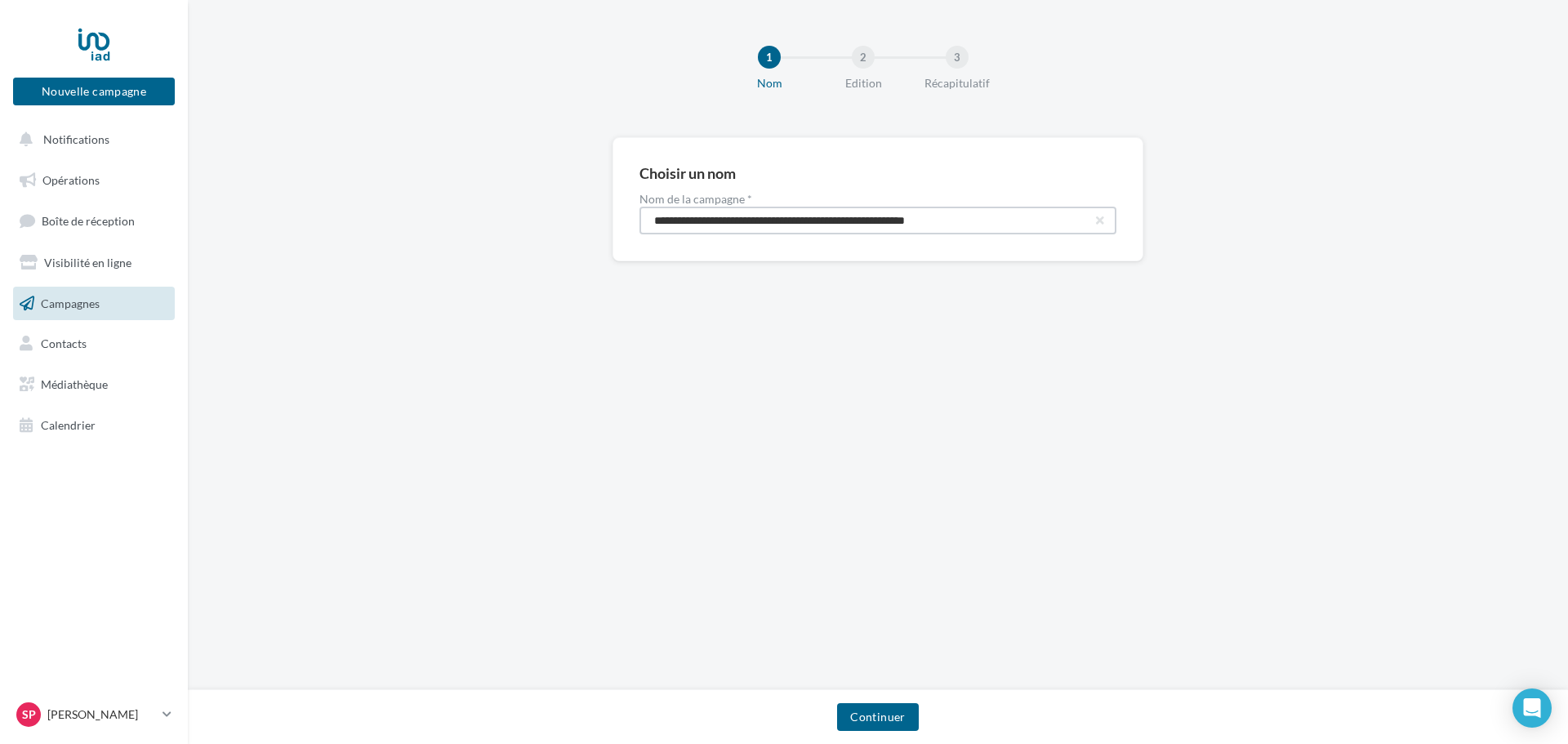
click at [980, 225] on input "**********" at bounding box center [878, 221] width 477 height 28
drag, startPoint x: 987, startPoint y: 223, endPoint x: 841, endPoint y: 233, distance: 146.3
click at [841, 233] on input "**********" at bounding box center [878, 221] width 477 height 28
type input "**********"
click at [881, 721] on button "Continuer" at bounding box center [877, 717] width 81 height 28
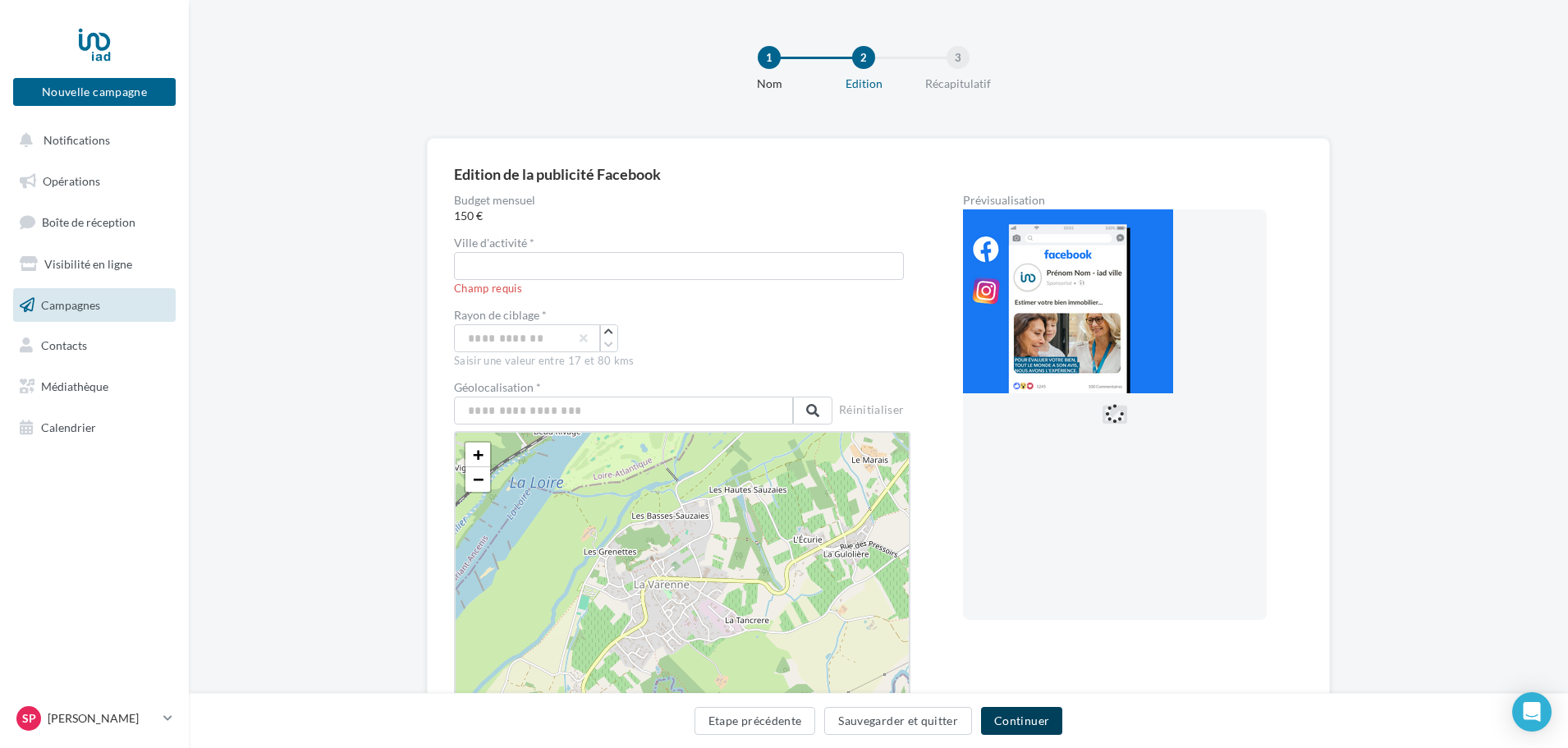
scroll to position [82, 0]
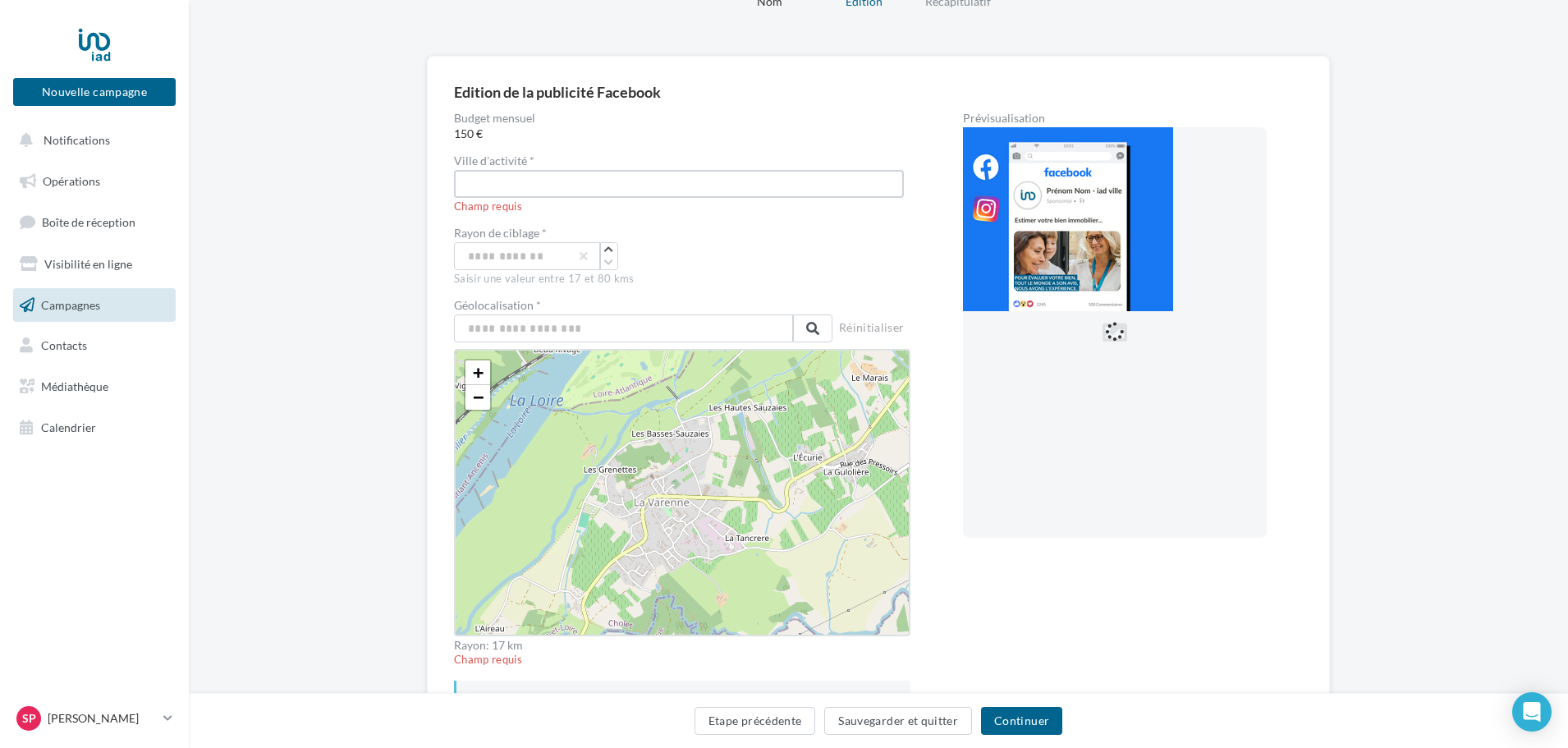
click at [529, 174] on input "text" at bounding box center [679, 184] width 450 height 28
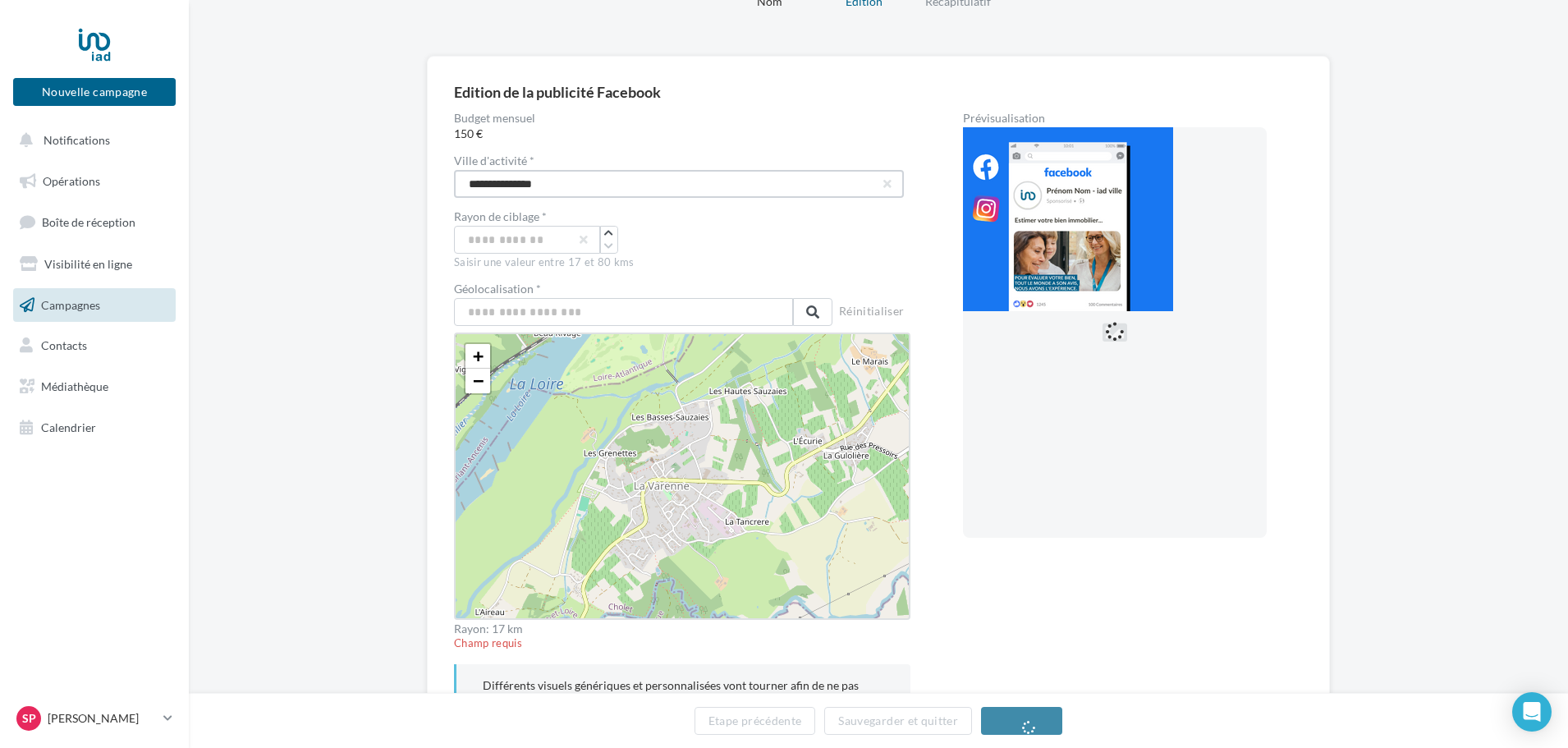
click at [523, 185] on input "**********" at bounding box center [679, 184] width 450 height 28
type input "**********"
click at [558, 309] on input "text" at bounding box center [623, 312] width 339 height 28
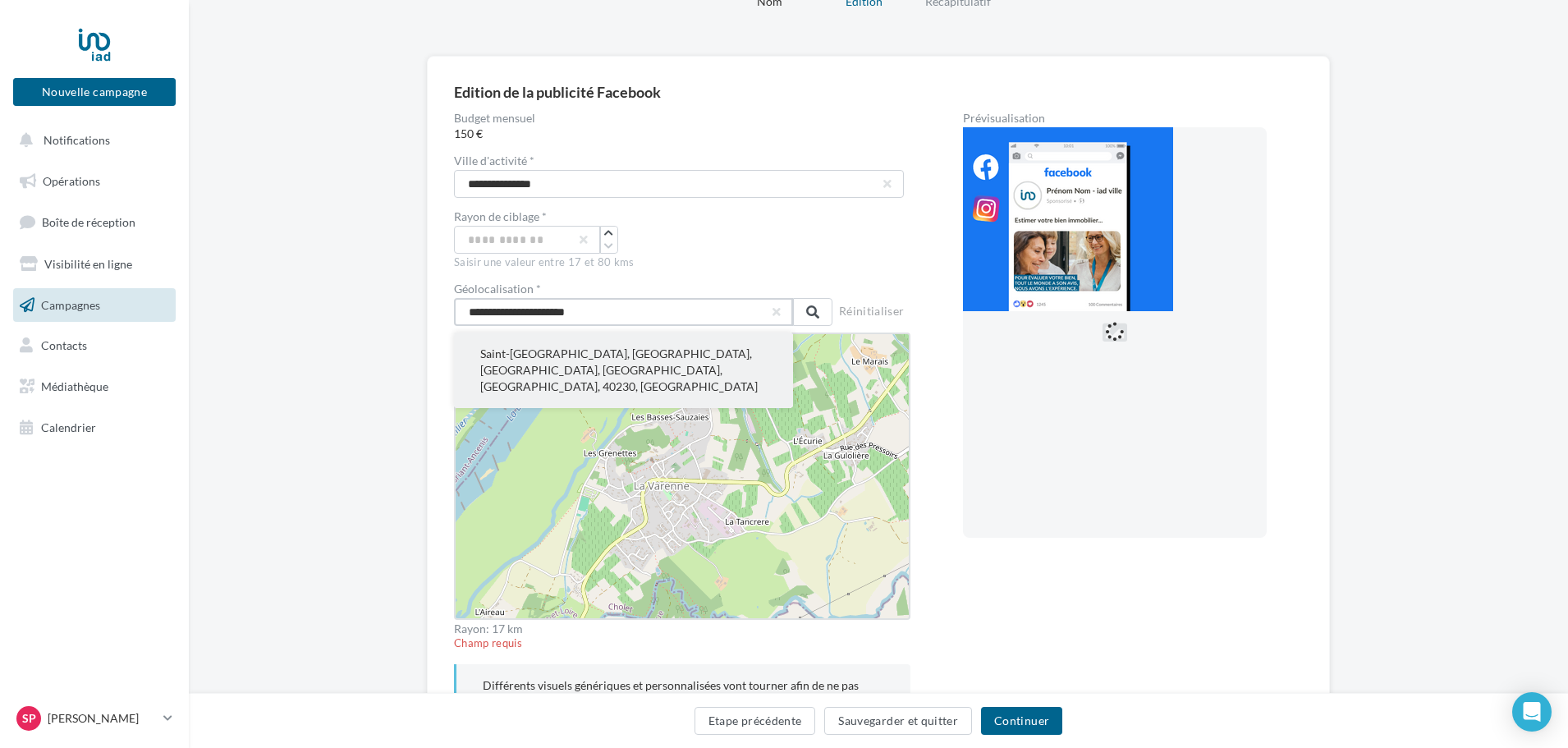
type input "**********"
click at [587, 345] on button "Saint-Geours-de-Maremne, Dax, Landes, Nouvelle-Aquitaine, France métropolitaine…" at bounding box center [623, 370] width 339 height 76
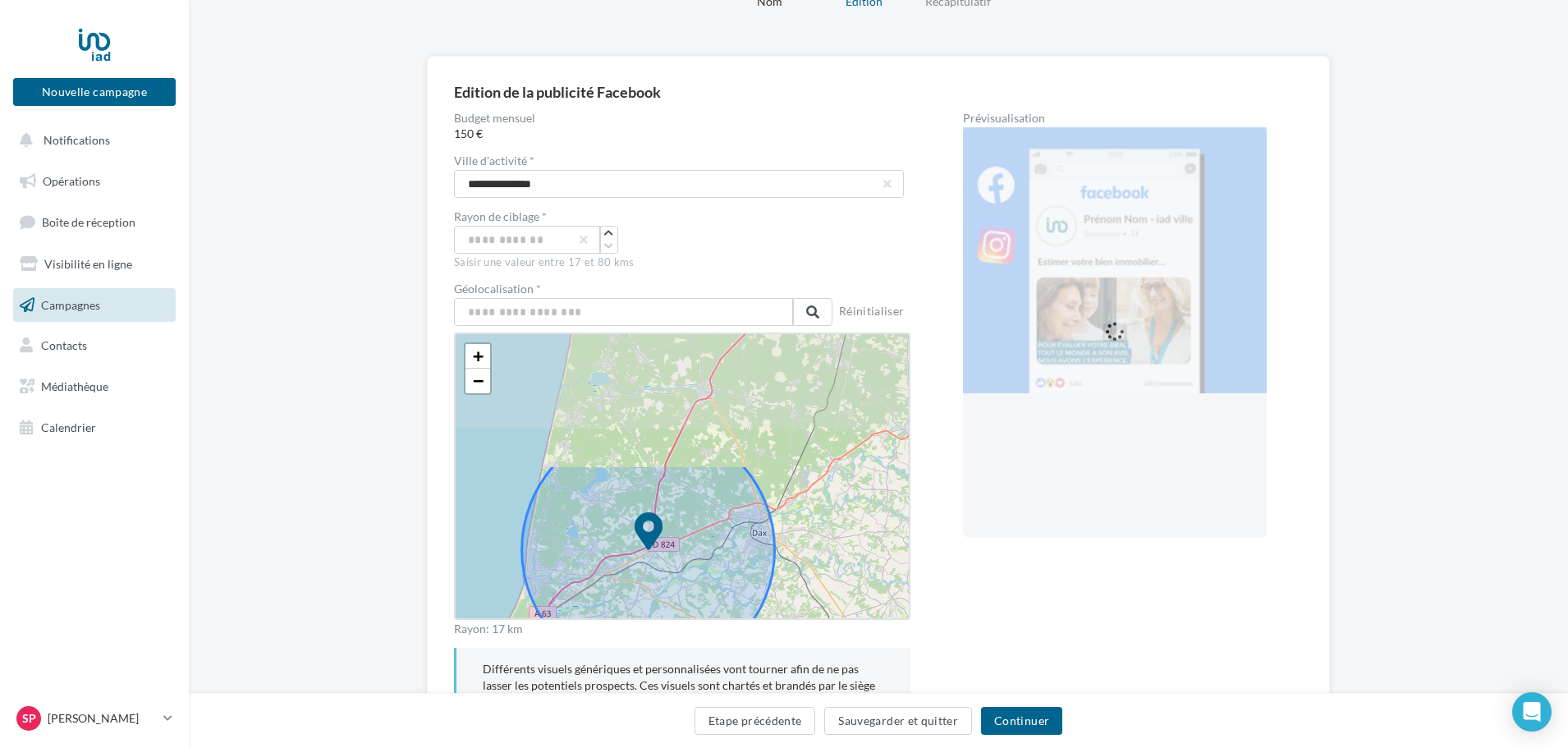
drag, startPoint x: 605, startPoint y: 369, endPoint x: 579, endPoint y: 532, distance: 165.1
click at [579, 532] on icon at bounding box center [649, 551] width 253 height 253
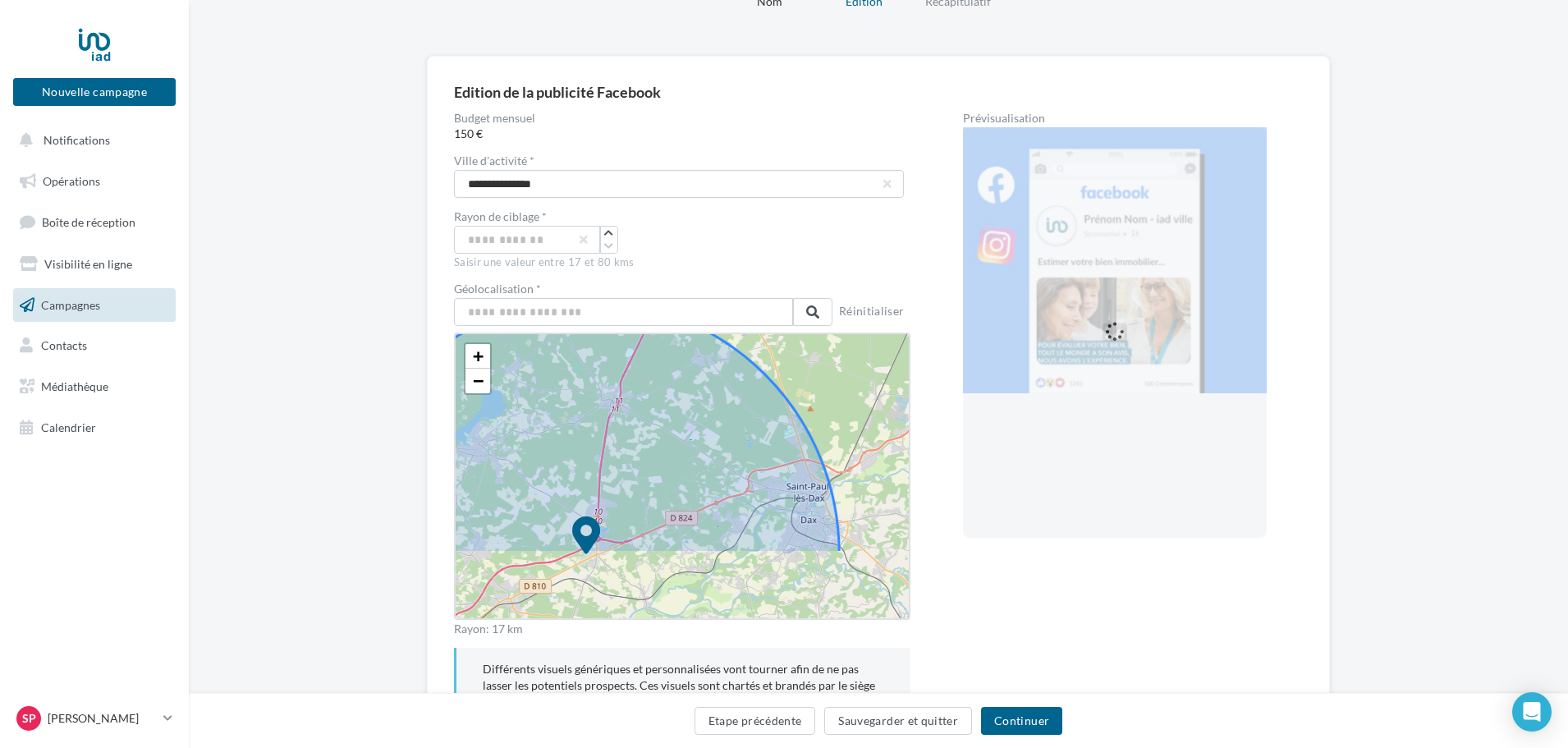
drag, startPoint x: 825, startPoint y: 532, endPoint x: 718, endPoint y: 437, distance: 143.1
click at [718, 437] on icon at bounding box center [586, 553] width 506 height 506
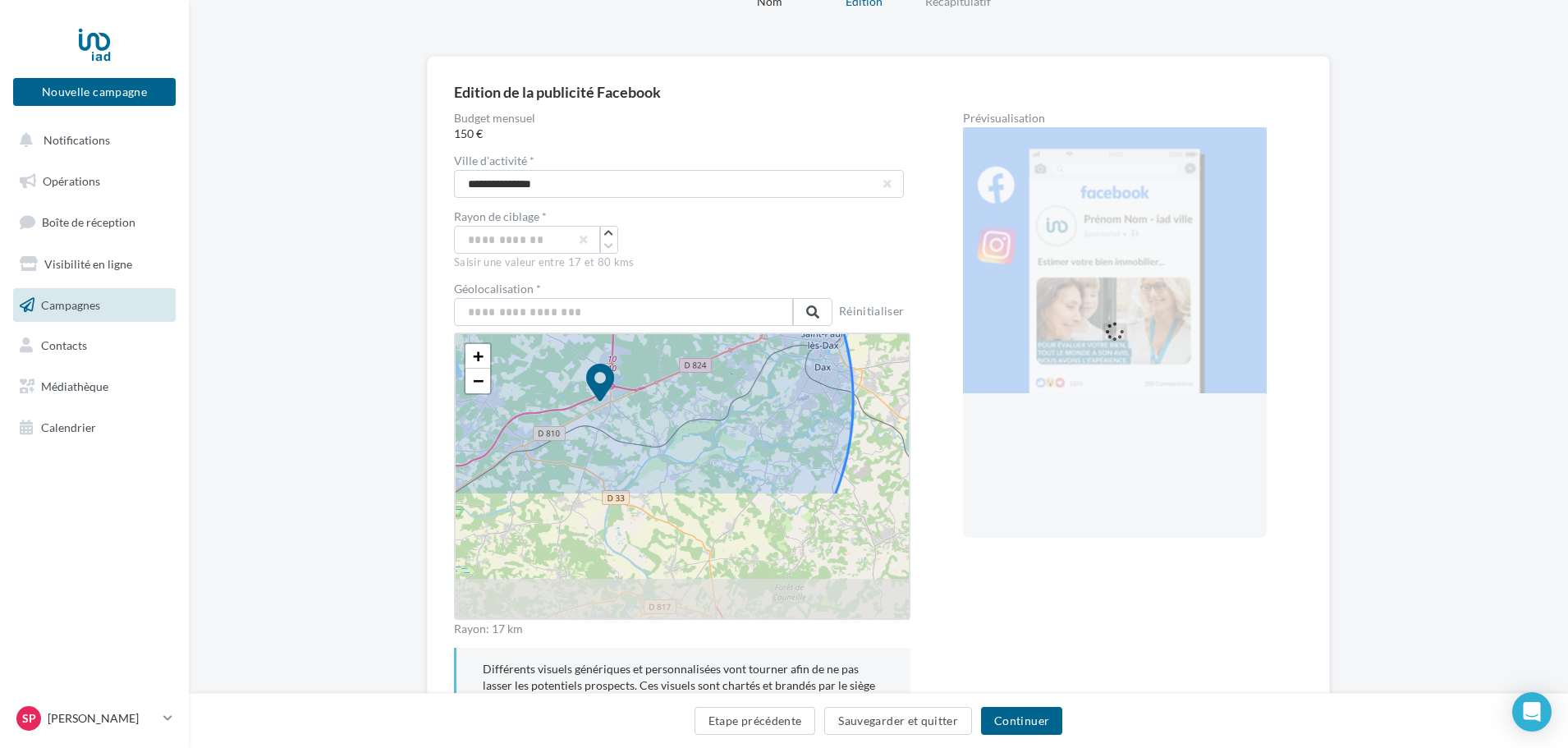
drag, startPoint x: 738, startPoint y: 546, endPoint x: 752, endPoint y: 395, distance: 151.6
click at [752, 395] on icon at bounding box center [600, 401] width 506 height 506
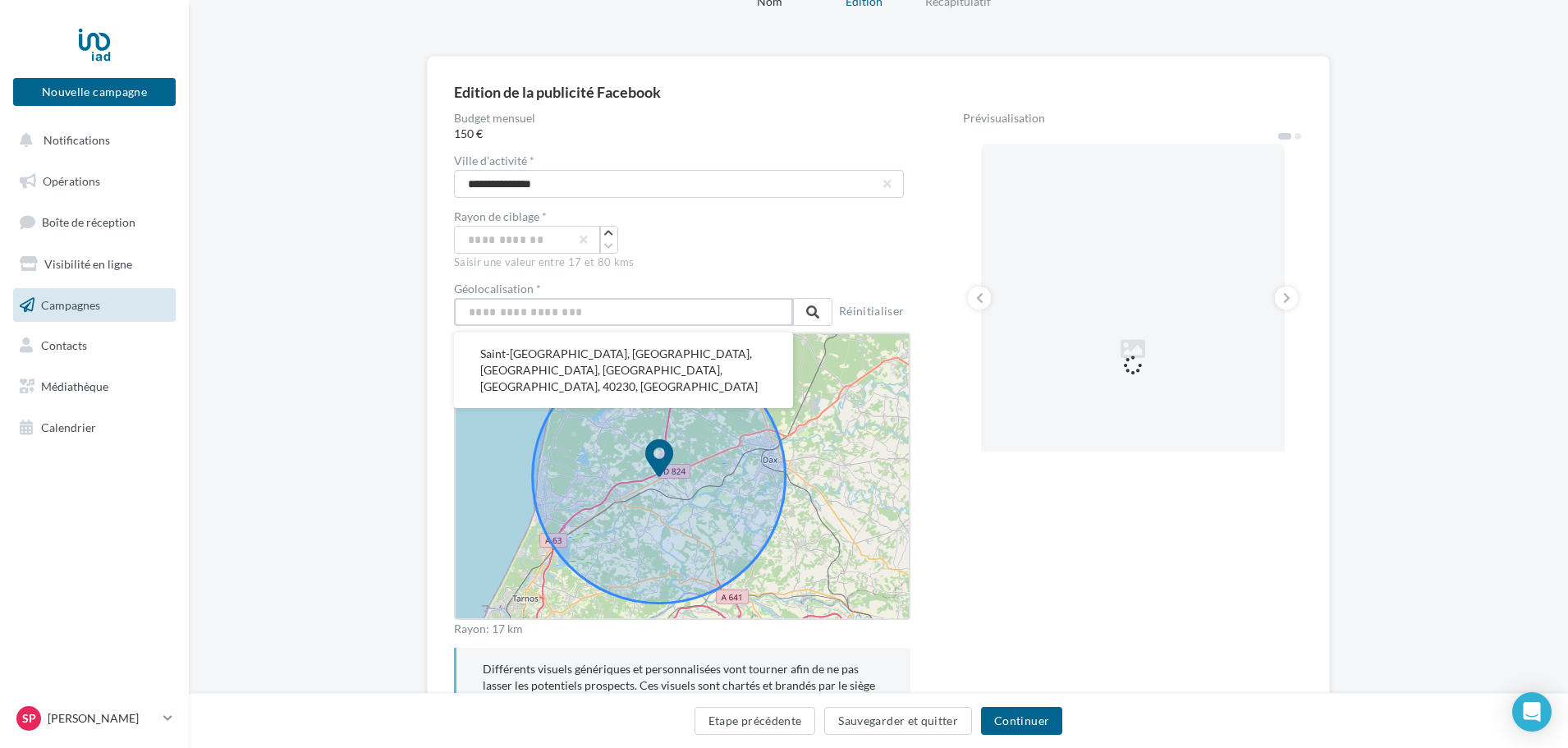
click at [546, 310] on input "text" at bounding box center [623, 312] width 339 height 28
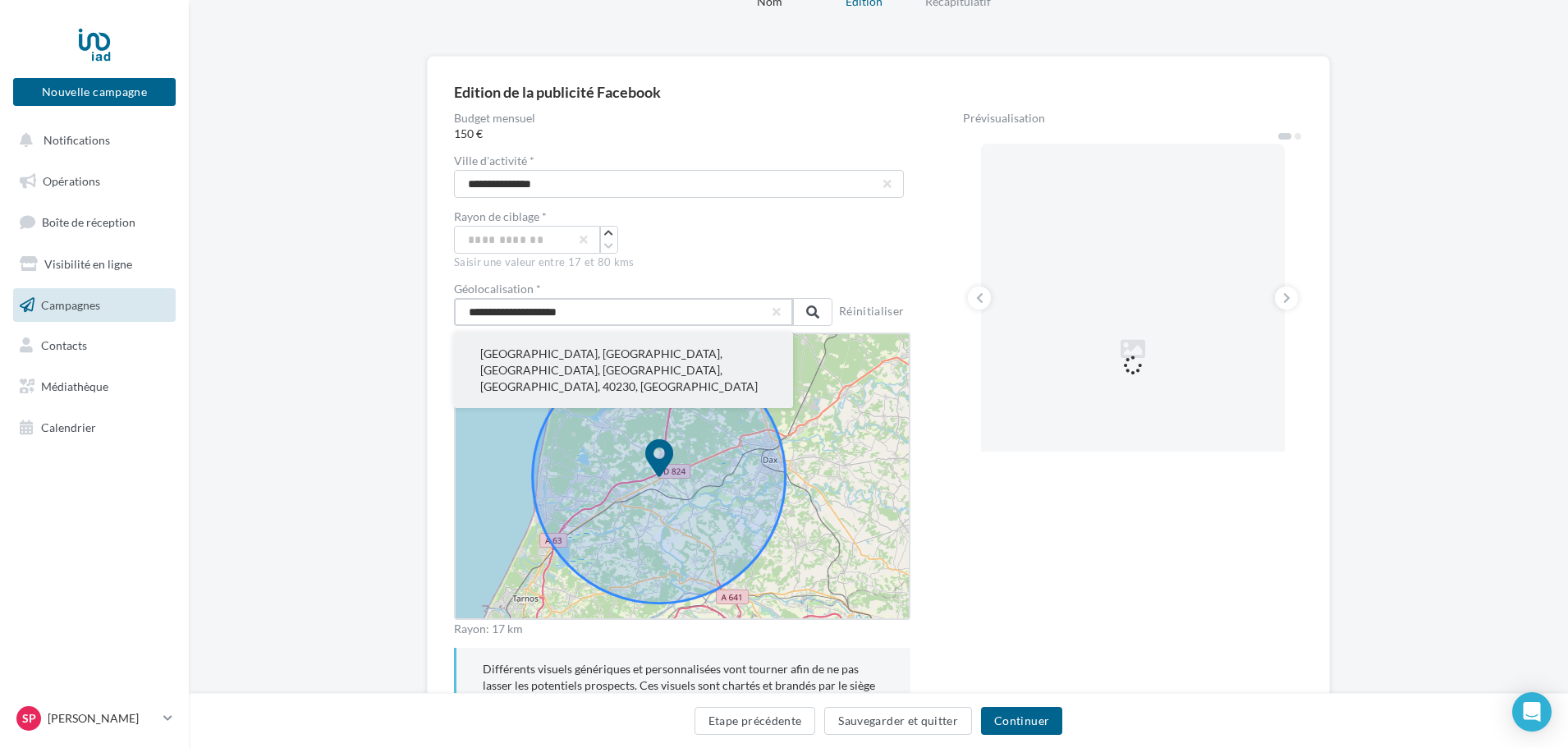
type input "**********"
click at [541, 348] on button "Saint-Jean-de-Marsacq, Dax, Landes, Nouvelle-Aquitaine, France métropolitaine, …" at bounding box center [623, 370] width 339 height 76
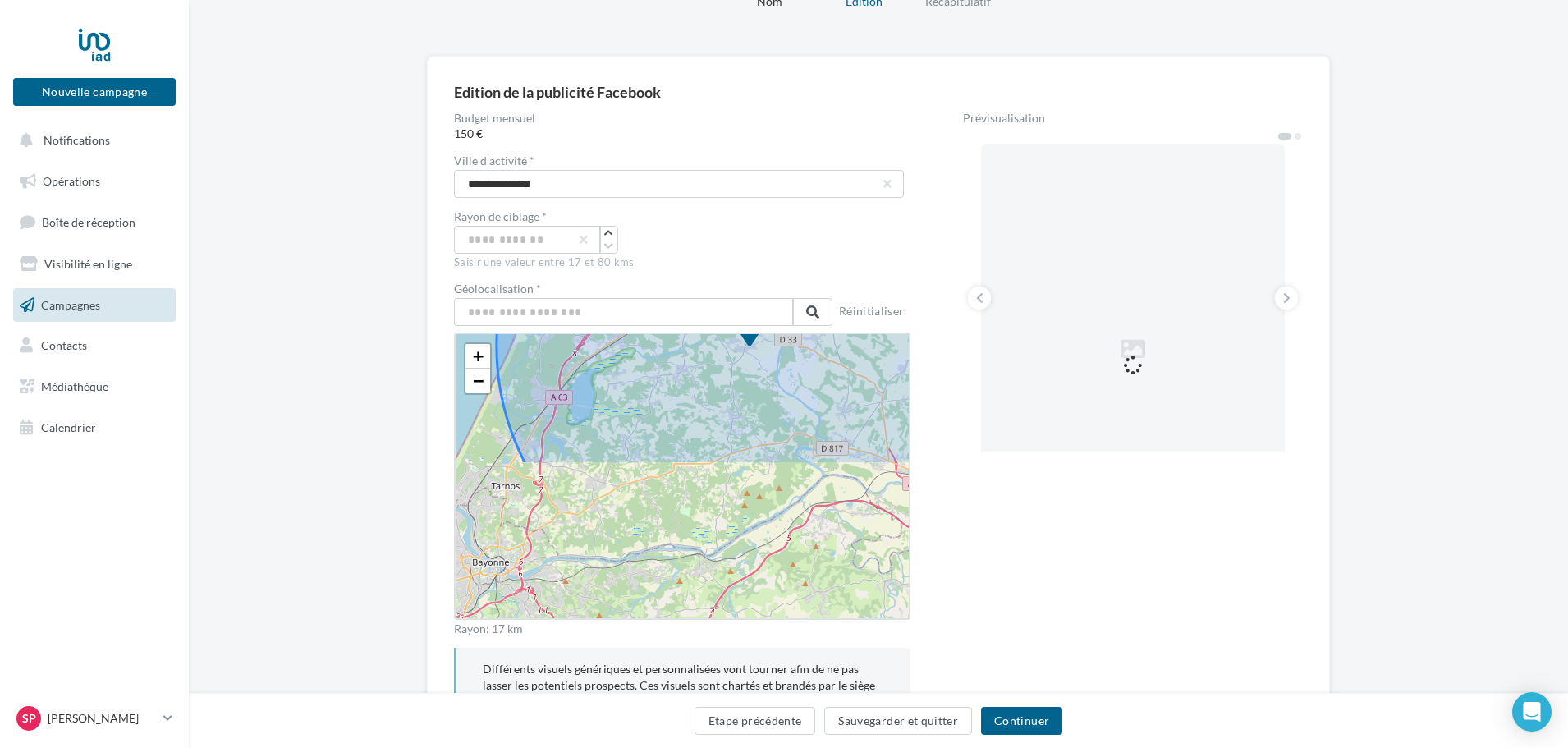
drag, startPoint x: 568, startPoint y: 559, endPoint x: 616, endPoint y: 374, distance: 191.1
click at [616, 374] on icon at bounding box center [750, 347] width 506 height 506
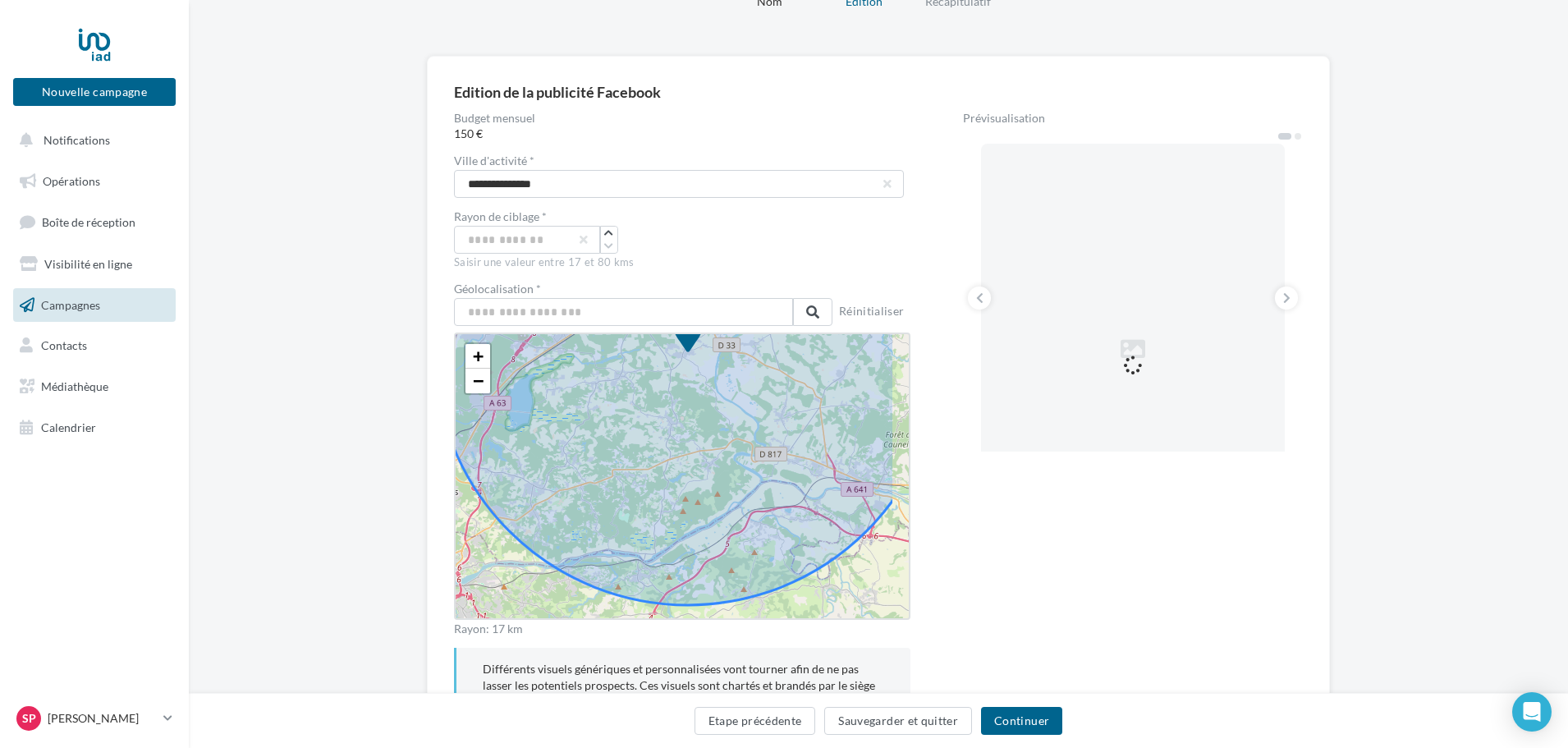
drag, startPoint x: 749, startPoint y: 471, endPoint x: 619, endPoint y: 489, distance: 131.2
click at [619, 489] on icon at bounding box center [688, 353] width 506 height 506
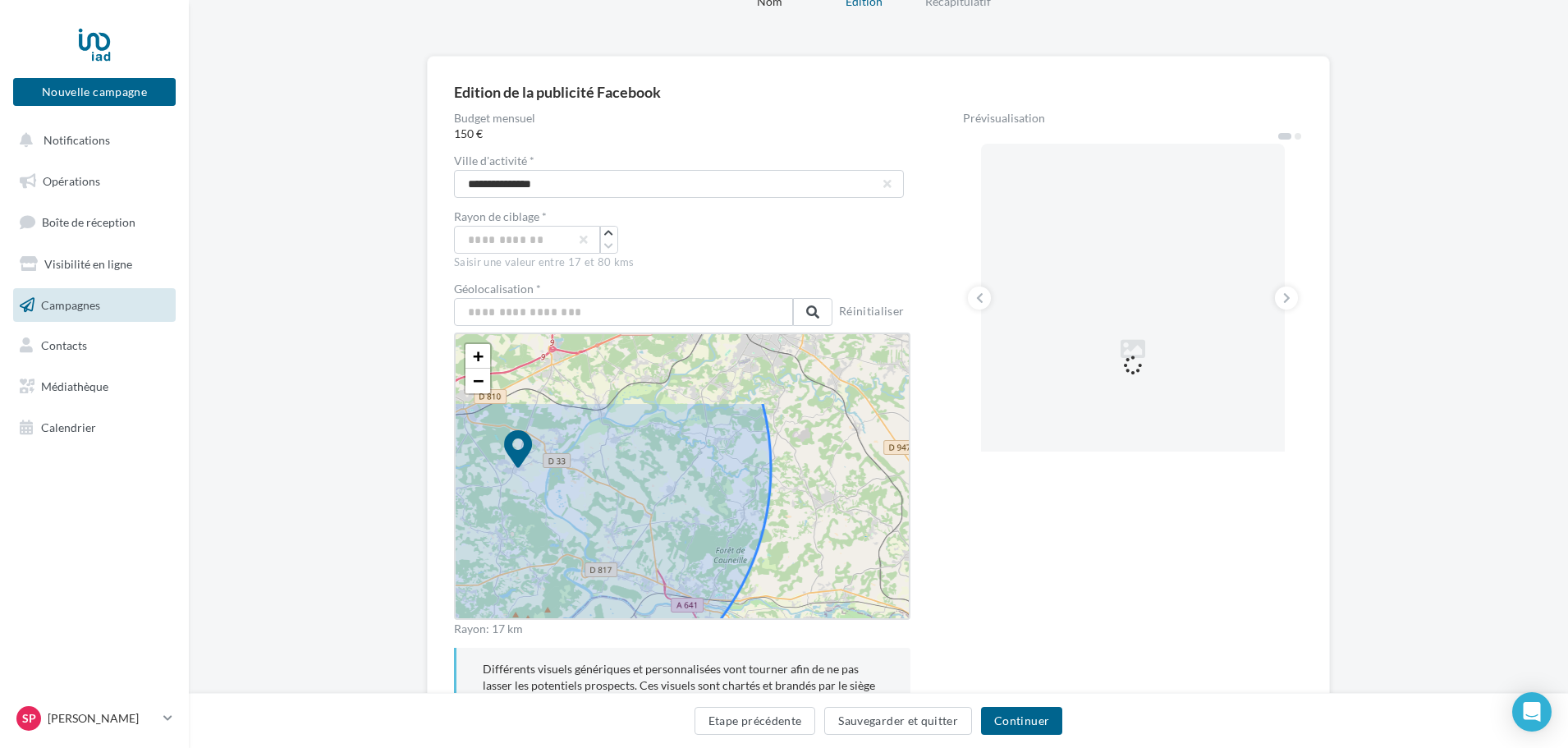
drag, startPoint x: 723, startPoint y: 436, endPoint x: 640, endPoint y: 441, distance: 83.2
click at [690, 559] on icon at bounding box center [518, 469] width 506 height 506
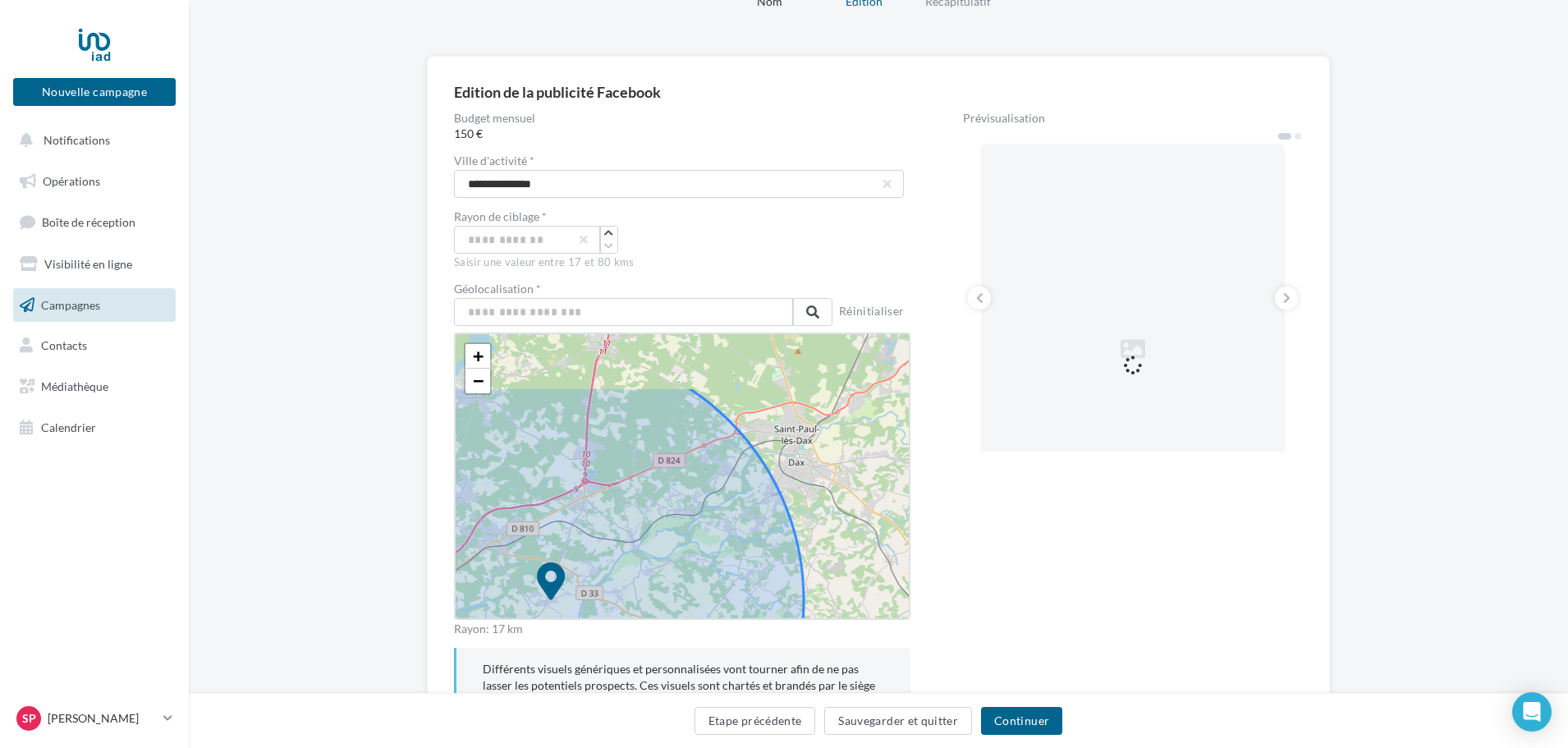
drag, startPoint x: 644, startPoint y: 425, endPoint x: 680, endPoint y: 498, distance: 81.4
click at [680, 498] on icon at bounding box center [551, 600] width 506 height 506
click at [611, 304] on input "text" at bounding box center [623, 312] width 339 height 28
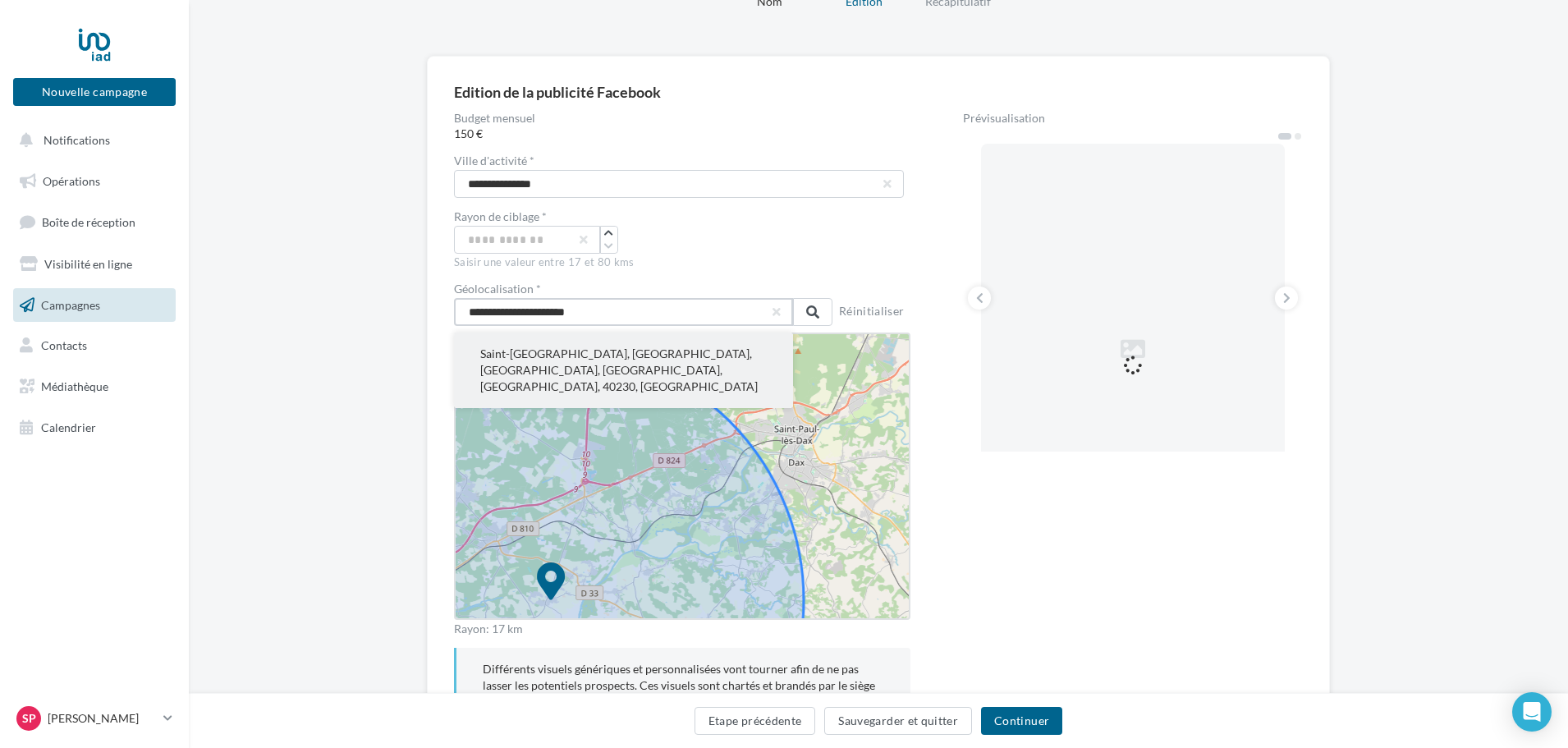
type input "**********"
click at [585, 358] on button "Saint-Geours-de-Maremne, Dax, Landes, Nouvelle-Aquitaine, France métropolitaine…" at bounding box center [623, 370] width 339 height 76
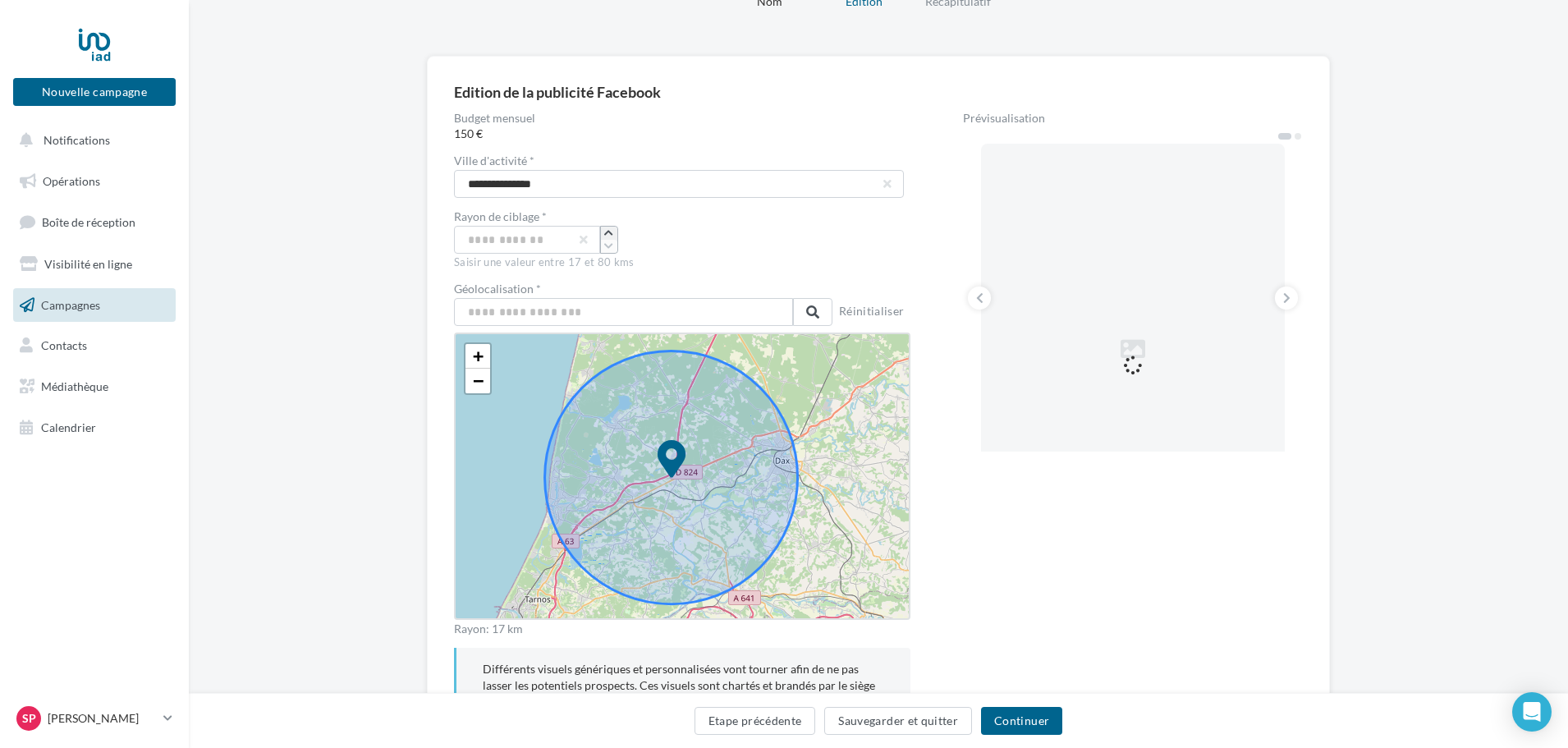
click at [610, 234] on icon "button" at bounding box center [609, 233] width 9 height 10
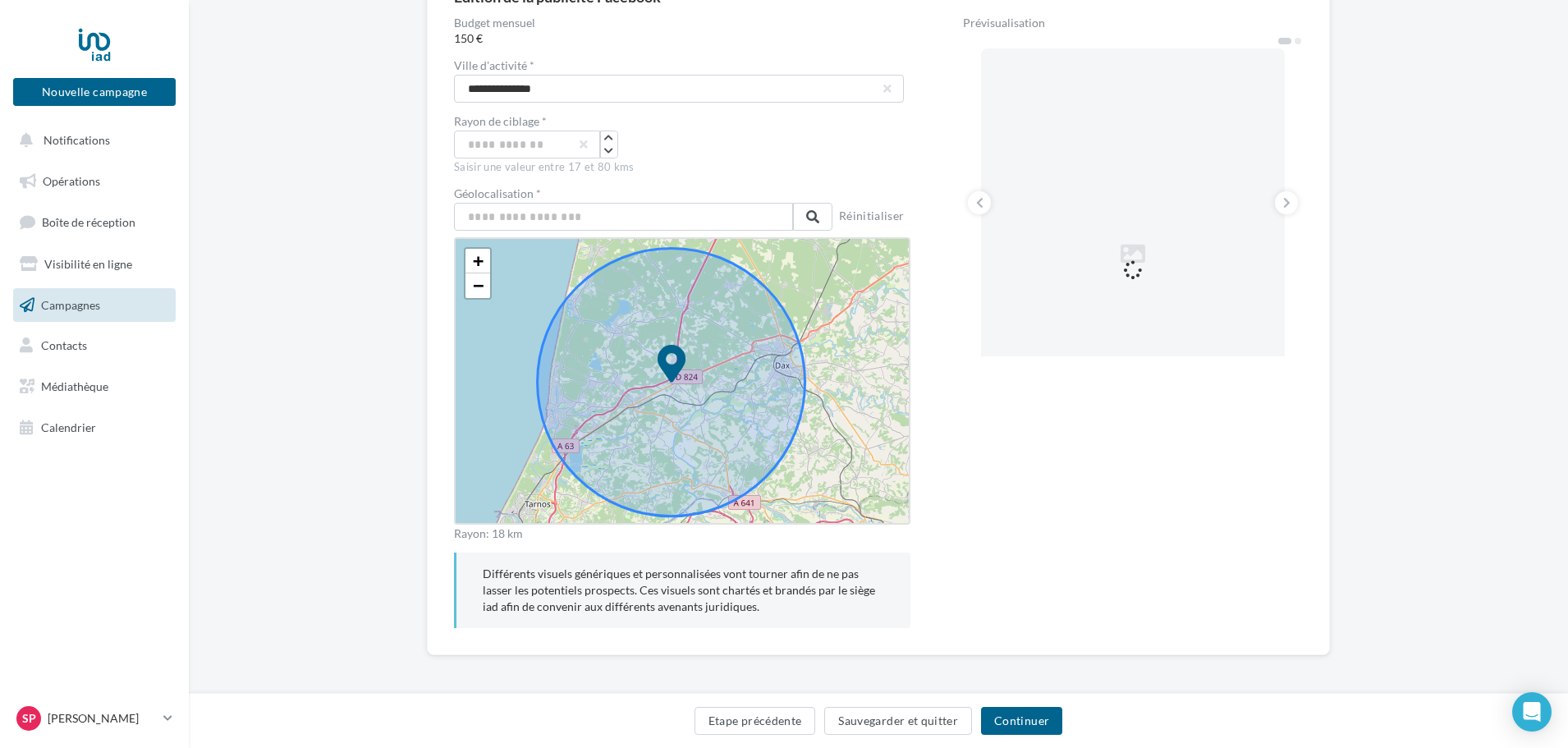
scroll to position [182, 0]
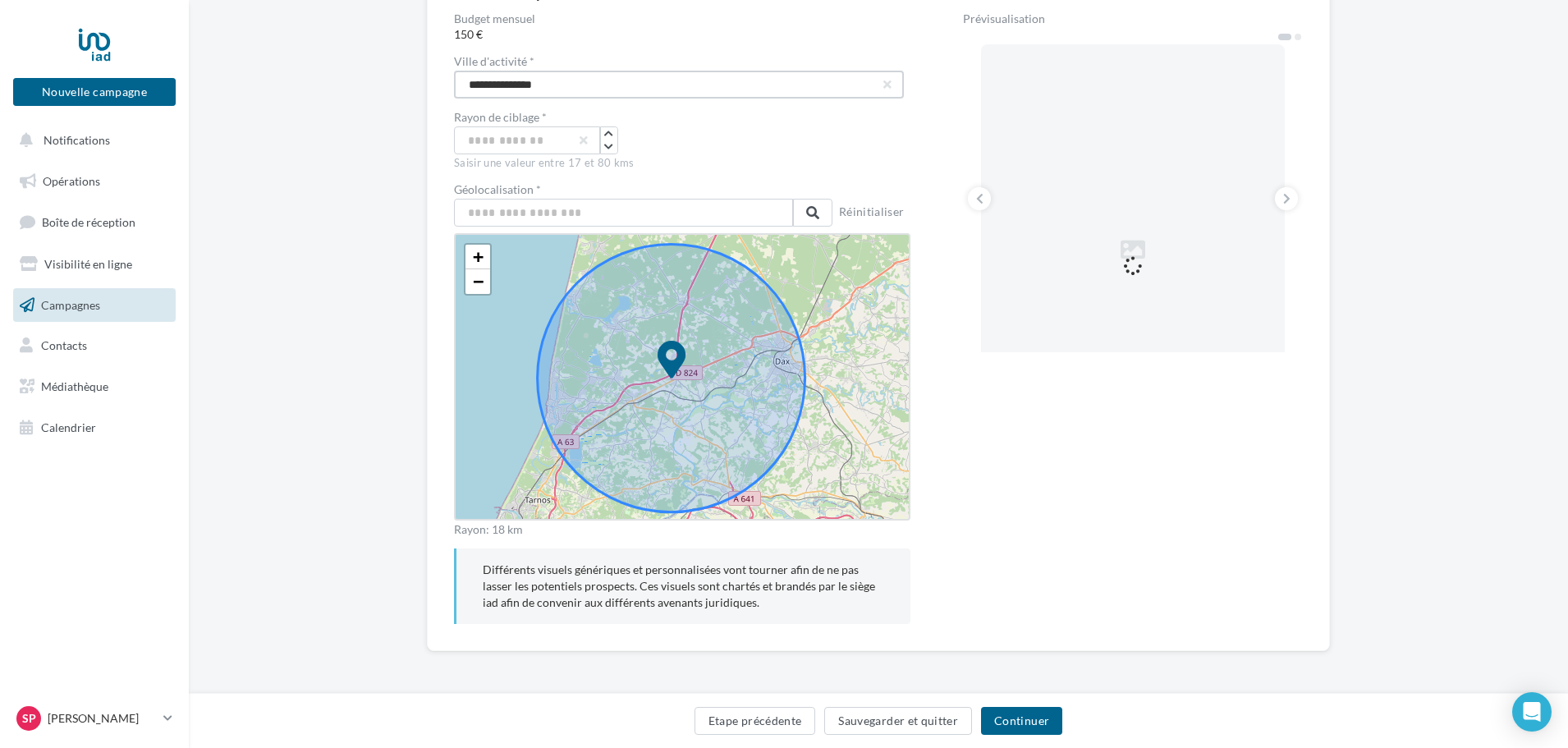
click at [468, 83] on input "**********" at bounding box center [679, 85] width 450 height 28
click at [536, 141] on input "**" at bounding box center [527, 141] width 147 height 28
click at [524, 83] on input "**********" at bounding box center [679, 85] width 450 height 28
type input "**********"
click at [514, 141] on input "**" at bounding box center [527, 141] width 147 height 28
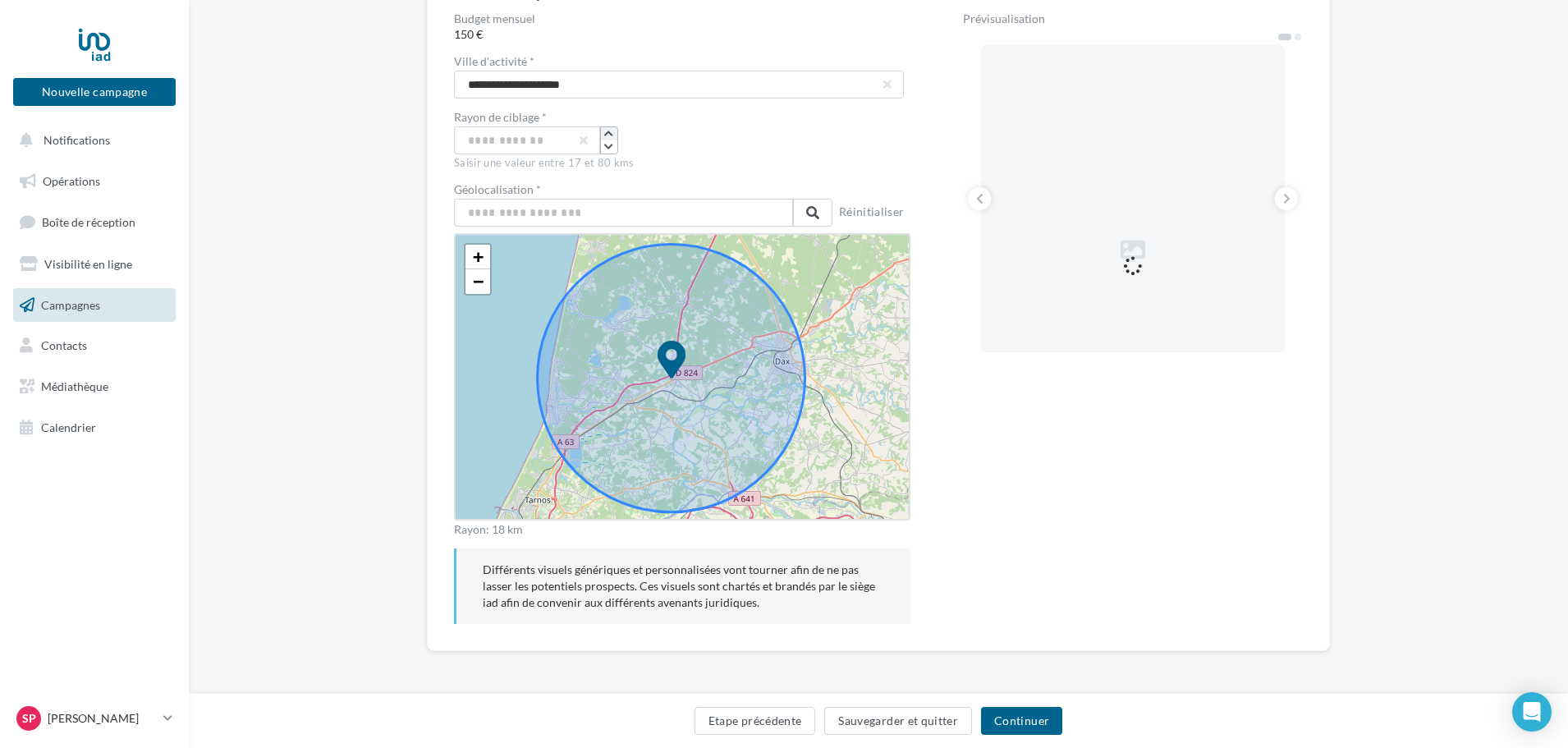
click at [612, 131] on icon "button" at bounding box center [609, 134] width 9 height 10
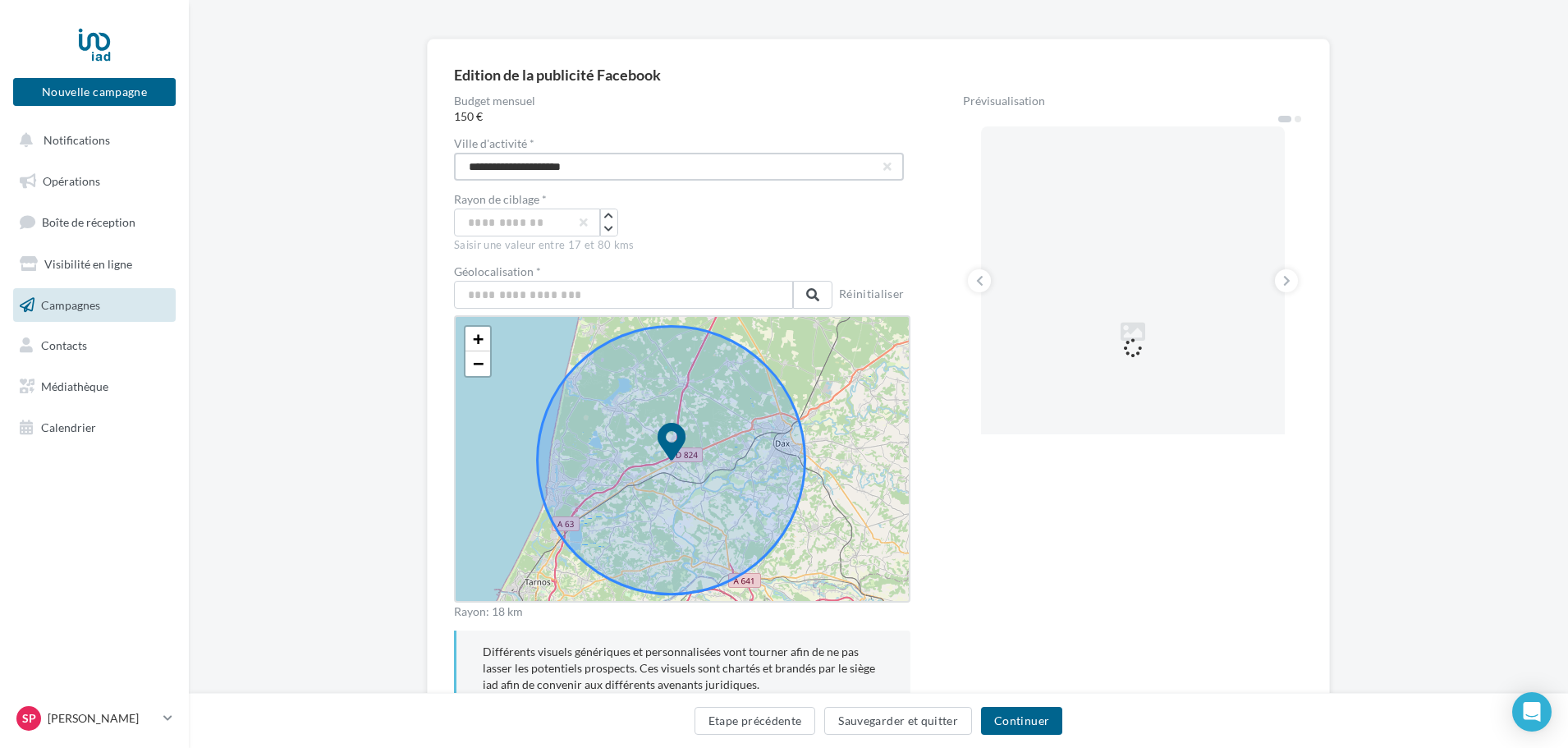
click at [716, 163] on input "**********" at bounding box center [679, 167] width 450 height 28
click at [1285, 278] on icon at bounding box center [1287, 280] width 7 height 17
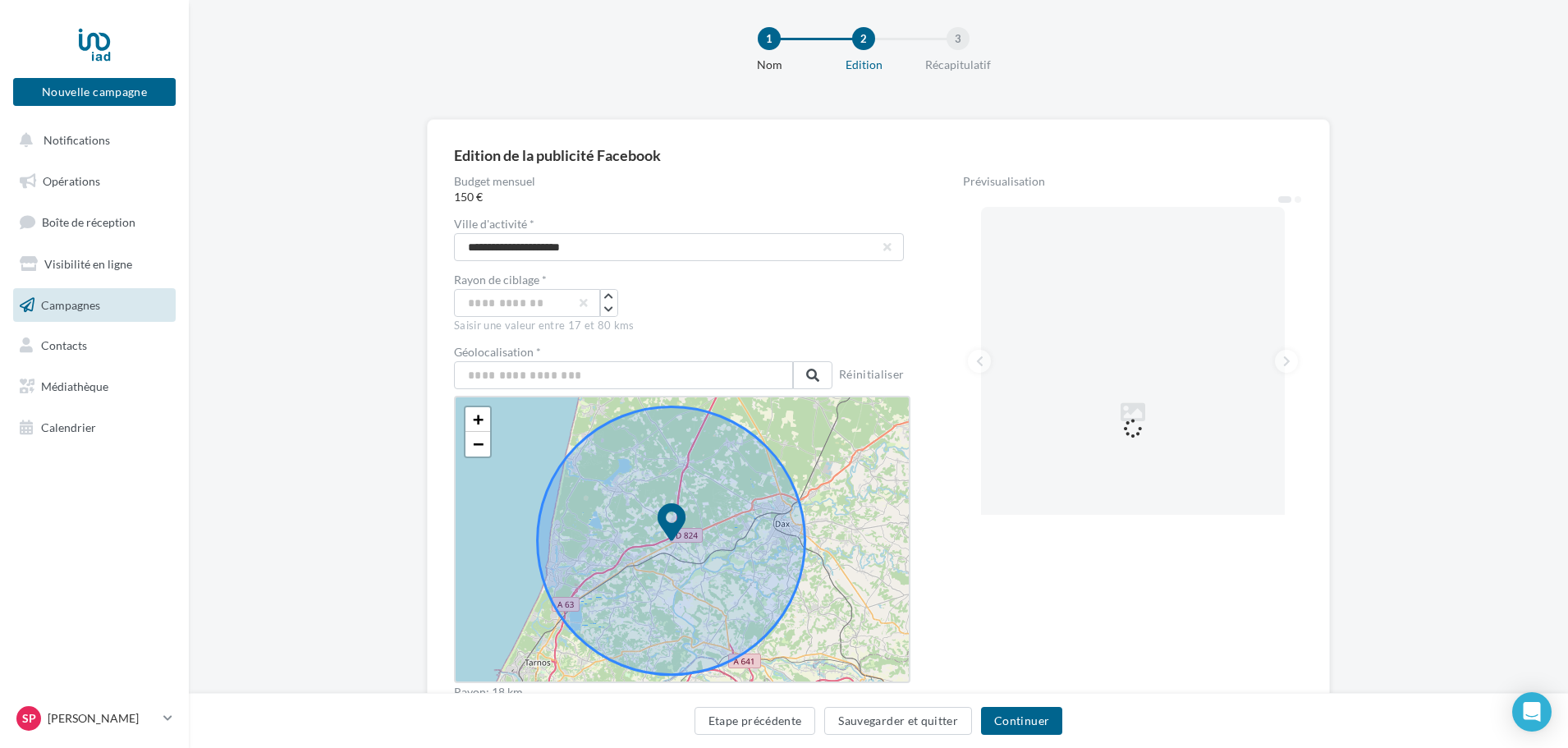
scroll to position [17, 0]
click at [648, 257] on input "**********" at bounding box center [679, 249] width 450 height 28
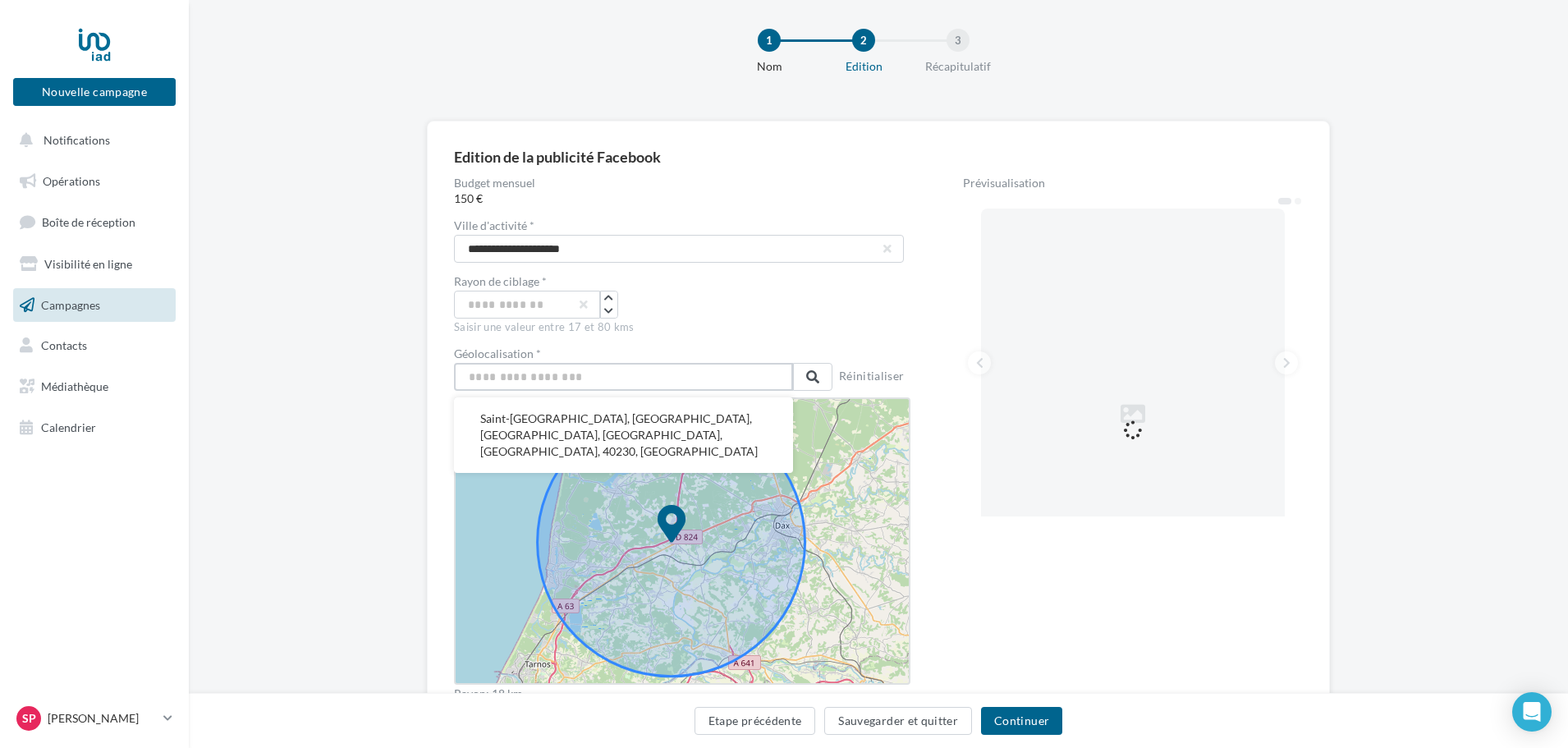
click at [608, 380] on input "text" at bounding box center [623, 377] width 339 height 28
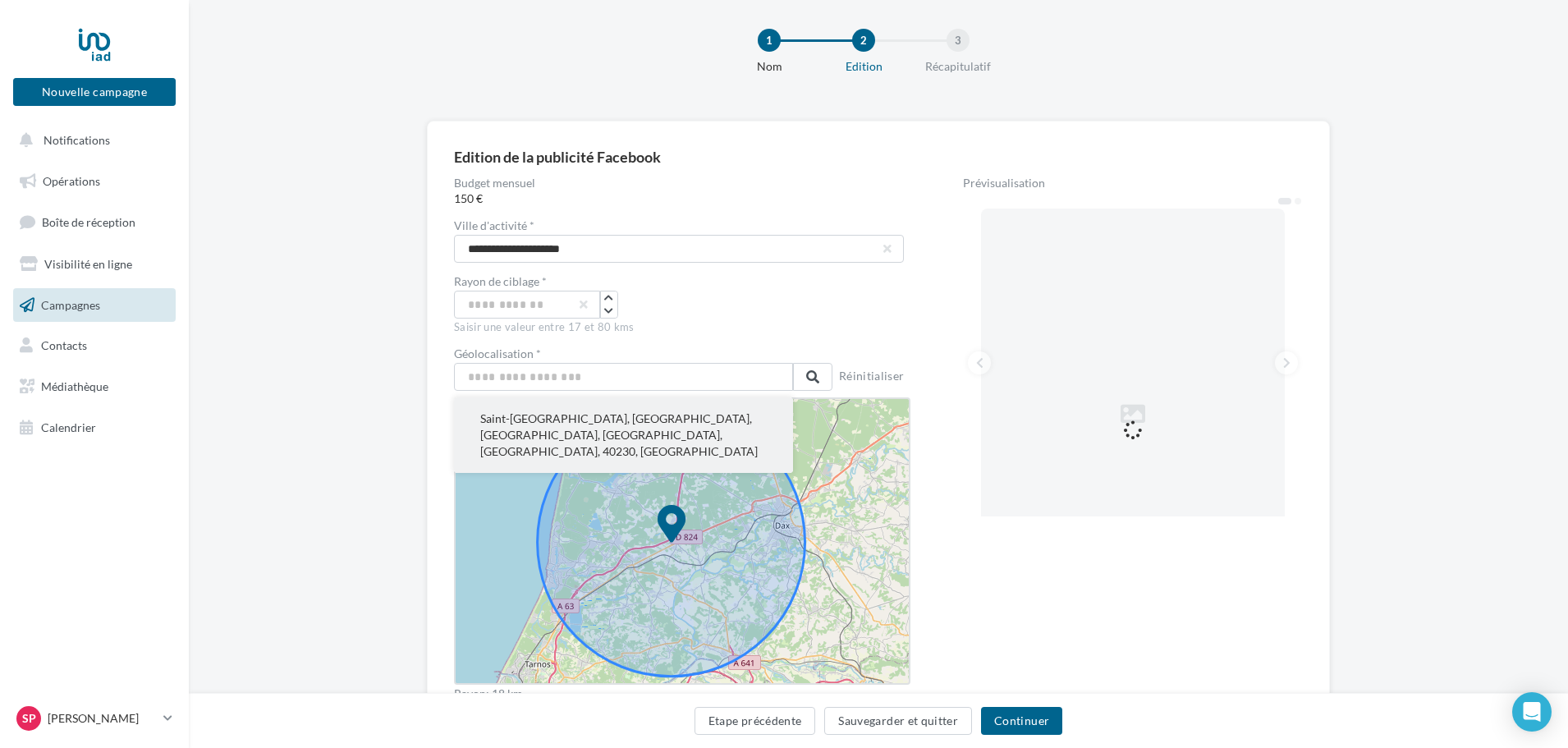
click at [612, 416] on button "Saint-Geours-de-Maremne, Dax, Landes, Nouvelle-Aquitaine, France métropolitaine…" at bounding box center [623, 435] width 339 height 76
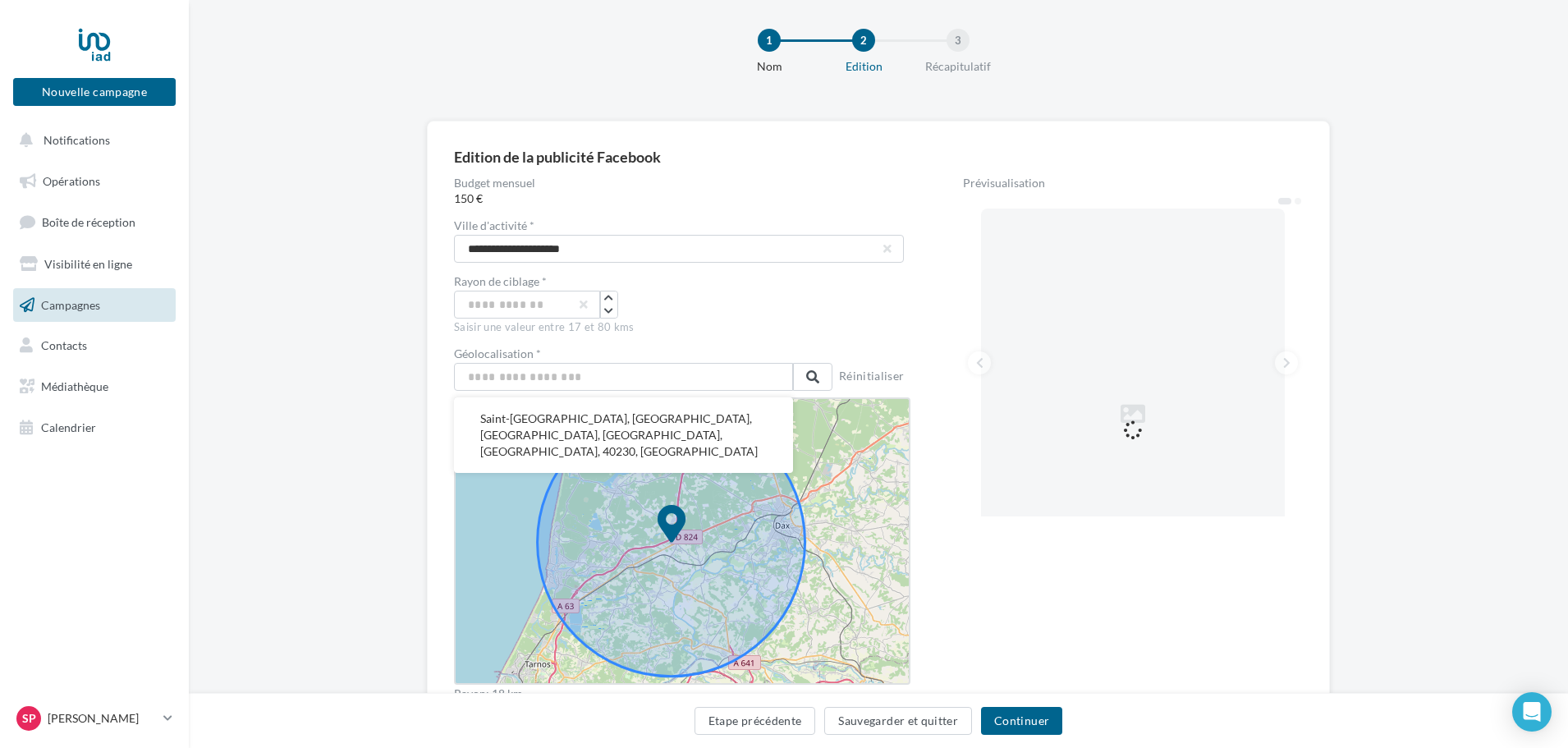
type input "**********"
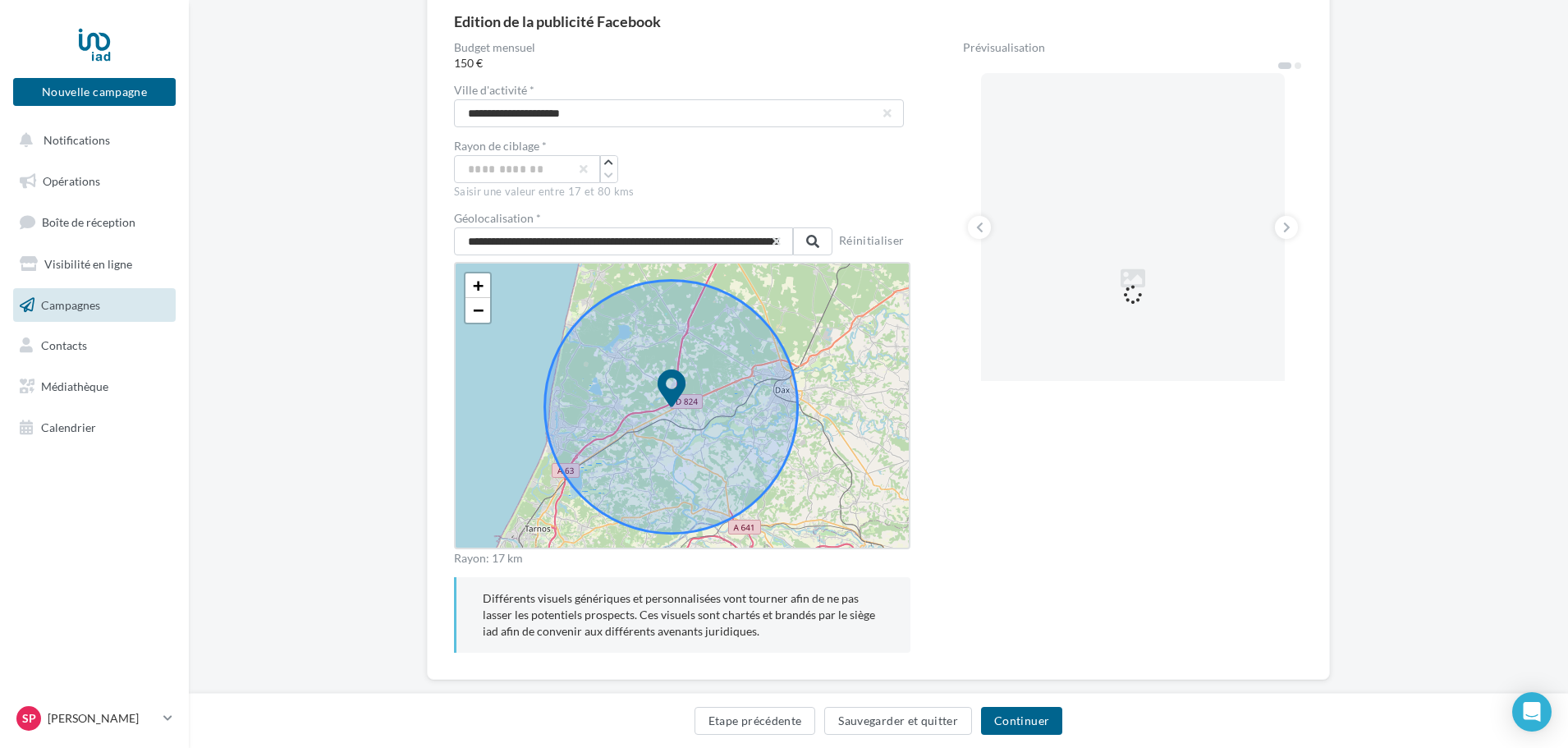
scroll to position [182, 0]
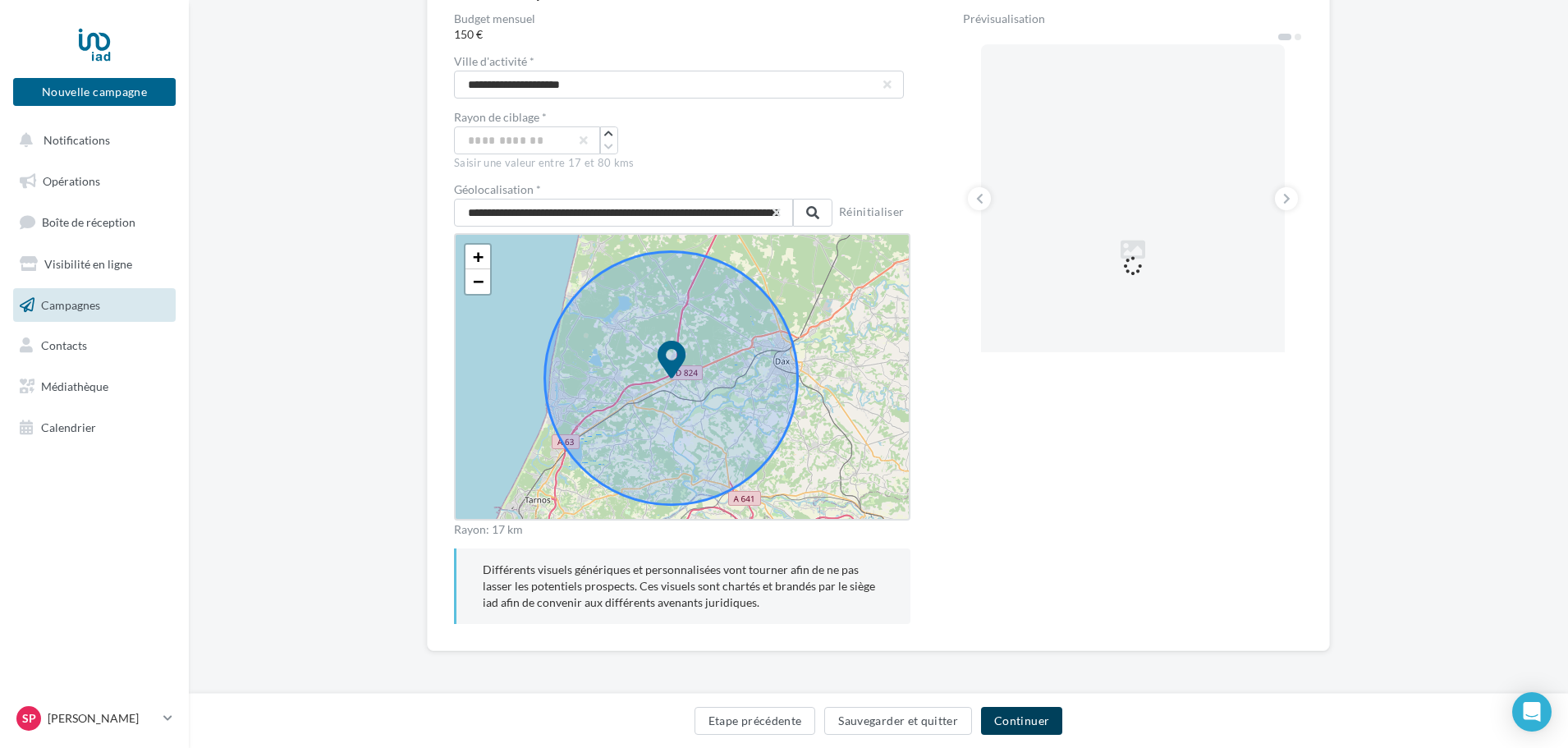
click at [1031, 718] on button "Continuer" at bounding box center [1022, 721] width 81 height 28
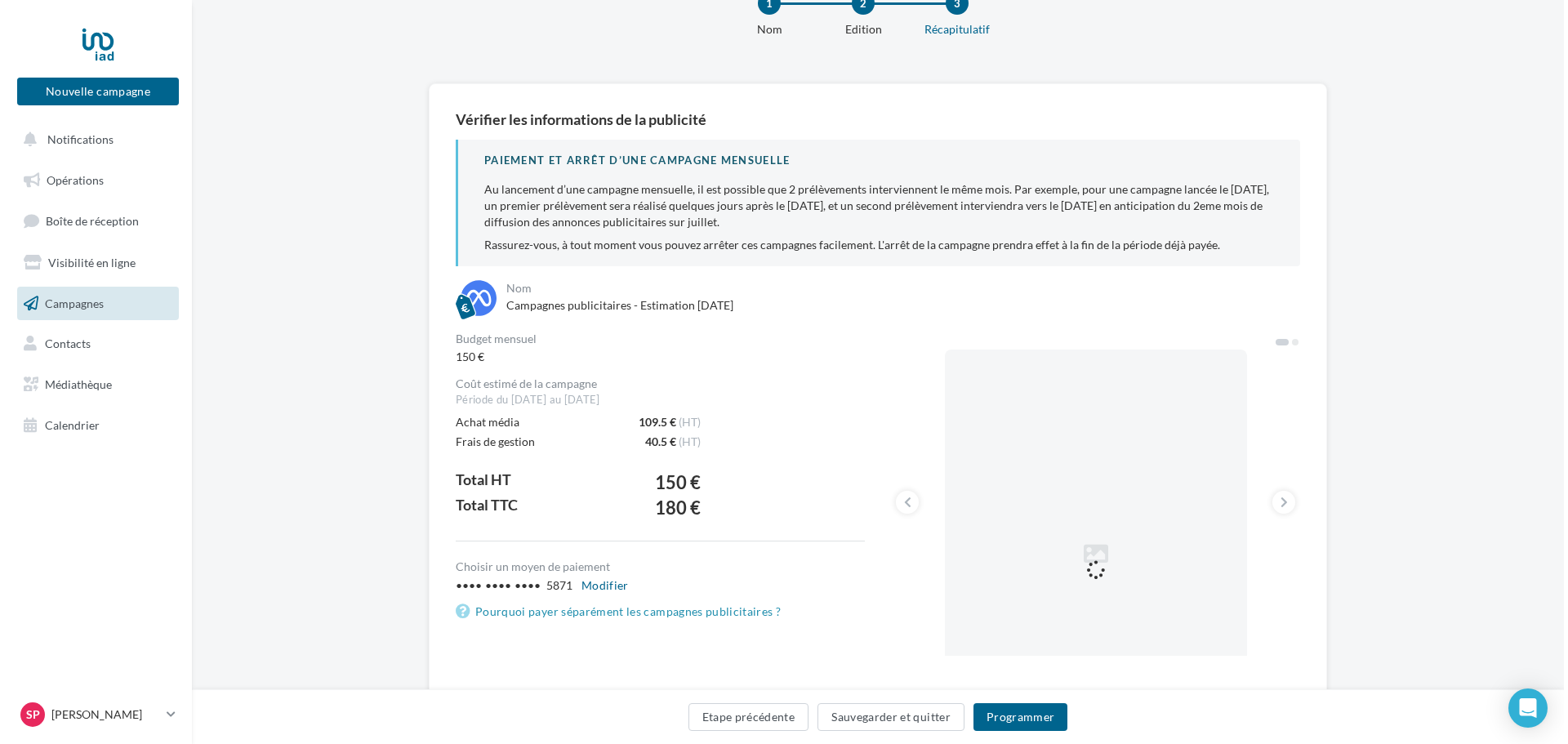
scroll to position [82, 0]
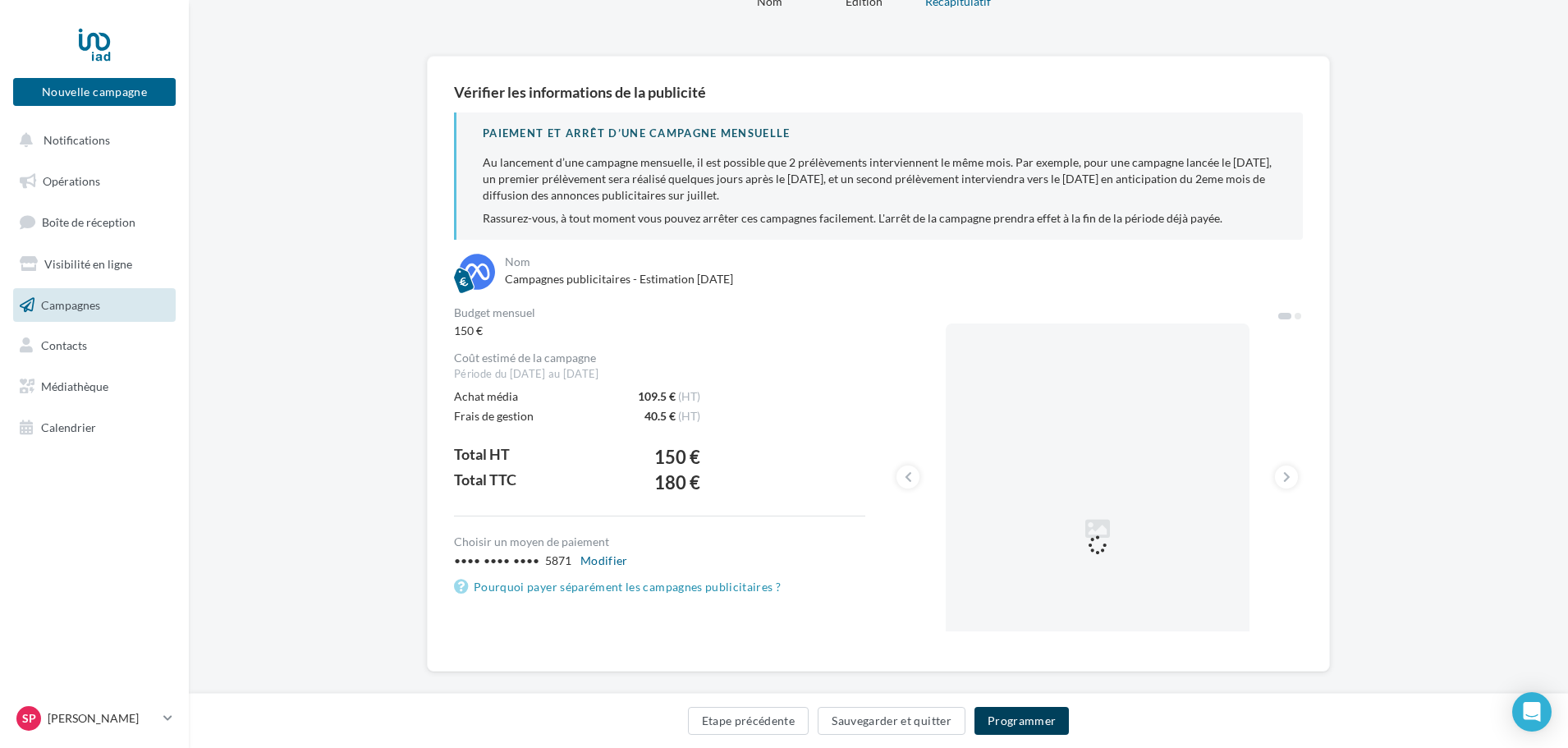
click at [1024, 718] on button "Programmer" at bounding box center [1022, 721] width 95 height 28
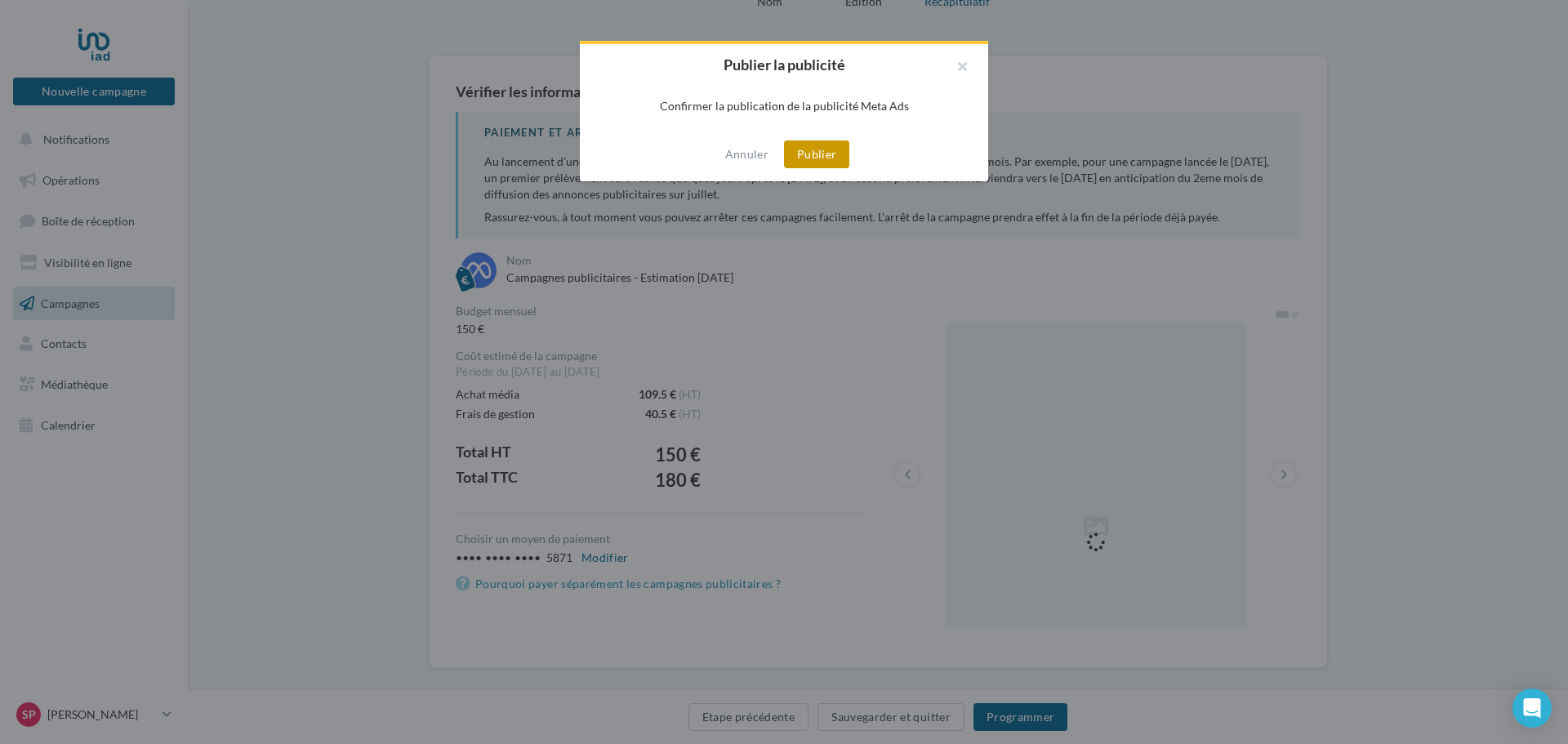
click at [821, 155] on button "Publier" at bounding box center [816, 155] width 65 height 28
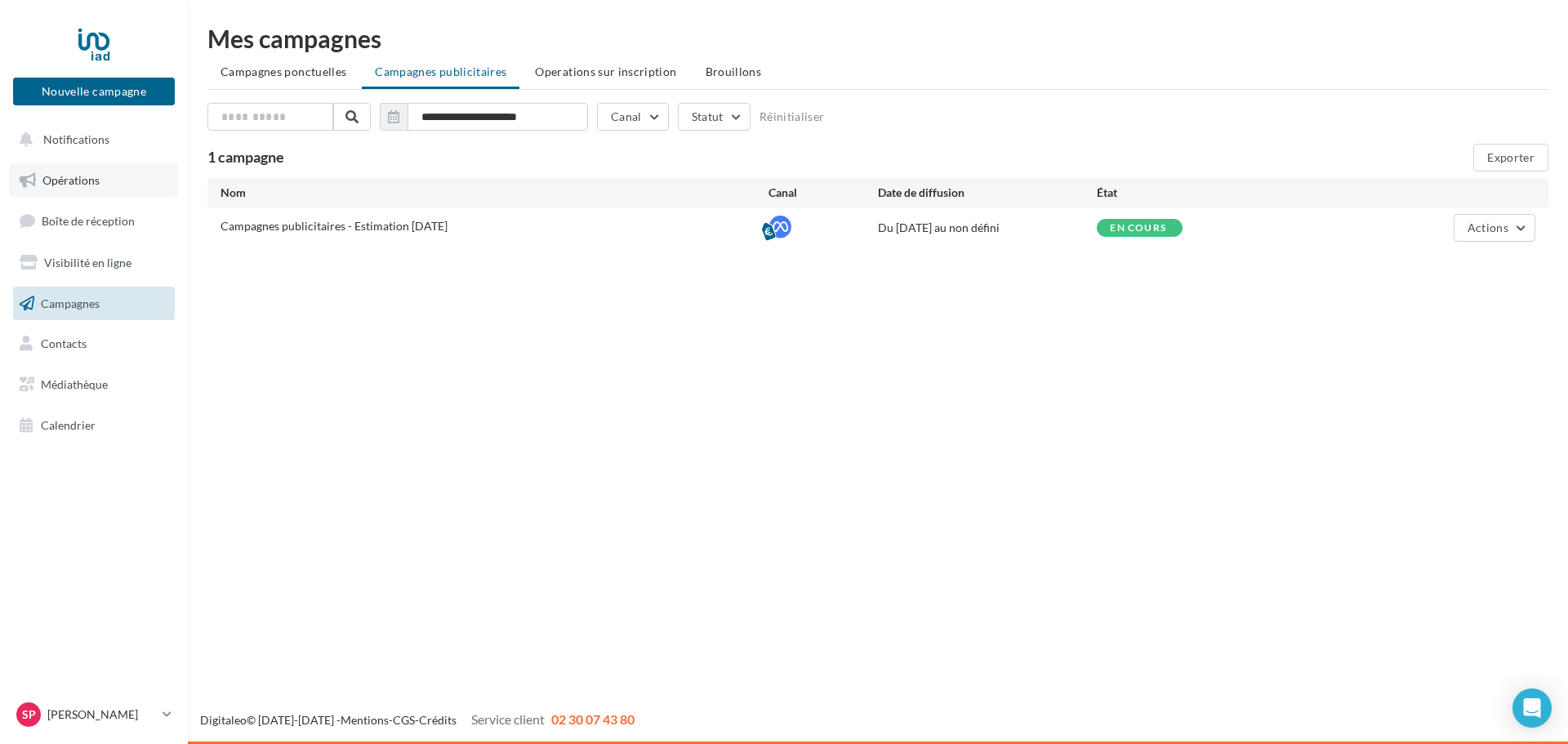
click at [60, 180] on span "Opérations" at bounding box center [71, 181] width 57 height 14
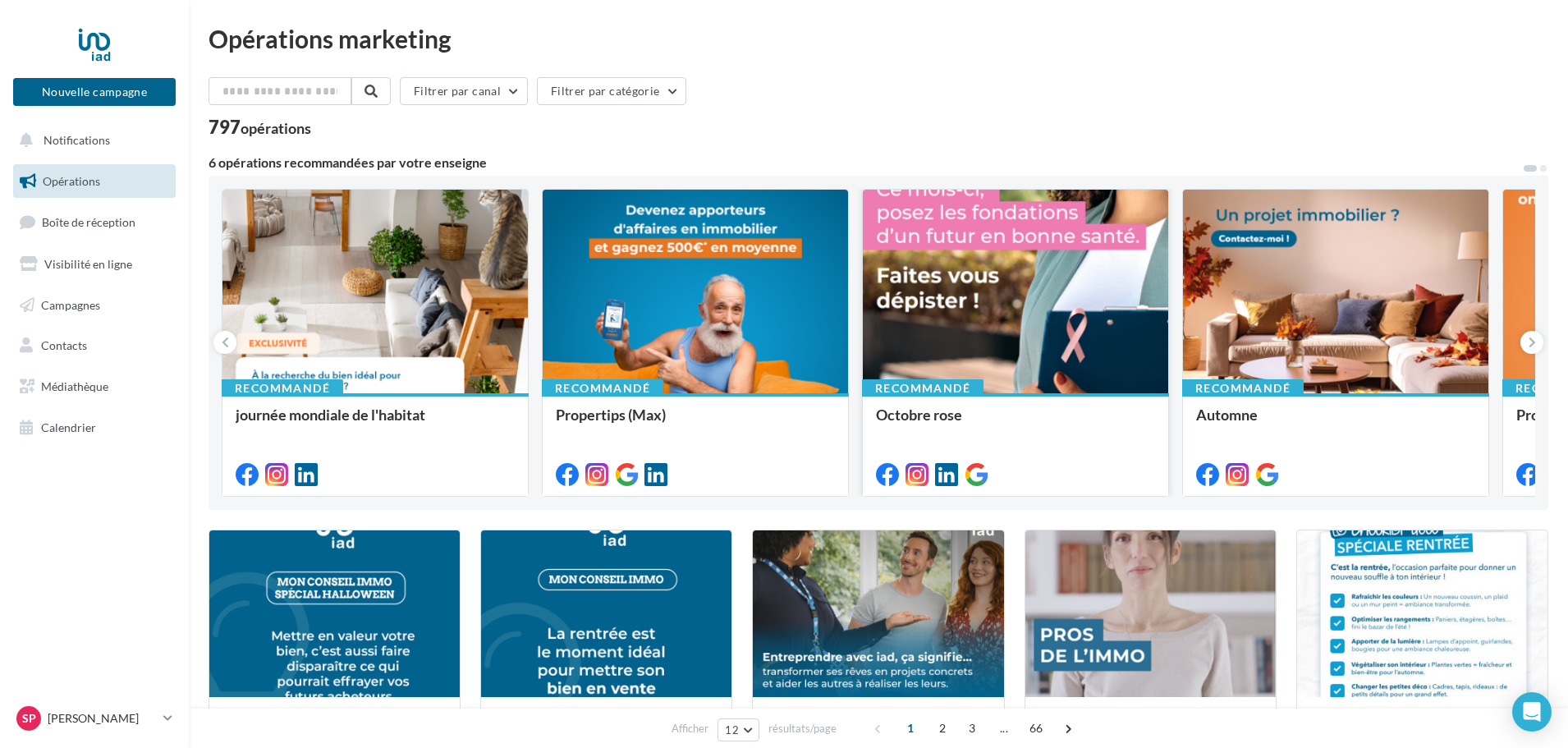
click at [1003, 331] on div at bounding box center [1016, 292] width 305 height 205
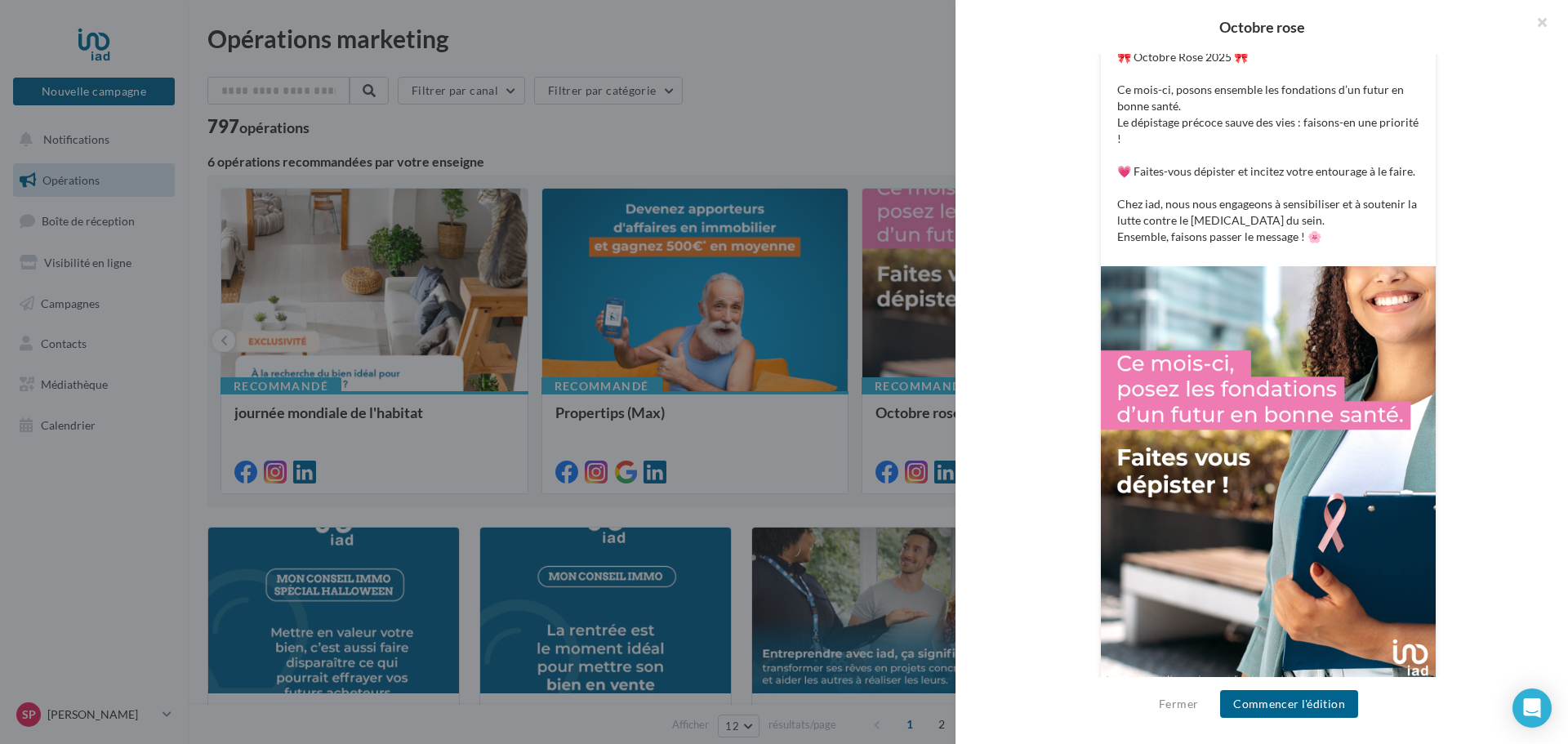
scroll to position [369, 0]
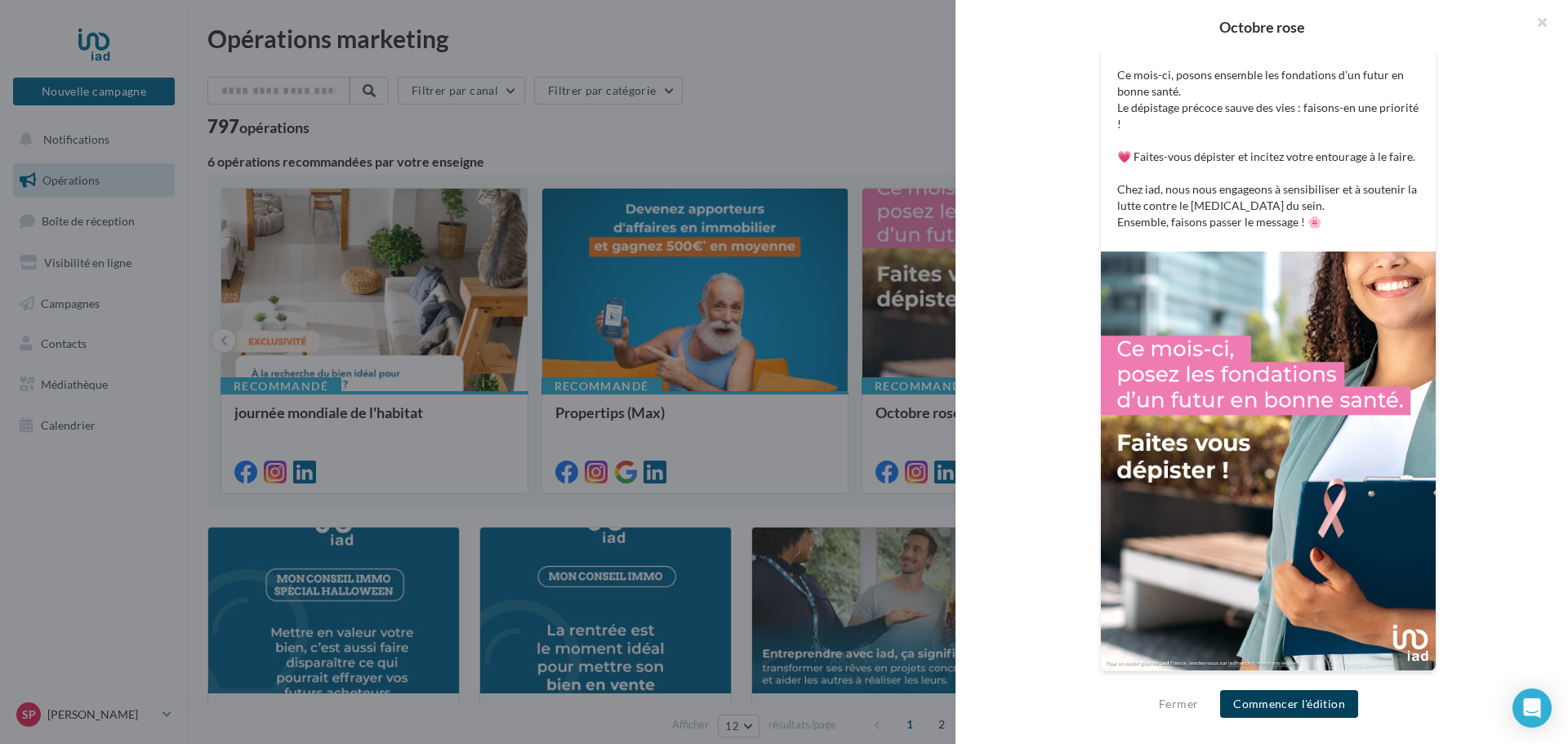
click at [1279, 701] on button "Commencer l'édition" at bounding box center [1289, 704] width 138 height 28
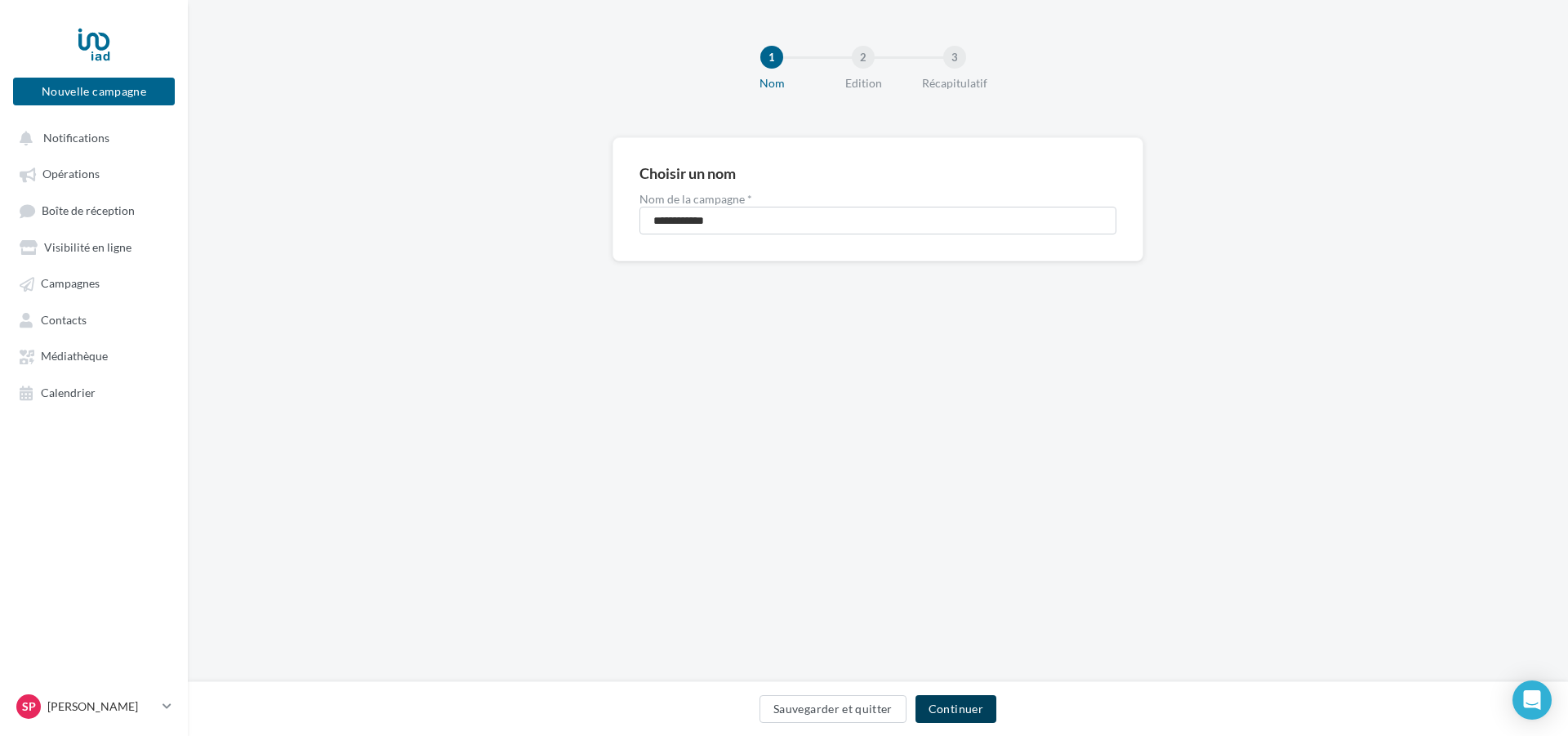
click at [950, 704] on button "Continuer" at bounding box center [955, 709] width 81 height 28
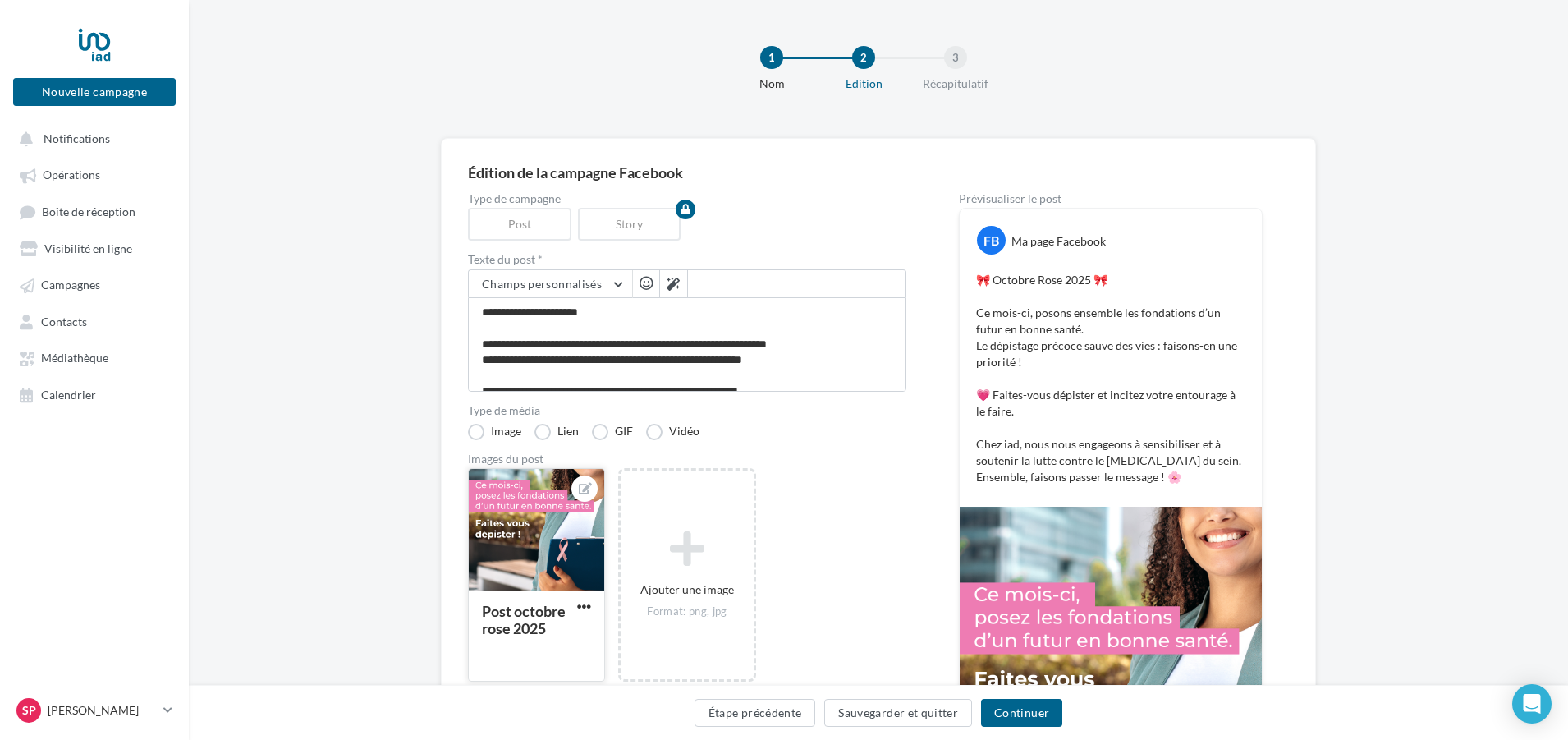
click at [539, 546] on div at bounding box center [536, 530] width 135 height 123
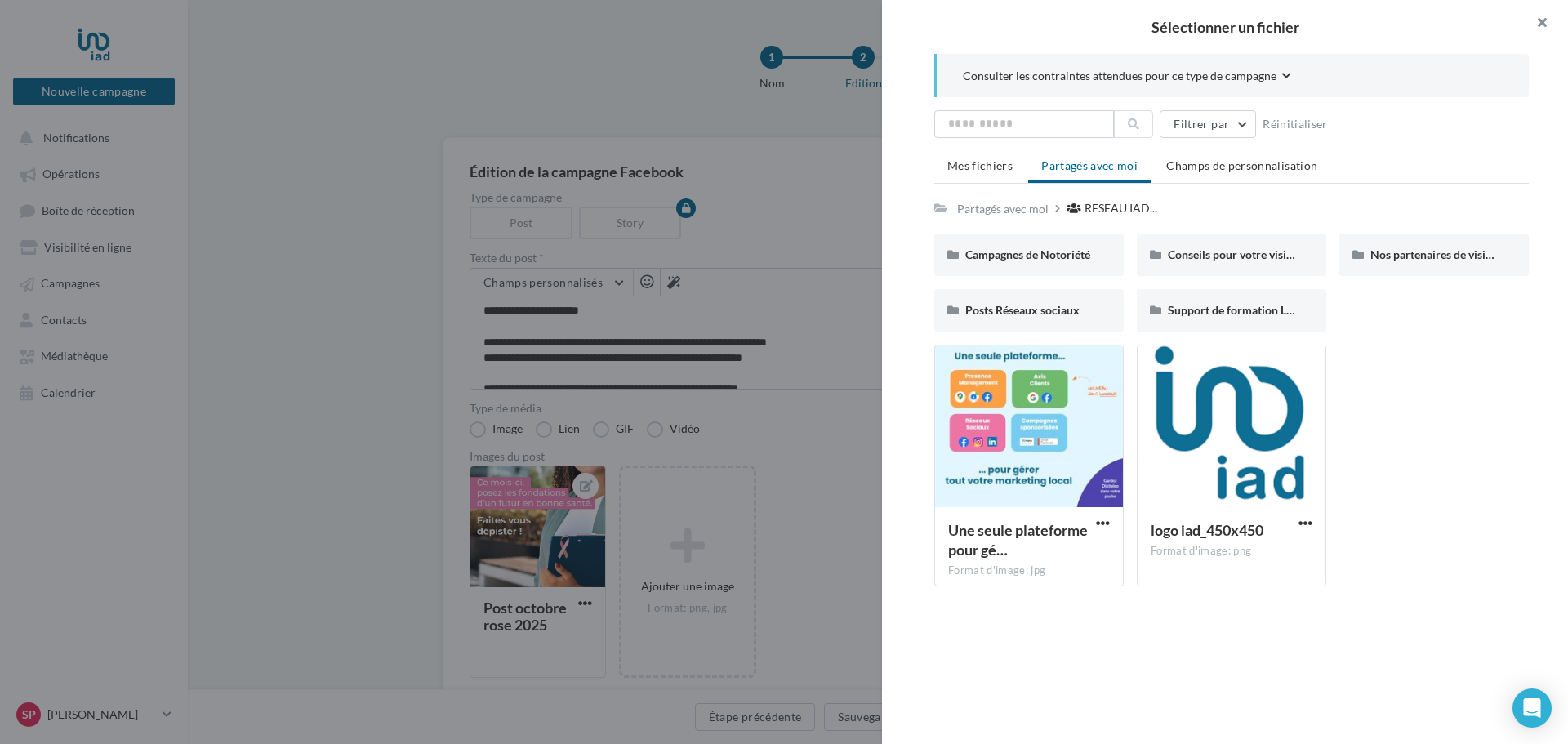
click at [1539, 21] on button "button" at bounding box center [1535, 24] width 65 height 49
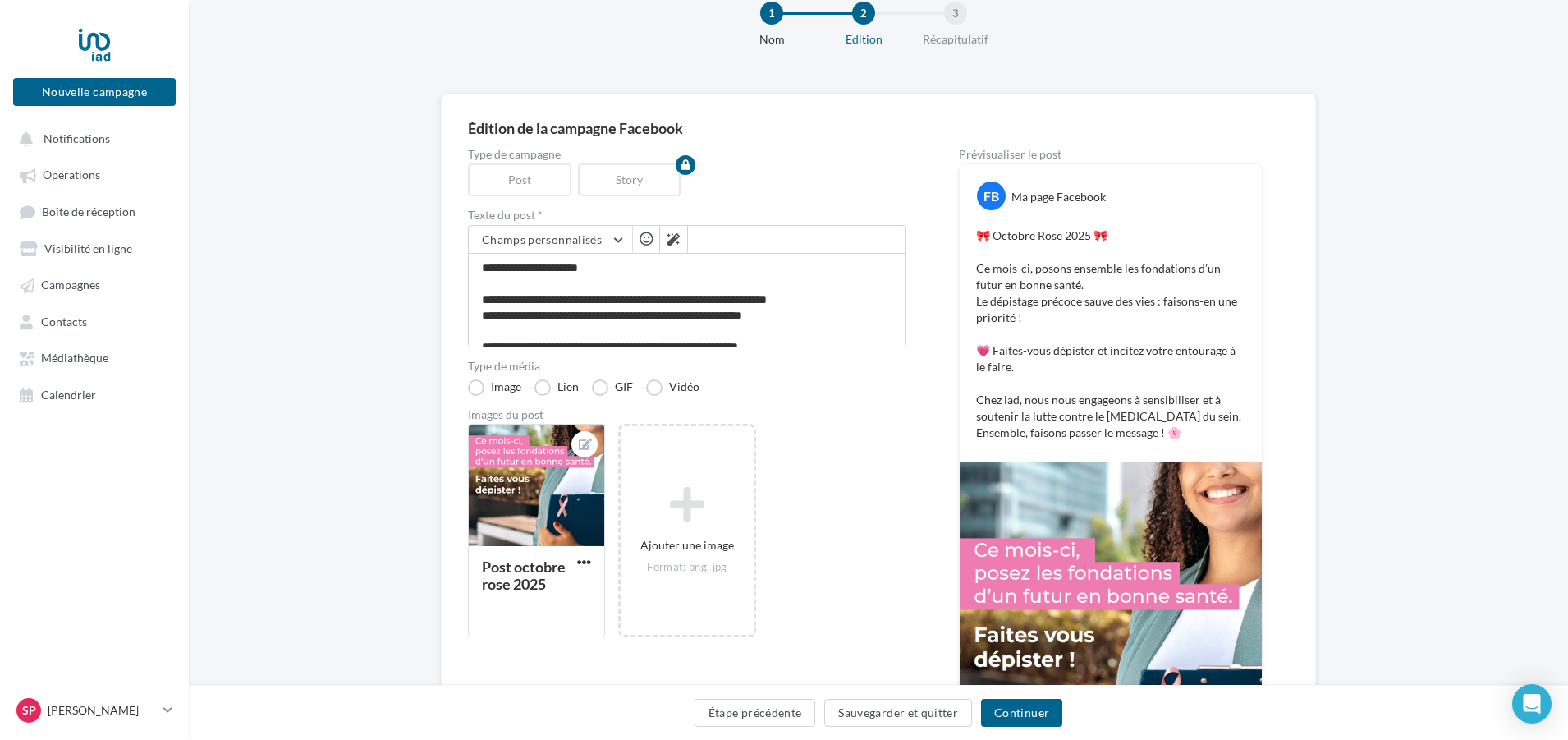
scroll to position [82, 0]
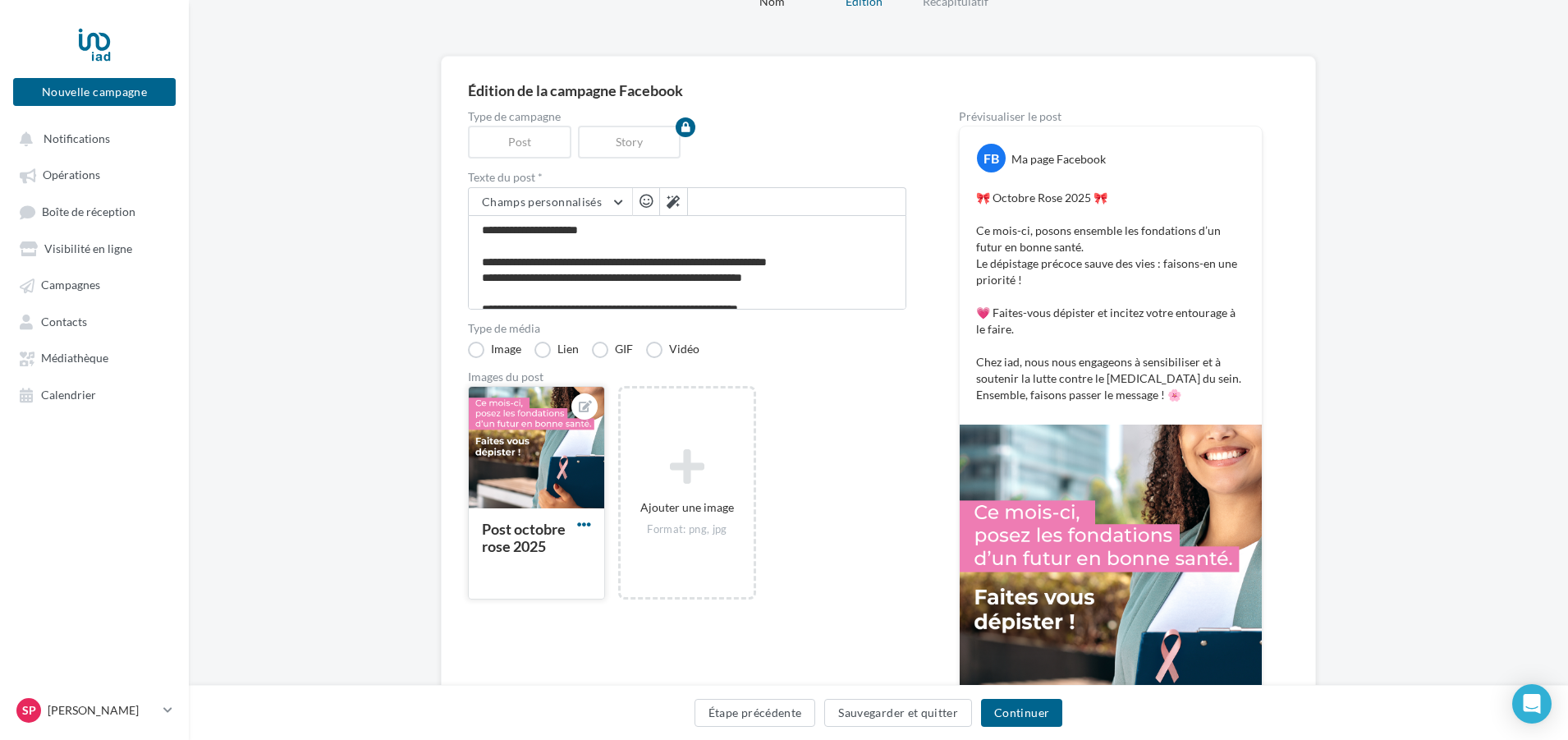
click at [589, 526] on span "button" at bounding box center [585, 524] width 14 height 14
click at [644, 596] on button "Ouvrir l'éditeur d'image" at bounding box center [661, 600] width 174 height 43
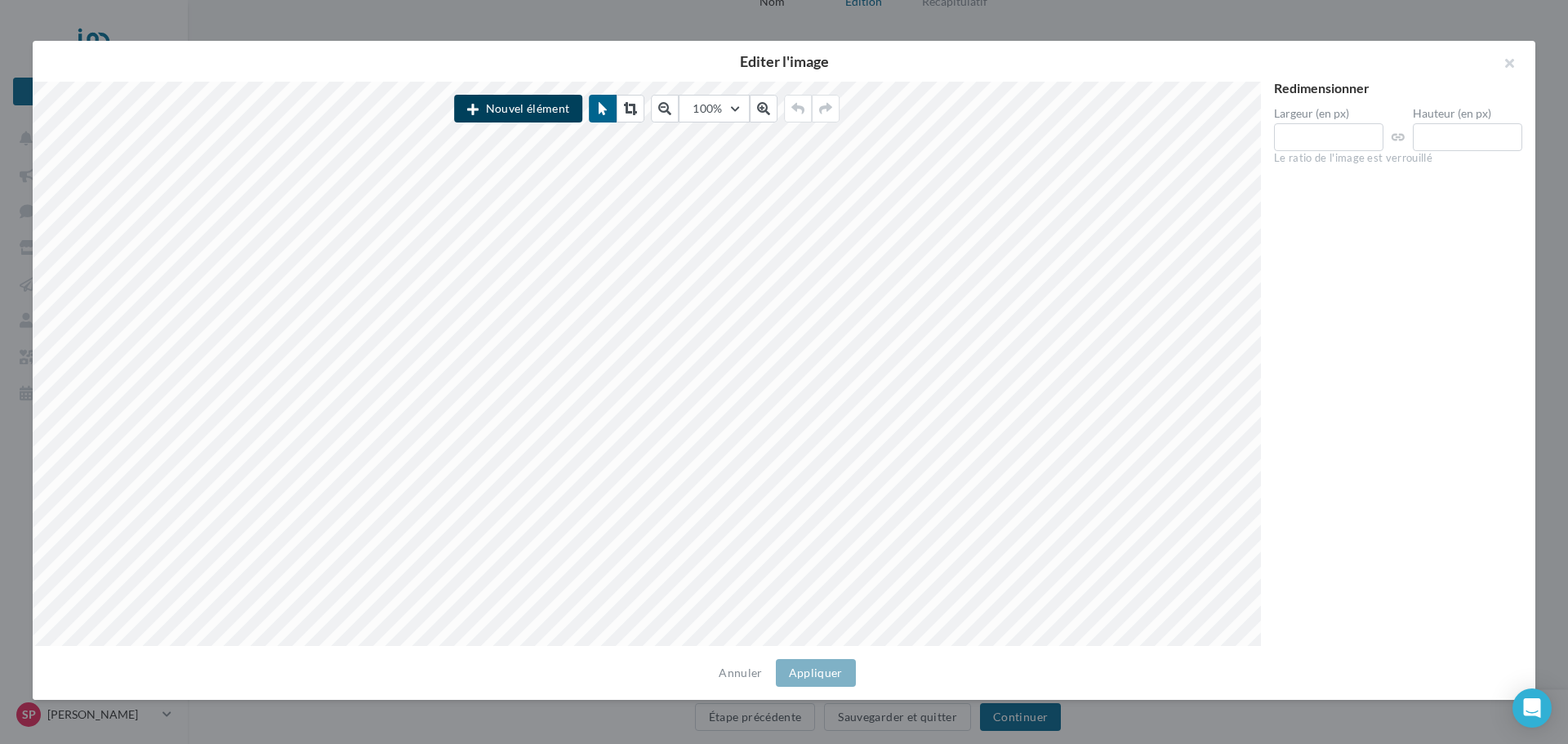
click at [536, 110] on button "Nouvel élément" at bounding box center [518, 109] width 128 height 28
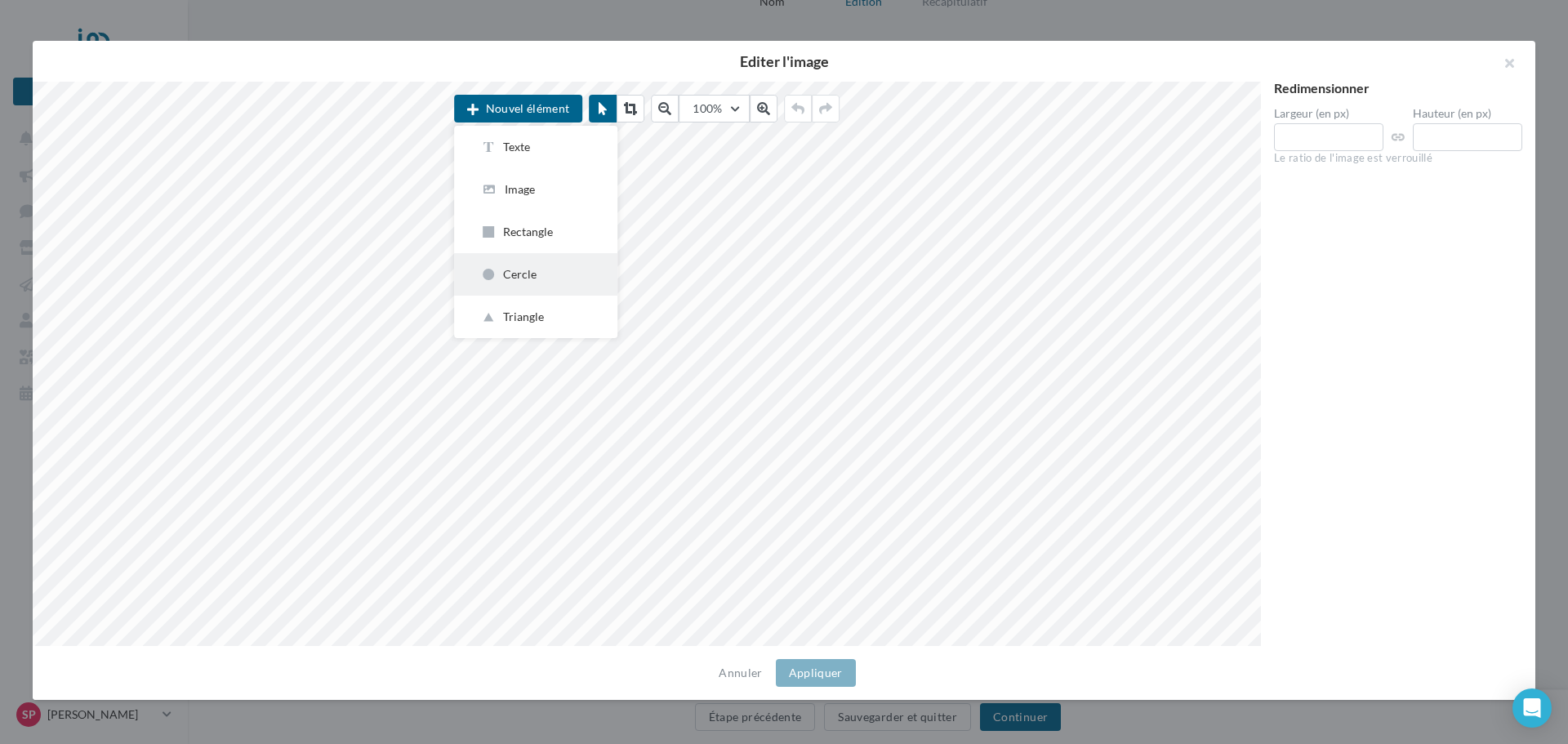
click at [496, 283] on button "Cercle" at bounding box center [535, 274] width 163 height 43
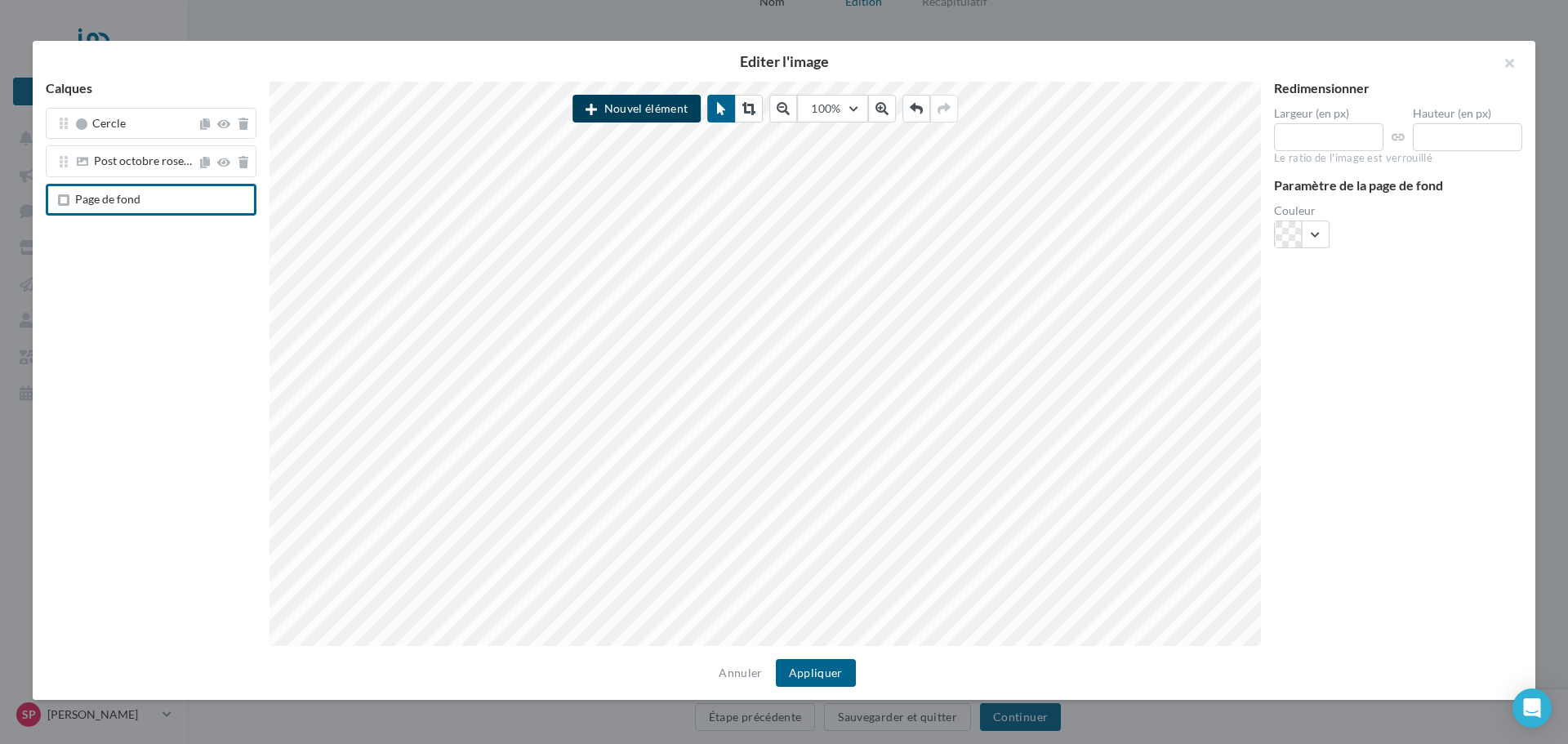
click at [651, 110] on button "Nouvel élément" at bounding box center [637, 109] width 128 height 28
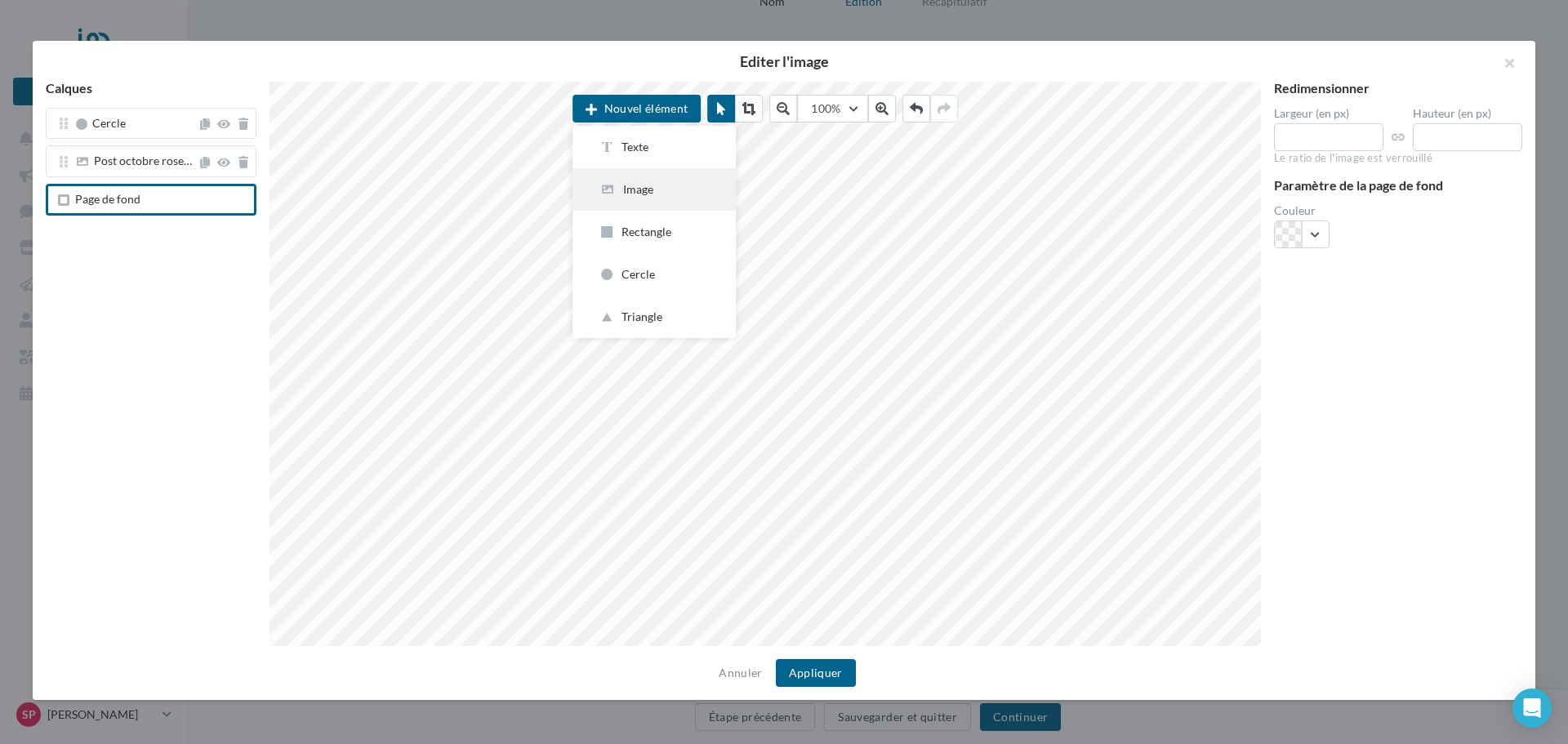
click at [644, 185] on div "Image" at bounding box center [654, 189] width 111 height 16
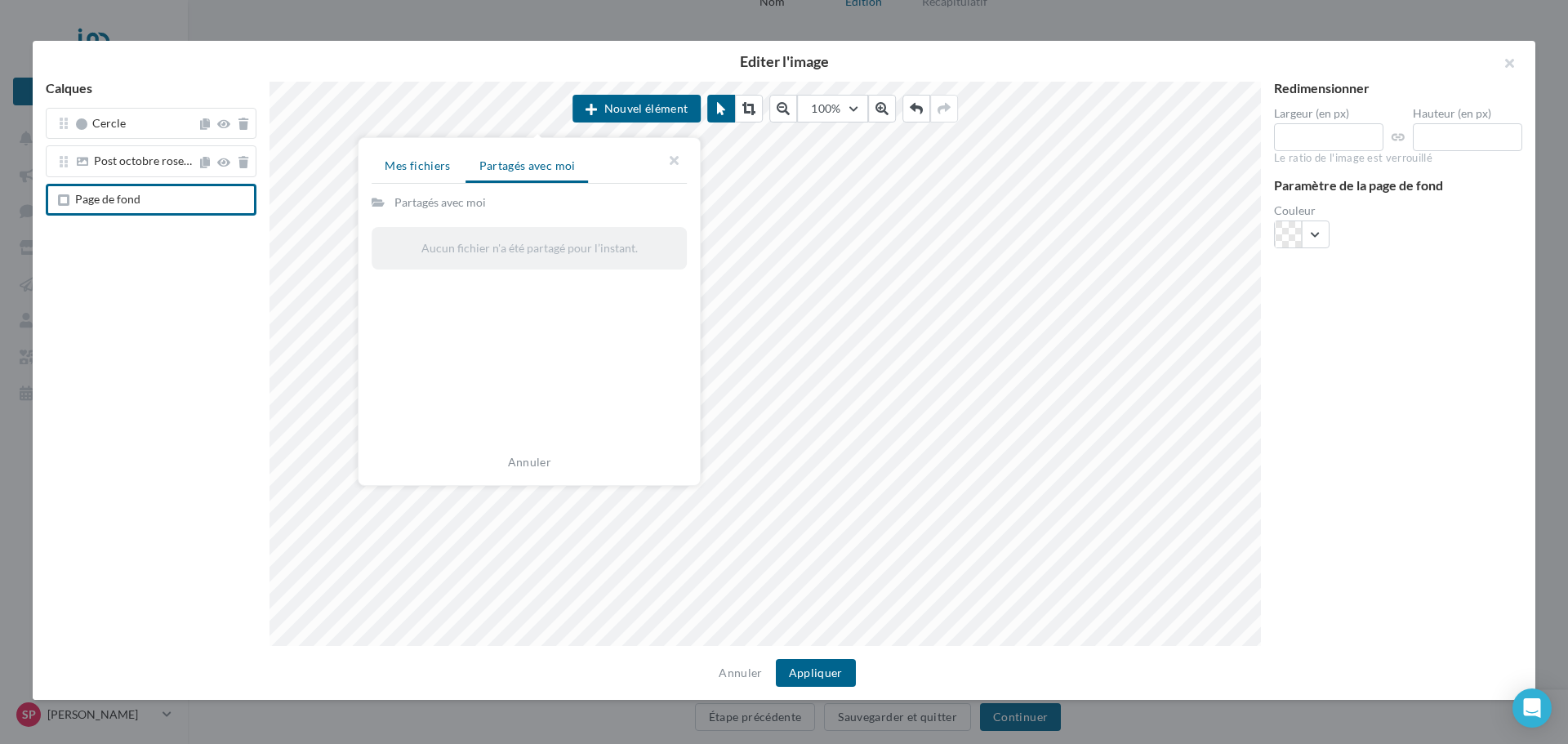
click at [413, 163] on span "Mes fichiers" at bounding box center [417, 166] width 65 height 14
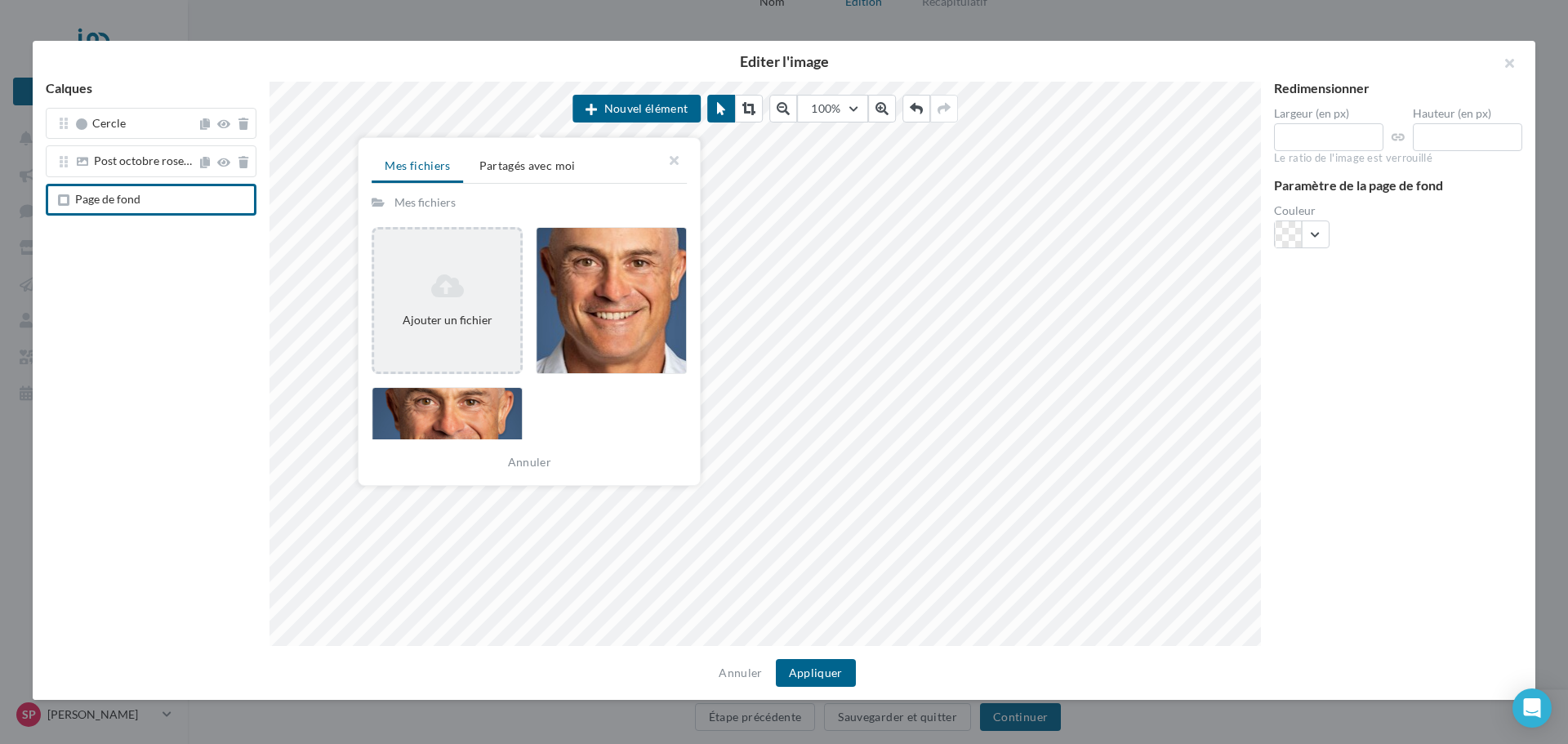
click at [434, 293] on icon at bounding box center [447, 286] width 133 height 26
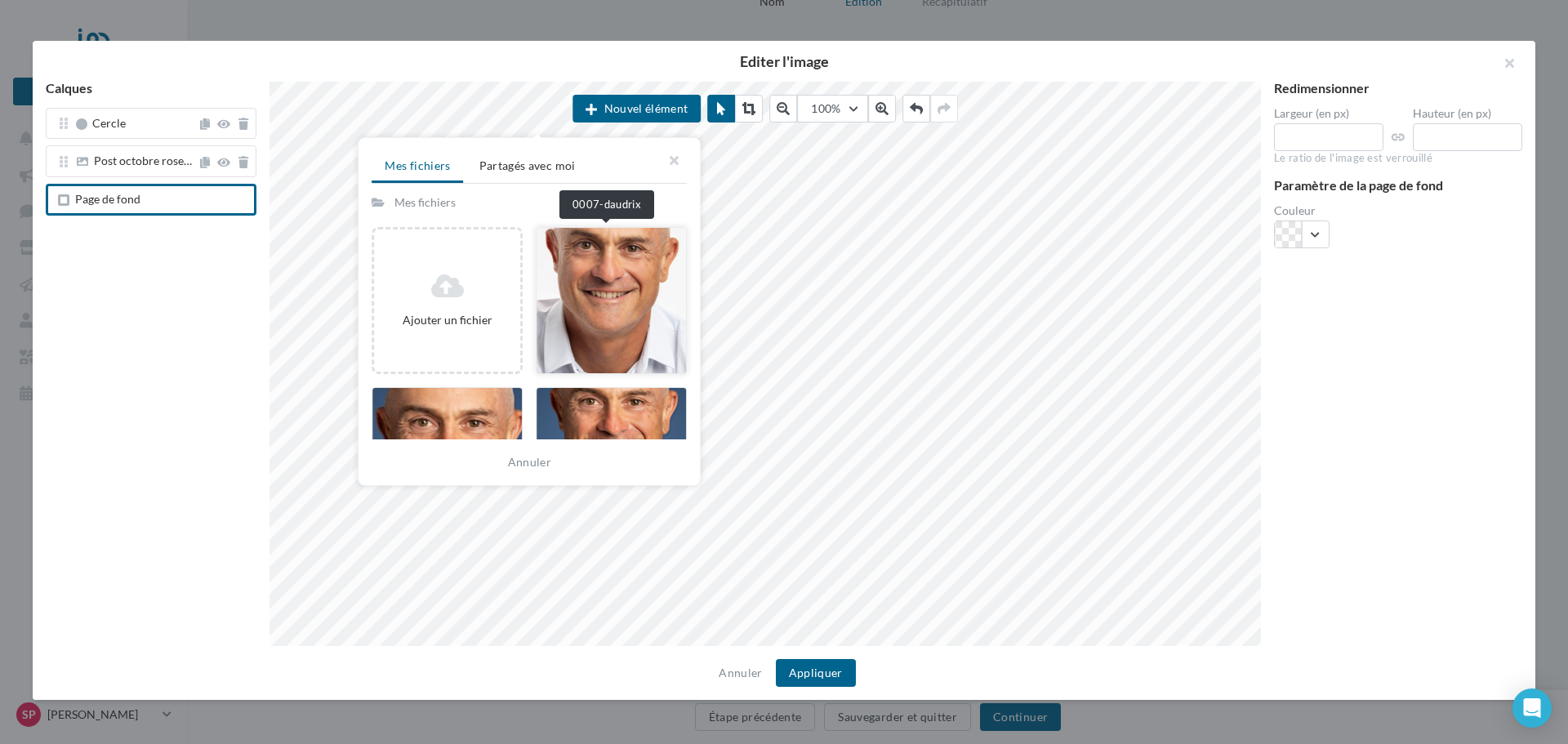
click at [617, 300] on div at bounding box center [611, 300] width 151 height 147
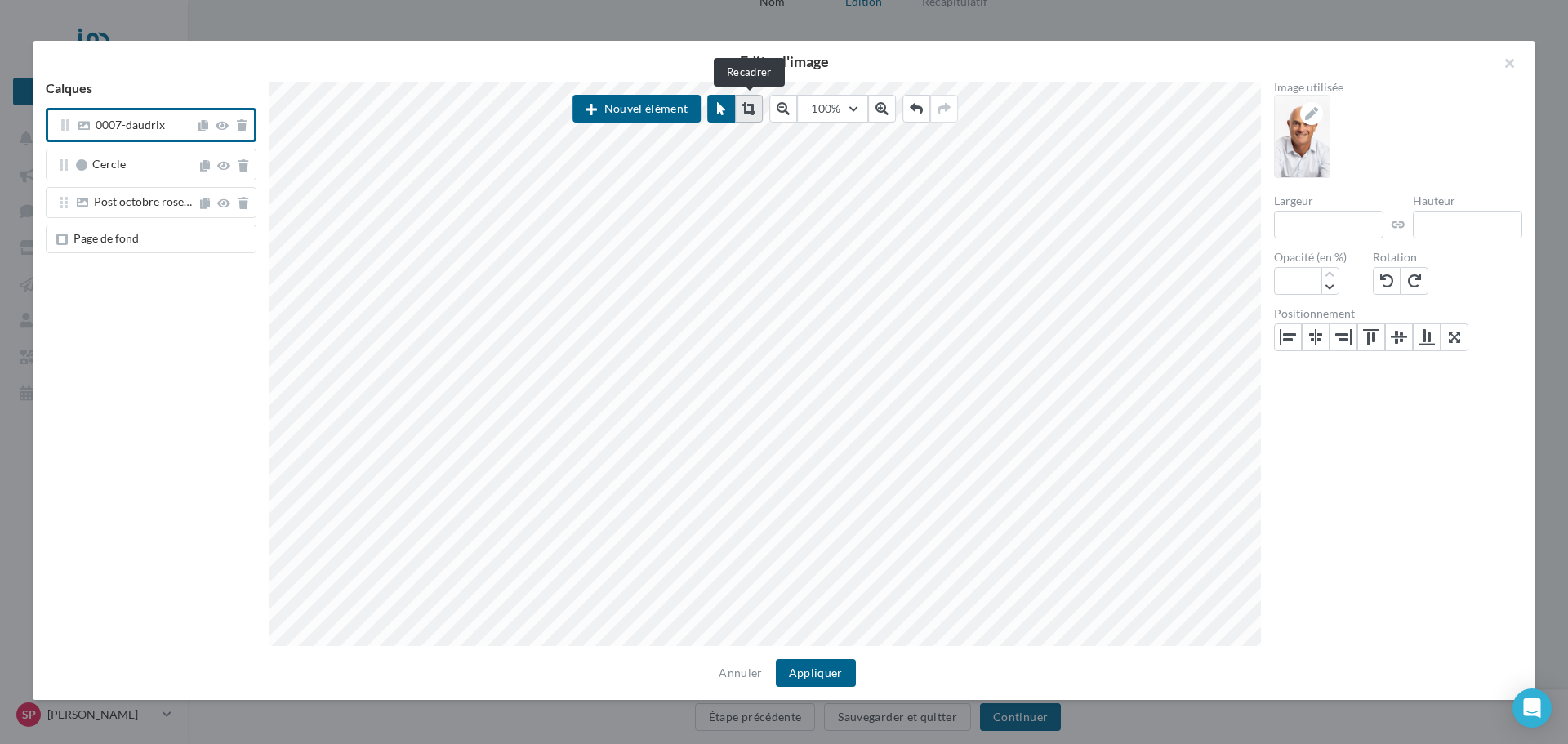
click at [751, 110] on icon at bounding box center [748, 109] width 13 height 13
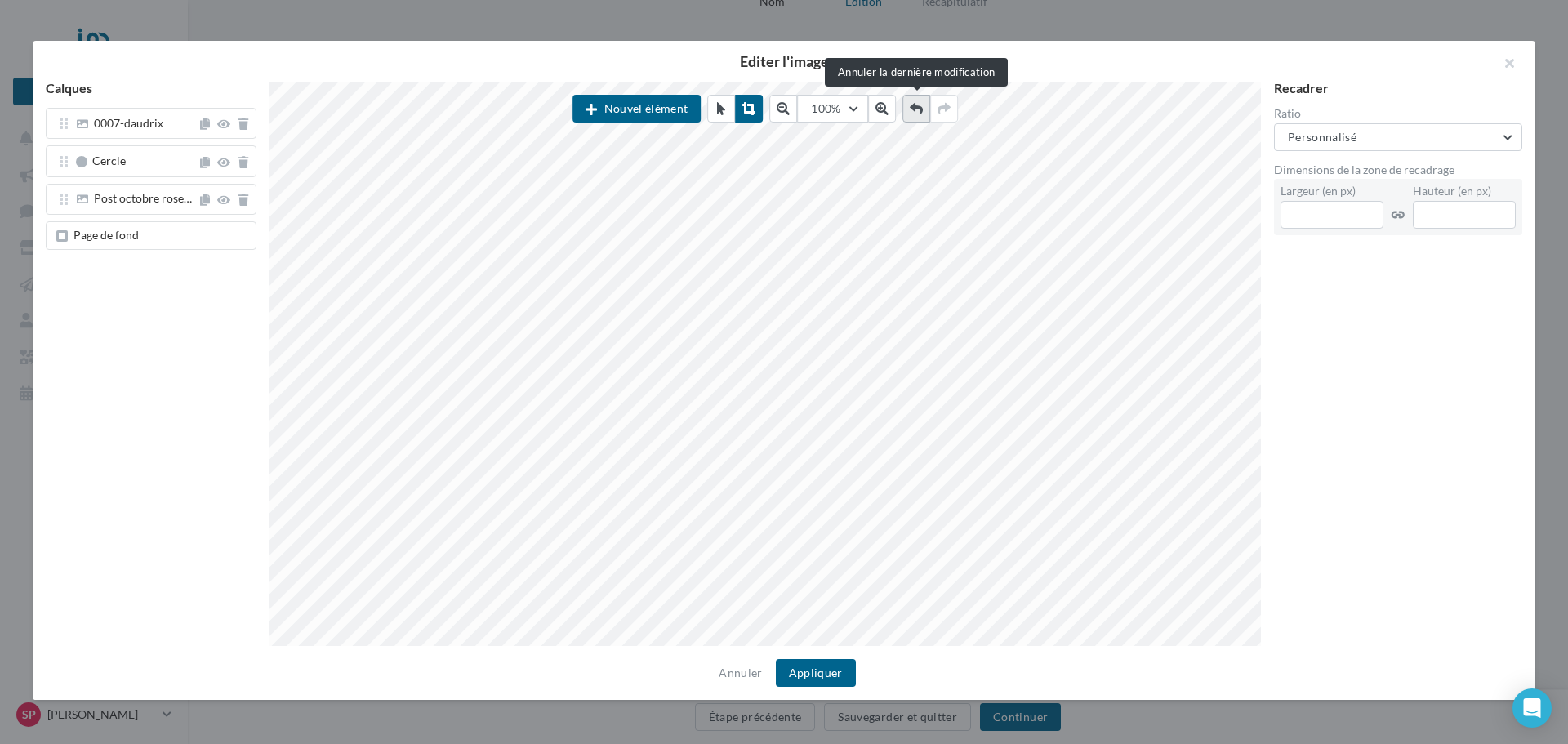
click at [921, 112] on icon at bounding box center [915, 109] width 13 height 13
click at [121, 128] on span "0007-daudrix" at bounding box center [128, 123] width 69 height 14
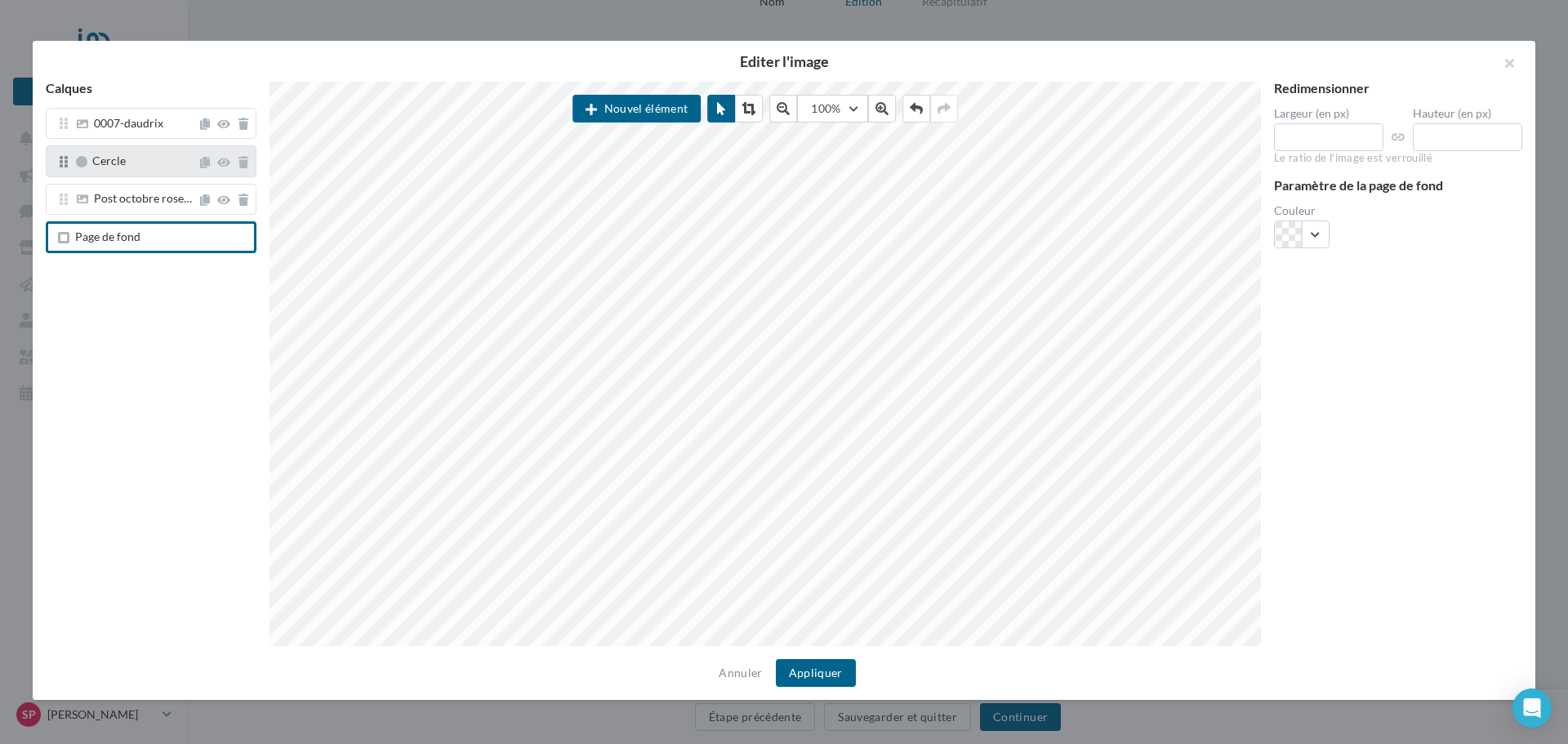
click at [118, 152] on div "Cercle" at bounding box center [151, 161] width 211 height 31
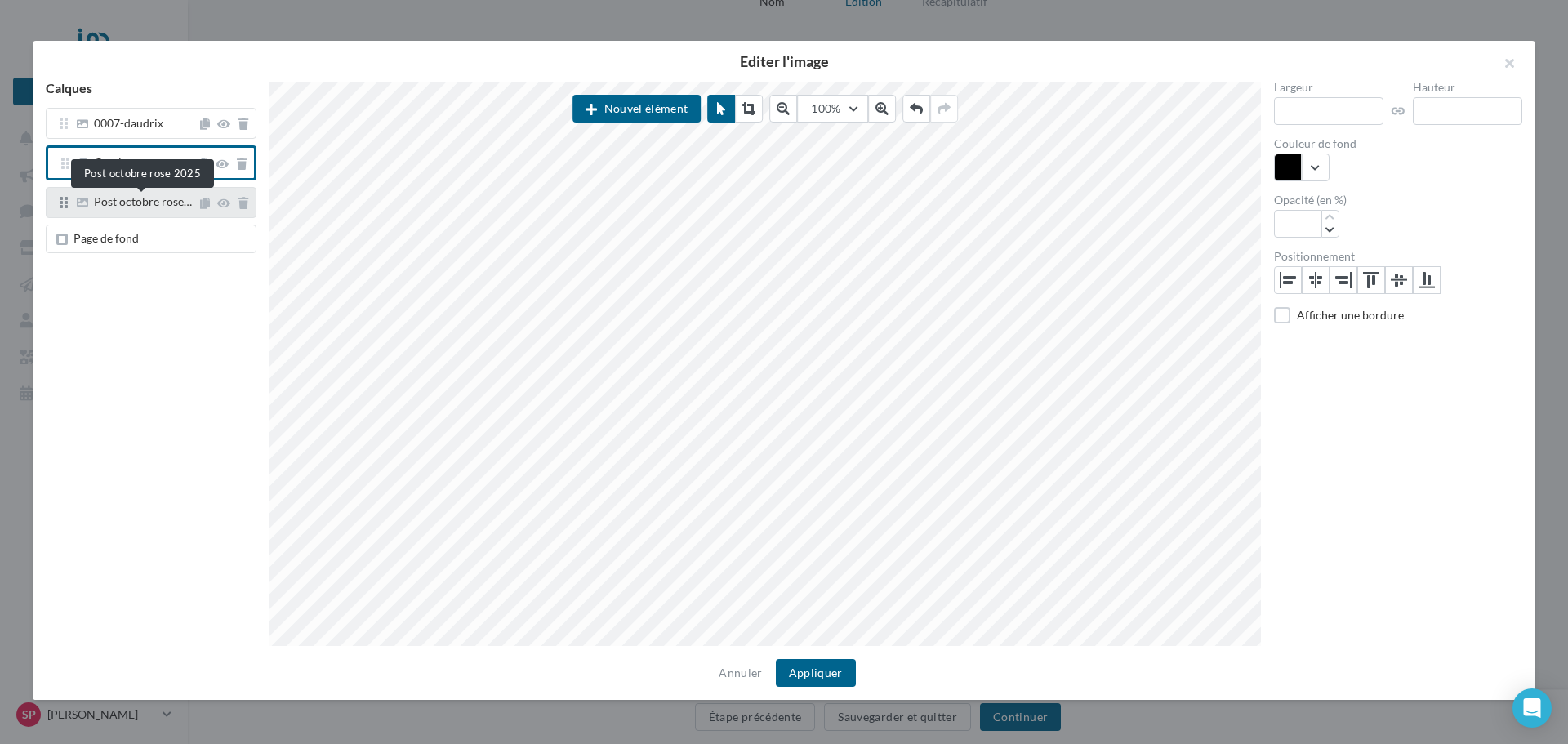
click at [112, 201] on span "Post octobre rose…" at bounding box center [142, 201] width 98 height 14
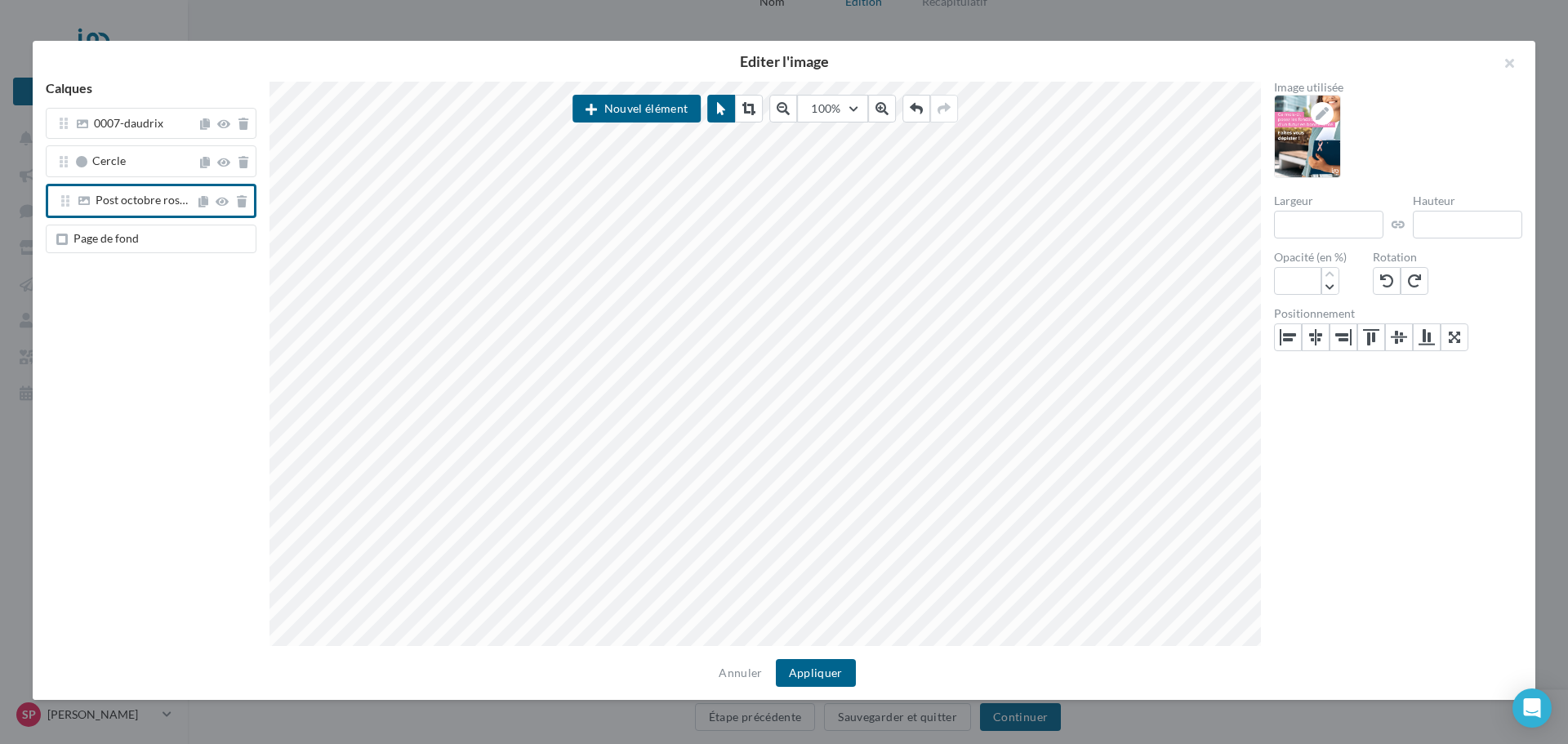
click at [104, 241] on span "Page de fond" at bounding box center [106, 238] width 65 height 14
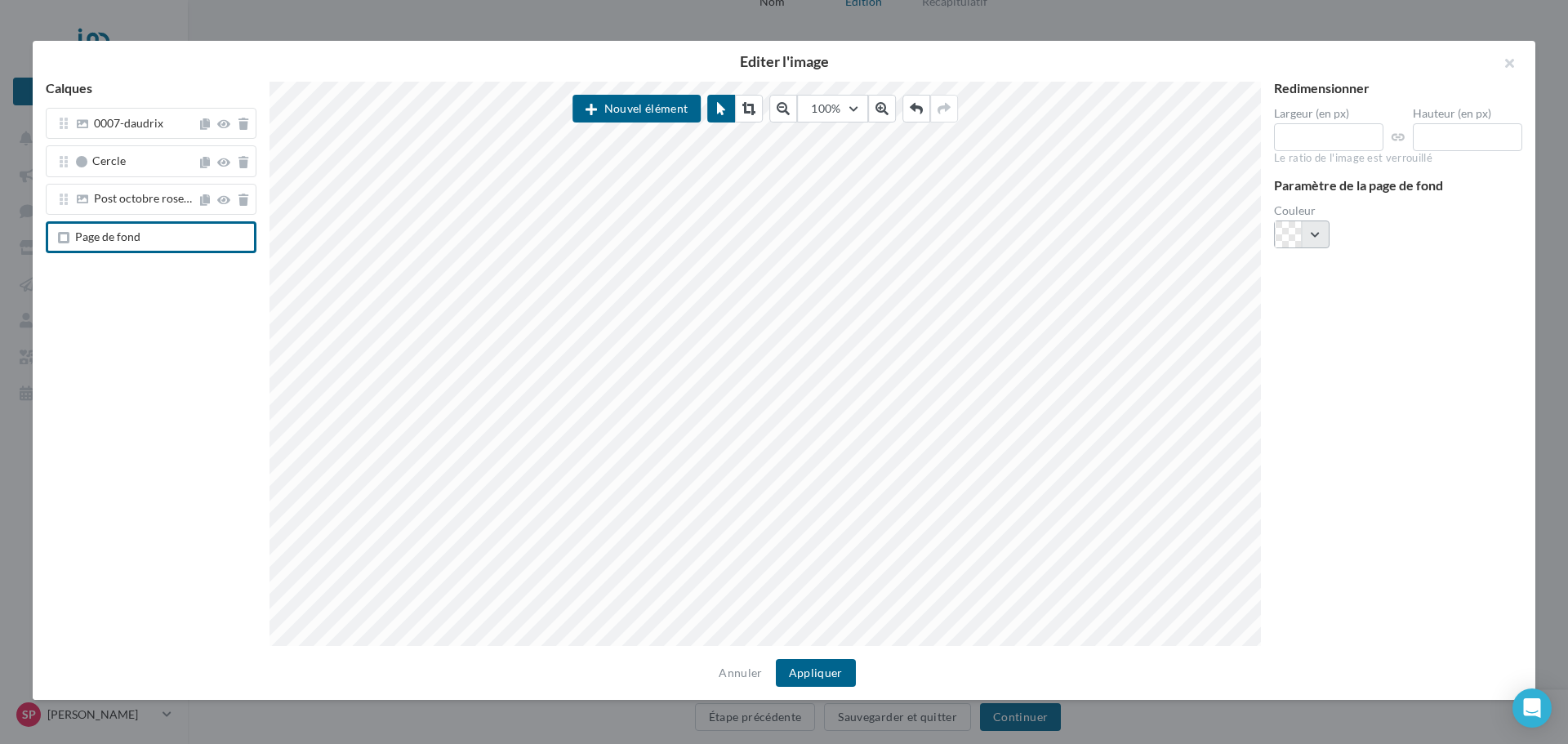
click at [1318, 233] on button "button" at bounding box center [1302, 234] width 56 height 28
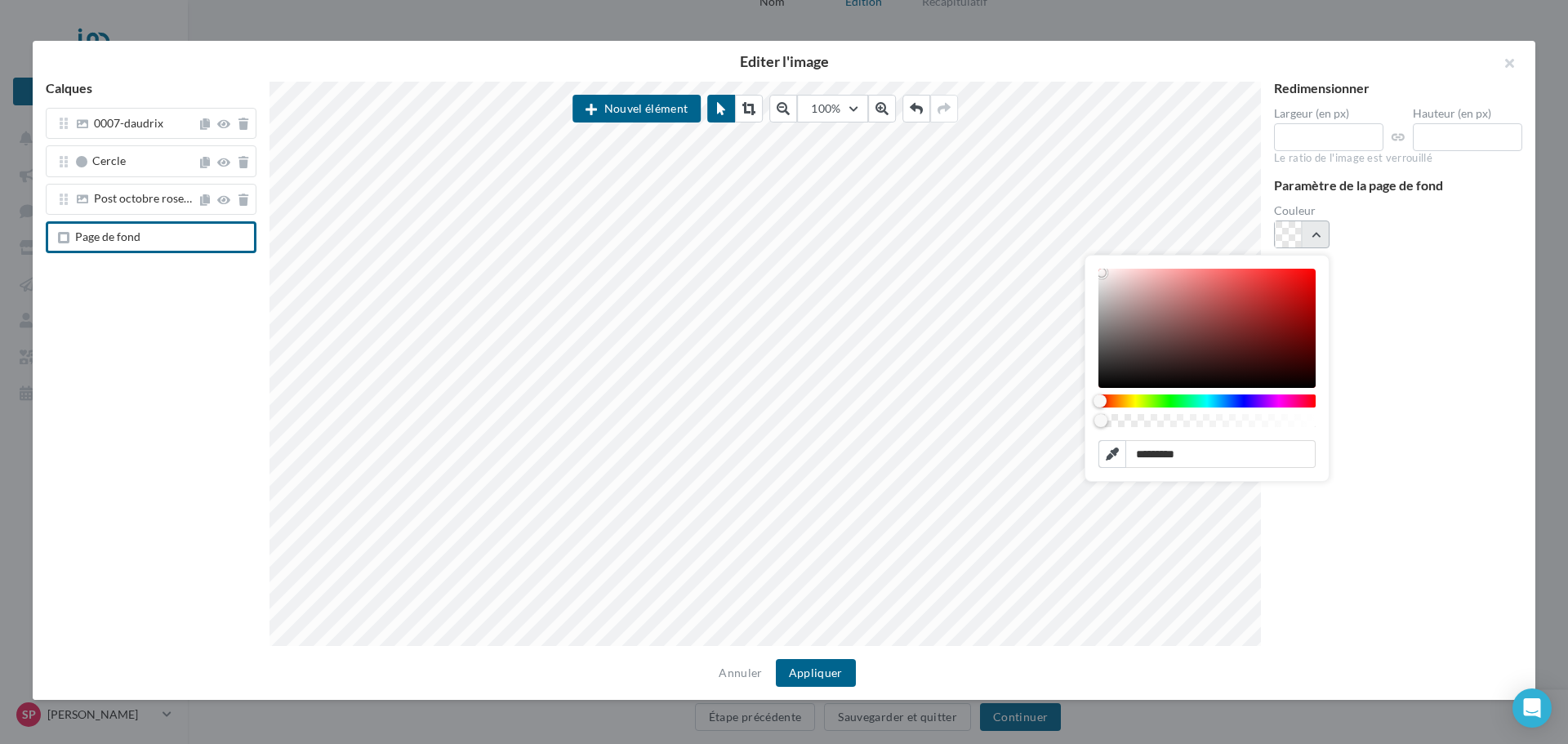
click at [1318, 233] on button "button" at bounding box center [1302, 234] width 56 height 28
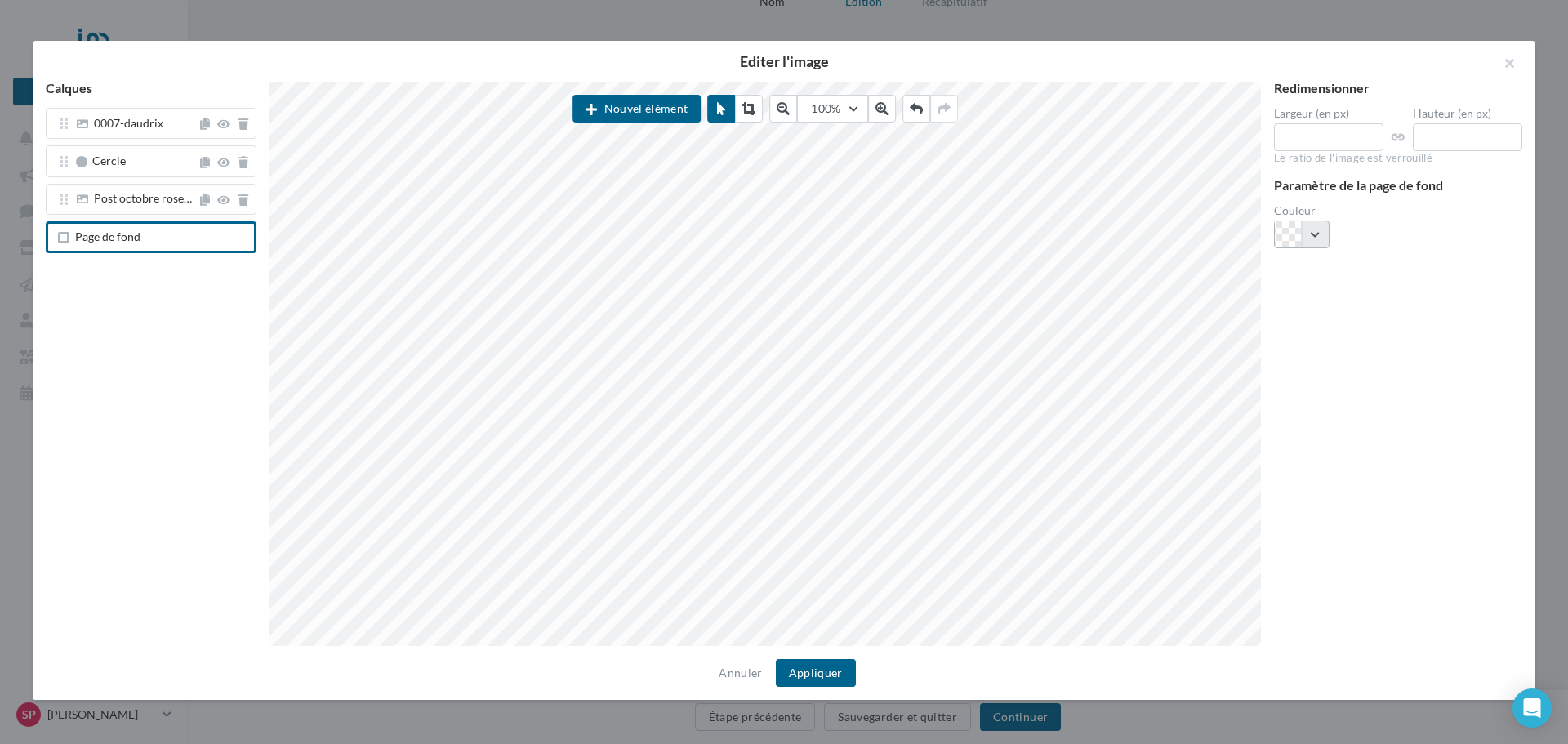
click at [1318, 233] on button "button" at bounding box center [1302, 234] width 56 height 28
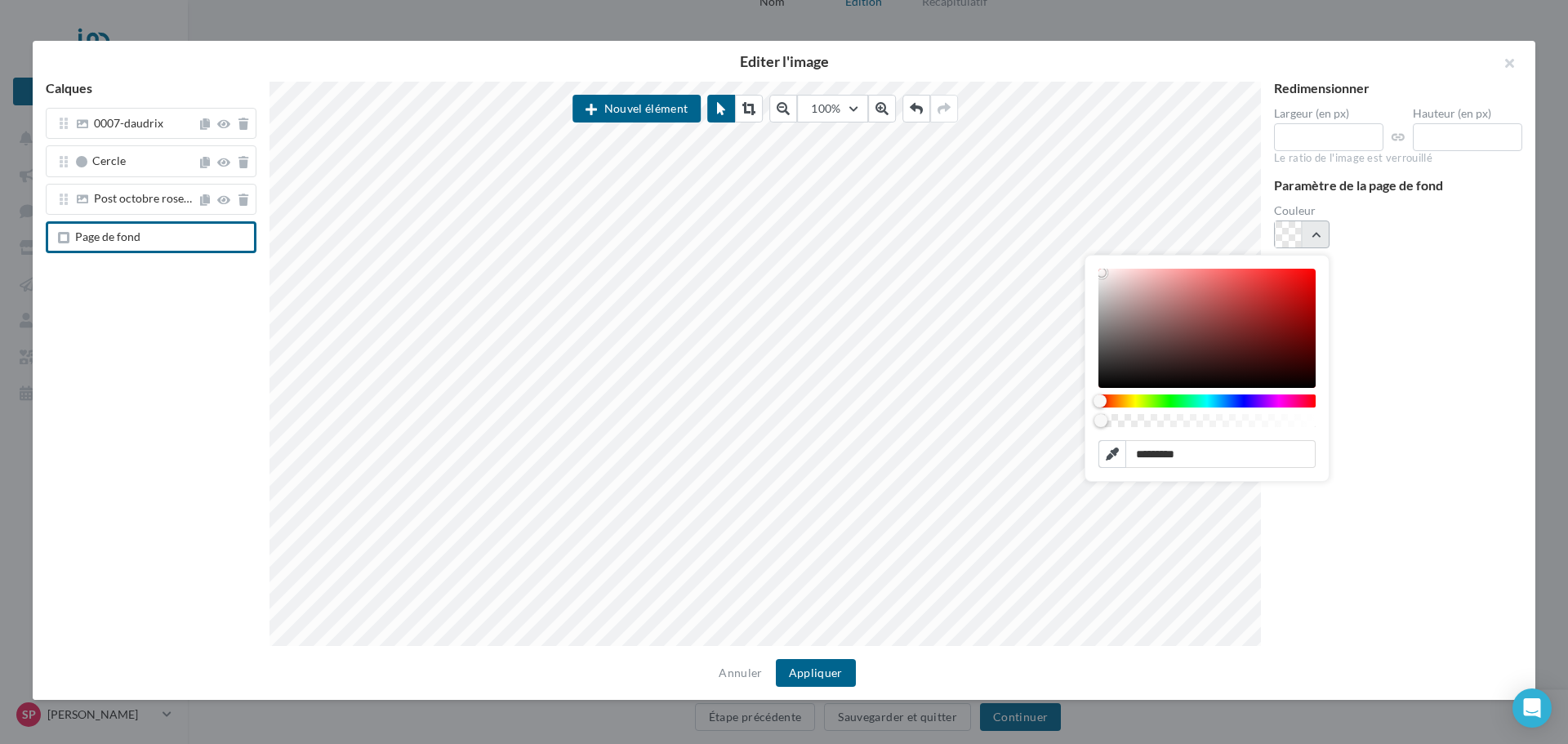
click at [1318, 233] on button "button" at bounding box center [1302, 234] width 56 height 28
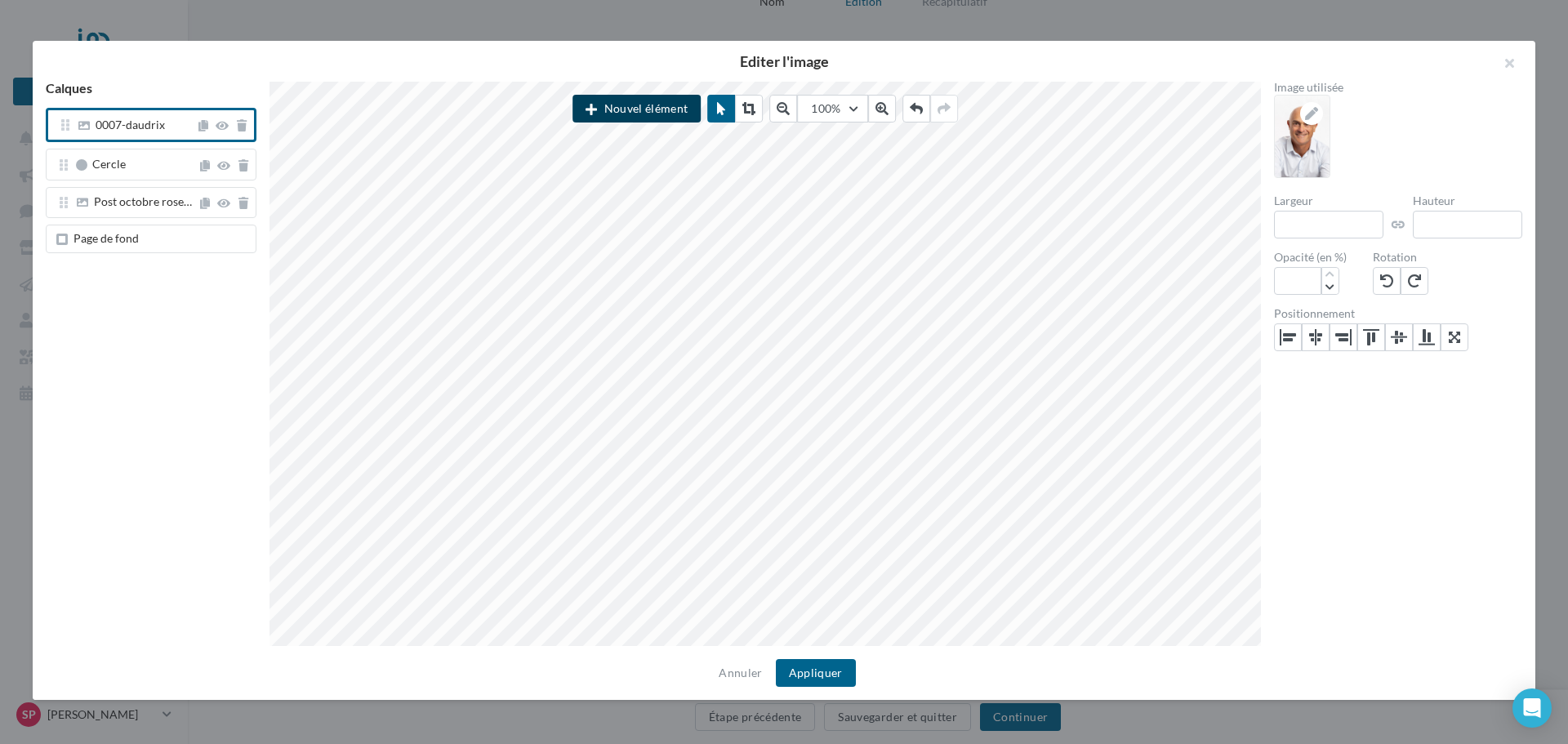
click at [667, 102] on button "Nouvel élément" at bounding box center [637, 109] width 128 height 28
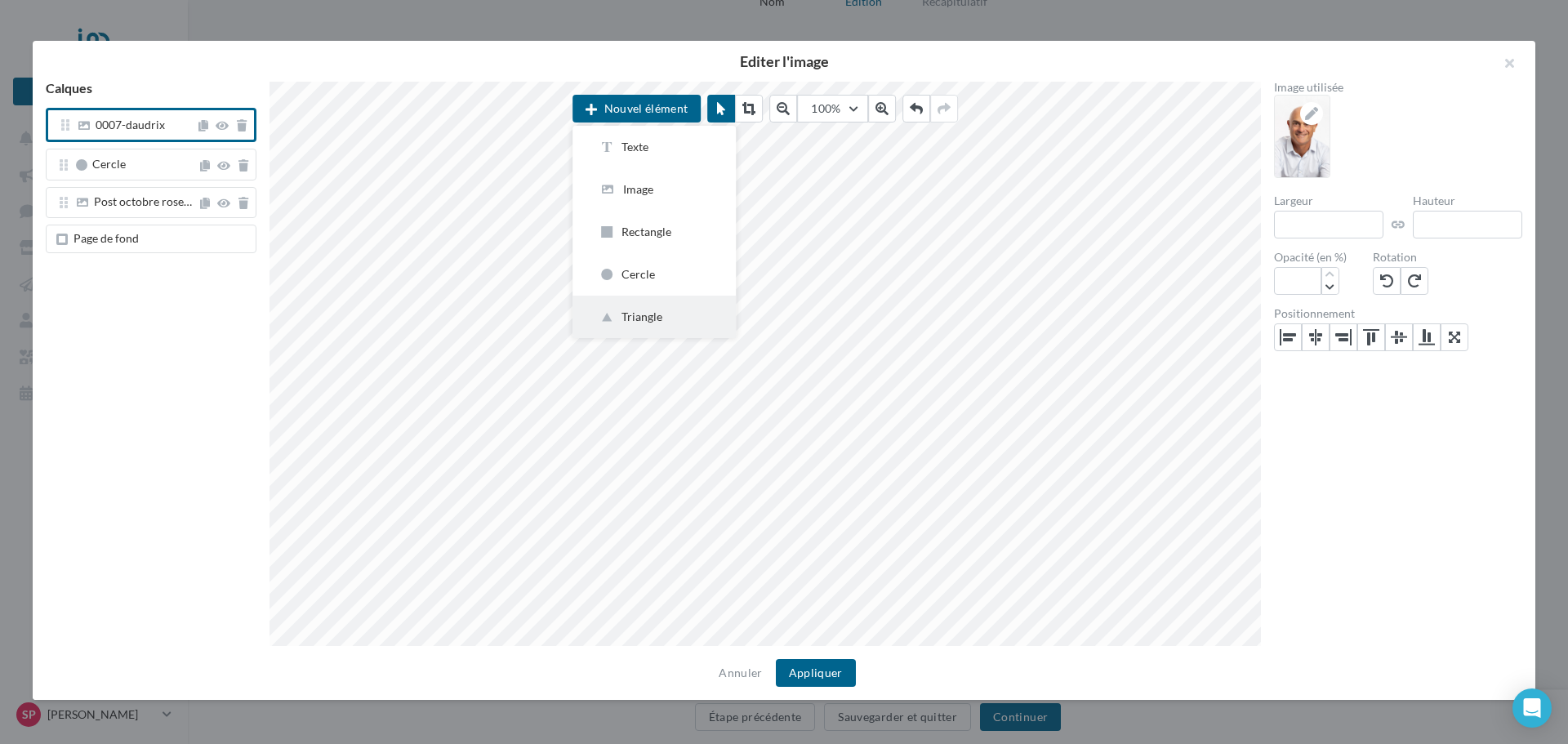
click at [655, 317] on div "Triangle" at bounding box center [654, 317] width 111 height 16
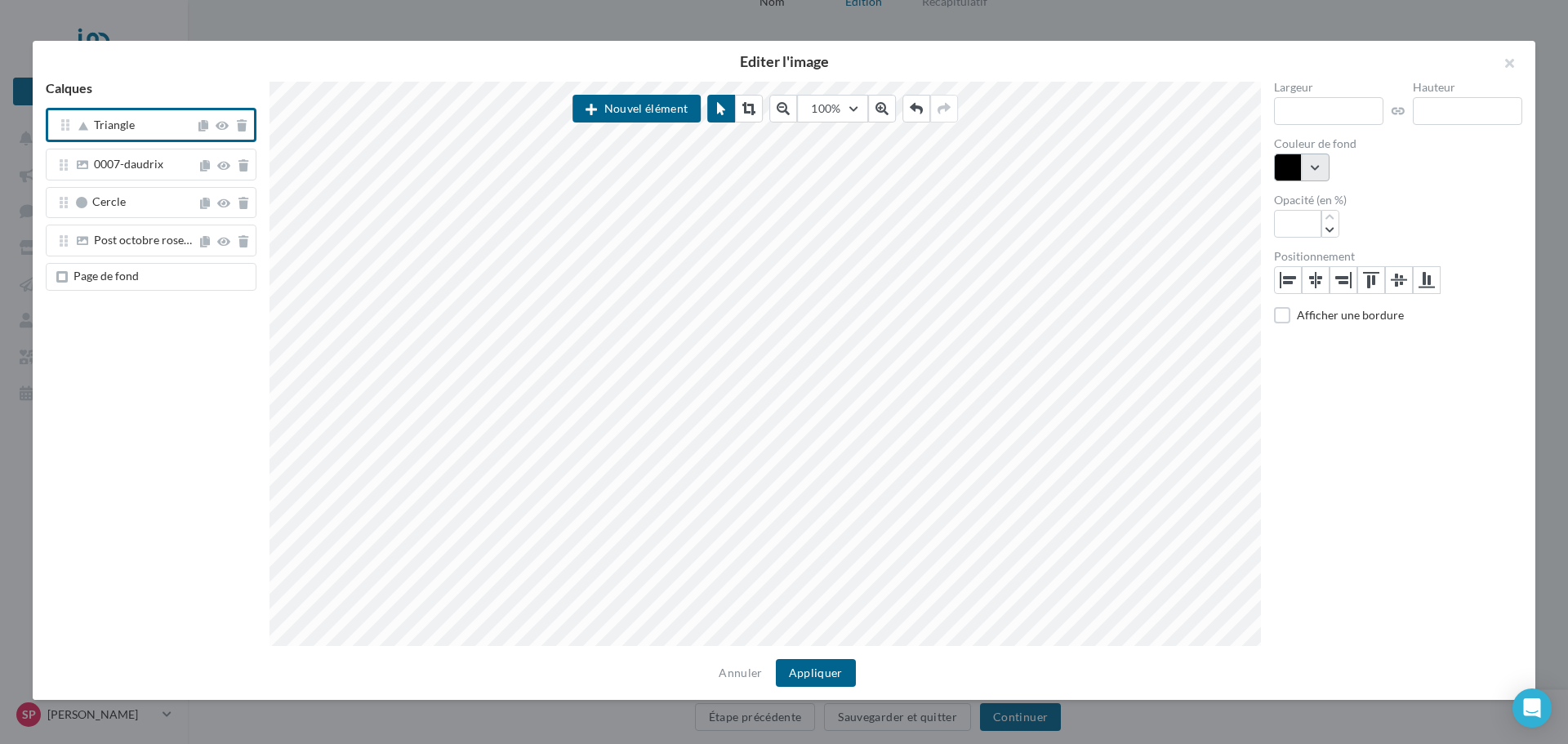
click at [1313, 166] on button "button" at bounding box center [1302, 168] width 56 height 28
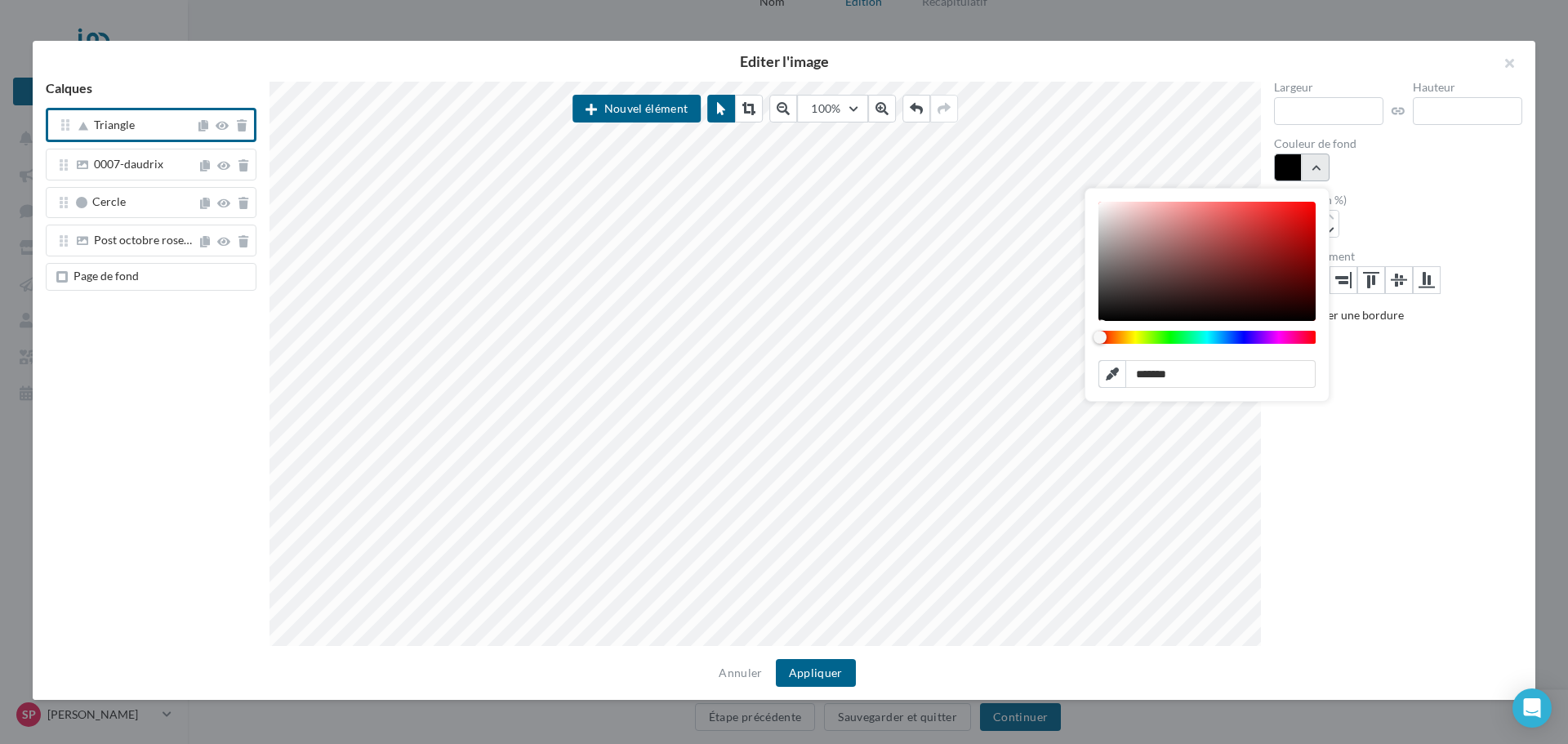
click at [1313, 166] on button "button" at bounding box center [1302, 168] width 56 height 28
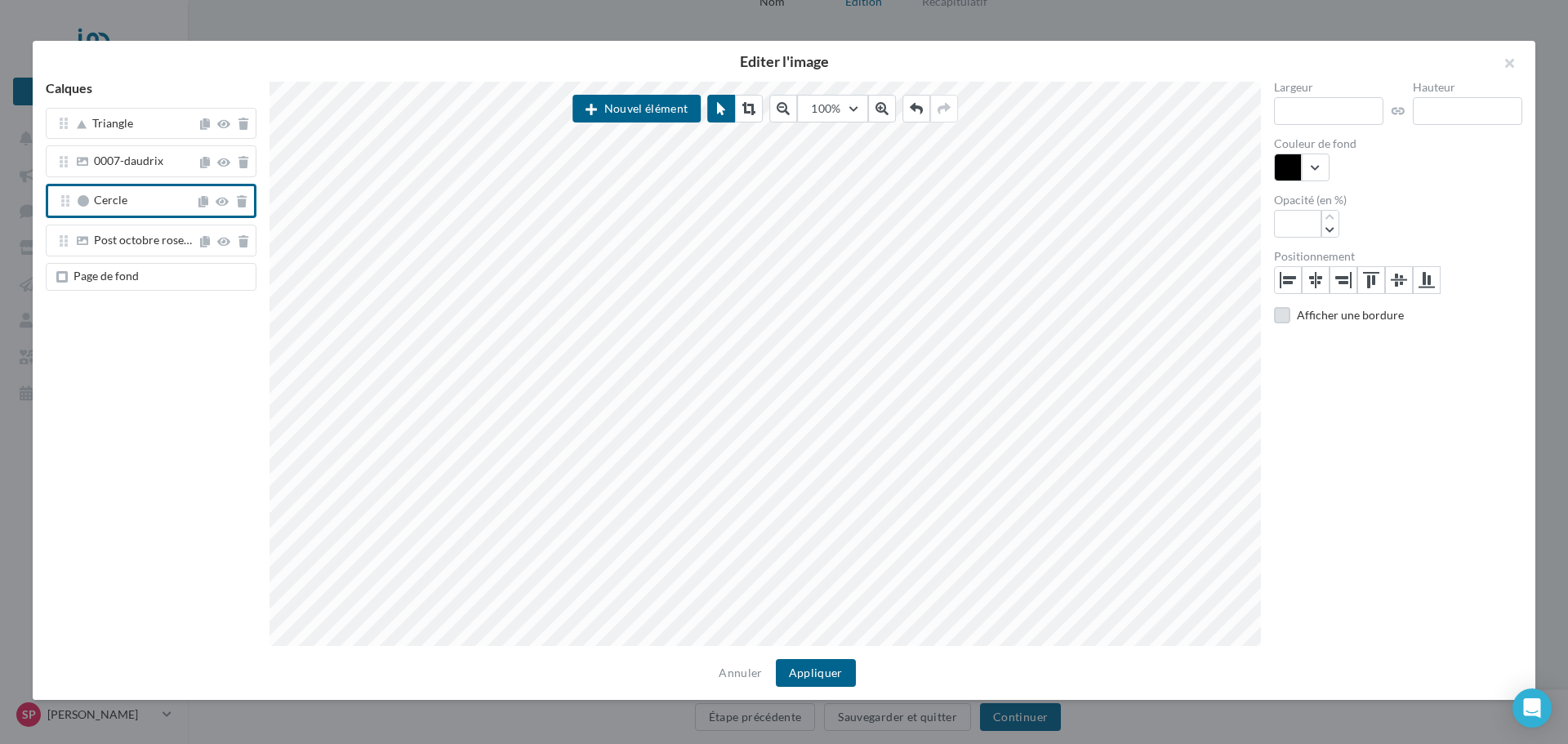
click at [1282, 316] on label at bounding box center [1282, 315] width 16 height 16
click at [1427, 363] on button "button" at bounding box center [1411, 364] width 56 height 28
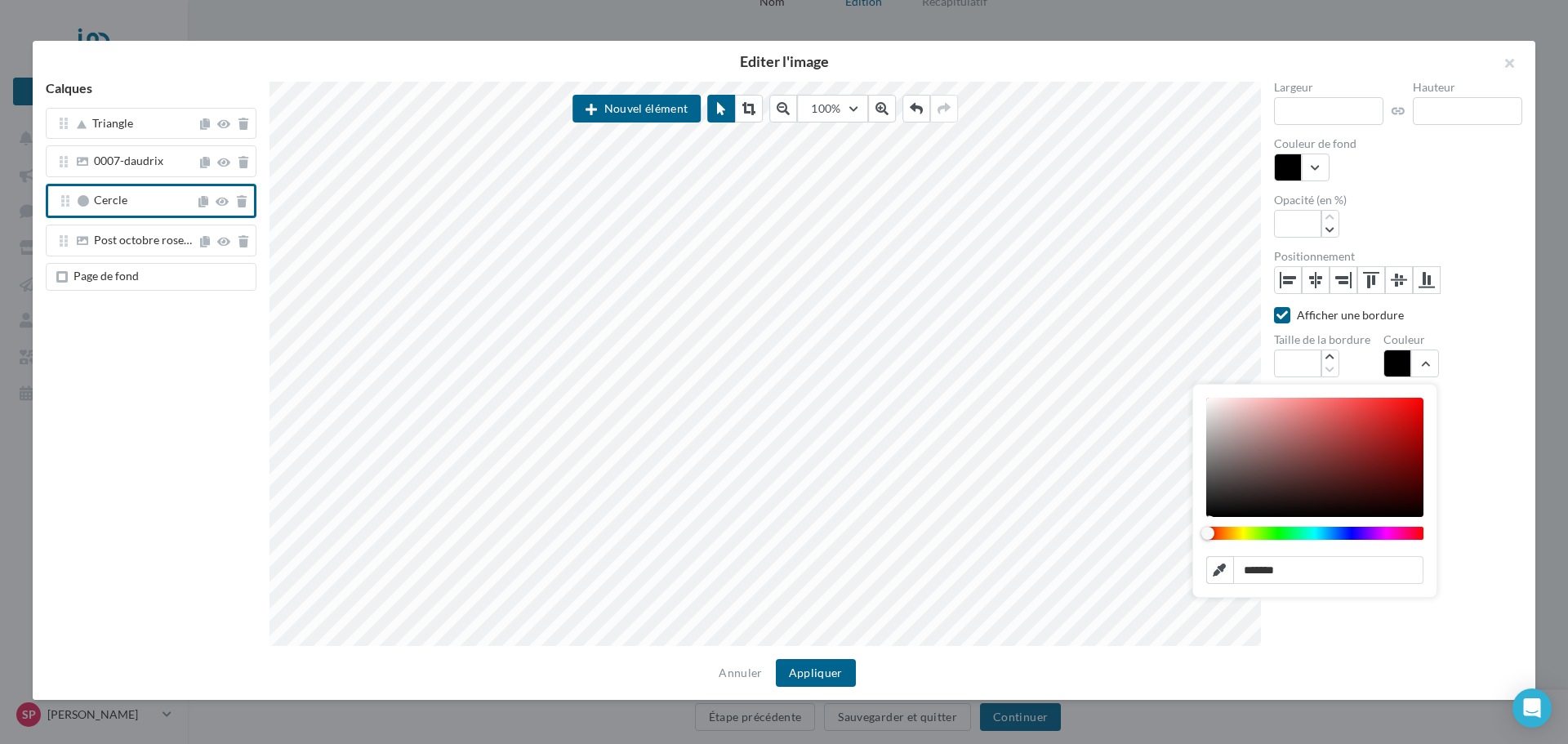
click at [1487, 503] on div "Largeur *** Hauteur *** Couleur de fond Opacité (en %) *** Positionnement Affic…" at bounding box center [1398, 364] width 274 height 565
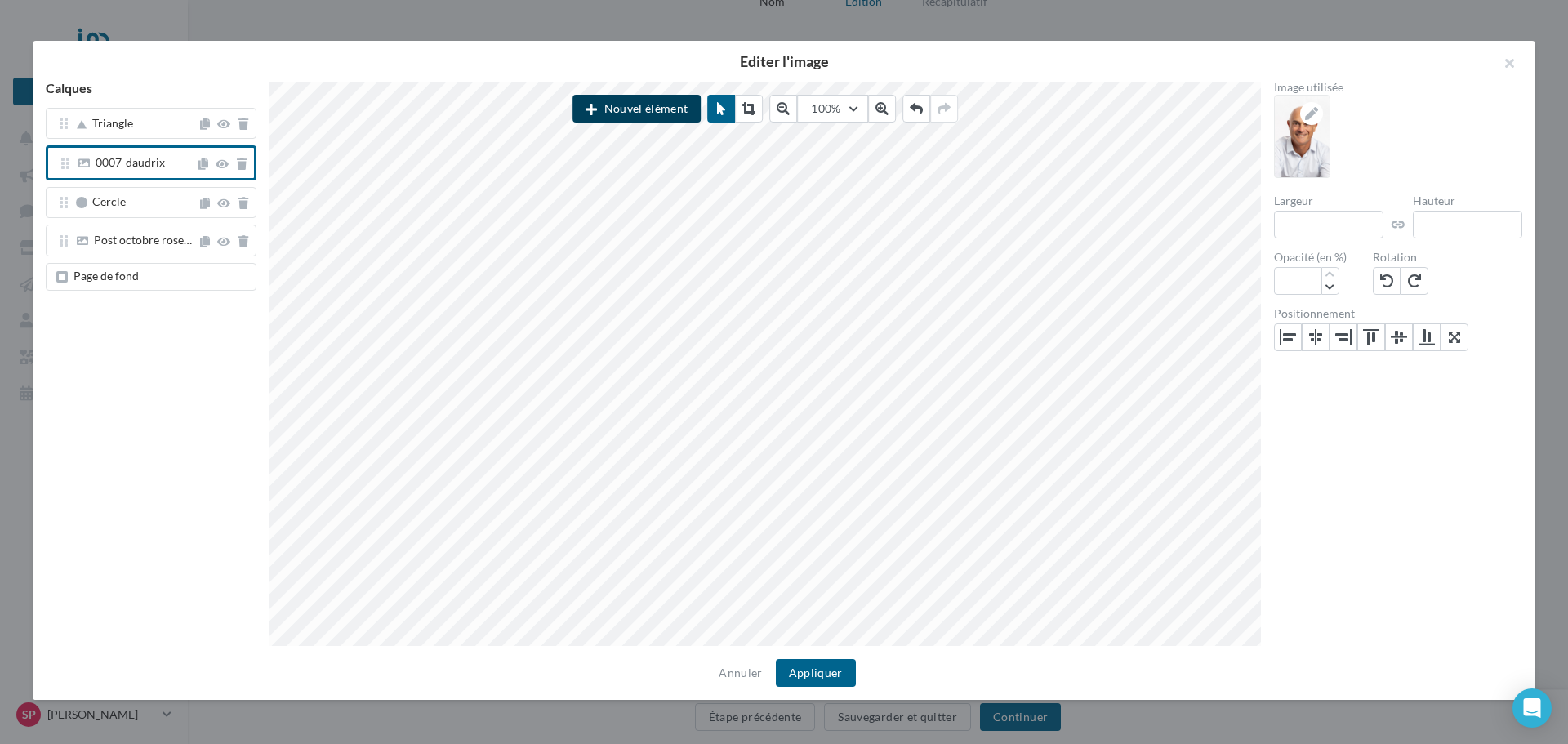
click at [648, 109] on button "Nouvel élément" at bounding box center [637, 109] width 128 height 28
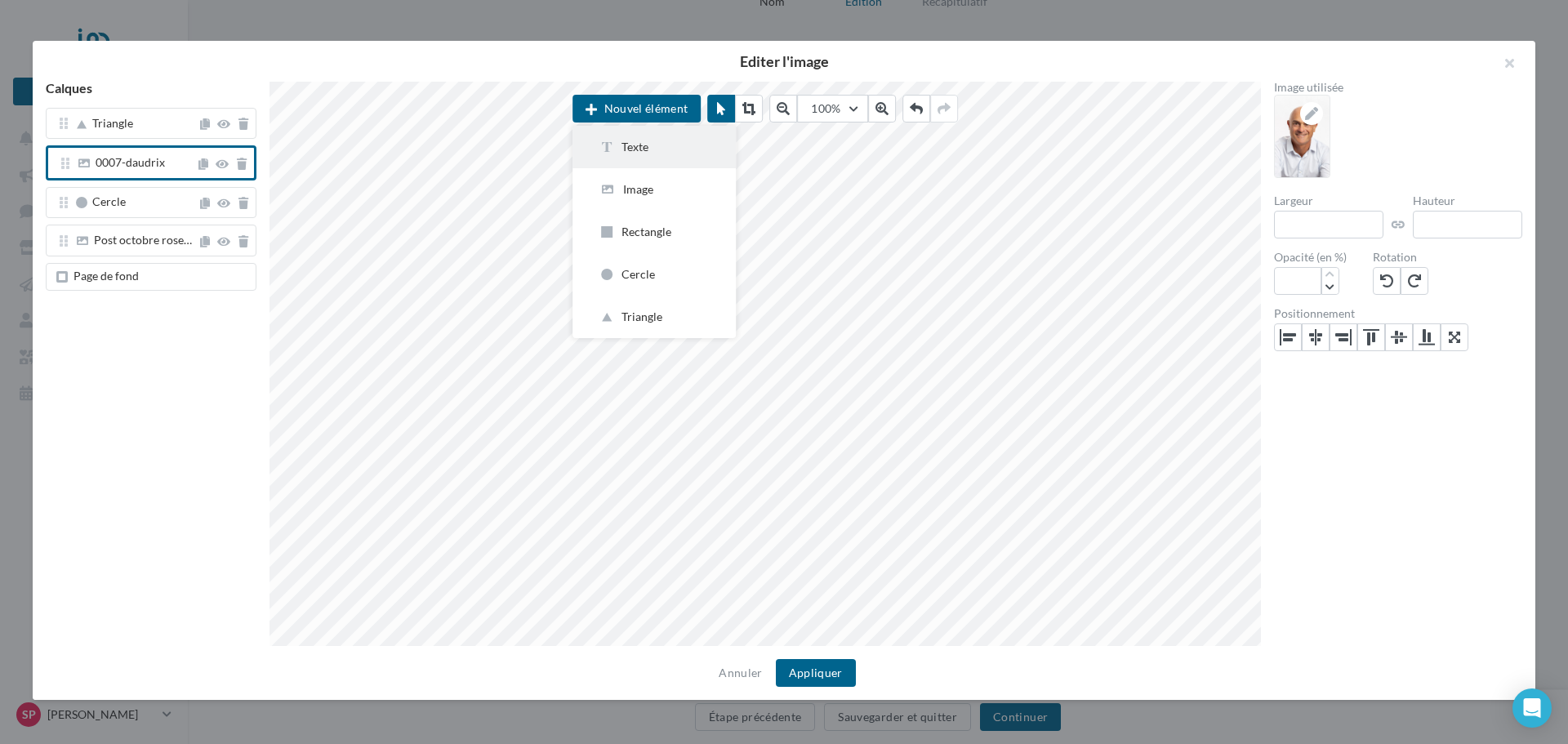
click at [653, 137] on button "Texte" at bounding box center [654, 147] width 163 height 43
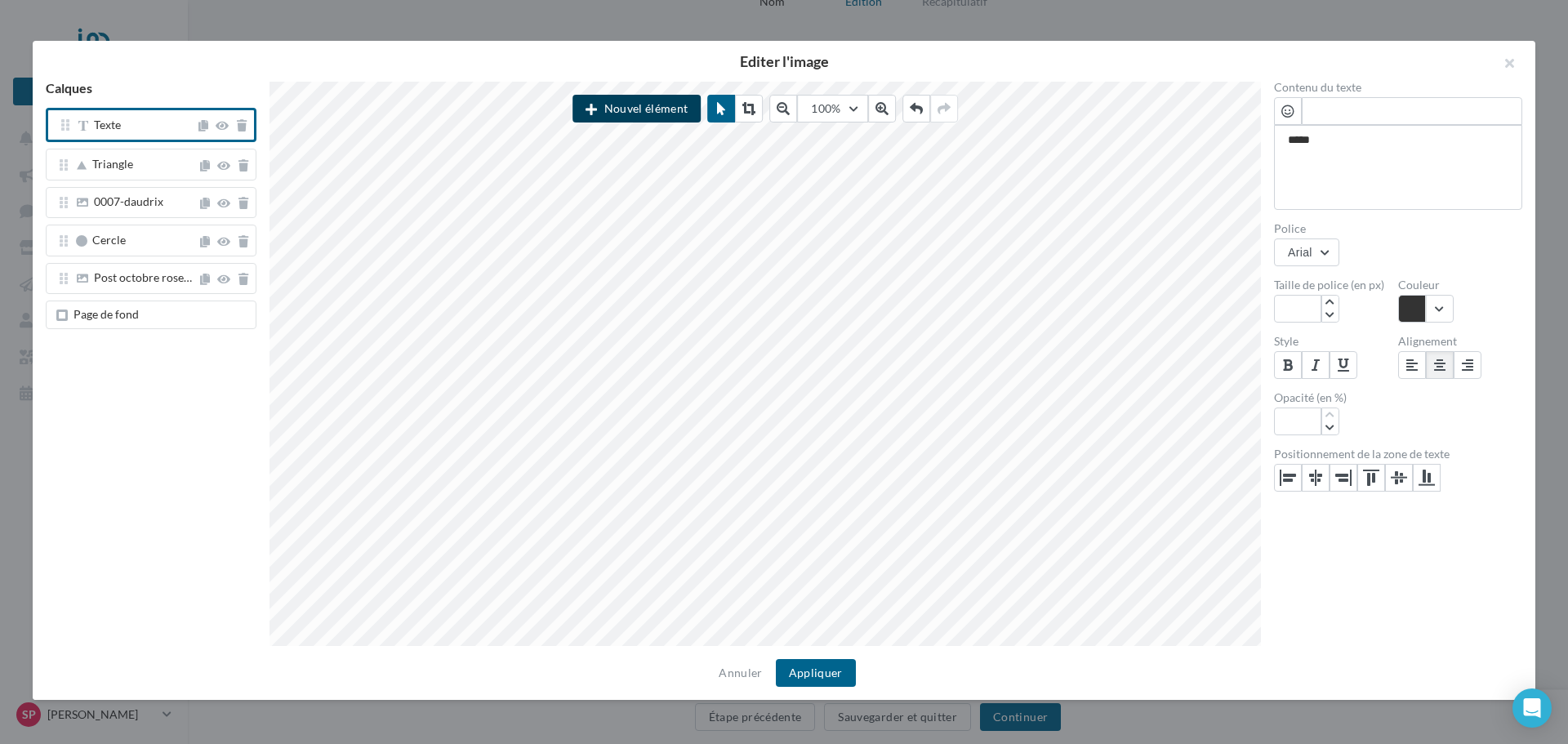
click at [650, 110] on button "Nouvel élément" at bounding box center [637, 109] width 128 height 28
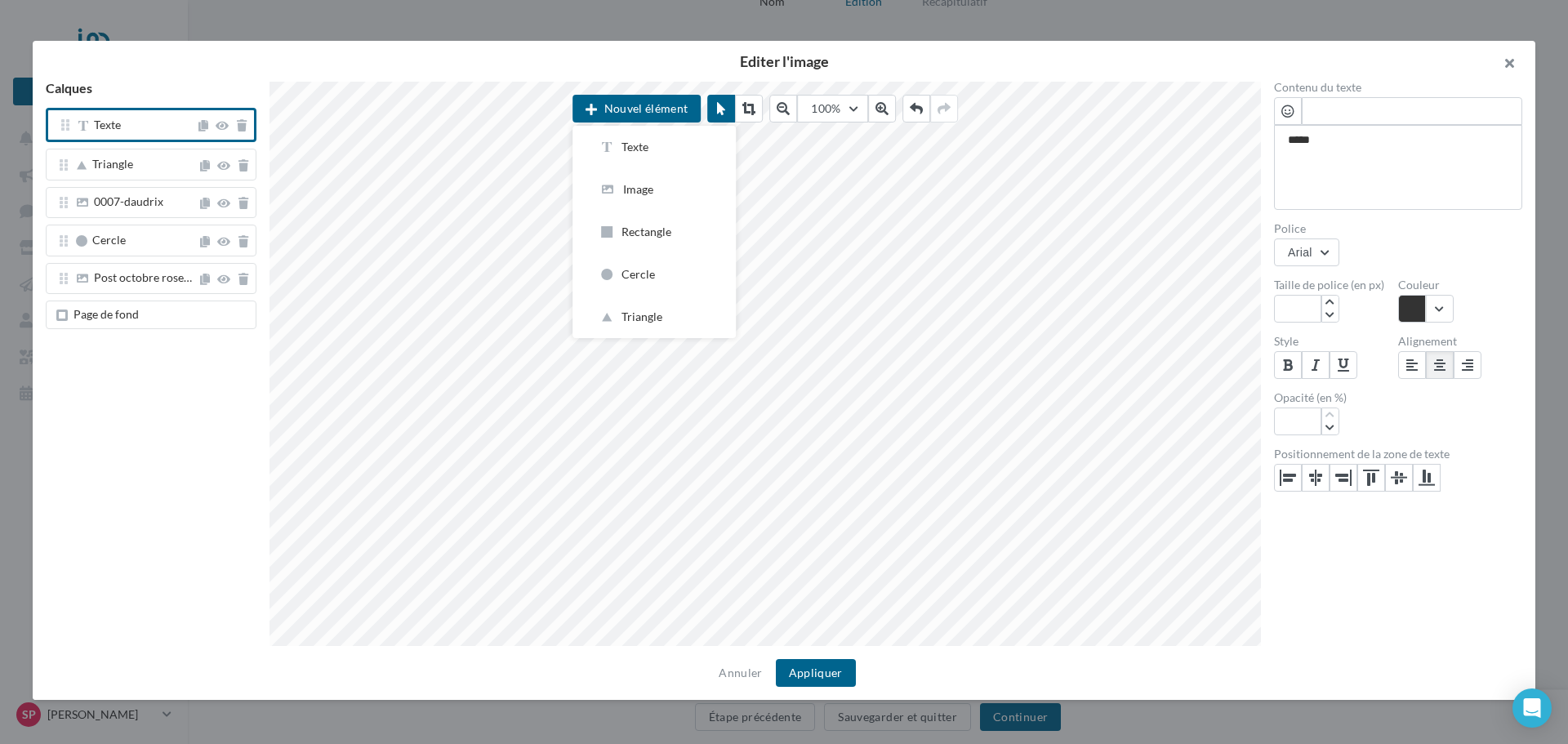
click at [1504, 61] on button "button" at bounding box center [1502, 65] width 65 height 49
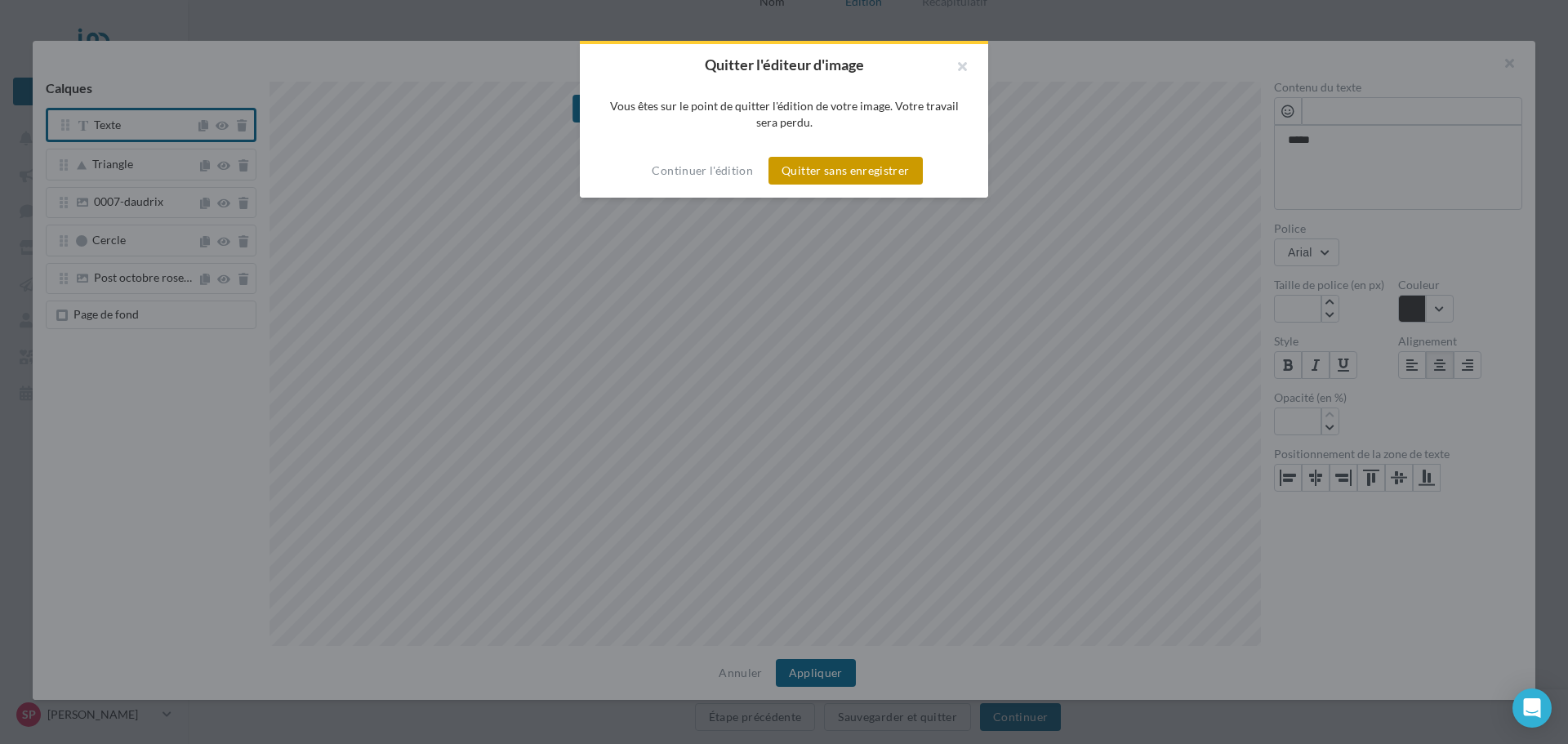
click at [878, 166] on button "Quitter sans enregistrer" at bounding box center [845, 171] width 154 height 28
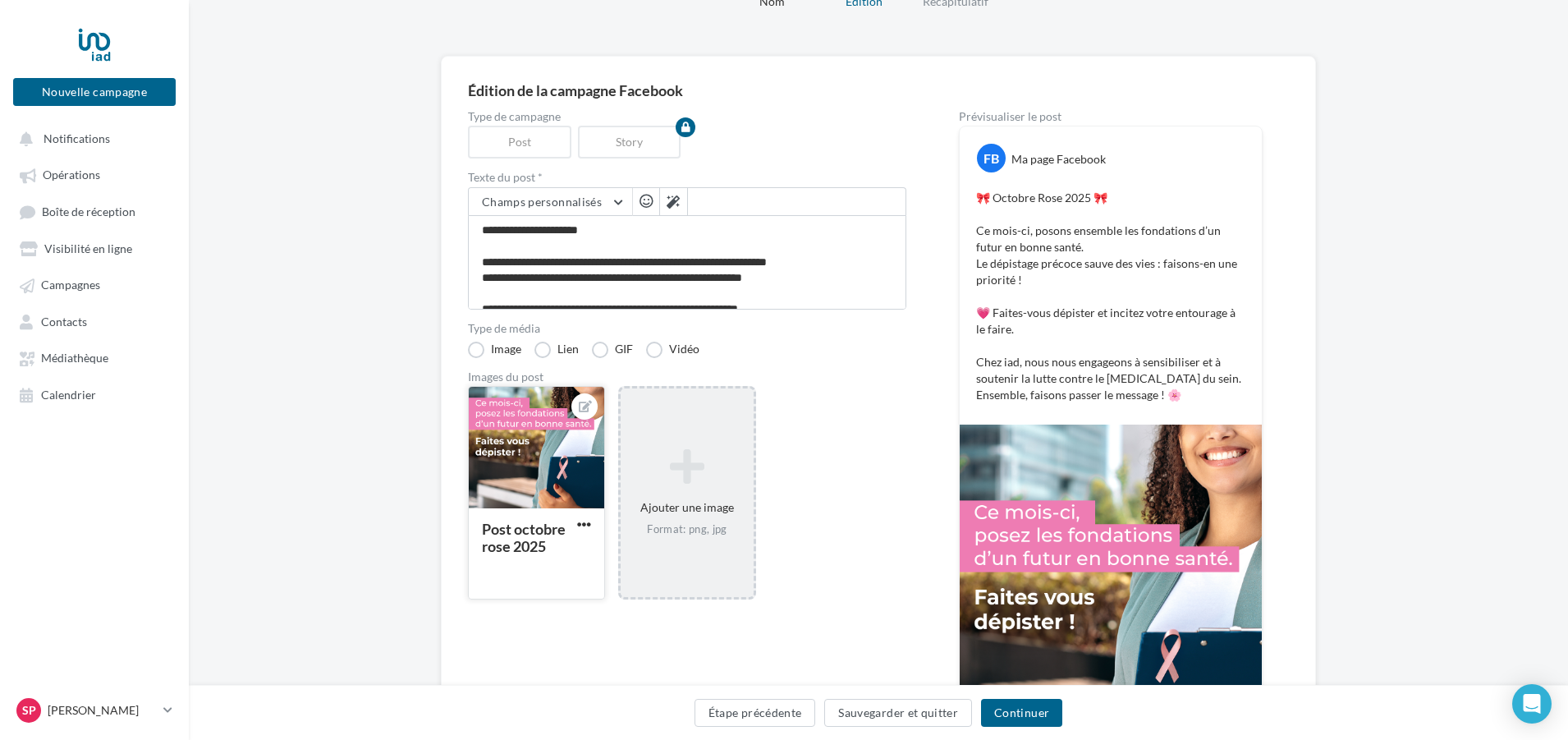
click at [706, 482] on icon at bounding box center [687, 466] width 119 height 39
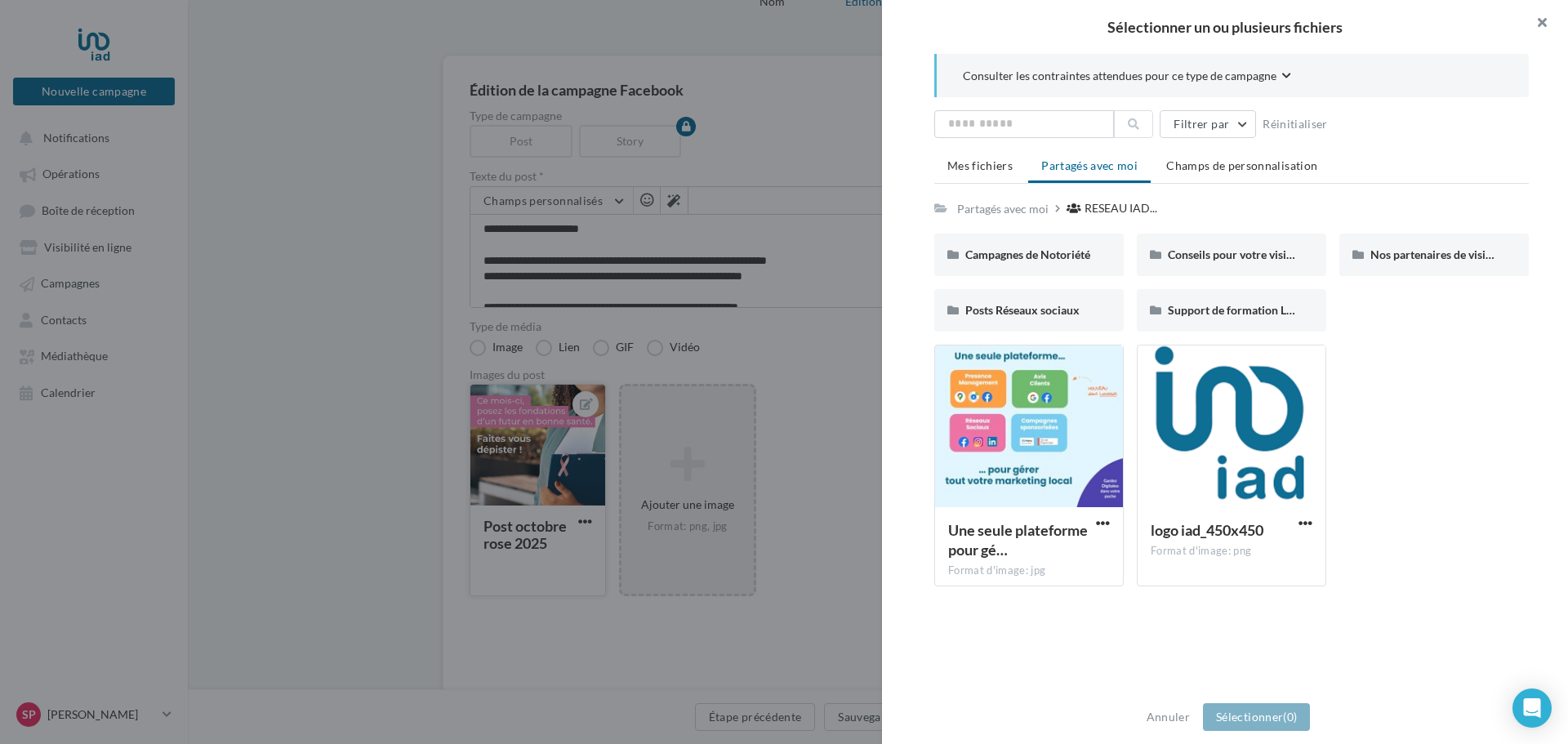
click at [1544, 21] on button "button" at bounding box center [1535, 24] width 65 height 49
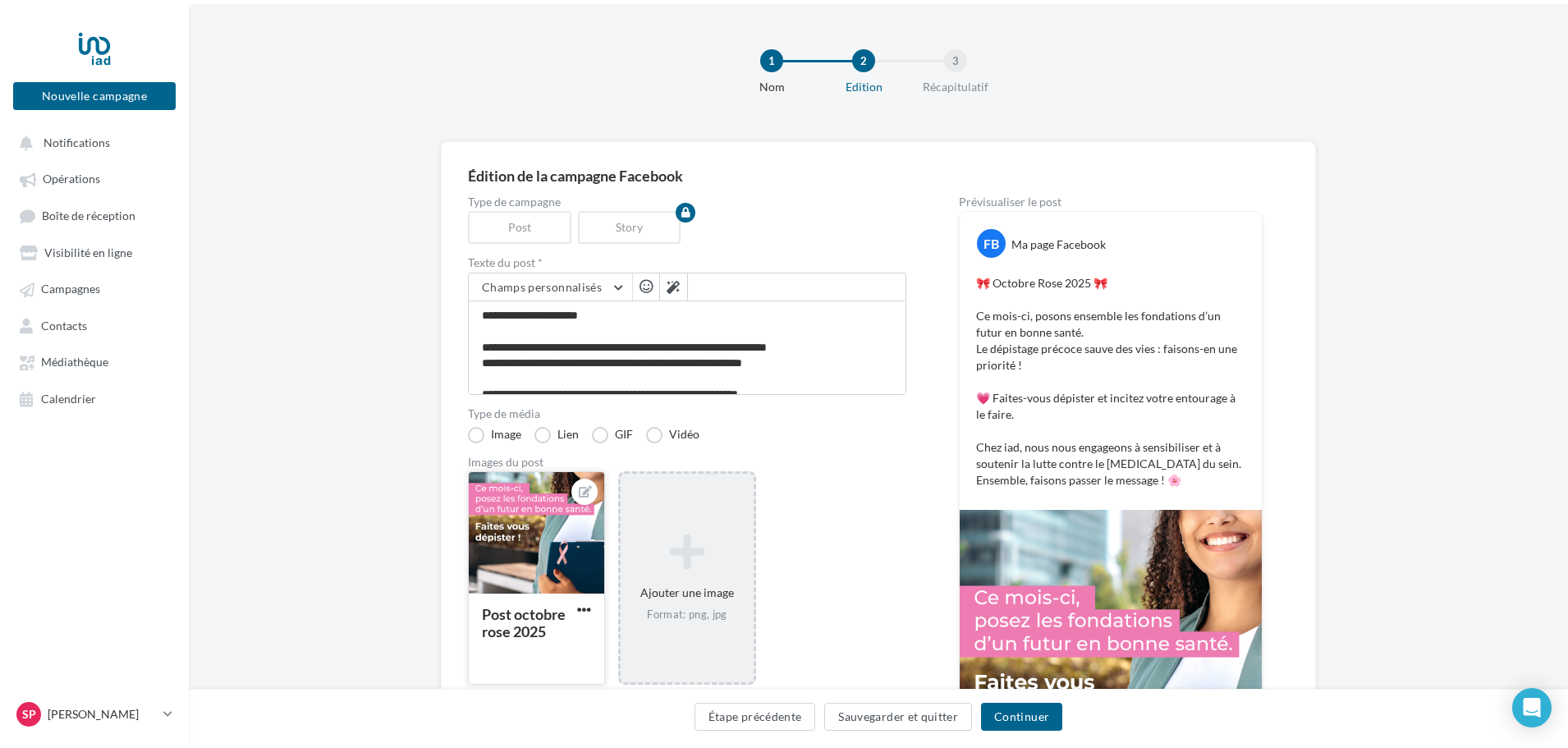
scroll to position [0, 0]
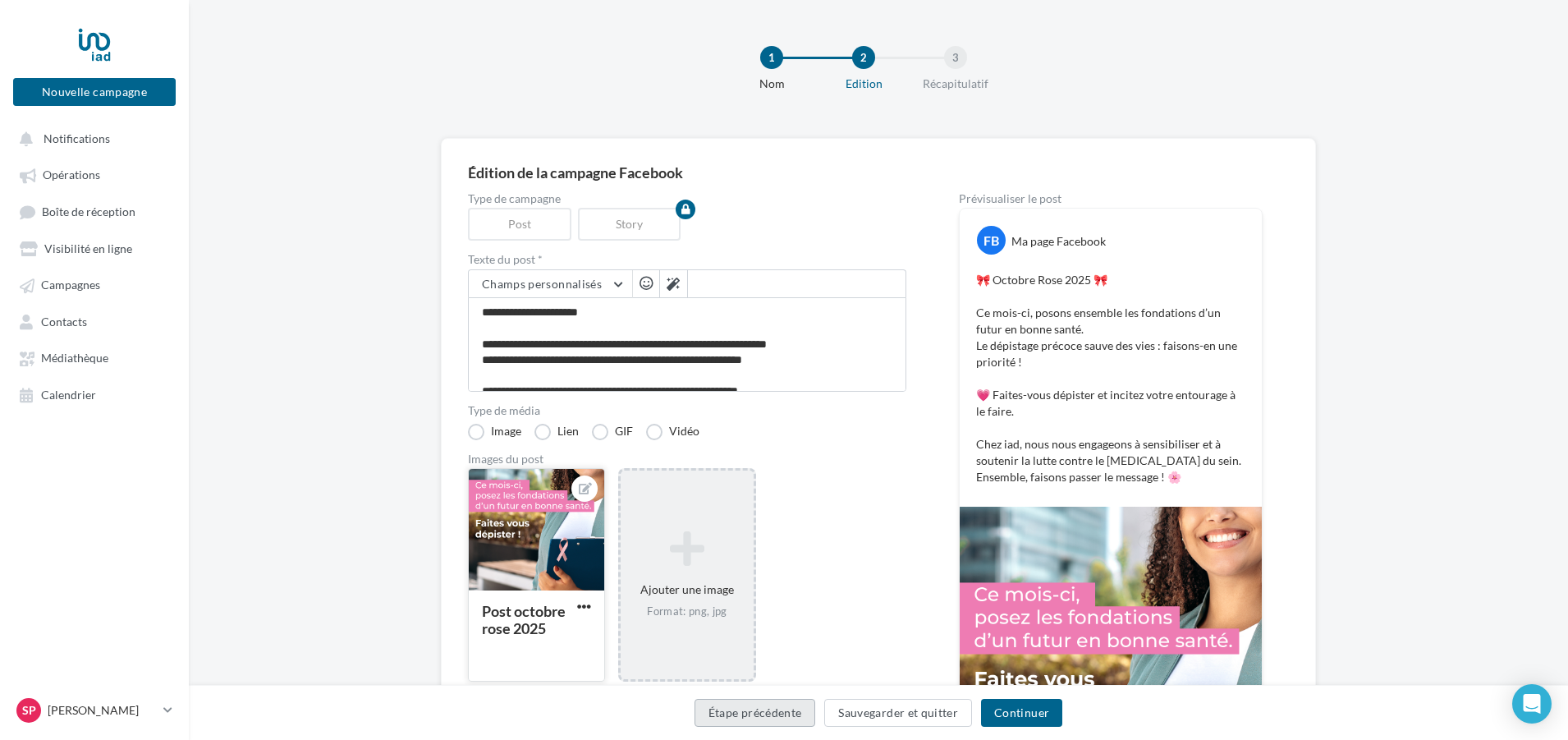
click at [751, 708] on button "Étape précédente" at bounding box center [755, 713] width 121 height 28
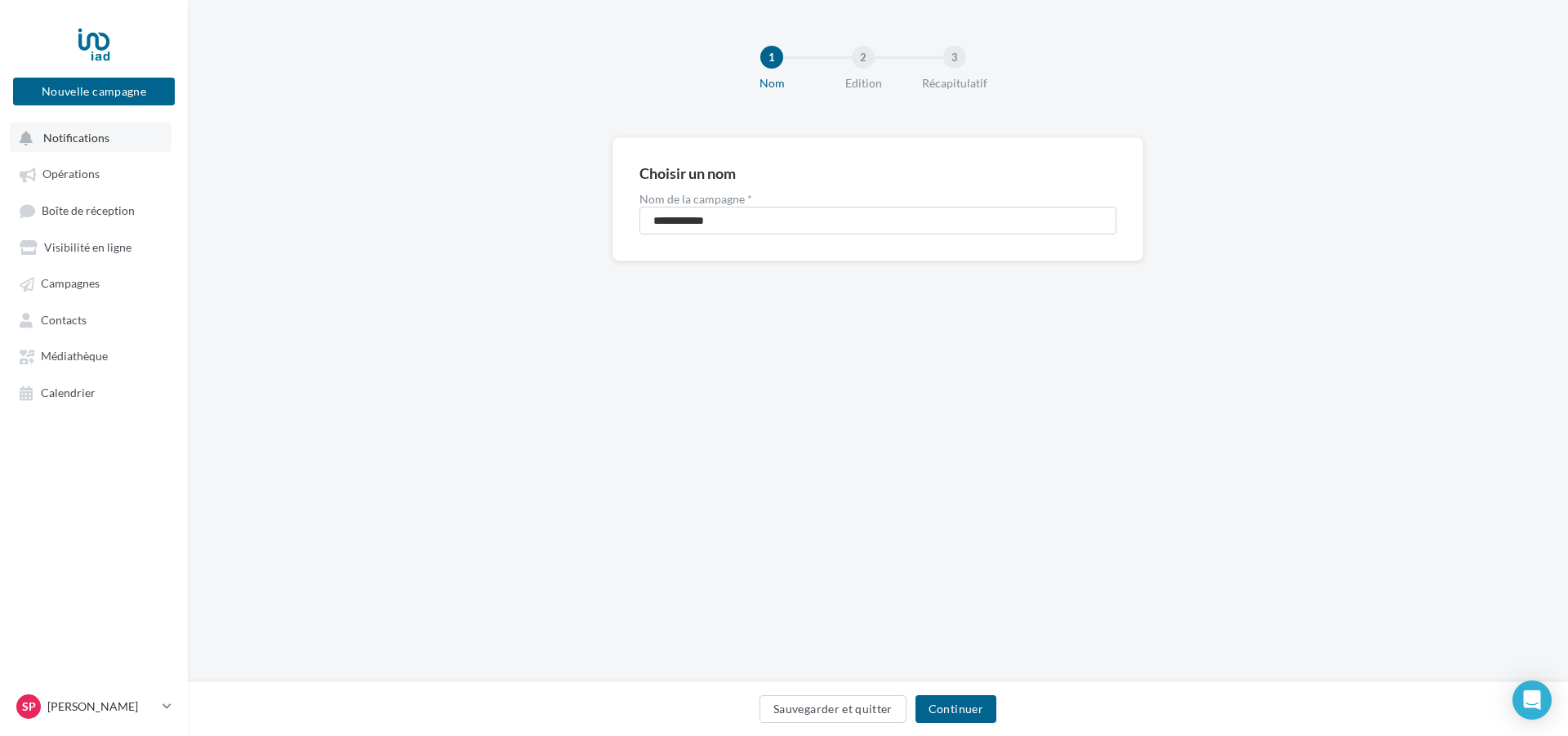
click at [99, 135] on span "Notifications" at bounding box center [76, 138] width 66 height 14
click at [99, 137] on span "Notifications" at bounding box center [76, 138] width 66 height 14
click at [811, 706] on button "Sauvegarder et quitter" at bounding box center [832, 709] width 147 height 28
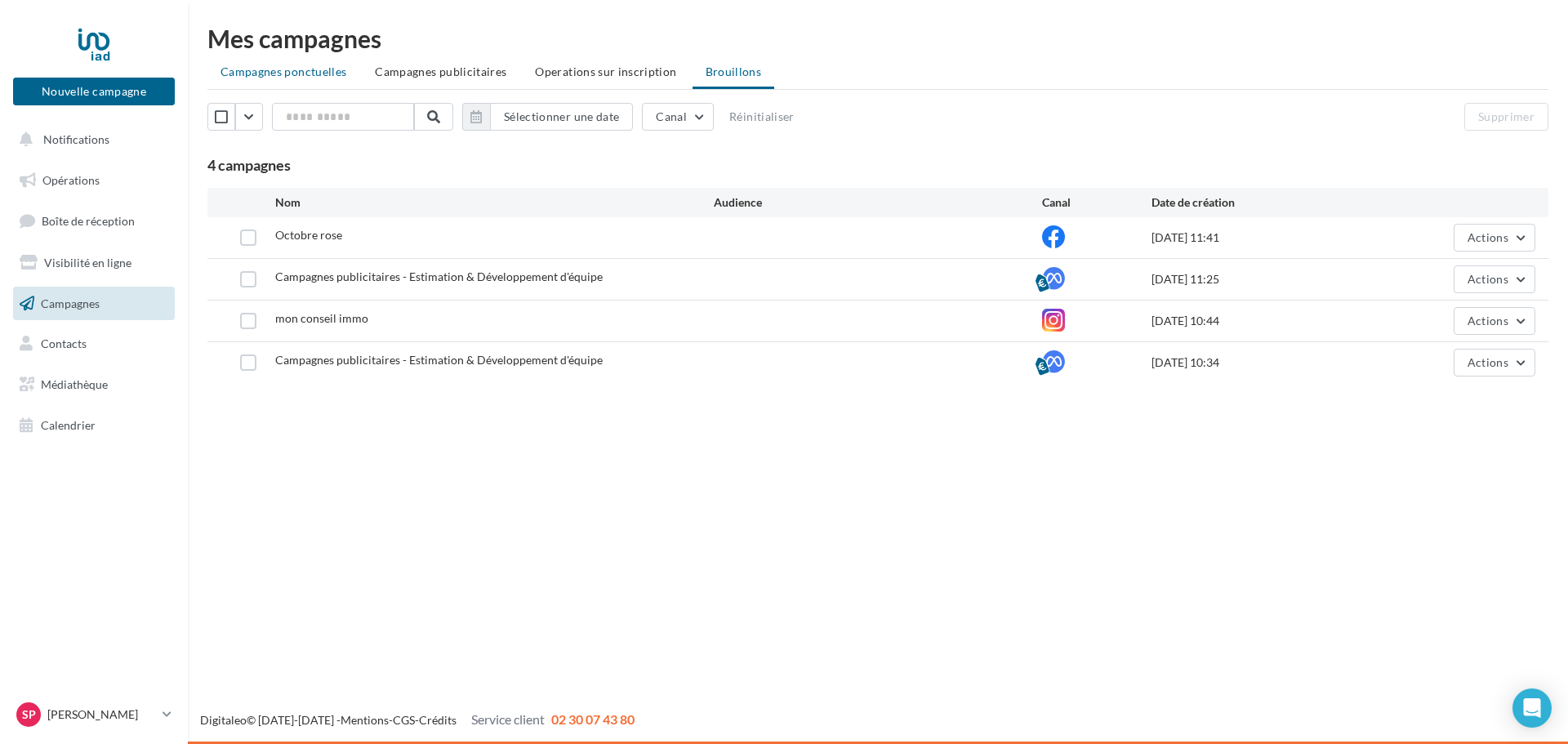
click at [299, 67] on span "Campagnes ponctuelles" at bounding box center [283, 71] width 126 height 14
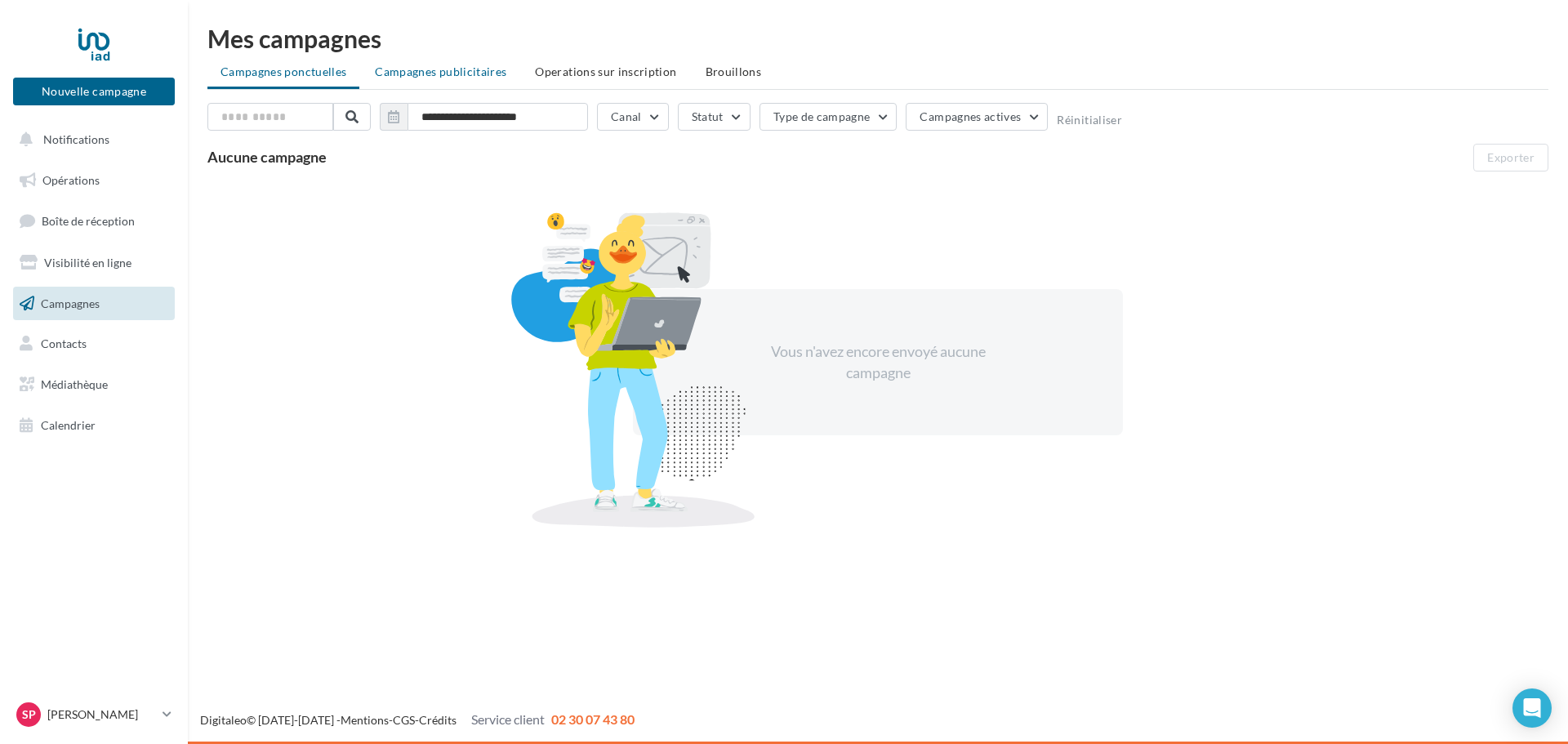
click at [429, 76] on span "Campagnes publicitaires" at bounding box center [441, 71] width 132 height 14
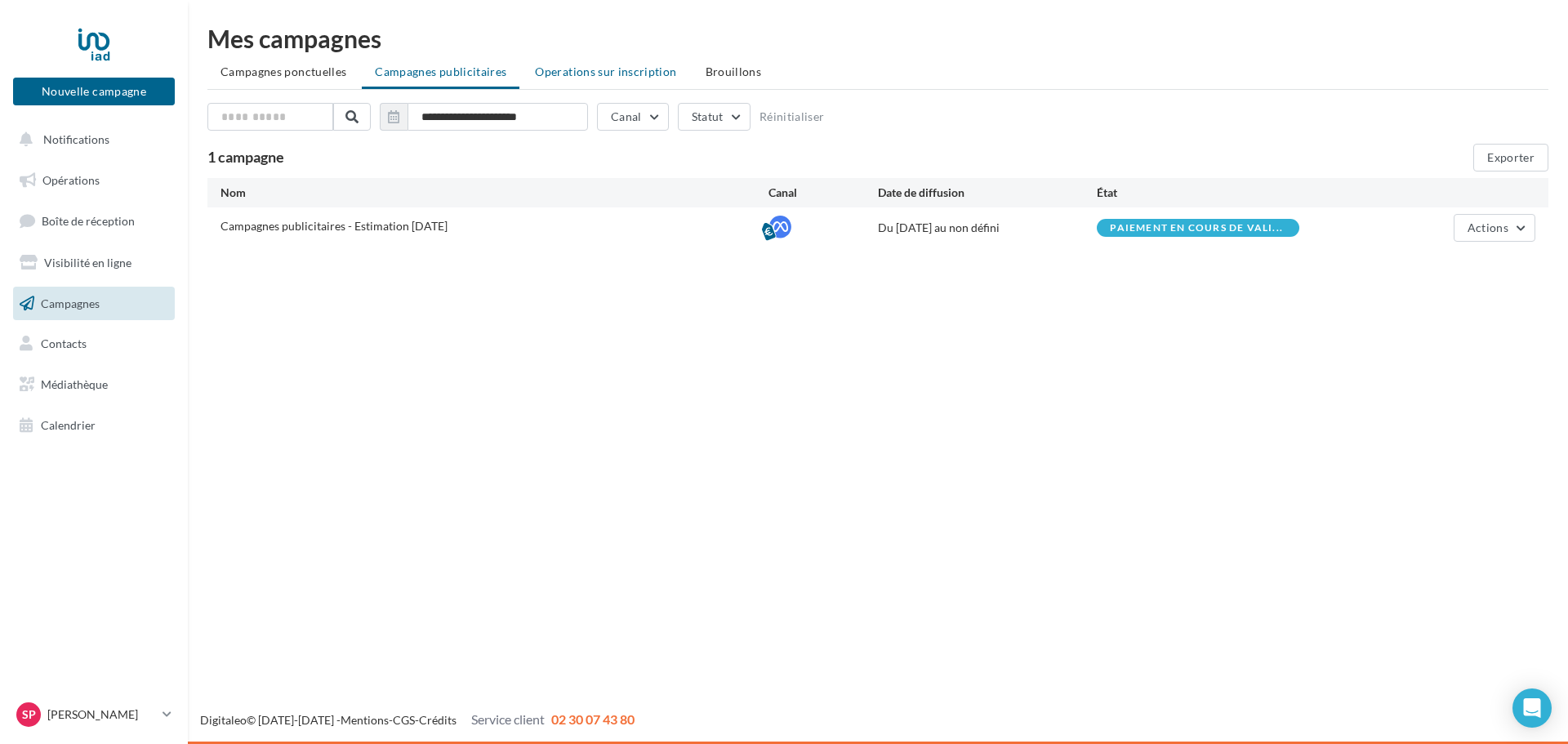
click at [580, 73] on span "Operations sur inscription" at bounding box center [605, 71] width 141 height 14
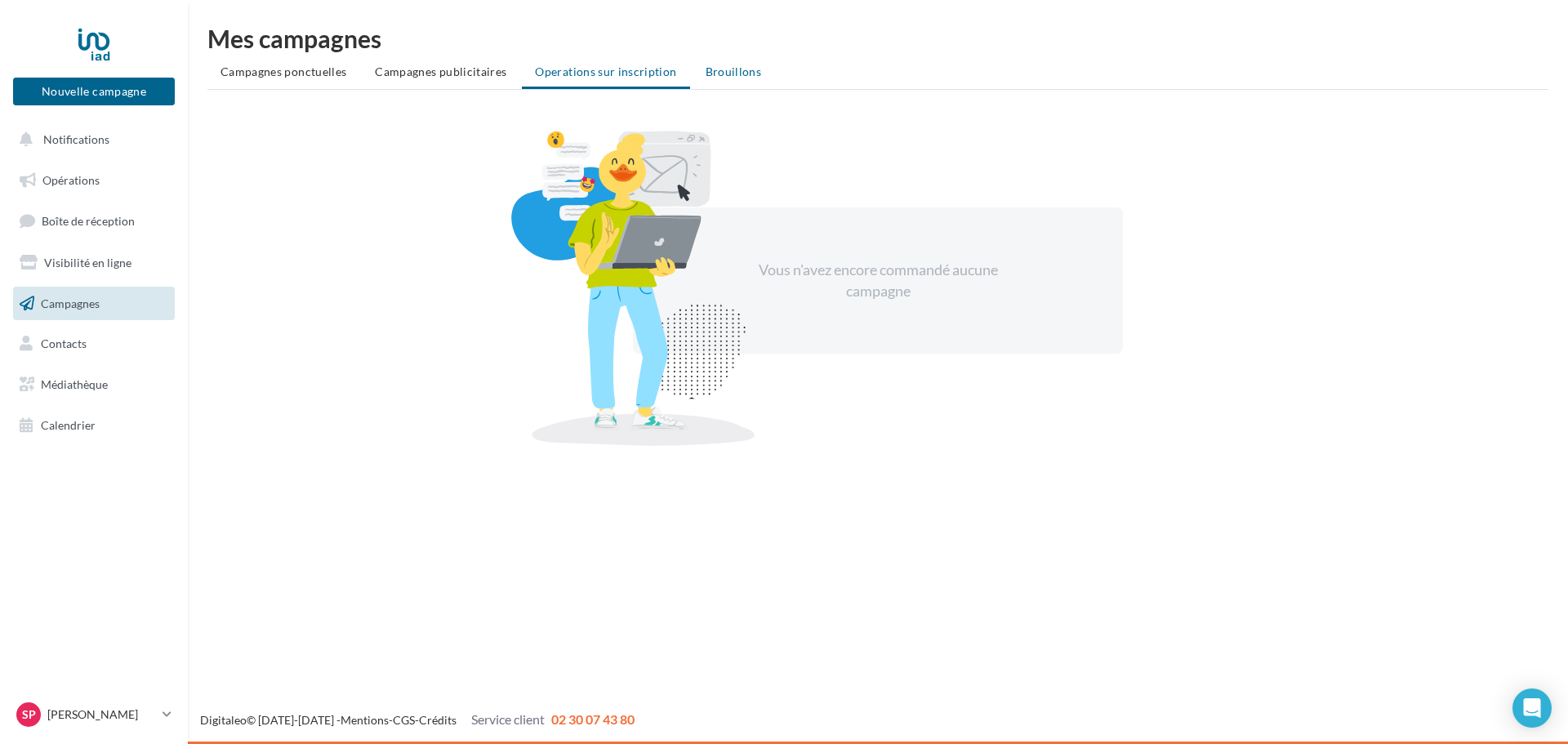
click at [711, 74] on span "Brouillons" at bounding box center [733, 71] width 56 height 14
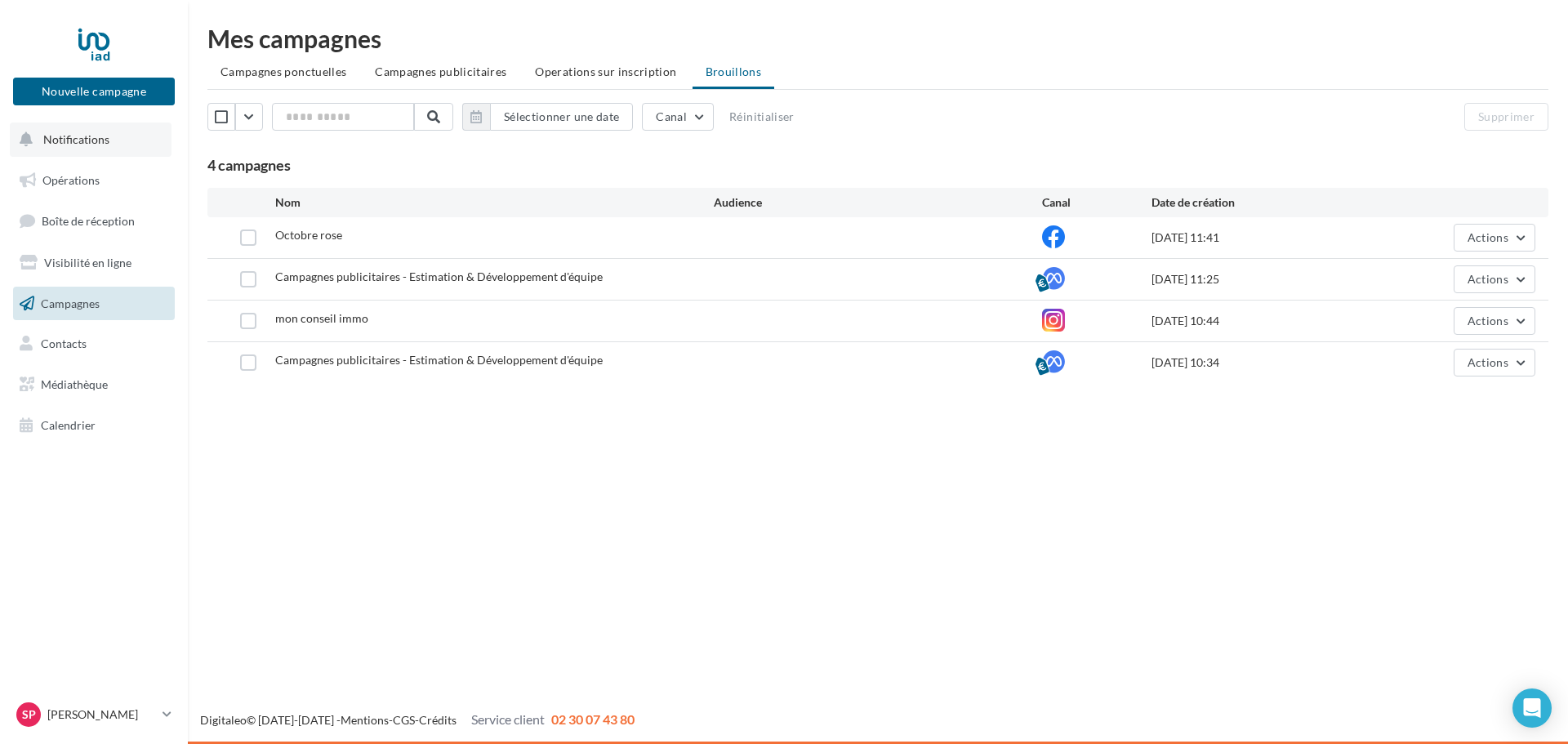
click at [93, 145] on span "Notifications" at bounding box center [76, 139] width 66 height 14
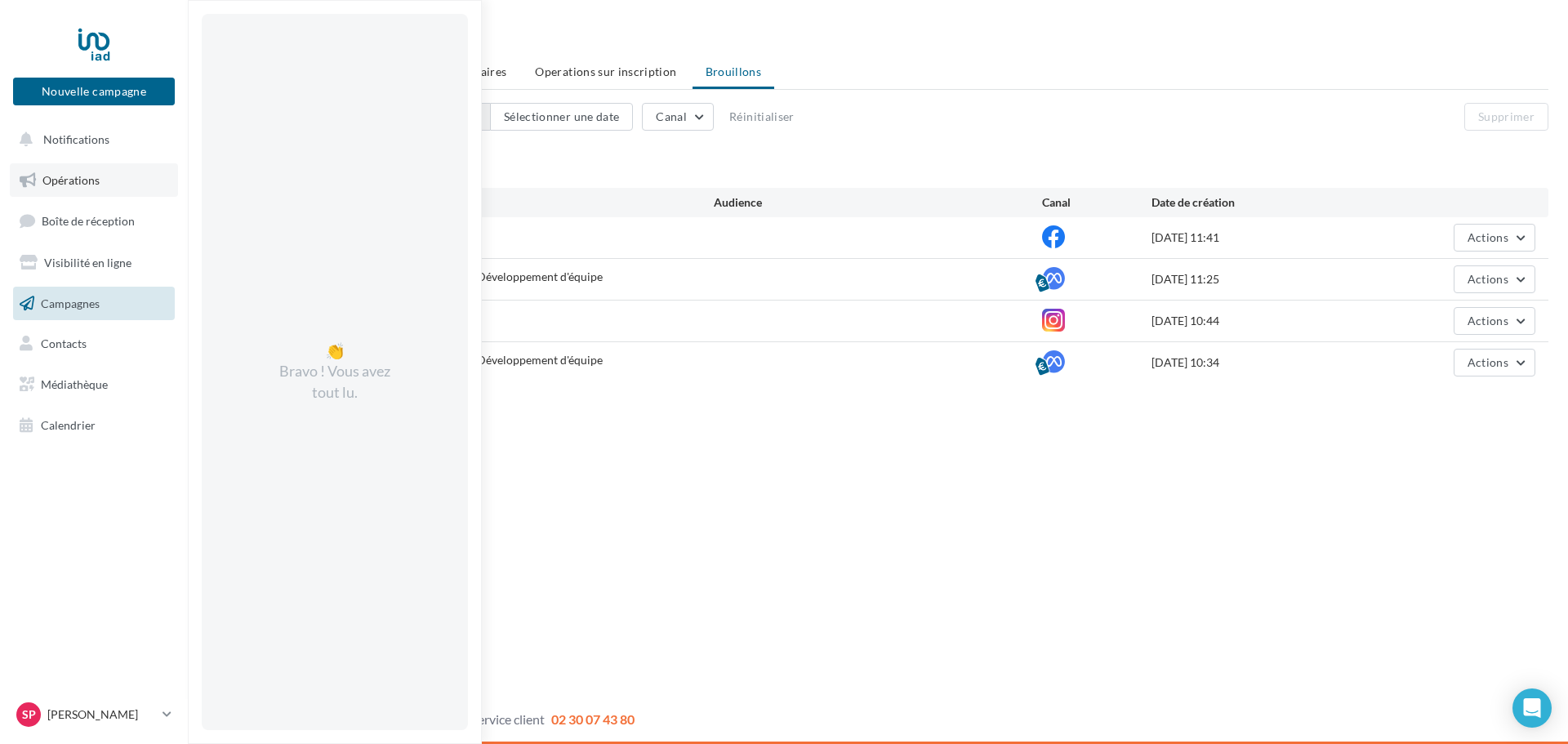
click at [90, 165] on link "Opérations" at bounding box center [94, 181] width 168 height 35
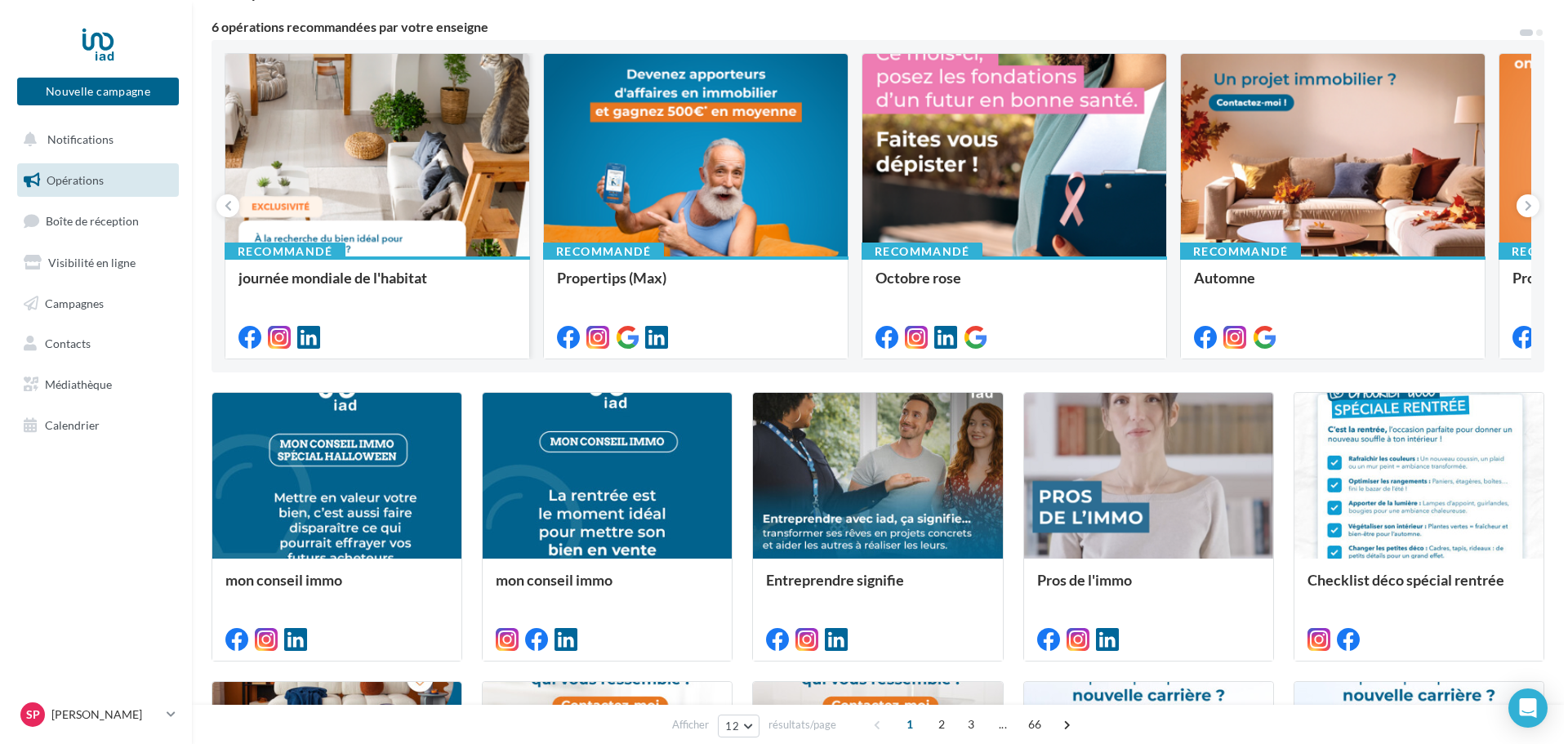
scroll to position [163, 0]
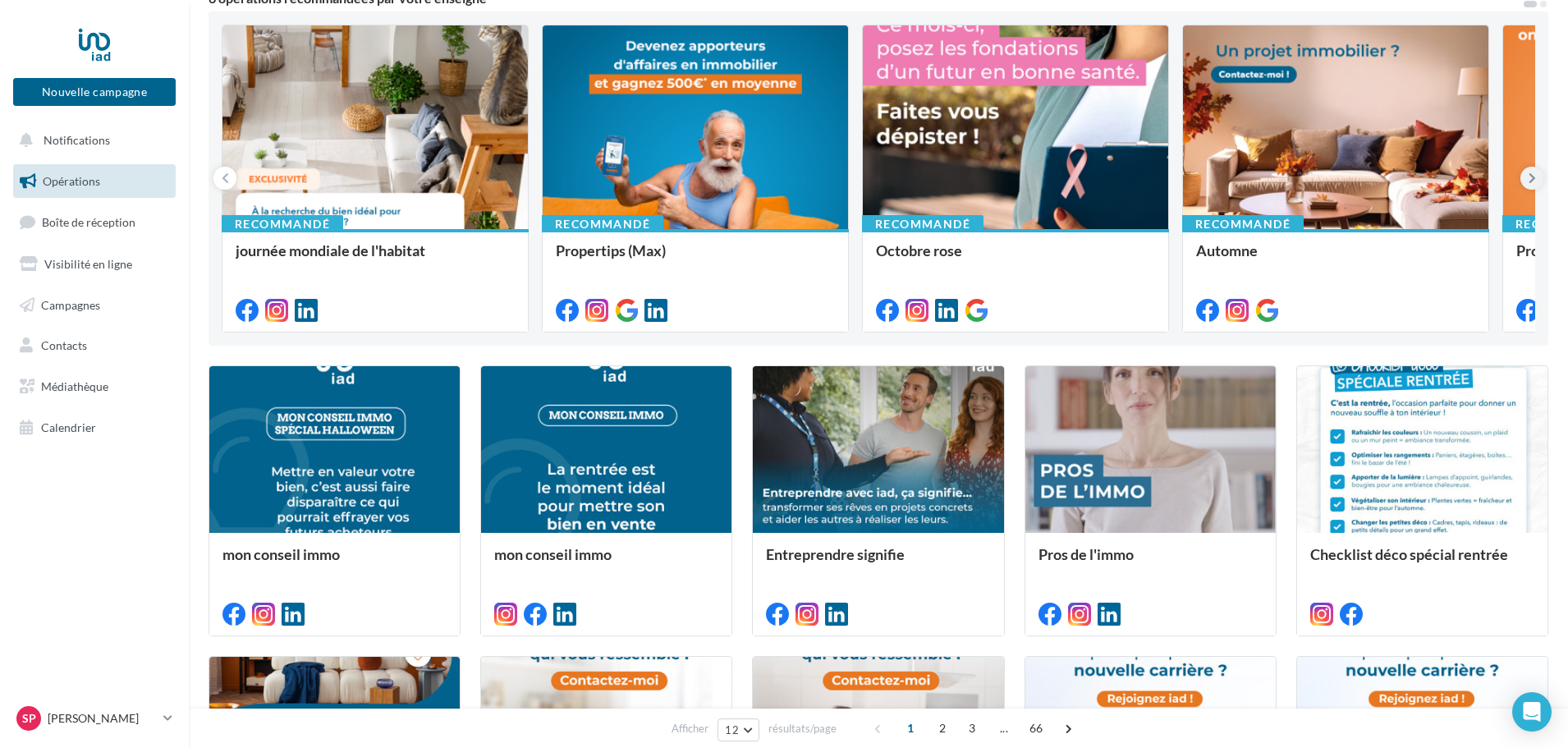
click at [1526, 180] on button at bounding box center [1532, 178] width 23 height 23
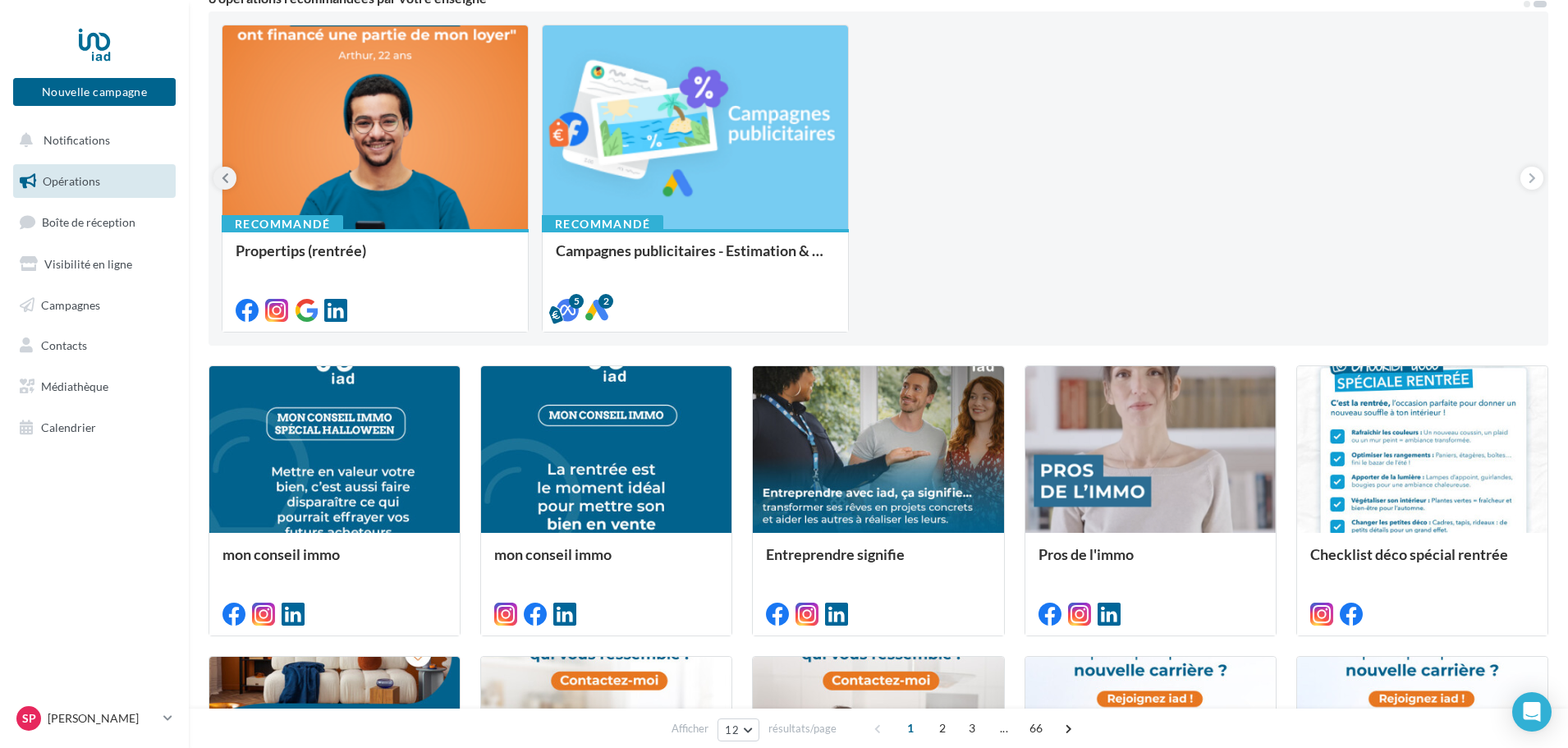
click at [234, 175] on button at bounding box center [225, 178] width 23 height 23
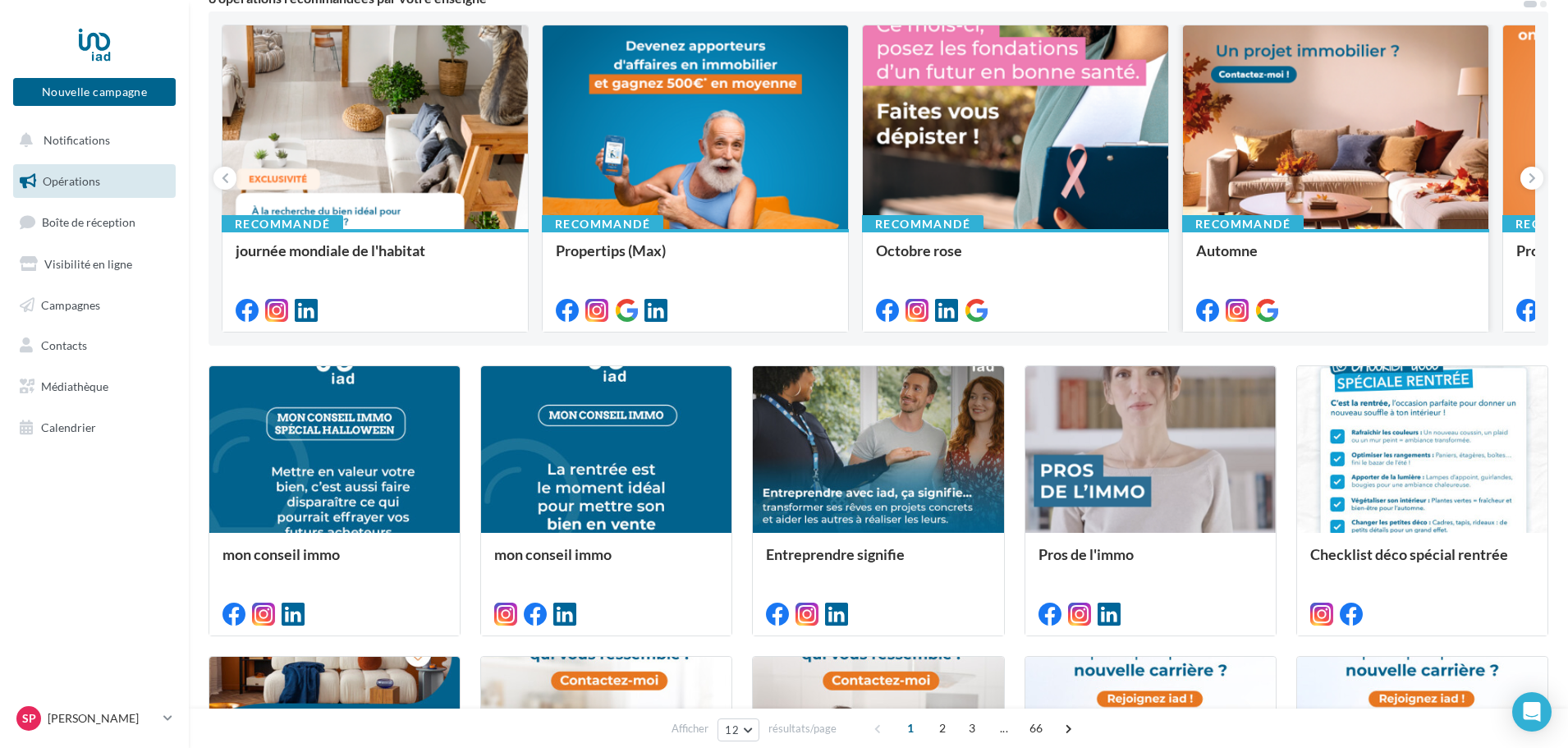
click at [1275, 182] on div at bounding box center [1336, 127] width 305 height 205
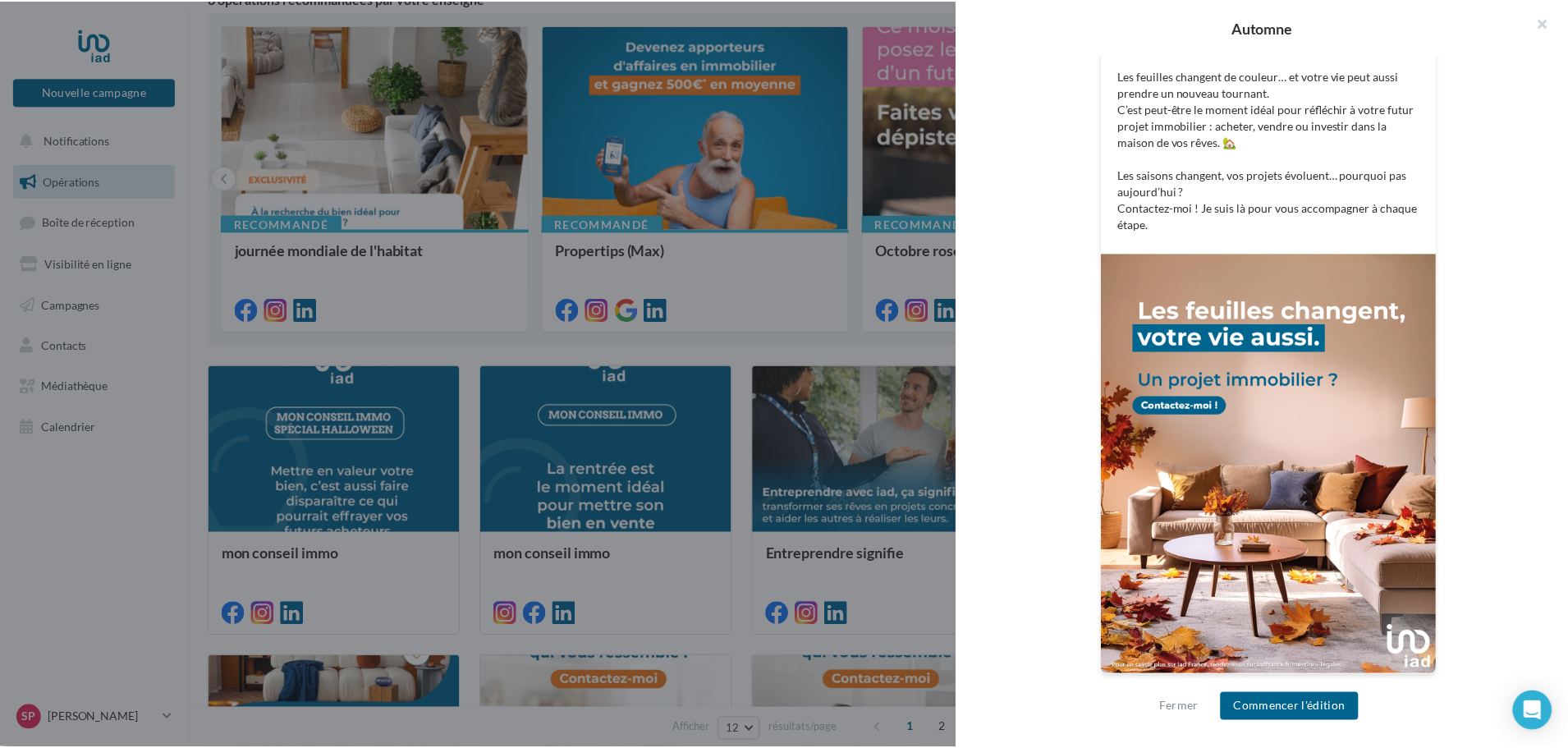
scroll to position [371, 0]
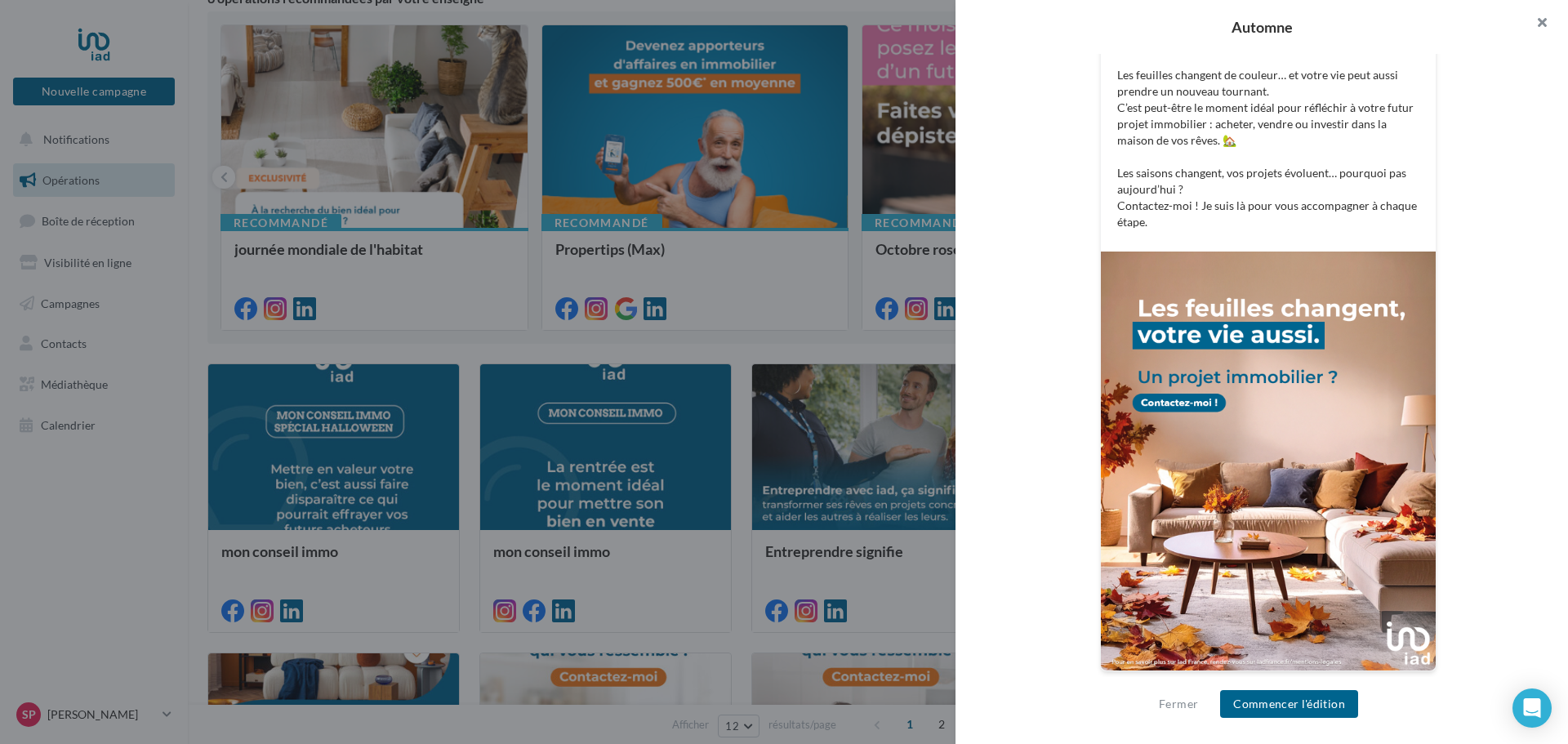
click at [1540, 21] on button "button" at bounding box center [1535, 24] width 65 height 49
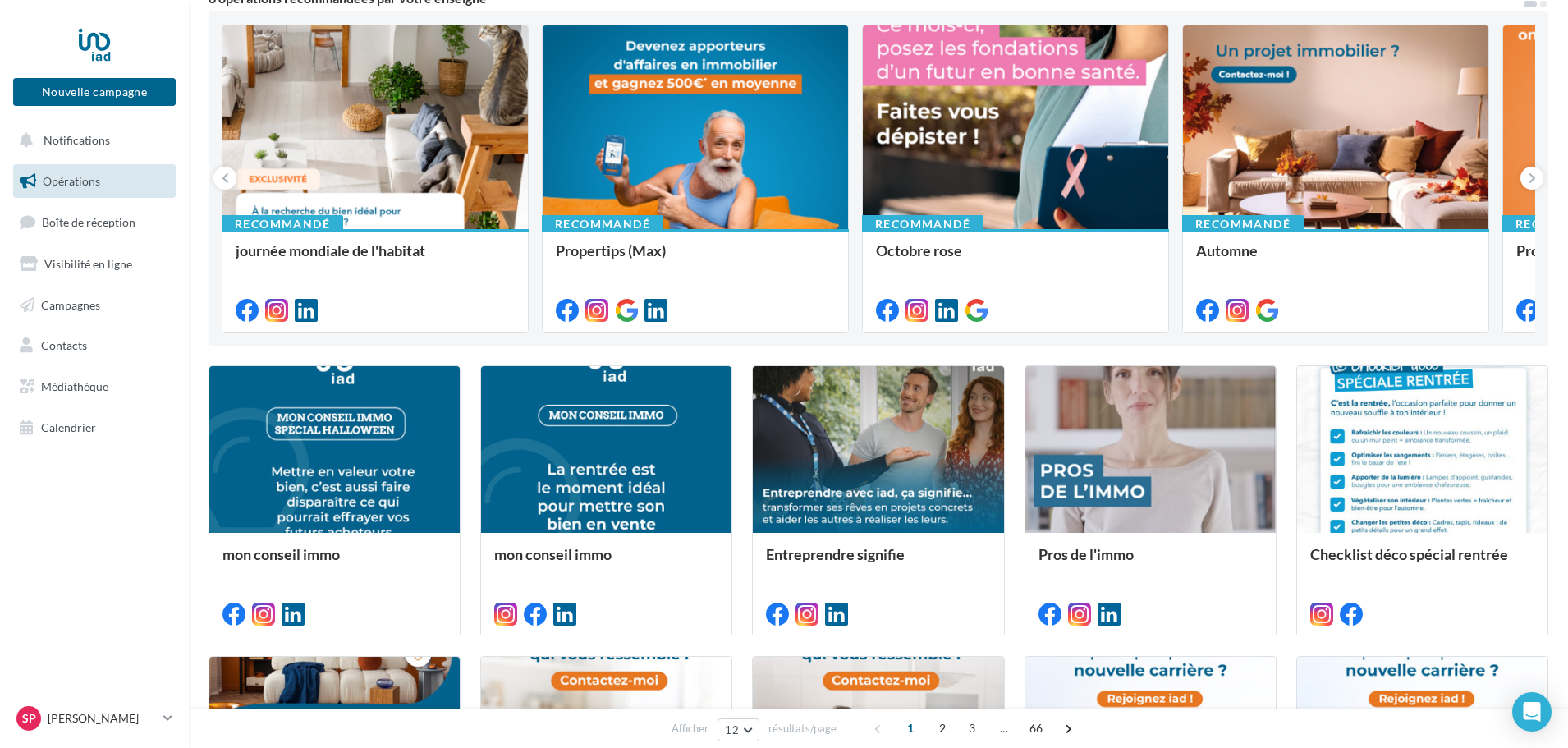
scroll to position [0, 0]
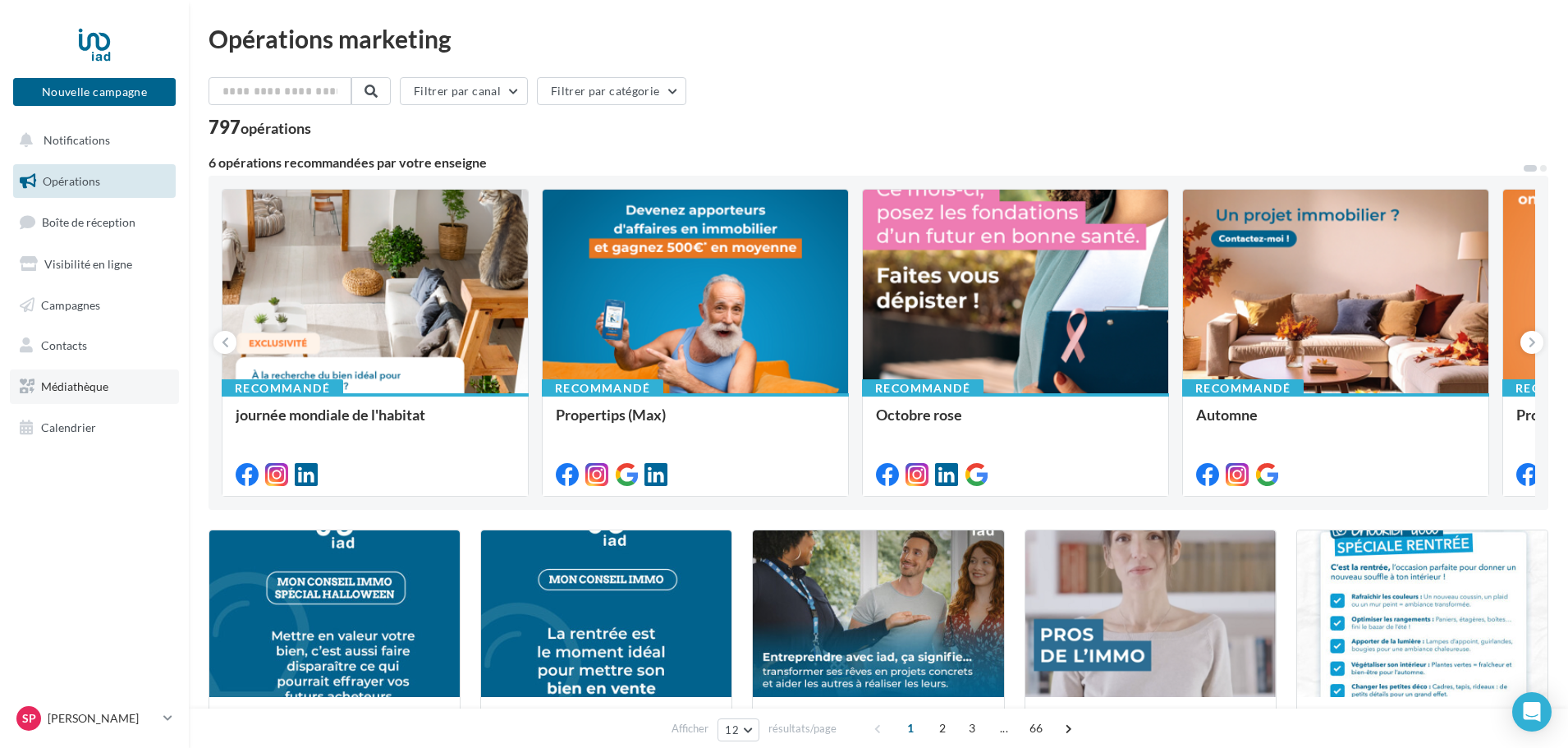
click at [74, 385] on span "Médiathèque" at bounding box center [74, 387] width 67 height 14
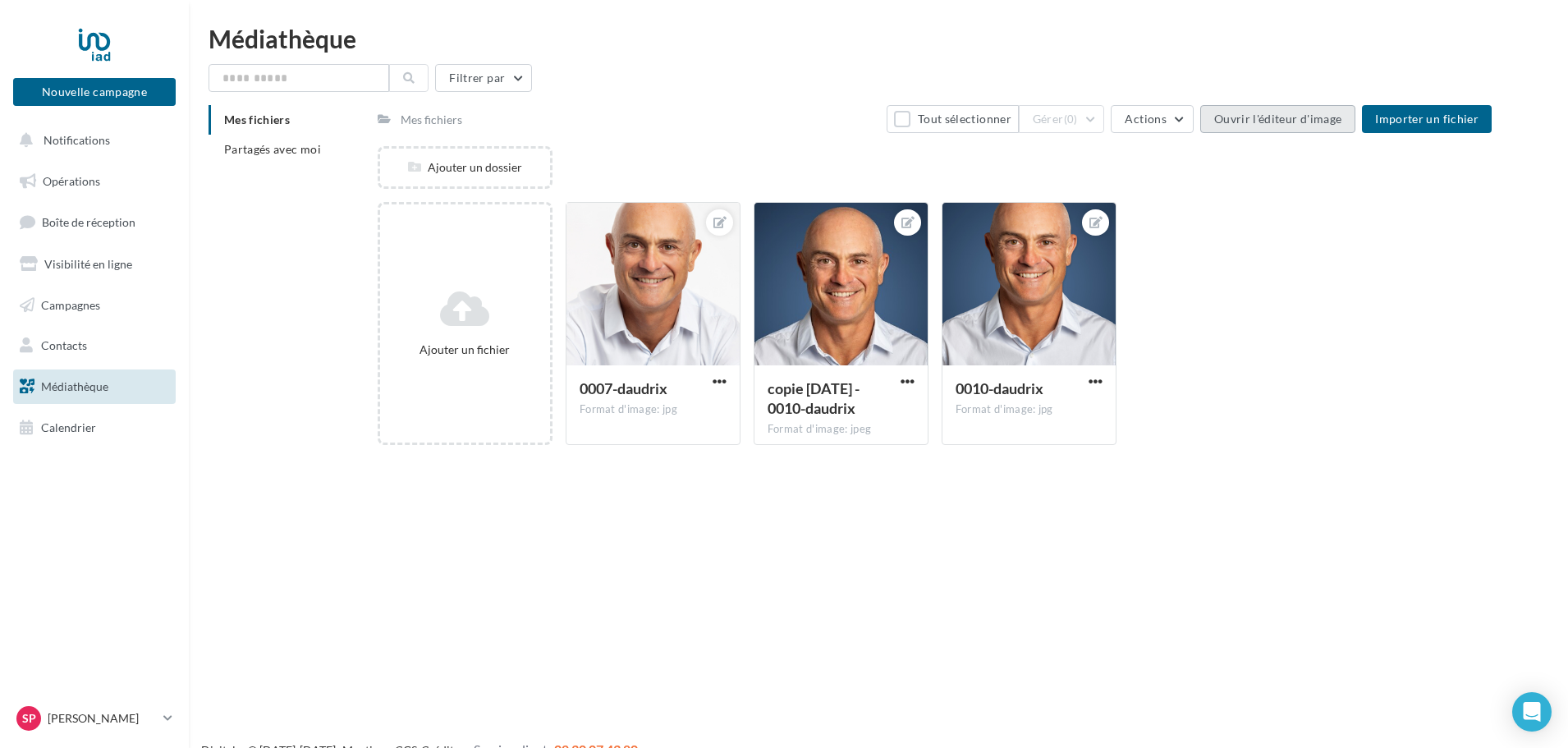
click at [1276, 117] on button "Ouvrir l'éditeur d'image" at bounding box center [1278, 119] width 155 height 28
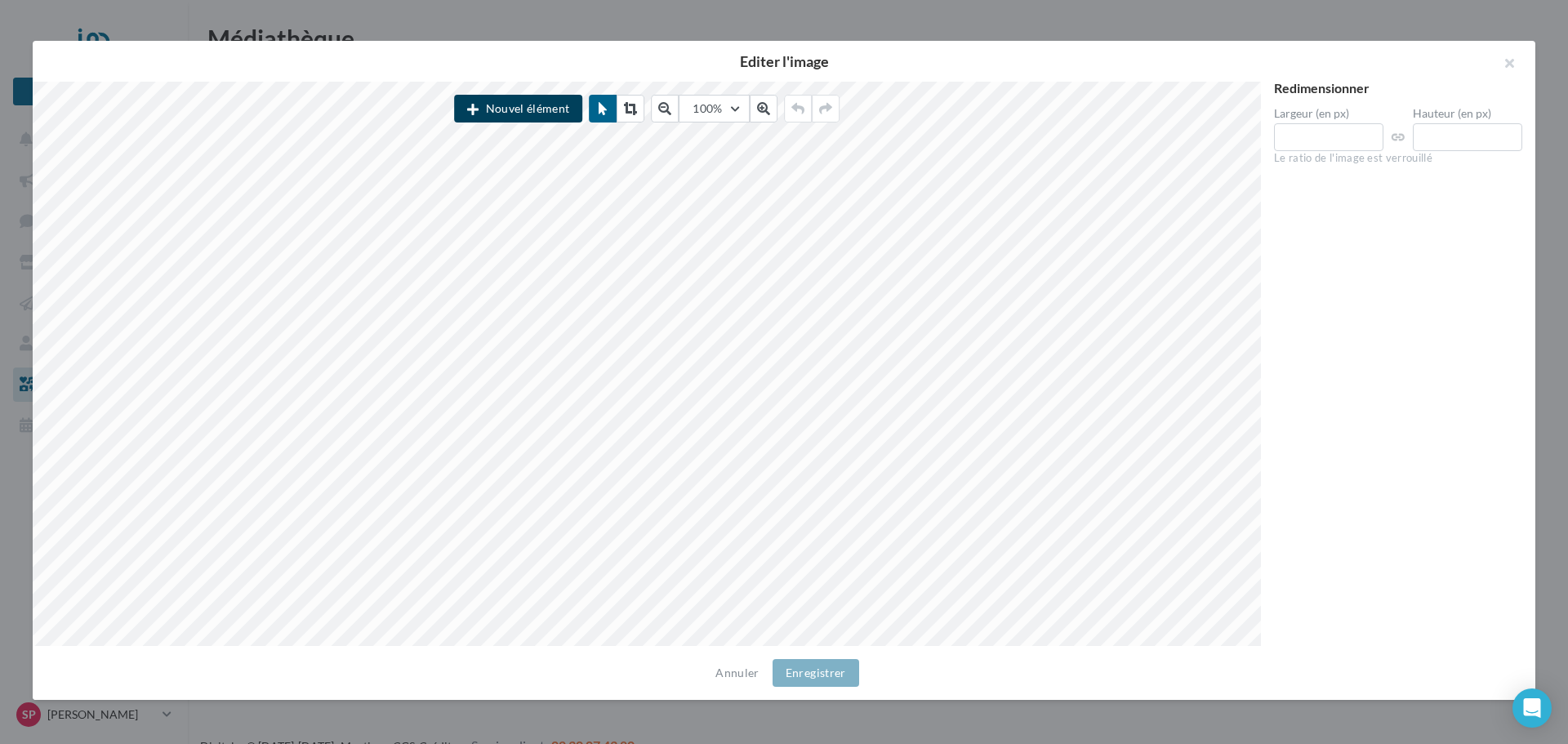
click at [530, 102] on button "Nouvel élément" at bounding box center [518, 109] width 128 height 28
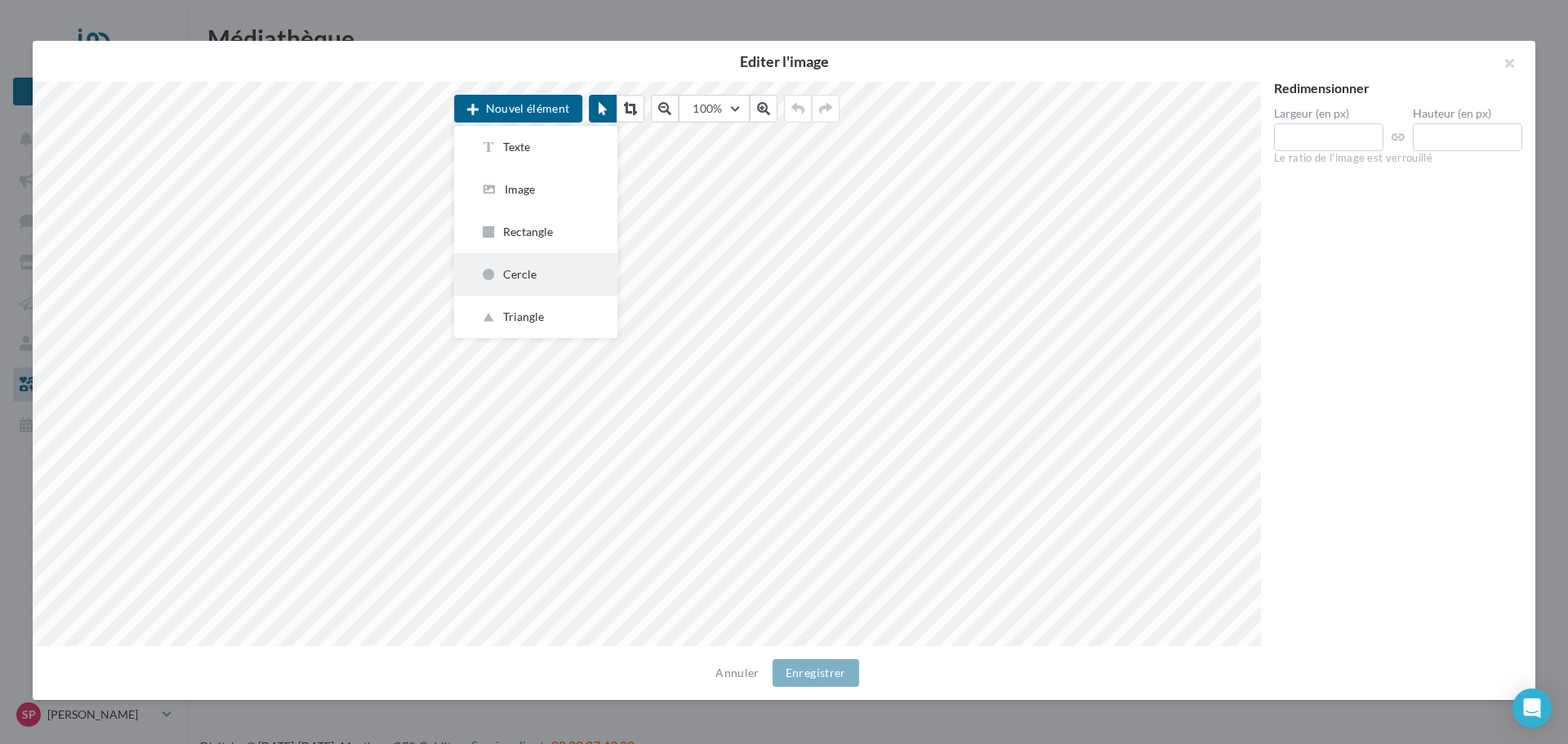
click at [522, 270] on div "Cercle" at bounding box center [535, 274] width 111 height 16
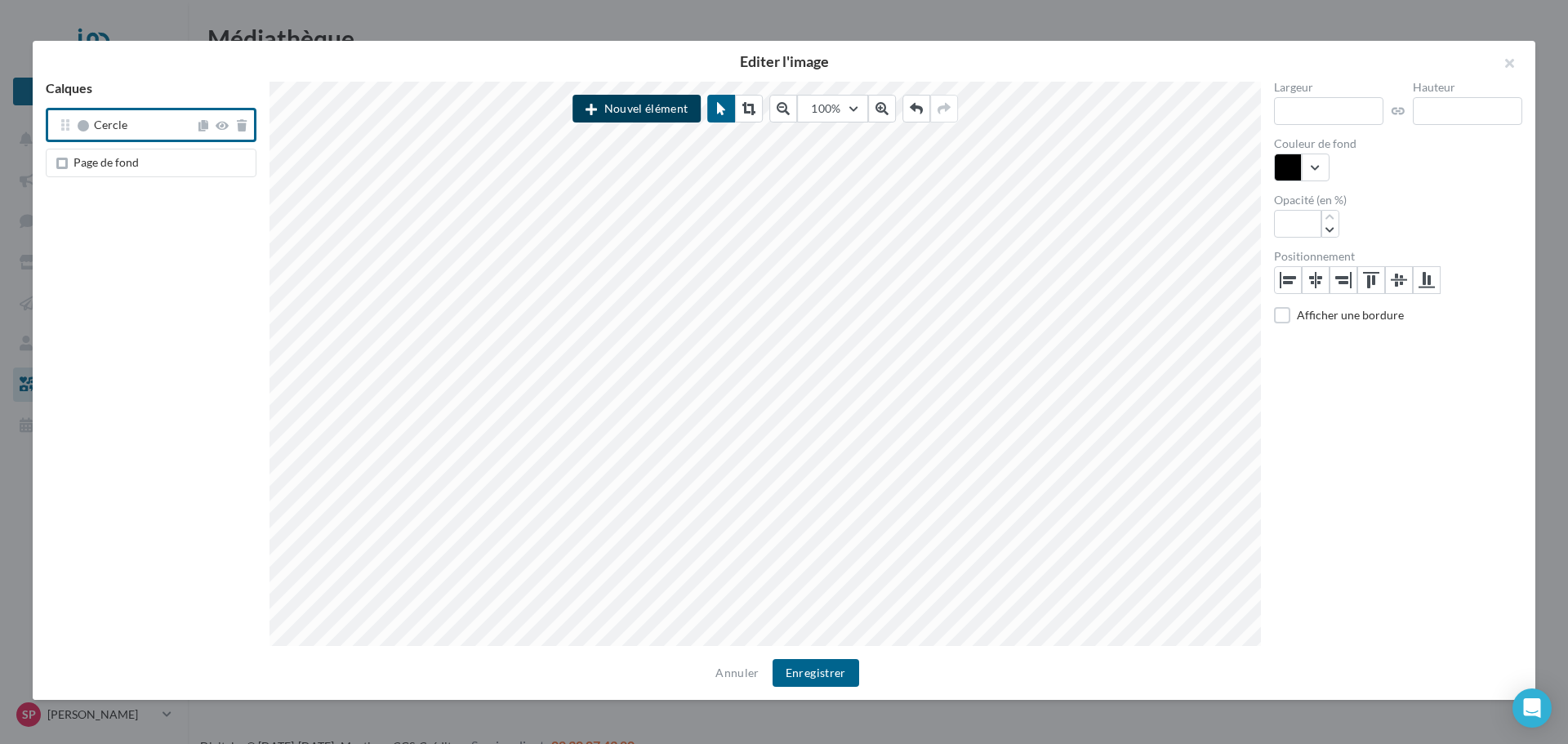
click at [642, 108] on button "Nouvel élément" at bounding box center [637, 109] width 128 height 28
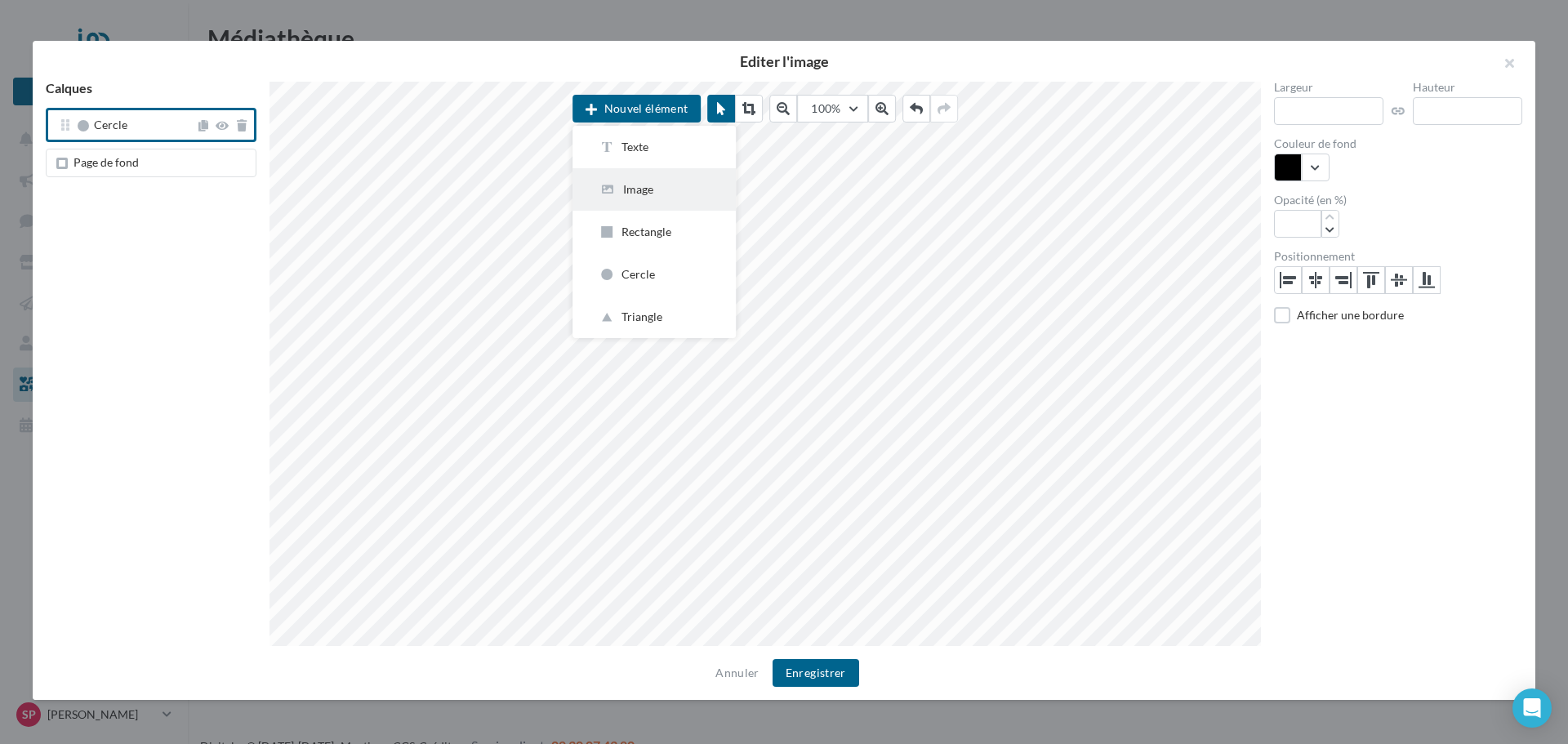
click at [644, 193] on div "Image" at bounding box center [654, 189] width 111 height 16
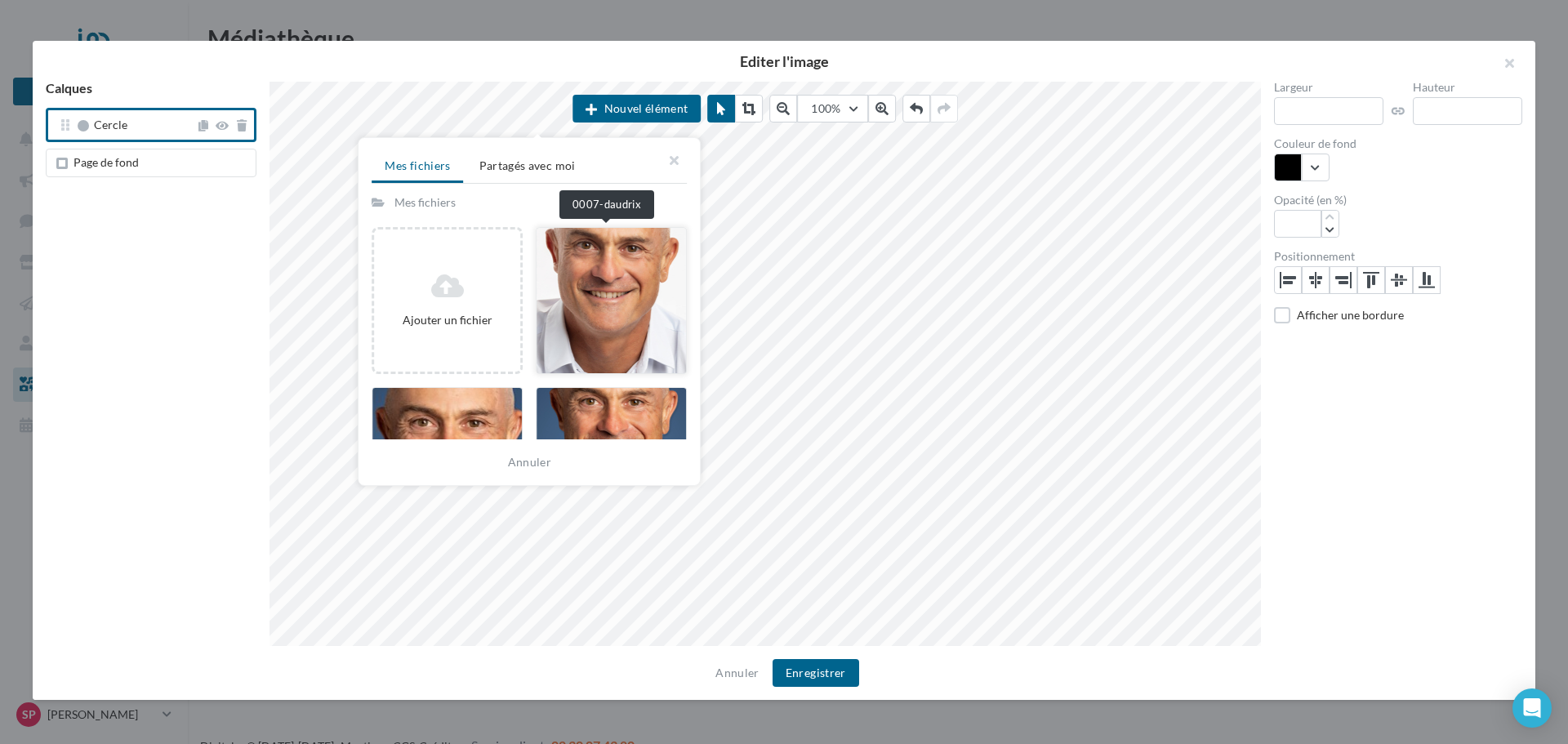
click at [596, 292] on div at bounding box center [611, 300] width 151 height 147
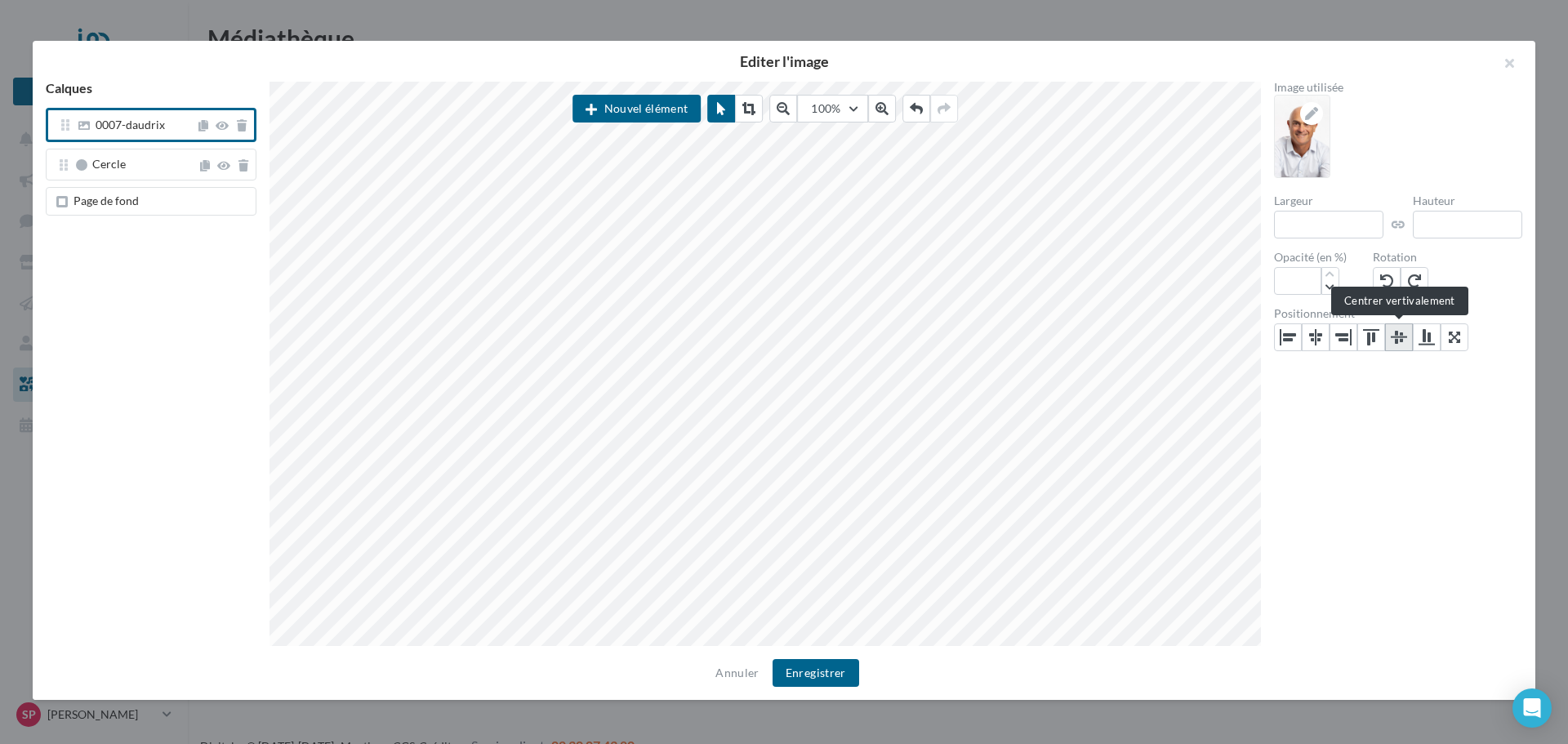
click at [1401, 339] on icon at bounding box center [1399, 337] width 16 height 16
click at [1456, 339] on icon at bounding box center [1453, 337] width 11 height 13
click at [675, 109] on button "Nouvel élément" at bounding box center [637, 109] width 128 height 28
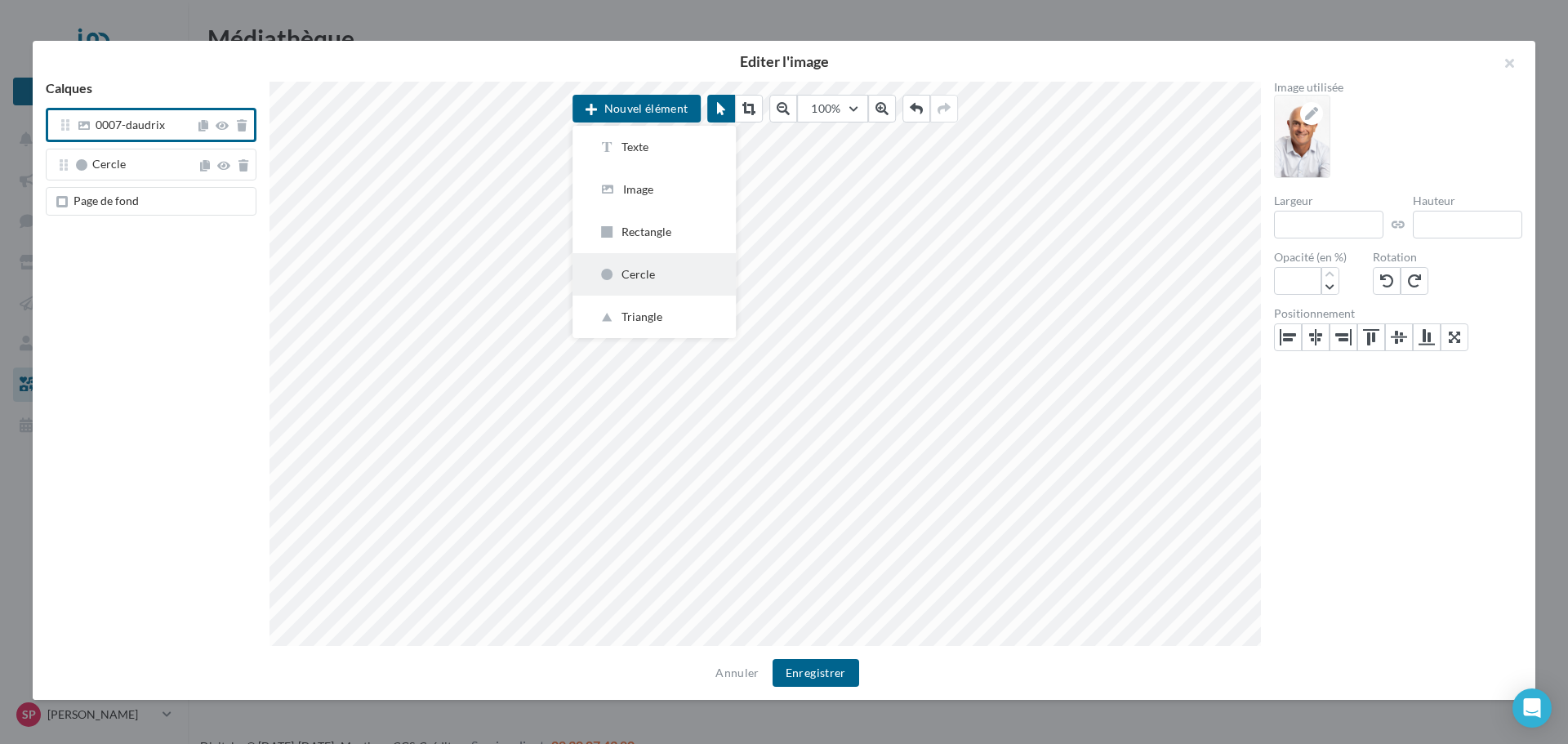
click at [647, 276] on div "Cercle" at bounding box center [654, 274] width 111 height 16
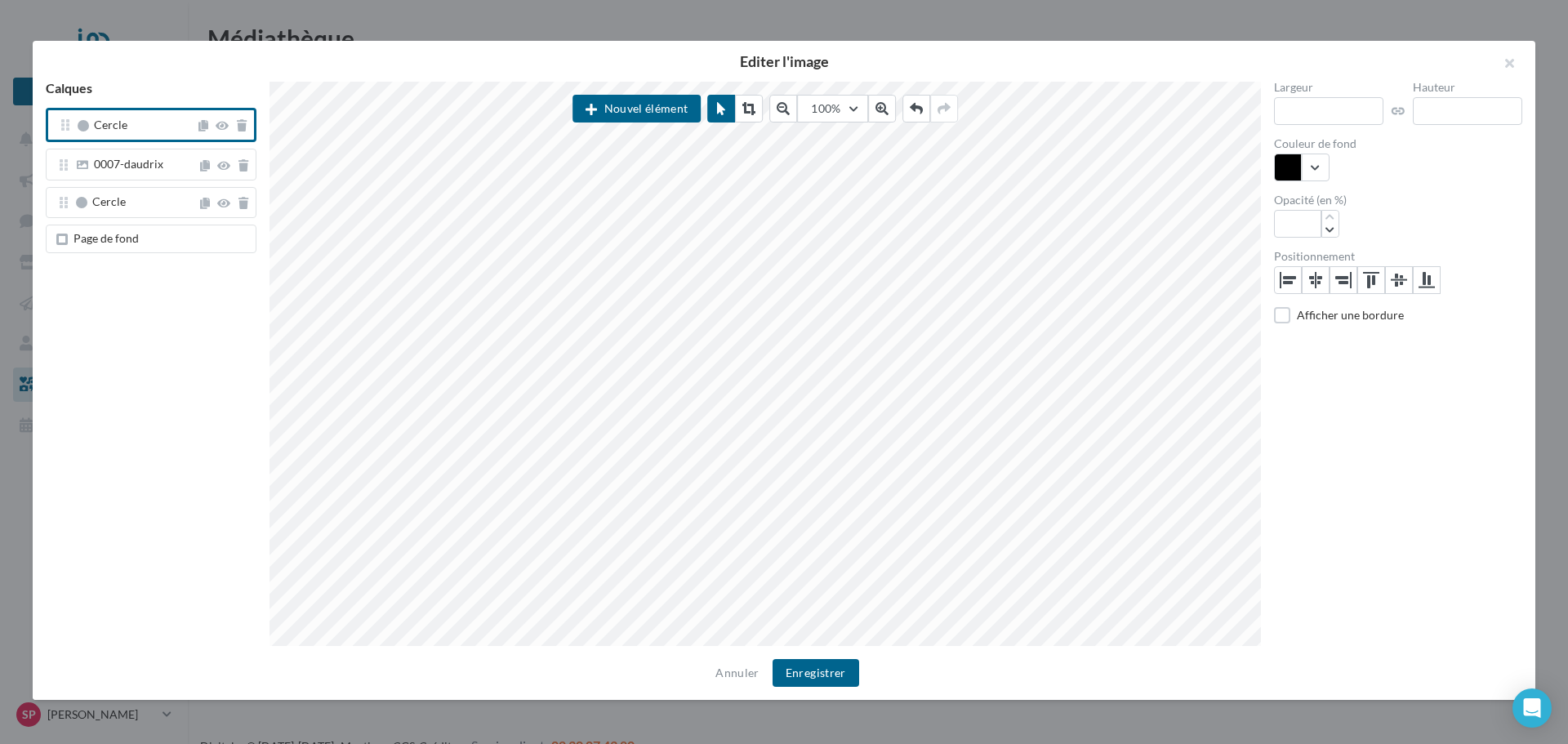
click at [187, 233] on span "Page de fond" at bounding box center [154, 239] width 189 height 13
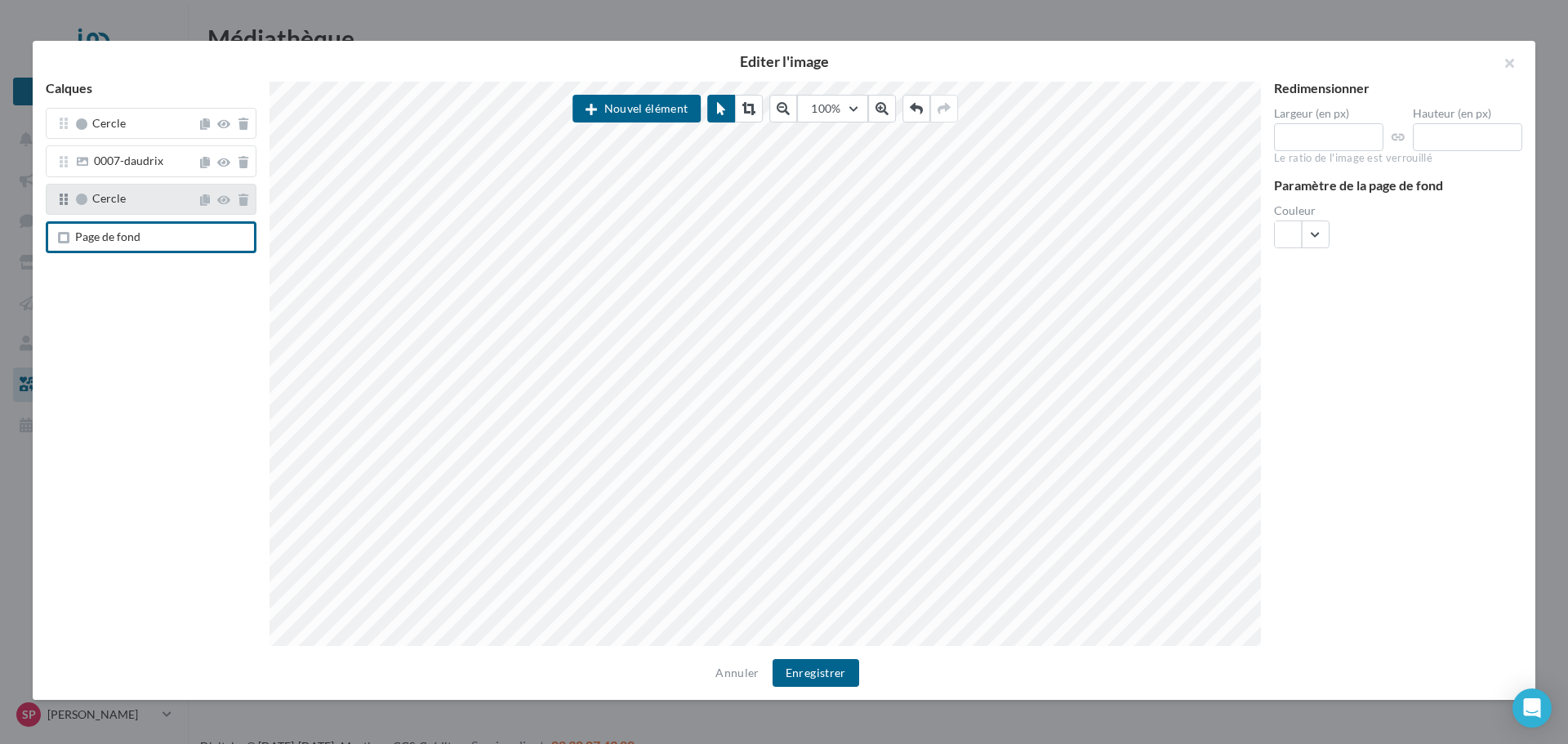
click at [168, 205] on span "Cercle" at bounding box center [135, 199] width 123 height 13
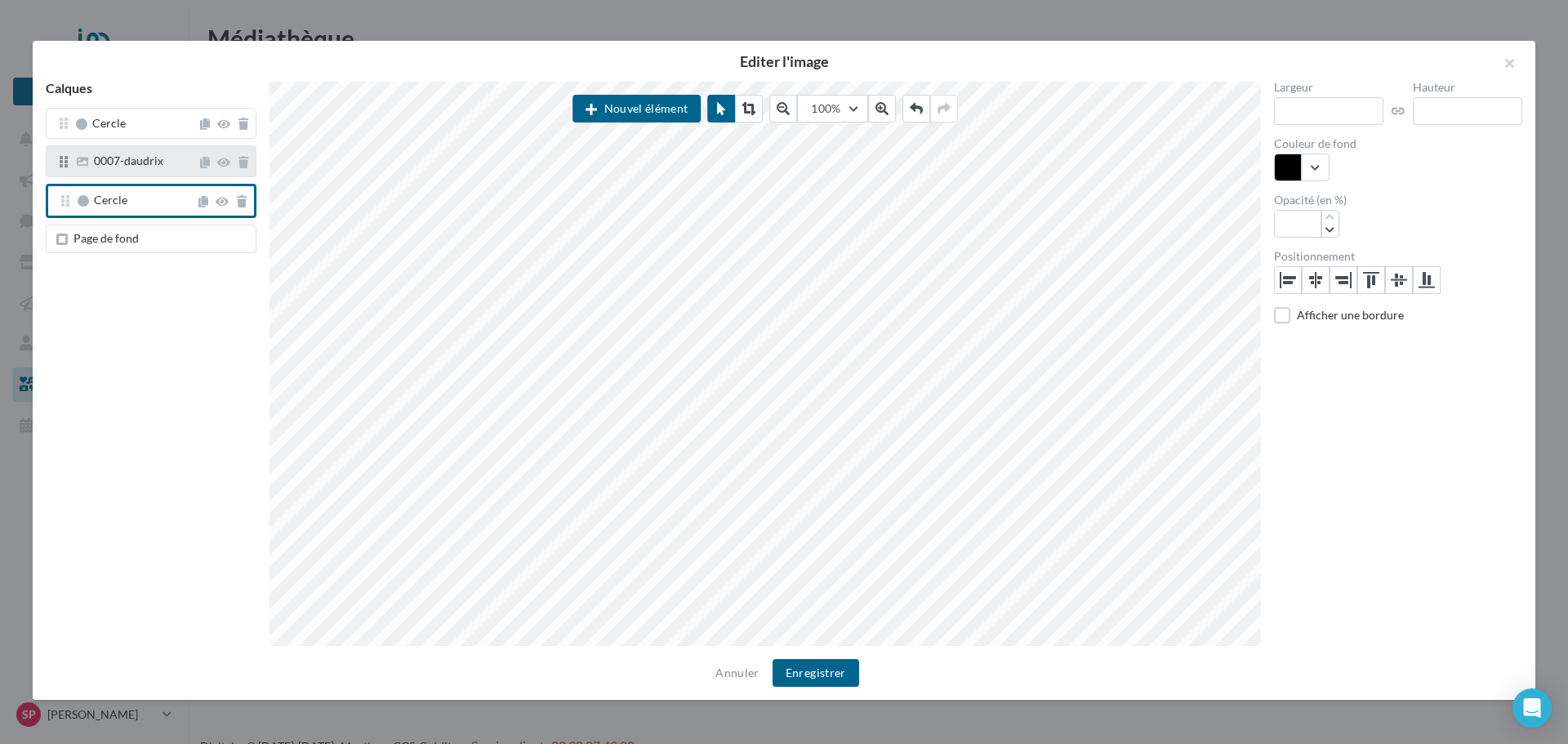
click at [149, 164] on span "0007-daudrix" at bounding box center [128, 161] width 69 height 14
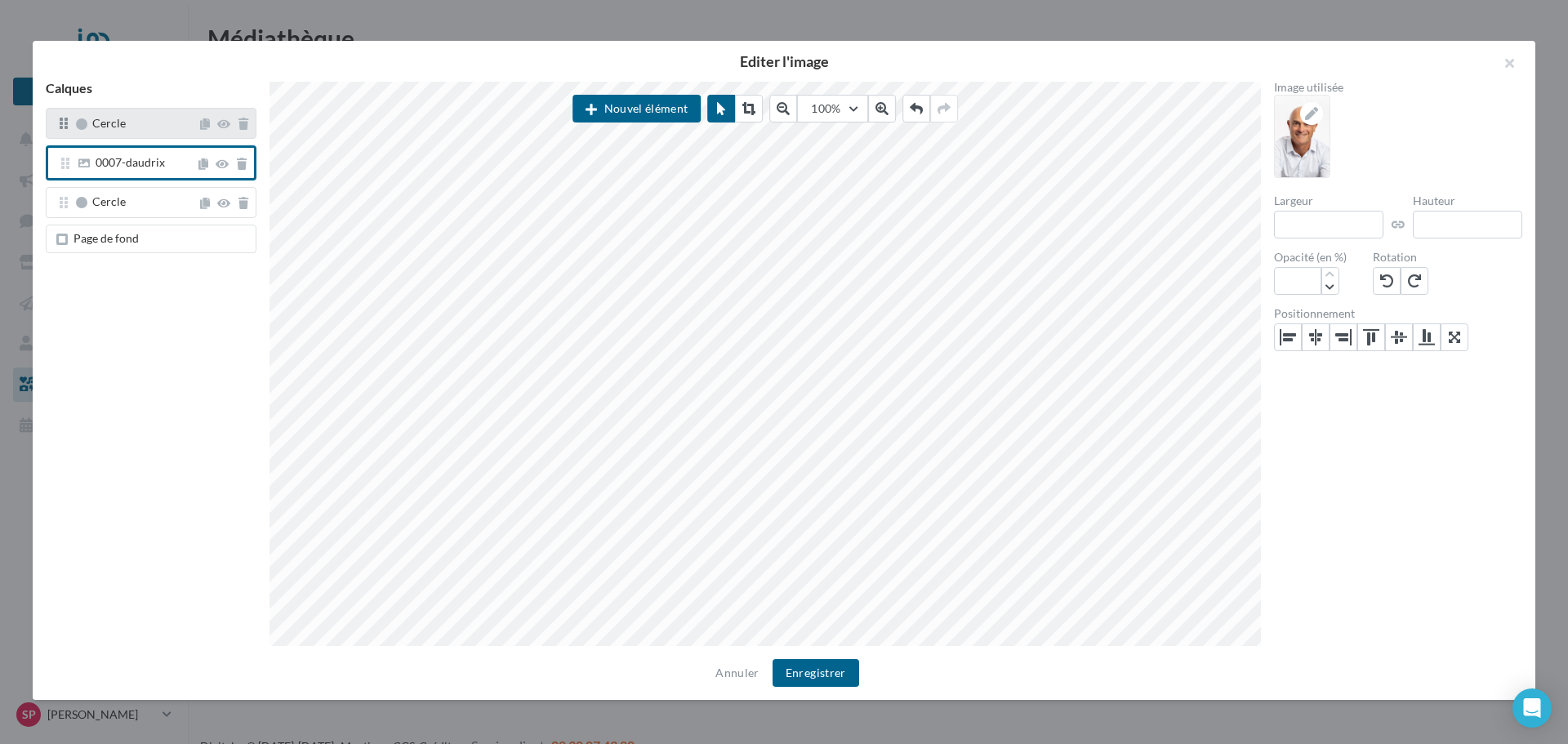
click at [158, 135] on div "Cercle" at bounding box center [151, 123] width 211 height 31
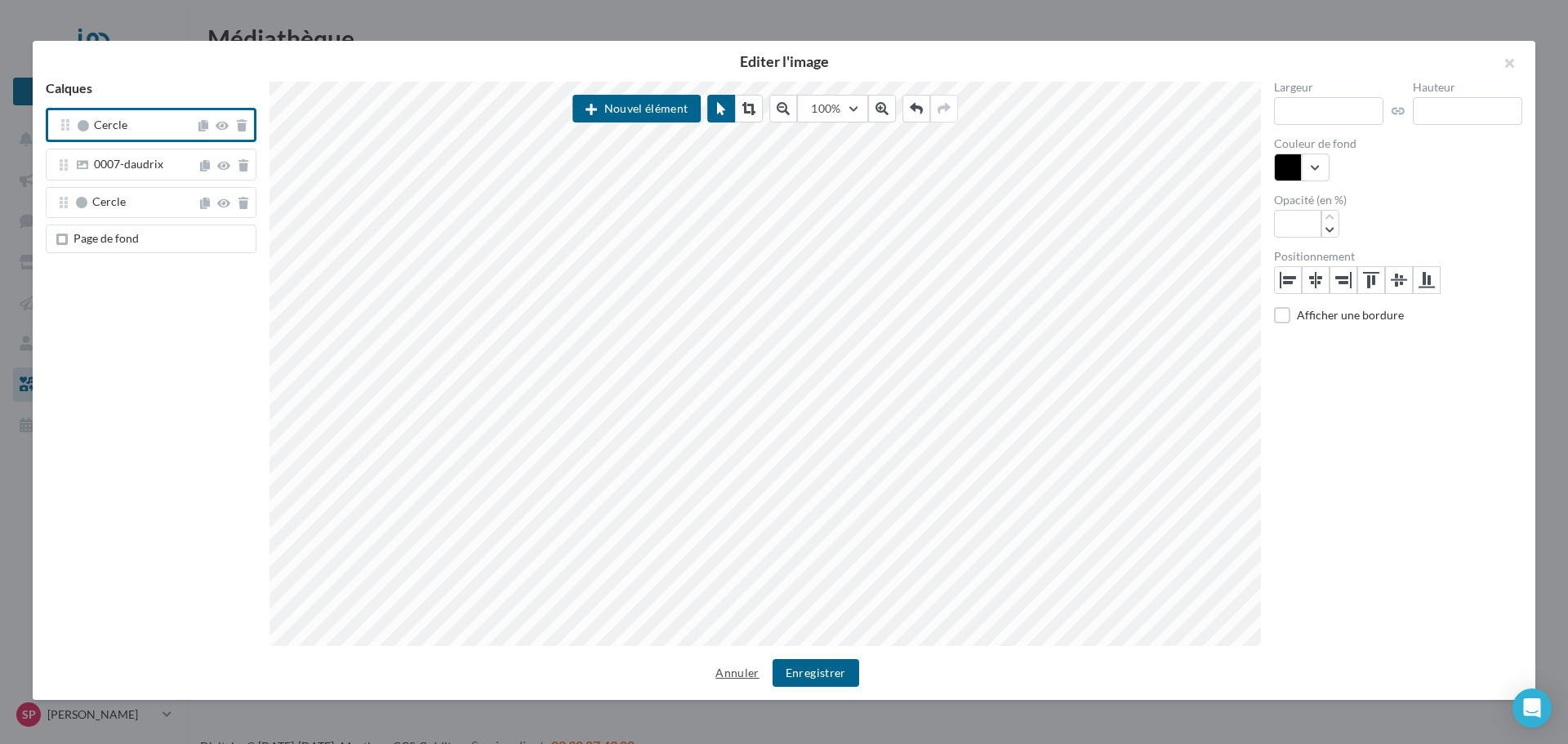
click at [720, 663] on button "Annuler" at bounding box center [737, 673] width 56 height 20
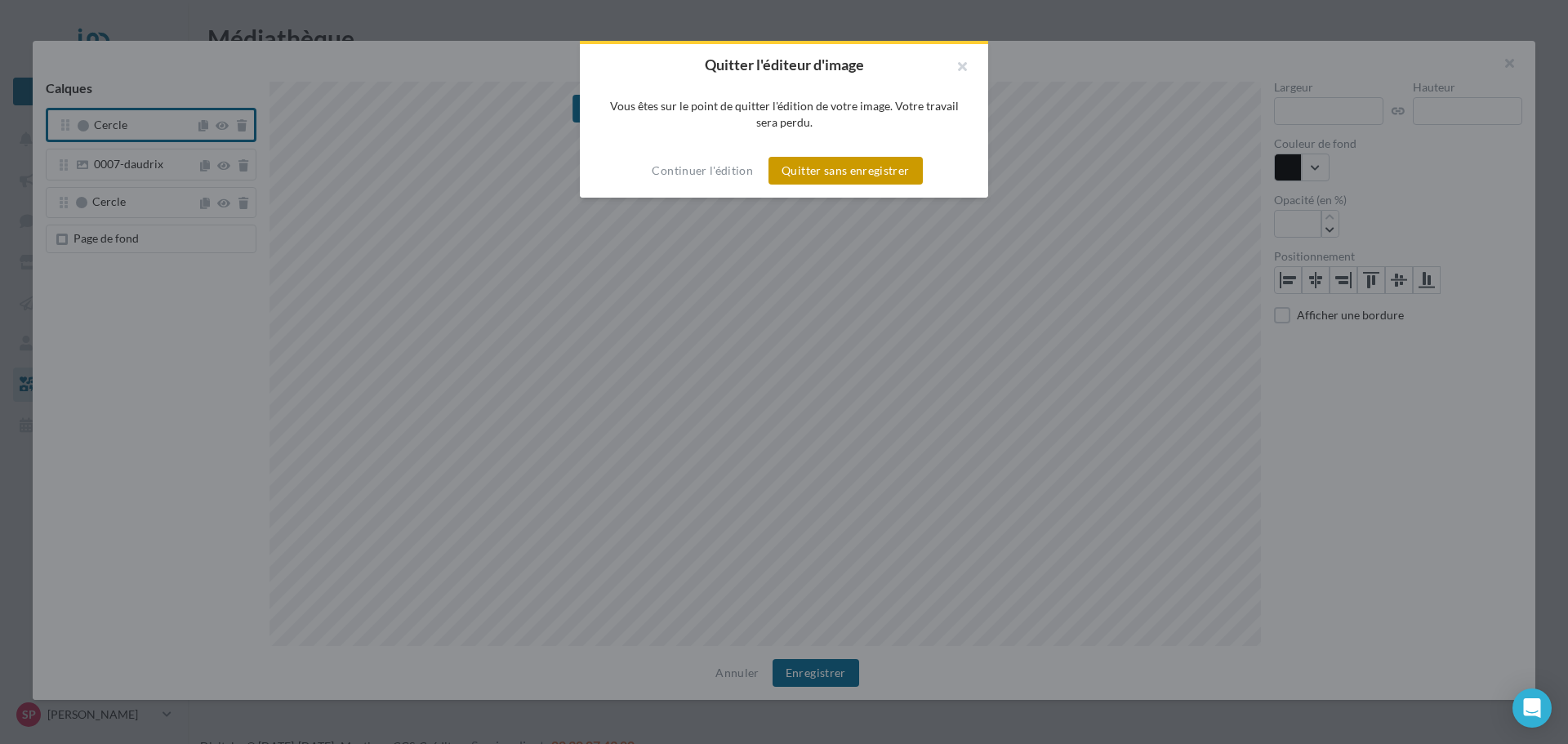
click at [859, 171] on button "Quitter sans enregistrer" at bounding box center [845, 171] width 154 height 28
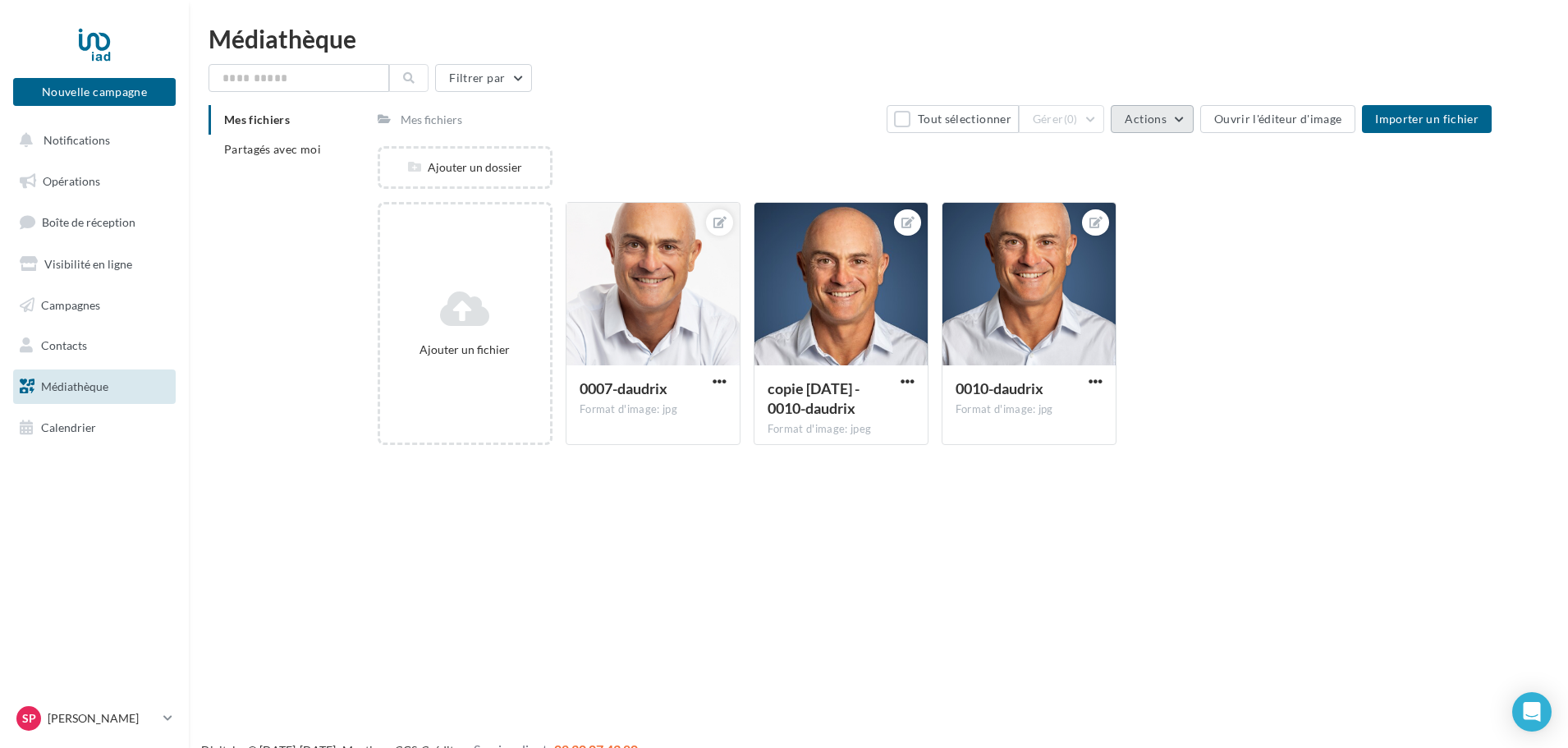
click at [1182, 110] on button "Actions" at bounding box center [1152, 119] width 82 height 28
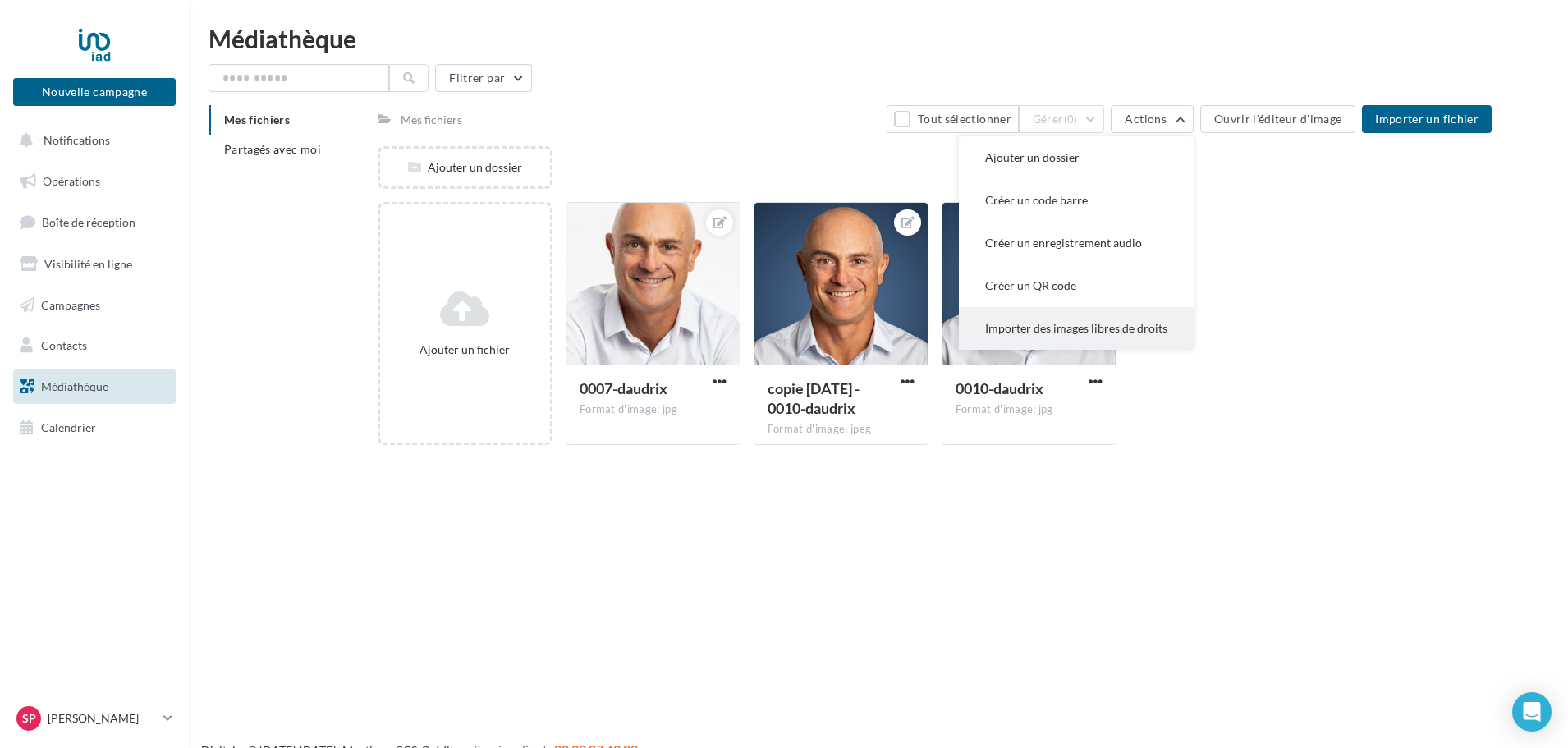
click at [1127, 321] on button "Importer des images libres de droits" at bounding box center [1076, 328] width 235 height 43
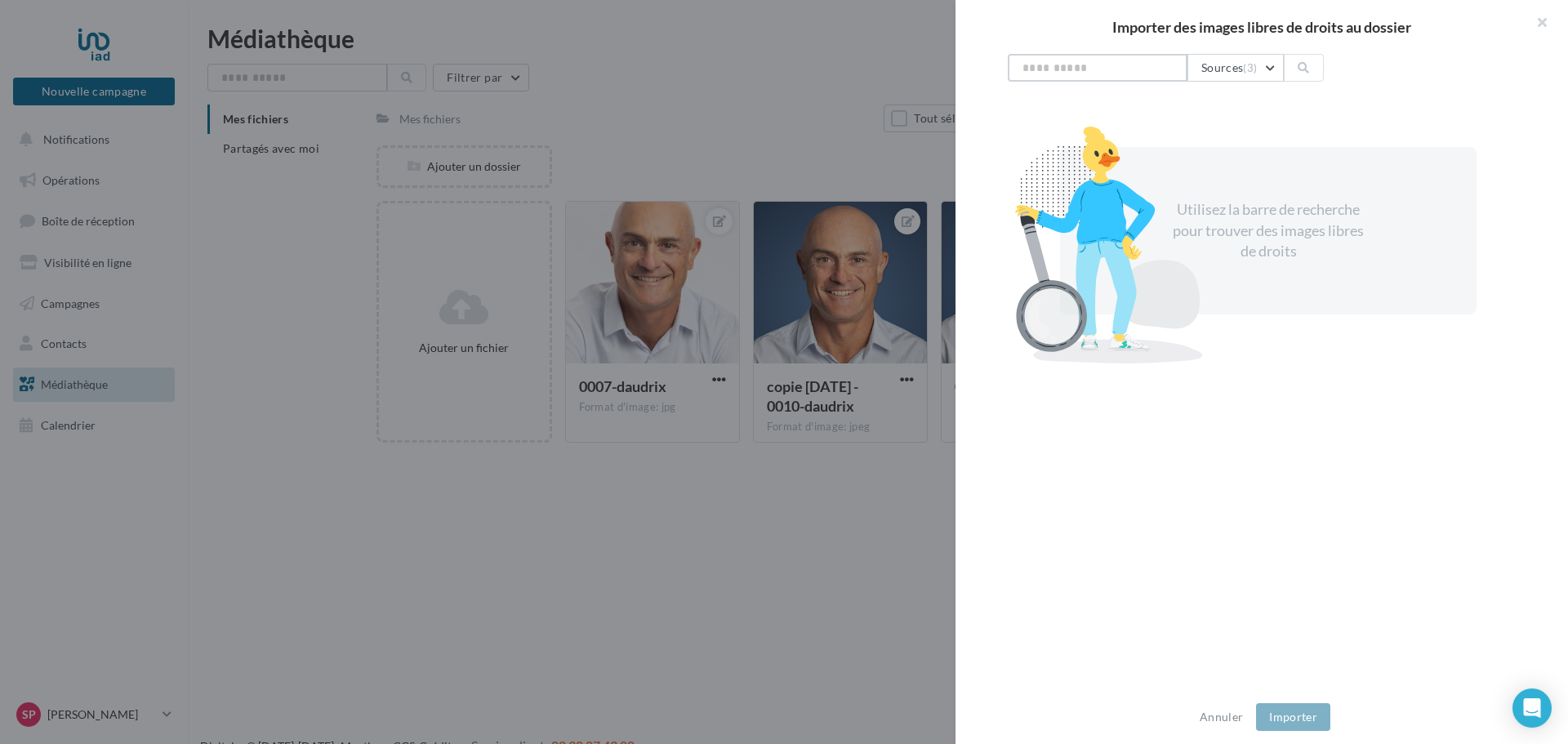
click at [1137, 69] on input "text" at bounding box center [1097, 68] width 180 height 28
click at [1314, 67] on button at bounding box center [1302, 68] width 39 height 28
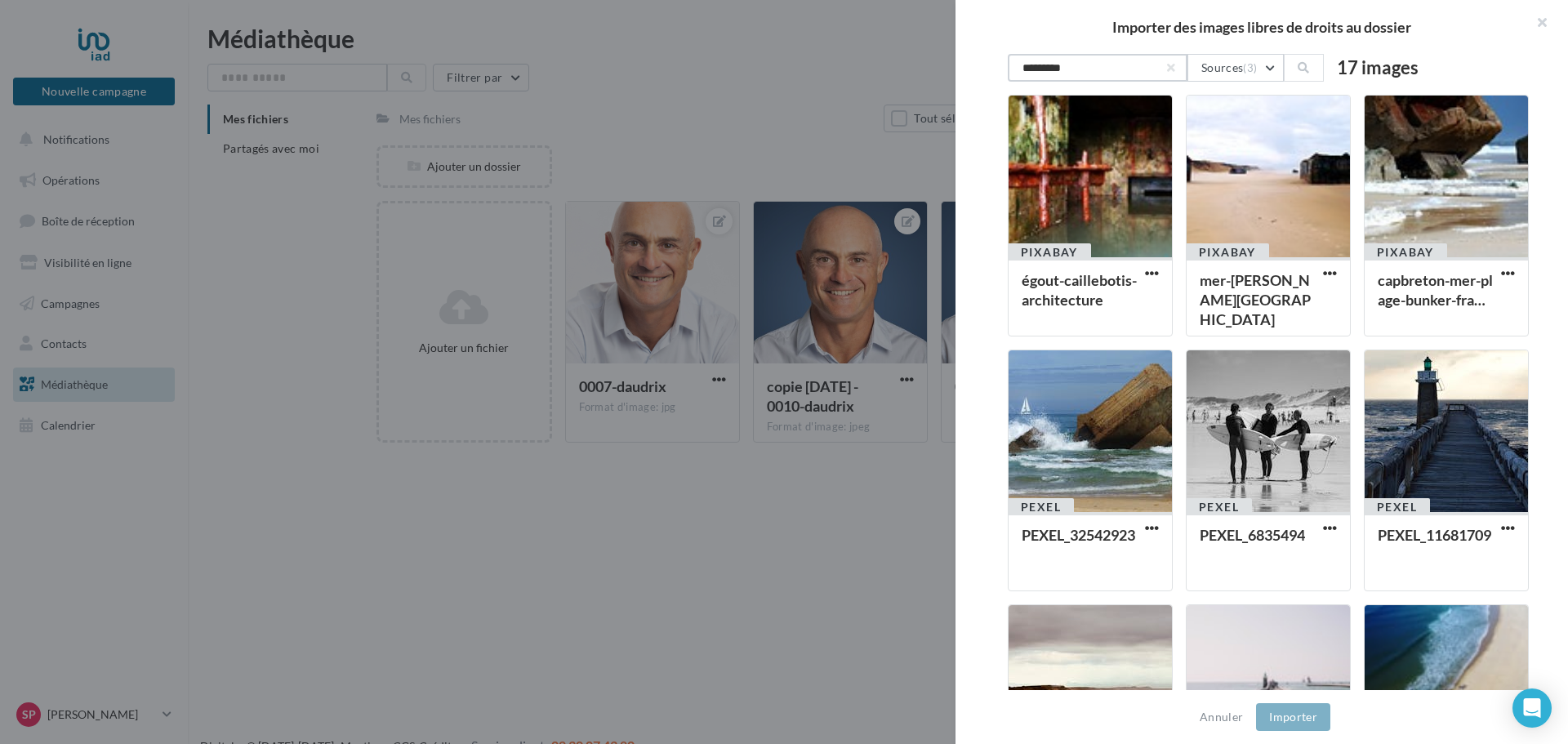
click at [1128, 63] on input "*********" at bounding box center [1097, 68] width 180 height 28
type input "*********"
click at [1302, 64] on icon at bounding box center [1302, 68] width 11 height 11
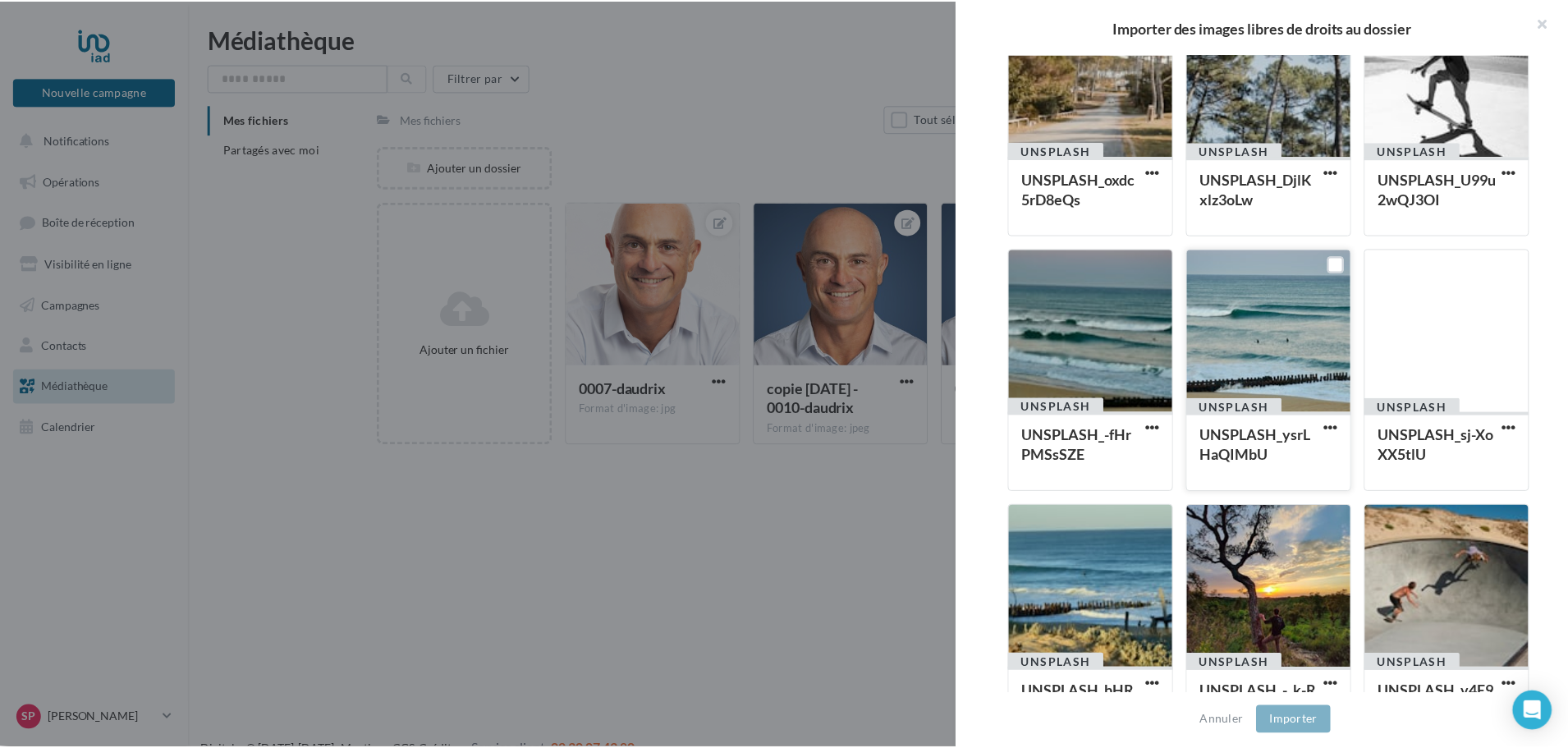
scroll to position [1193, 0]
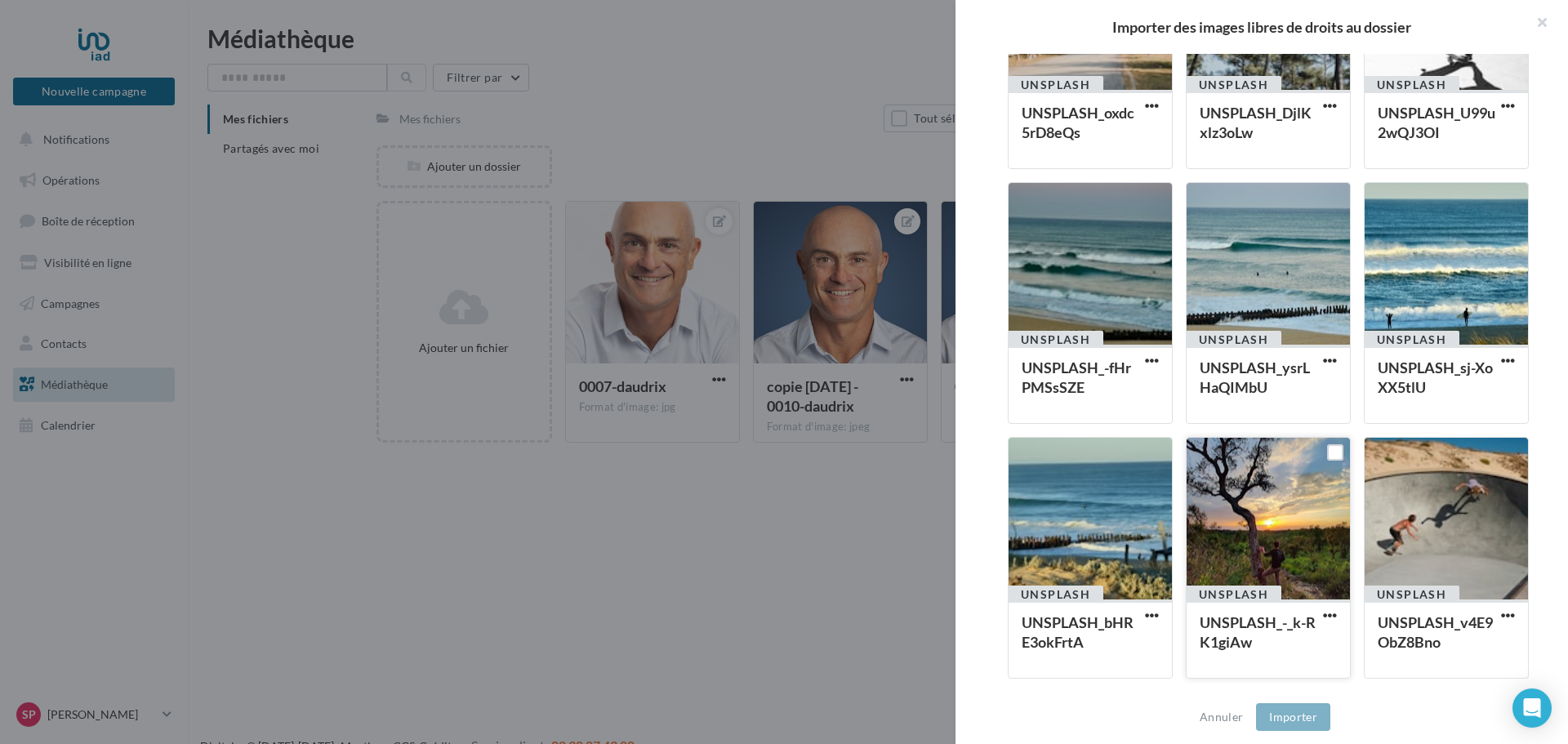
click at [1243, 550] on div at bounding box center [1268, 519] width 163 height 163
click at [1243, 550] on div at bounding box center [1268, 520] width 161 height 163
click at [1243, 550] on div at bounding box center [1268, 519] width 163 height 163
click at [1294, 712] on button "Importer (1)" at bounding box center [1294, 717] width 89 height 28
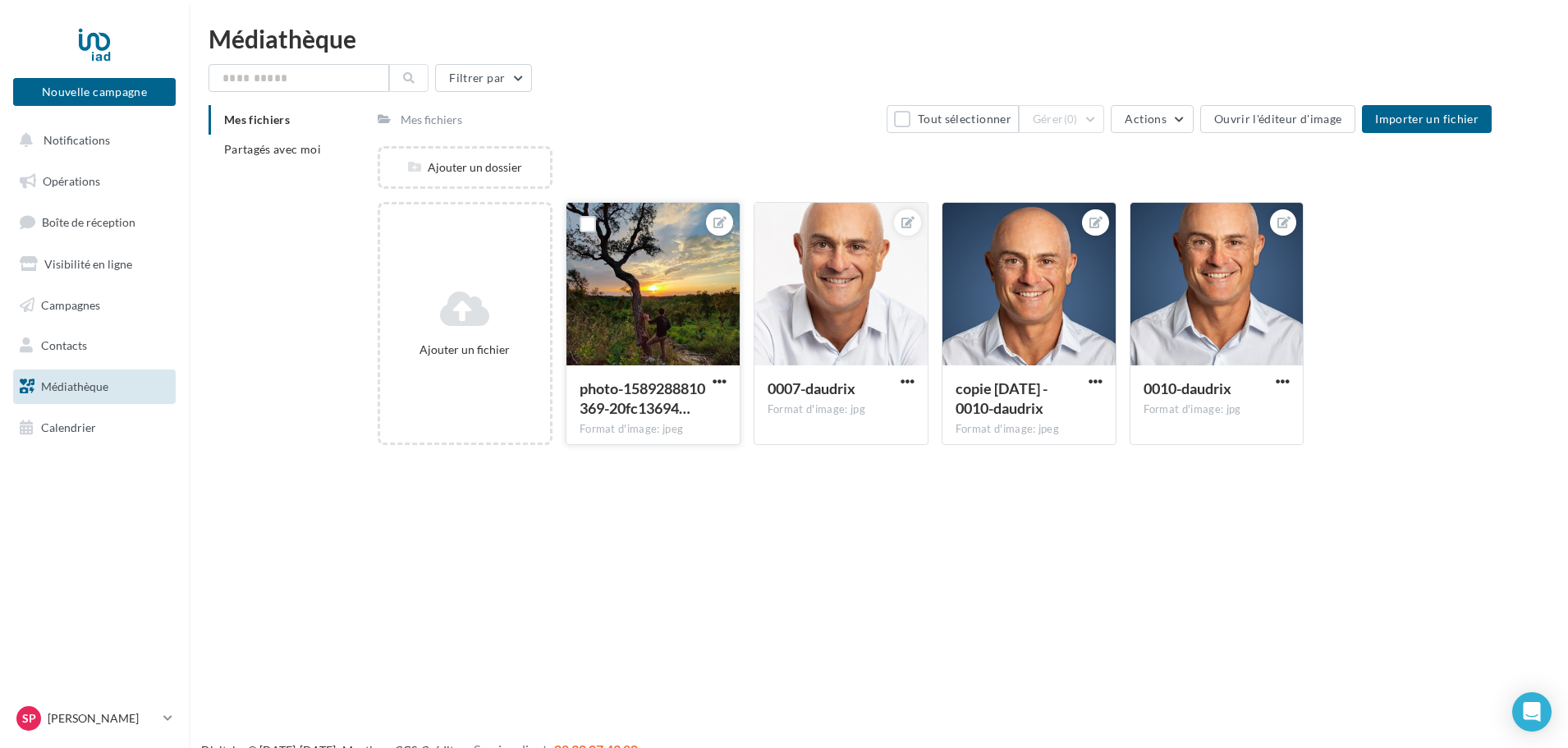
click at [658, 333] on div at bounding box center [653, 285] width 174 height 164
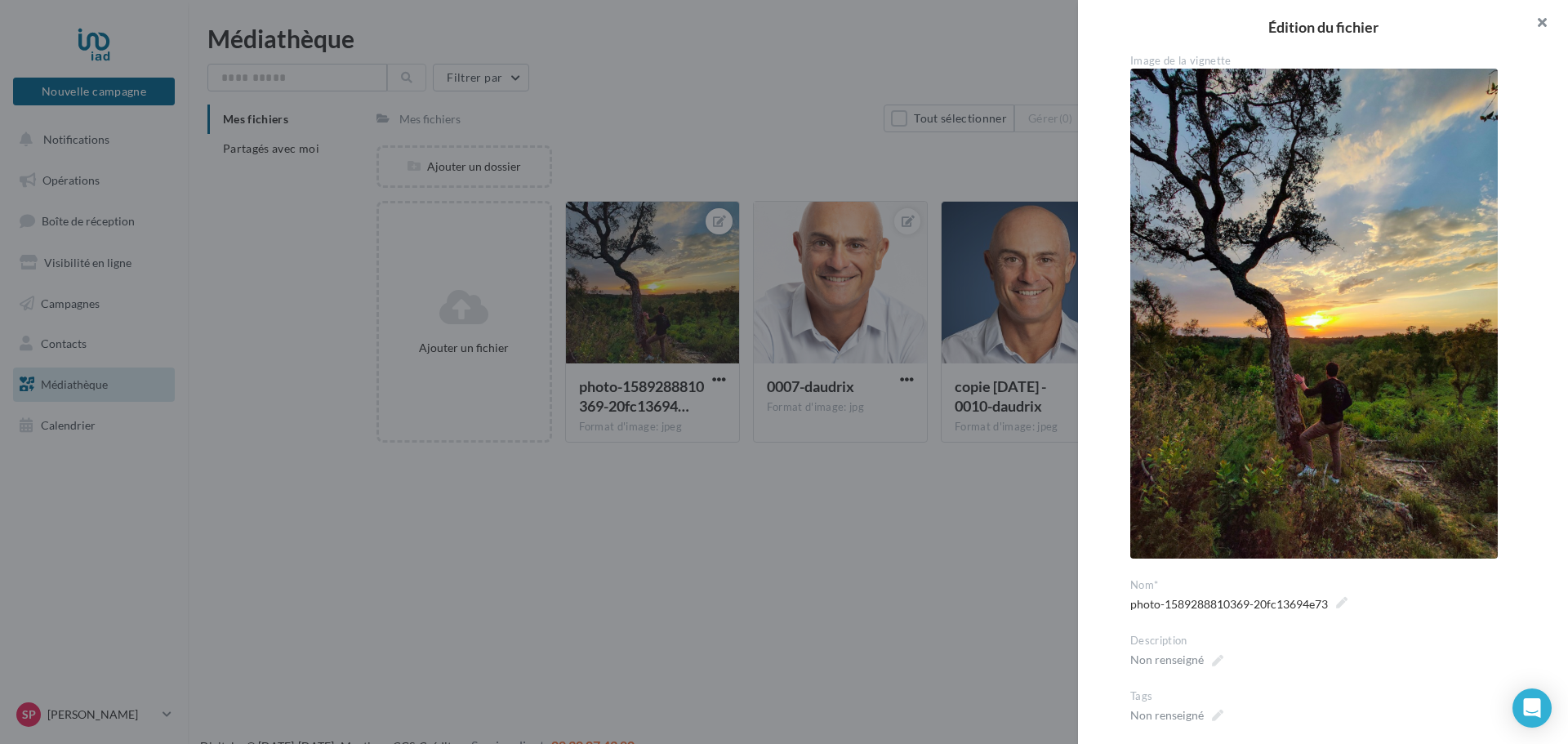
click at [1540, 22] on button "button" at bounding box center [1535, 24] width 65 height 49
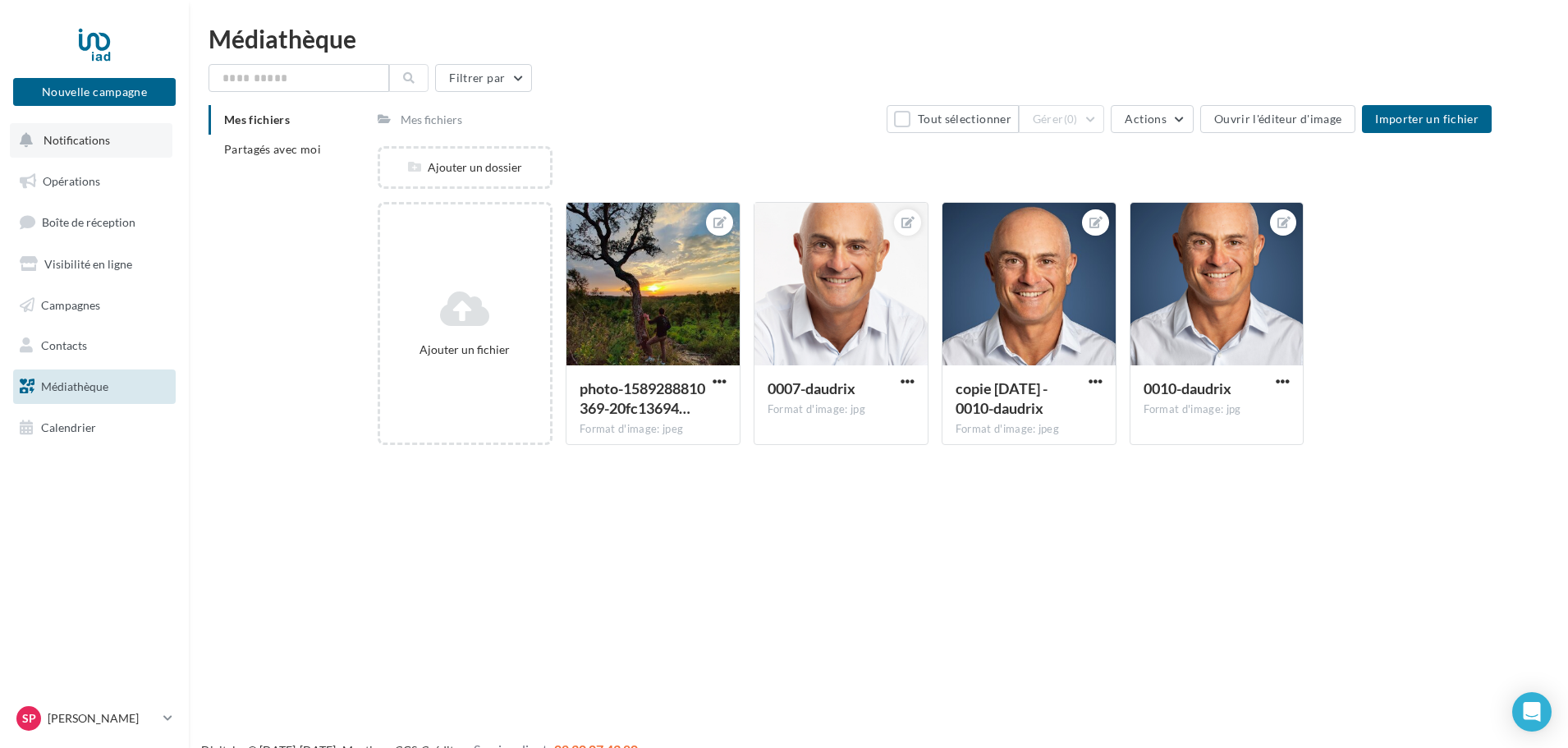
click at [72, 134] on span "Notifications" at bounding box center [77, 140] width 66 height 14
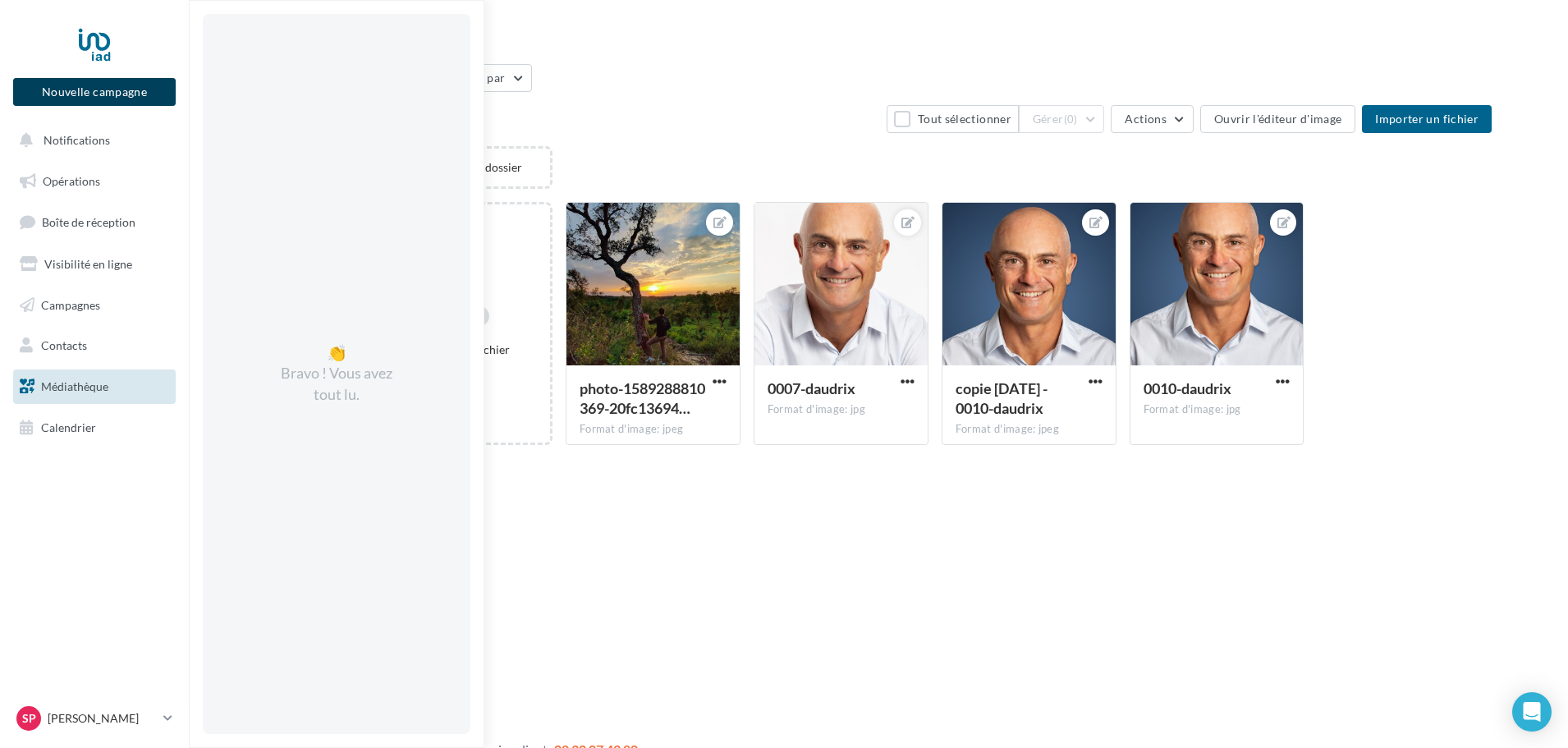
click at [85, 98] on button "Nouvelle campagne" at bounding box center [94, 92] width 162 height 28
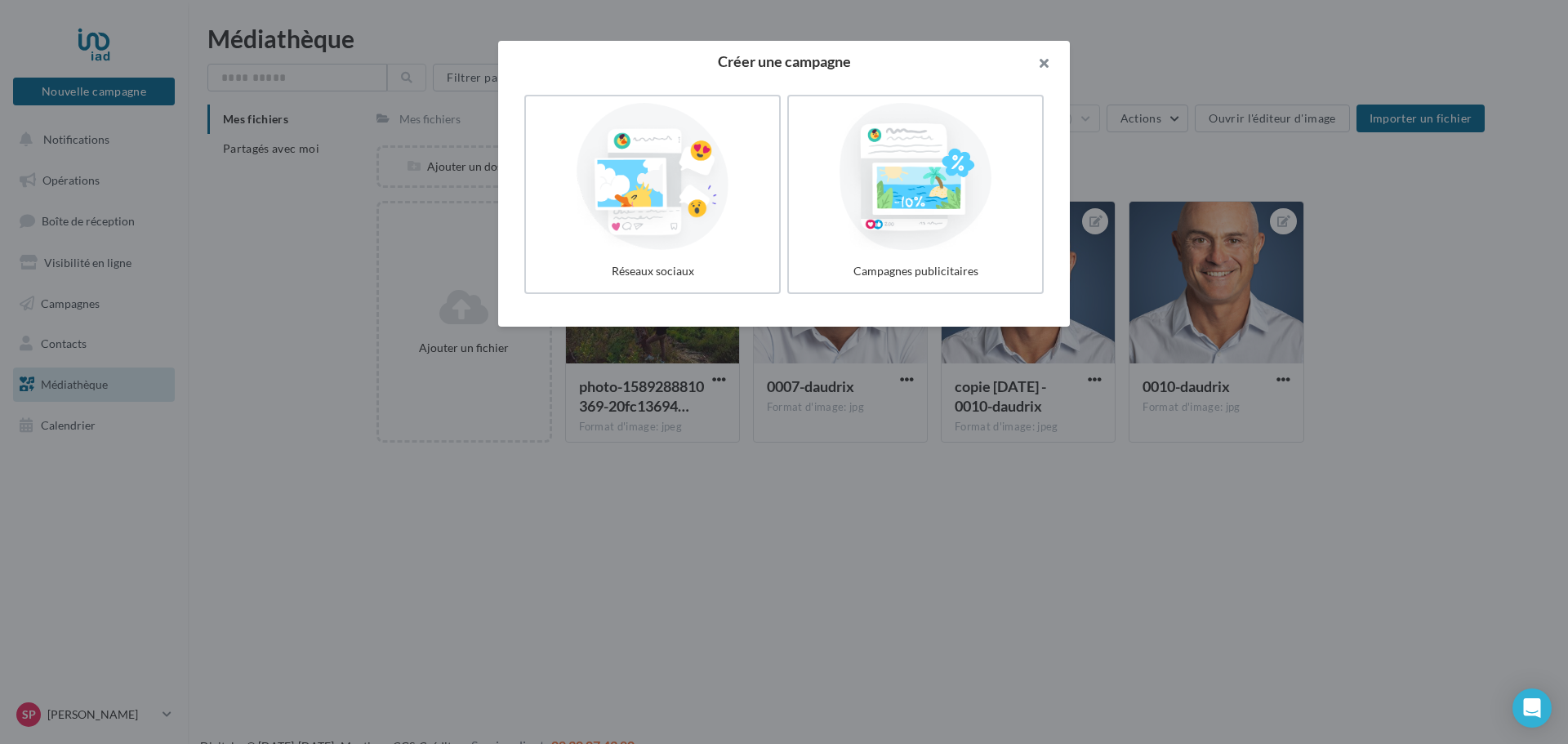
click at [1033, 63] on button "button" at bounding box center [1037, 65] width 65 height 49
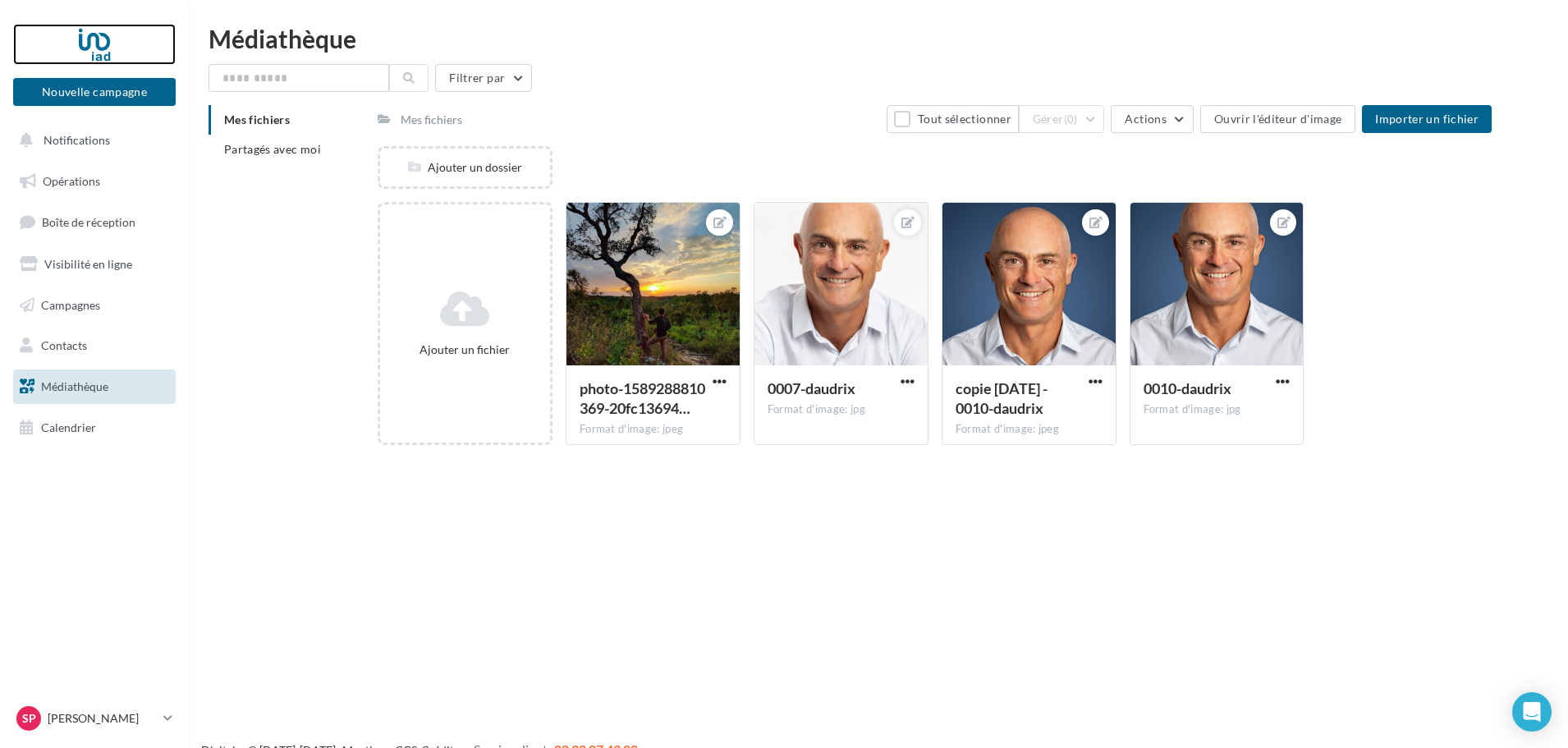
click at [101, 47] on div at bounding box center [94, 44] width 132 height 41
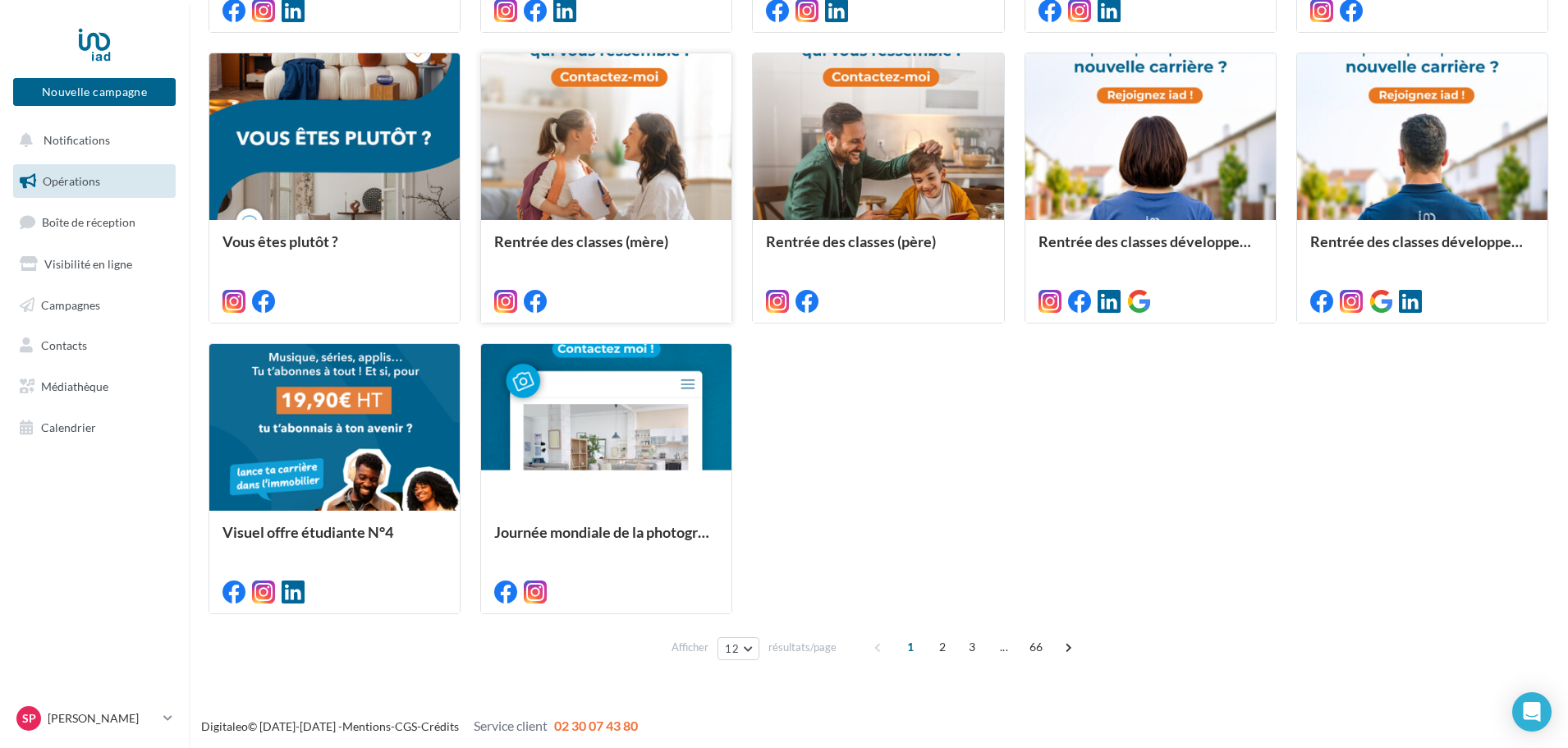
scroll to position [771, 0]
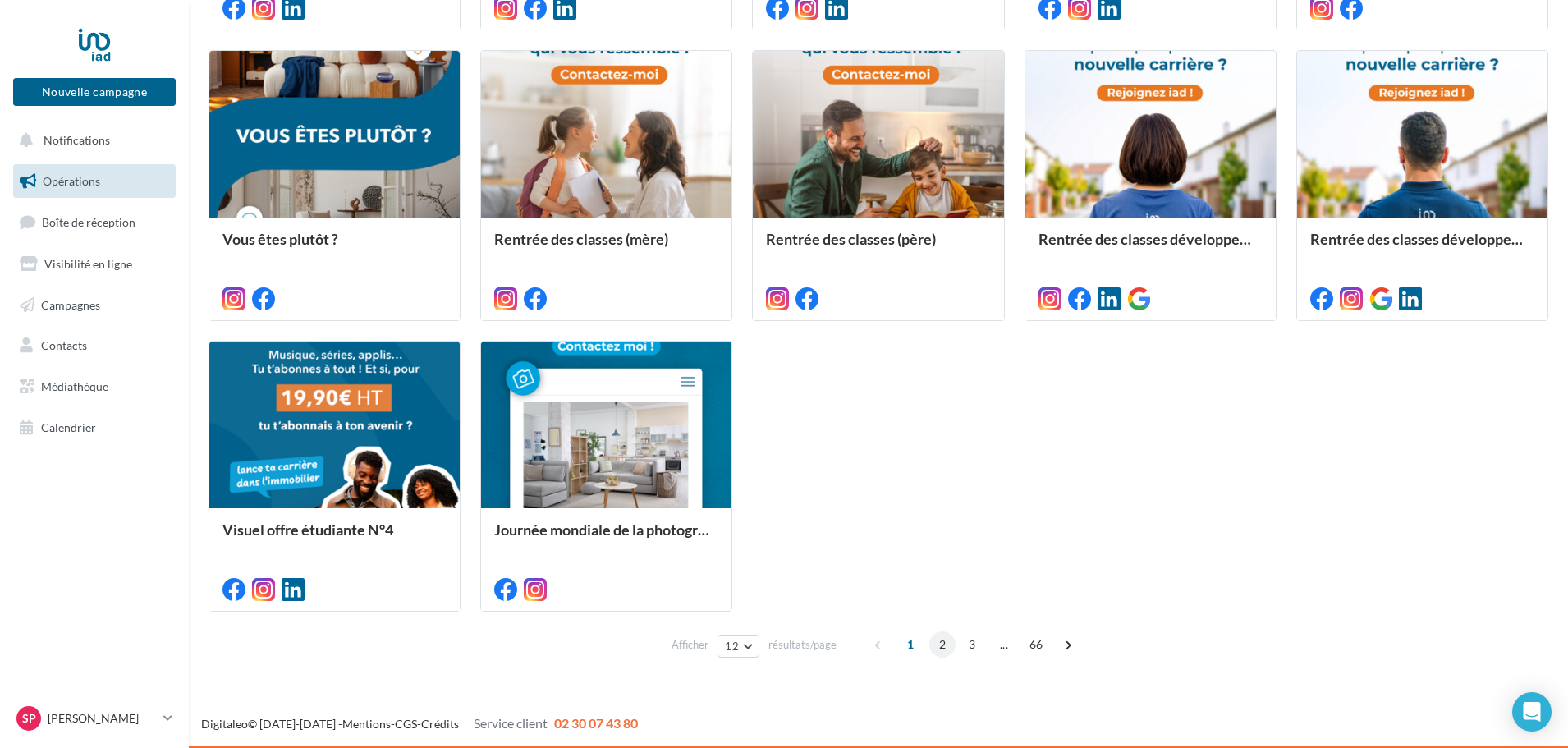
click at [936, 648] on span "2" at bounding box center [942, 645] width 26 height 26
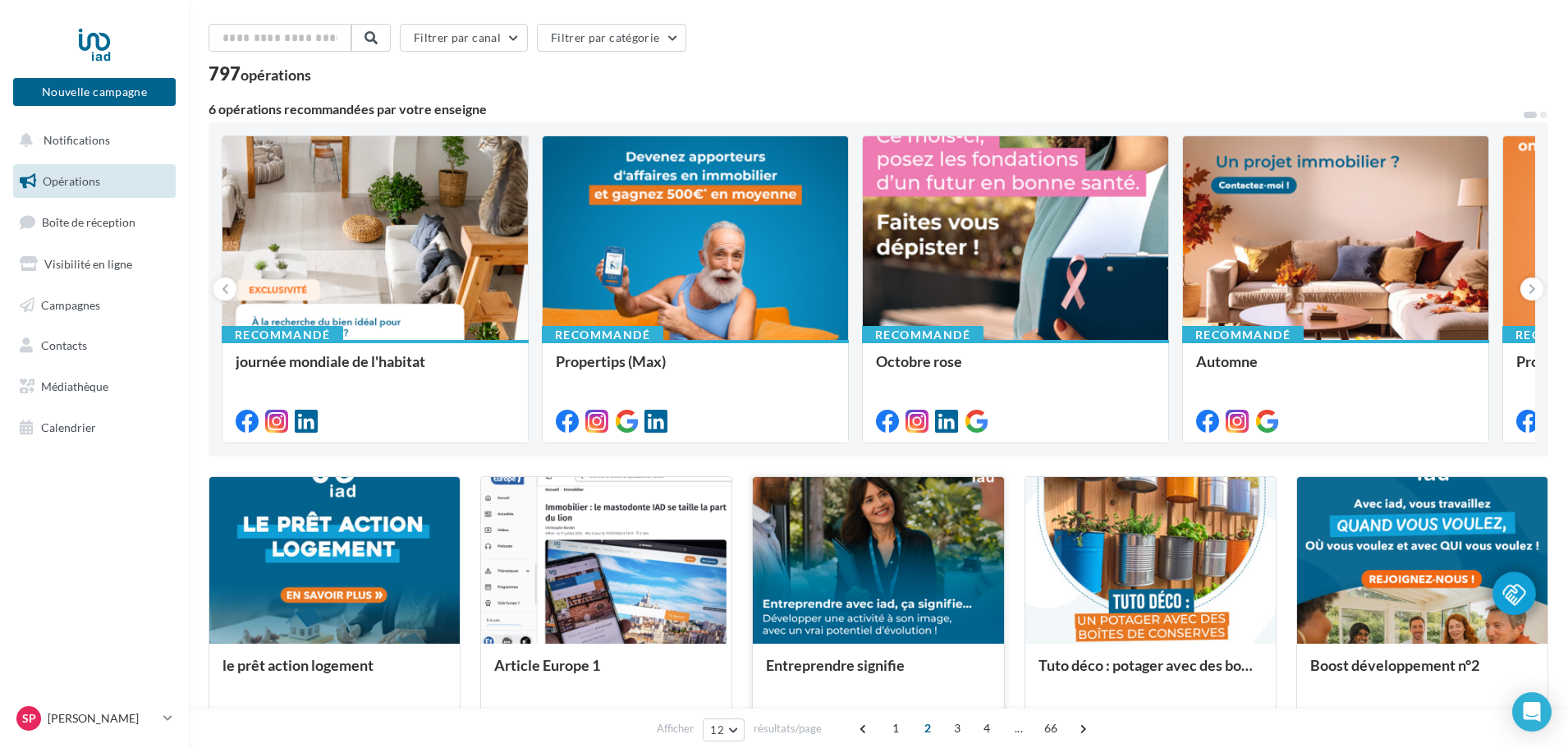
scroll to position [0, 0]
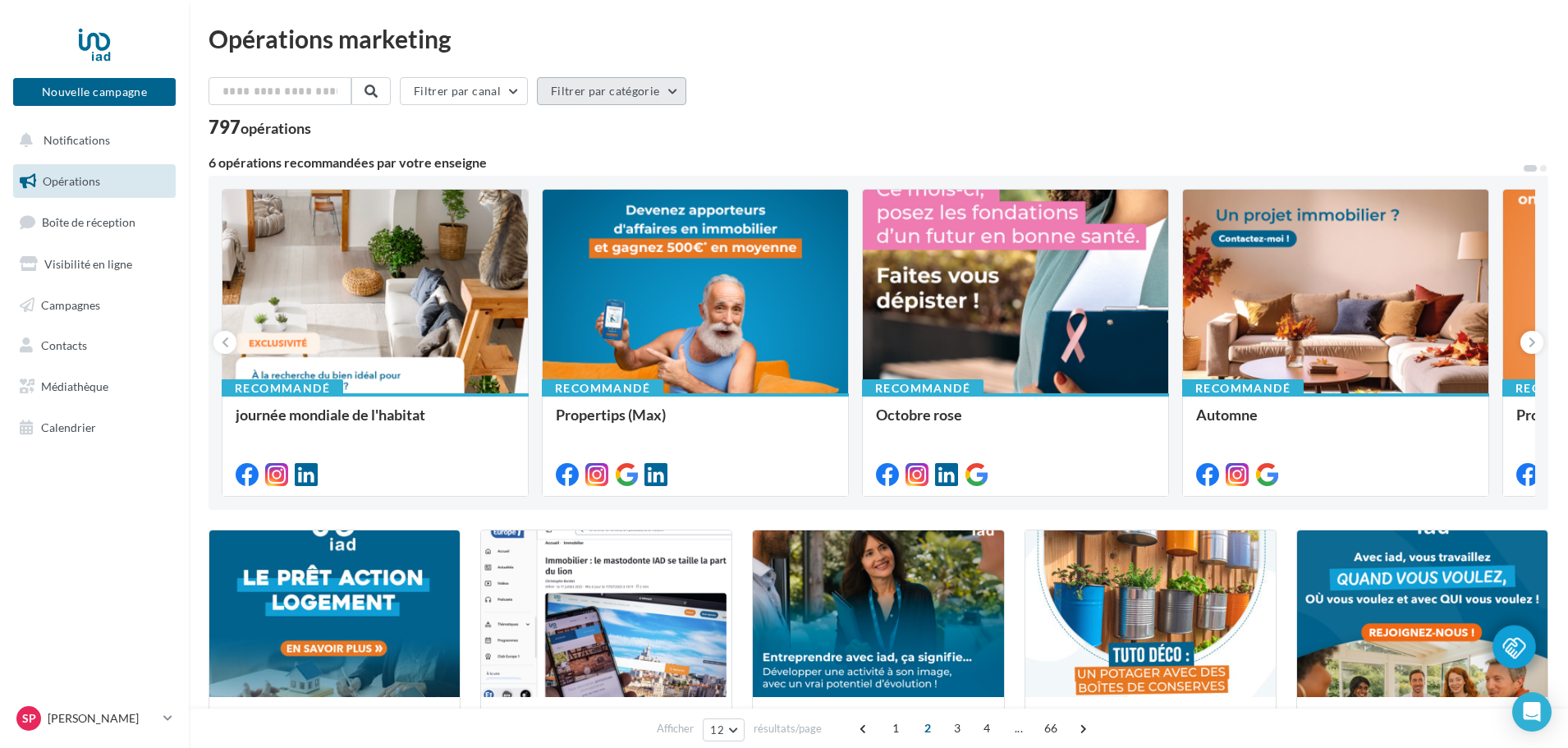
click at [627, 100] on button "Filtrer par catégorie" at bounding box center [611, 91] width 149 height 28
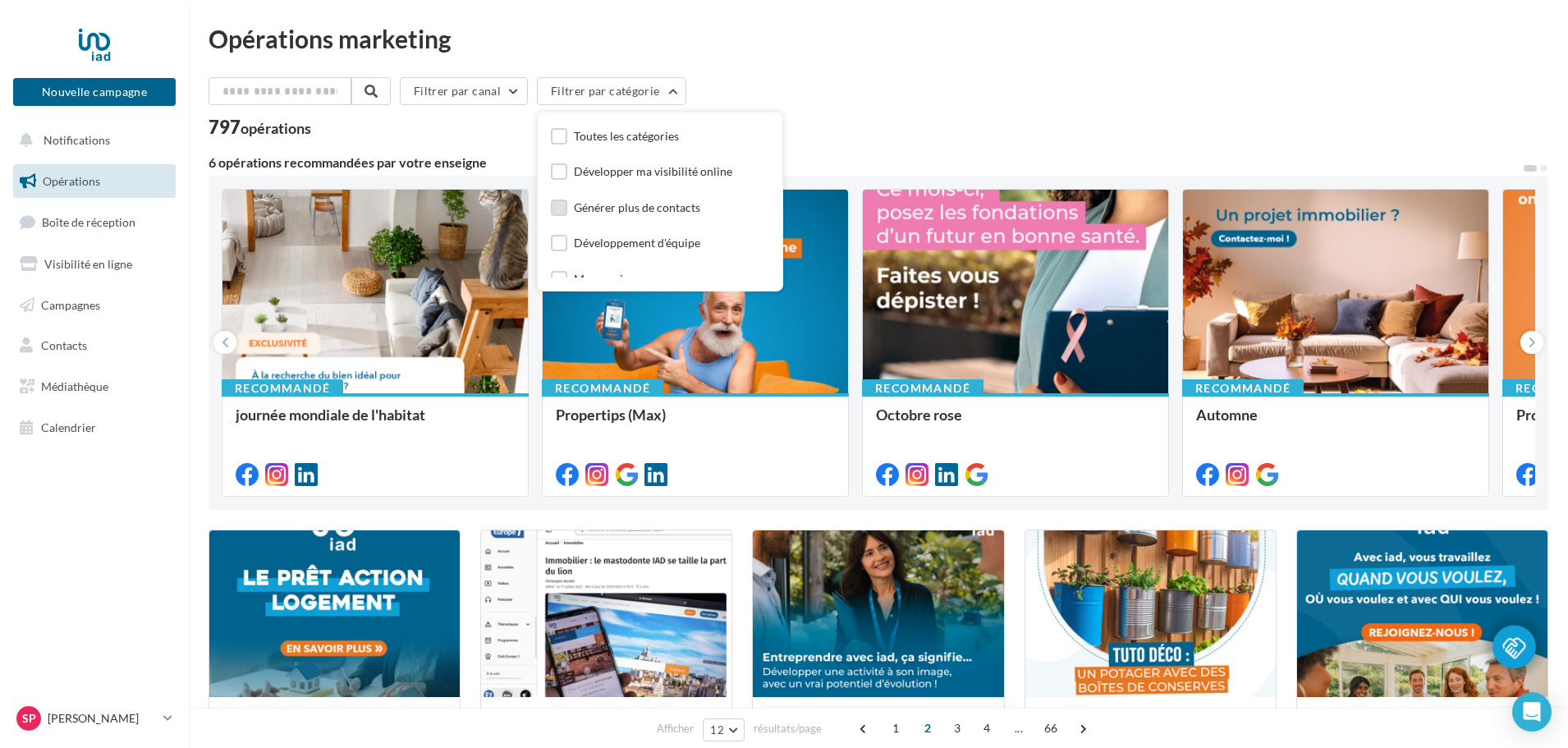
click at [618, 206] on div "Générer plus de contacts" at bounding box center [637, 208] width 127 height 17
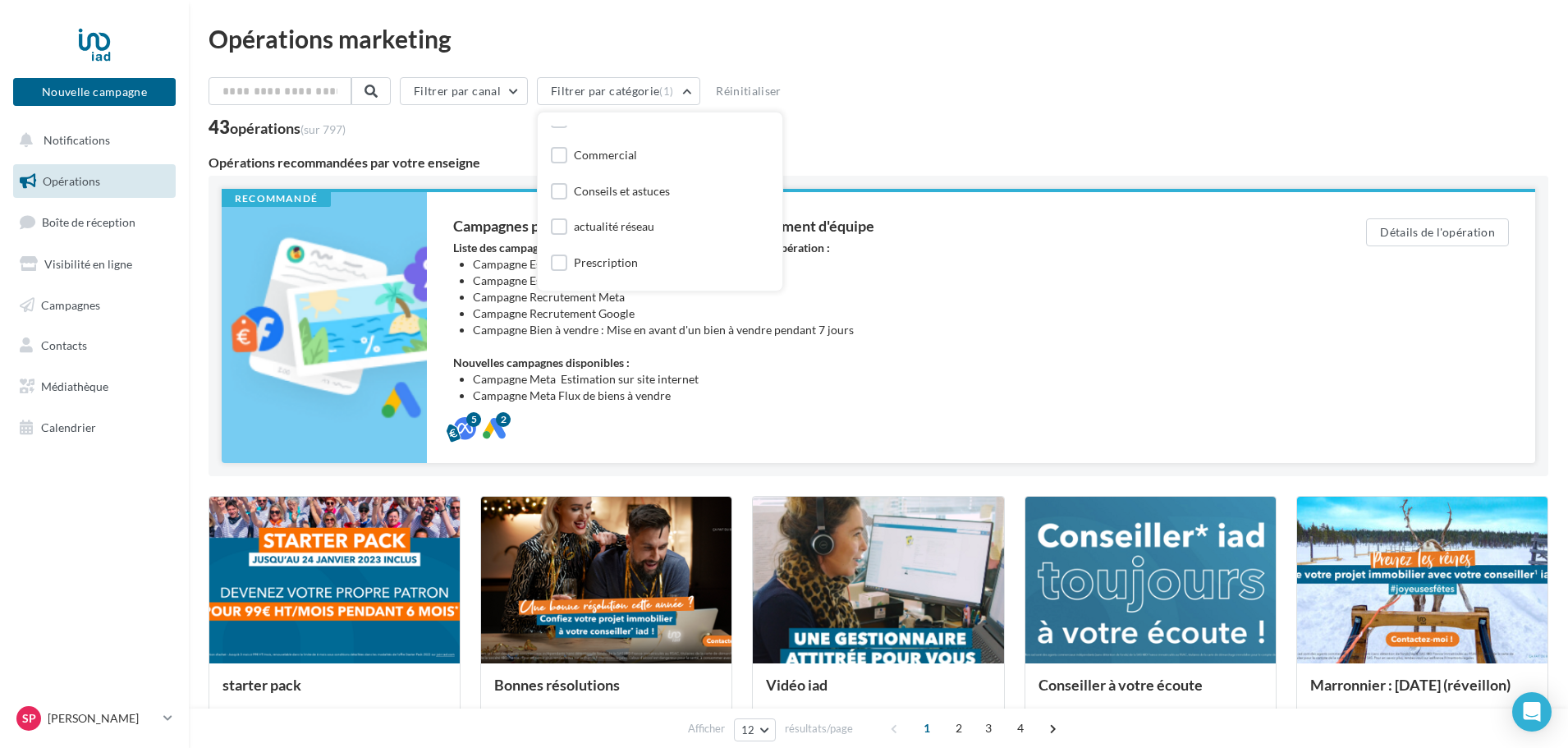
scroll to position [164, 0]
click at [830, 148] on div "Filtrer par canal Filtrer par catégorie (1) Toutes les catégories Développer ma…" at bounding box center [879, 738] width 1340 height 1324
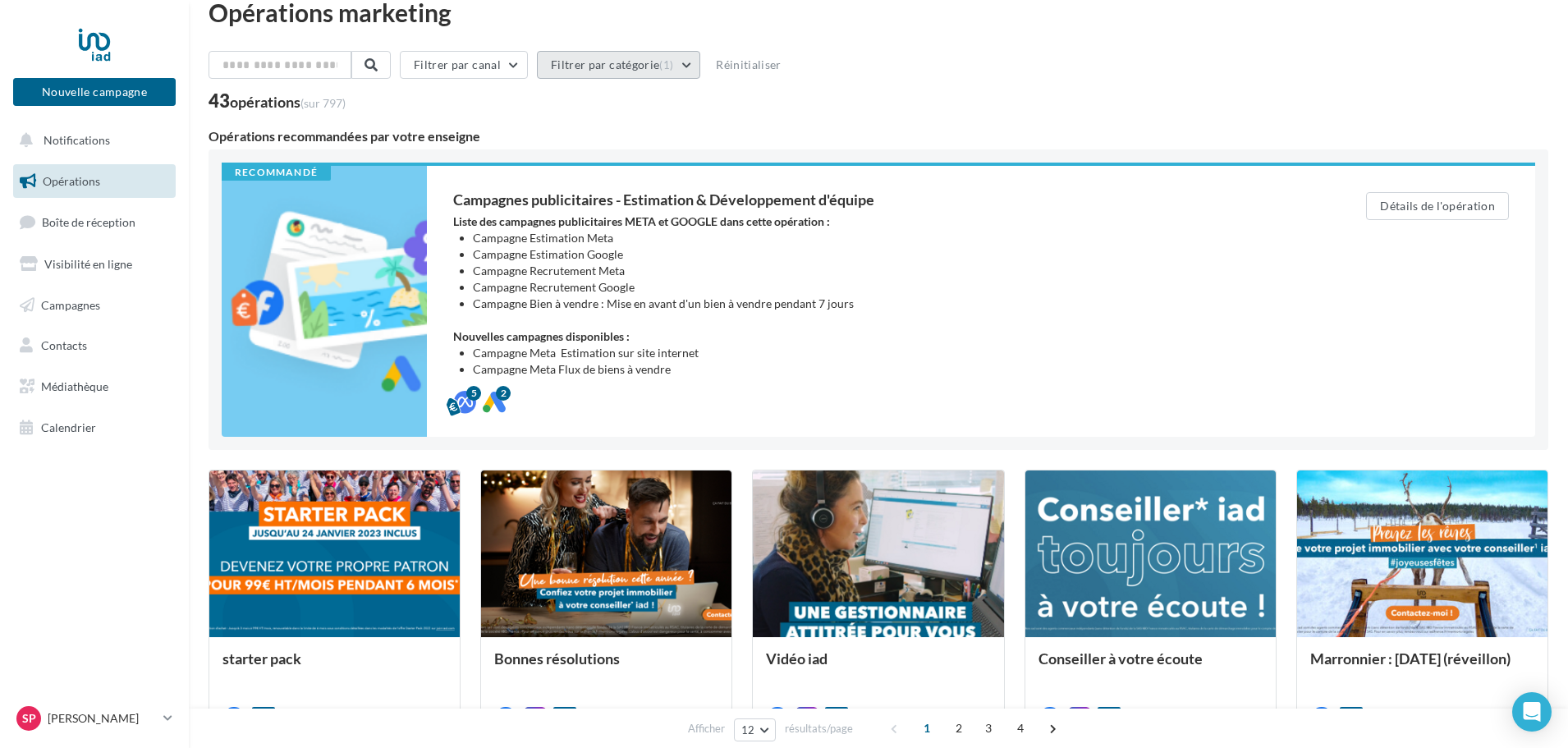
scroll to position [0, 0]
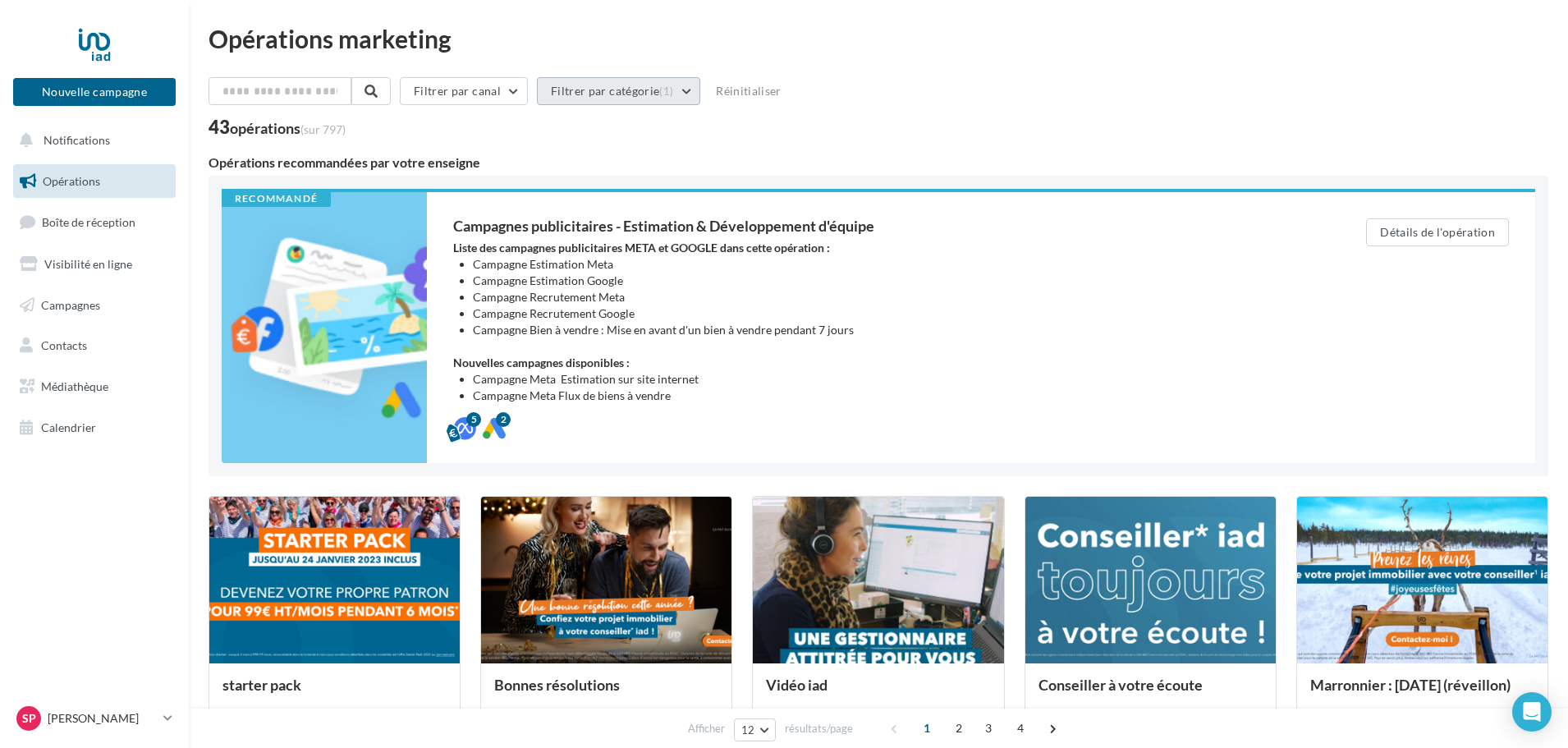
click at [662, 84] on button "Filtrer par catégorie (1)" at bounding box center [618, 91] width 163 height 28
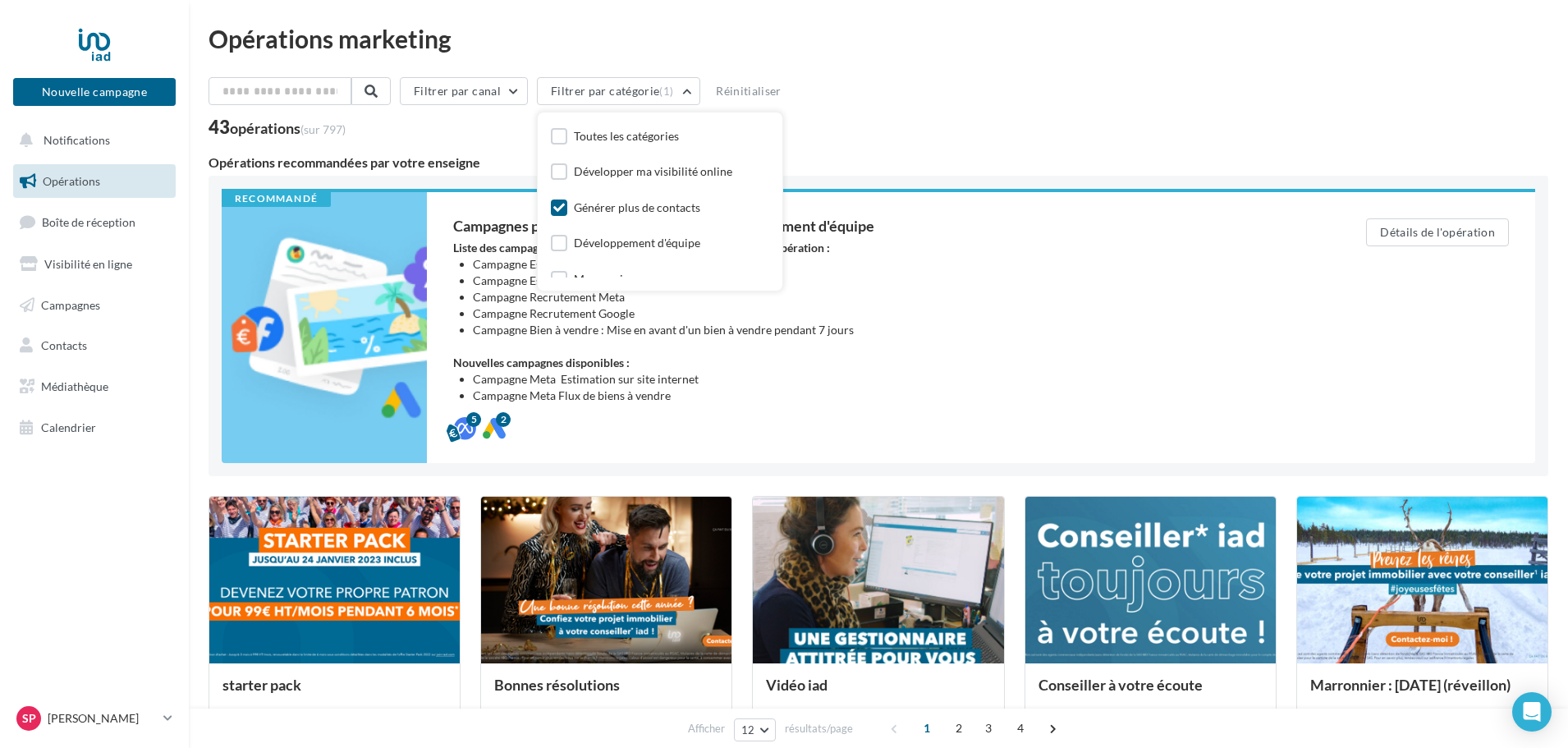
click at [968, 113] on div "Filtrer par canal Filtrer par catégorie (1) Toutes les catégories Développer ma…" at bounding box center [879, 106] width 1340 height 59
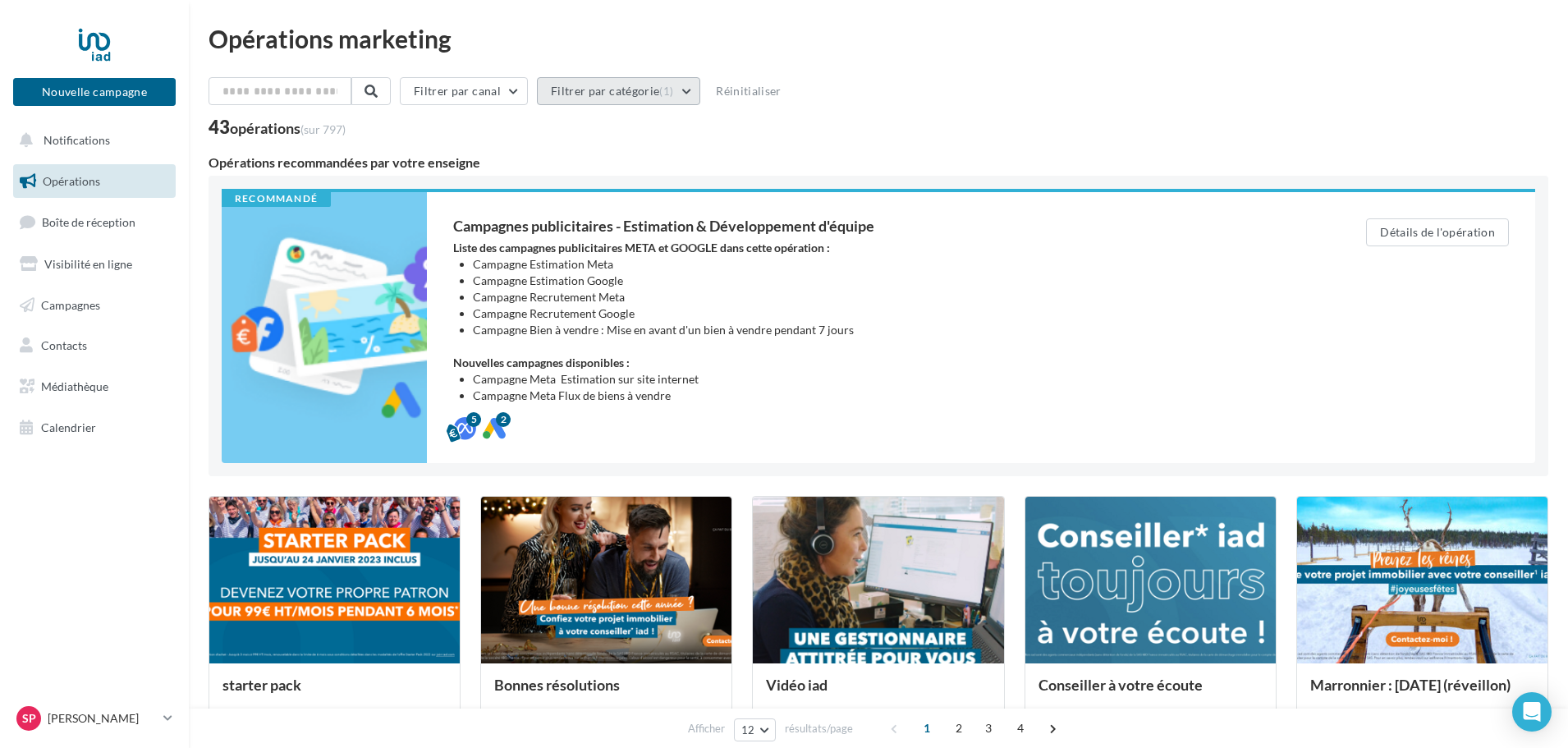
click at [674, 91] on span "(1)" at bounding box center [667, 91] width 14 height 13
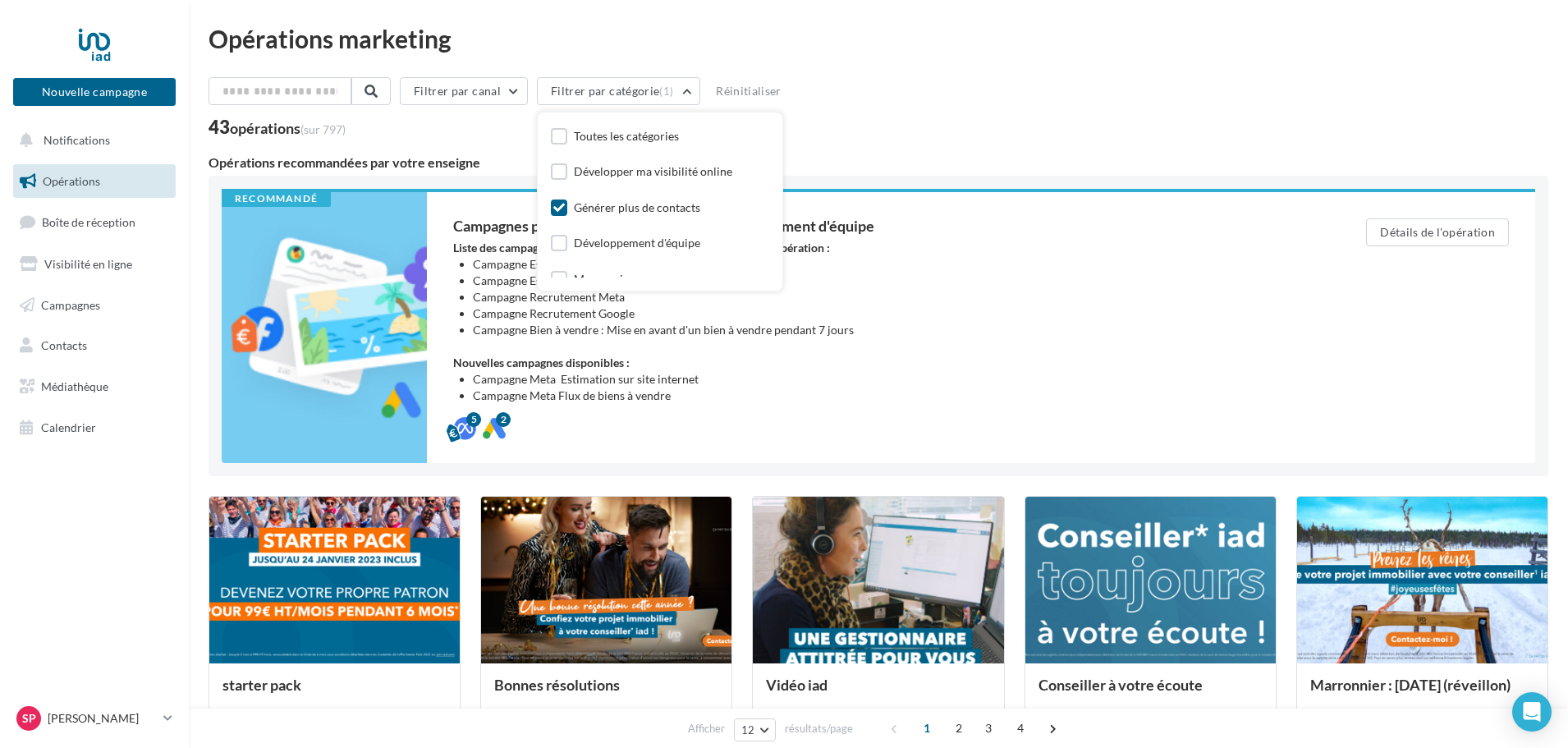
click at [618, 198] on div "Générer plus de contacts" at bounding box center [660, 209] width 218 height 23
click at [611, 210] on div "Générer plus de contacts" at bounding box center [637, 208] width 127 height 17
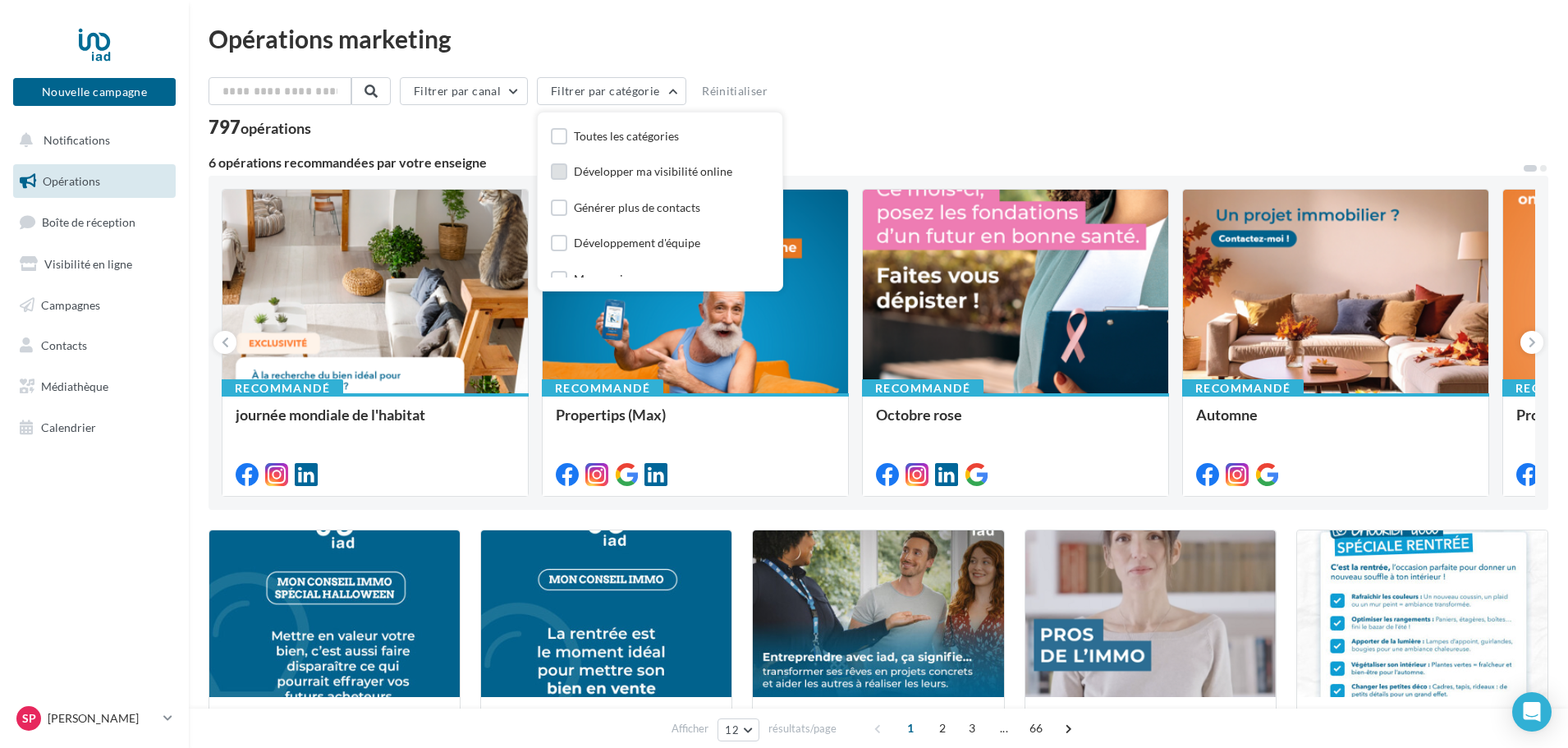
click at [625, 176] on div "Développer ma visibilité online" at bounding box center [654, 171] width 159 height 17
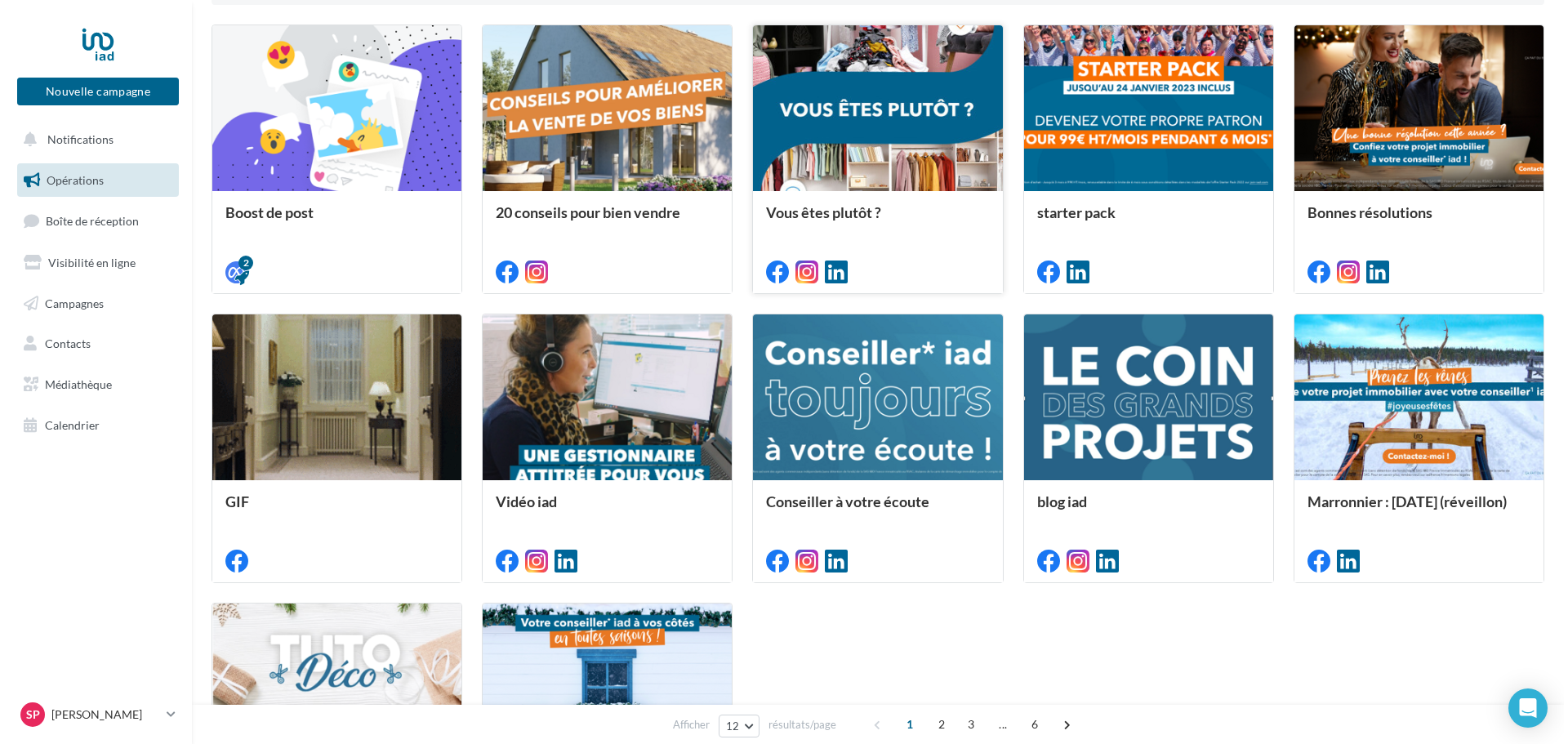
scroll to position [572, 0]
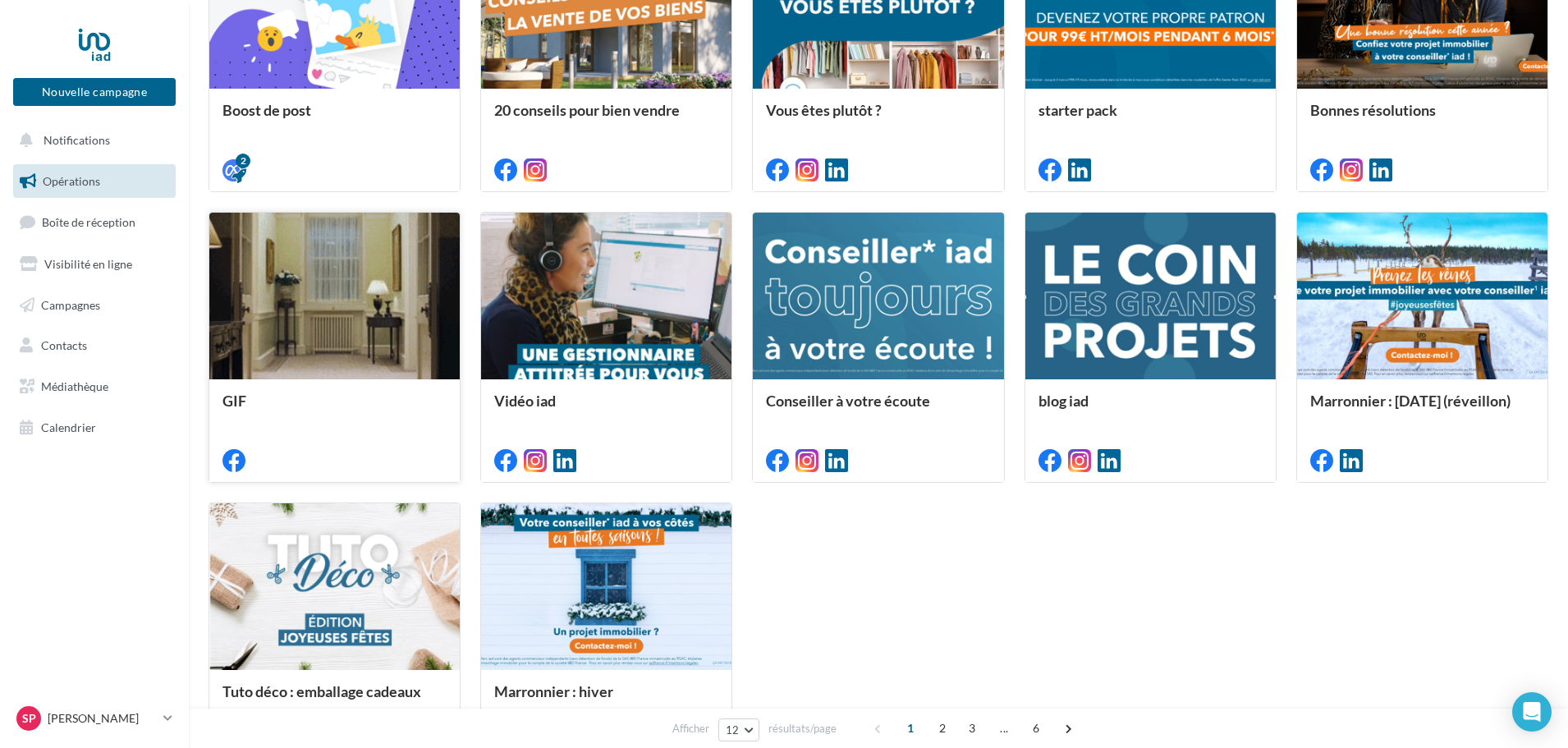
click at [324, 342] on div at bounding box center [334, 297] width 250 height 168
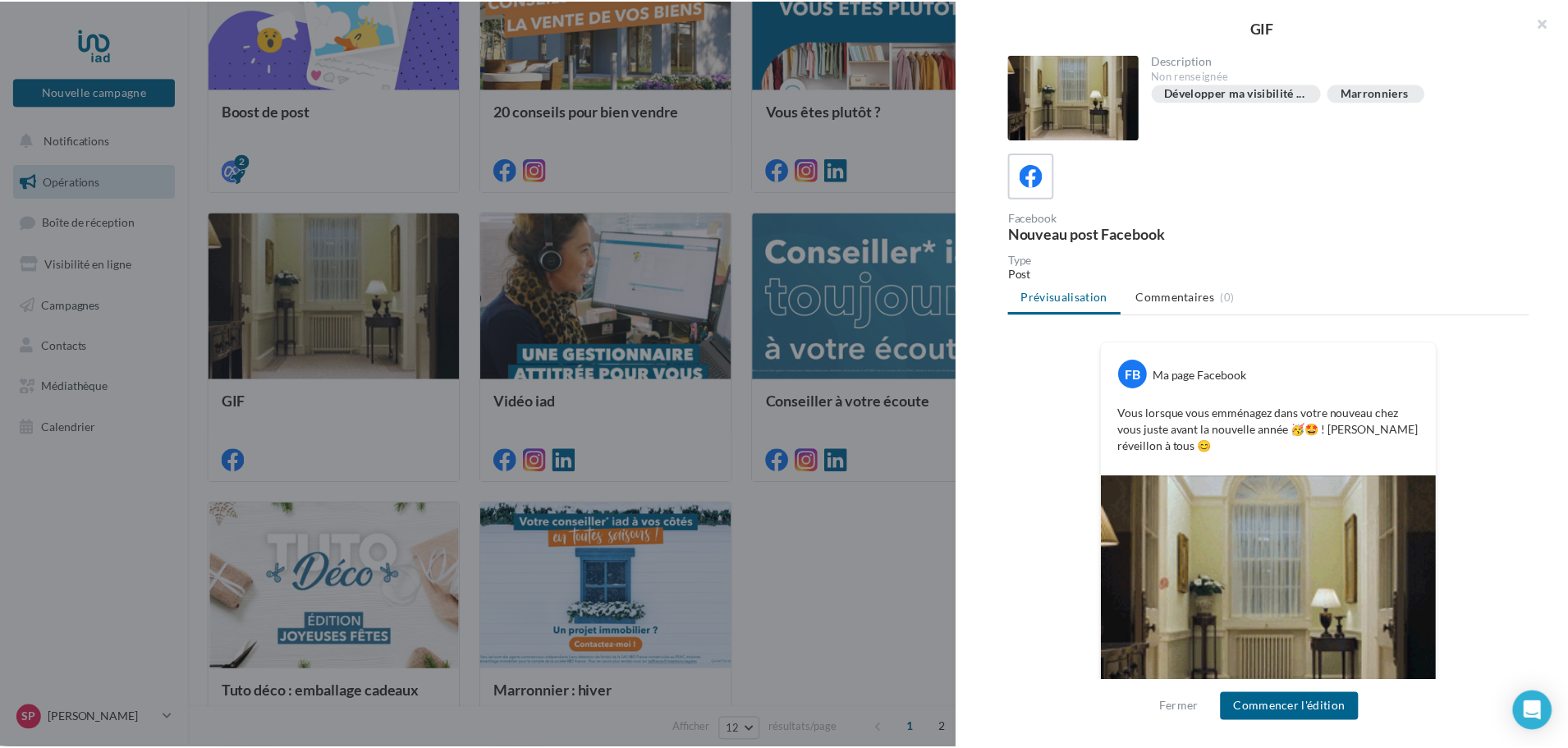
scroll to position [77, 0]
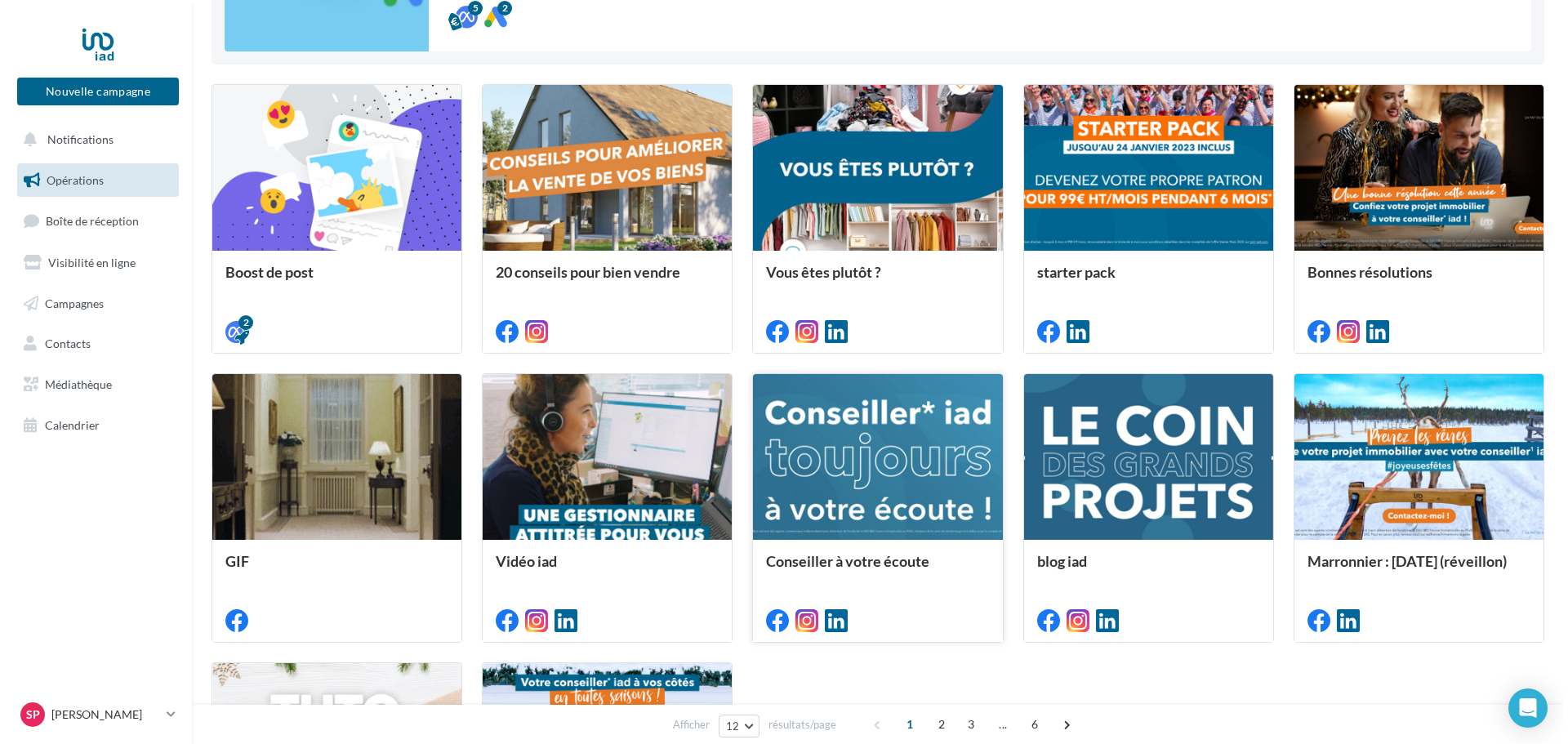
scroll to position [409, 0]
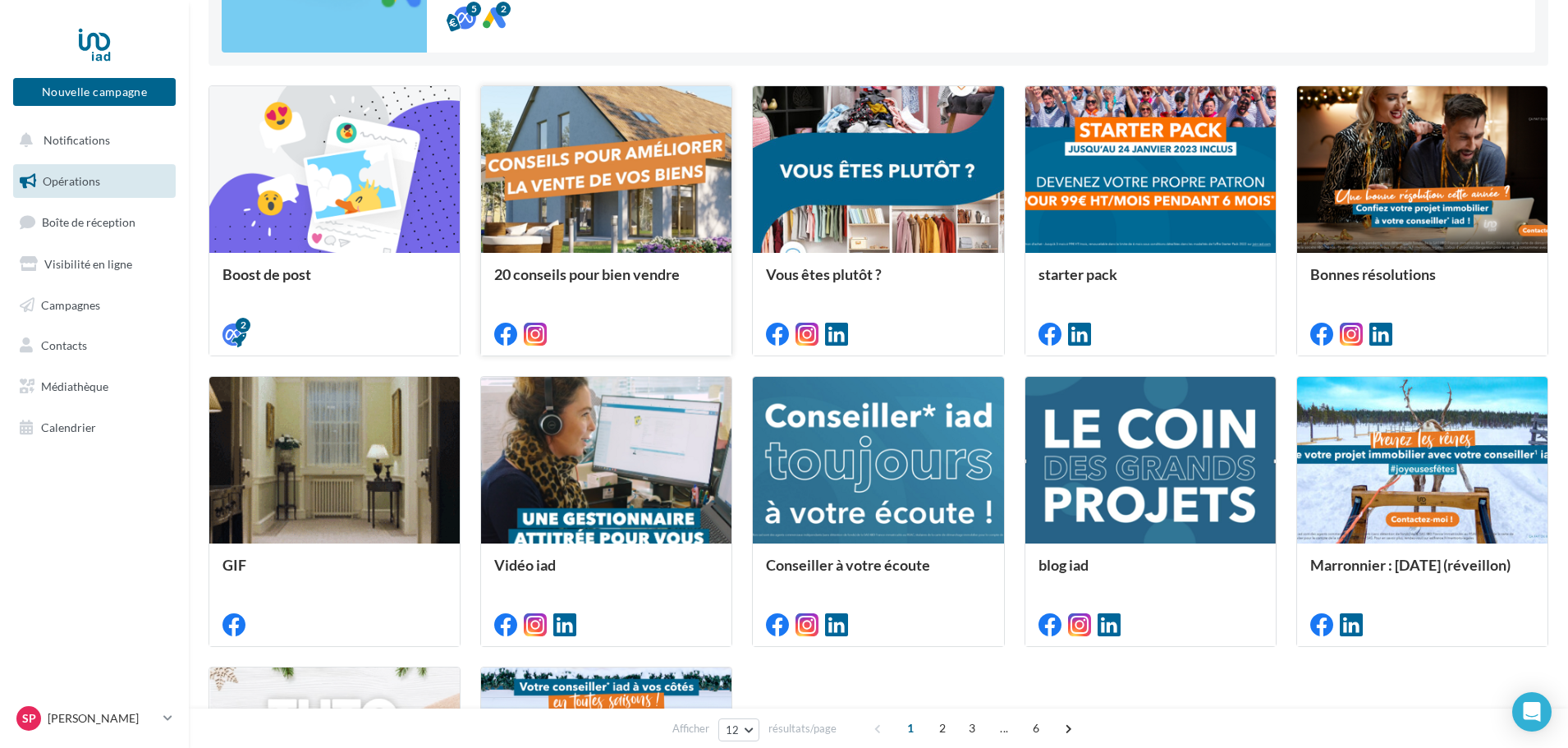
click at [615, 218] on div at bounding box center [606, 170] width 250 height 168
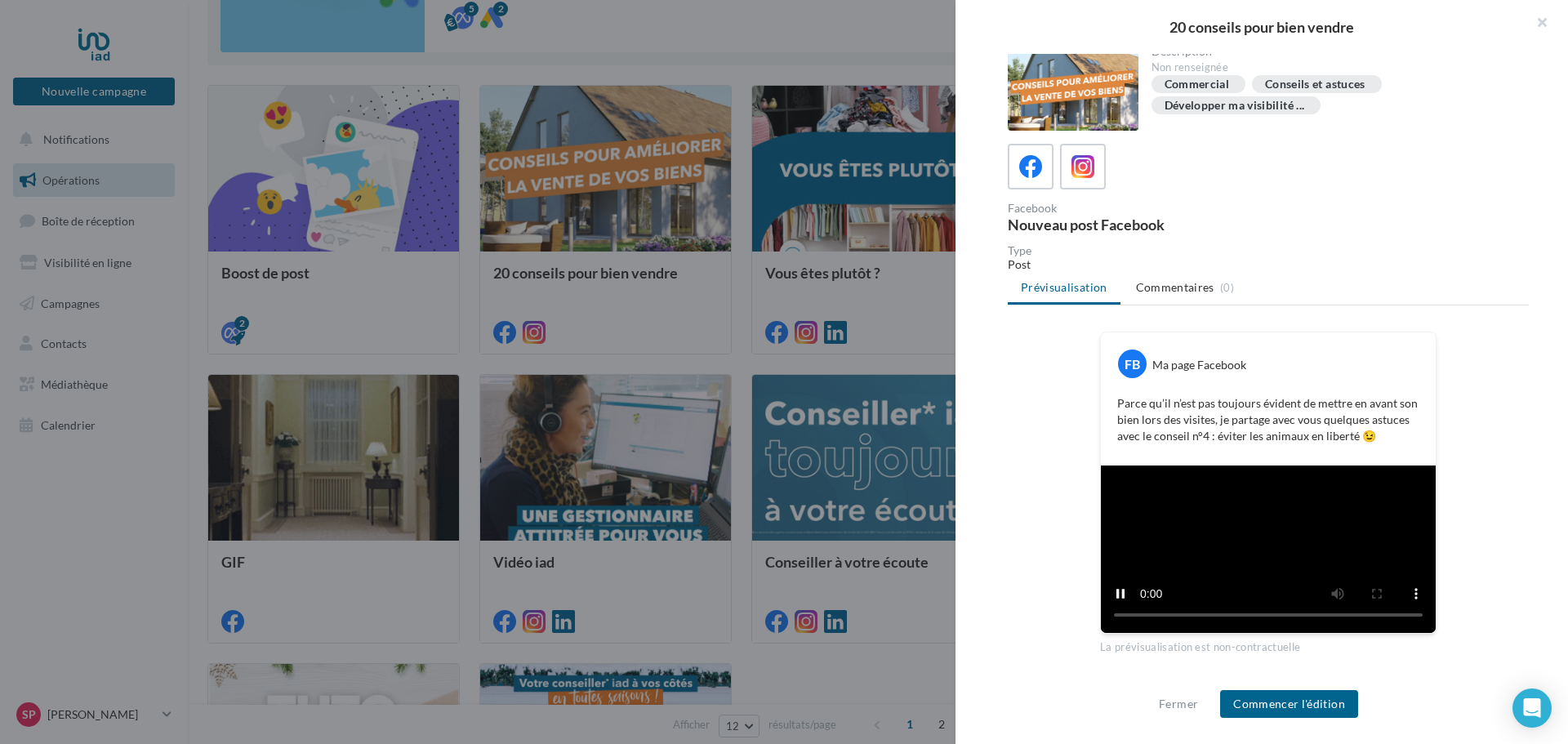
scroll to position [16, 0]
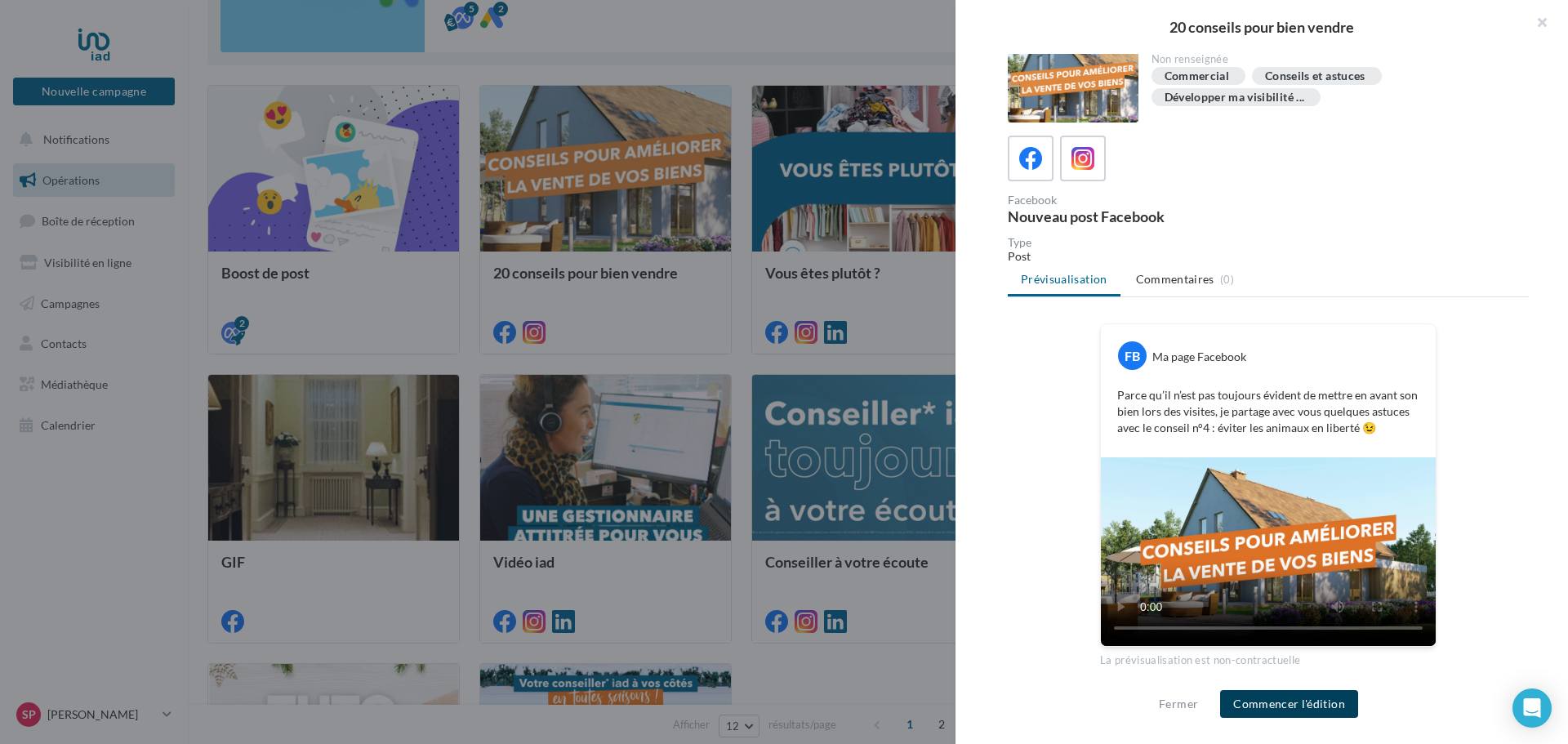
click at [1289, 702] on button "Commencer l'édition" at bounding box center [1289, 704] width 138 height 28
